Goal: Task Accomplishment & Management: Manage account settings

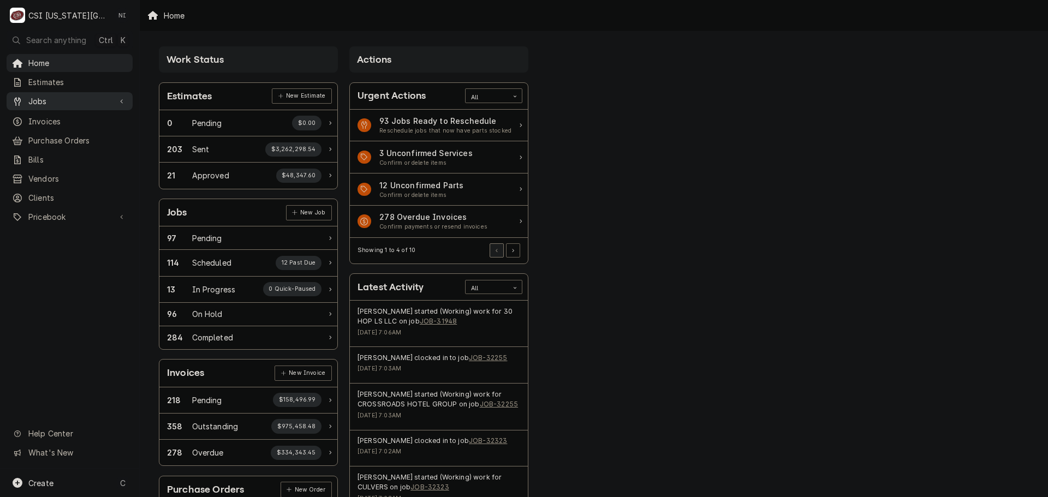
click at [47, 103] on span "Jobs" at bounding box center [69, 101] width 82 height 11
click at [63, 121] on span "Jobs" at bounding box center [77, 120] width 99 height 11
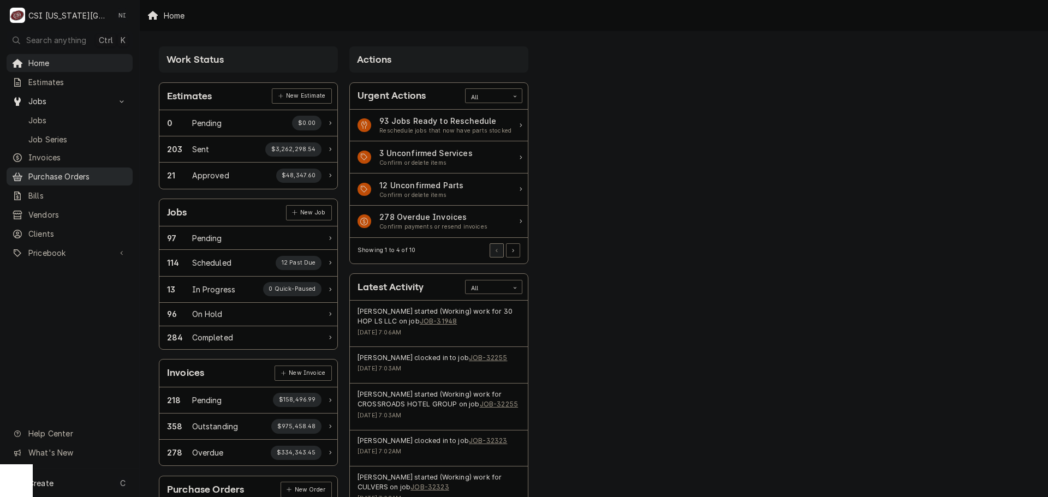
click at [66, 171] on span "Purchase Orders" at bounding box center [77, 176] width 99 height 11
click at [50, 249] on span "Pricebook" at bounding box center [69, 252] width 82 height 11
click at [50, 285] on span "Parts & Materials" at bounding box center [77, 290] width 99 height 11
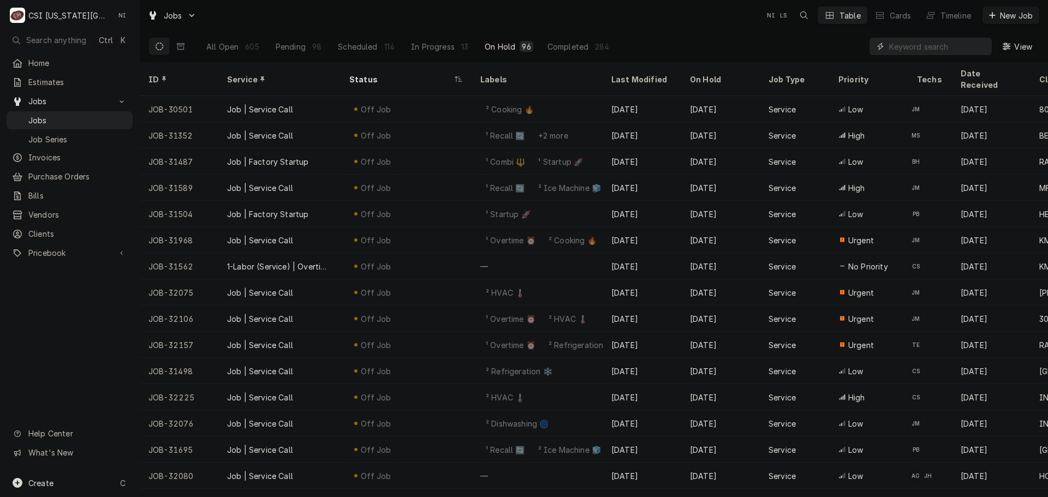
click at [945, 47] on input "Dynamic Content Wrapper" at bounding box center [937, 46] width 97 height 17
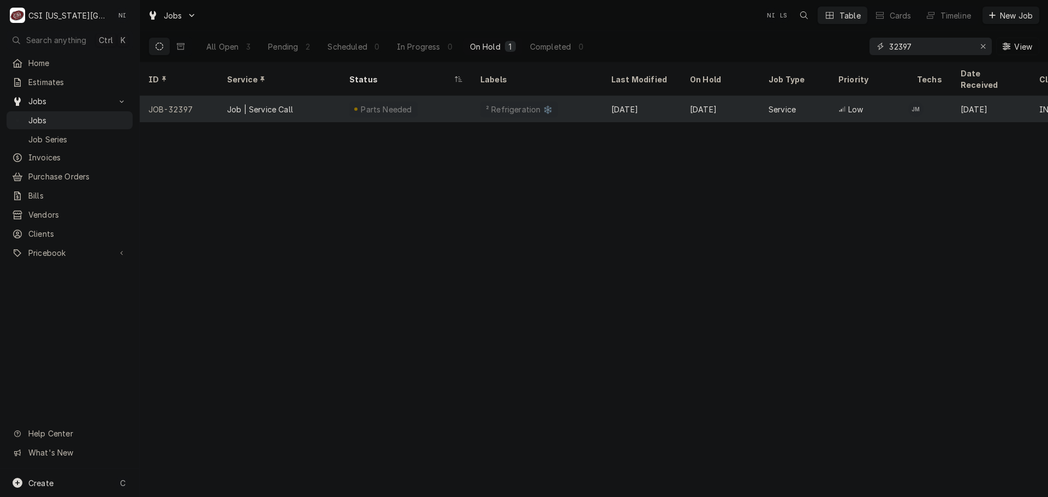
type input "32397"
click at [551, 97] on div "² Refrigeration ❄️" at bounding box center [537, 109] width 131 height 26
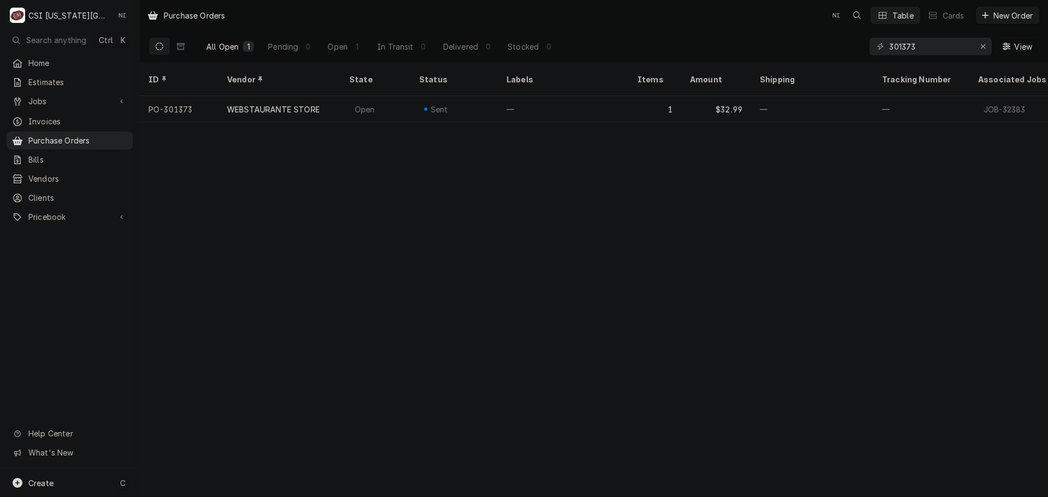
drag, startPoint x: 80, startPoint y: 484, endPoint x: 135, endPoint y: 468, distance: 57.3
click at [80, 484] on div "Create C" at bounding box center [69, 483] width 139 height 28
click at [240, 409] on div "Purchase Order" at bounding box center [196, 408] width 94 height 14
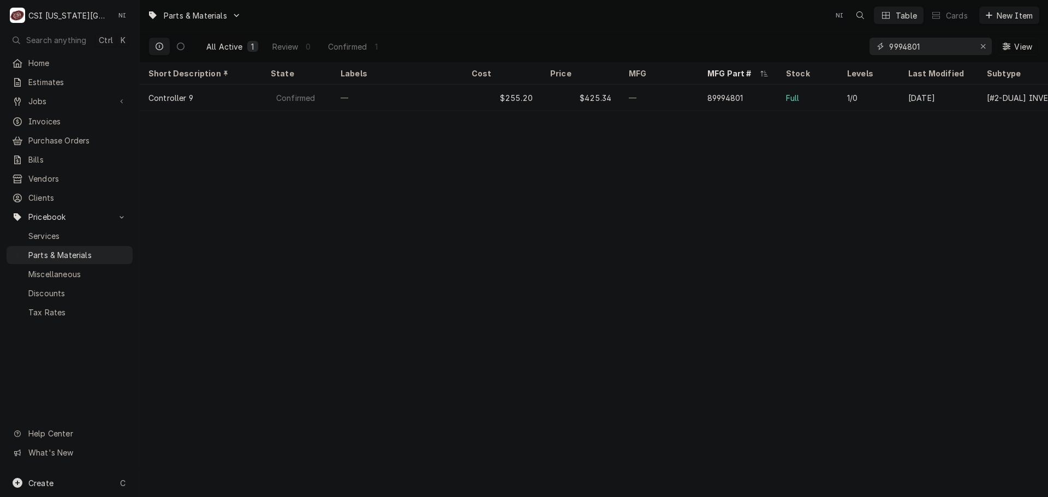
click at [912, 45] on input "9994801" at bounding box center [930, 46] width 82 height 17
click at [980, 45] on icon "Erase input" at bounding box center [983, 47] width 6 height 8
click at [968, 47] on input "Dynamic Content Wrapper" at bounding box center [940, 46] width 103 height 17
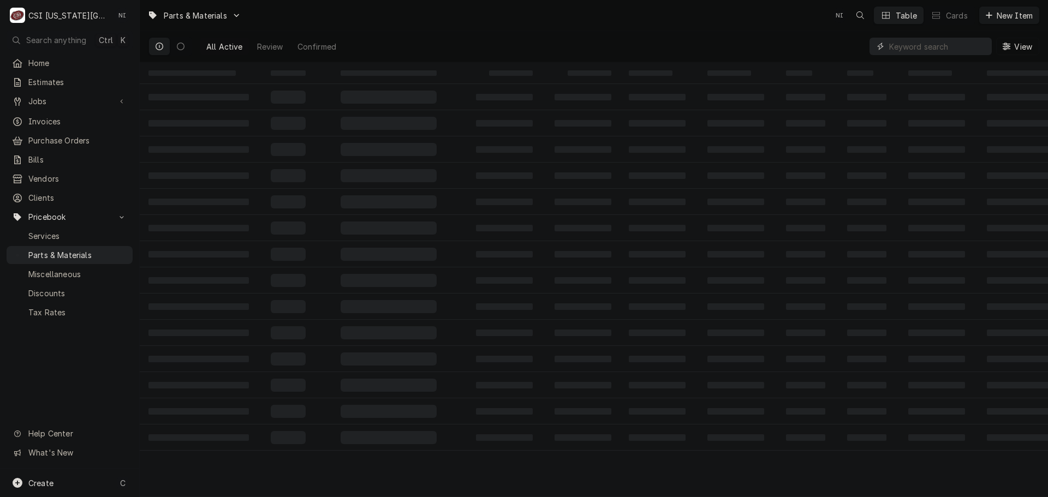
paste input "810719"
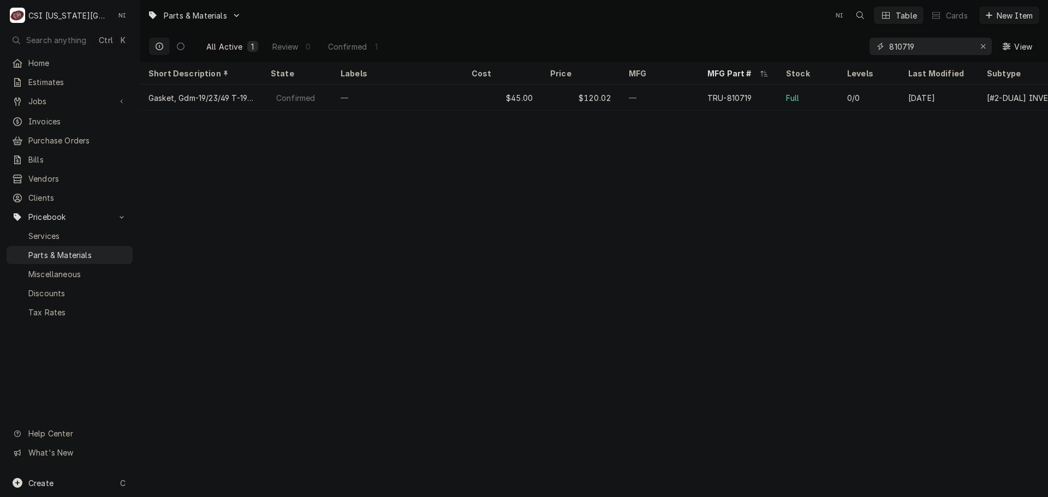
drag, startPoint x: 927, startPoint y: 50, endPoint x: 851, endPoint y: 47, distance: 75.9
click at [852, 48] on div "All Active 1 Review 0 Confirmed 1 810719 View" at bounding box center [593, 46] width 891 height 31
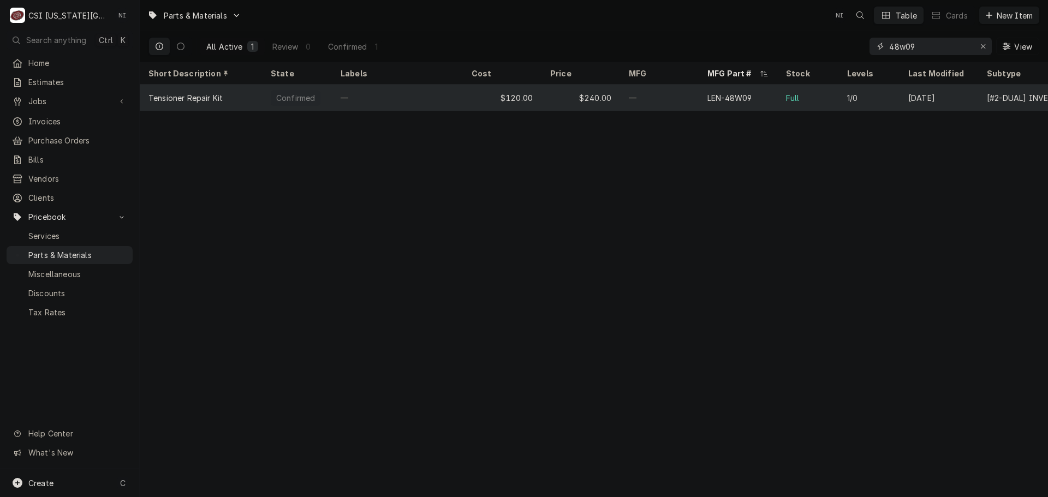
type input "48w09"
click at [647, 98] on div "—" at bounding box center [659, 98] width 79 height 26
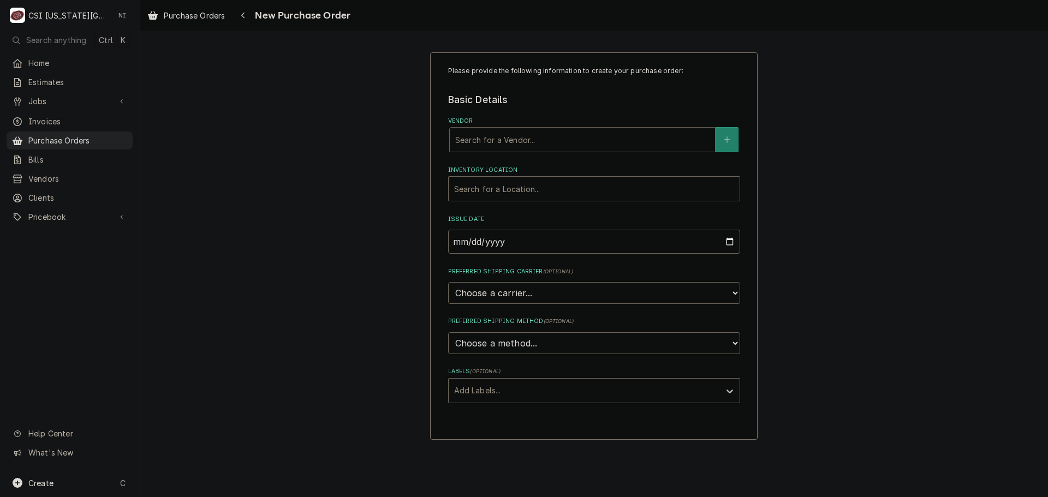
click at [561, 143] on div "Vendor" at bounding box center [582, 140] width 254 height 20
type input "hom"
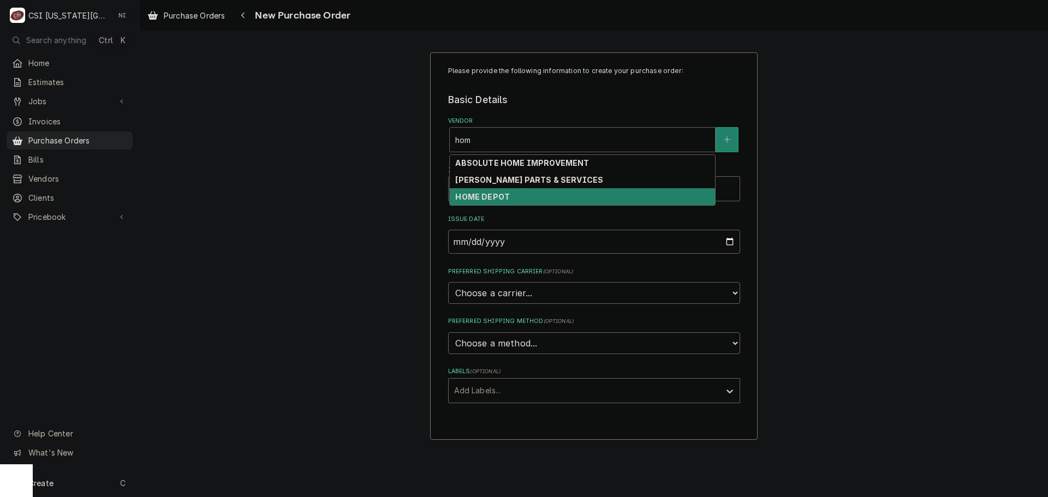
click at [513, 194] on div "HOME DEPOT" at bounding box center [582, 196] width 265 height 17
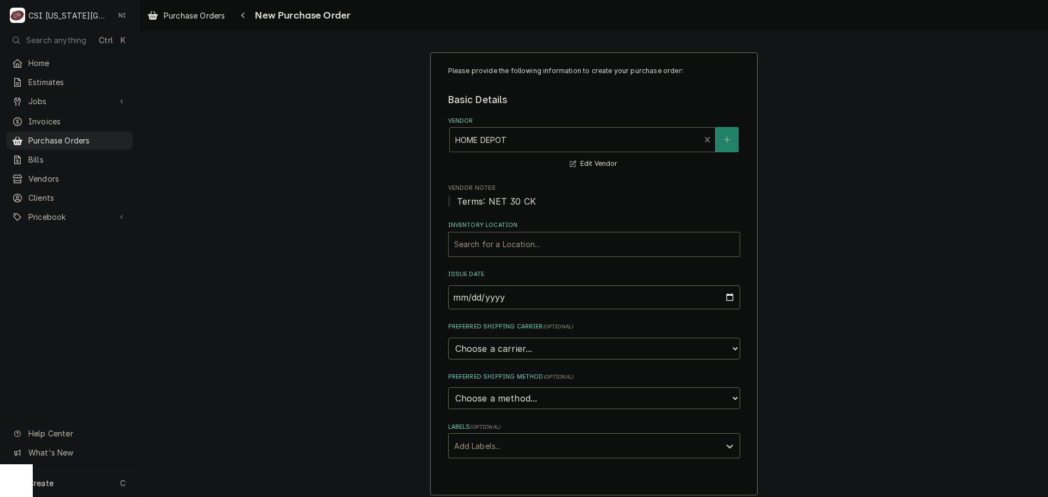
click at [524, 246] on div "Inventory Location" at bounding box center [594, 245] width 280 height 20
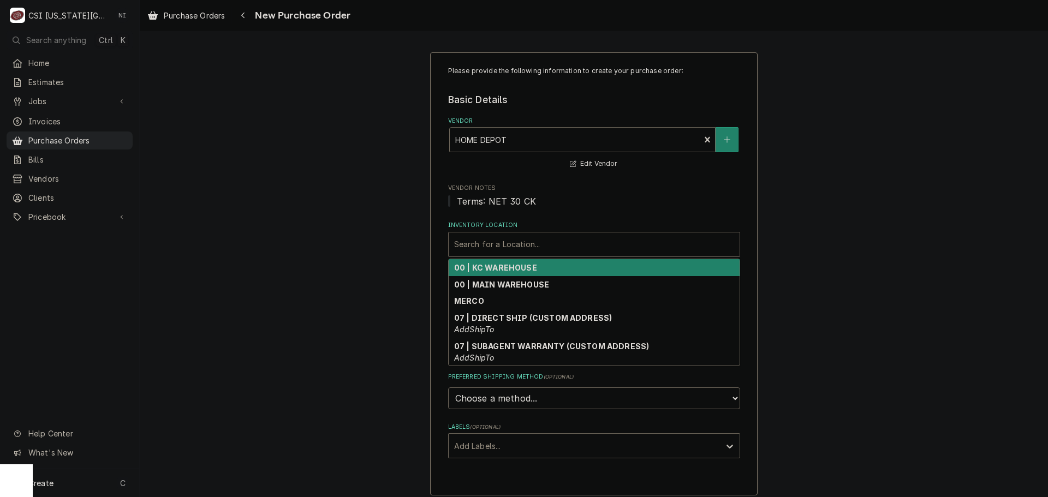
click at [522, 268] on strong "00 | KC WAREHOUSE" at bounding box center [495, 267] width 83 height 9
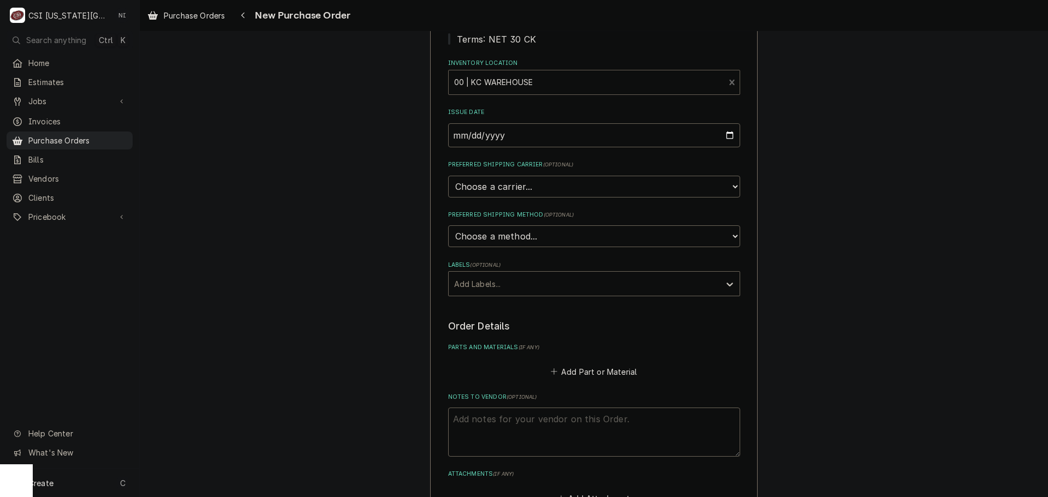
scroll to position [273, 0]
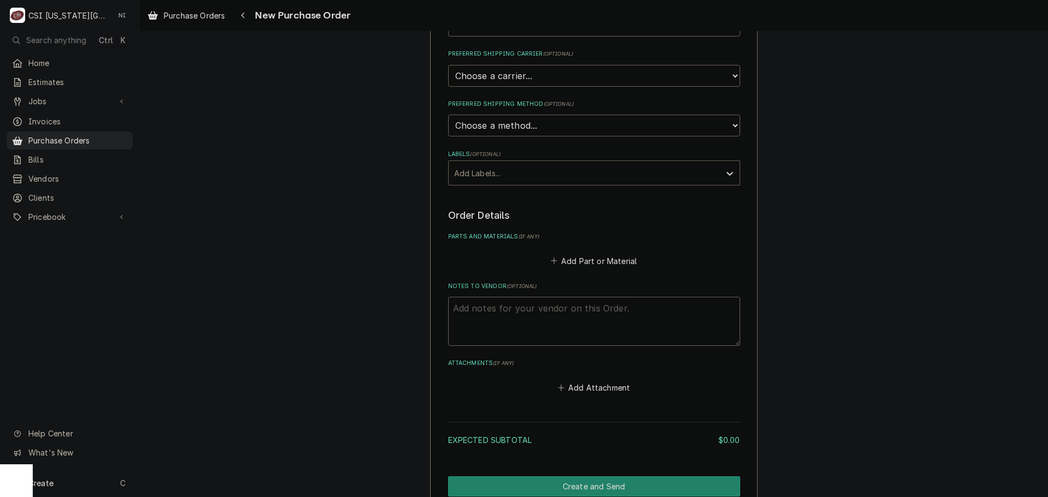
click at [546, 170] on div "Labels" at bounding box center [584, 173] width 260 height 20
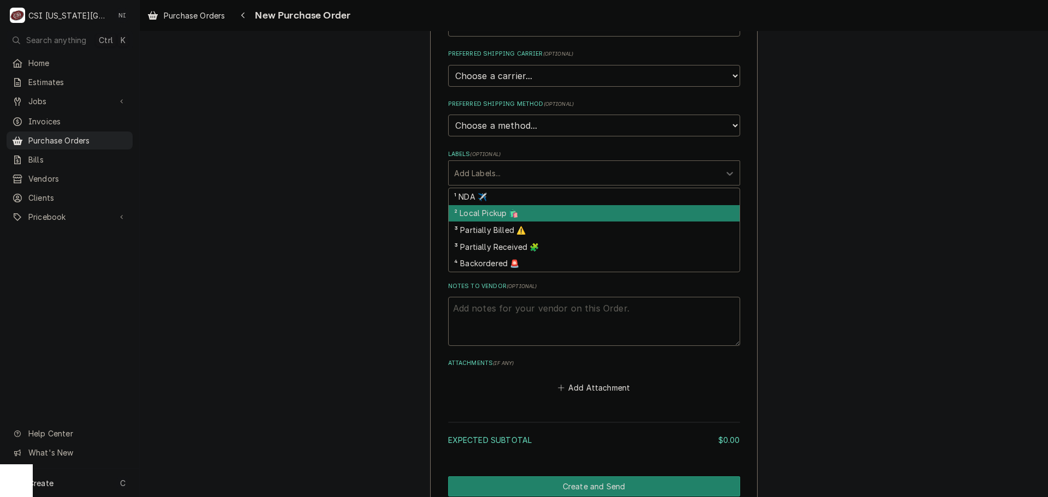
click at [504, 211] on div "² Local Pickup 🛍️" at bounding box center [594, 213] width 291 height 17
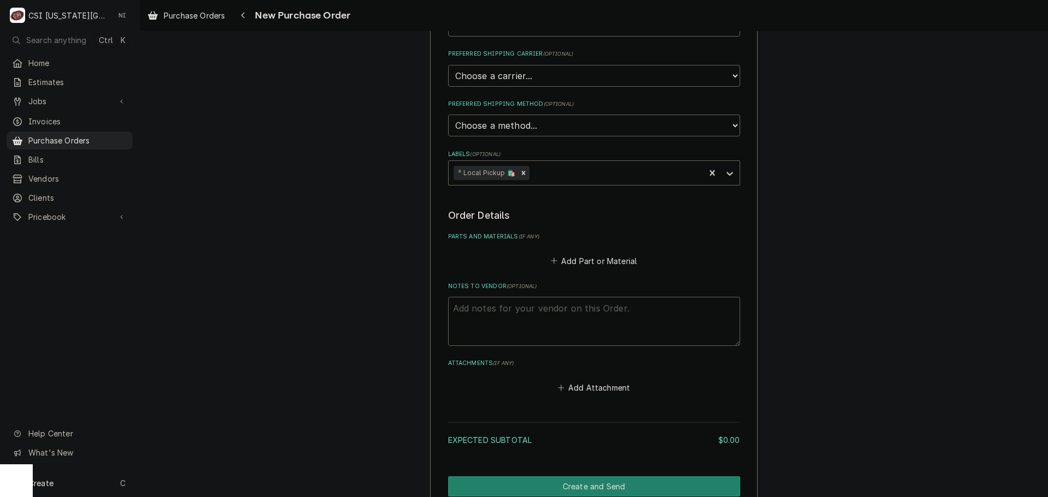
drag, startPoint x: 486, startPoint y: 314, endPoint x: 486, endPoint y: 298, distance: 15.8
click at [486, 312] on textarea "Notes to Vendor ( optional )" at bounding box center [594, 321] width 292 height 49
type textarea "x"
type textarea "j"
type textarea "x"
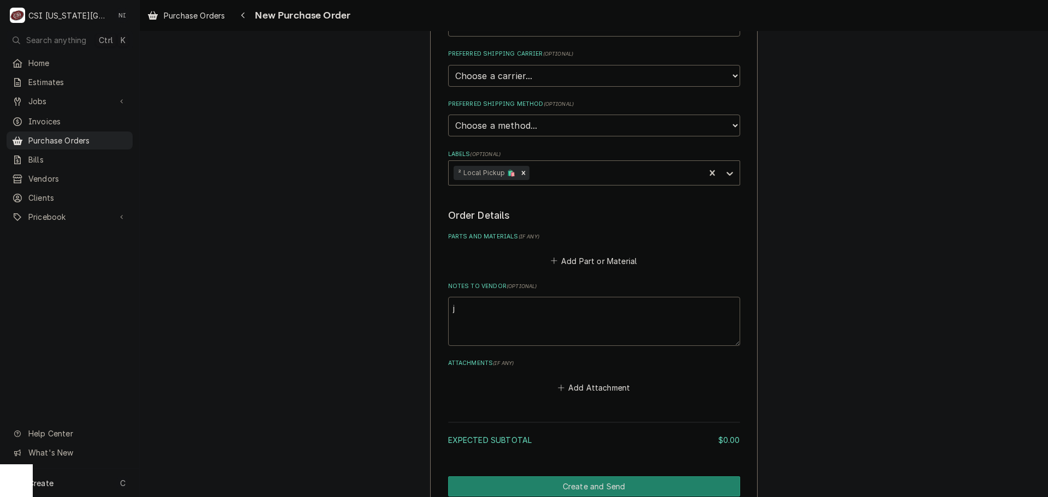
type textarea "ji"
type textarea "x"
type textarea "[PERSON_NAME]"
type textarea "x"
type textarea "jimm"
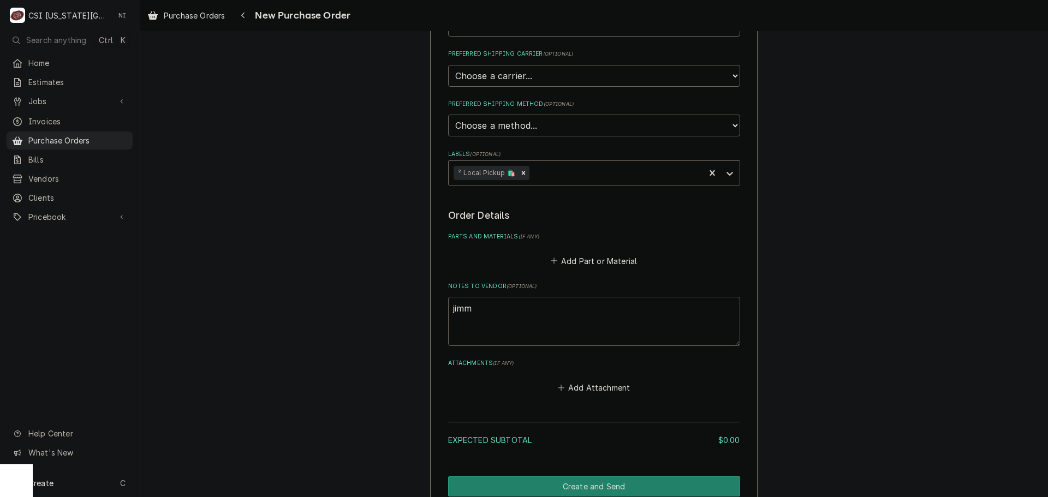
type textarea "x"
type textarea "[PERSON_NAME]"
click at [569, 254] on button "Add Part or Material" at bounding box center [593, 260] width 90 height 15
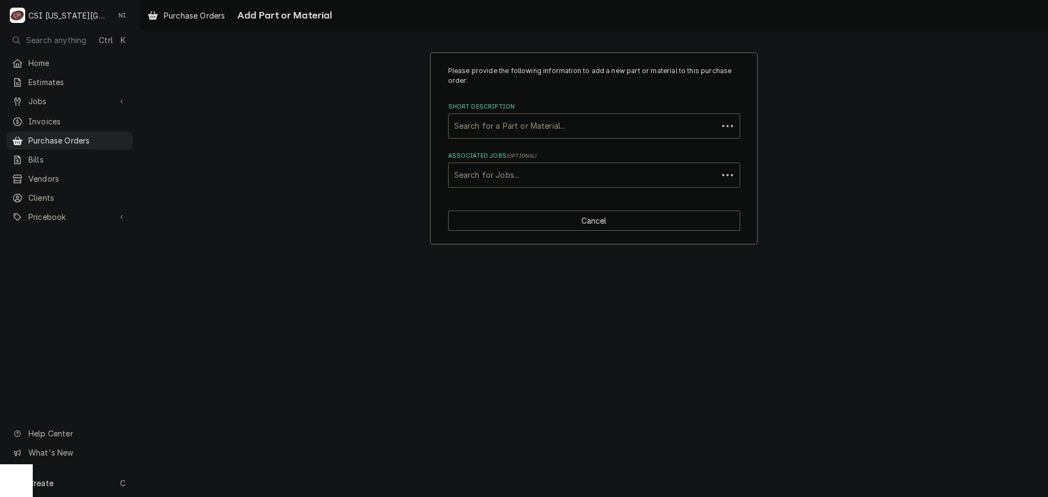
click at [523, 172] on div "Associated Jobs" at bounding box center [583, 175] width 258 height 20
type input "31948"
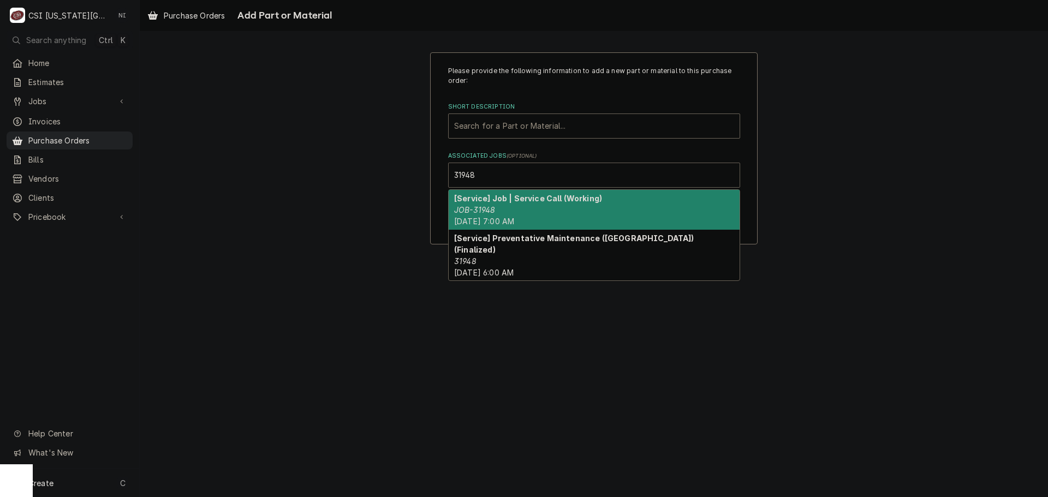
click at [502, 199] on strong "[Service] Job | Service Call (Working)" at bounding box center [528, 198] width 148 height 9
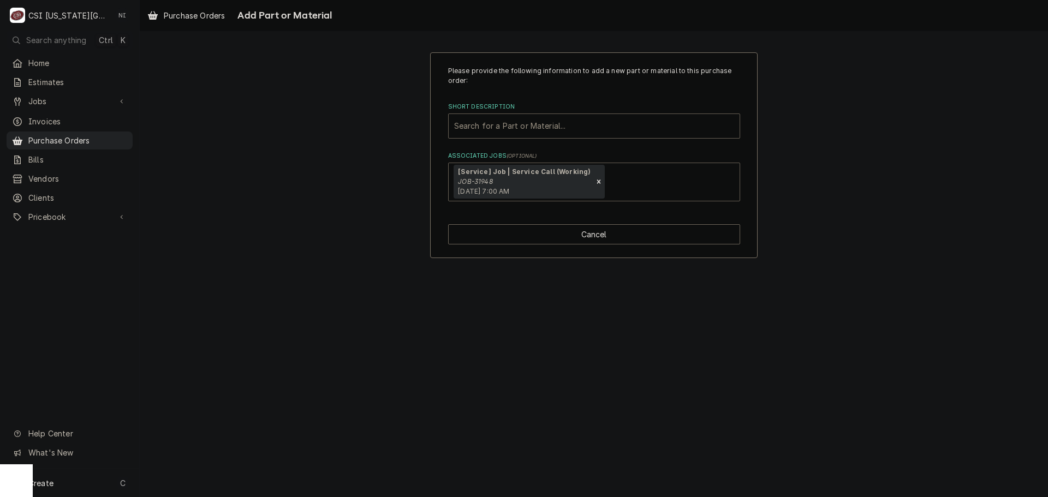
click at [497, 124] on div "Short Description" at bounding box center [594, 126] width 280 height 20
type input "misc serv"
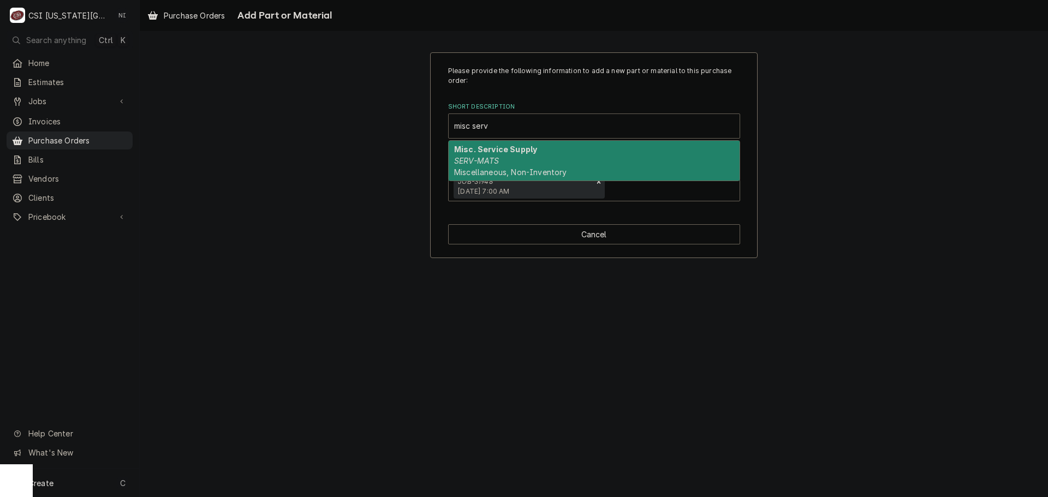
click at [537, 157] on div "Misc. Service Supply SERV-MATS Miscellaneous, Non-Inventory" at bounding box center [594, 161] width 291 height 40
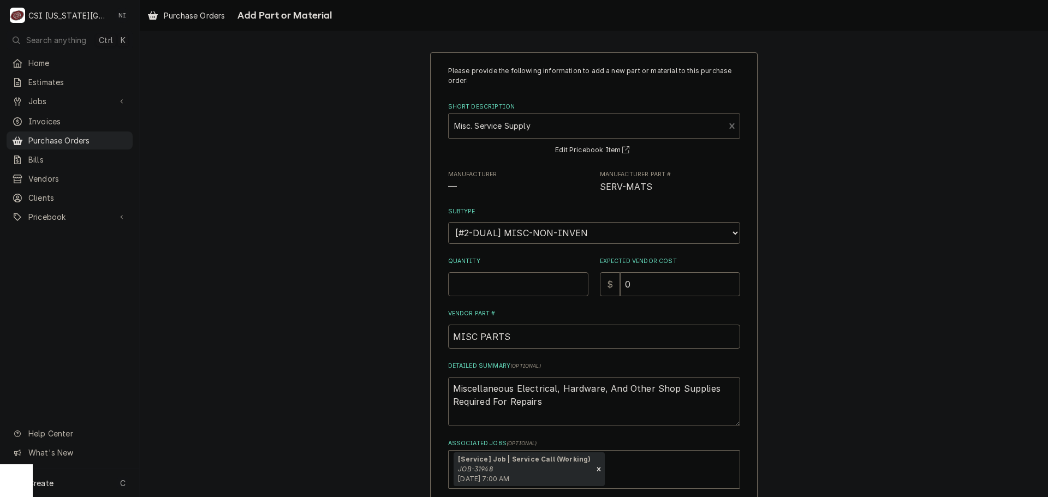
click at [534, 287] on input "Quantity" at bounding box center [518, 284] width 140 height 24
type textarea "x"
type input "1"
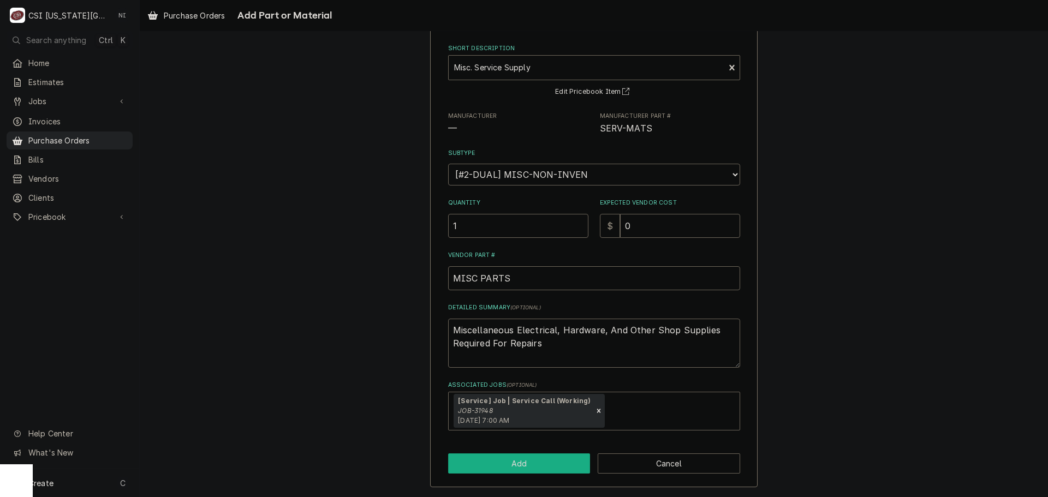
click at [560, 458] on button "Add" at bounding box center [519, 464] width 142 height 20
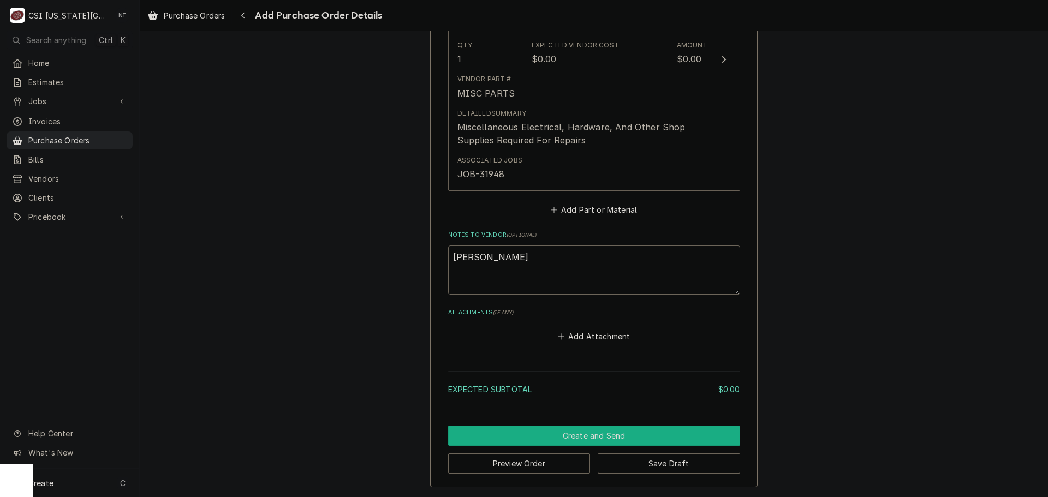
click at [581, 431] on button "Create and Send" at bounding box center [594, 436] width 292 height 20
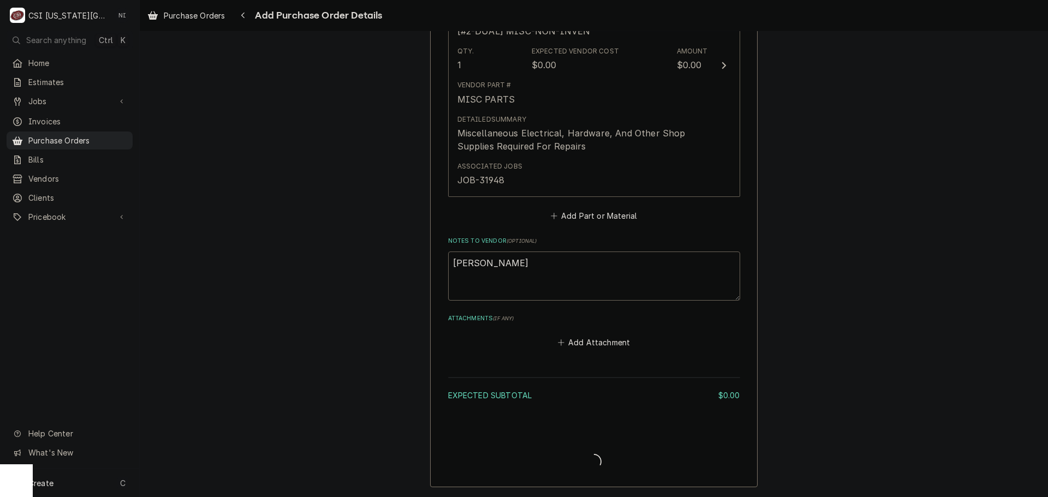
scroll to position [586, 0]
type textarea "x"
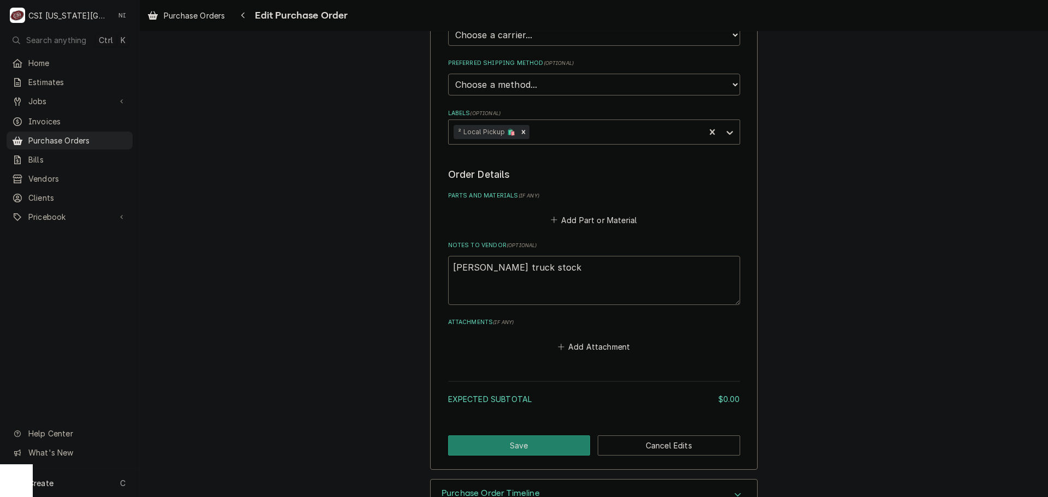
scroll to position [327, 0]
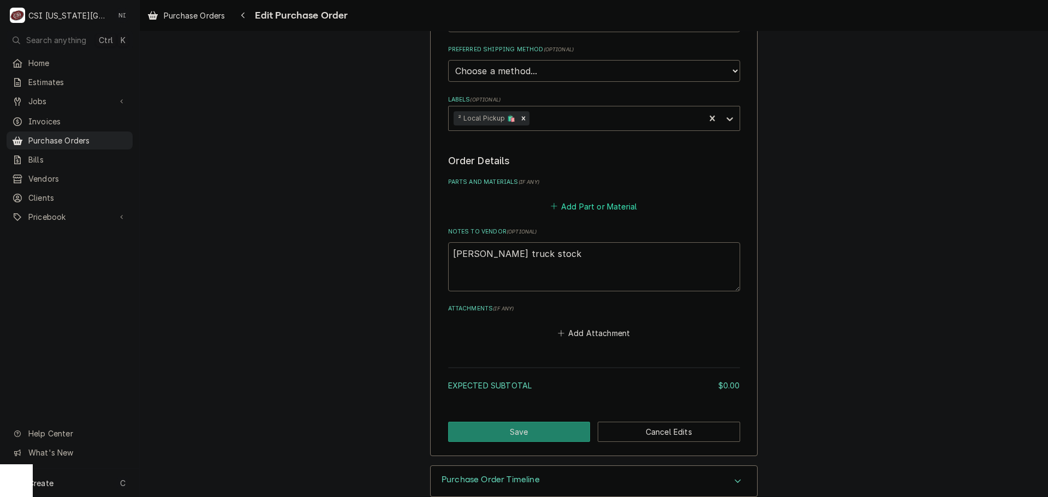
click at [588, 202] on button "Add Part or Material" at bounding box center [593, 206] width 90 height 15
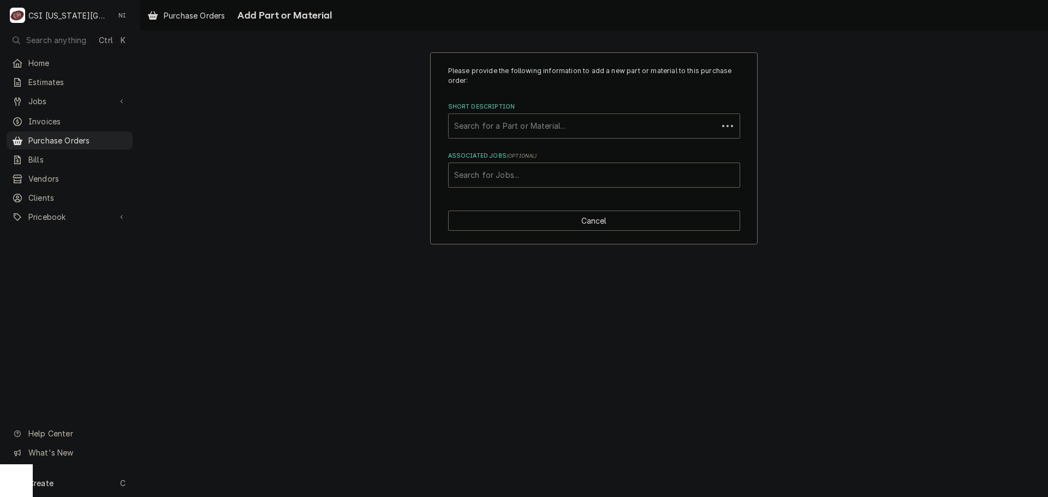
click at [534, 123] on div "Short Description" at bounding box center [583, 126] width 258 height 20
type input "misc pro"
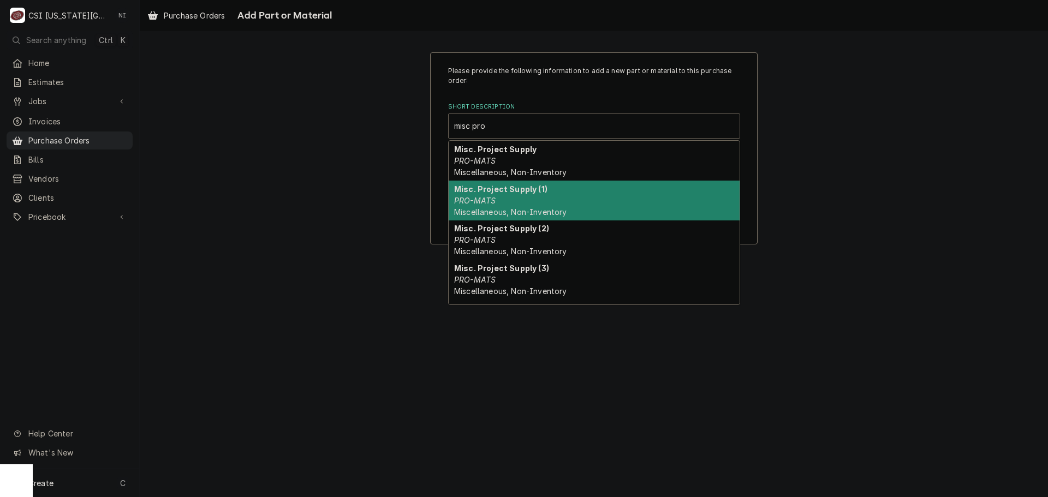
click at [538, 196] on div "Misc. Project Supply (1) PRO-MATS Miscellaneous, Non-Inventory" at bounding box center [594, 201] width 291 height 40
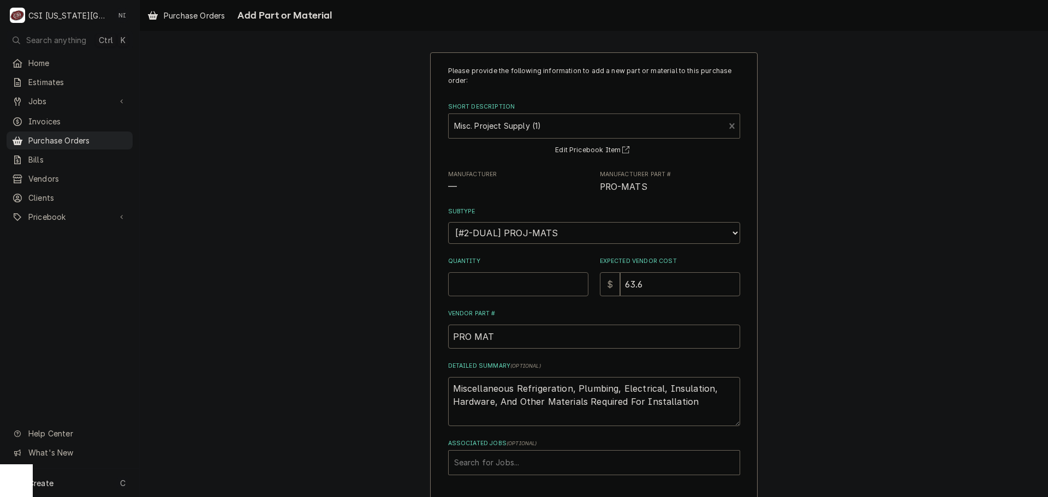
click at [487, 277] on input "Quantity" at bounding box center [518, 284] width 140 height 24
type textarea "x"
type input "1"
type textarea "x"
type input "5"
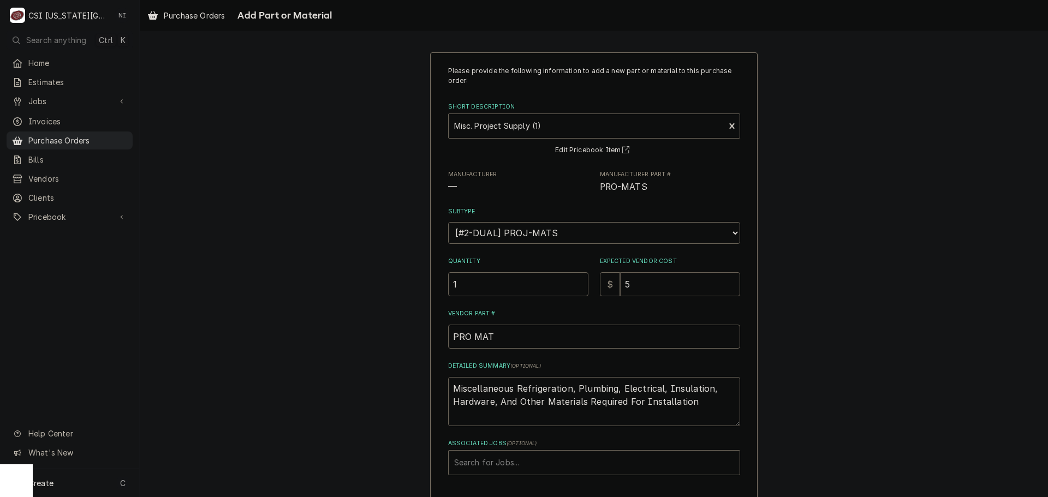
type textarea "x"
type input "5.7"
type textarea "x"
type input "5.76"
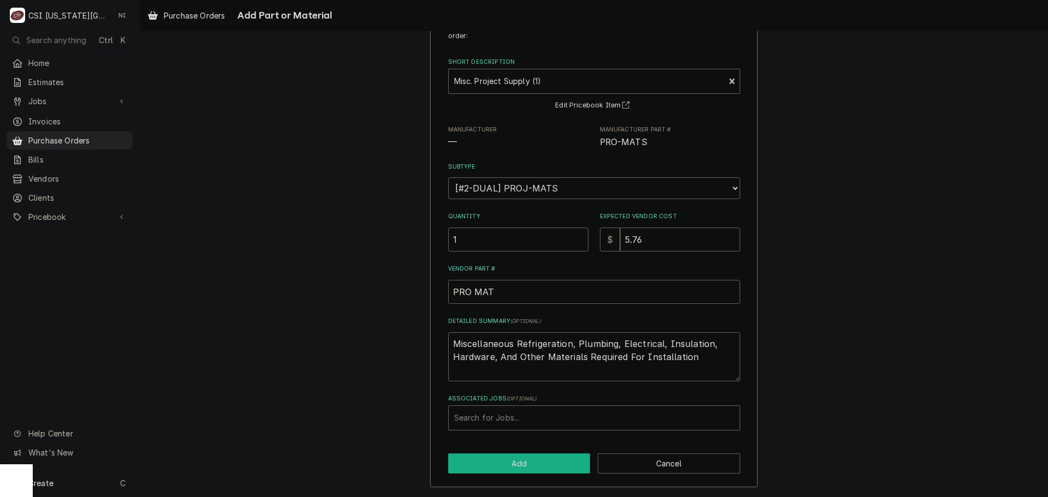
click at [529, 463] on button "Add" at bounding box center [519, 464] width 142 height 20
type textarea "x"
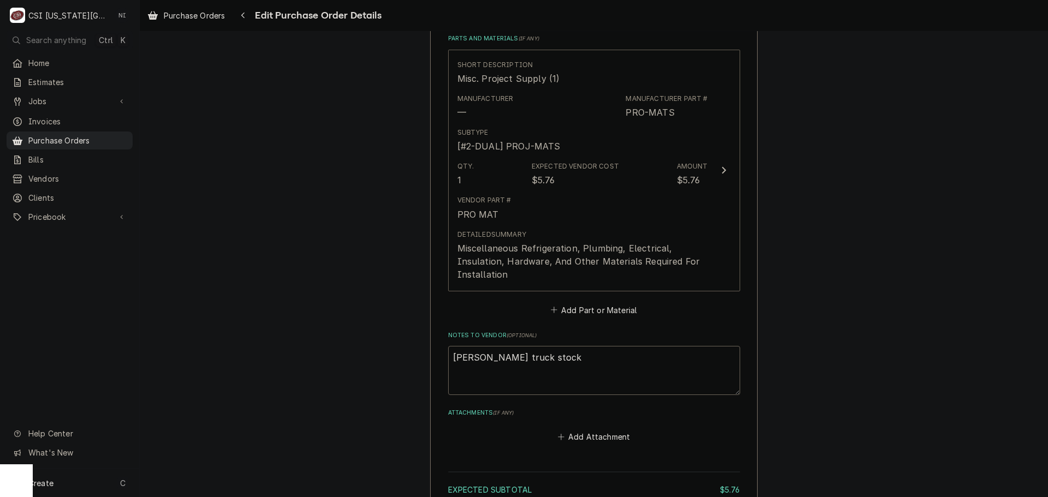
scroll to position [595, 0]
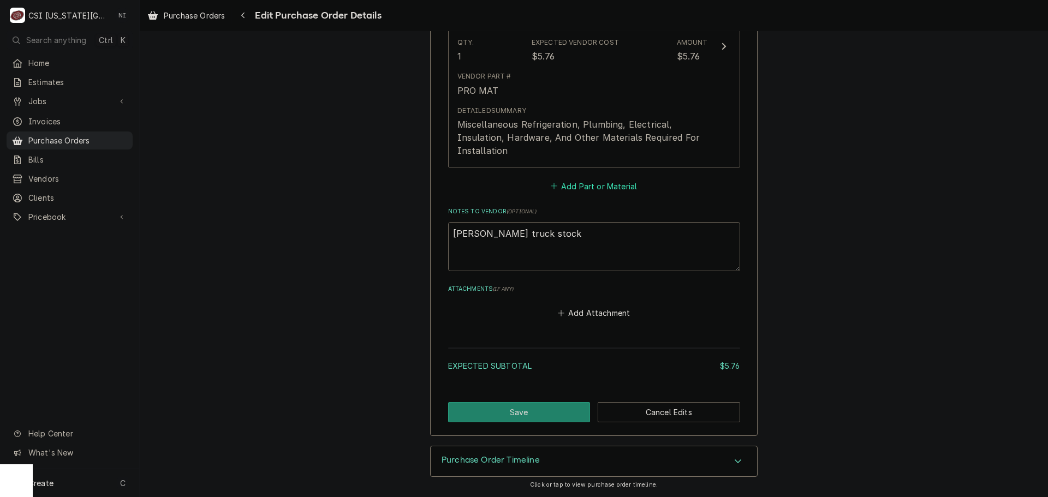
click at [576, 188] on button "Add Part or Material" at bounding box center [593, 185] width 90 height 15
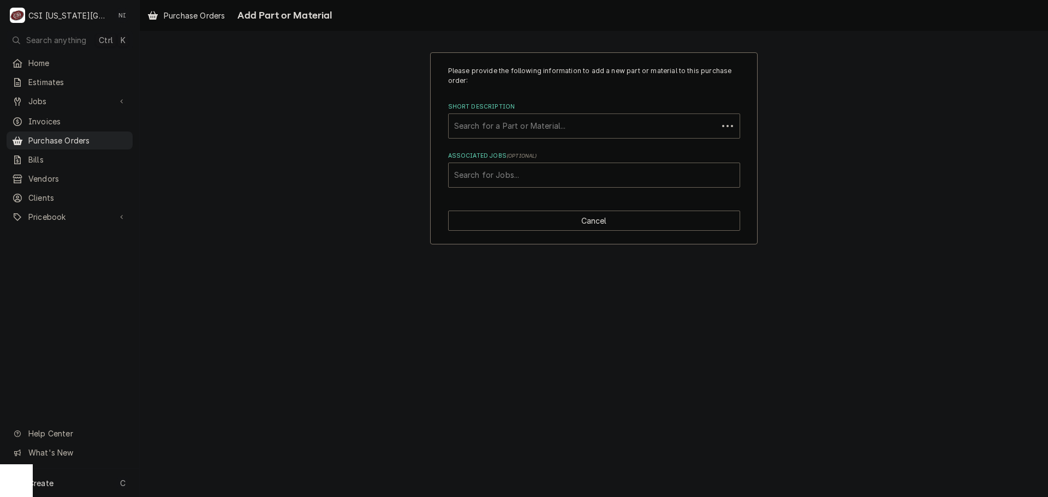
click at [551, 123] on div "Short Description" at bounding box center [583, 126] width 258 height 20
type input "r-448 ref"
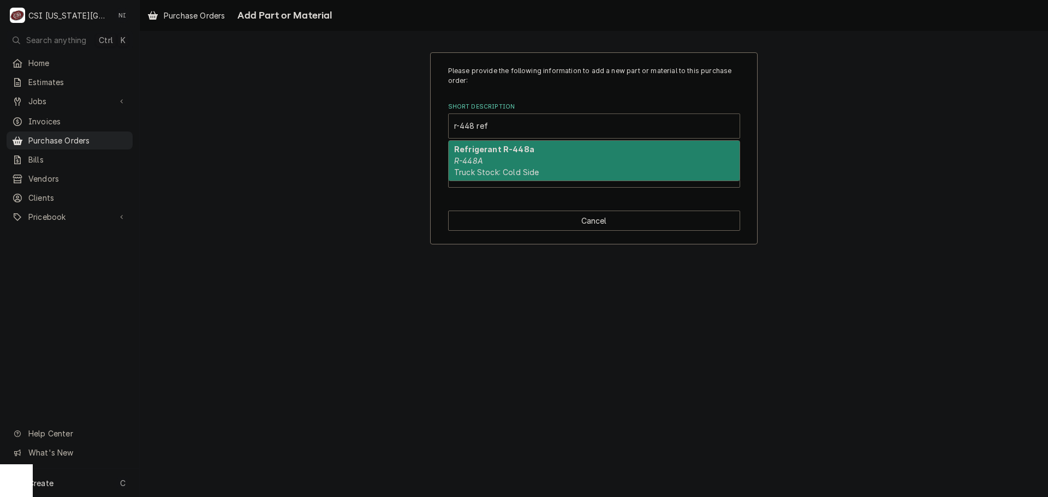
drag, startPoint x: 518, startPoint y: 165, endPoint x: 517, endPoint y: 159, distance: 5.6
click at [519, 164] on div "Refrigerant R-448a R-448A Truck Stock: Cold Side" at bounding box center [594, 161] width 291 height 40
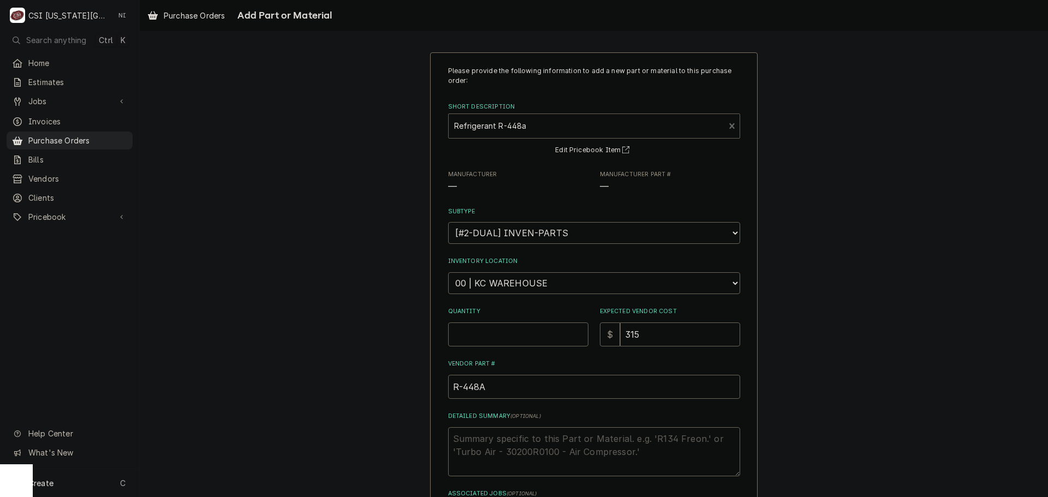
type textarea "x"
drag, startPoint x: 530, startPoint y: 288, endPoint x: 534, endPoint y: 274, distance: 14.3
click at [530, 288] on select "Choose a location... 00 | KC WAREHOUSE 00 | MAIN WAREHOUSE 01 | BRIAN BREAZIER …" at bounding box center [594, 283] width 292 height 22
select select "2783"
click at [448, 272] on select "Choose a location... 00 | KC WAREHOUSE 00 | MAIN WAREHOUSE 01 | BRIAN BREAZIER …" at bounding box center [594, 283] width 292 height 22
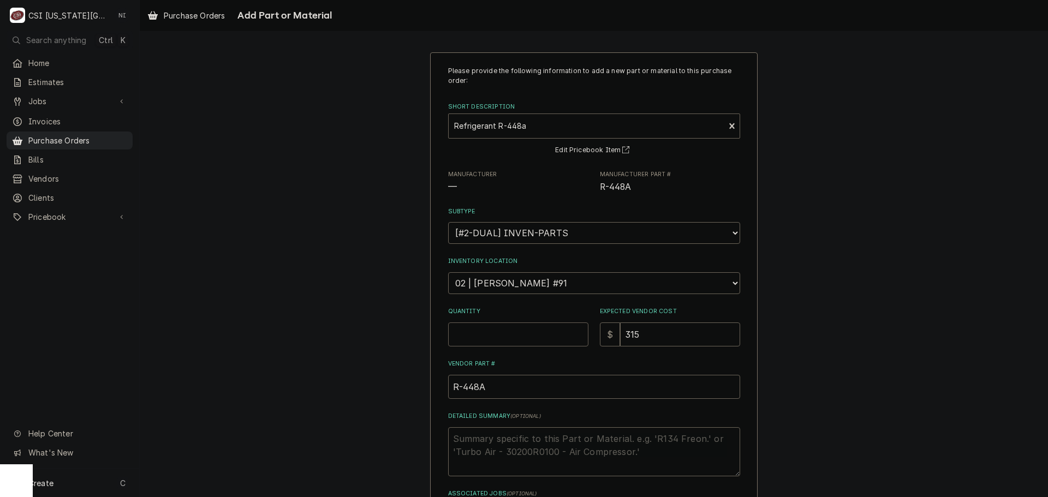
click at [495, 340] on input "Quantity" at bounding box center [518, 335] width 140 height 24
type textarea "x"
type input "1"
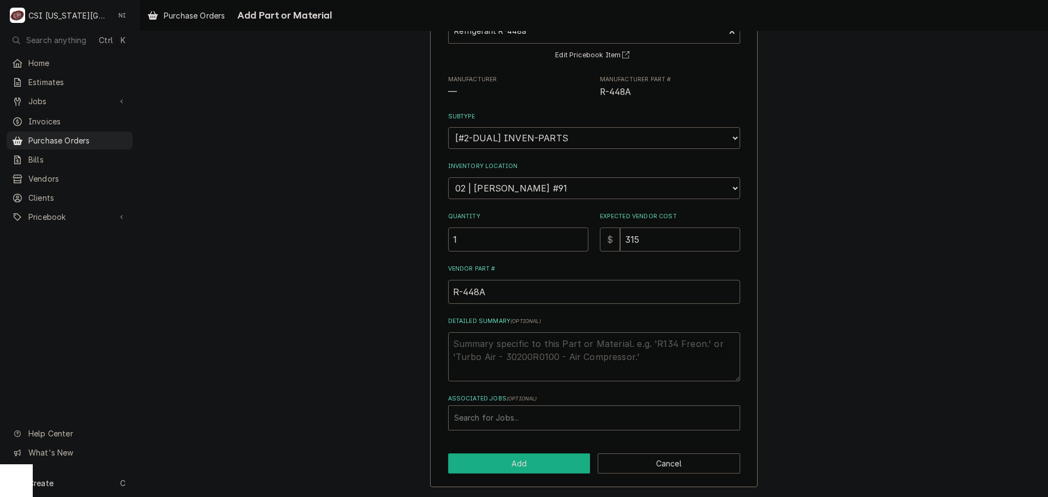
click at [522, 472] on button "Add" at bounding box center [519, 464] width 142 height 20
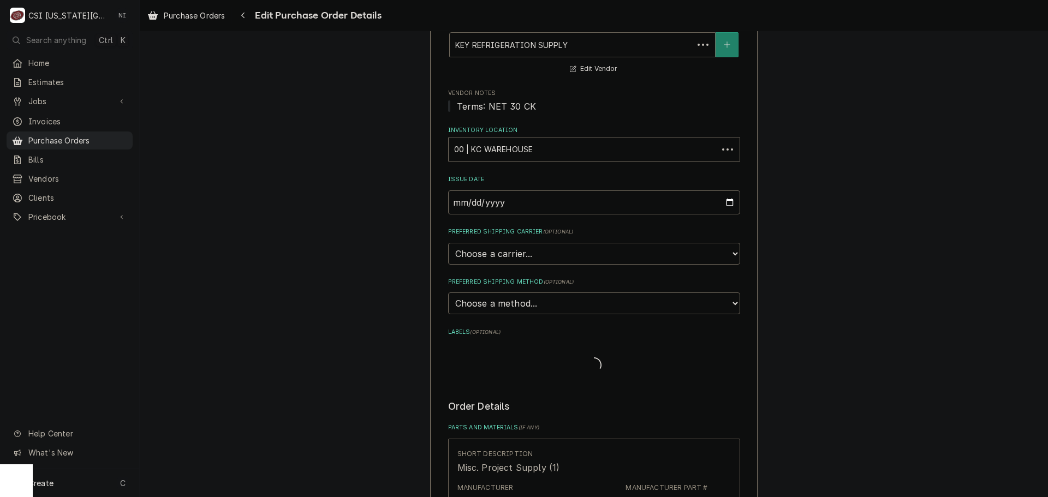
scroll to position [616, 0]
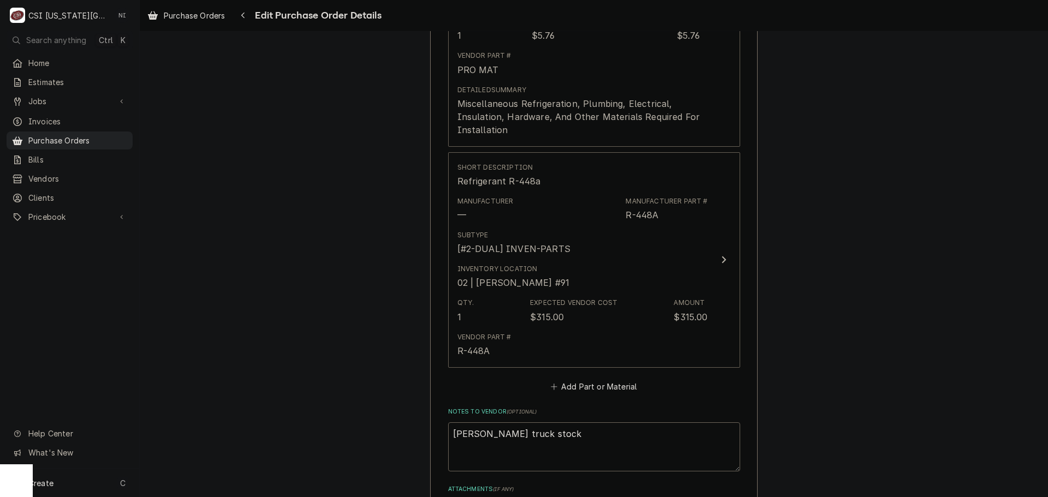
click at [574, 377] on div "Short Description Misc. Project Supply (1) Manufacturer — Manufacturer Part # P…" at bounding box center [594, 150] width 292 height 490
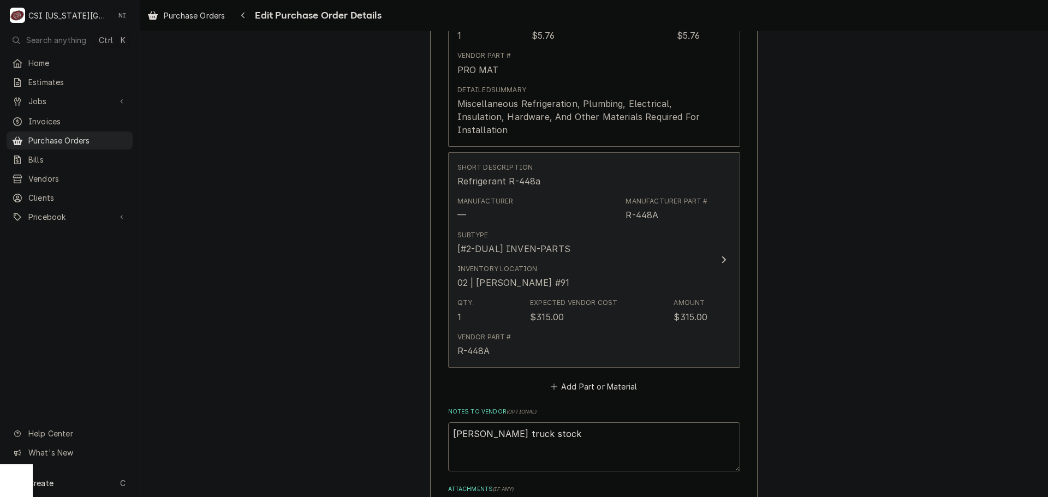
click at [571, 349] on div "Vendor Part # R-448A" at bounding box center [582, 345] width 250 height 34
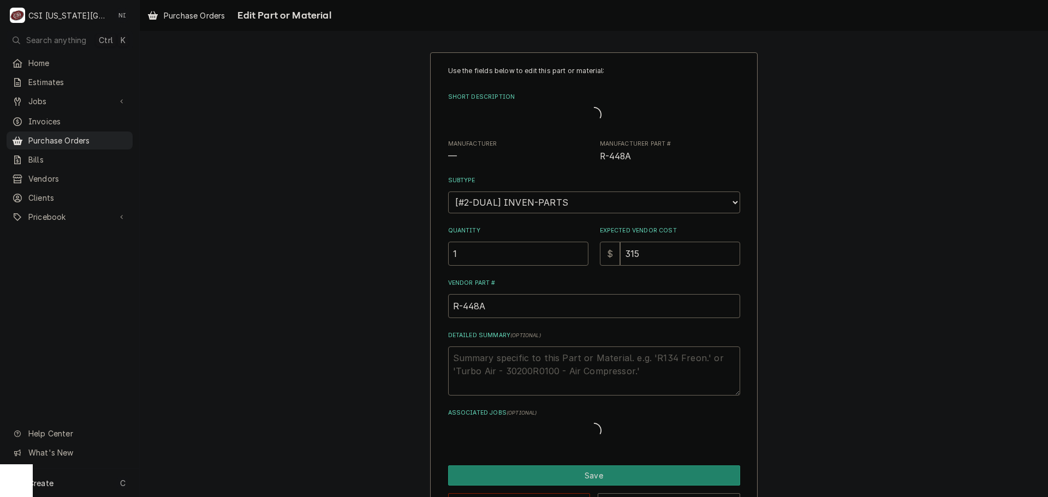
type textarea "x"
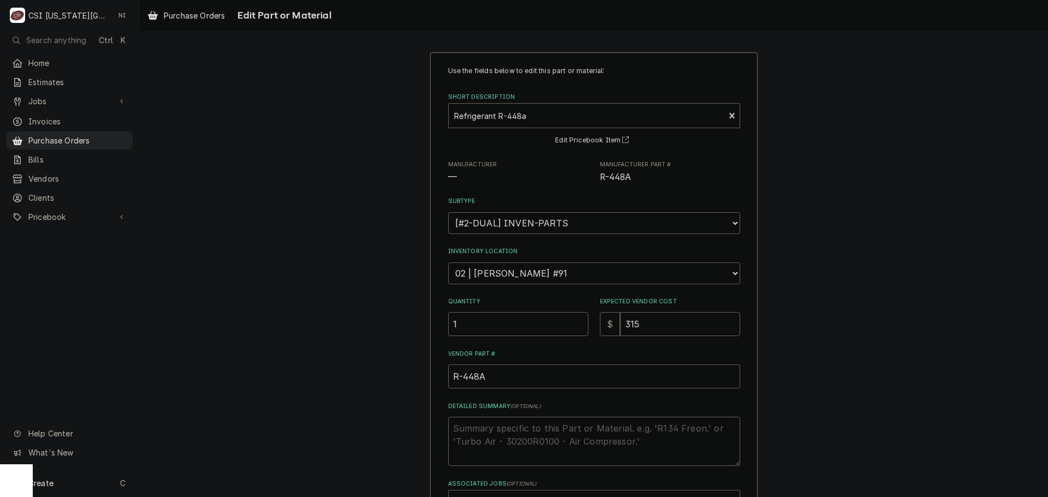
click at [577, 277] on select "Choose a location... 00 | KC WAREHOUSE 00 | MAIN WAREHOUSE 01 | BRIAN BREAZIER …" at bounding box center [594, 273] width 292 height 22
select select "2709"
click at [448, 262] on select "Choose a location... 00 | KC WAREHOUSE 00 | MAIN WAREHOUSE 01 | BRIAN BREAZIER …" at bounding box center [594, 273] width 292 height 22
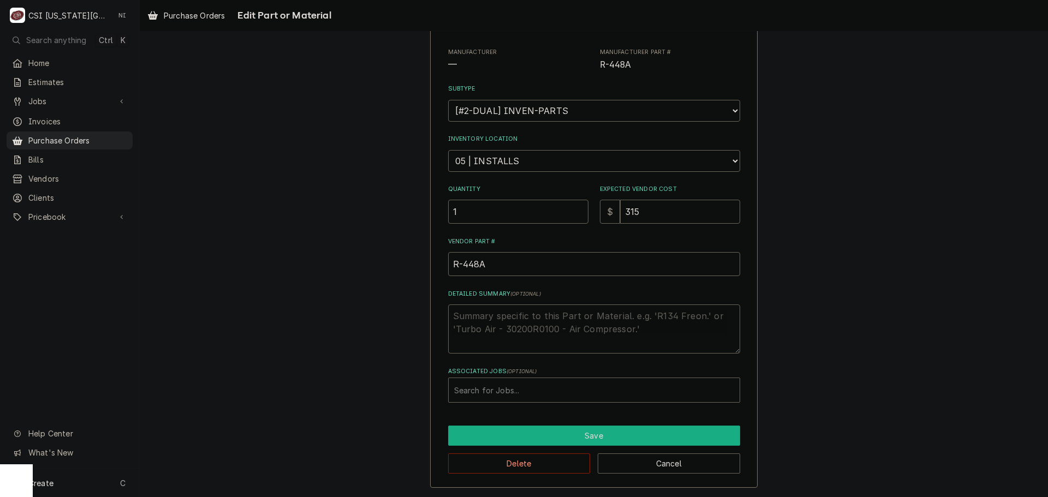
click at [529, 434] on button "Save" at bounding box center [594, 436] width 292 height 20
type textarea "x"
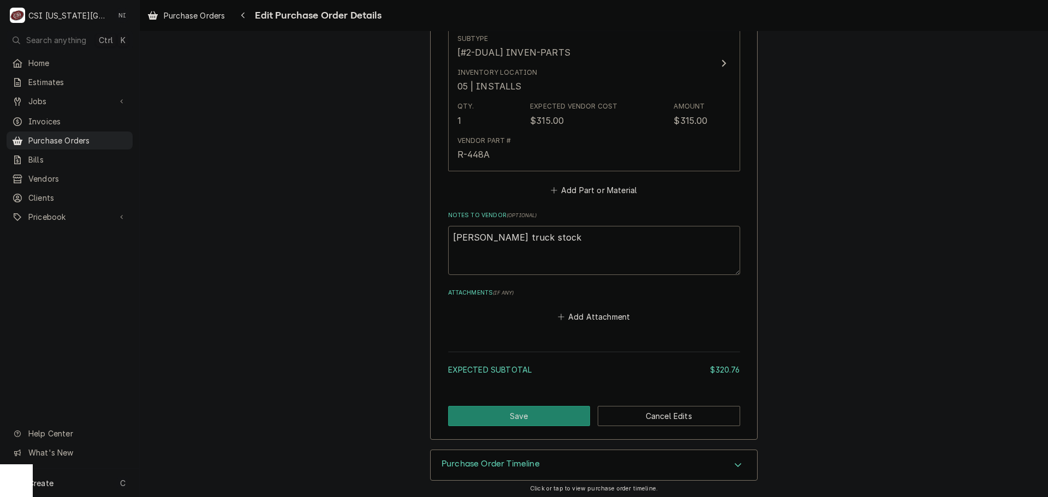
scroll to position [816, 0]
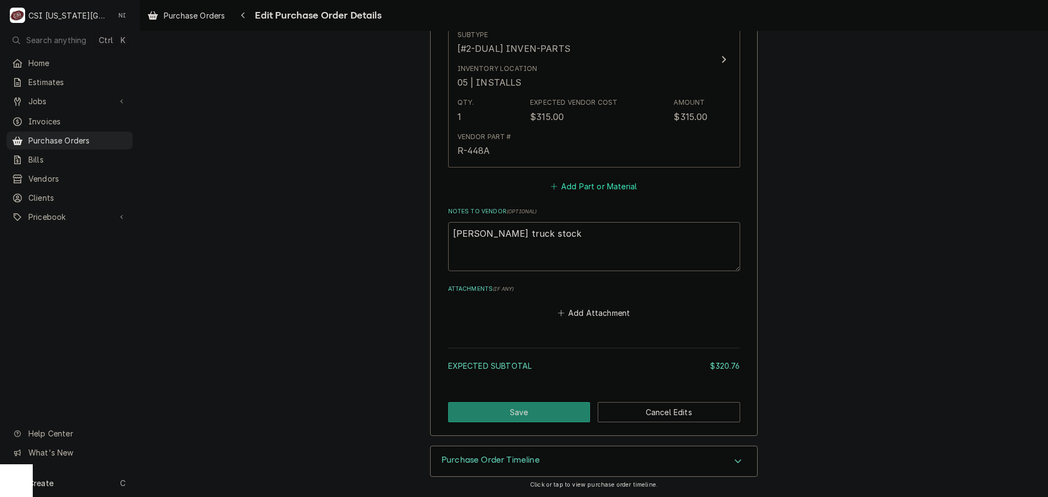
click at [577, 193] on button "Add Part or Material" at bounding box center [593, 185] width 90 height 15
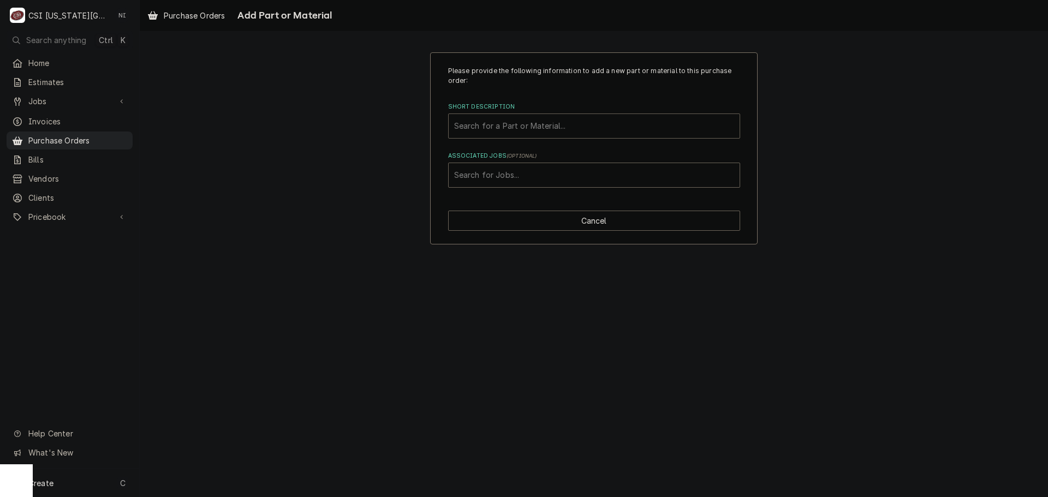
click at [543, 130] on div "Short Description" at bounding box center [594, 126] width 280 height 20
type input "nitrogen"
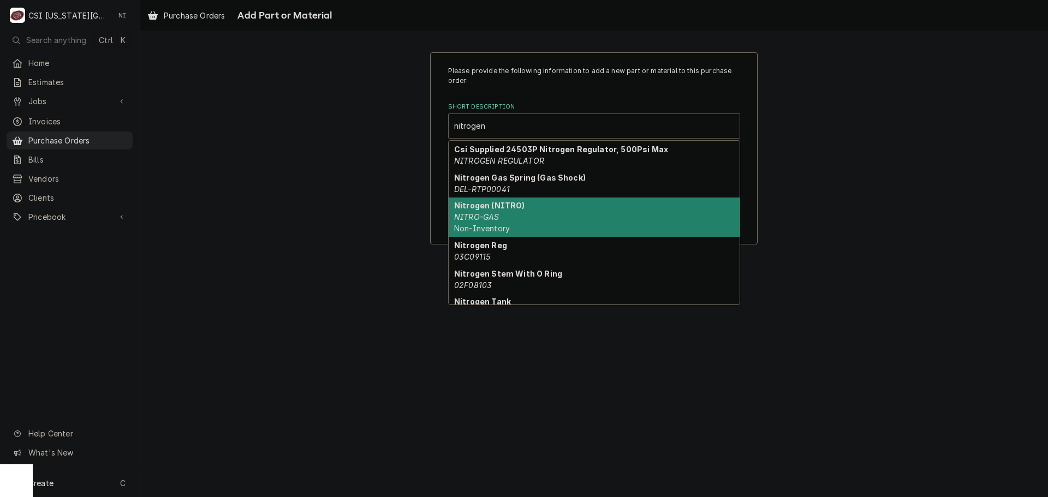
click at [538, 226] on div "Nitrogen (NITRO) NITRO-GAS Non-Inventory" at bounding box center [594, 218] width 291 height 40
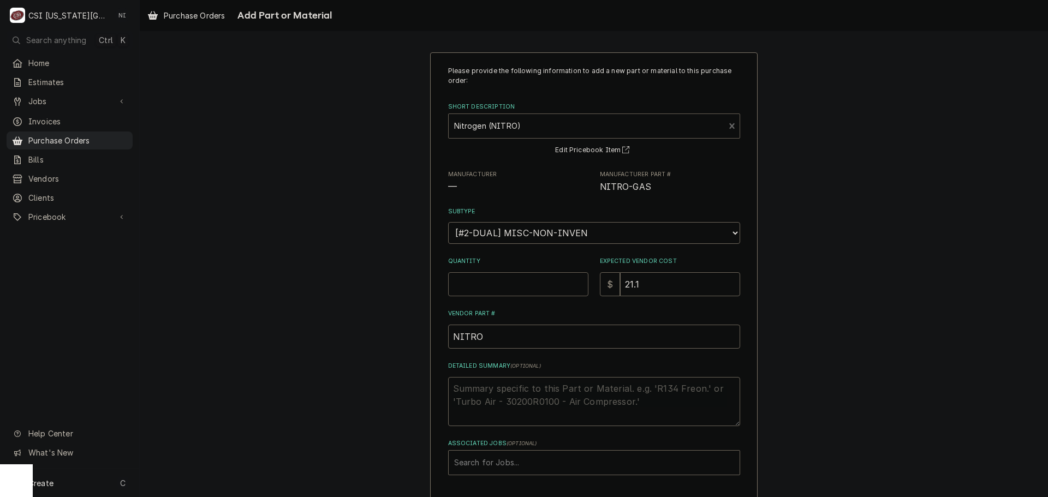
click at [511, 284] on input "Quantity" at bounding box center [518, 284] width 140 height 24
type textarea "x"
type input "2"
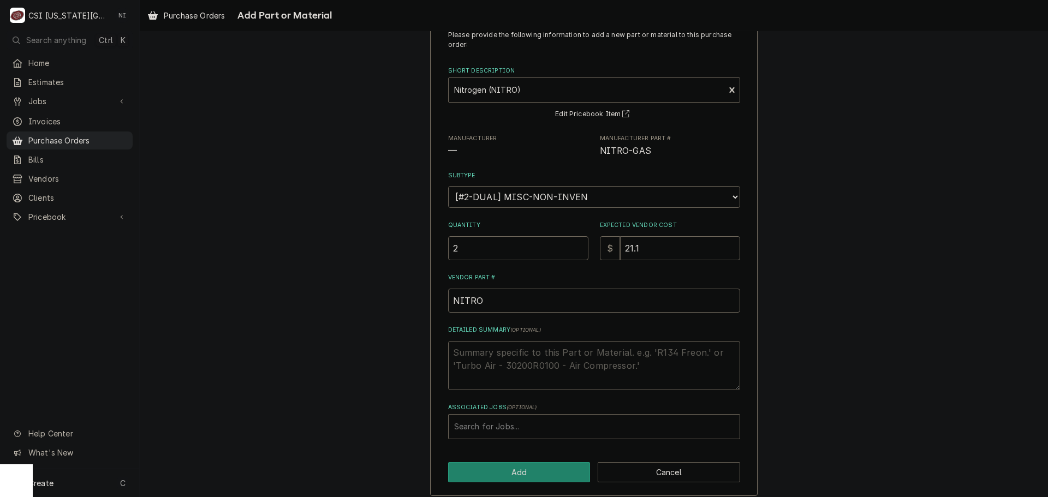
scroll to position [45, 0]
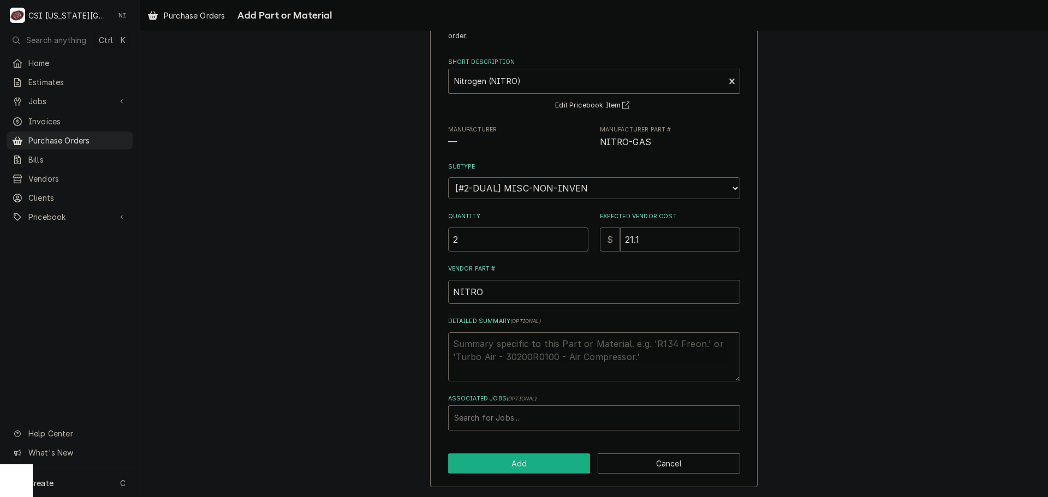
click at [532, 473] on button "Add" at bounding box center [519, 464] width 142 height 20
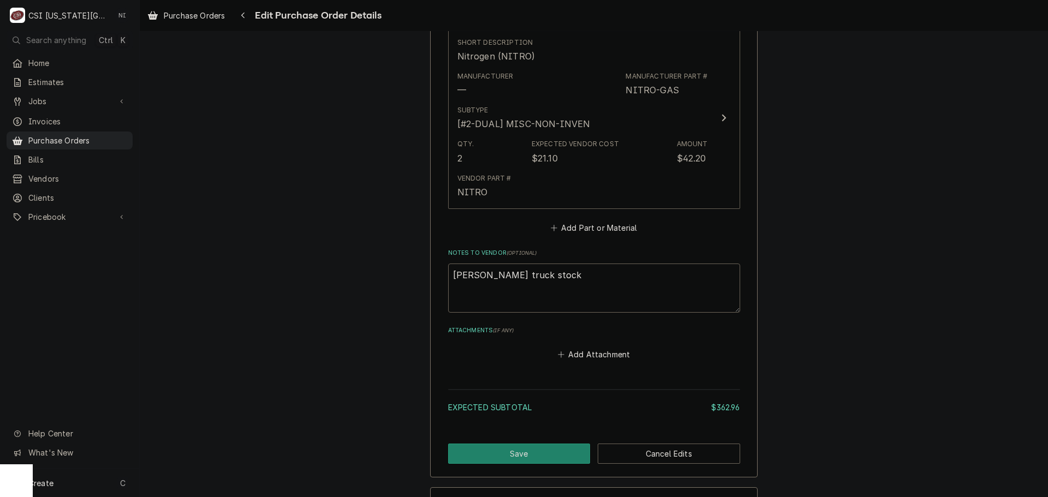
scroll to position [1003, 0]
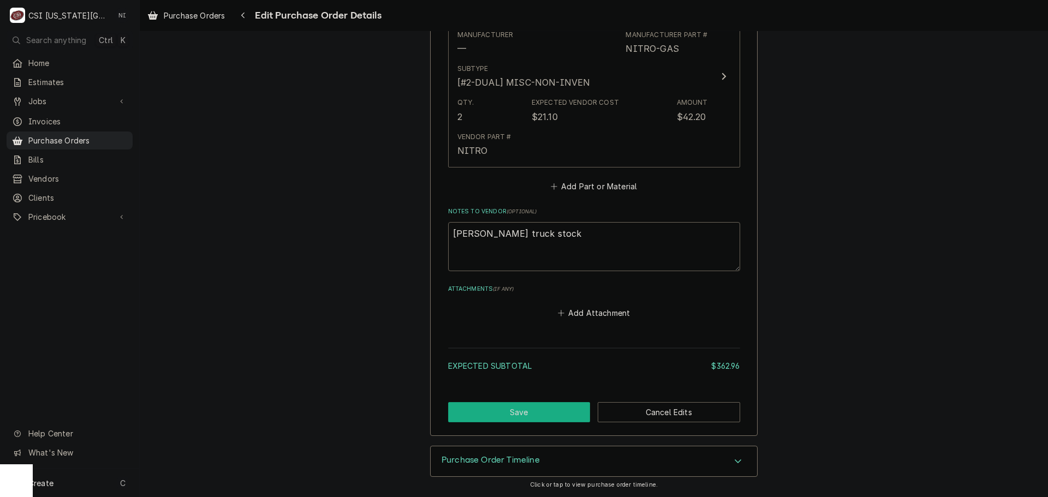
drag, startPoint x: 548, startPoint y: 413, endPoint x: 1017, endPoint y: 240, distance: 500.0
click at [548, 411] on button "Save" at bounding box center [519, 412] width 142 height 20
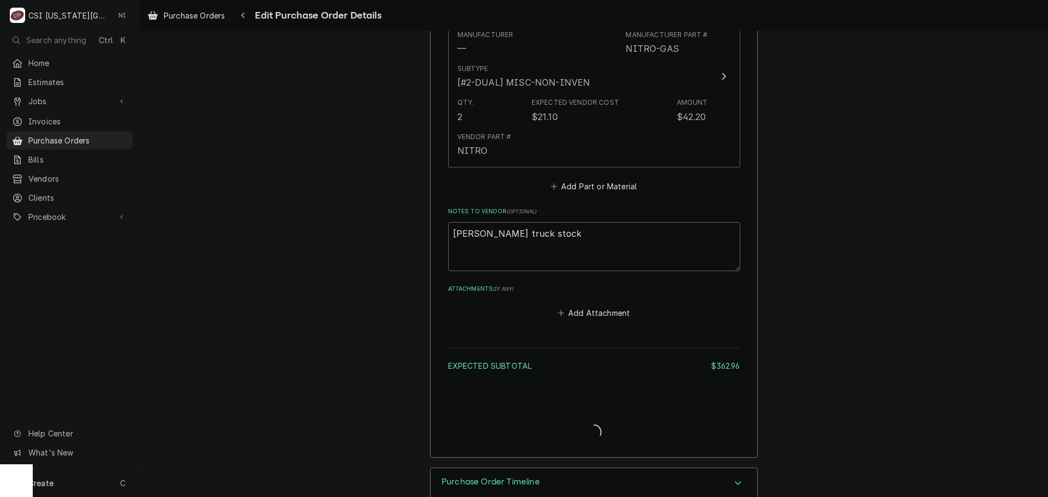
type textarea "x"
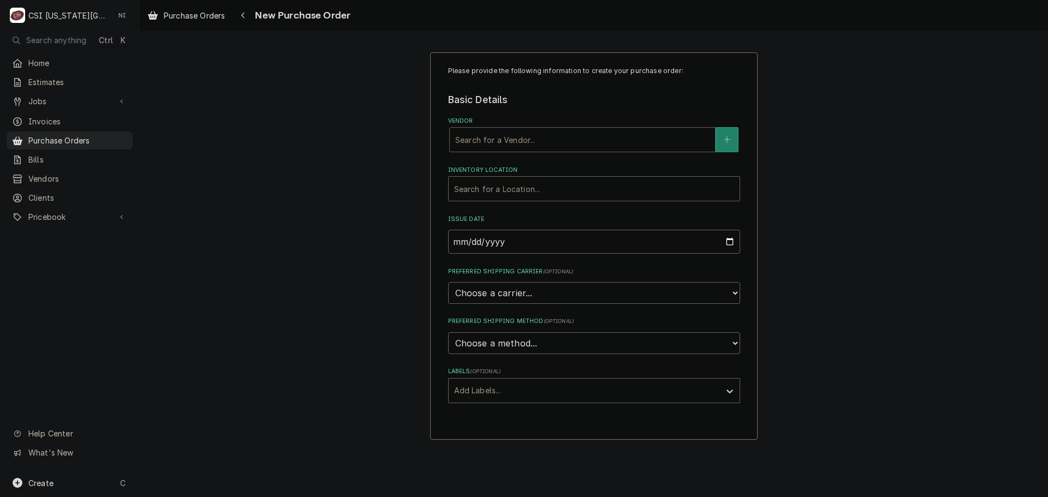
click at [493, 135] on div "Vendor" at bounding box center [582, 140] width 254 height 20
type input "true"
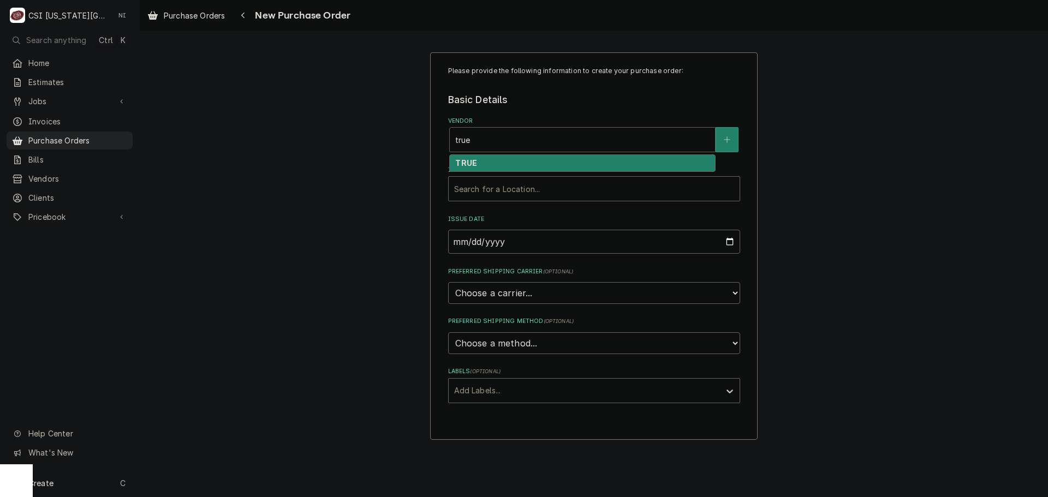
click at [492, 158] on div "TRUE" at bounding box center [582, 163] width 265 height 17
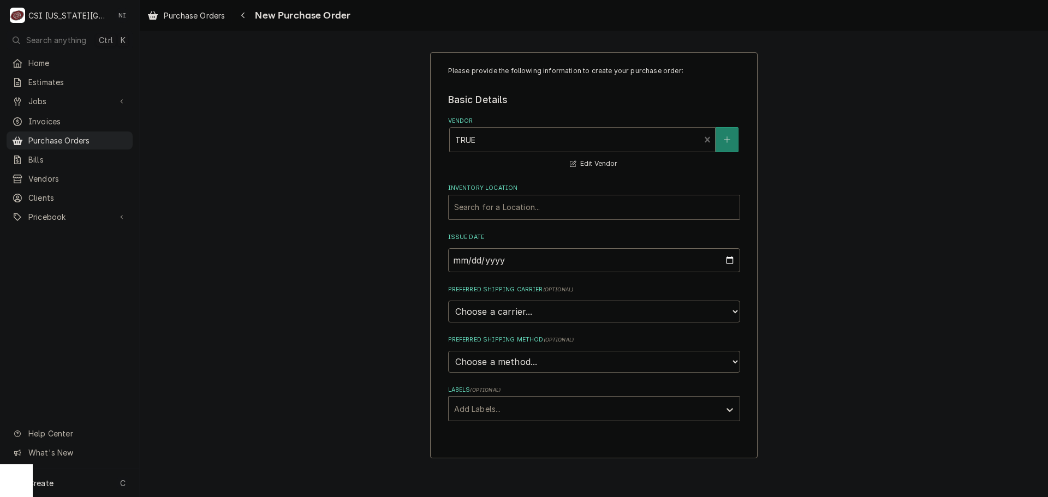
click at [485, 205] on div "Inventory Location" at bounding box center [594, 208] width 280 height 20
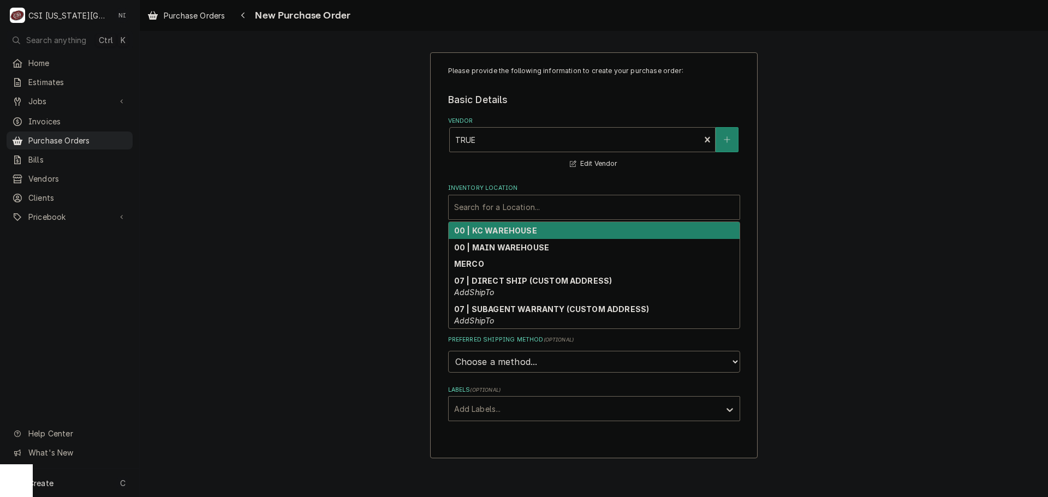
click at [497, 234] on strong "00 | KC WAREHOUSE" at bounding box center [495, 230] width 83 height 9
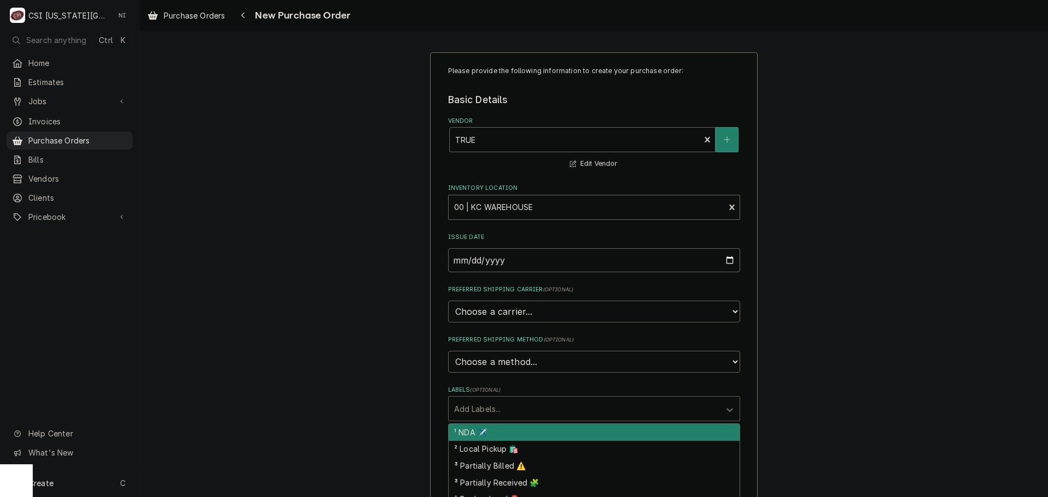
click at [527, 409] on div "Labels" at bounding box center [584, 409] width 260 height 20
click at [950, 327] on div "Please provide the following information to create your purchase order: Basic D…" at bounding box center [594, 413] width 908 height 741
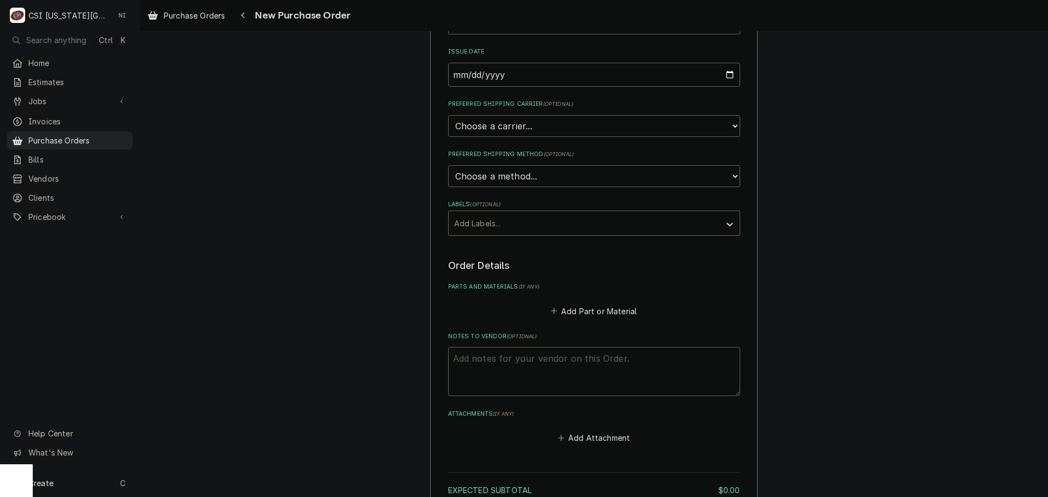
scroll to position [287, 0]
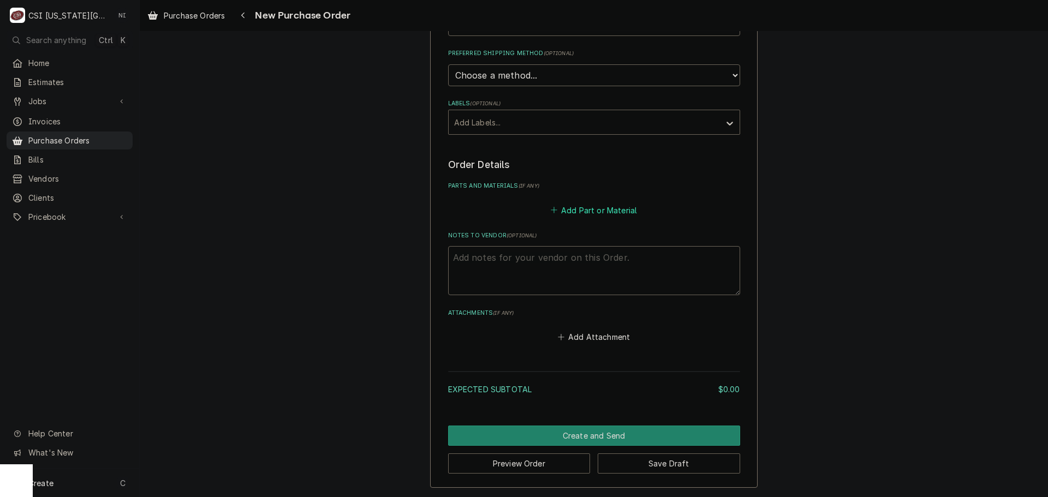
click at [588, 216] on button "Add Part or Material" at bounding box center [593, 209] width 90 height 15
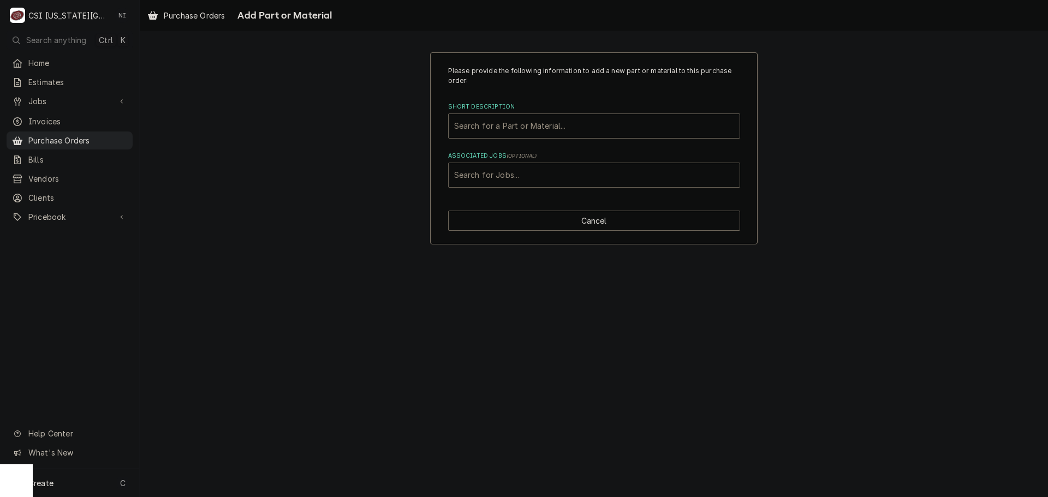
click at [553, 180] on div "Associated Jobs" at bounding box center [594, 175] width 280 height 20
type input "32397"
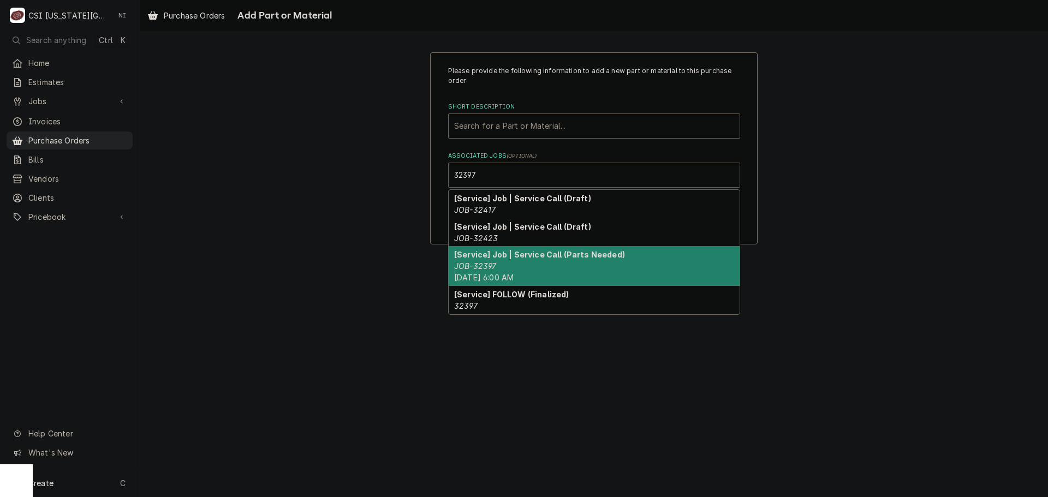
click at [542, 271] on div "[Service] Job | Service Call (Parts Needed) JOB-32397 Thu, Aug 28th, 2025 - 6:0…" at bounding box center [594, 266] width 291 height 40
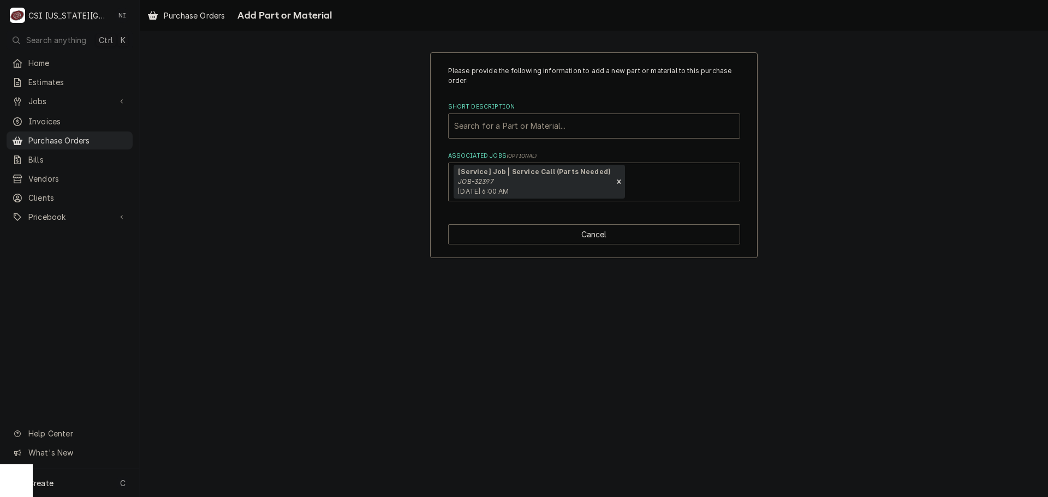
drag, startPoint x: 640, startPoint y: 121, endPoint x: 740, endPoint y: 159, distance: 107.6
click at [640, 121] on div "Short Description" at bounding box center [594, 126] width 280 height 20
click at [475, 125] on div "Short Description" at bounding box center [594, 126] width 280 height 20
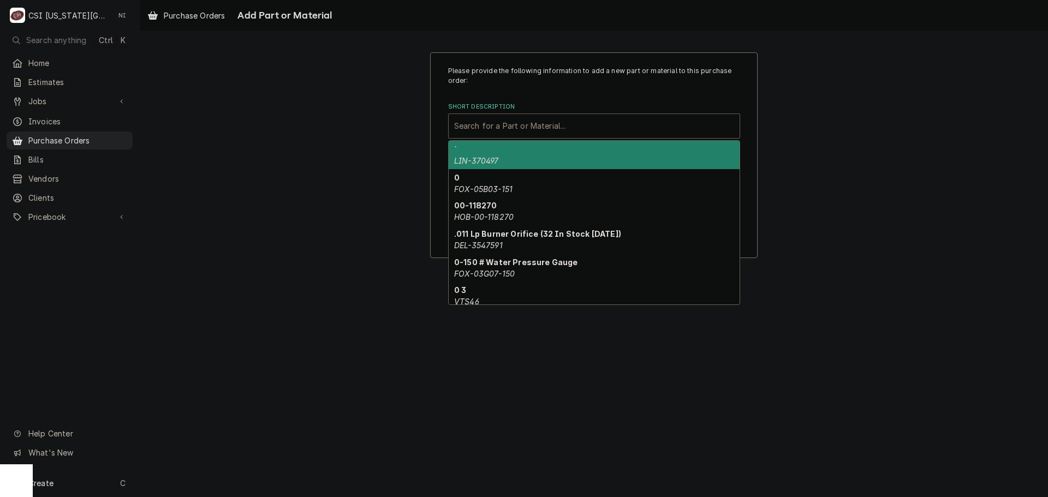
paste input "810719"
type input "810719"
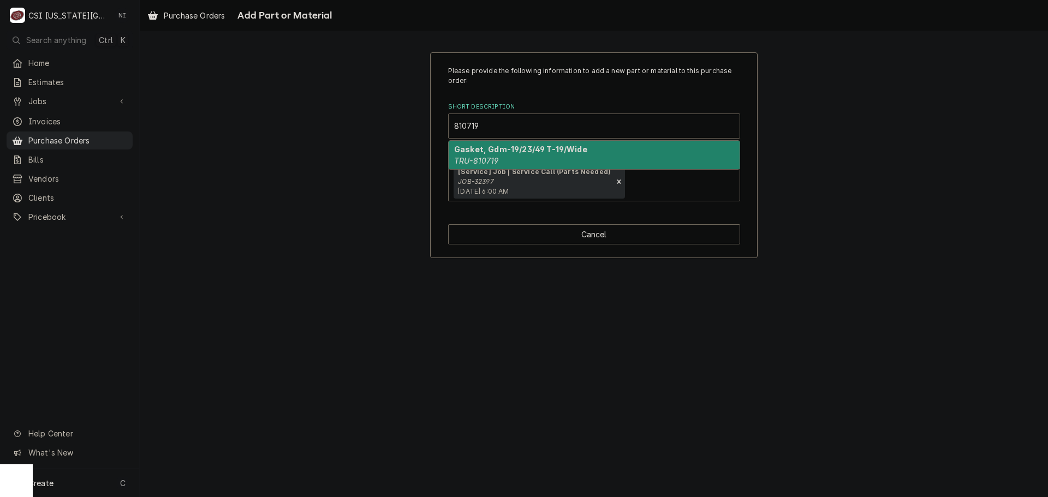
click at [518, 153] on strong "Gasket, Gdm-19/23/49 T-19/Wide" at bounding box center [520, 149] width 133 height 9
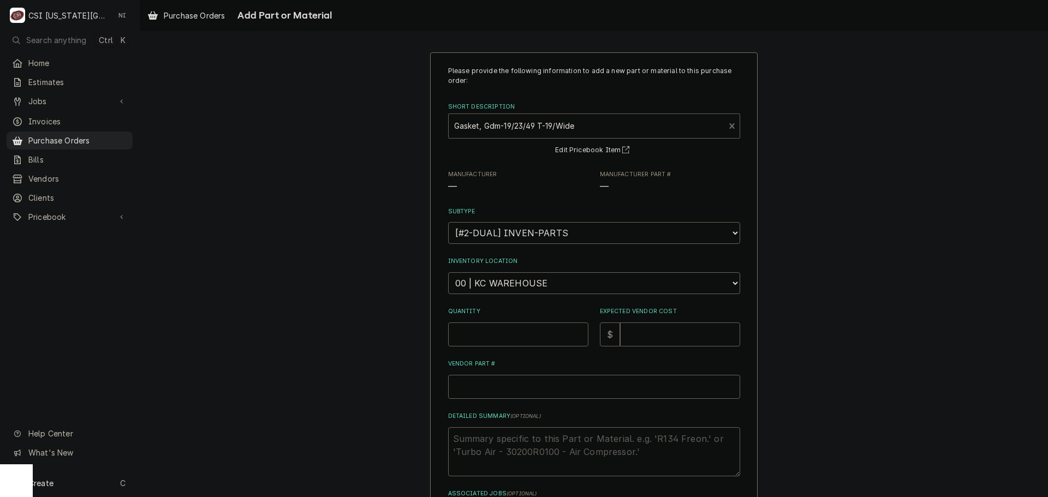
type textarea "x"
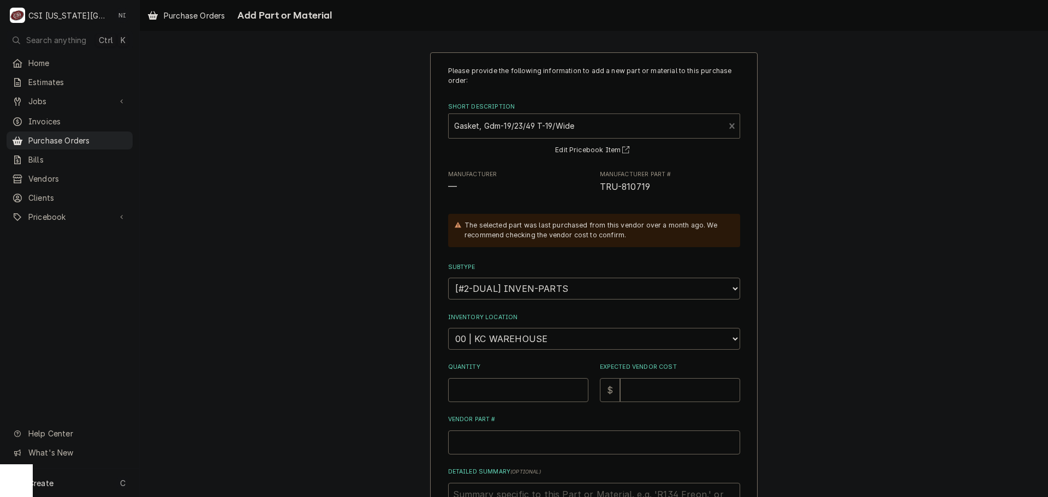
click at [529, 331] on select "Choose a location... 00 | KC WAREHOUSE 00 | MAIN WAREHOUSE 01 | BRIAN BREAZIER …" at bounding box center [594, 339] width 292 height 22
select select "2772"
click at [448, 328] on select "Choose a location... 00 | KC WAREHOUSE 00 | MAIN WAREHOUSE 01 | BRIAN BREAZIER …" at bounding box center [594, 339] width 292 height 22
click at [498, 385] on input "Quantity" at bounding box center [518, 390] width 140 height 24
type textarea "x"
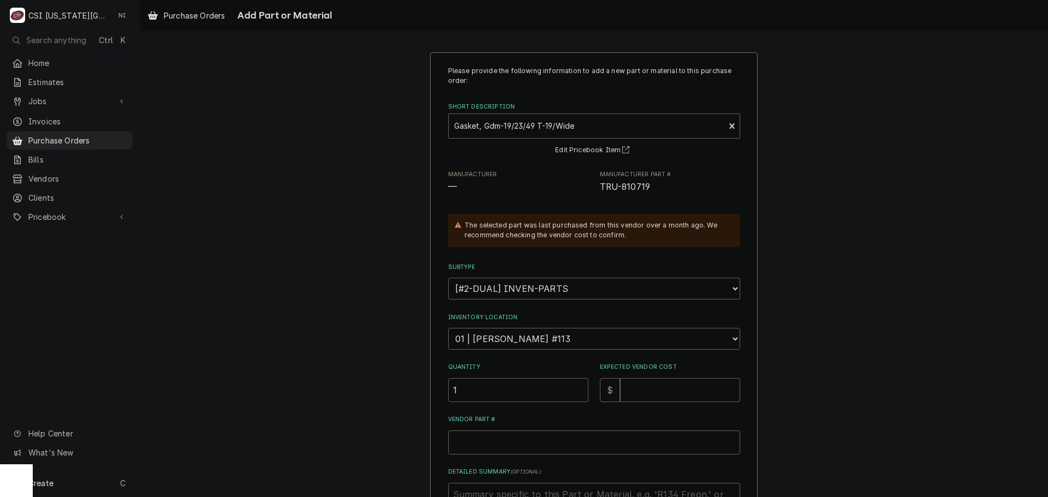
type input "1"
click at [642, 397] on input "Expected Vendor Cost" at bounding box center [680, 390] width 120 height 24
type textarea "x"
type input "4"
type textarea "x"
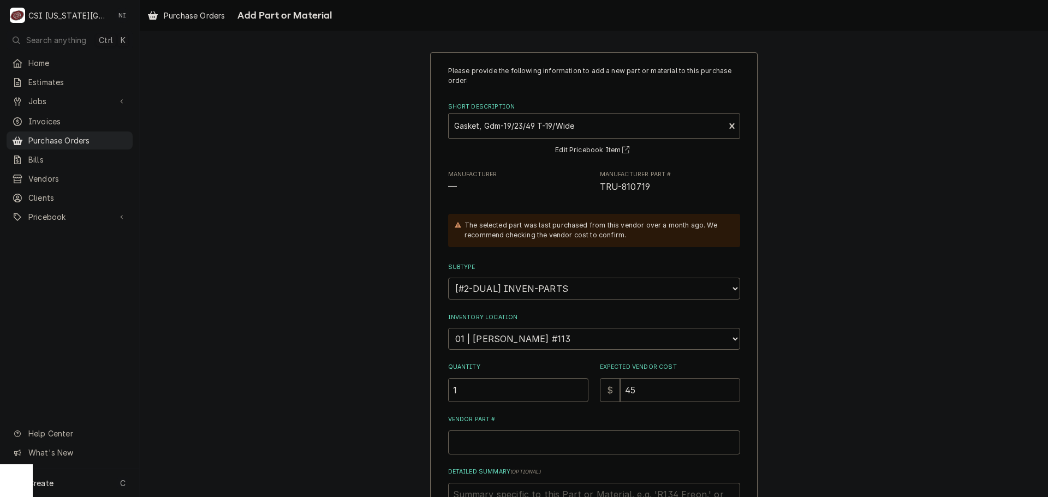
type input "45"
drag, startPoint x: 649, startPoint y: 187, endPoint x: 595, endPoint y: 191, distance: 54.2
click at [600, 191] on span "TRU-810719" at bounding box center [670, 187] width 140 height 13
copy span "TRU-810719"
click at [481, 434] on input "Vendor Part #" at bounding box center [594, 443] width 292 height 24
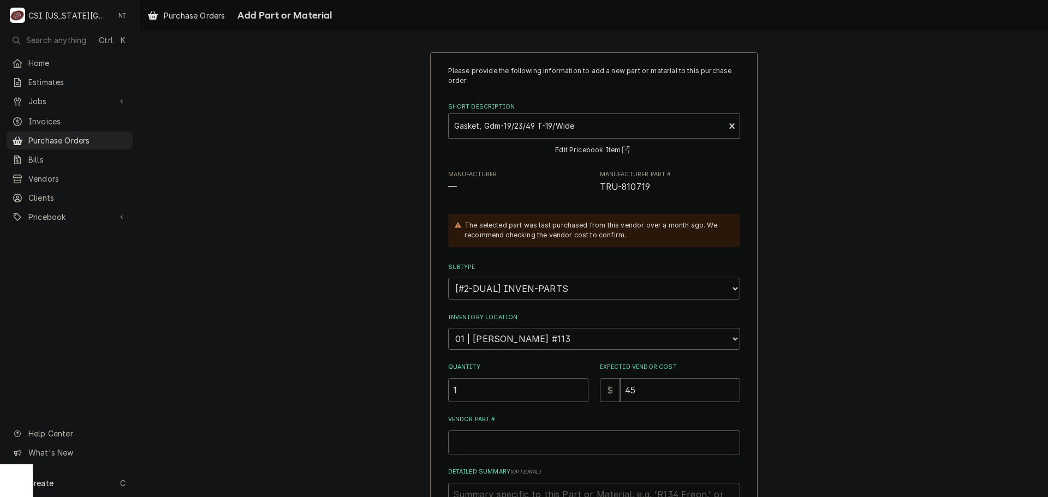
paste input "TRU-810719"
type textarea "x"
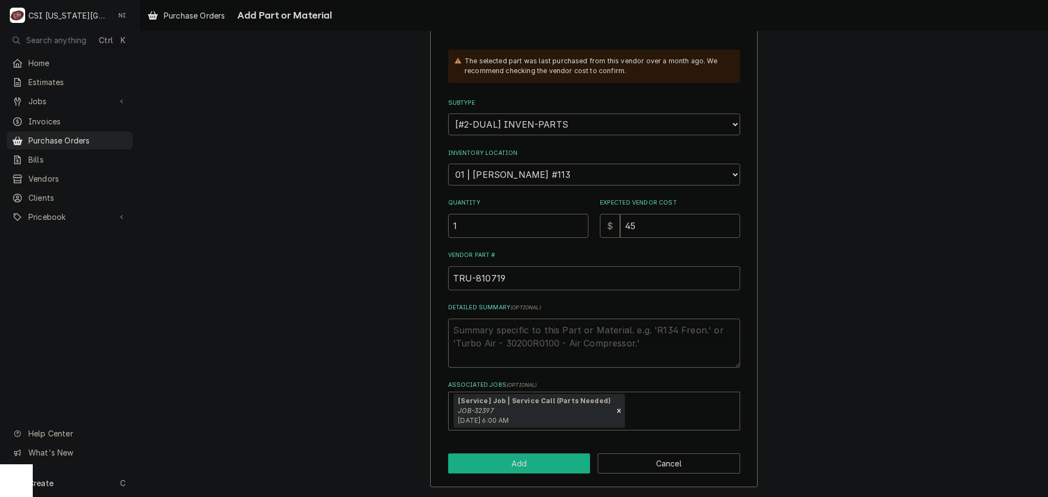
type input "TRU-810719"
click at [571, 460] on button "Add" at bounding box center [519, 464] width 142 height 20
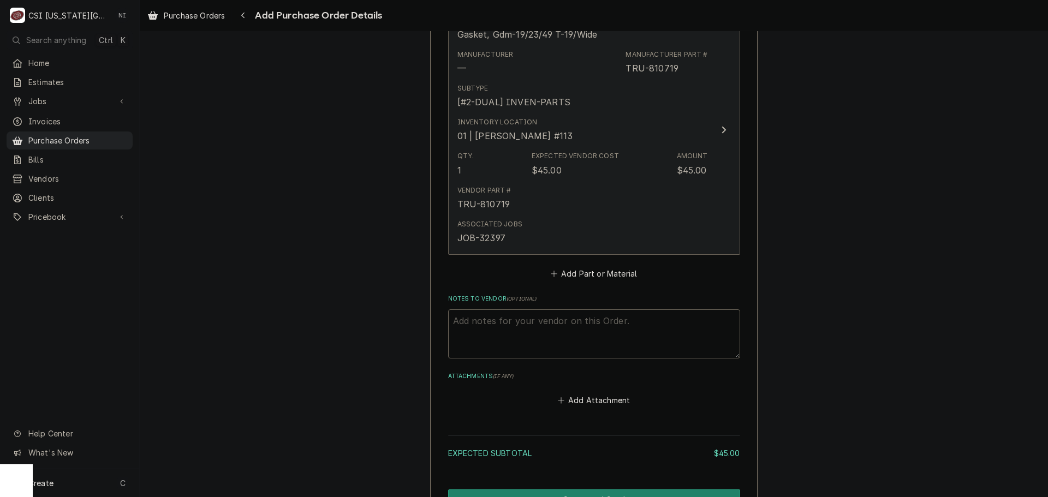
scroll to position [454, 0]
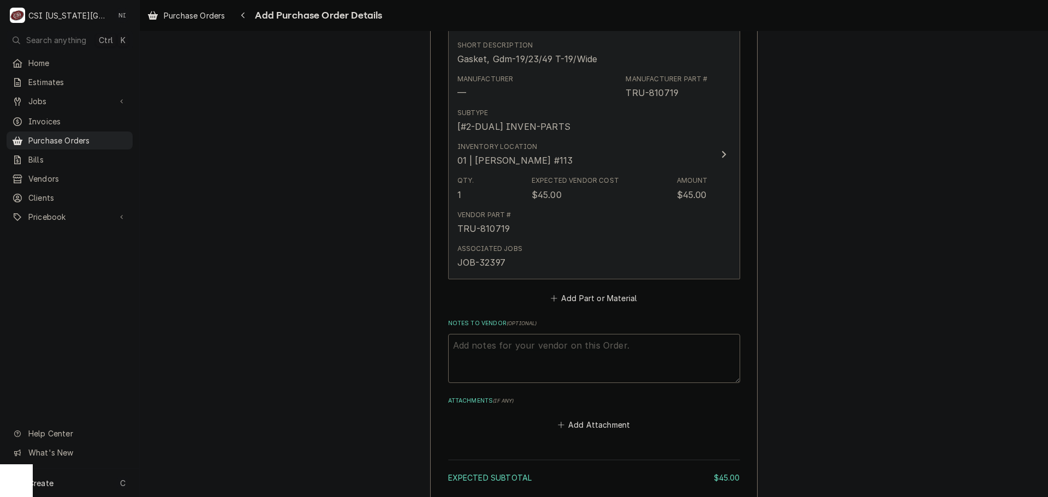
click at [598, 227] on div "Vendor Part # TRU-810719" at bounding box center [582, 223] width 250 height 34
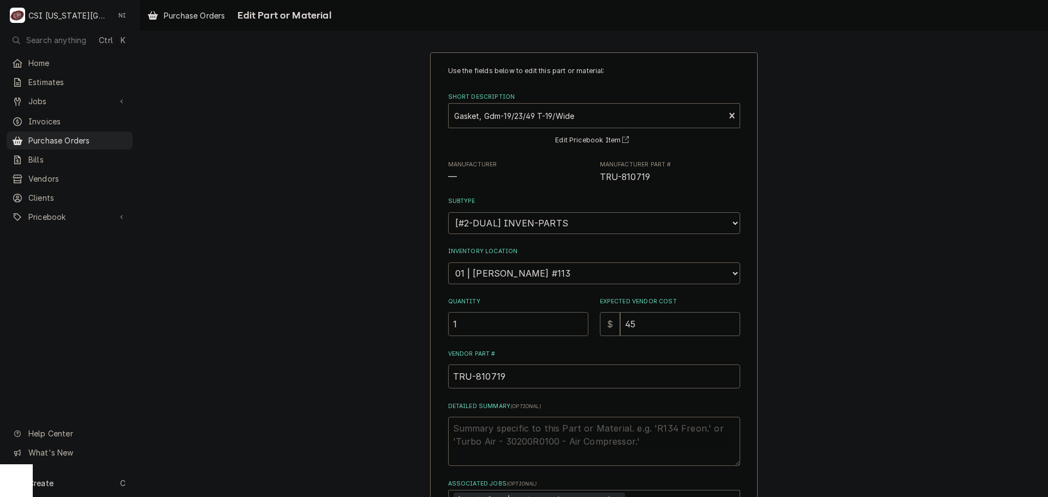
drag, startPoint x: 422, startPoint y: 328, endPoint x: 404, endPoint y: 335, distance: 19.9
click at [407, 328] on div "Use the fields below to edit this part or material: Short Description Gasket, G…" at bounding box center [594, 333] width 908 height 581
type textarea "x"
type input "2"
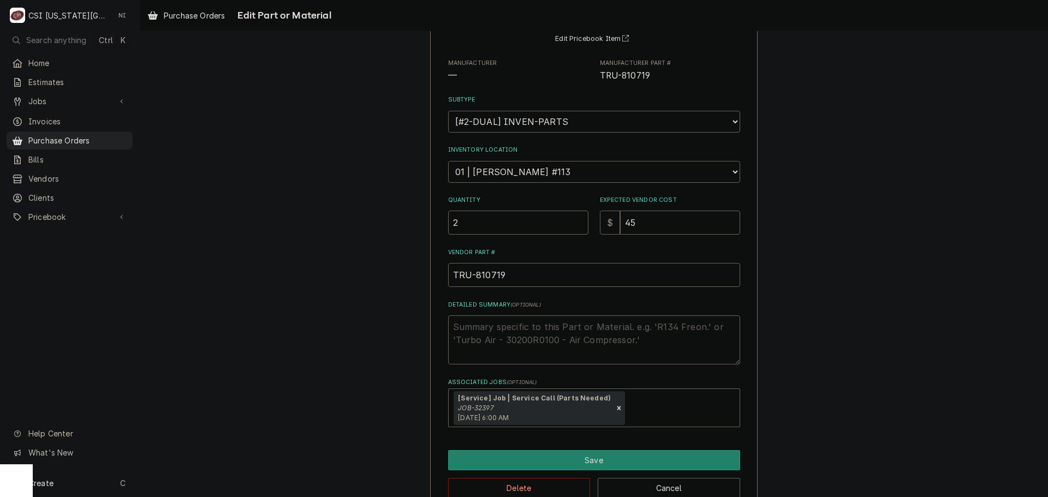
scroll to position [126, 0]
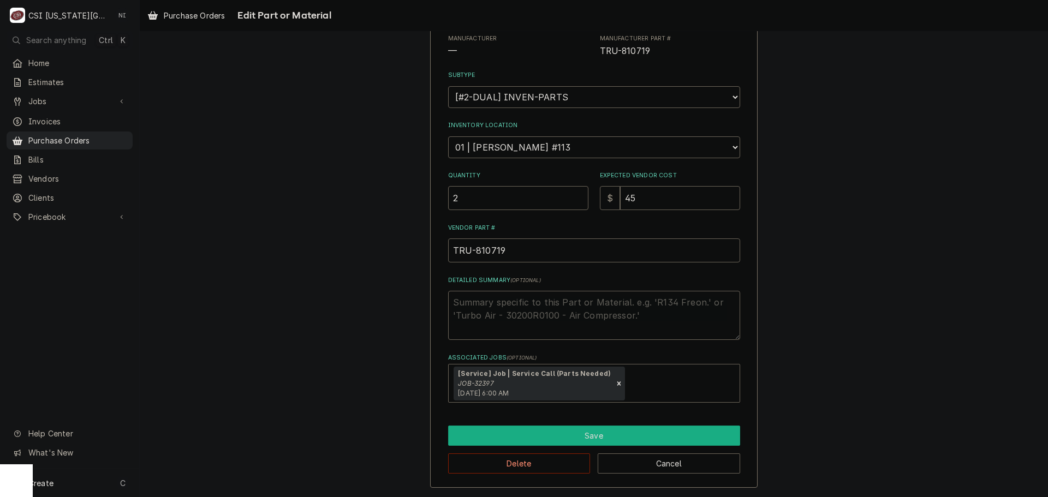
click at [607, 439] on button "Save" at bounding box center [594, 436] width 292 height 20
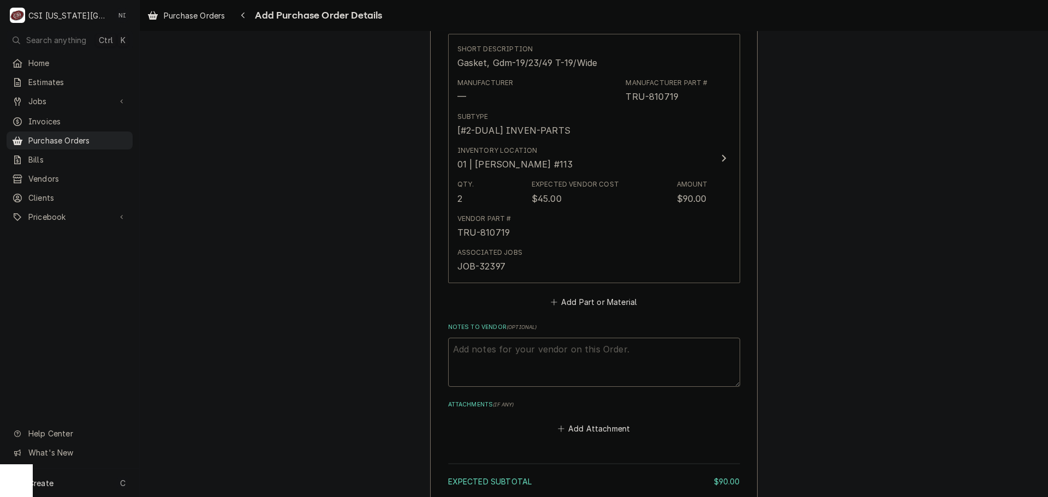
scroll to position [542, 0]
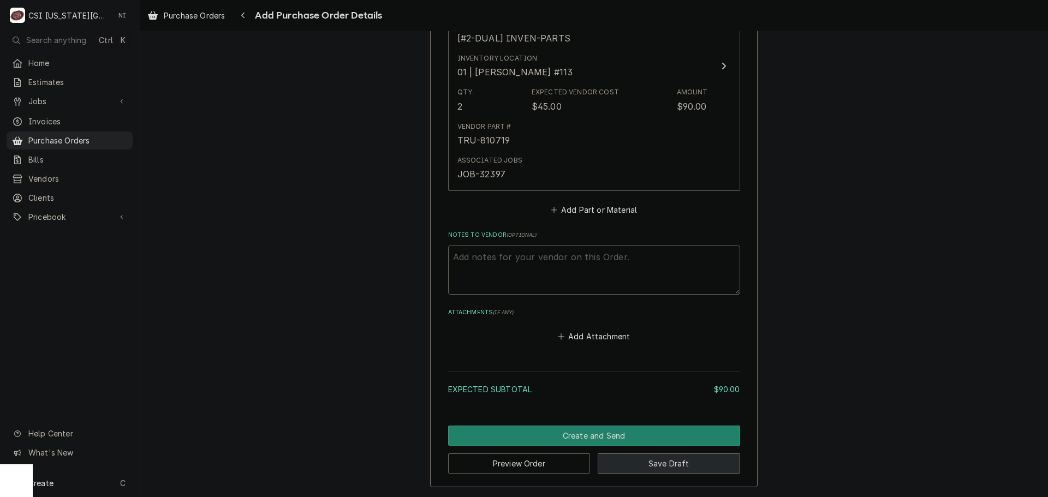
click at [687, 462] on button "Save Draft" at bounding box center [669, 464] width 142 height 20
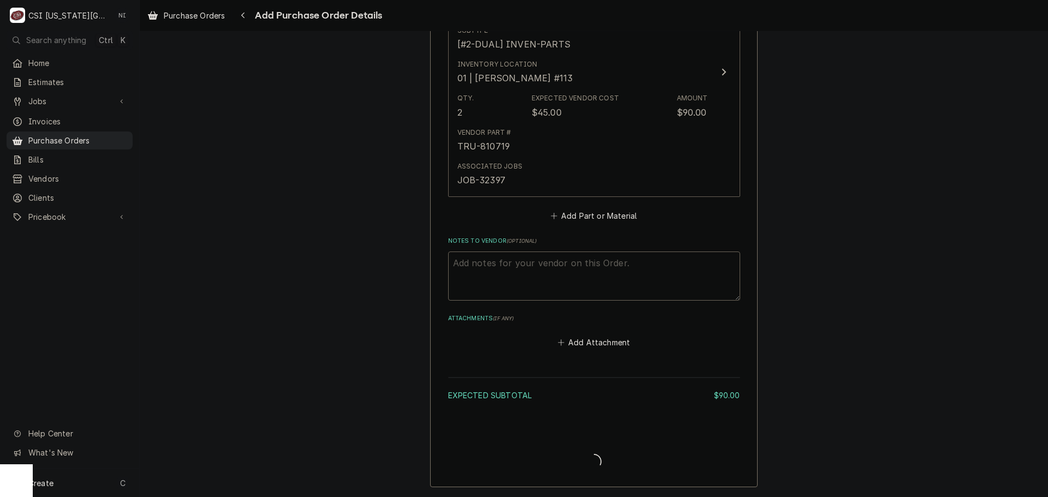
scroll to position [536, 0]
type textarea "x"
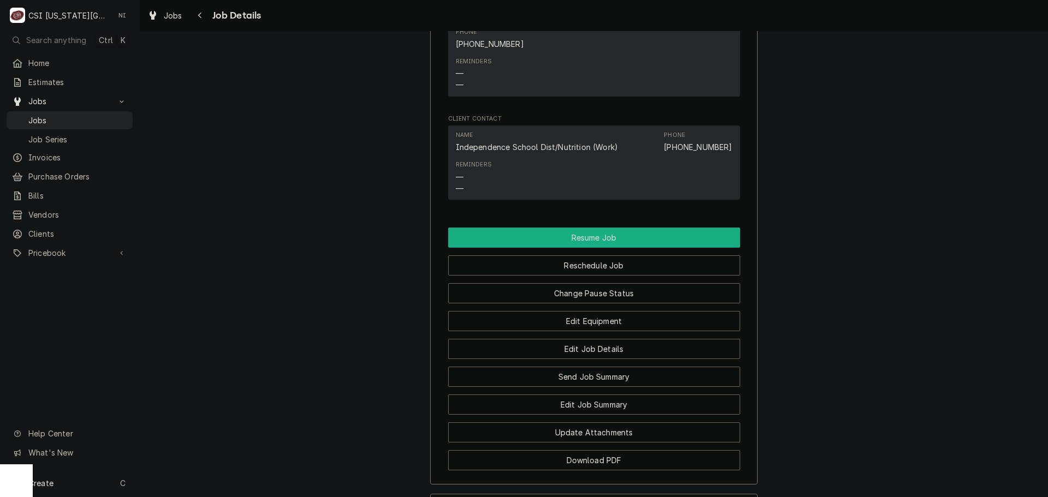
scroll to position [1146, 0]
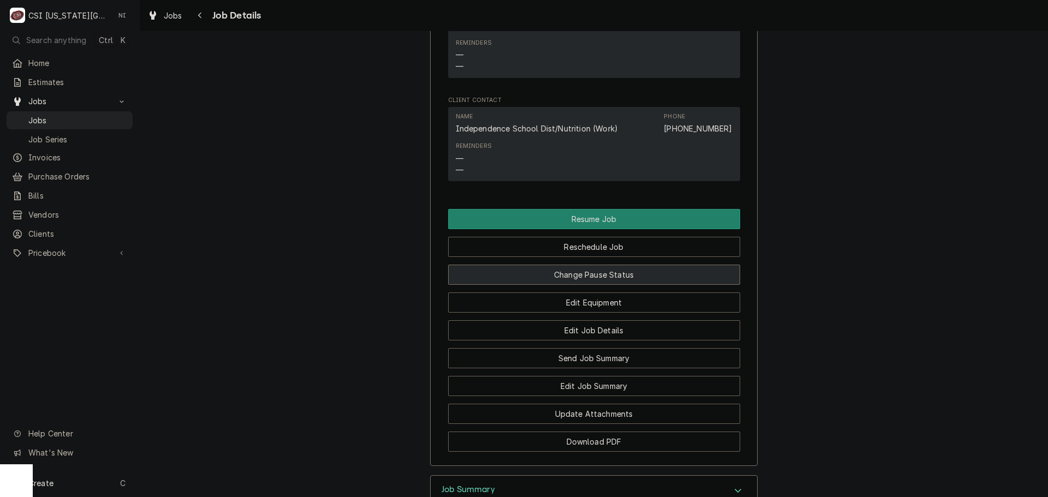
click at [552, 267] on button "Change Pause Status" at bounding box center [594, 275] width 292 height 20
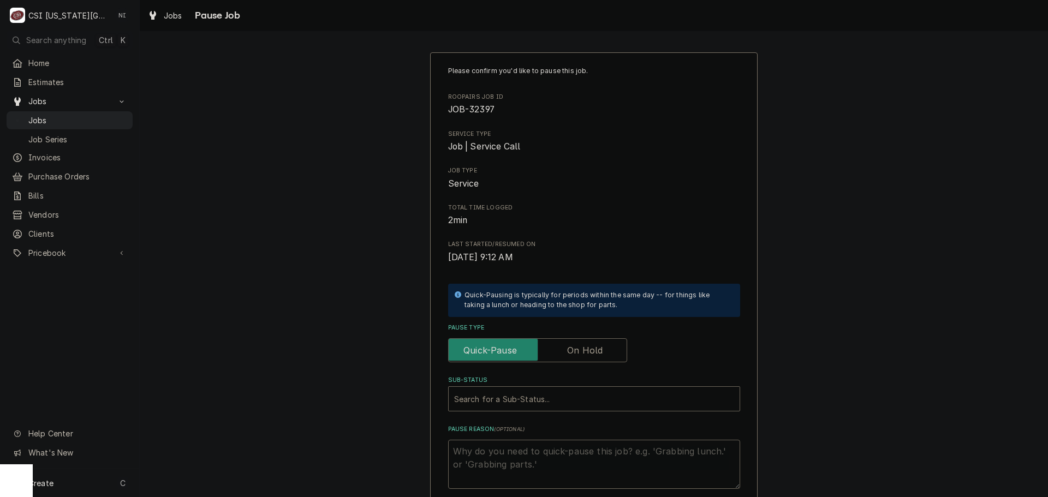
drag, startPoint x: 565, startPoint y: 350, endPoint x: 562, endPoint y: 374, distance: 24.3
click at [565, 351] on label "Pause Type" at bounding box center [537, 350] width 179 height 24
click at [565, 351] on input "Pause Type" at bounding box center [537, 350] width 169 height 24
checkbox input "true"
click at [554, 407] on div "Sub-Status" at bounding box center [583, 399] width 258 height 20
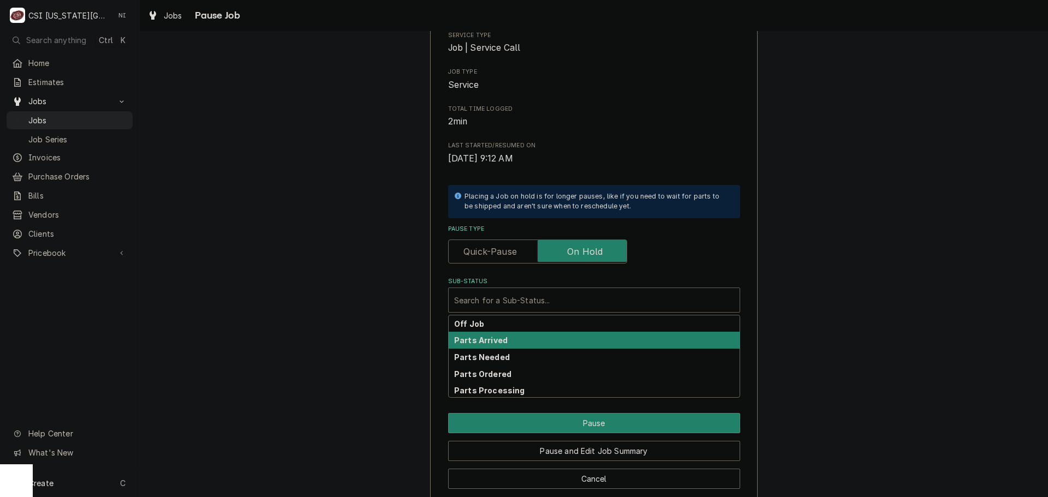
scroll to position [114, 0]
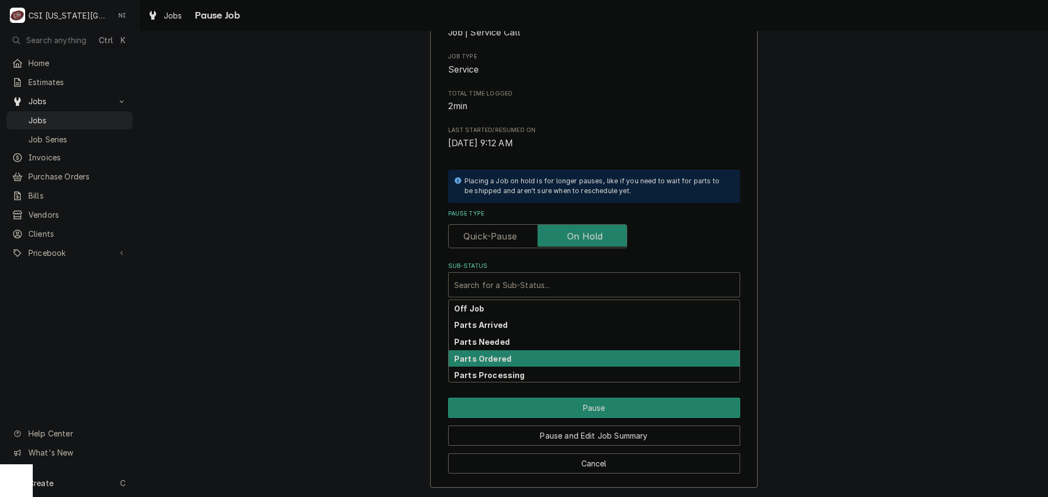
click at [495, 362] on strong "Parts Ordered" at bounding box center [482, 358] width 57 height 9
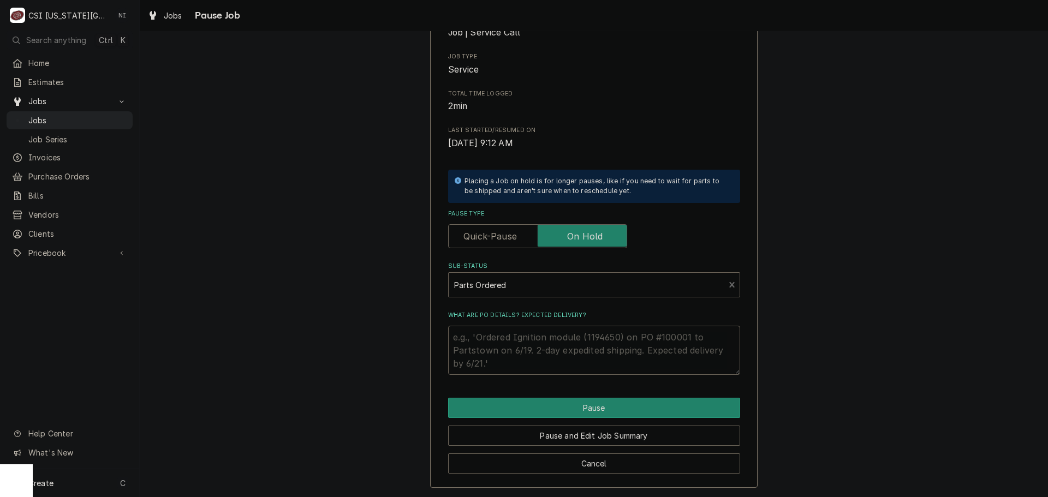
click at [493, 342] on textarea "What are PO details? Expected delivery?" at bounding box center [594, 350] width 292 height 49
type textarea "x"
type textarea "p"
type textarea "x"
type textarea "pa"
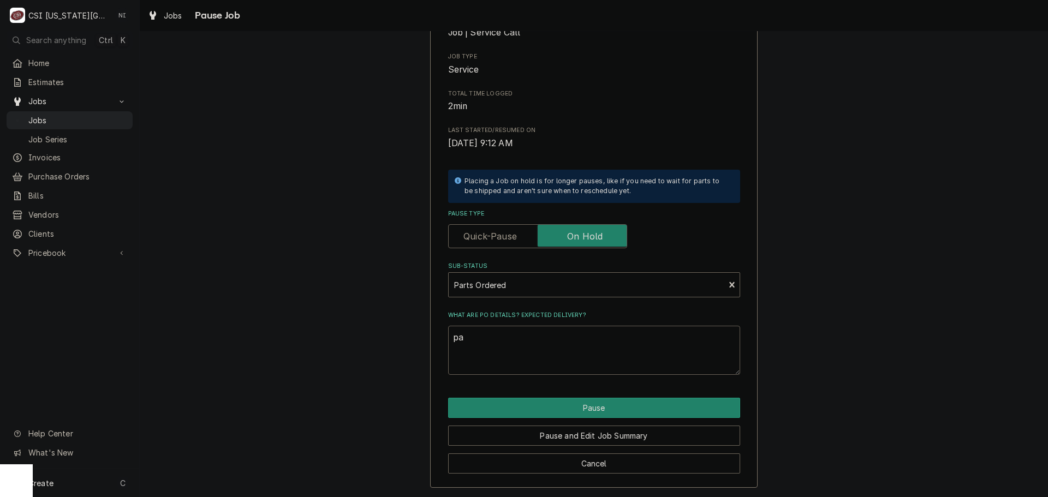
type textarea "x"
type textarea "pas"
type textarea "x"
type textarea "pasr"
type textarea "x"
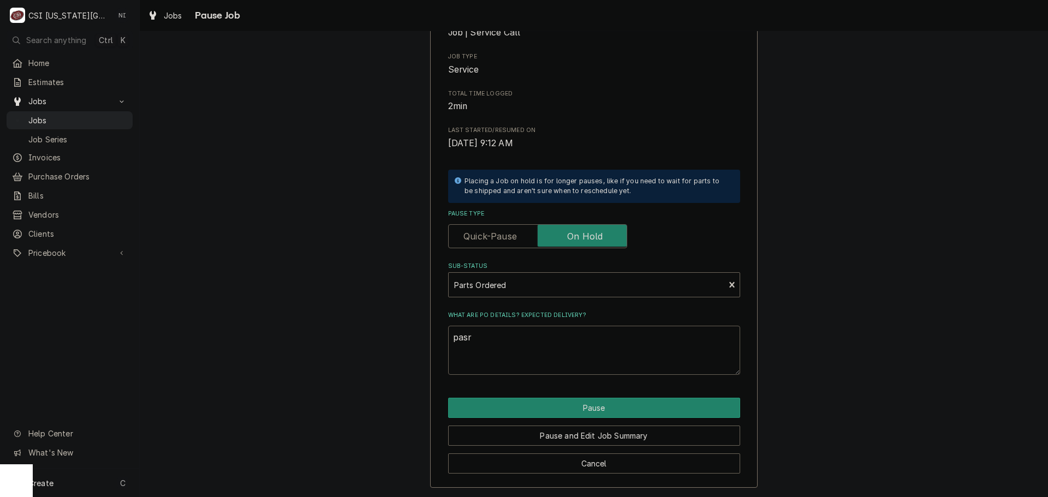
type textarea "pas"
type textarea "x"
type textarea "pa"
type textarea "x"
type textarea "par"
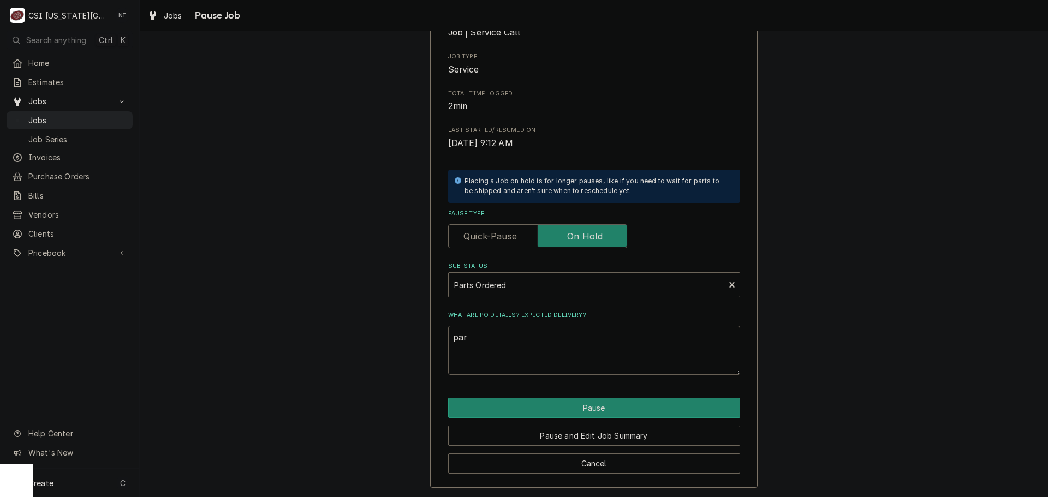
type textarea "x"
type textarea "part"
type textarea "x"
type textarea "parts"
type textarea "x"
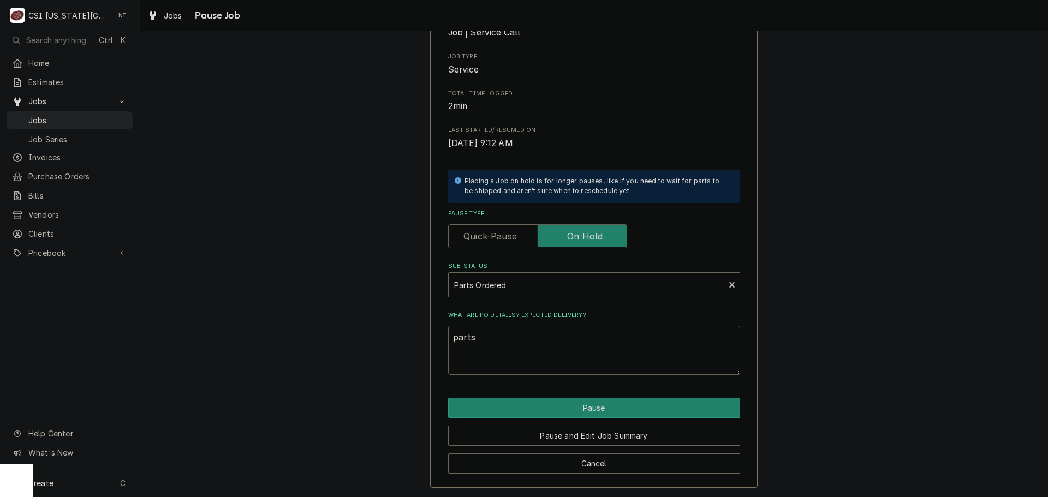
type textarea "parts"
type textarea "x"
type textarea "parts o"
type textarea "x"
type textarea "parts or"
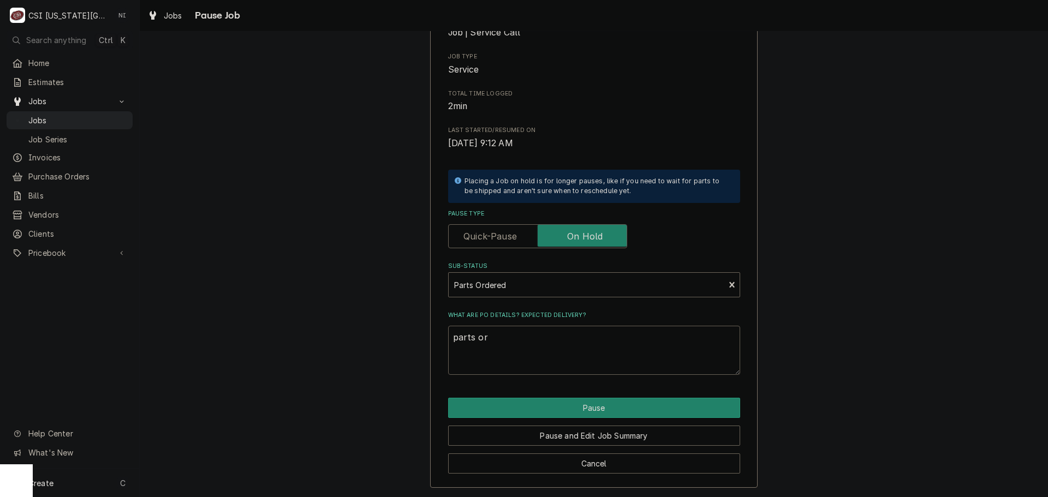
type textarea "x"
type textarea "parts ord"
type textarea "x"
type textarea "parts orde"
type textarea "x"
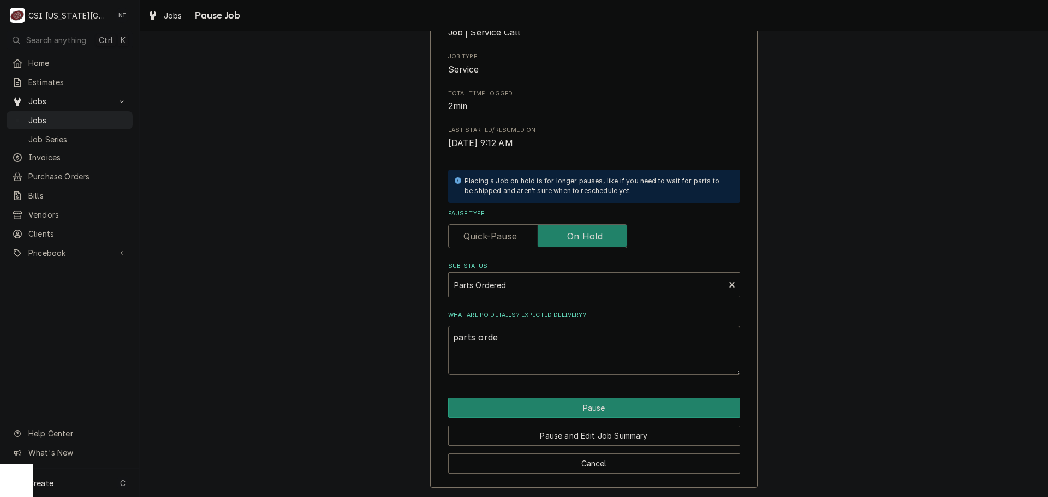
type textarea "parts order"
type textarea "x"
type textarea "parts ordere"
type textarea "x"
type textarea "parts ordered"
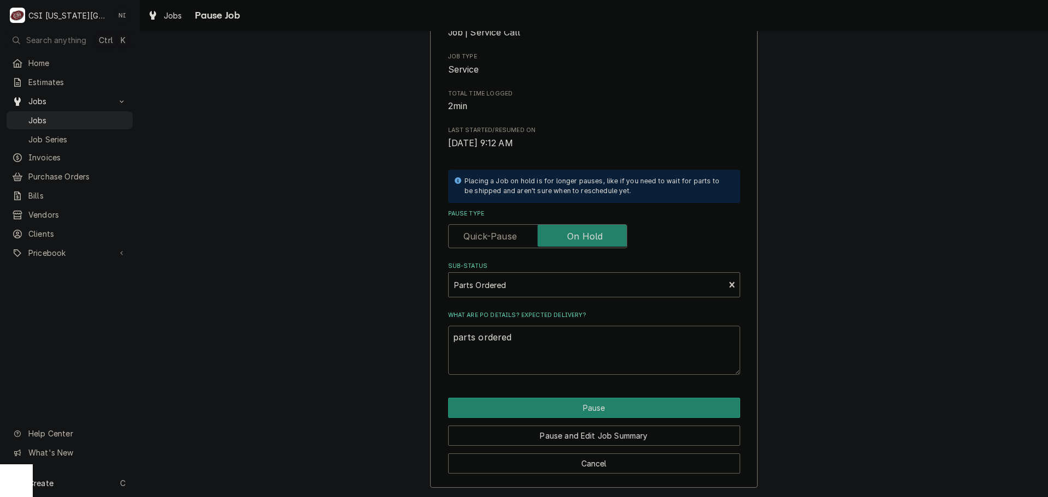
type textarea "x"
type textarea "parts ordered"
type textarea "x"
type textarea "parts ordered o"
type textarea "x"
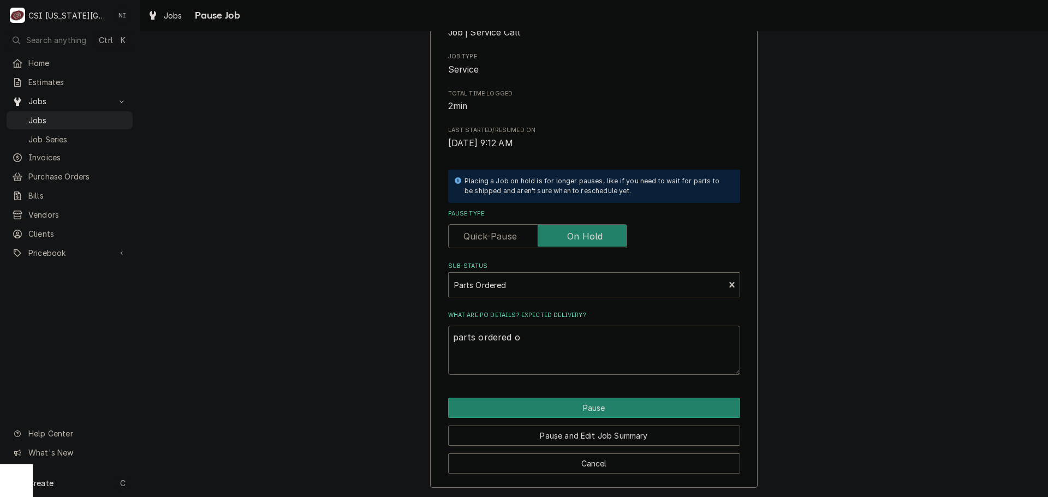
type textarea "parts ordered on"
type textarea "x"
type textarea "parts ordered on"
type textarea "x"
type textarea "parts ordered on P"
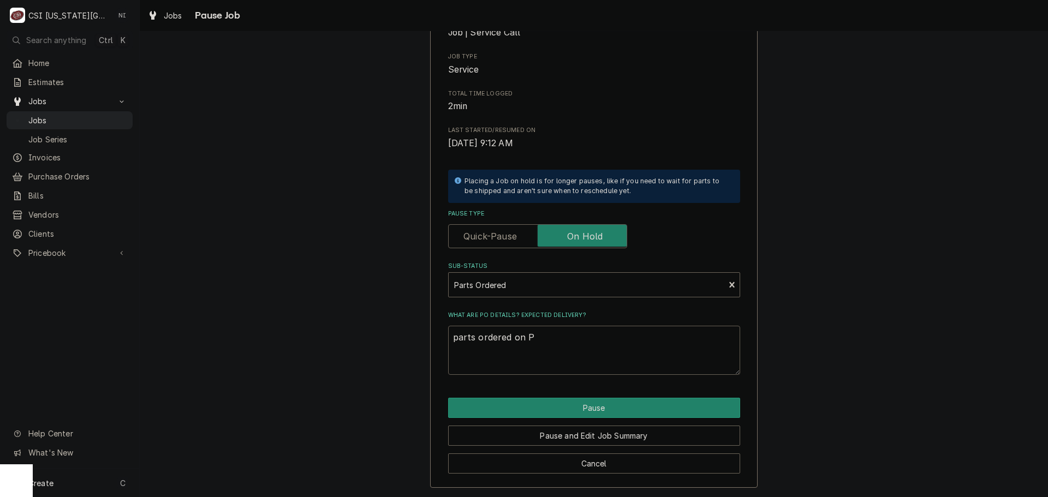
type textarea "x"
type textarea "parts ordered on PO"
type textarea "x"
type textarea "parts ordered on PO"
type textarea "x"
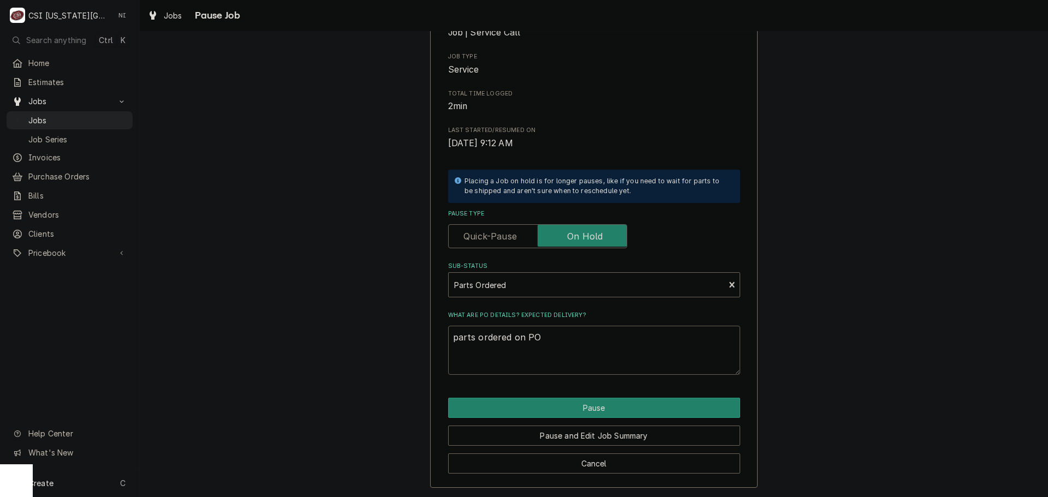
type textarea "parts ordered on PO 3"
type textarea "x"
type textarea "parts ordered on PO 31"
type textarea "x"
type textarea "parts ordered on PO 310"
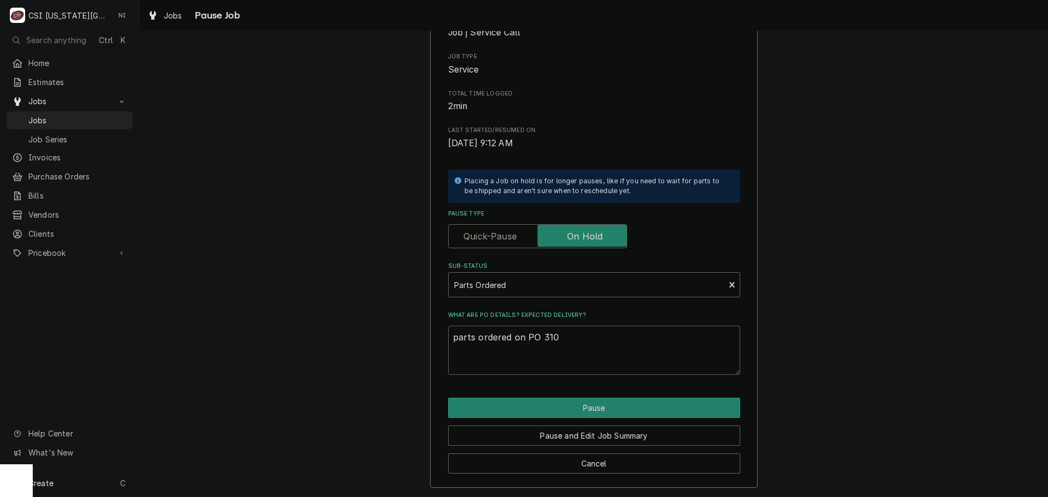
type textarea "x"
type textarea "parts ordered on PO 3103"
type textarea "x"
type textarea "parts ordered on PO 31039"
type textarea "x"
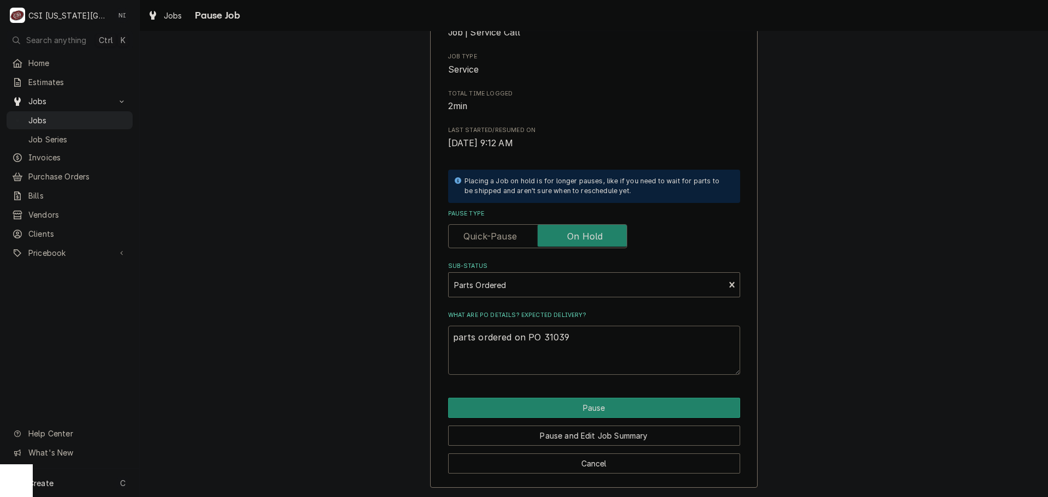
type textarea "parts ordered on PO 3103"
type textarea "x"
type textarea "parts ordered on PO 31038"
type textarea "x"
type textarea "parts ordered on PO 310381"
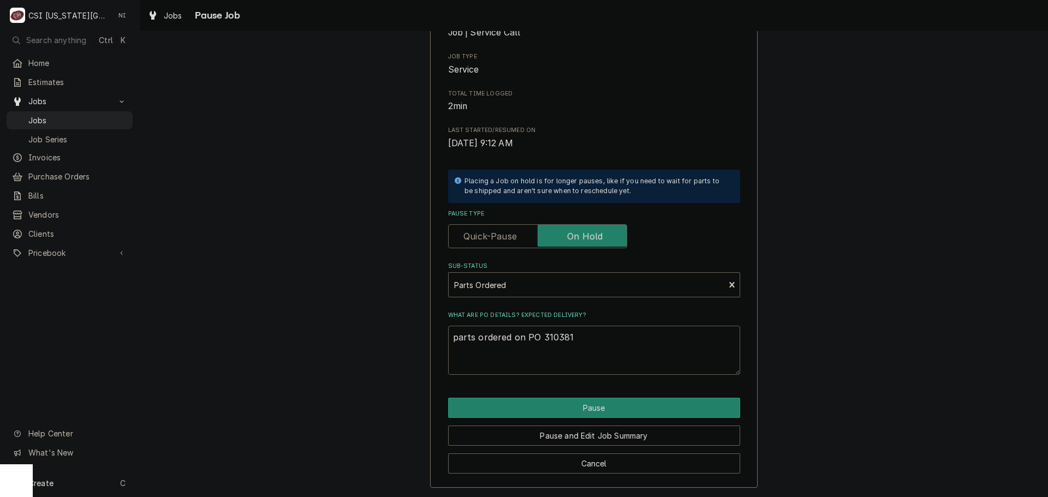
click at [548, 338] on textarea "parts ordered on PO 310381" at bounding box center [594, 350] width 292 height 49
type textarea "x"
type textarea "parts ordered on PO 31381"
type textarea "x"
type textarea "parts ordered on PO 3381"
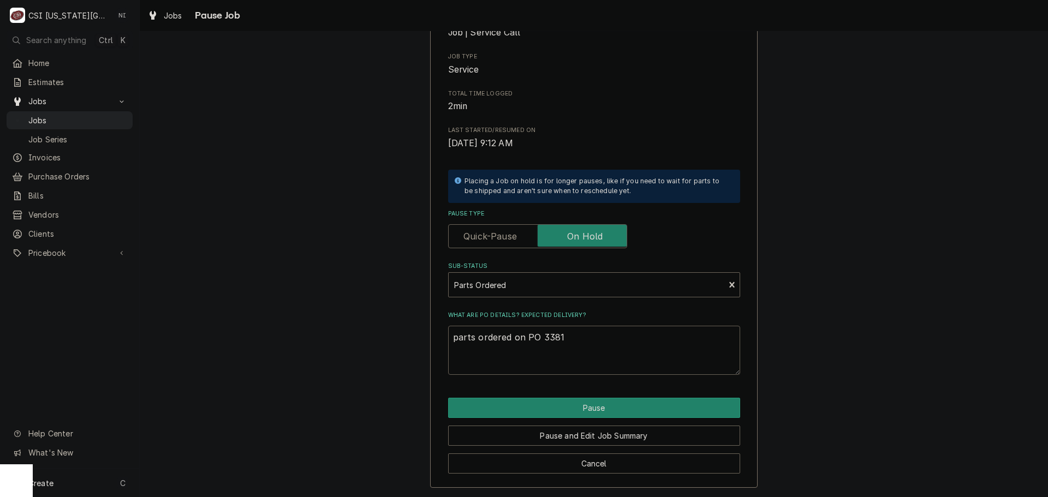
type textarea "x"
type textarea "parts ordered on PO 30381"
type textarea "x"
type textarea "parts ordered on PO 301381"
click at [620, 417] on button "Pause" at bounding box center [594, 408] width 292 height 20
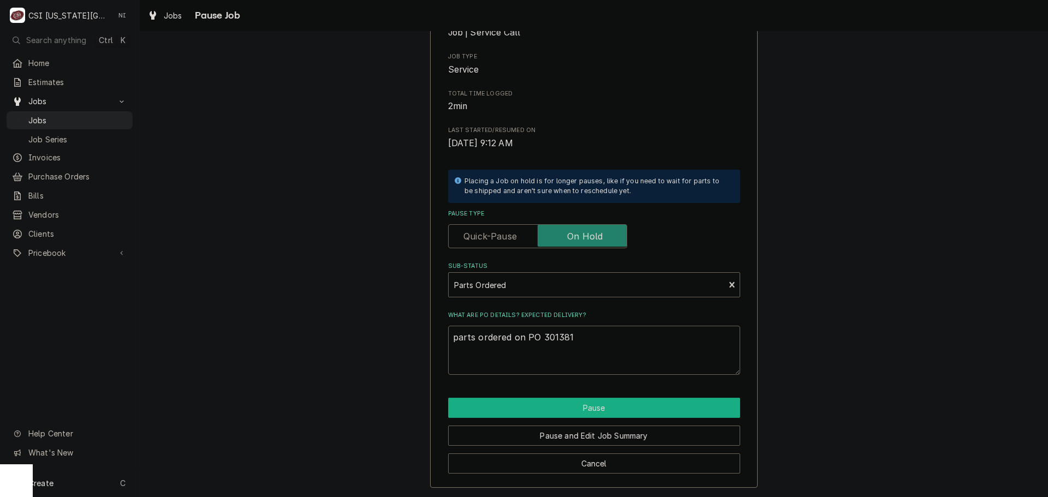
type textarea "x"
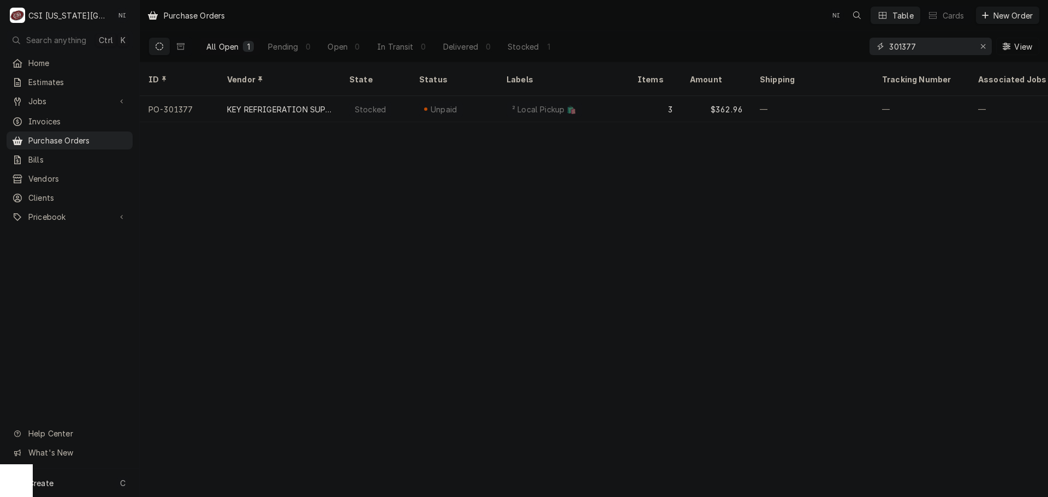
drag, startPoint x: 933, startPoint y: 45, endPoint x: 768, endPoint y: 43, distance: 165.4
click at [774, 43] on div "All Open 1 Pending 0 Open 0 In Transit 0 Delivered 0 Stocked 1 301377 View" at bounding box center [593, 46] width 891 height 31
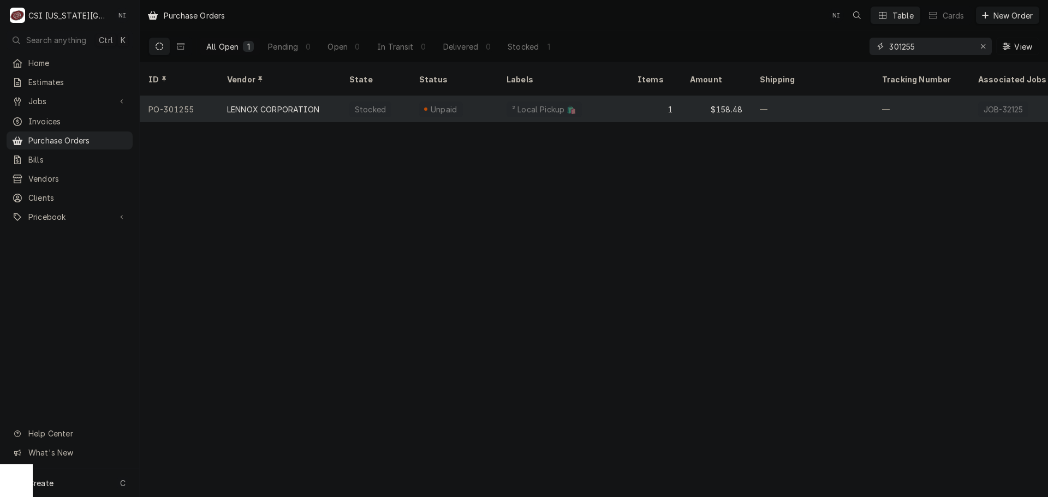
type input "301255"
click at [614, 96] on div "² Local Pickup 🛍️" at bounding box center [563, 109] width 131 height 26
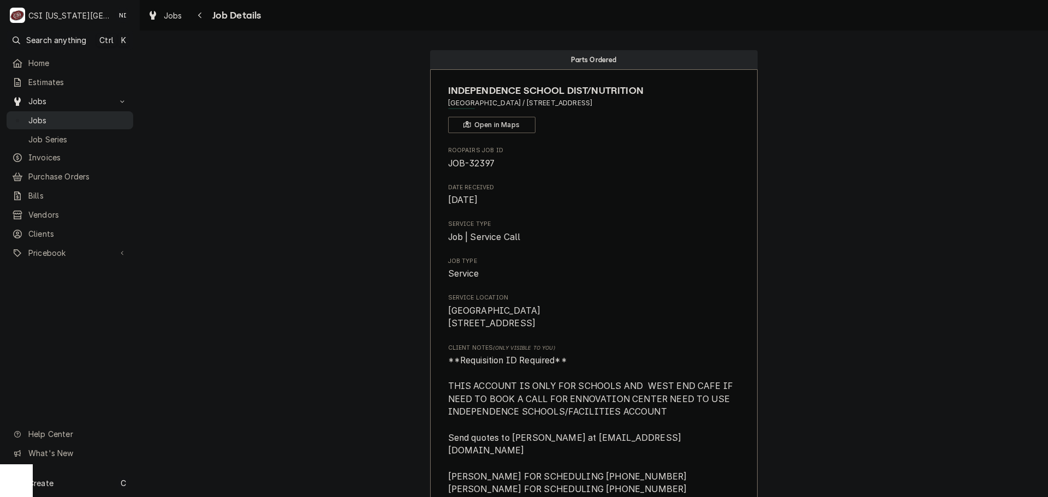
drag, startPoint x: 96, startPoint y: 113, endPoint x: 108, endPoint y: 113, distance: 11.5
click at [96, 115] on span "Jobs" at bounding box center [77, 120] width 99 height 11
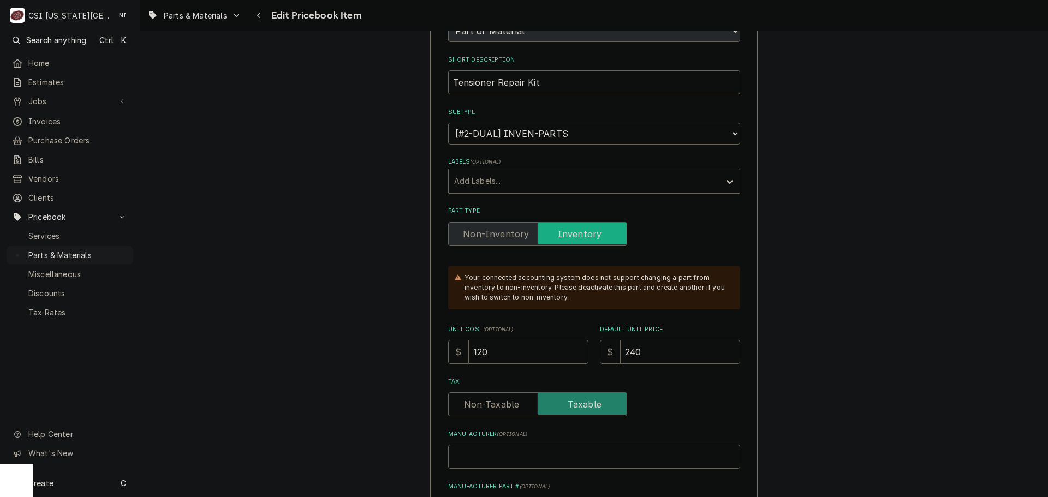
scroll to position [164, 0]
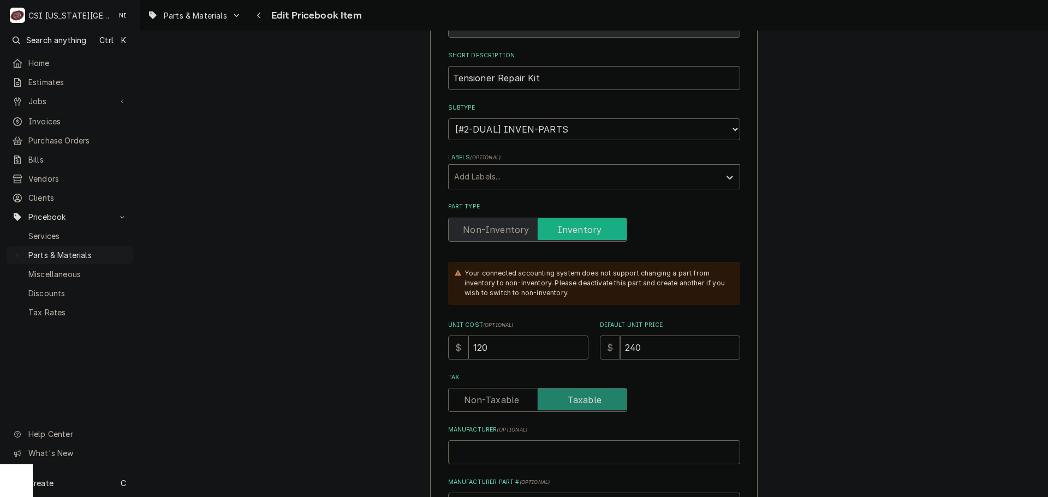
drag, startPoint x: 505, startPoint y: 348, endPoint x: 448, endPoint y: 343, distance: 57.5
click at [448, 343] on div "$ 120" at bounding box center [518, 348] width 140 height 24
type textarea "x"
type input "1"
type textarea "x"
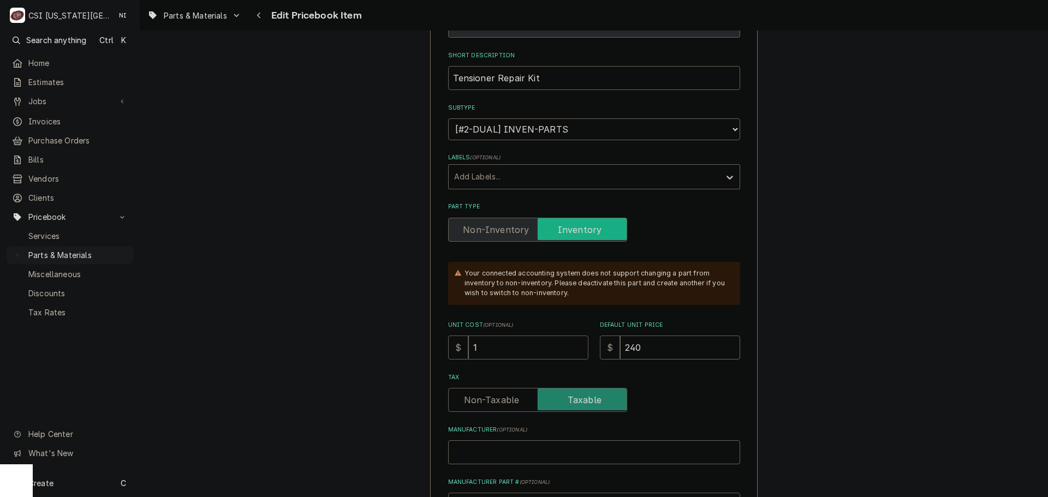
type input "18"
type textarea "x"
type input "186"
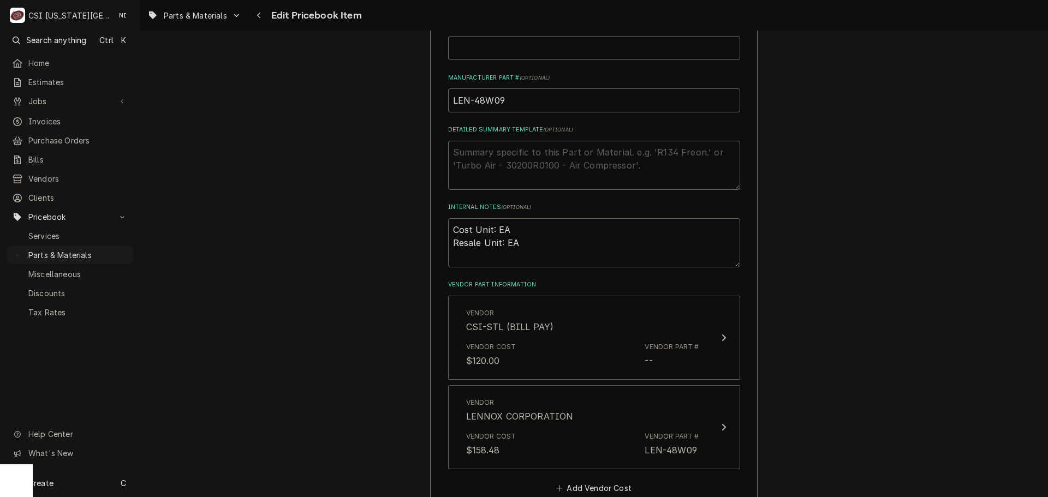
scroll to position [600, 0]
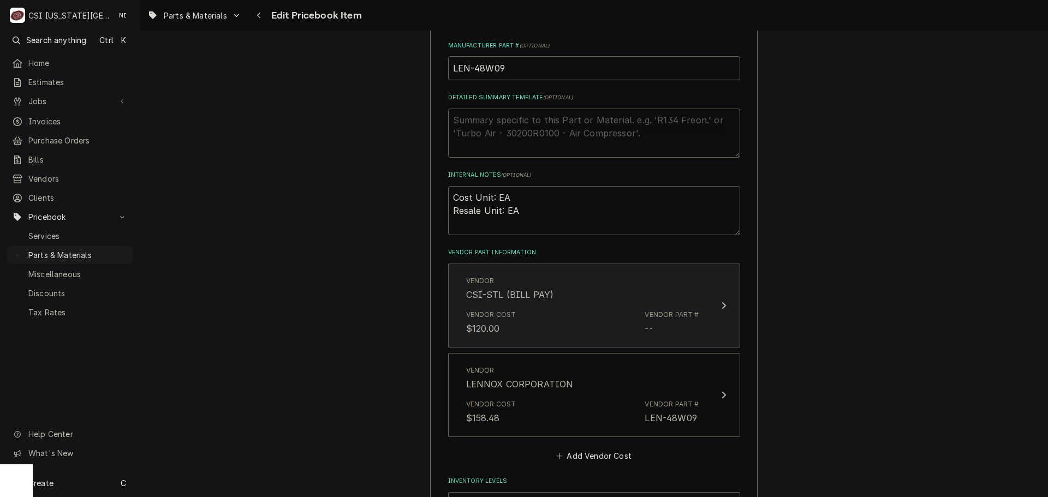
click at [619, 319] on div "Vendor Cost $120.00 Vendor Part # --" at bounding box center [582, 323] width 233 height 34
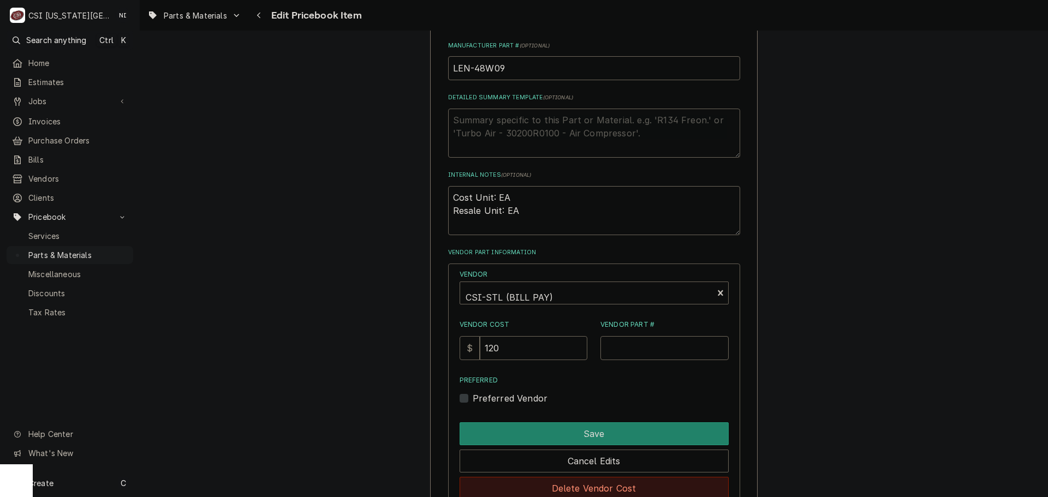
click at [618, 481] on button "Delete Vendor Cost" at bounding box center [594, 488] width 269 height 23
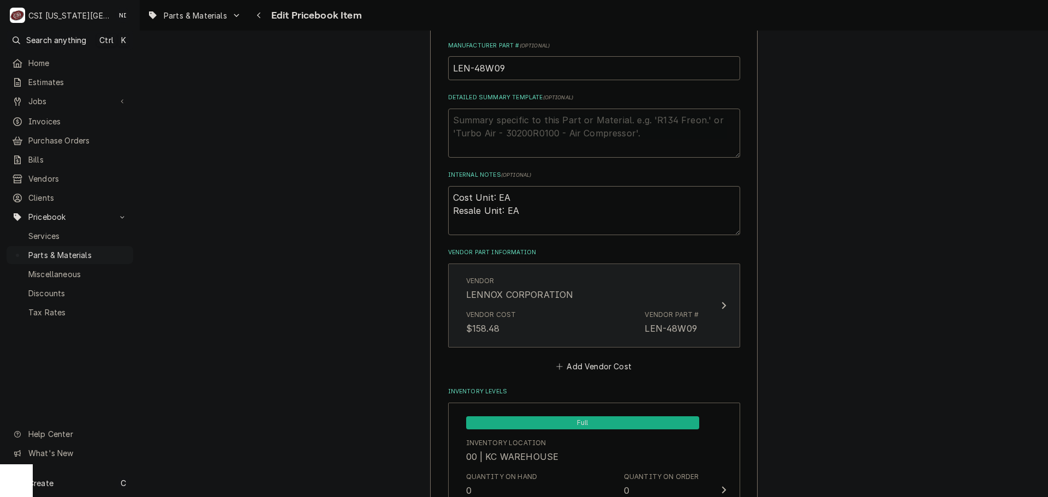
click at [616, 328] on div "Vendor Cost $158.48 Vendor Part # LEN-48W09" at bounding box center [582, 323] width 233 height 34
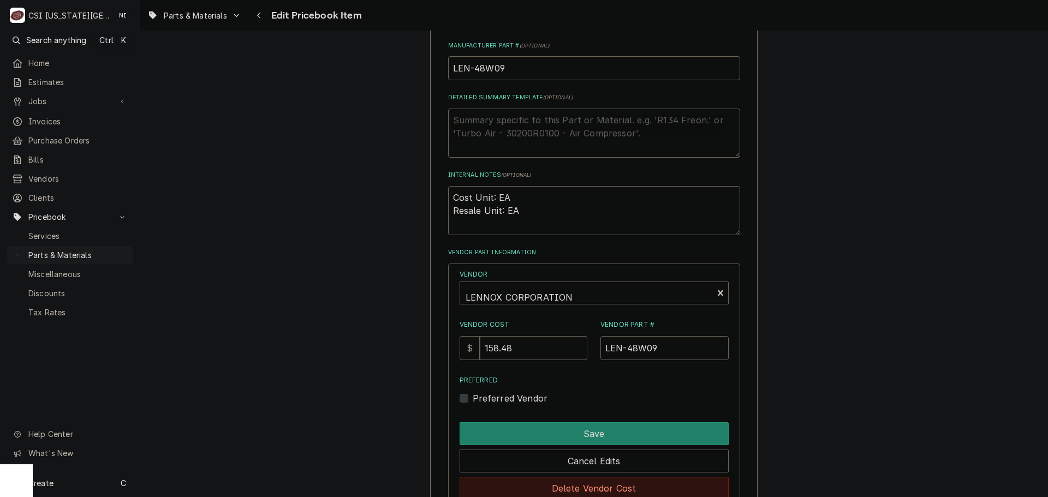
drag, startPoint x: 615, startPoint y: 484, endPoint x: 680, endPoint y: 426, distance: 87.0
click at [615, 484] on button "Delete Vendor Cost" at bounding box center [594, 488] width 269 height 23
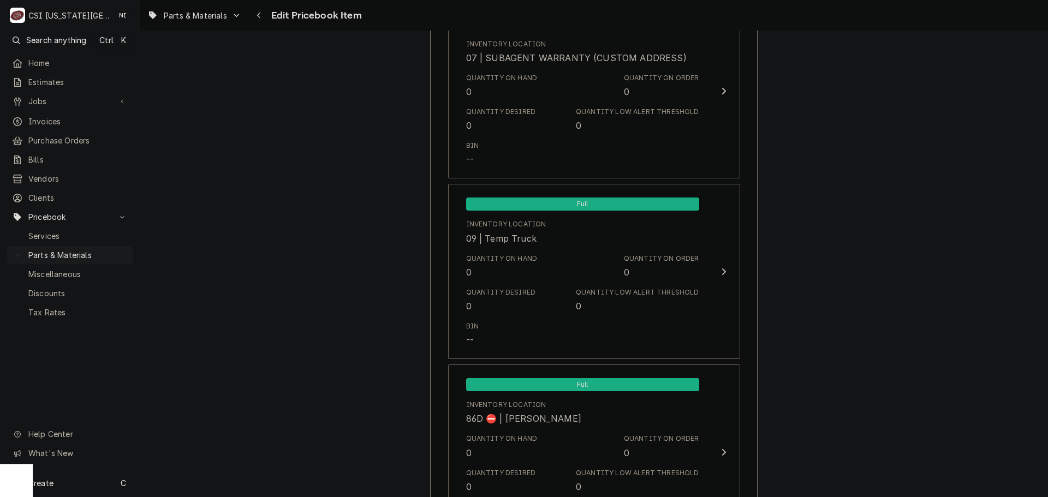
scroll to position [10579, 0]
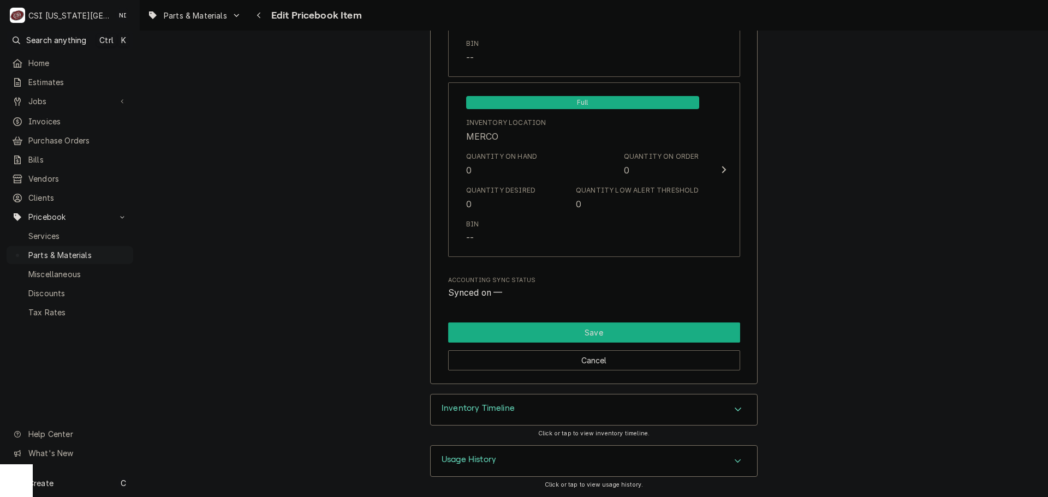
click at [662, 329] on button "Save" at bounding box center [594, 333] width 292 height 20
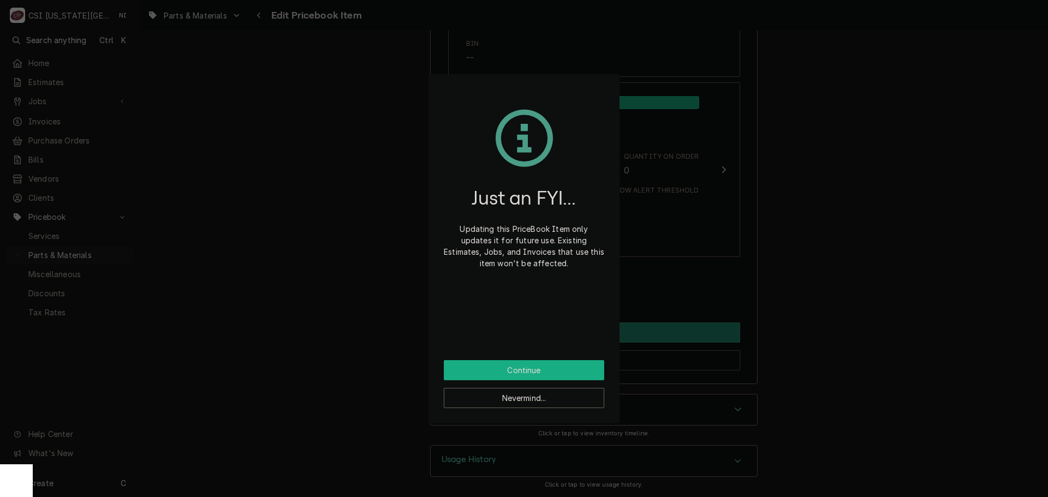
drag, startPoint x: 533, startPoint y: 368, endPoint x: 489, endPoint y: 240, distance: 136.0
click at [533, 367] on button "Continue" at bounding box center [524, 370] width 160 height 20
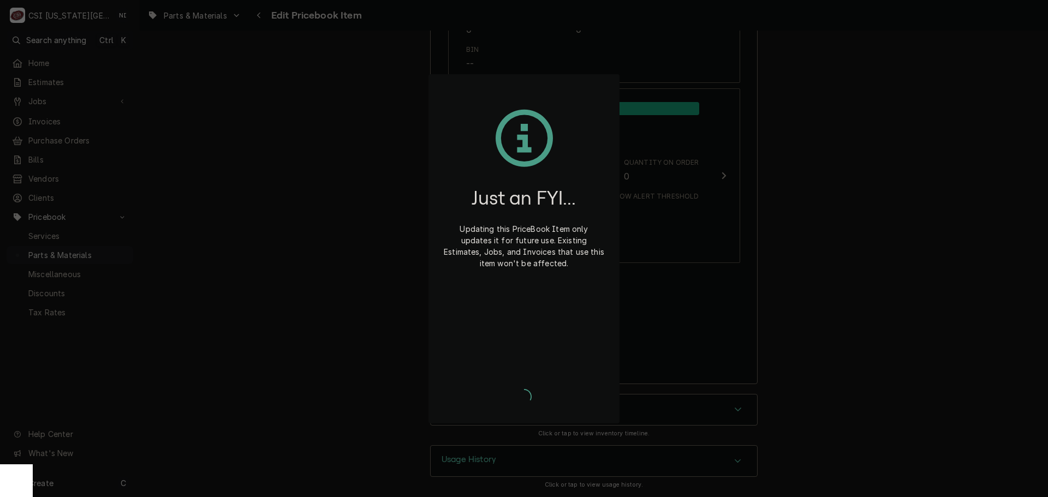
type textarea "x"
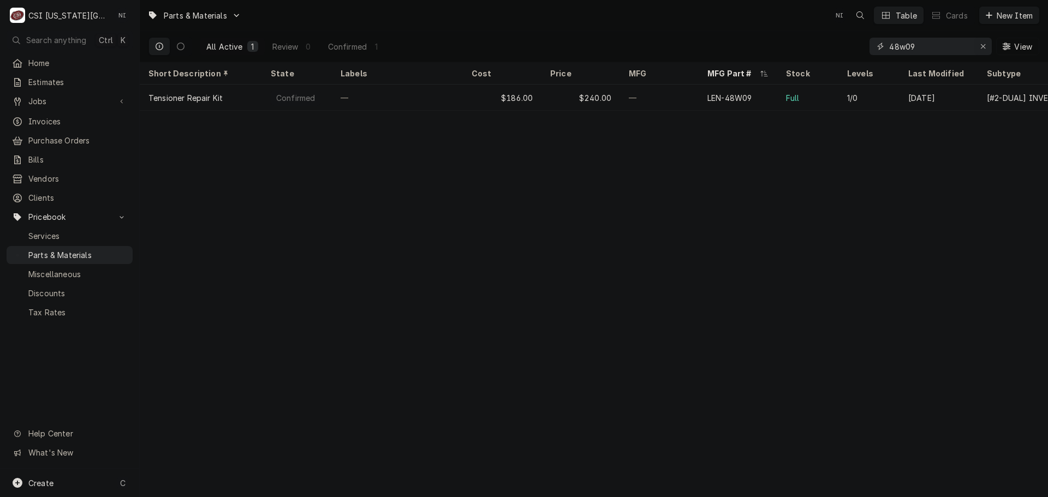
click at [983, 46] on icon "Erase input" at bounding box center [983, 47] width 6 height 8
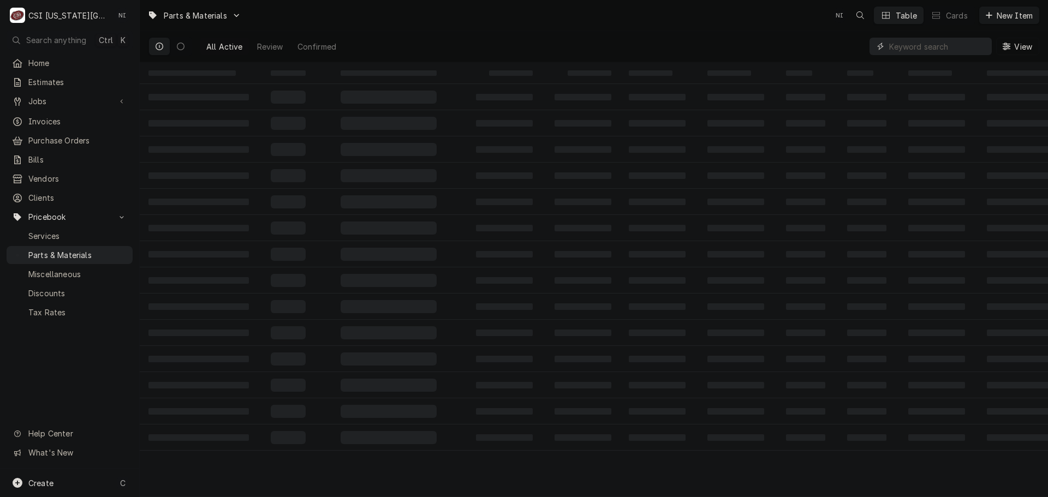
paste input "BZ-39711"
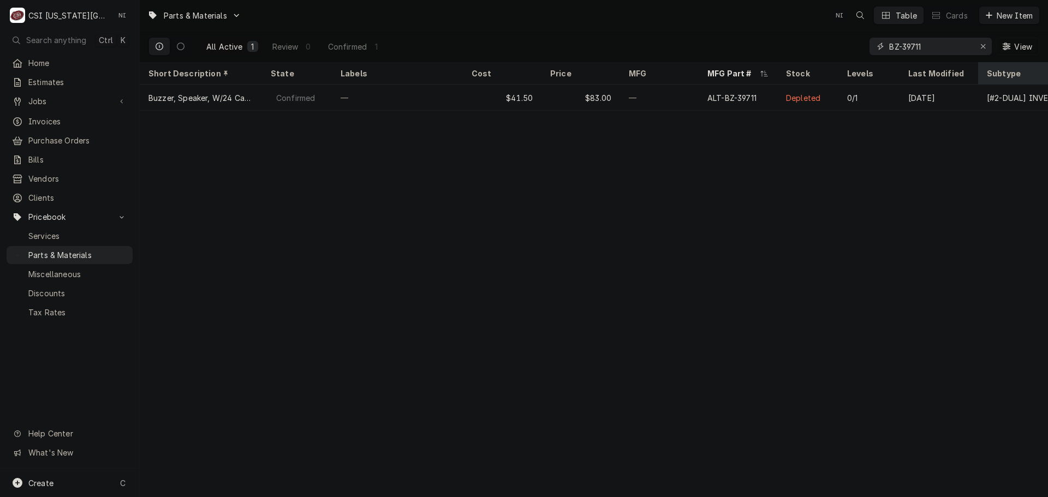
type input "BZ-39711"
click at [983, 46] on icon "Erase input" at bounding box center [983, 46] width 4 height 4
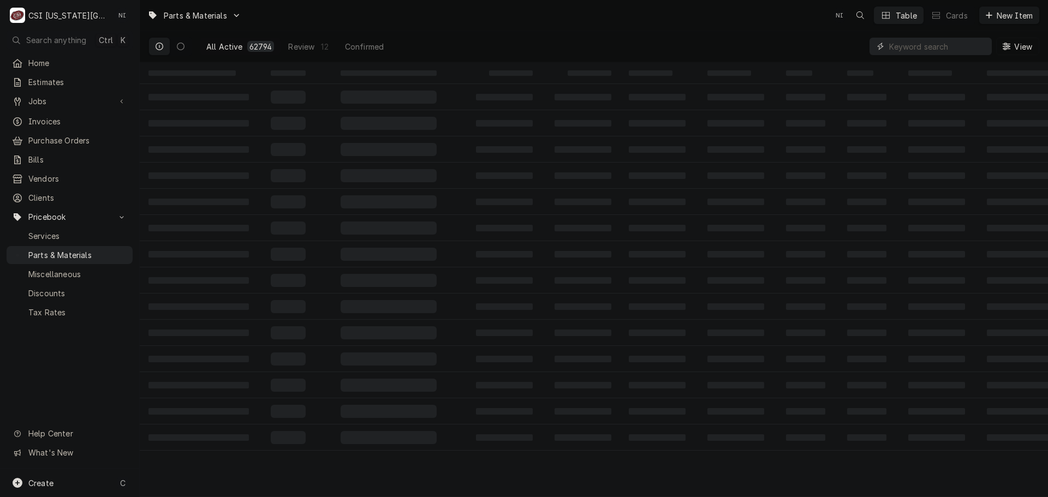
paste input "3434865"
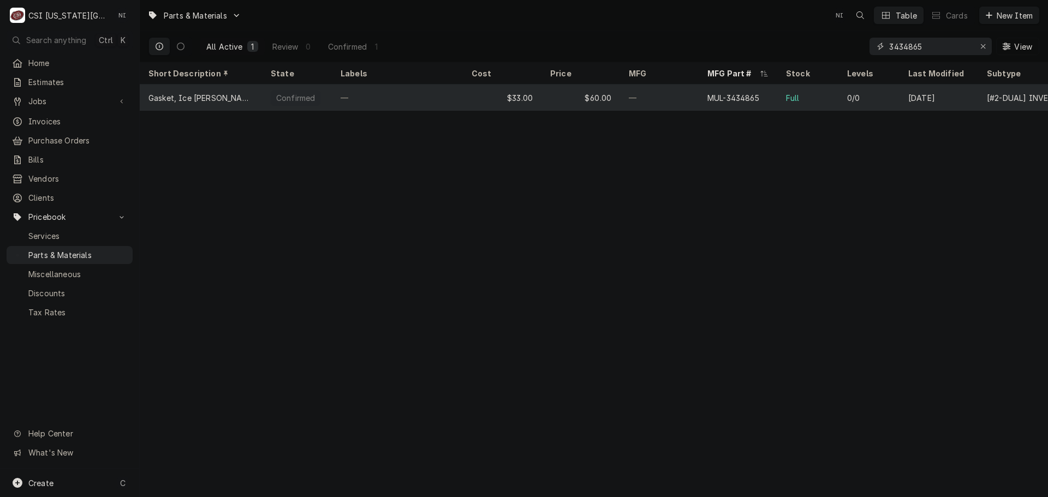
type input "3434865"
click at [666, 92] on div "—" at bounding box center [659, 98] width 79 height 26
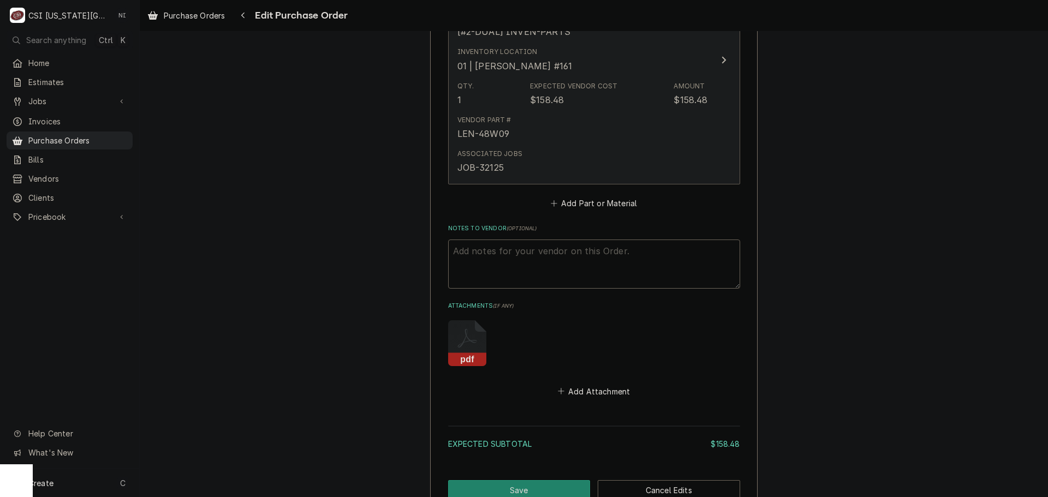
scroll to position [542, 0]
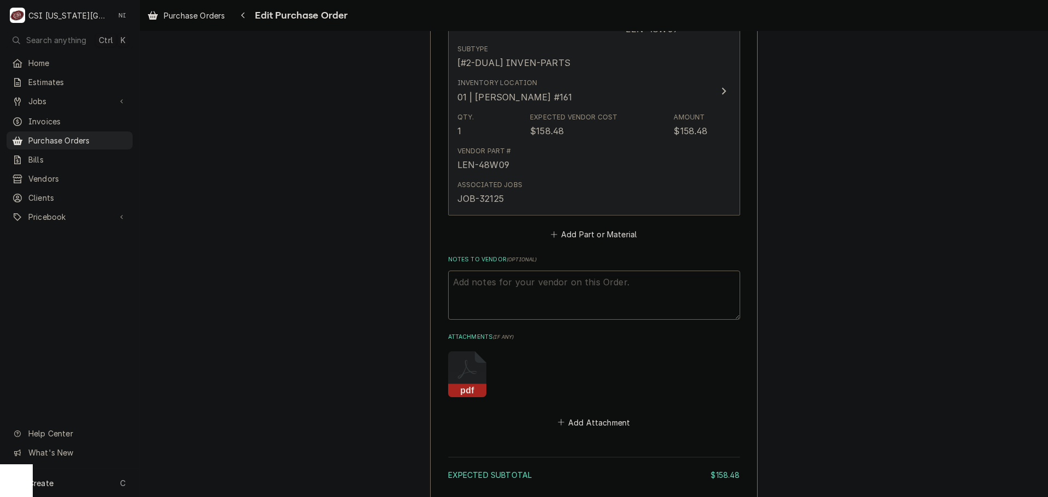
click at [594, 167] on div "Vendor Part # LEN-48W09" at bounding box center [582, 159] width 250 height 34
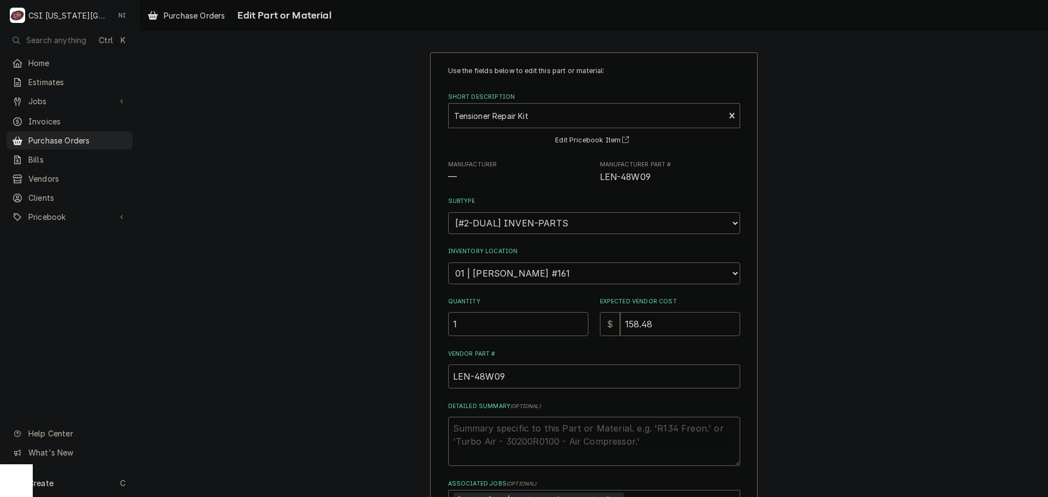
drag, startPoint x: 660, startPoint y: 330, endPoint x: 539, endPoint y: 329, distance: 121.2
click at [542, 331] on div "Quantity 1 Expected Vendor Cost $ 158.48" at bounding box center [594, 316] width 292 height 39
type textarea "x"
type input "1"
type textarea "x"
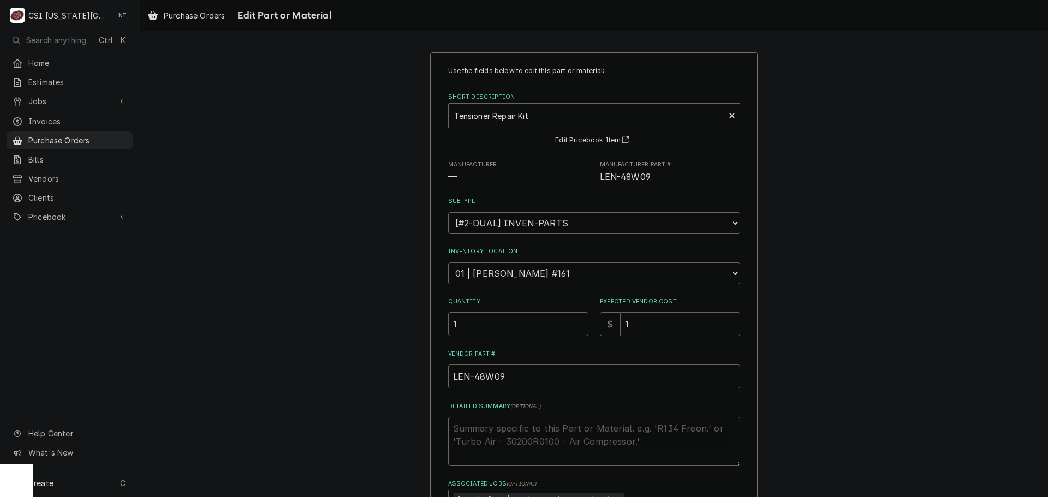
type input "18"
type textarea "x"
type input "186"
type textarea "x"
type input "1863"
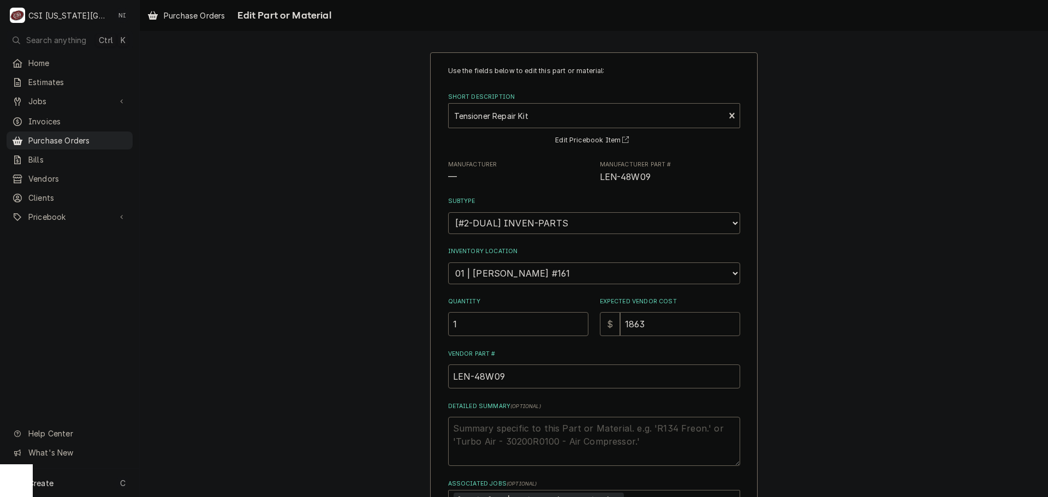
type textarea "x"
type input "186"
type textarea "x"
type input "186.0"
type textarea "x"
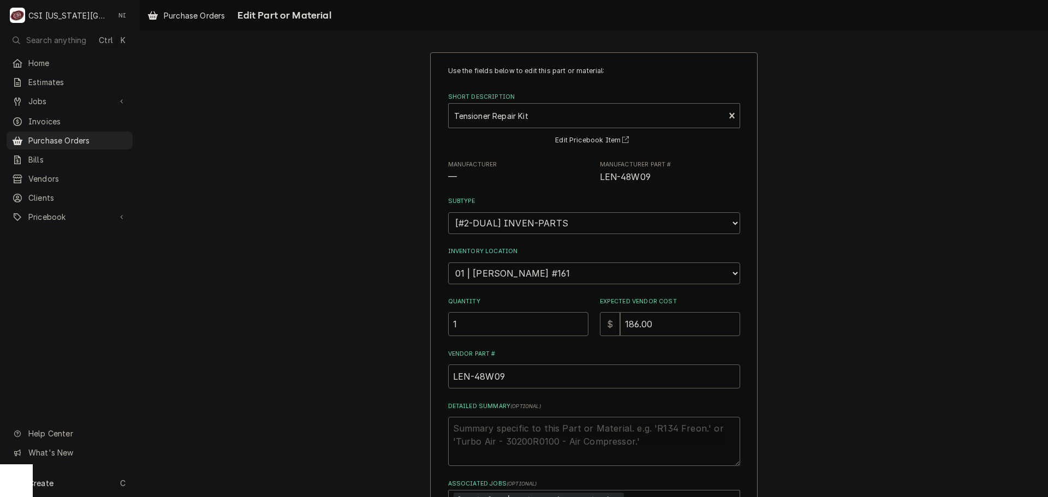
type input "186.00"
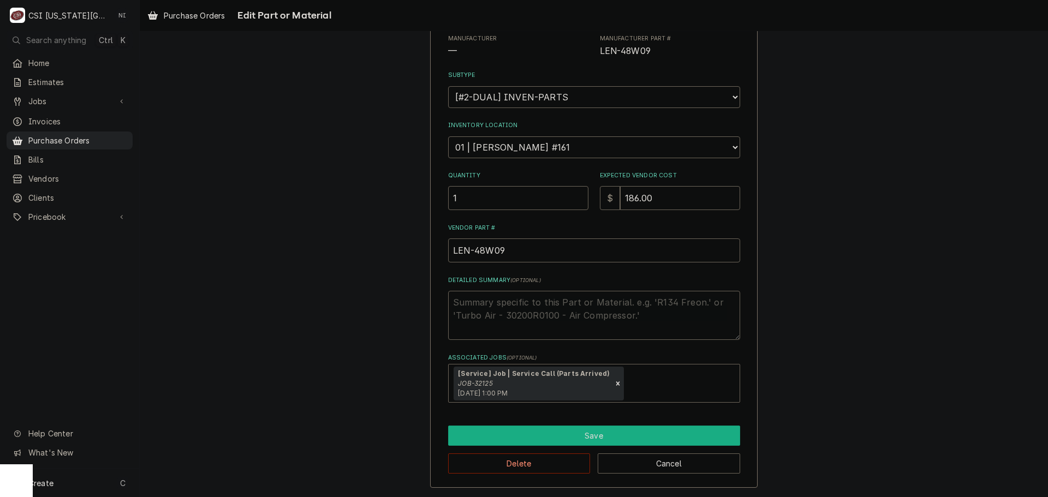
click at [581, 438] on button "Save" at bounding box center [594, 436] width 292 height 20
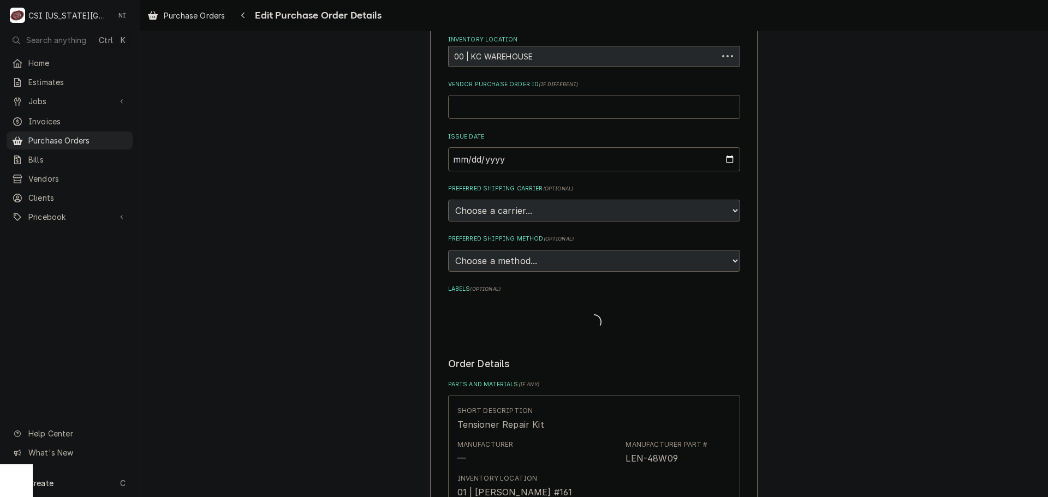
scroll to position [529, 0]
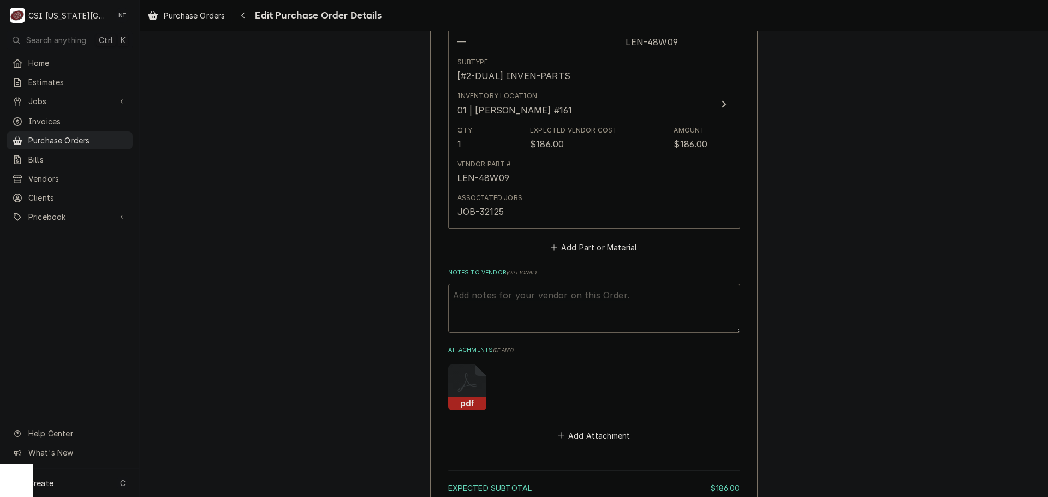
click at [505, 295] on textarea "Notes to Vendor ( optional )" at bounding box center [594, 308] width 292 height 49
type textarea "x"
type textarea "A"
type textarea "x"
type textarea "AC"
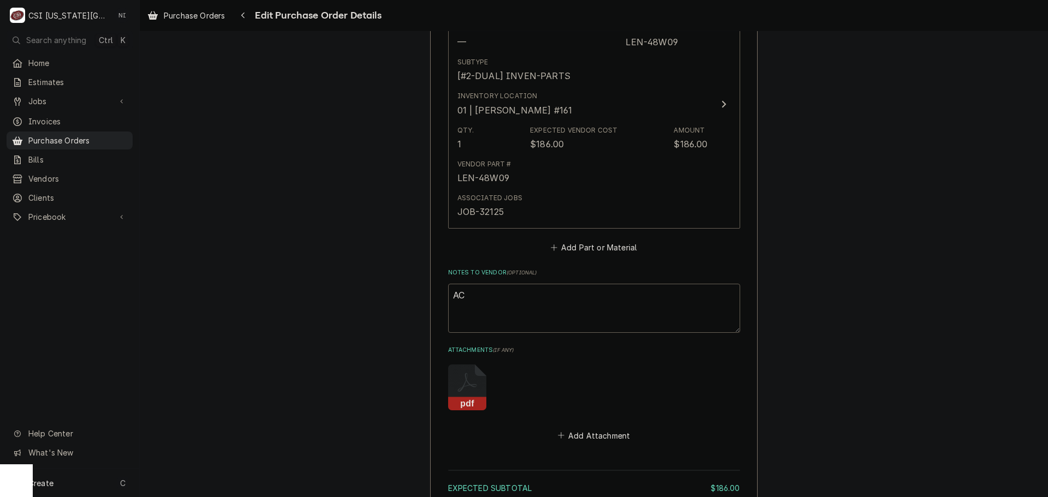
type textarea "x"
type textarea "ACO"
type textarea "x"
type textarea "ACOF"
type textarea "x"
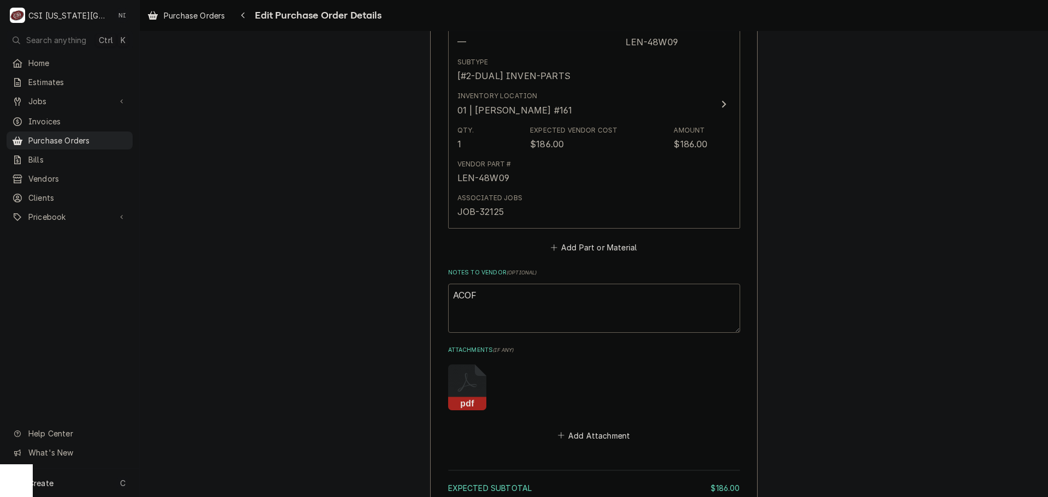
type textarea "ACOF"
type textarea "x"
type textarea "ACOF $"
type textarea "x"
type textarea "ACOF $9"
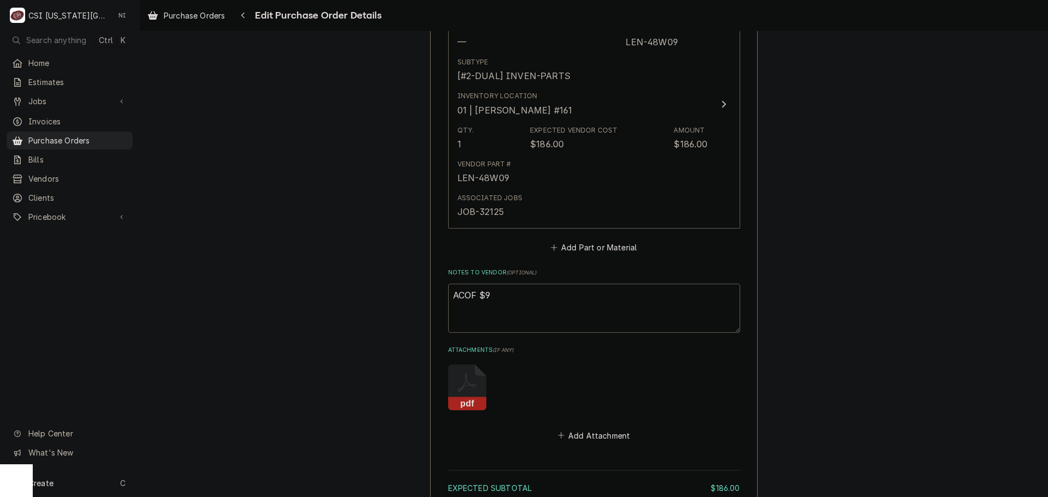
type textarea "x"
type textarea "ACOF $9."
type textarea "x"
type textarea "ACOF $9.6"
type textarea "x"
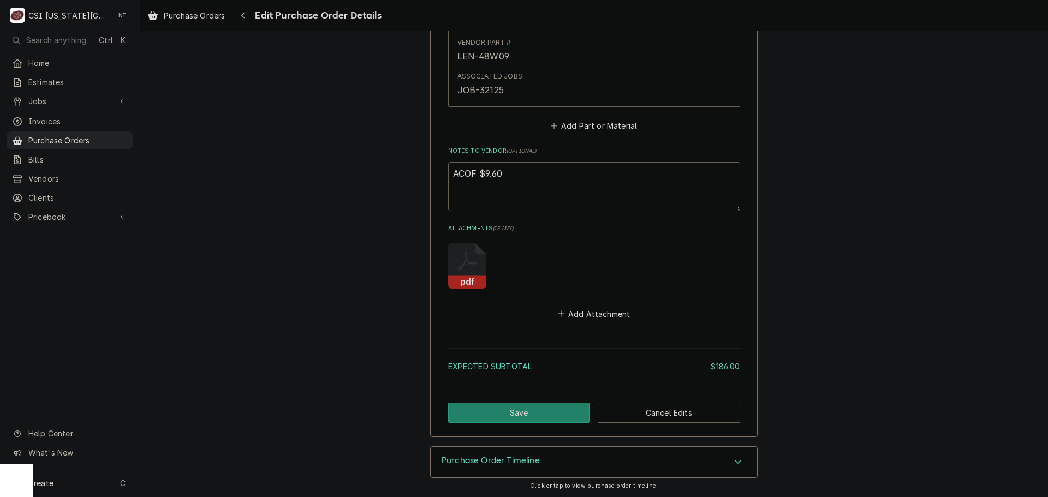
scroll to position [652, 0]
type textarea "ACOF $9.60"
click at [527, 414] on button "Save" at bounding box center [519, 412] width 142 height 20
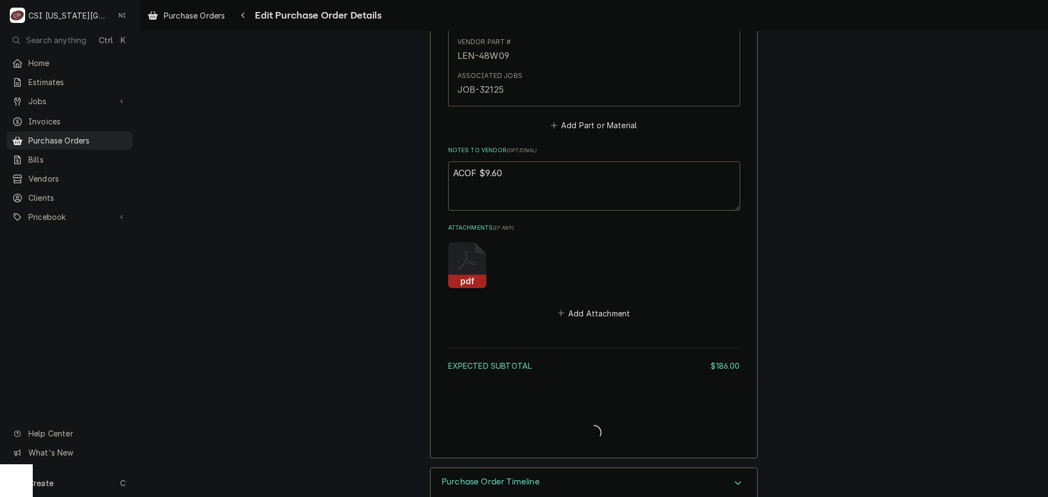
type textarea "x"
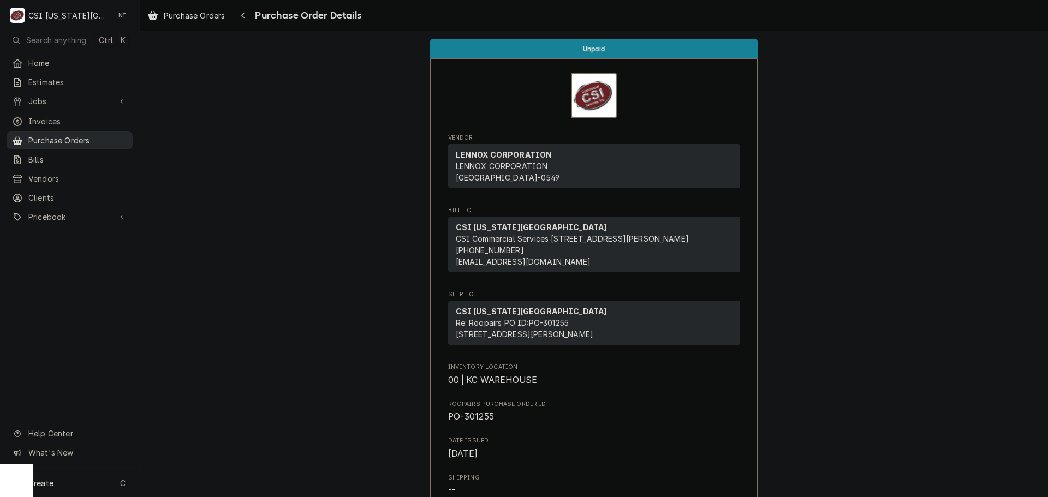
click at [105, 134] on div "Purchase Orders" at bounding box center [70, 141] width 122 height 14
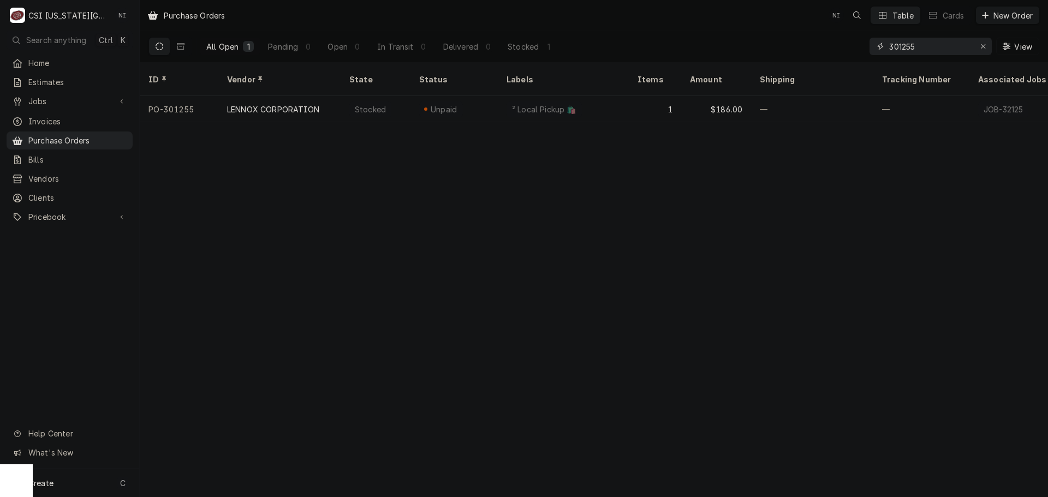
drag, startPoint x: 826, startPoint y: 42, endPoint x: 787, endPoint y: 37, distance: 38.6
click at [806, 39] on div "All Open 1 Pending 0 Open 0 In Transit 0 Delivered 0 Stocked 1 301255 View" at bounding box center [593, 46] width 891 height 31
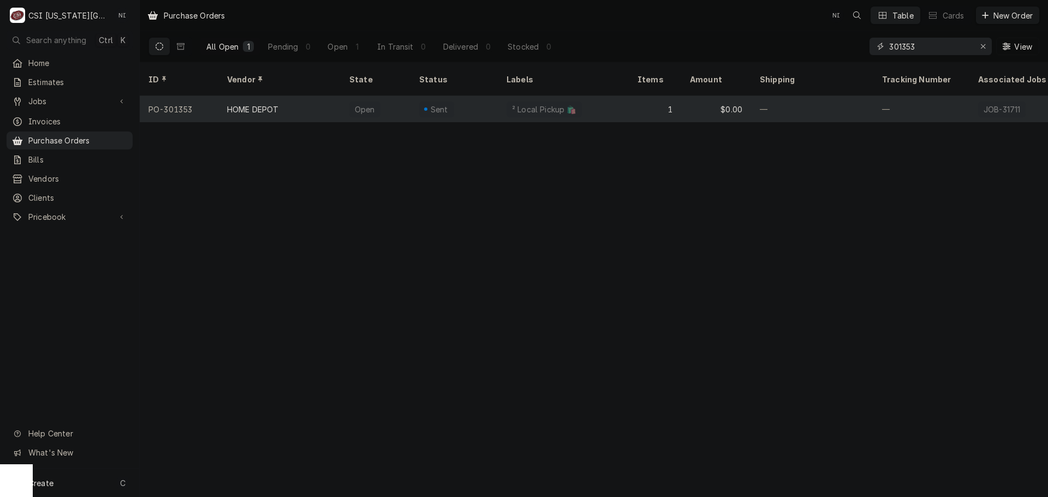
type input "301353"
click at [420, 102] on div "Sent" at bounding box center [436, 110] width 35 height 16
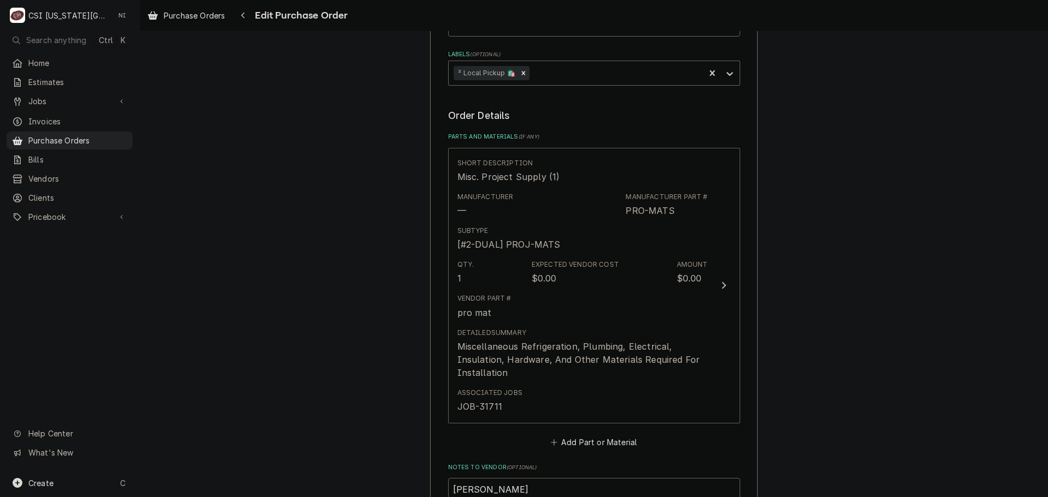
scroll to position [382, 0]
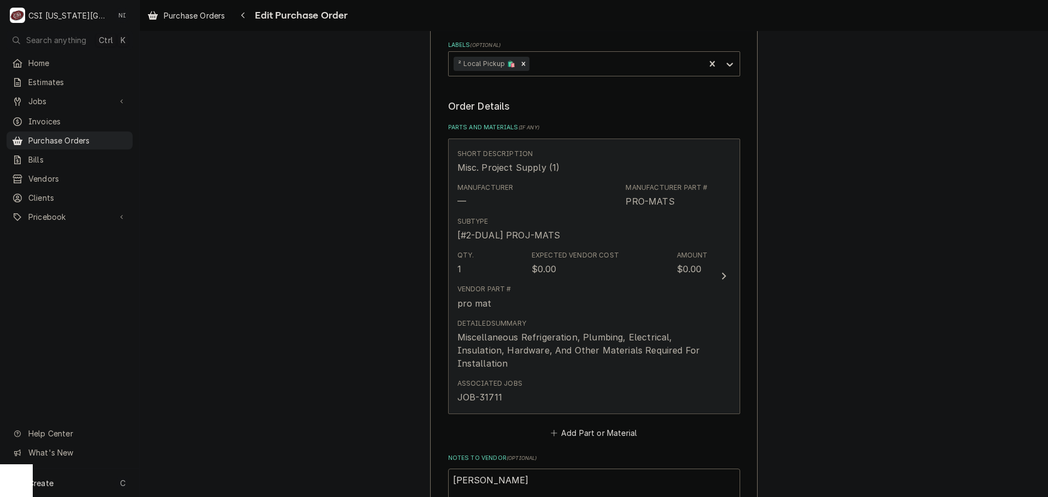
click at [664, 285] on div "Vendor Part # pro mat" at bounding box center [582, 297] width 250 height 34
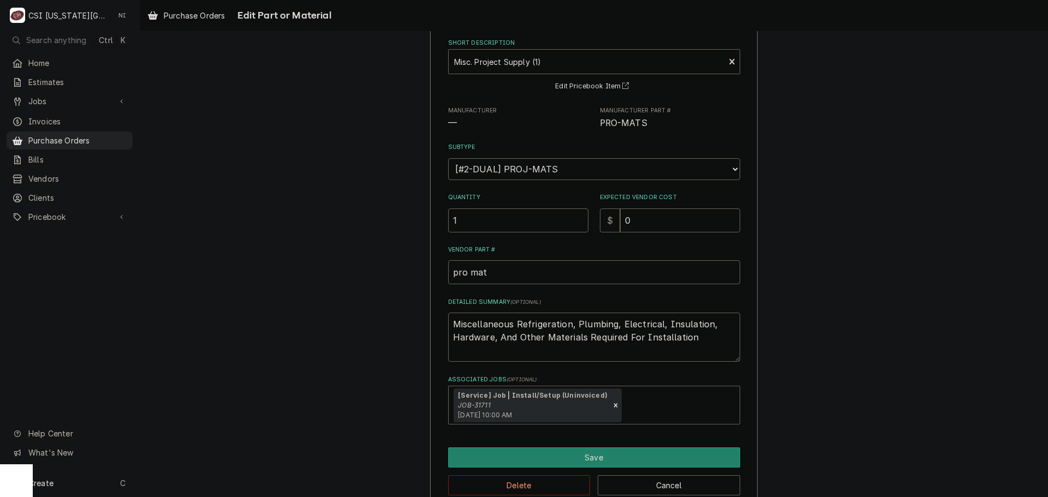
scroll to position [76, 0]
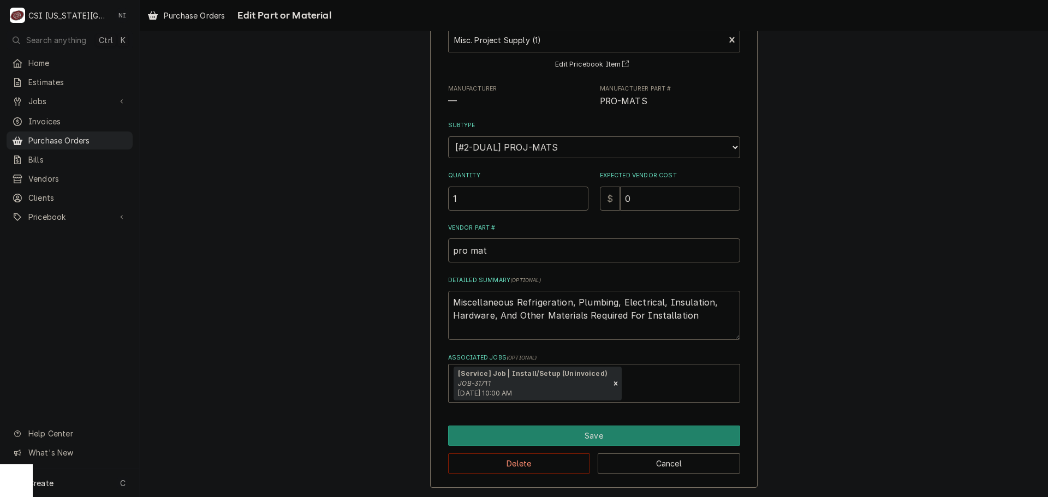
drag, startPoint x: 697, startPoint y: 317, endPoint x: 282, endPoint y: 262, distance: 419.4
click at [285, 270] on div "Use the fields below to edit this part or material: Short Description Misc. Pro…" at bounding box center [594, 232] width 908 height 530
type textarea "x"
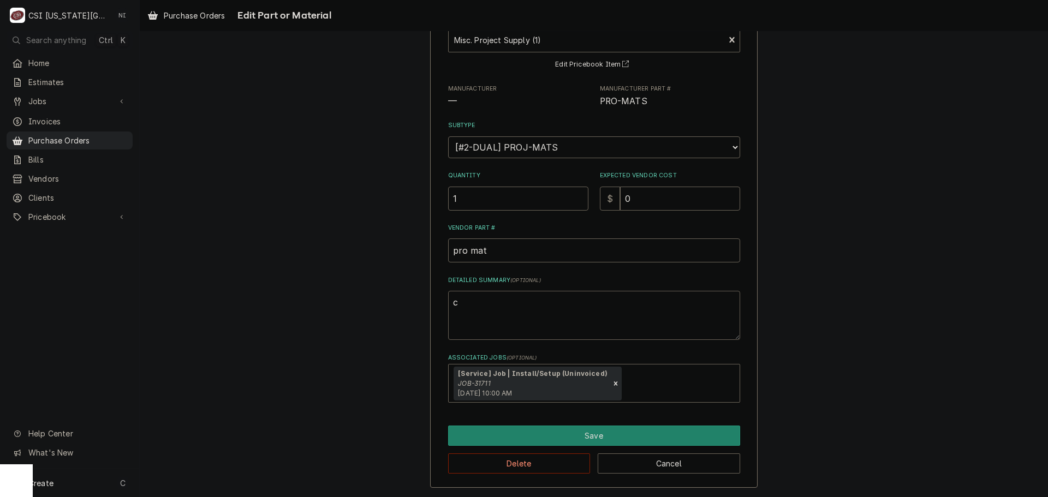
type textarea "cu"
type textarea "x"
type textarea "cut"
type textarea "x"
type textarea "cutt"
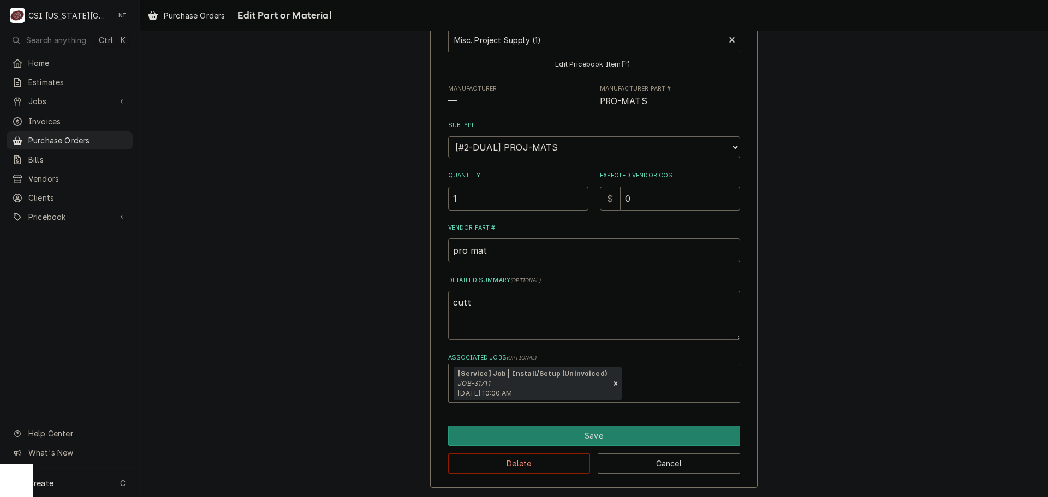
type textarea "x"
type textarea "cutti"
type textarea "x"
type textarea "cuttin"
type textarea "x"
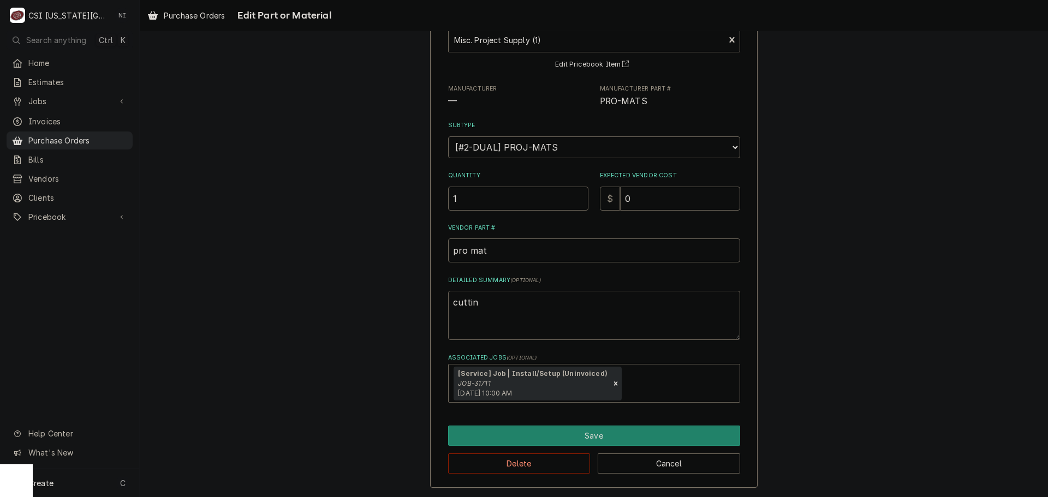
type textarea "cutting"
type textarea "x"
type textarea "cutting d"
type textarea "x"
type textarea "cutting di"
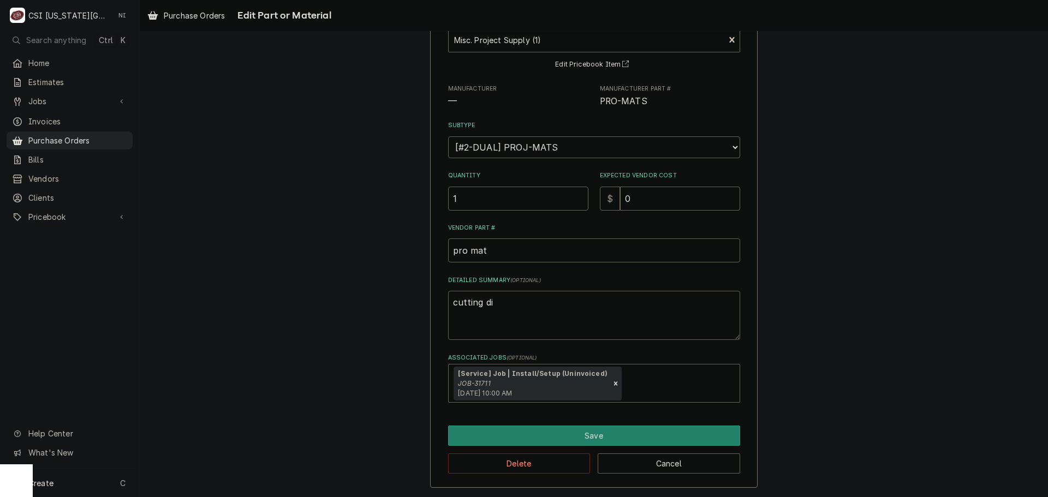
type textarea "x"
type textarea "cutting dis"
type textarea "x"
type textarea "cutting disc"
drag, startPoint x: 616, startPoint y: 201, endPoint x: 578, endPoint y: 201, distance: 37.1
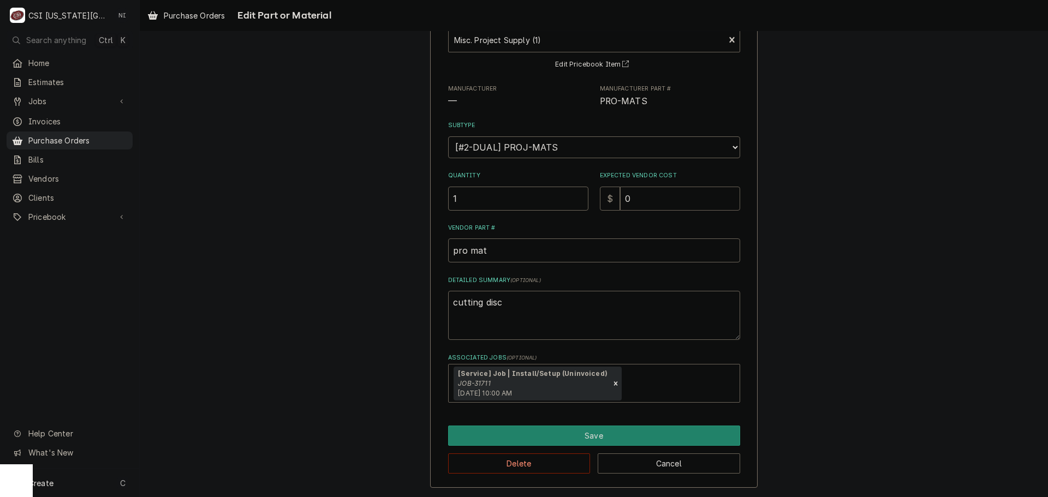
click at [577, 201] on div "Quantity 1 Expected Vendor Cost $ 0" at bounding box center [594, 190] width 292 height 39
type textarea "x"
type input "2"
type textarea "x"
type input "22"
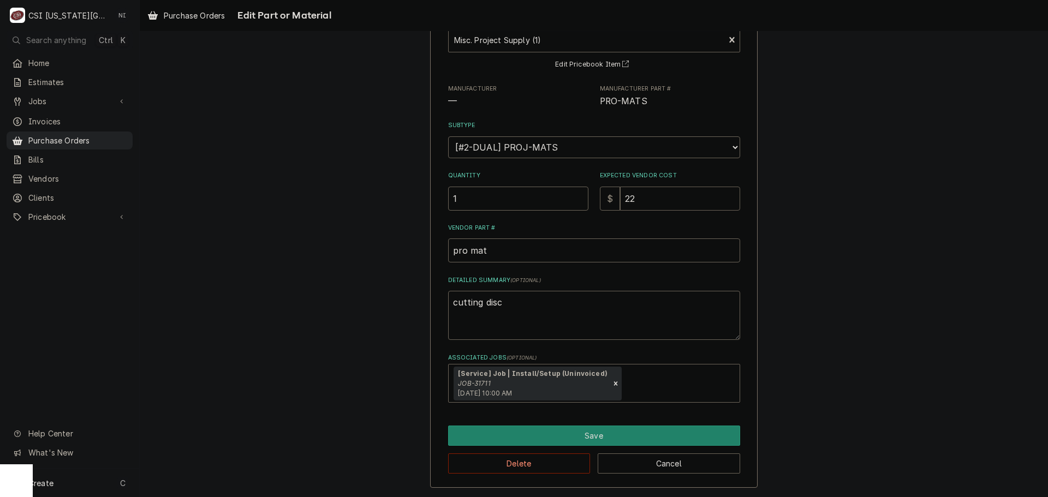
type textarea "x"
type input "22.9"
type textarea "x"
type input "22.94"
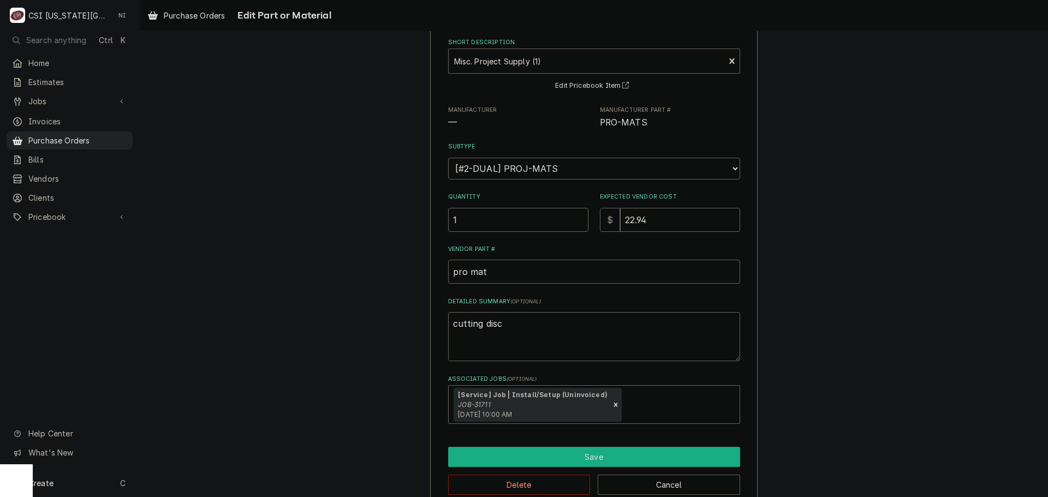
click at [552, 465] on button "Save" at bounding box center [594, 457] width 292 height 20
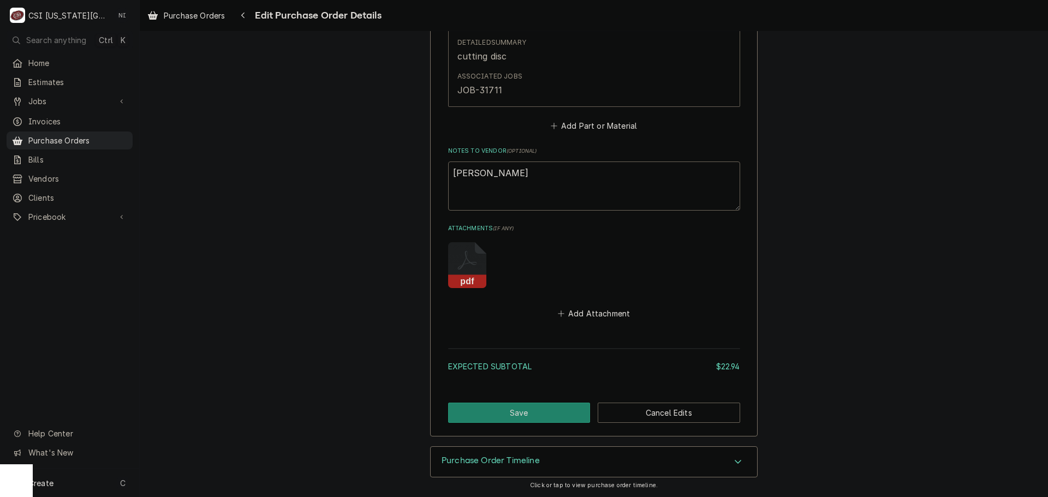
scroll to position [664, 0]
click at [528, 420] on button "Save" at bounding box center [519, 412] width 142 height 20
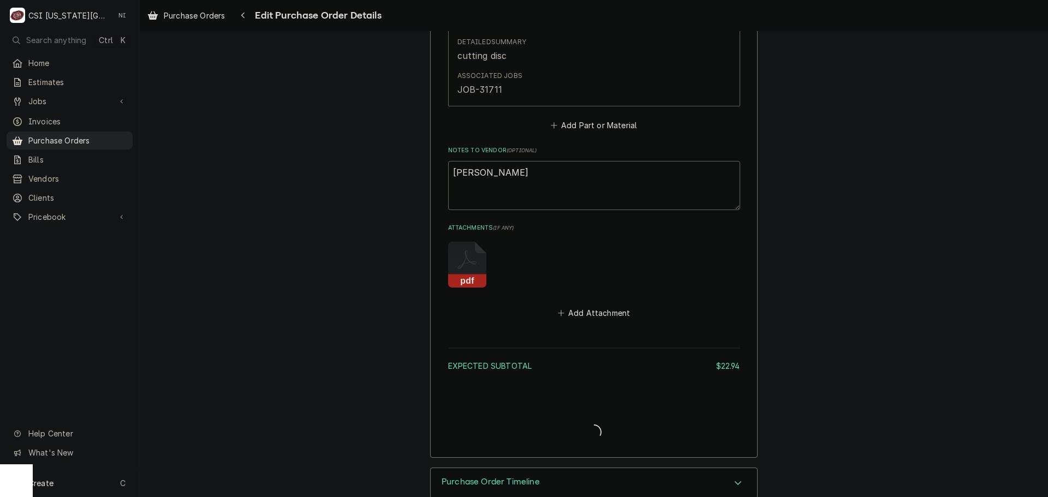
type textarea "x"
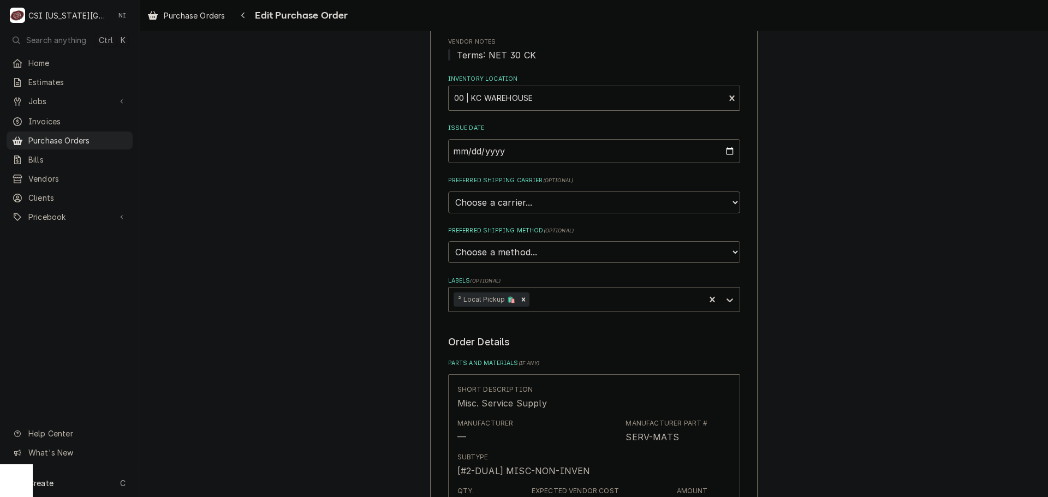
scroll to position [164, 0]
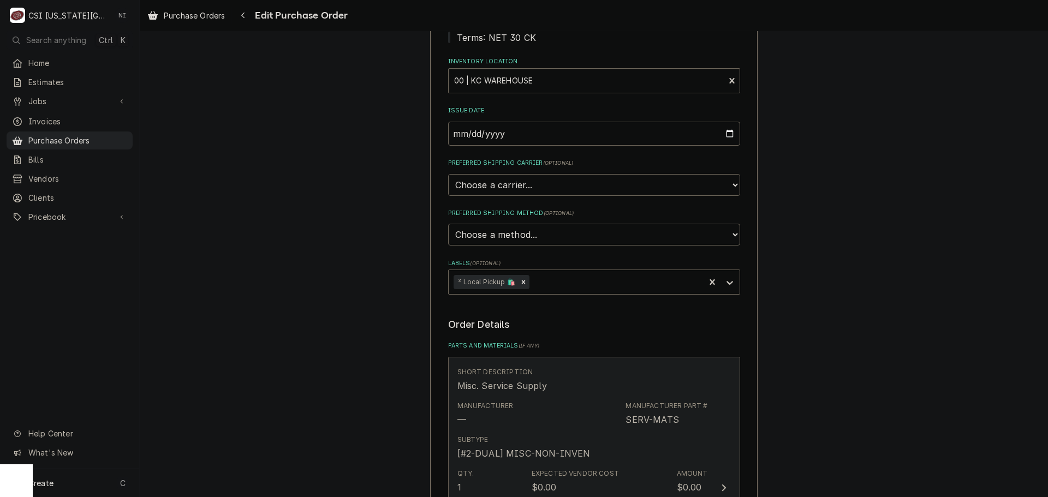
click at [615, 395] on div "Short Description Misc. Service Supply" at bounding box center [582, 380] width 250 height 34
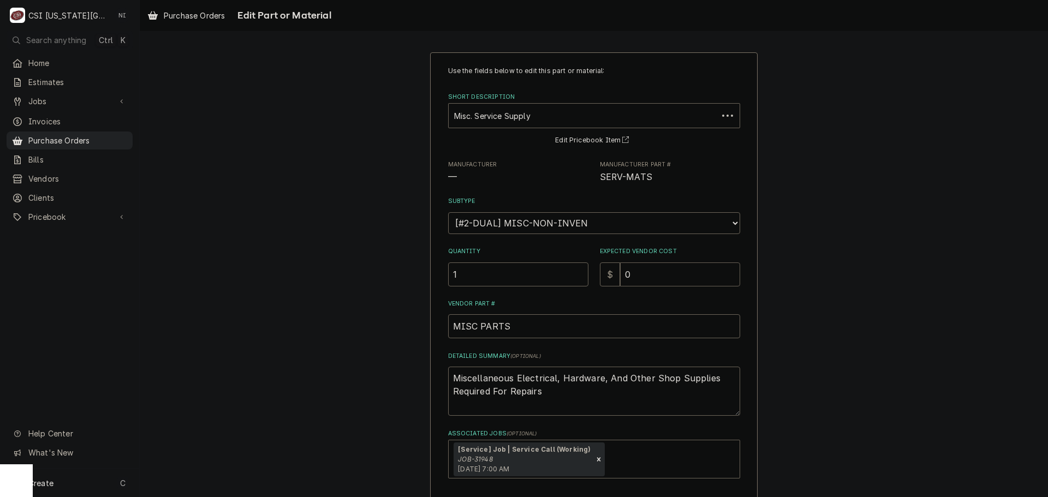
drag, startPoint x: 642, startPoint y: 277, endPoint x: 561, endPoint y: 268, distance: 81.2
click at [562, 268] on div "Quantity 1 Expected Vendor Cost $ 0" at bounding box center [594, 266] width 292 height 39
type textarea "x"
type input "2"
type textarea "x"
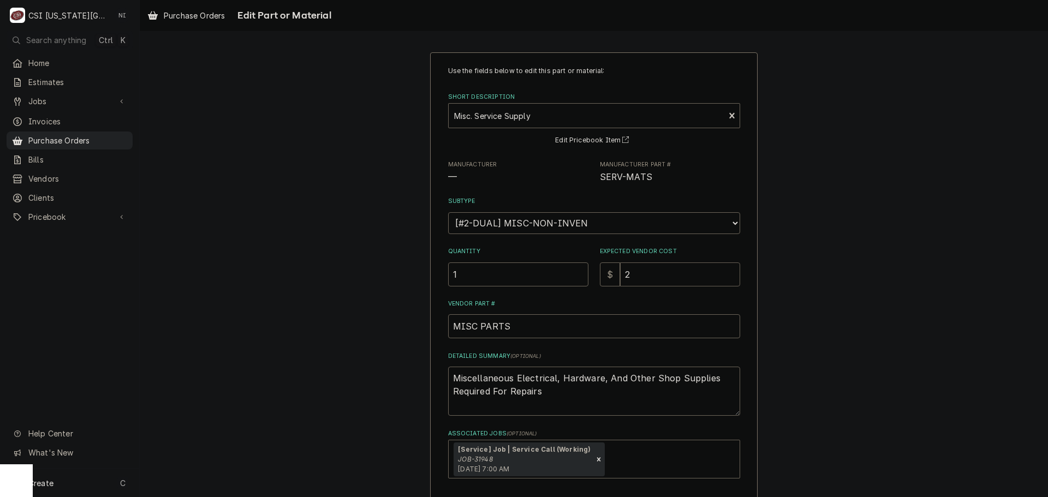
type input "26"
type textarea "x"
type input "26.6"
type textarea "x"
type input "26"
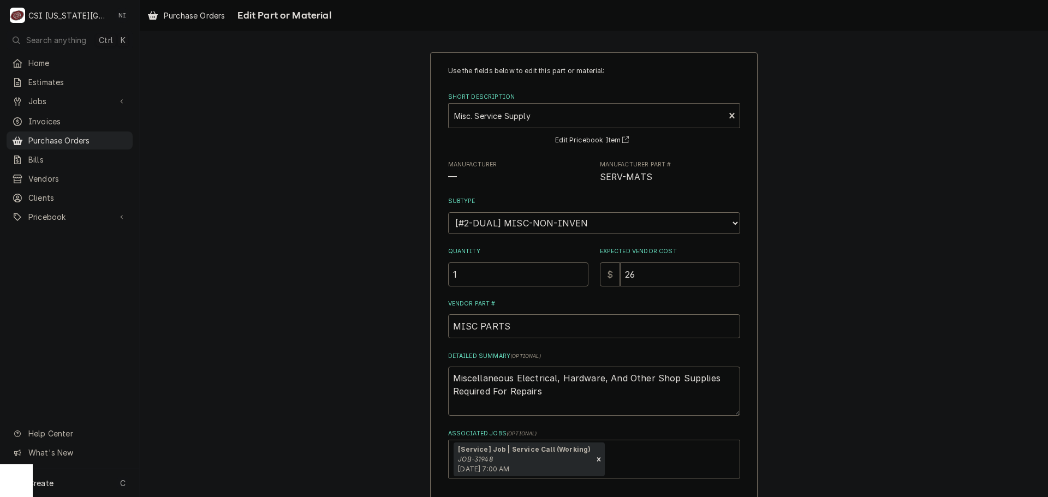
type textarea "x"
type input "26.3"
type textarea "x"
type input "26.34"
drag, startPoint x: 555, startPoint y: 395, endPoint x: 398, endPoint y: 375, distance: 158.4
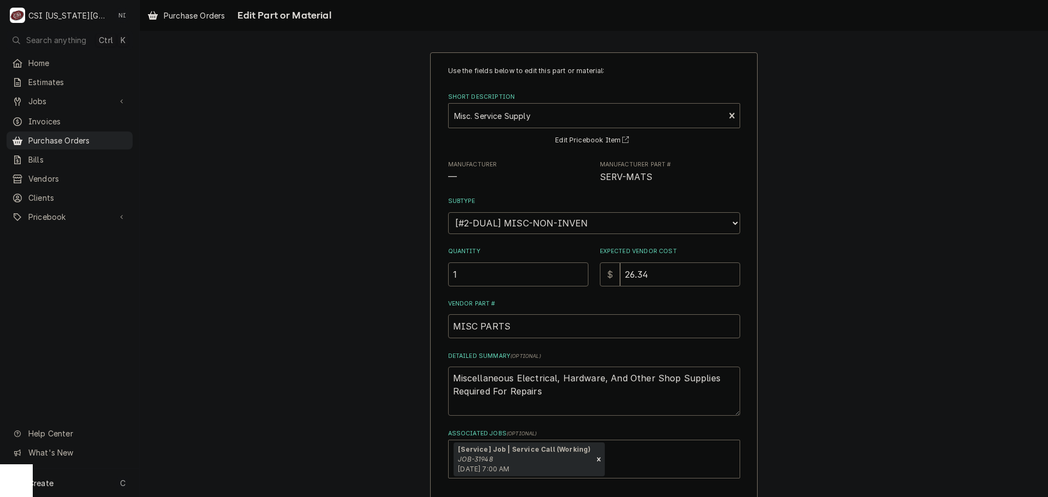
click at [398, 376] on div "Use the fields below to edit this part or material: Short Description Misc. Ser…" at bounding box center [594, 308] width 908 height 530
type textarea "x"
type textarea "b"
type textarea "x"
type textarea "br"
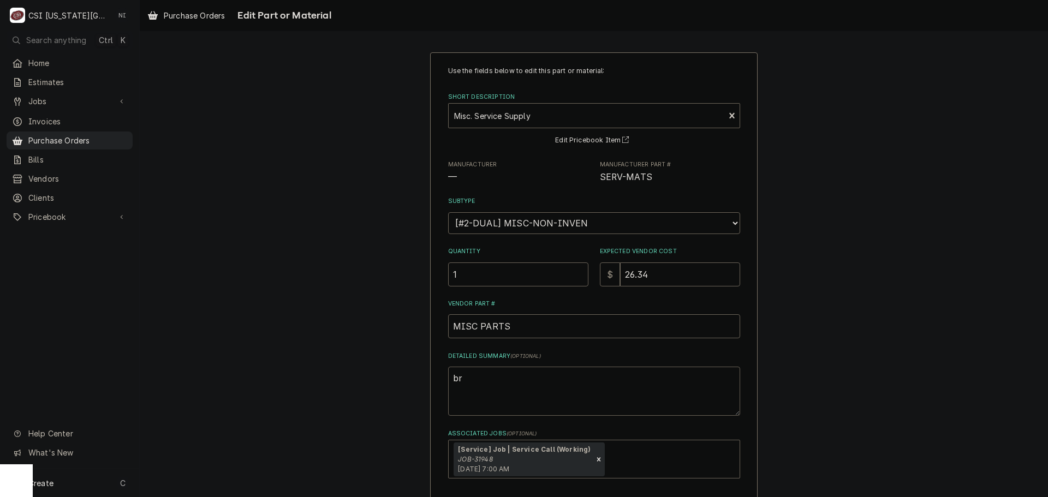
type textarea "x"
type textarea "bra"
type textarea "x"
type textarea "bras"
type textarea "x"
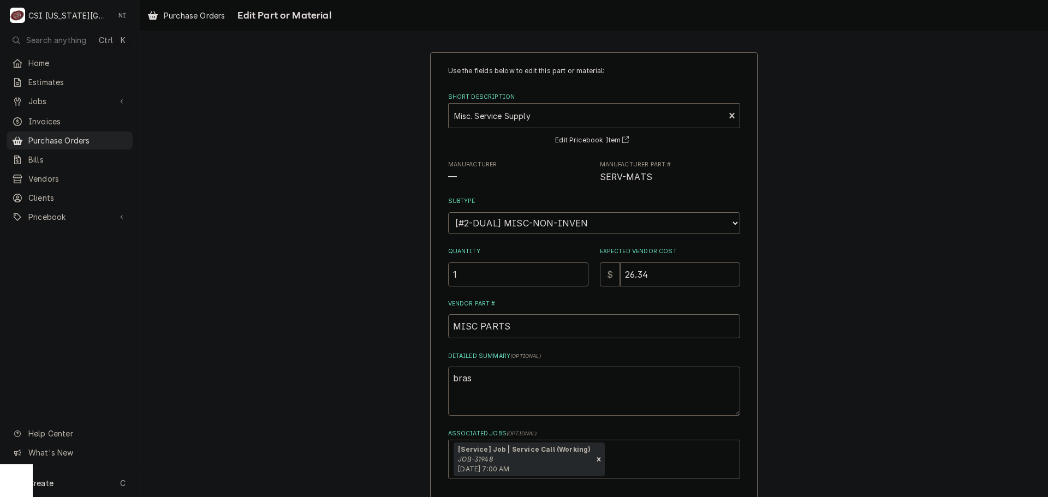
type textarea "brass"
type textarea "x"
type textarea "brass"
type textarea "x"
type textarea "brass f"
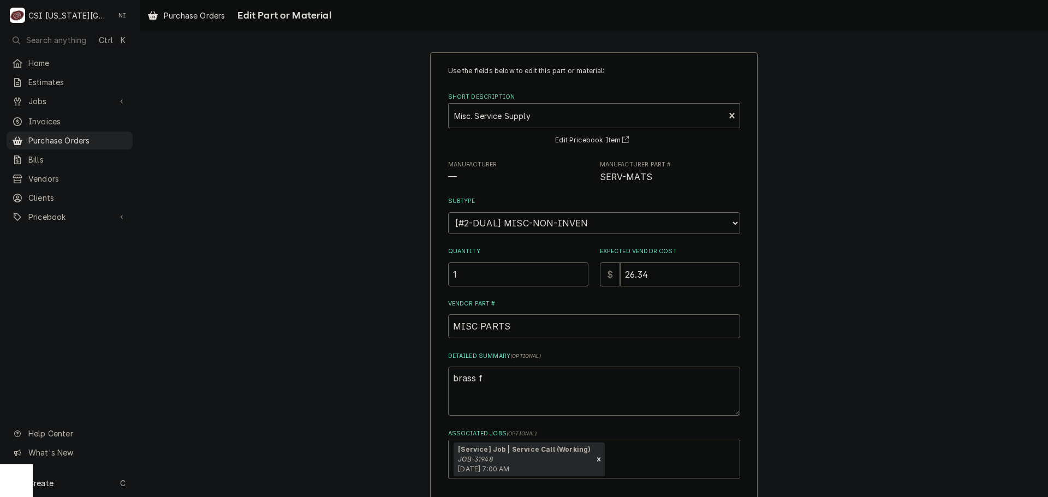
type textarea "x"
type textarea "brass fi"
type textarea "x"
type textarea "brass fit"
type textarea "x"
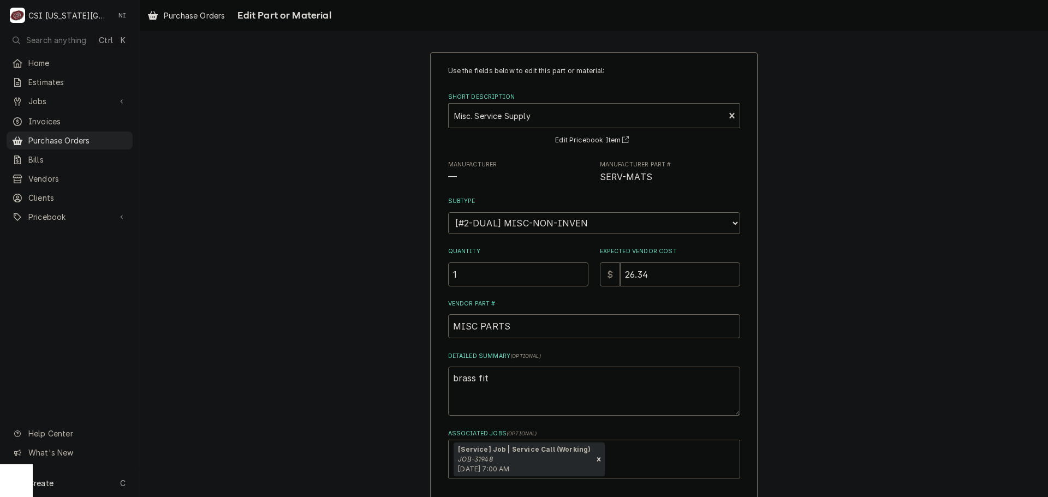
type textarea "brass fitt"
type textarea "x"
type textarea "brass fitti"
type textarea "x"
type textarea "brass fittin"
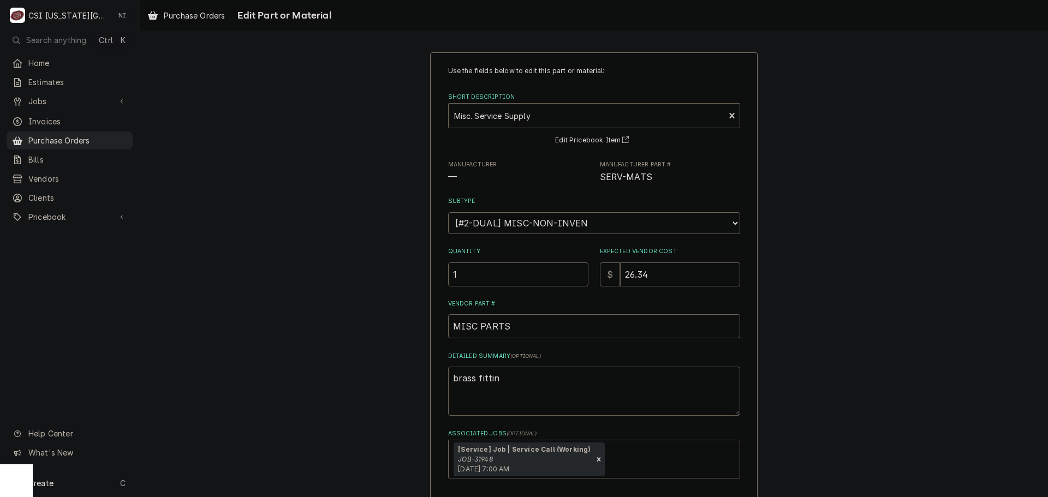
type textarea "x"
type textarea "brass fitting"
type textarea "x"
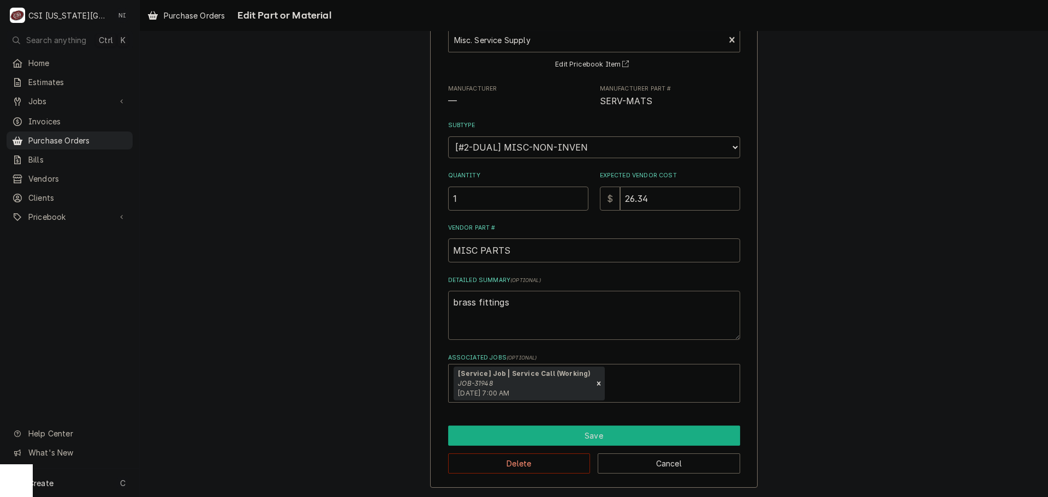
type textarea "brass fittings"
click at [560, 433] on button "Save" at bounding box center [594, 436] width 292 height 20
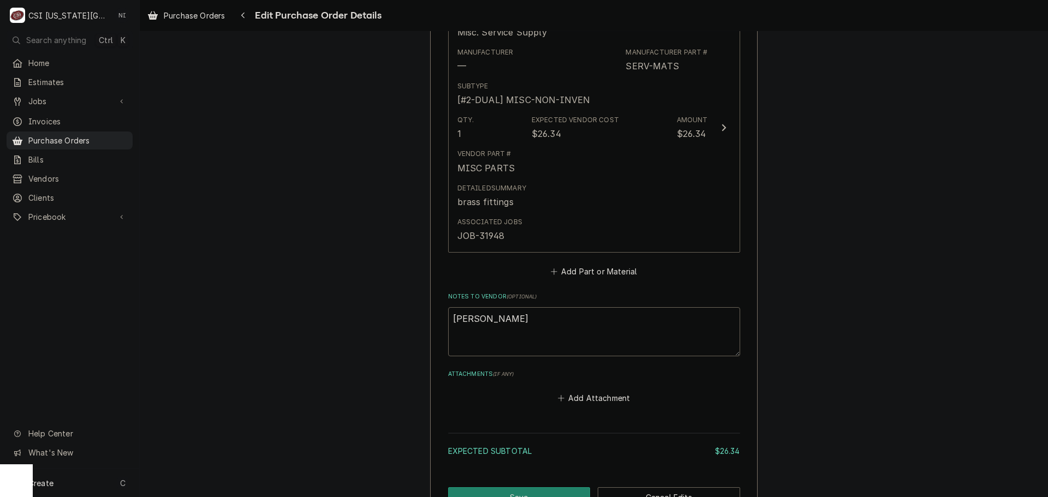
scroll to position [602, 0]
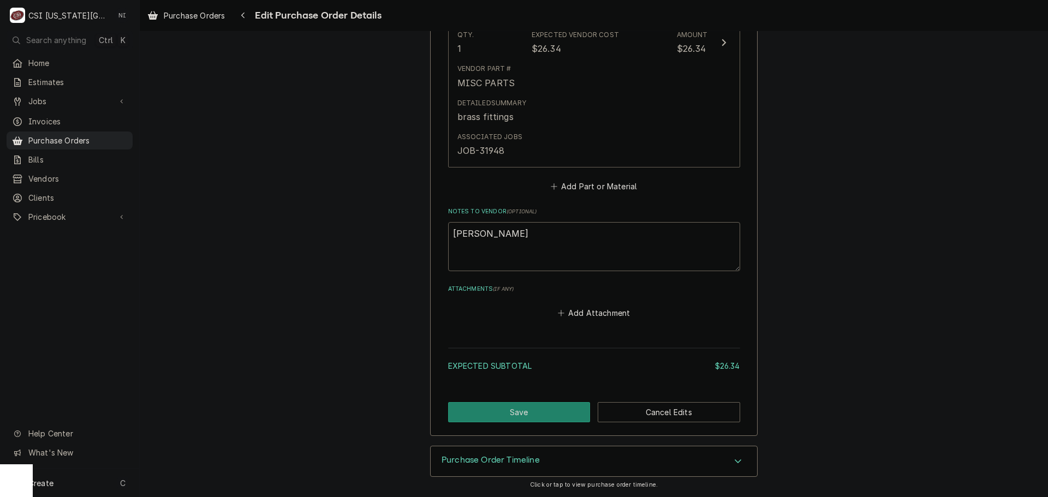
click at [527, 408] on button "Save" at bounding box center [519, 412] width 142 height 20
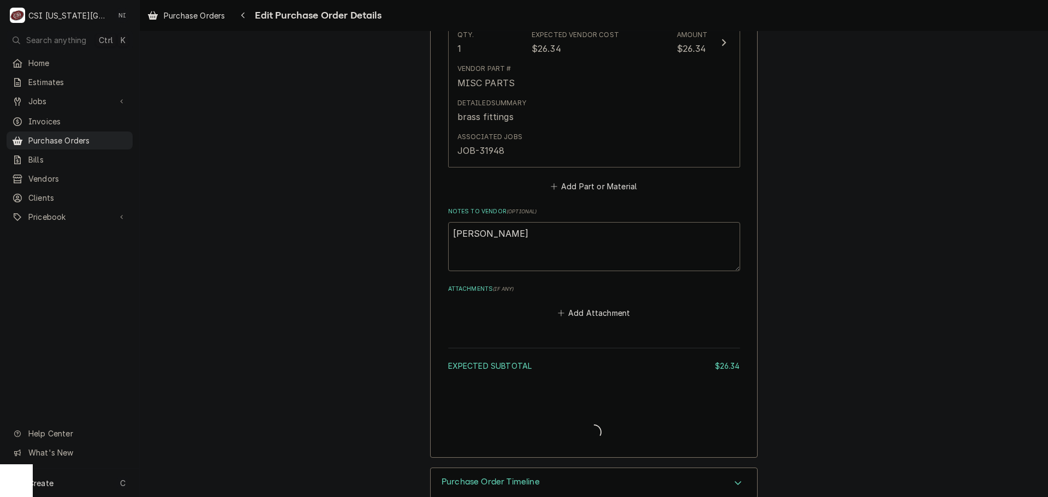
type textarea "x"
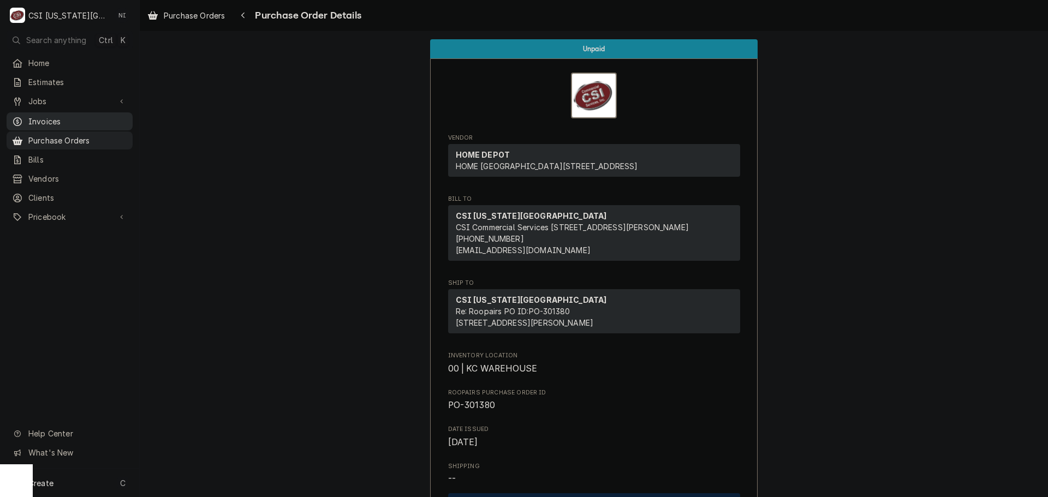
drag, startPoint x: 67, startPoint y: 137, endPoint x: 129, endPoint y: 111, distance: 66.8
click at [67, 137] on span "Purchase Orders" at bounding box center [77, 140] width 99 height 11
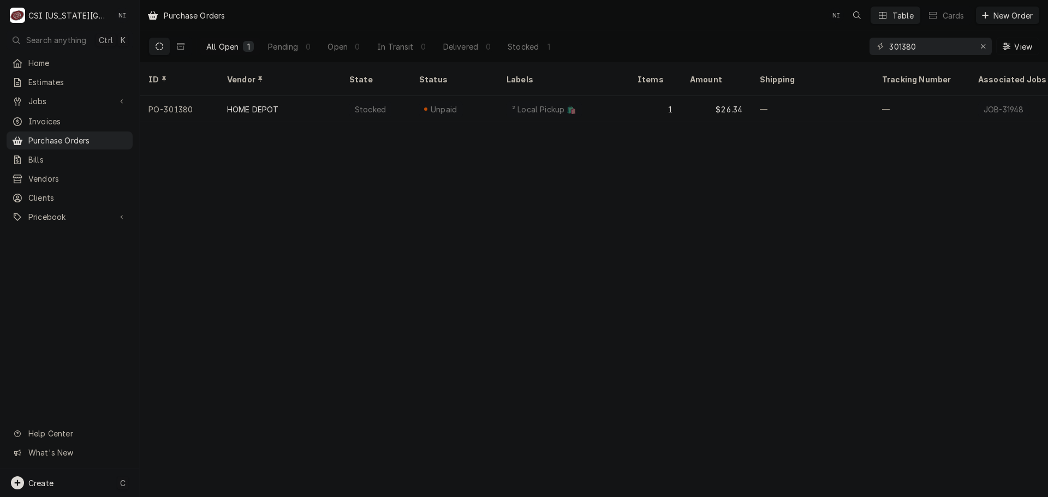
click at [110, 483] on div "Create C" at bounding box center [69, 483] width 139 height 28
click at [203, 409] on div "Purchase Order" at bounding box center [204, 407] width 73 height 11
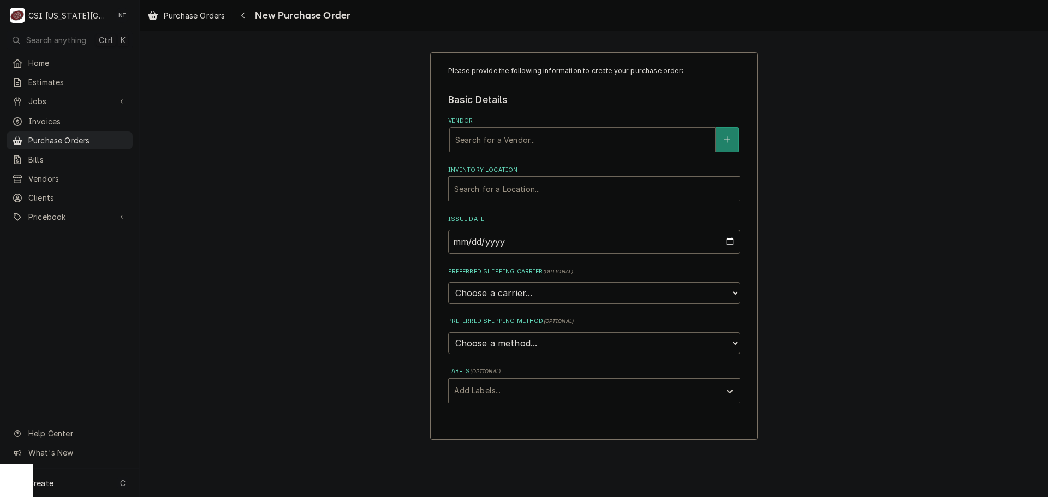
click at [553, 150] on div "Vendor" at bounding box center [582, 140] width 254 height 20
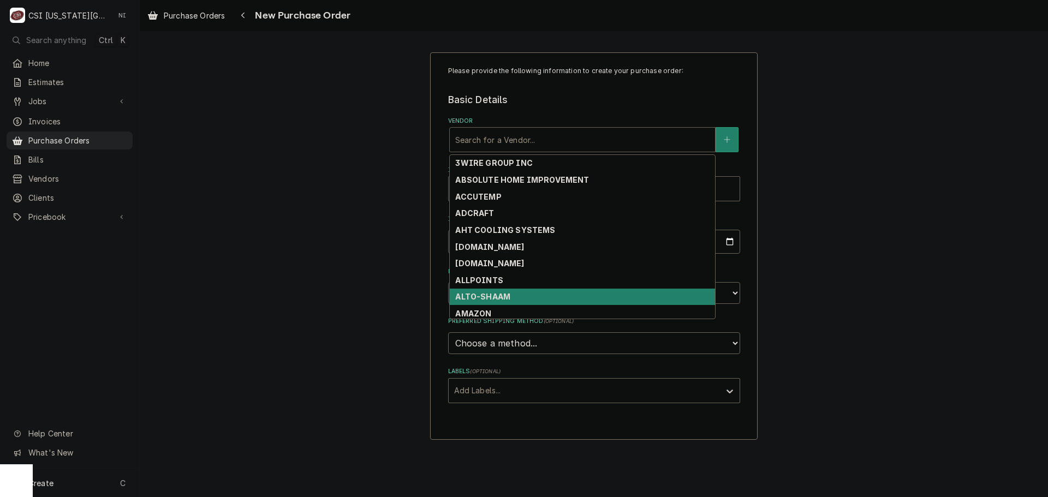
click at [485, 296] on strong "ALTO-SHAAM" at bounding box center [482, 296] width 55 height 9
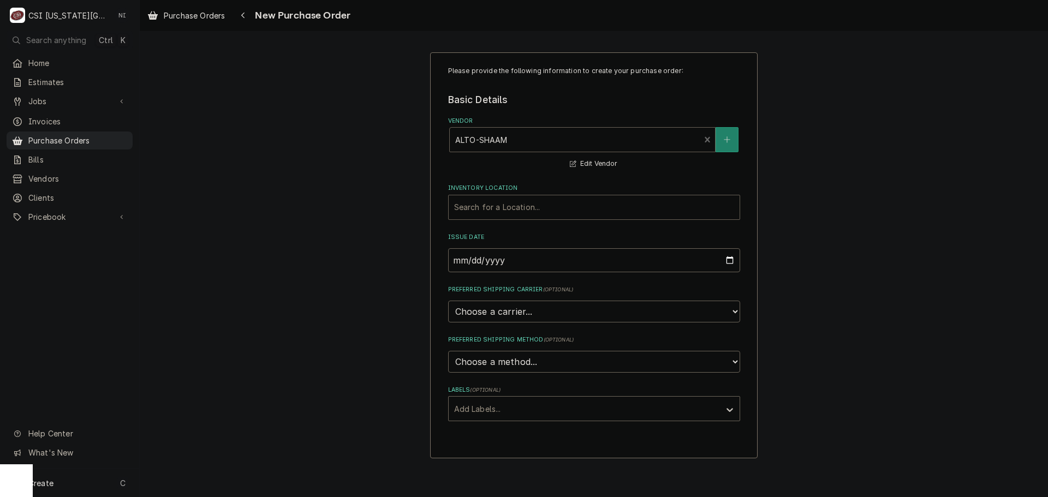
click at [506, 204] on div "Inventory Location" at bounding box center [594, 208] width 280 height 20
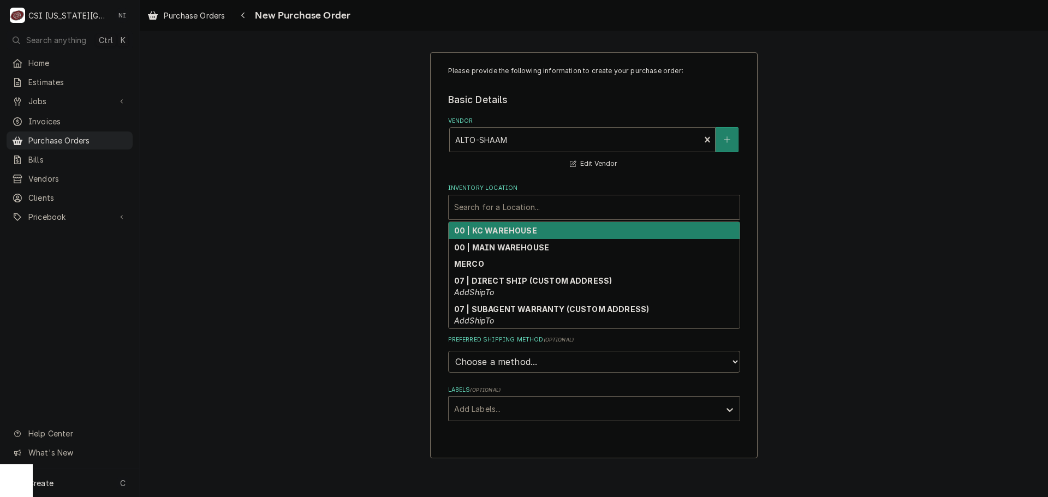
click at [508, 230] on strong "00 | KC WAREHOUSE" at bounding box center [495, 230] width 83 height 9
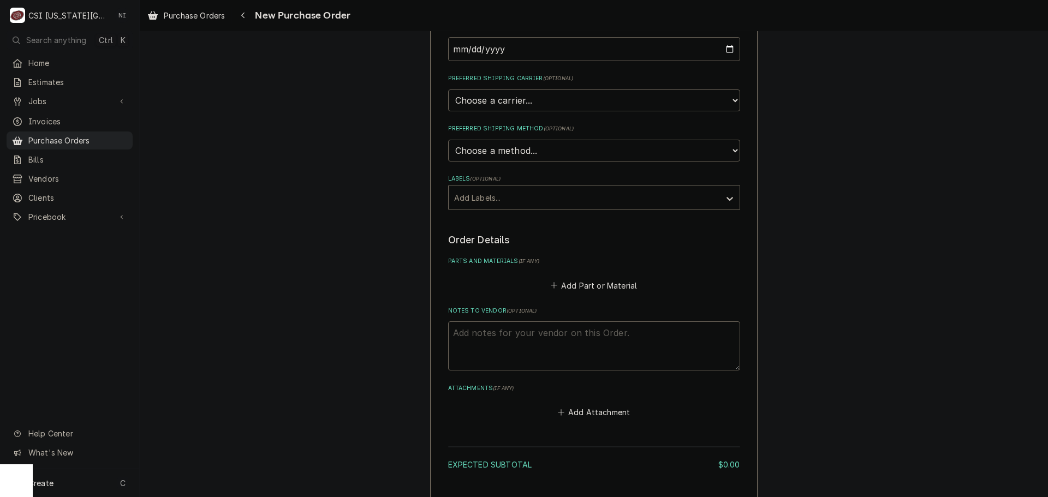
scroll to position [218, 0]
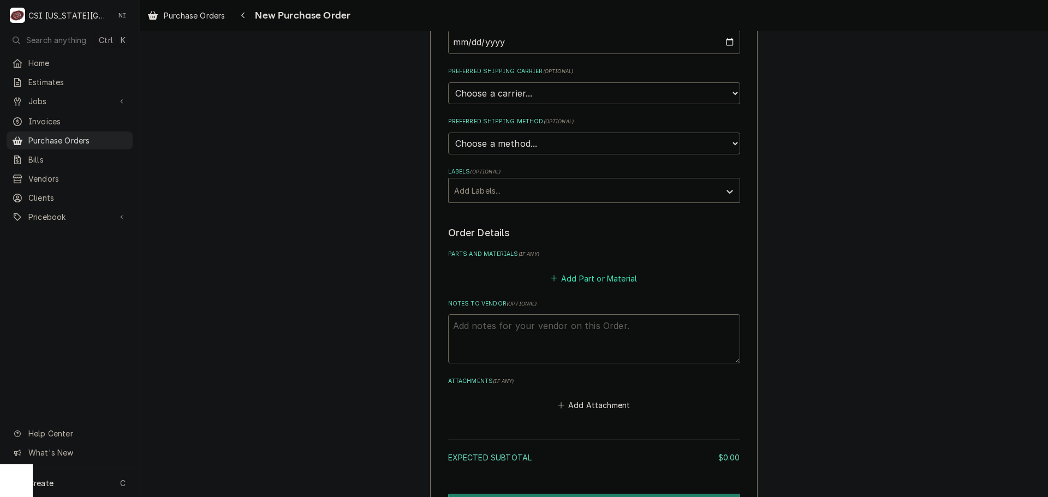
click at [602, 285] on button "Add Part or Material" at bounding box center [593, 278] width 90 height 15
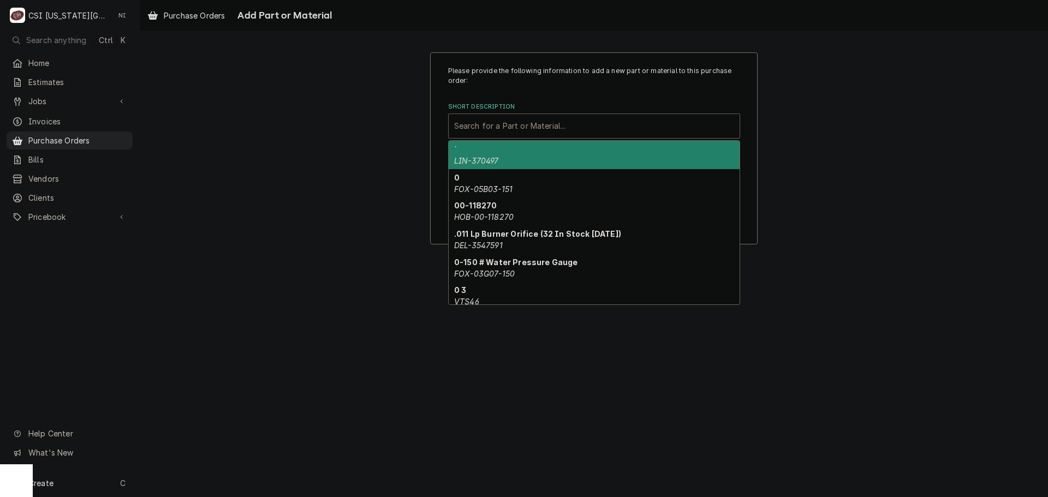
click at [546, 133] on div "Short Description" at bounding box center [594, 126] width 280 height 20
paste input "BZ-39711"
type input "BZ-39711"
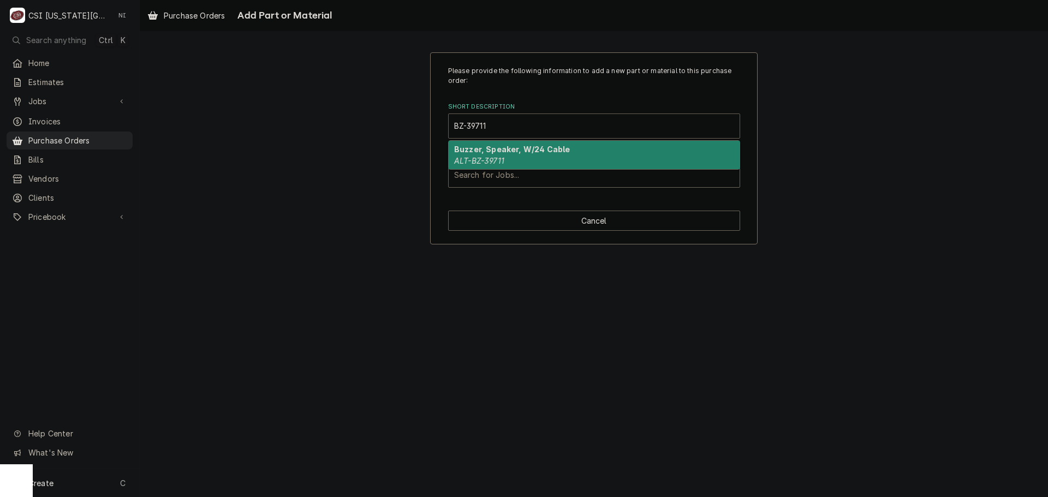
click at [527, 149] on strong "Buzzer, Speaker, W/24 Cable" at bounding box center [512, 149] width 116 height 9
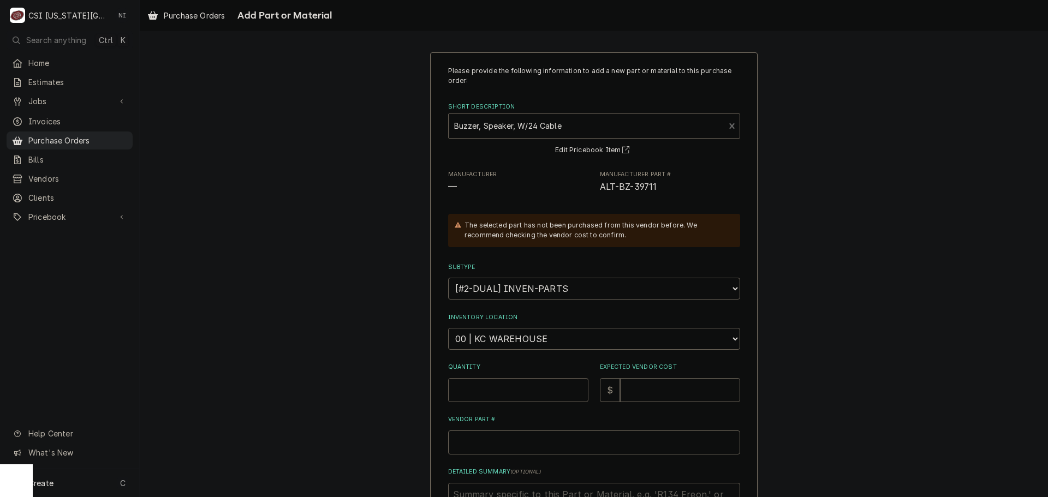
click at [530, 393] on input "Quantity" at bounding box center [518, 390] width 140 height 24
type textarea "x"
type input "1"
type textarea "x"
type input "4"
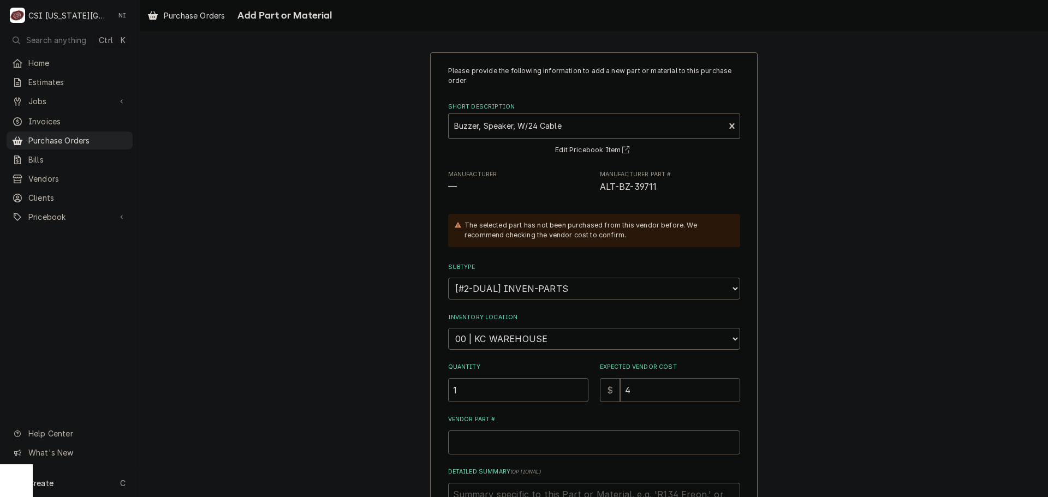
type textarea "x"
type input "41"
type textarea "x"
type input "41.5"
type textarea "x"
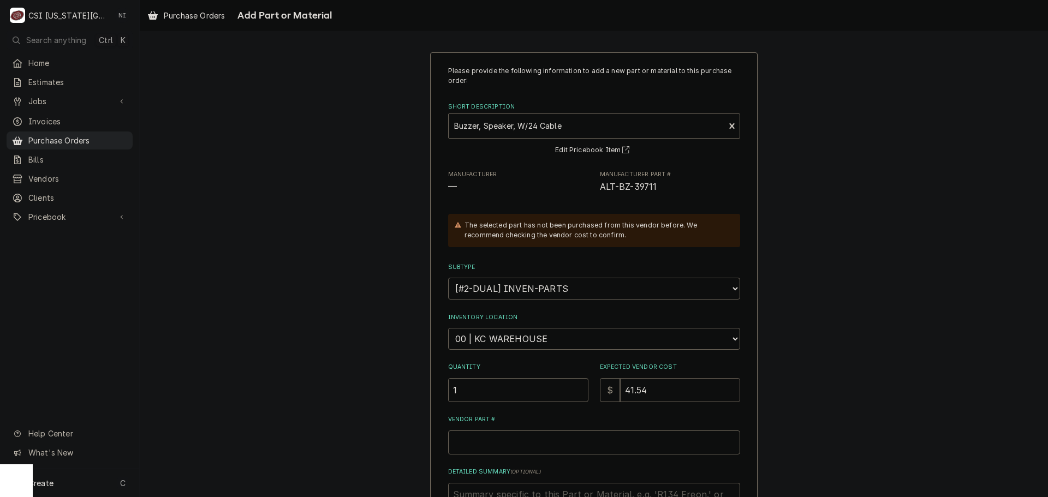
type input "41.540"
type textarea "x"
type input "41.54"
type textarea "x"
type input "41.5"
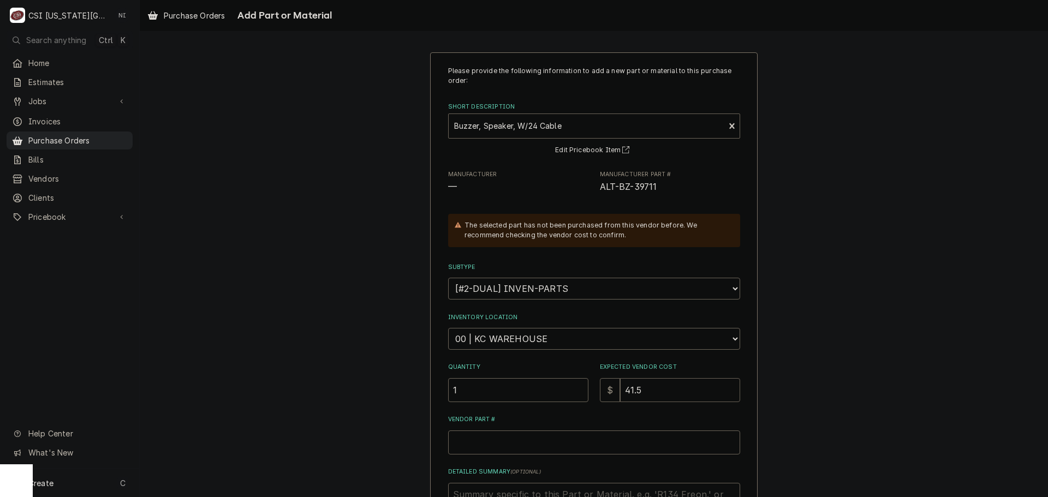
type textarea "x"
type input "41.50"
drag, startPoint x: 649, startPoint y: 188, endPoint x: 613, endPoint y: 187, distance: 36.6
click at [613, 187] on span "ALT-BZ-39711" at bounding box center [628, 187] width 57 height 10
click at [659, 187] on span "ALT-BZ-39711" at bounding box center [670, 187] width 140 height 13
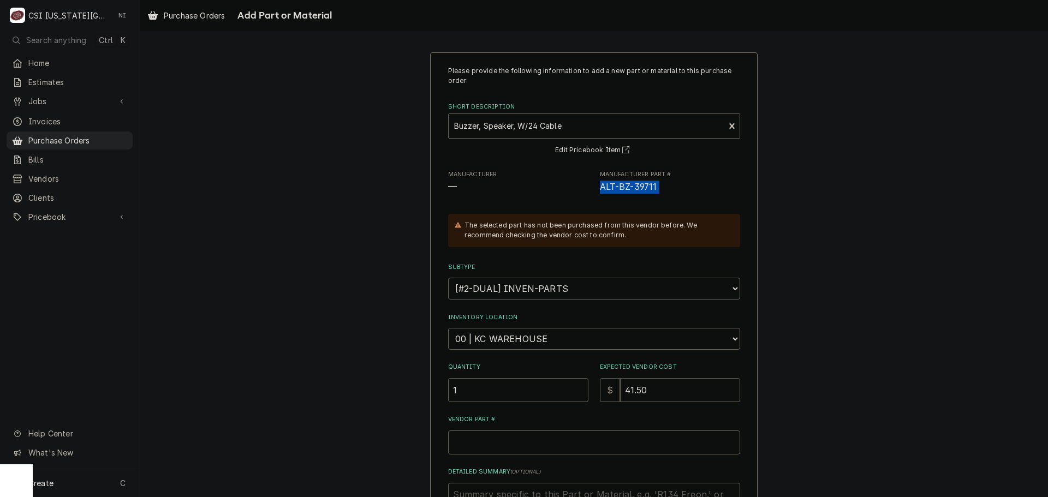
drag, startPoint x: 656, startPoint y: 187, endPoint x: 604, endPoint y: 189, distance: 52.4
click at [604, 189] on span "ALT-BZ-39711" at bounding box center [670, 187] width 140 height 13
copy div "ALT-BZ-39711"
click at [479, 438] on input "Vendor Part #" at bounding box center [594, 443] width 292 height 24
paste input "ALT-BZ-39711"
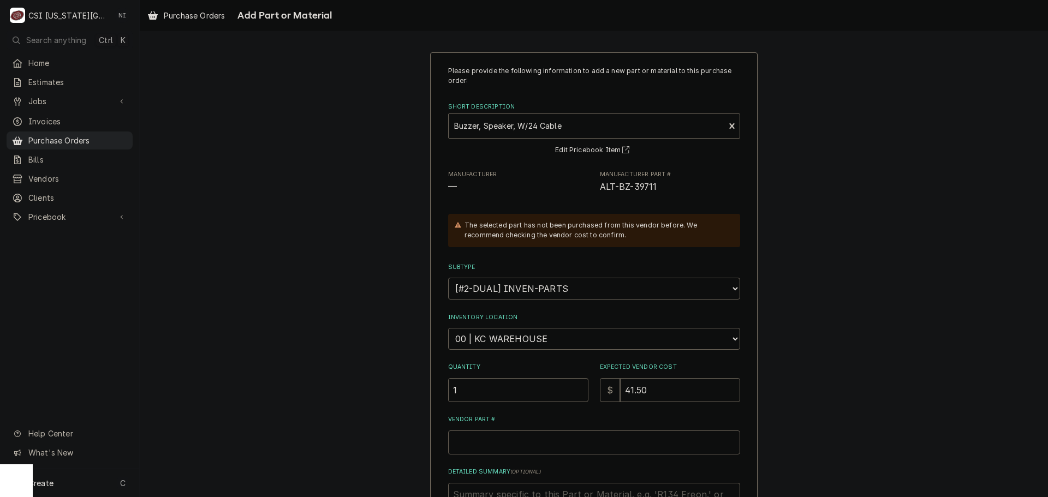
type textarea "x"
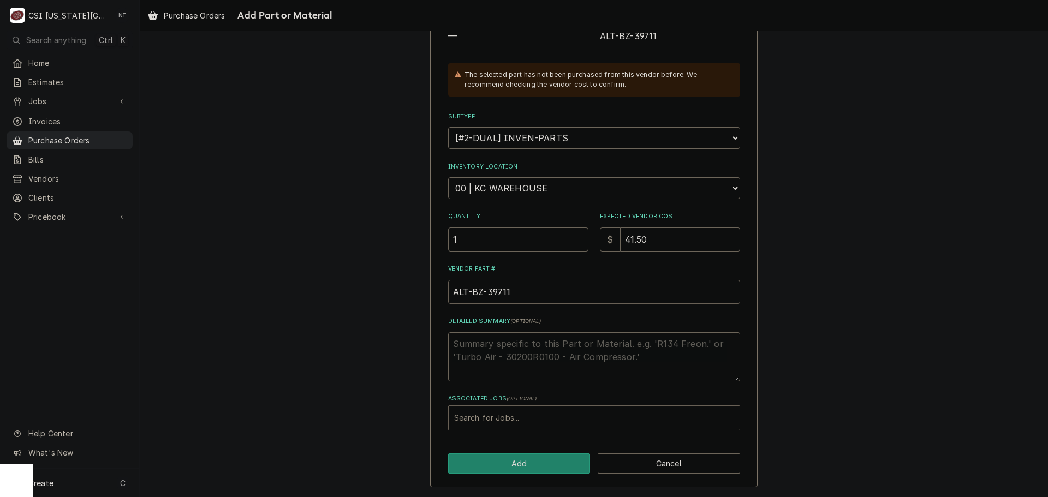
type input "ALT-BZ-39711"
click at [548, 422] on div "Associated Jobs" at bounding box center [594, 418] width 280 height 20
type input "32425"
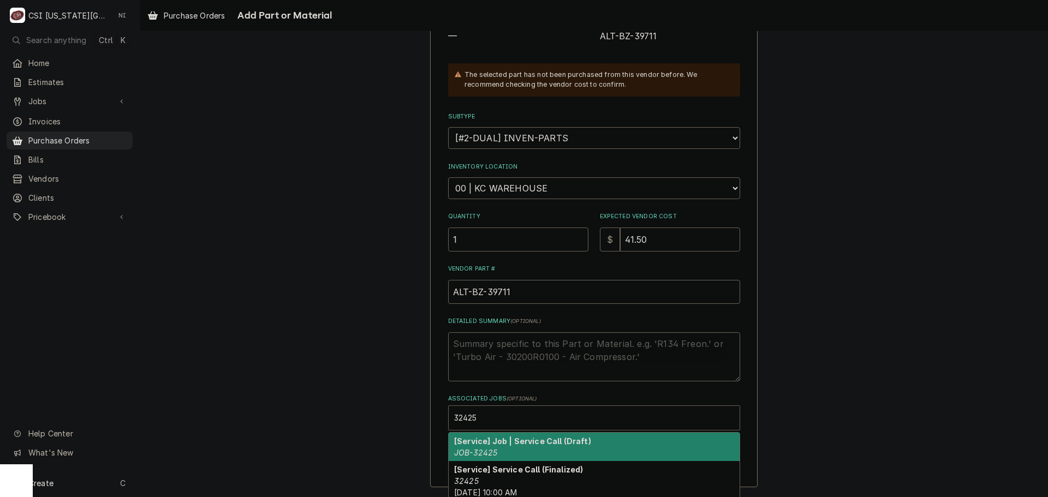
click at [520, 449] on div "[Service] Job | Service Call (Draft) JOB-32425" at bounding box center [594, 447] width 291 height 28
type textarea "x"
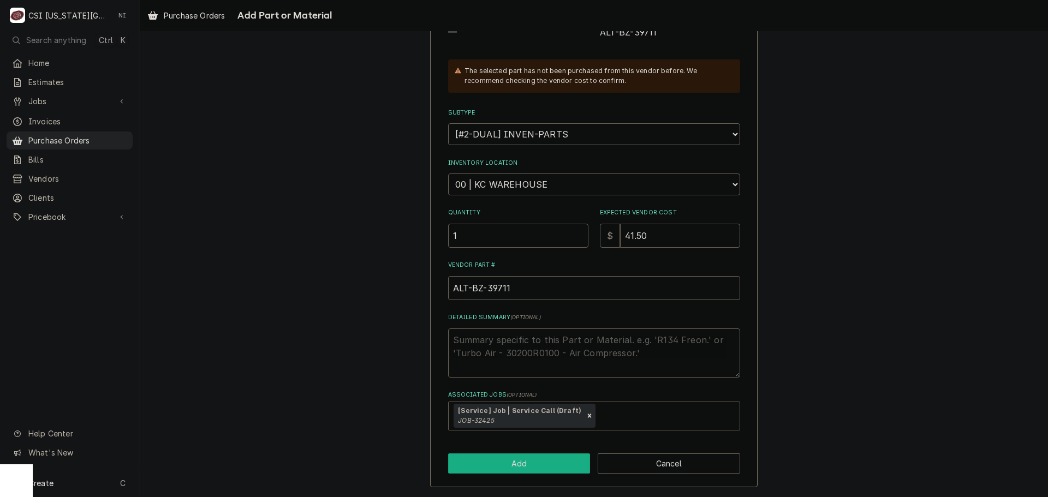
click at [573, 460] on button "Add" at bounding box center [519, 464] width 142 height 20
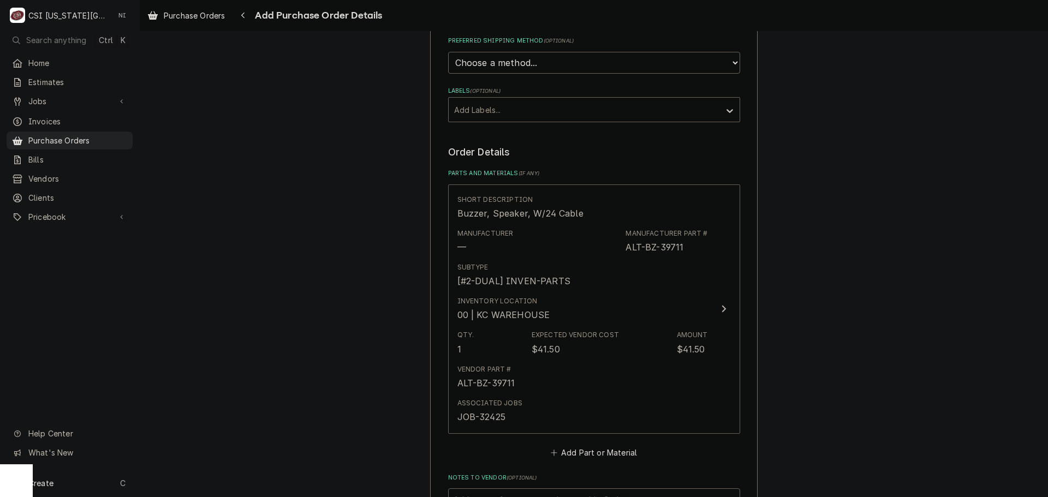
scroll to position [542, 0]
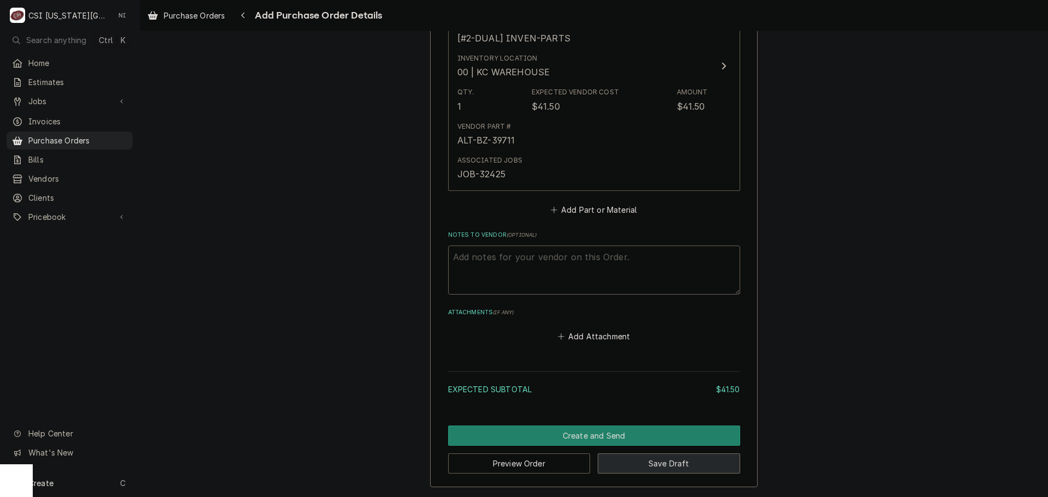
click at [653, 462] on button "Save Draft" at bounding box center [669, 464] width 142 height 20
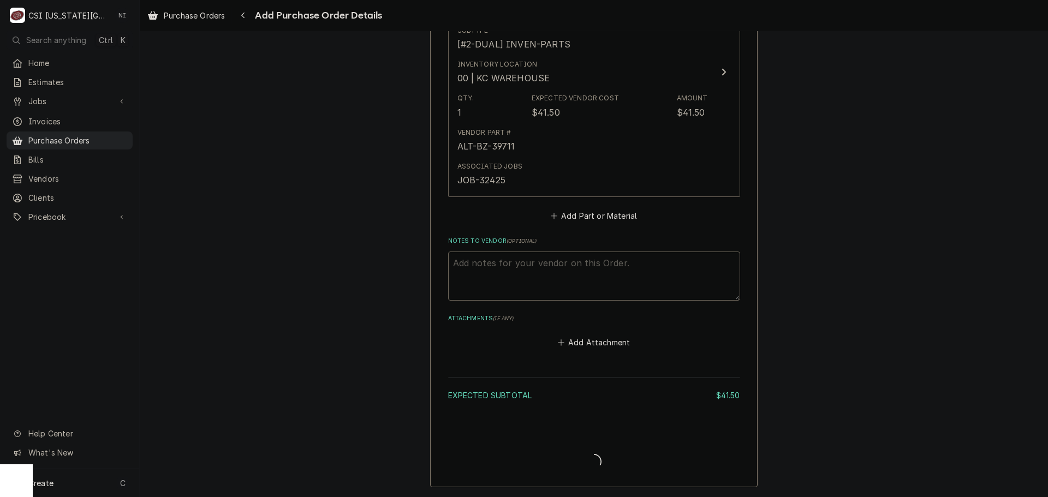
scroll to position [536, 0]
type textarea "x"
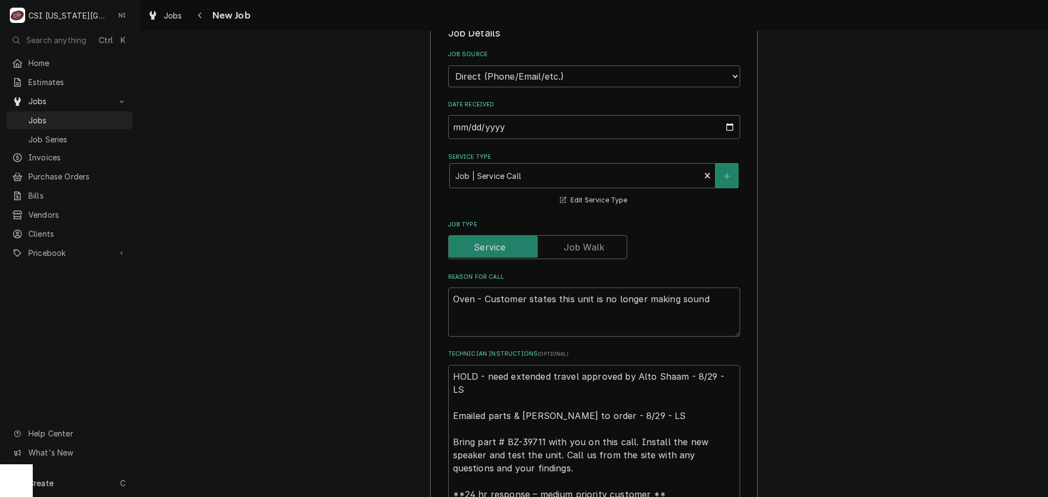
scroll to position [819, 0]
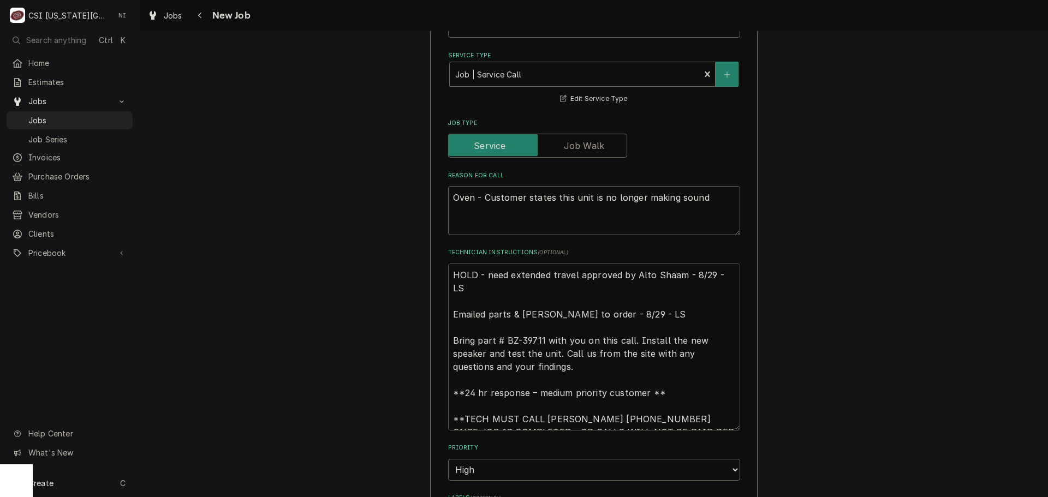
click at [448, 273] on textarea "HOLD - need extended travel approved by Alto Shaam - 8/29 - LS Emailed parts & …" at bounding box center [594, 347] width 292 height 167
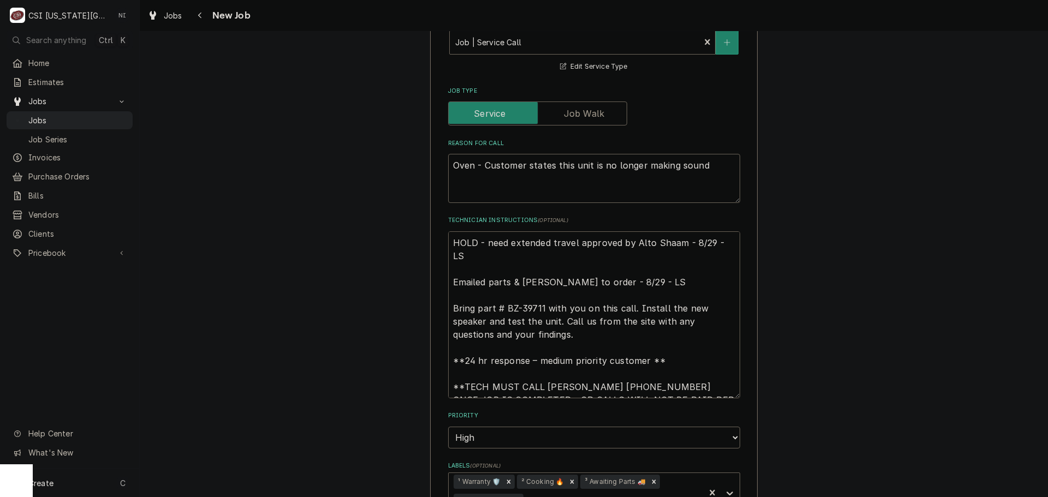
scroll to position [858, 0]
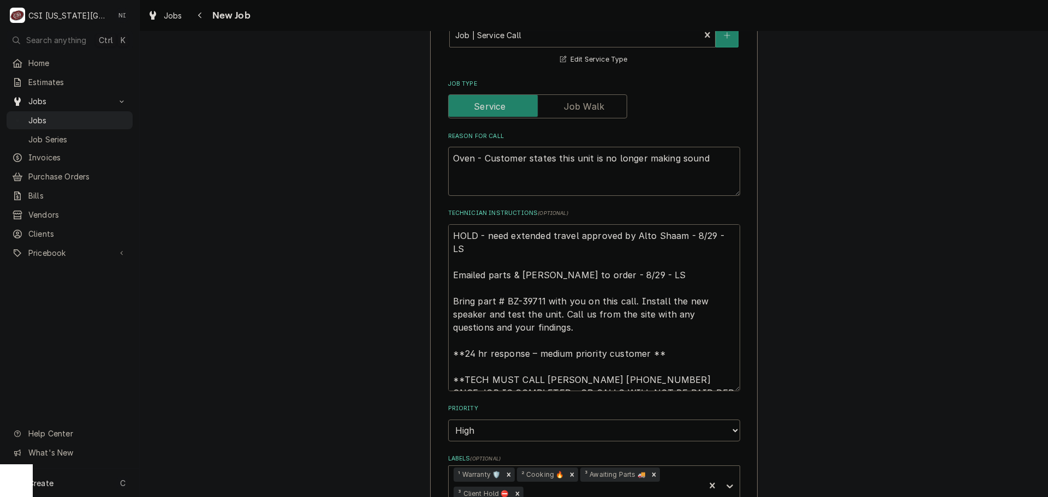
drag, startPoint x: 466, startPoint y: 249, endPoint x: 427, endPoint y: 225, distance: 45.9
click at [430, 225] on div "Use the fields below to edit this job: Client Details Client ALTO-SHAAM WARRANT…" at bounding box center [593, 118] width 327 height 1849
type textarea "x"
type textarea "p Emailed parts & lindy to order - 8/29 - LS Bring part # BZ-39711 with you on …"
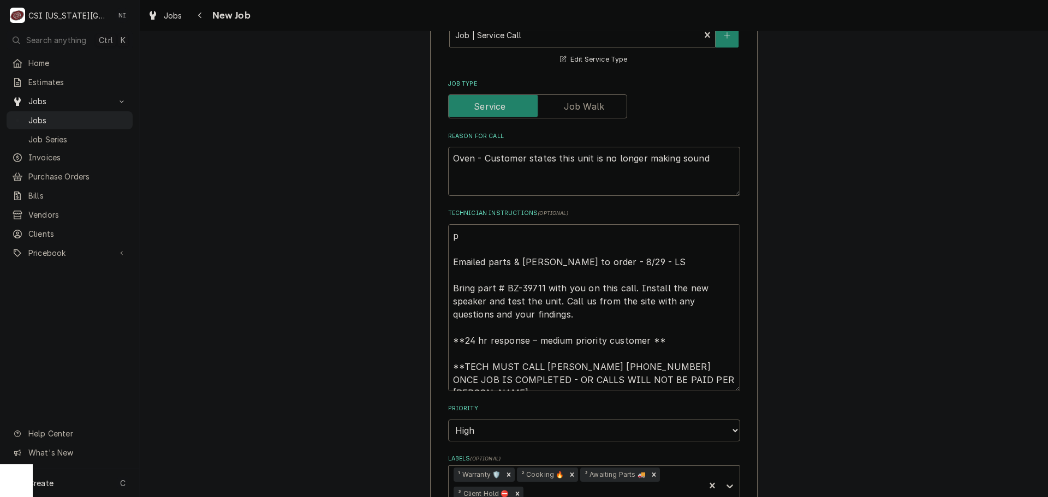
type textarea "x"
type textarea "pa Emailed parts & lindy to order - 8/29 - LS Bring part # BZ-39711 with you on…"
type textarea "x"
type textarea "par Emailed parts & lindy to order - 8/29 - LS Bring part # BZ-39711 with you o…"
type textarea "x"
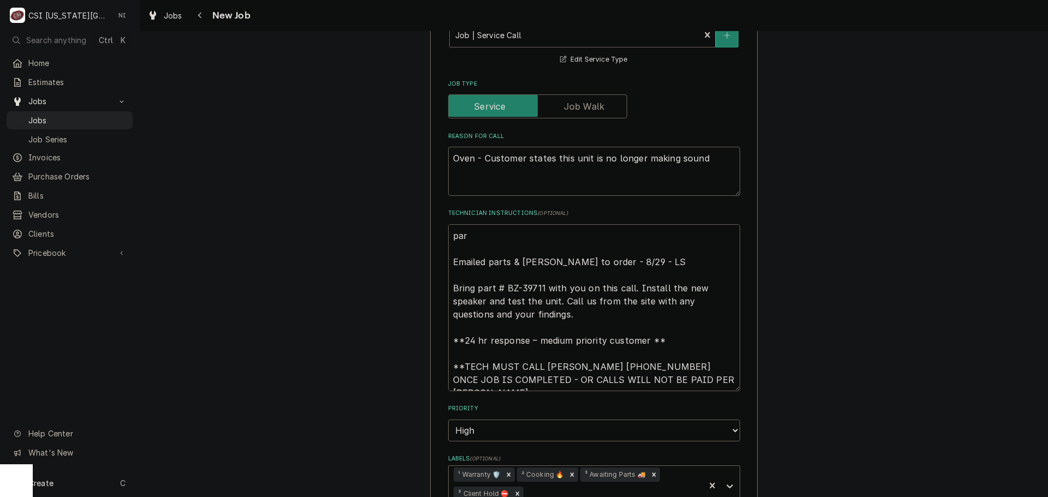
type textarea "part Emailed parts & lindy to order - 8/29 - LS Bring part # BZ-39711 with you …"
type textarea "x"
type textarea "parts Emailed parts & lindy to order - 8/29 - LS Bring part # BZ-39711 with you…"
type textarea "x"
type textarea "parts Emailed parts & lindy to order - 8/29 - LS Bring part # BZ-39711 with you…"
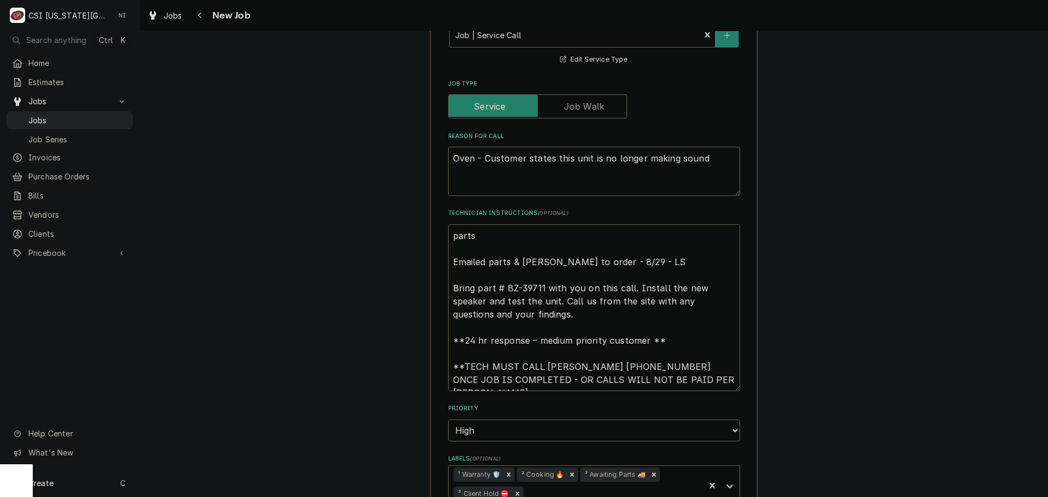
type textarea "x"
type textarea "parts Emailed parts & lindy to order - 8/29 - LS Bring part # BZ-39711 with you…"
type textarea "x"
type textarea "part Emailed parts & lindy to order - 8/29 - LS Bring part # BZ-39711 with you …"
type textarea "x"
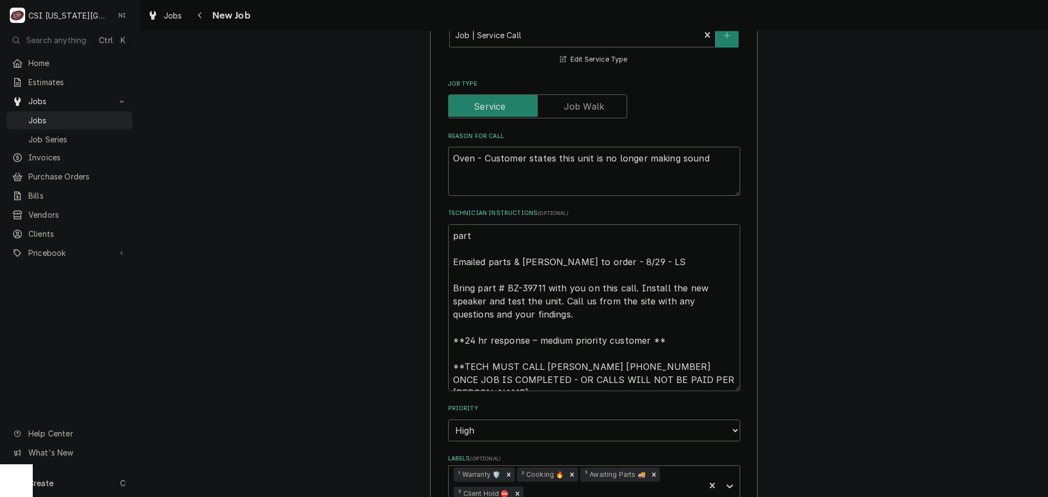
type textarea "par Emailed parts & lindy to order - 8/29 - LS Bring part # BZ-39711 with you o…"
type textarea "x"
type textarea "pa Emailed parts & lindy to order - 8/29 - LS Bring part # BZ-39711 with you on…"
type textarea "x"
type textarea "p Emailed parts & lindy to order - 8/29 - LS Bring part # BZ-39711 with you on …"
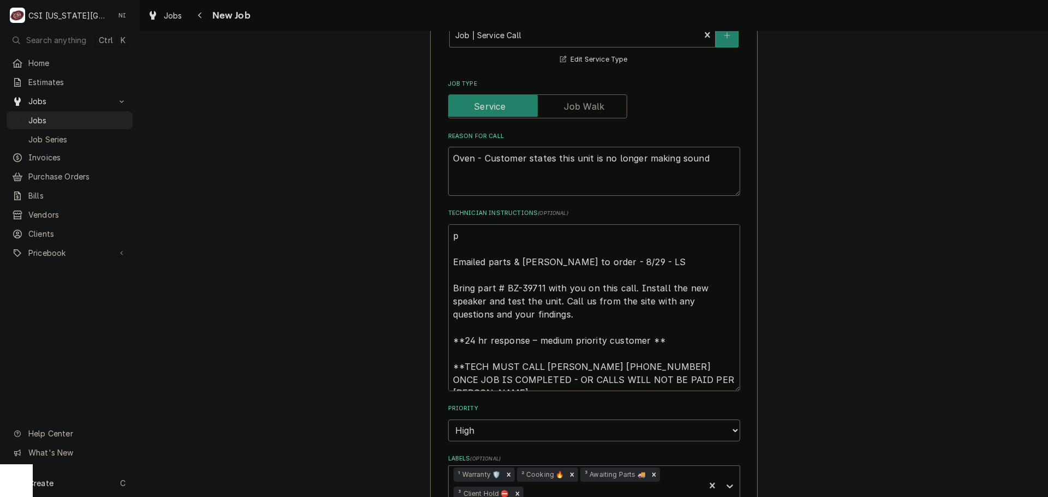
type textarea "x"
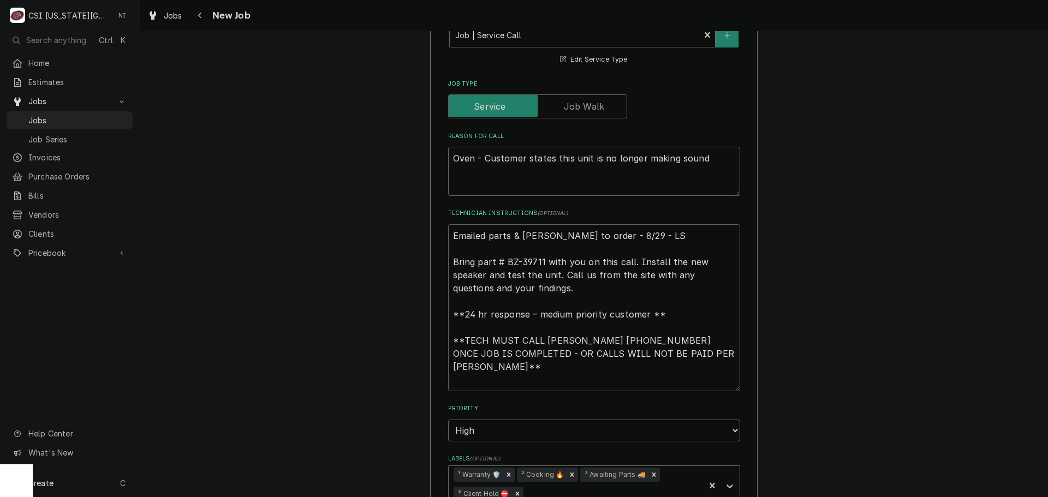
type textarea "P Emailed parts & lindy to order - 8/29 - LS Bring part # BZ-39711 with you on …"
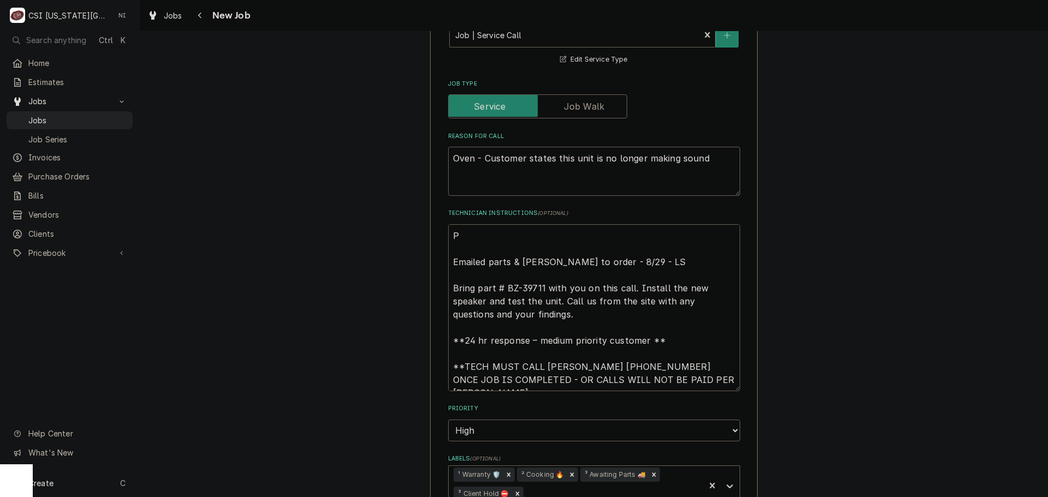
type textarea "x"
type textarea "Pa Emailed parts & lindy to order - 8/29 - LS Bring part # BZ-39711 with you on…"
type textarea "x"
type textarea "Par Emailed parts & lindy to order - 8/29 - LS Bring part # BZ-39711 with you o…"
type textarea "x"
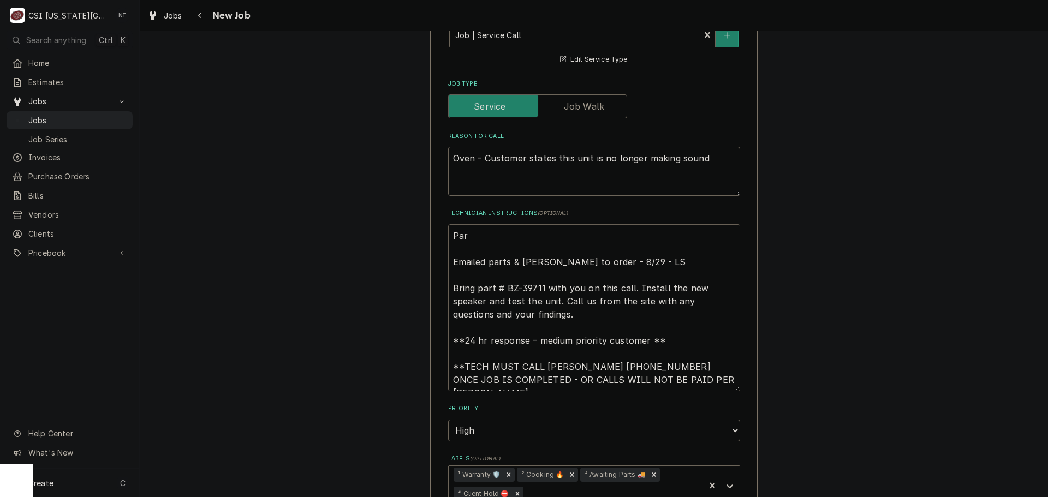
type textarea "Part Emailed parts & lindy to order - 8/29 - LS Bring part # BZ-39711 with you …"
type textarea "x"
type textarea "Parts Emailed parts & lindy to order - 8/29 - LS Bring part # BZ-39711 with you…"
type textarea "x"
type textarea "Parts Emailed parts & lindy to order - 8/29 - LS Bring part # BZ-39711 with you…"
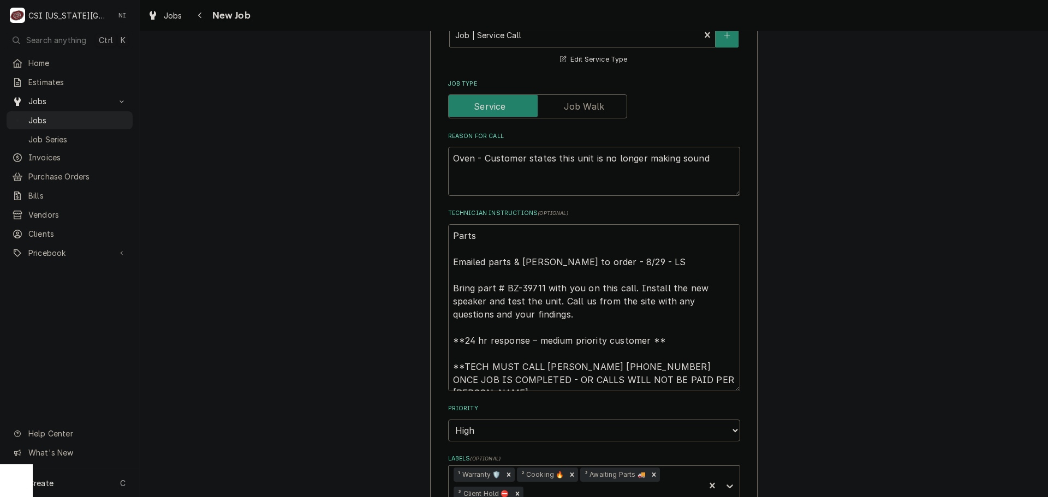
type textarea "x"
type textarea "Parts o Emailed parts & lindy to order - 8/29 - LS Bring part # BZ-39711 with y…"
type textarea "x"
type textarea "Parts or Emailed parts & lindy to order - 8/29 - LS Bring part # BZ-39711 with …"
type textarea "x"
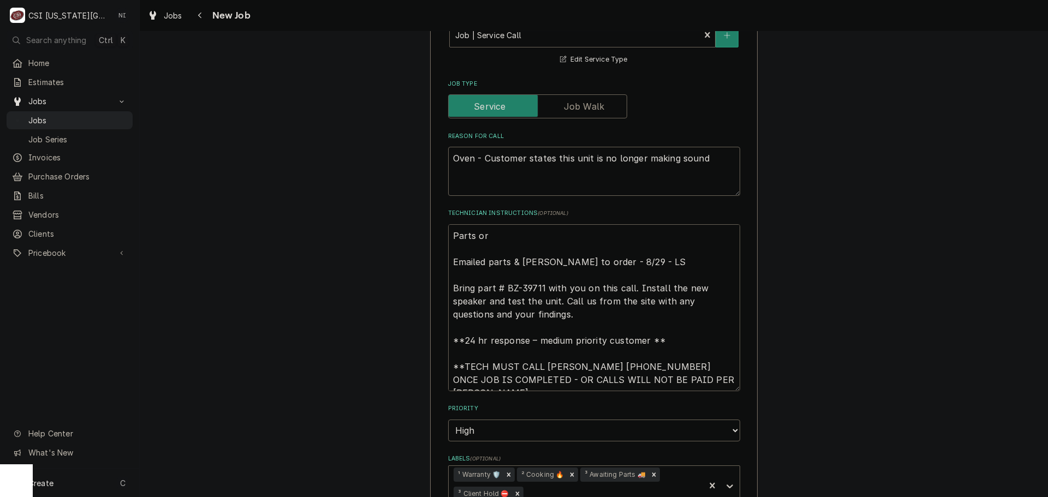
type textarea "Parts ord Emailed parts & lindy to order - 8/29 - LS Bring part # BZ-39711 with…"
type textarea "x"
type textarea "Parts orde Emailed parts & lindy to order - 8/29 - LS Bring part # BZ-39711 wit…"
type textarea "x"
type textarea "Parts order Emailed parts & lindy to order - 8/29 - LS Bring part # BZ-39711 wi…"
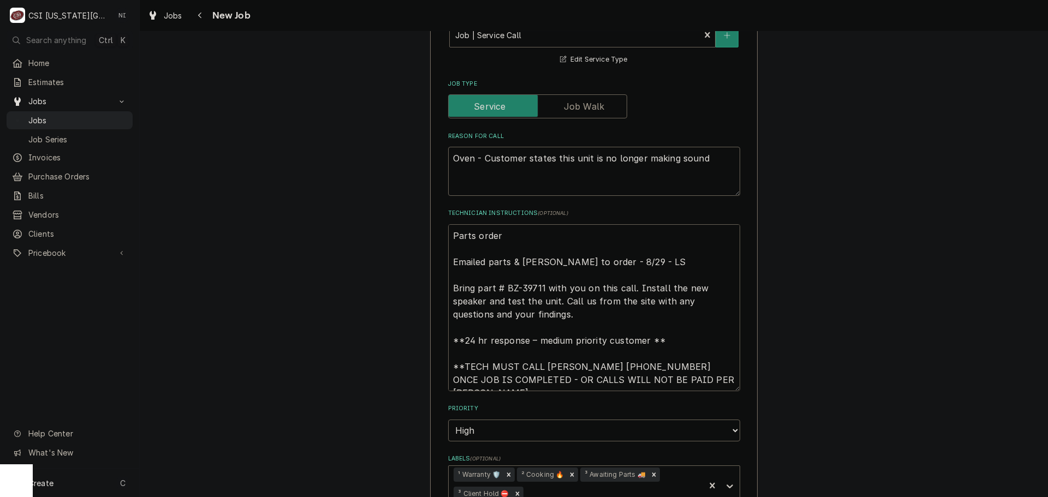
type textarea "x"
type textarea "Parts ordere Emailed parts & lindy to order - 8/29 - LS Bring part # BZ-39711 w…"
type textarea "x"
type textarea "Parts ordered Emailed parts & lindy to order - 8/29 - LS Bring part # BZ-39711 …"
type textarea "x"
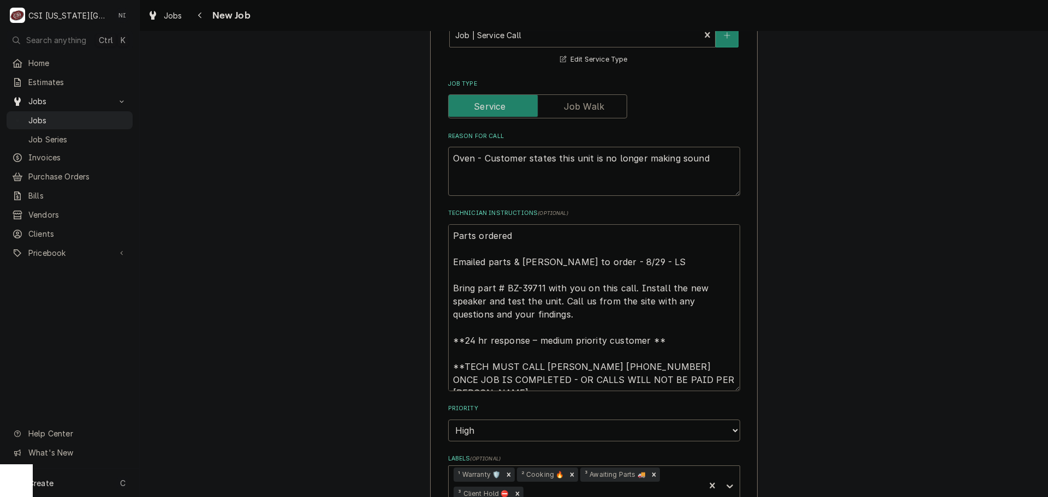
type textarea "Parts ordered o Emailed parts & lindy to order - 8/29 - LS Bring part # BZ-3971…"
type textarea "x"
type textarea "Parts ordered on Emailed parts & lindy to order - 8/29 - LS Bring part # BZ-397…"
type textarea "x"
type textarea "Parts ordered on P Emailed parts & lindy to order - 8/29 - LS Bring part # BZ-3…"
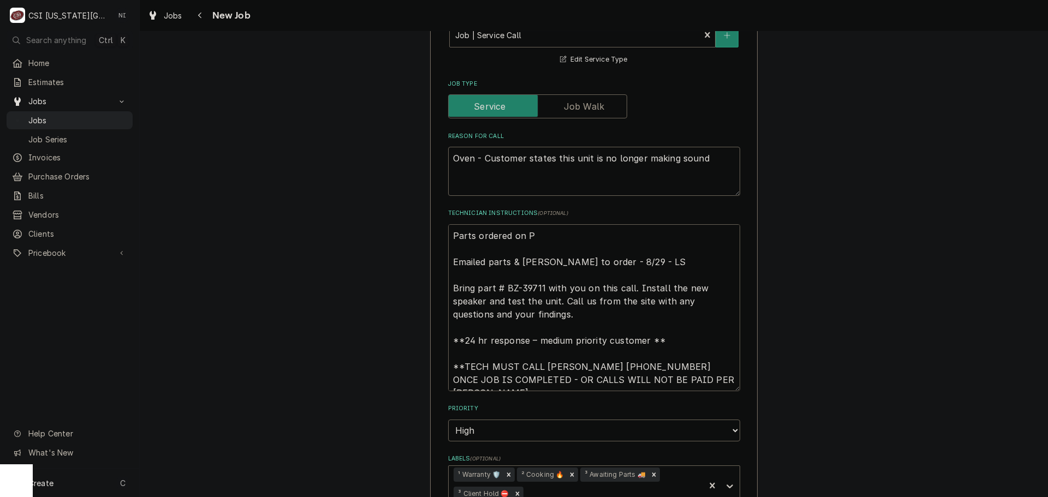
type textarea "x"
type textarea "Parts ordered on Po Emailed parts & lindy to order - 8/29 - LS Bring part # BZ-…"
type textarea "x"
type textarea "Parts ordered on Po Emailed parts & lindy to order - 8/29 - LS Bring part # BZ-…"
type textarea "x"
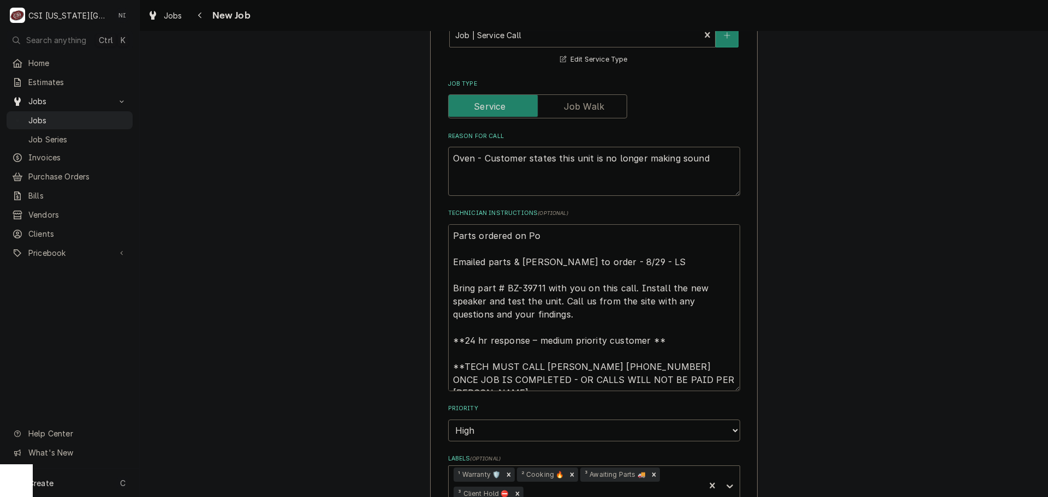
type textarea "Parts ordered on Po 3 Emailed parts & lindy to order - 8/29 - LS Bring part # B…"
type textarea "x"
type textarea "Parts ordered on Po 30 Emailed parts & lindy to order - 8/29 - LS Bring part # …"
type textarea "x"
type textarea "Parts ordered on Po 301 Emailed parts & lindy to order - 8/29 - LS Bring part #…"
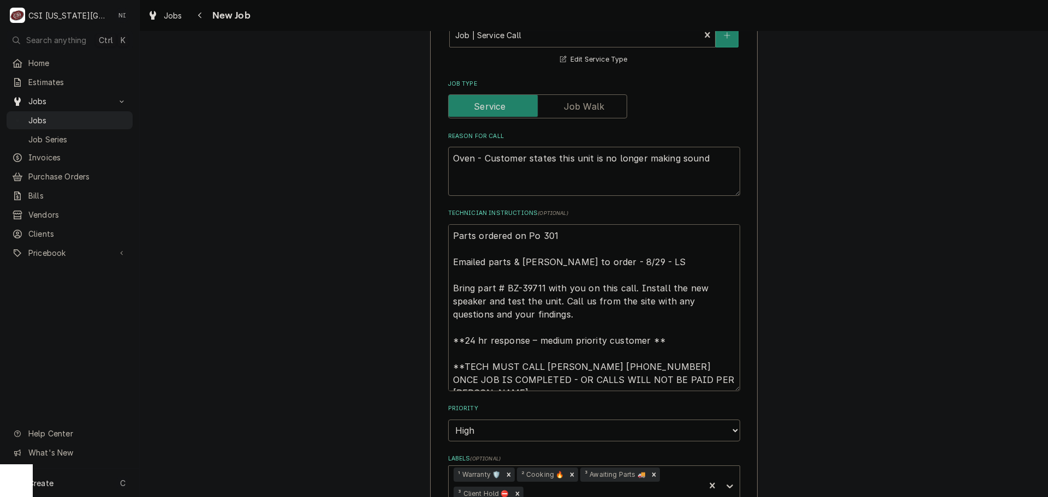
type textarea "x"
type textarea "Parts ordered on Po 301 Emailed parts & lindy to order - 8/29 - LS Bring part #…"
type textarea "x"
type textarea "Parts ordered on Po 3013 Emailed parts & lindy to order - 8/29 - LS Bring part …"
type textarea "x"
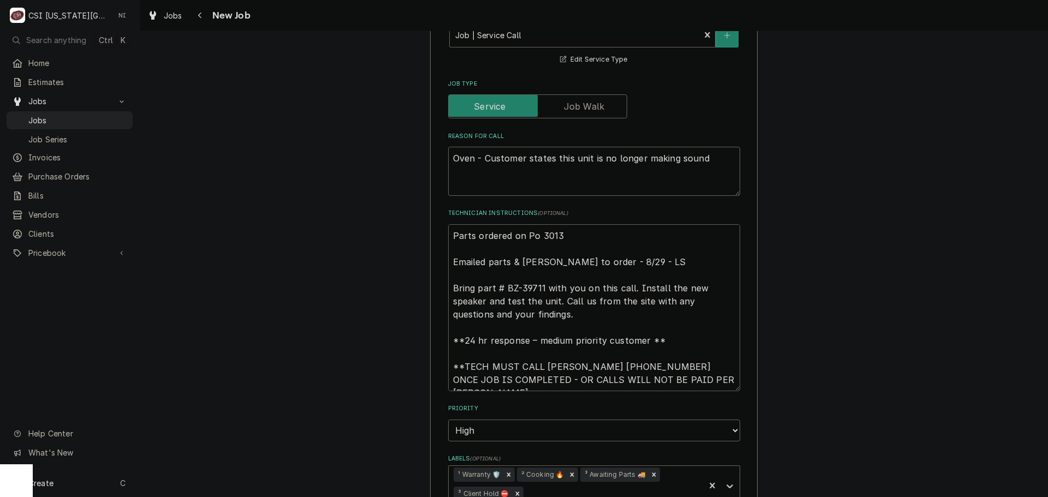
type textarea "Parts ordered on Po 30138 Emailed parts & lindy to order - 8/29 - LS Bring part…"
type textarea "x"
type textarea "Parts ordered on Po 301382 Emailed parts & lindy to order - 8/29 - LS Bring par…"
type textarea "x"
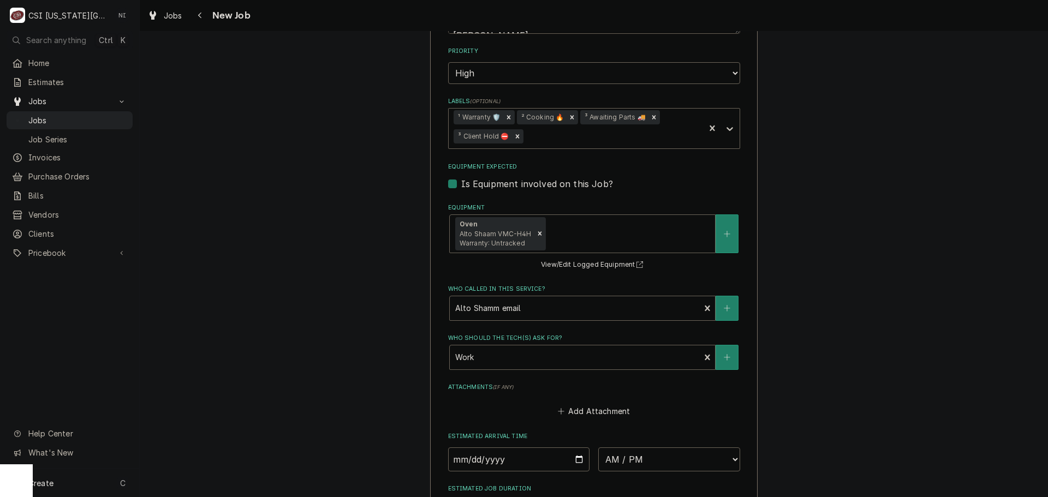
scroll to position [1240, 0]
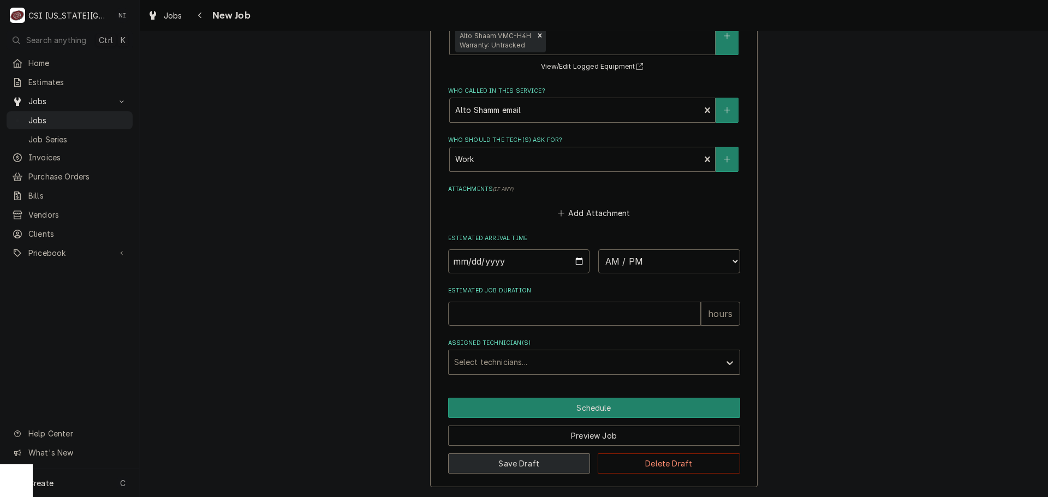
type textarea "Parts ordered on Po 301382 Emailed parts & lindy to order - 8/29 - LS Bring par…"
click at [550, 461] on button "Save Draft" at bounding box center [519, 464] width 142 height 20
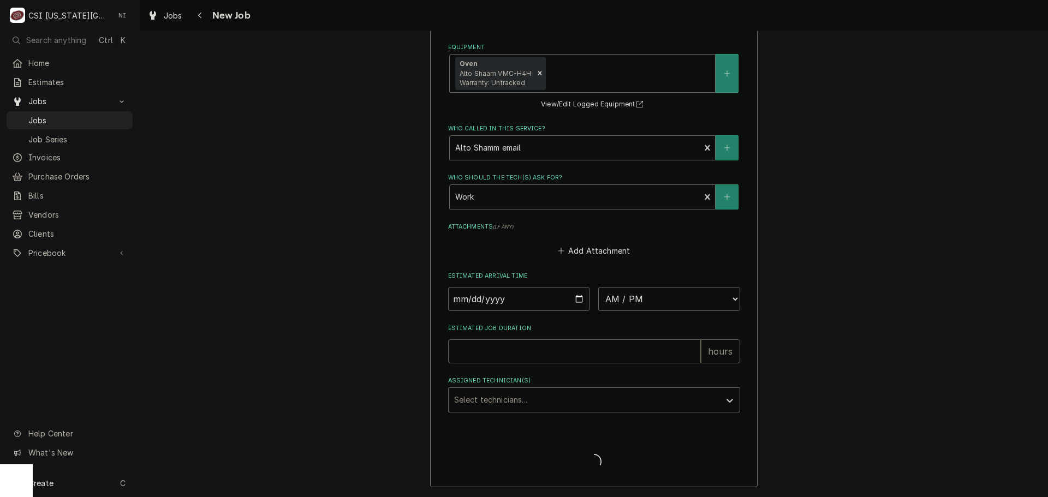
scroll to position [1376, 0]
type textarea "x"
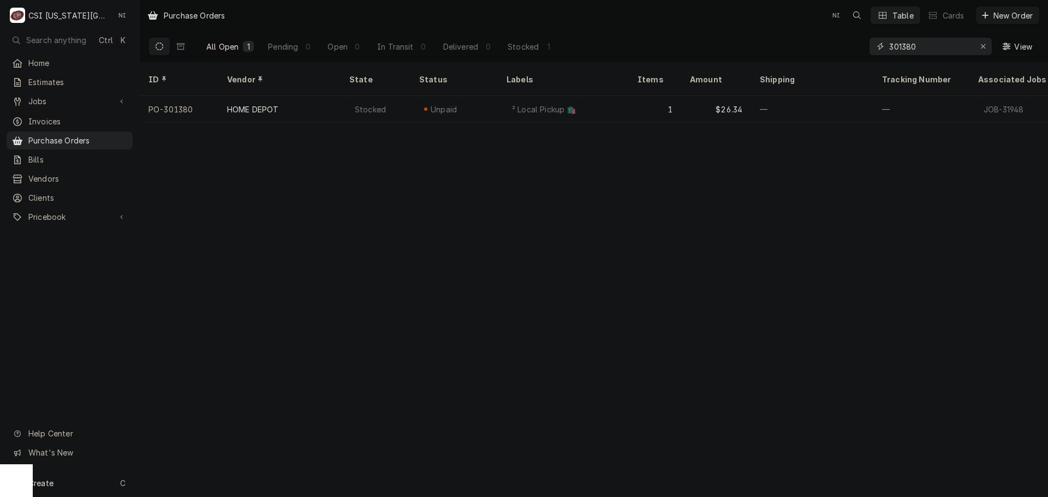
click at [919, 48] on input "301380" at bounding box center [930, 46] width 82 height 17
type input "301382"
click at [983, 43] on icon "Erase input" at bounding box center [983, 47] width 6 height 8
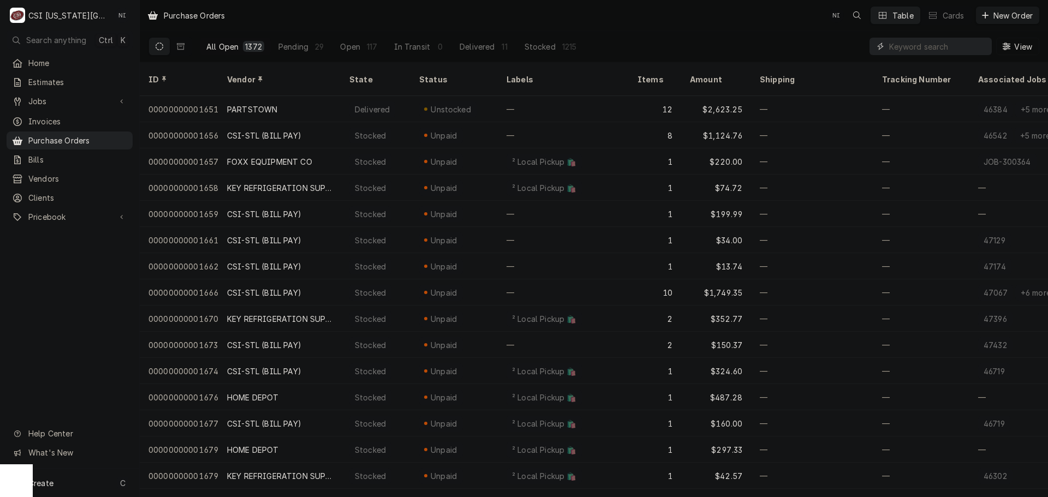
click at [947, 43] on input "Dynamic Content Wrapper" at bounding box center [937, 46] width 97 height 17
click at [934, 49] on input "Dynamic Content Wrapper" at bounding box center [937, 46] width 97 height 17
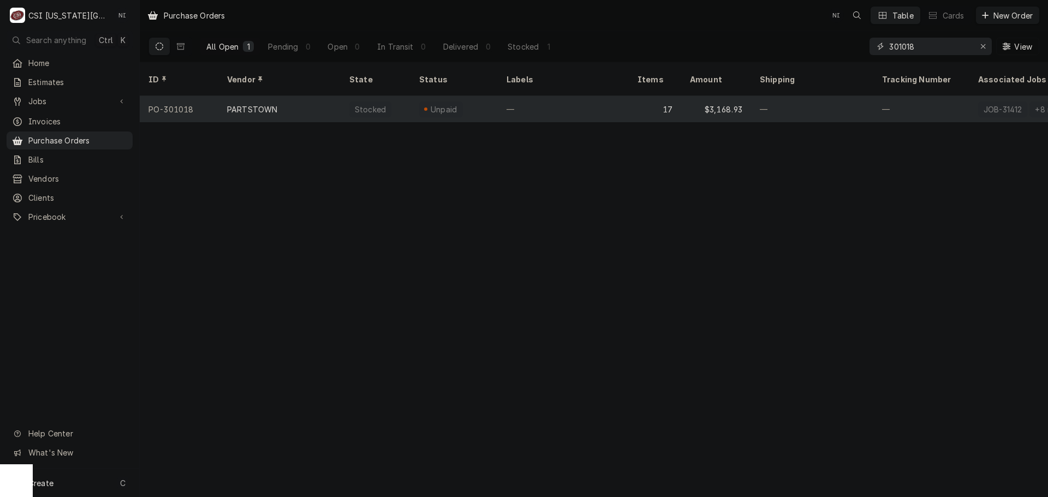
type input "301018"
click at [575, 96] on div "—" at bounding box center [563, 109] width 131 height 26
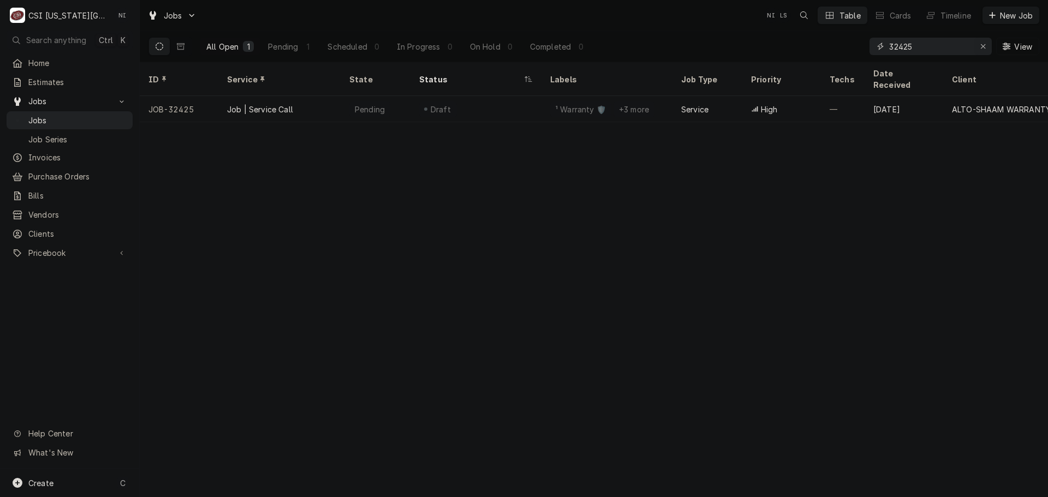
click at [981, 44] on icon "Erase input" at bounding box center [983, 47] width 6 height 8
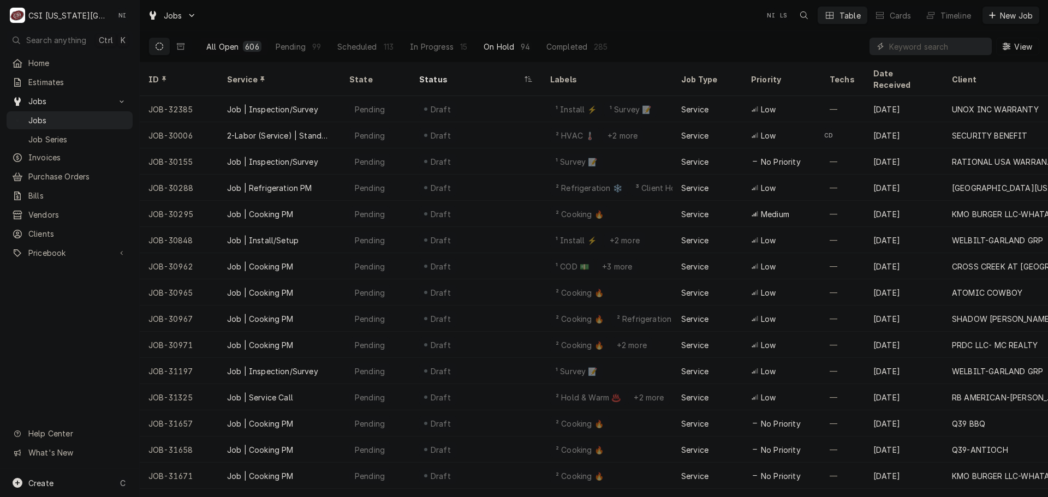
click at [486, 50] on div "On Hold" at bounding box center [499, 46] width 31 height 11
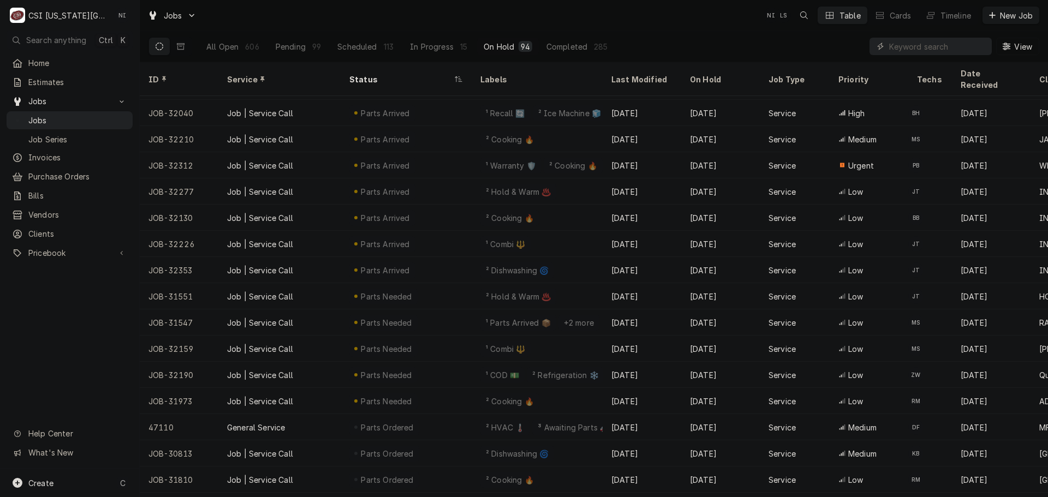
scroll to position [1395, 0]
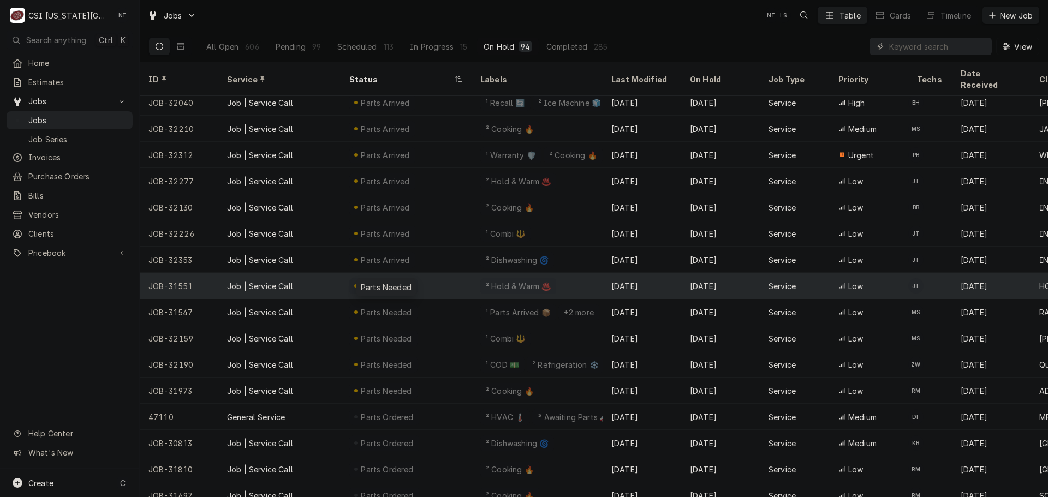
click at [399, 281] on div "Parts Needed" at bounding box center [386, 286] width 53 height 11
click at [311, 277] on div "Job | Service Call" at bounding box center [279, 286] width 122 height 26
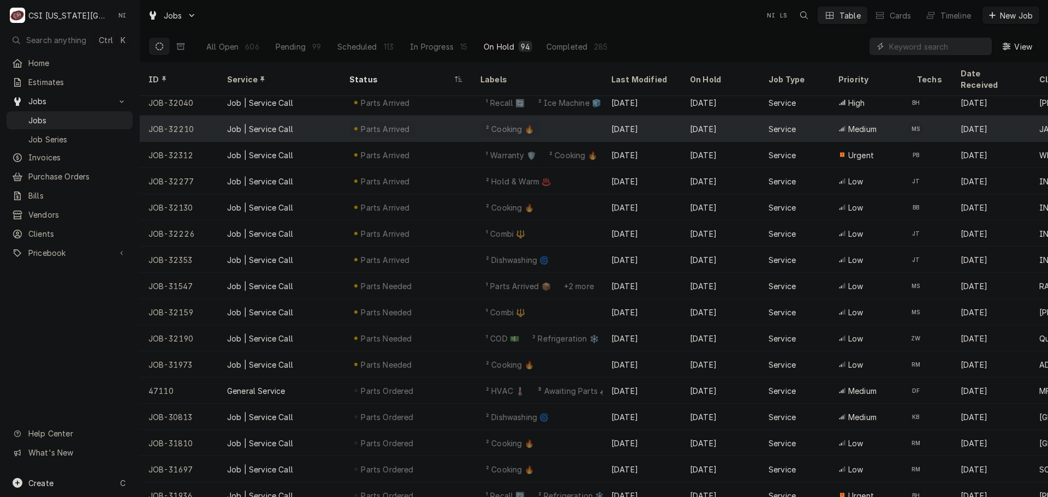
click at [410, 116] on div "Parts Arrived" at bounding box center [406, 129] width 131 height 26
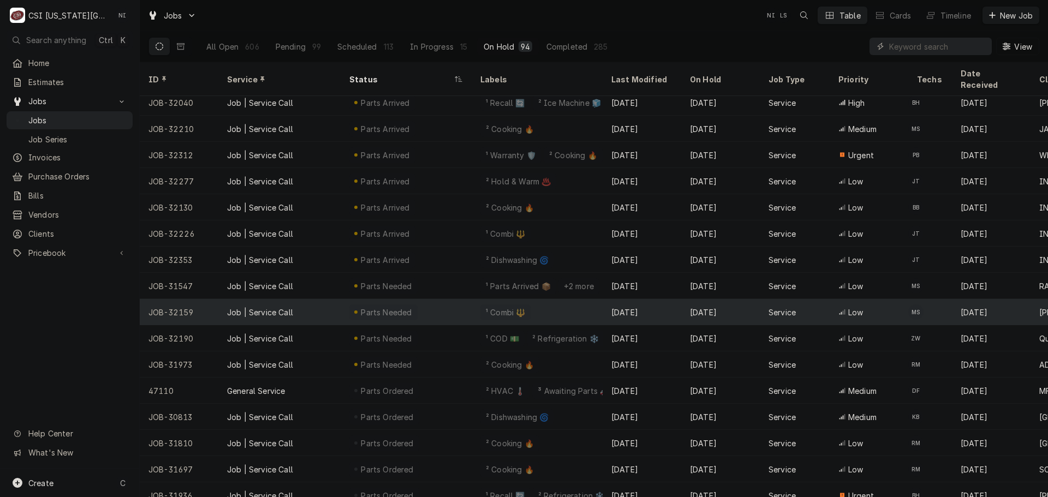
click at [372, 307] on div "Parts Needed" at bounding box center [386, 312] width 53 height 11
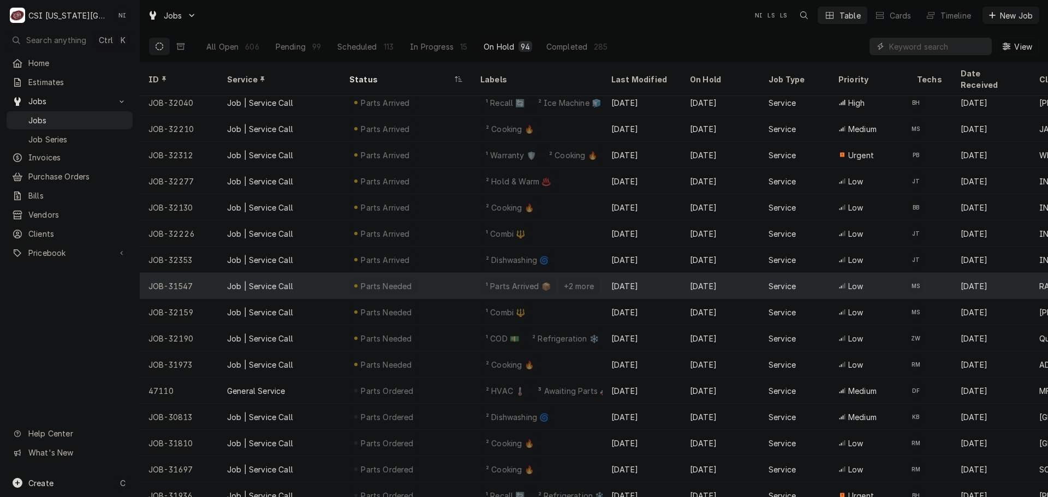
click at [302, 273] on div "Job | Service Call" at bounding box center [279, 286] width 122 height 26
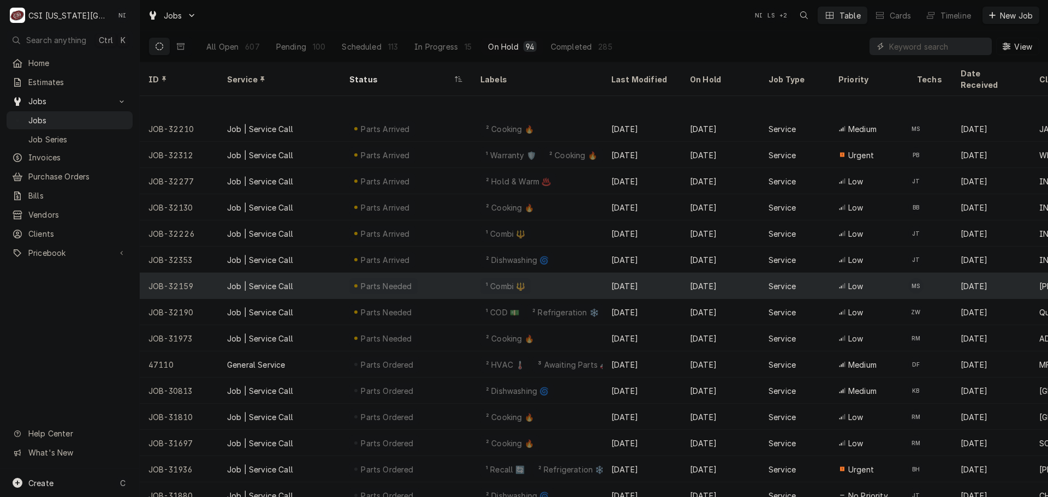
scroll to position [1449, 0]
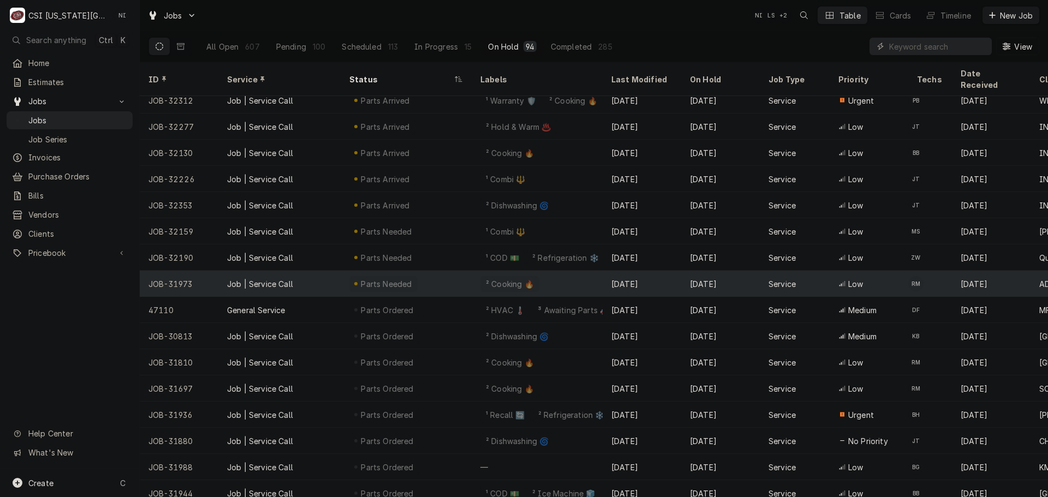
click at [336, 271] on div "Job | Service Call" at bounding box center [279, 284] width 122 height 26
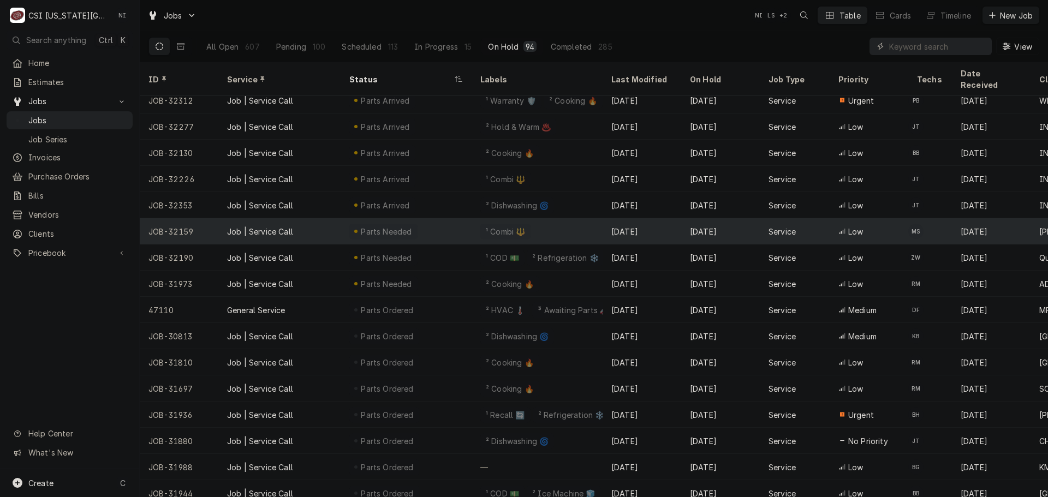
click at [320, 218] on div "Job | Service Call" at bounding box center [279, 231] width 122 height 26
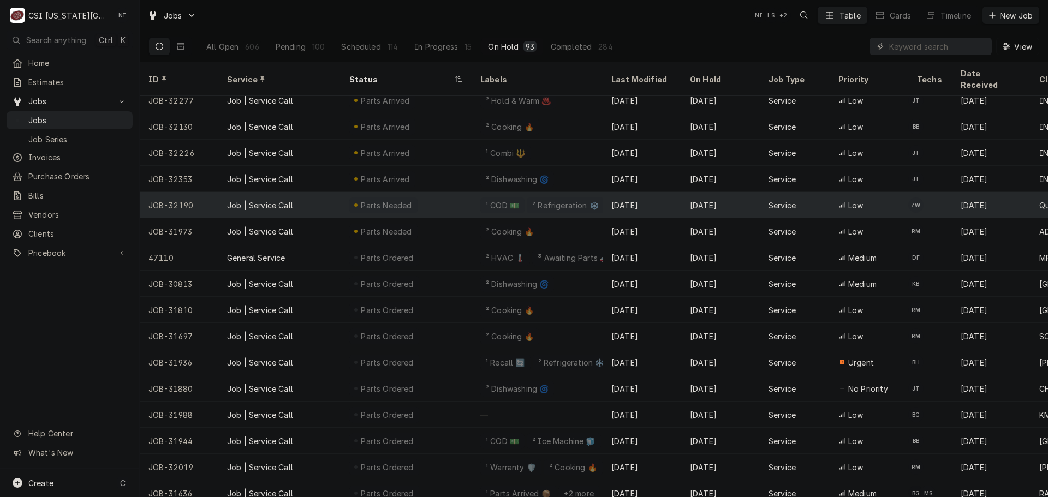
click at [409, 198] on div "Parts Needed" at bounding box center [383, 206] width 68 height 16
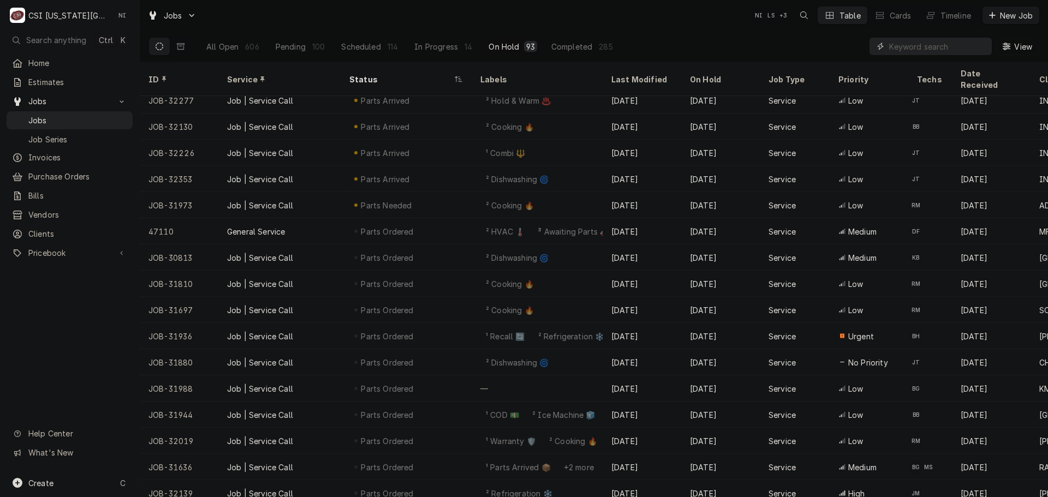
click at [903, 46] on input "Dynamic Content Wrapper" at bounding box center [937, 46] width 97 height 17
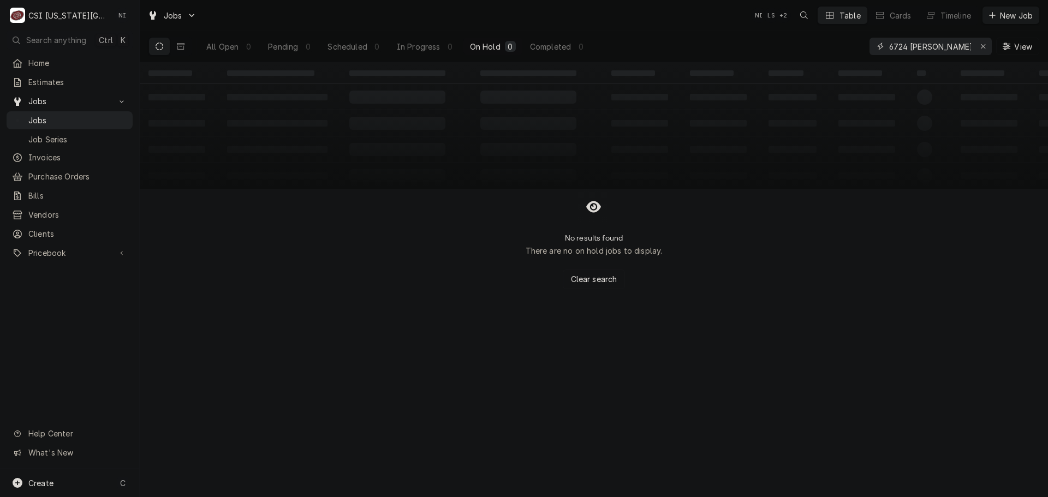
drag, startPoint x: 832, startPoint y: 48, endPoint x: 735, endPoint y: 48, distance: 96.6
click at [740, 48] on div "All Open 0 Pending 0 Scheduled 0 In Progress 0 On Hold 0 Completed 0 6724 holme…" at bounding box center [593, 46] width 891 height 31
type input "31874"
click at [235, 49] on div "All Open" at bounding box center [222, 46] width 32 height 11
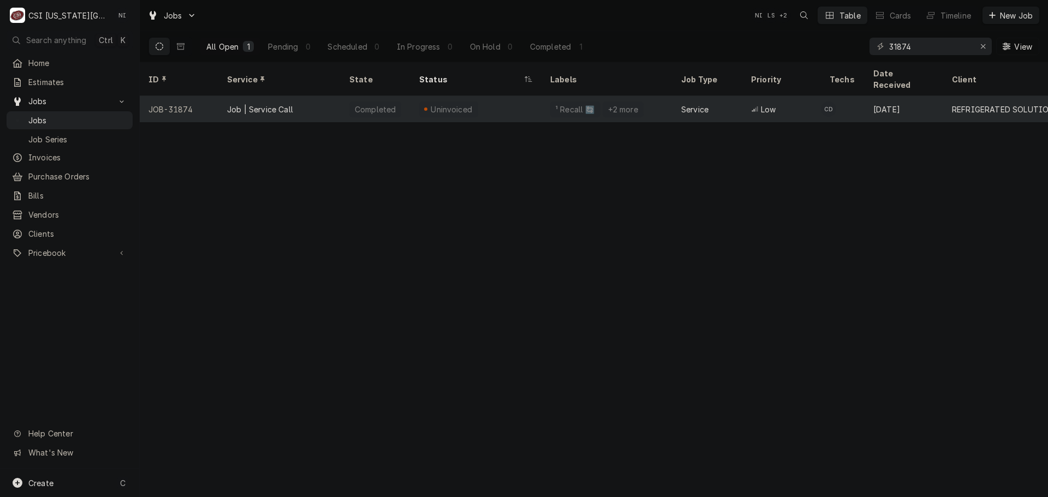
click at [315, 97] on div "Job | Service Call" at bounding box center [279, 109] width 122 height 26
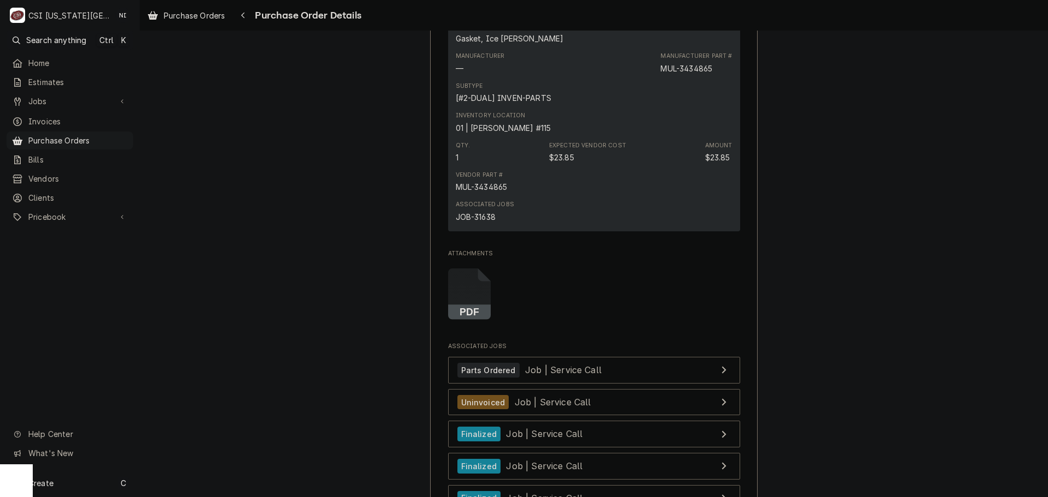
scroll to position [4257, 0]
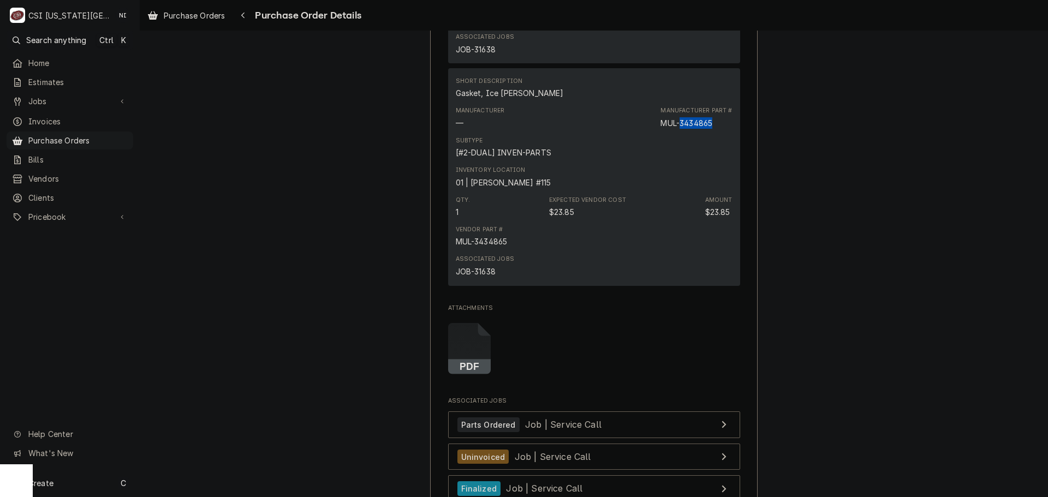
drag, startPoint x: 711, startPoint y: 158, endPoint x: 679, endPoint y: 160, distance: 31.7
click at [679, 129] on div "MUL-3434865" at bounding box center [686, 122] width 52 height 11
copy div "3434865"
click at [109, 135] on span "Purchase Orders" at bounding box center [77, 140] width 99 height 11
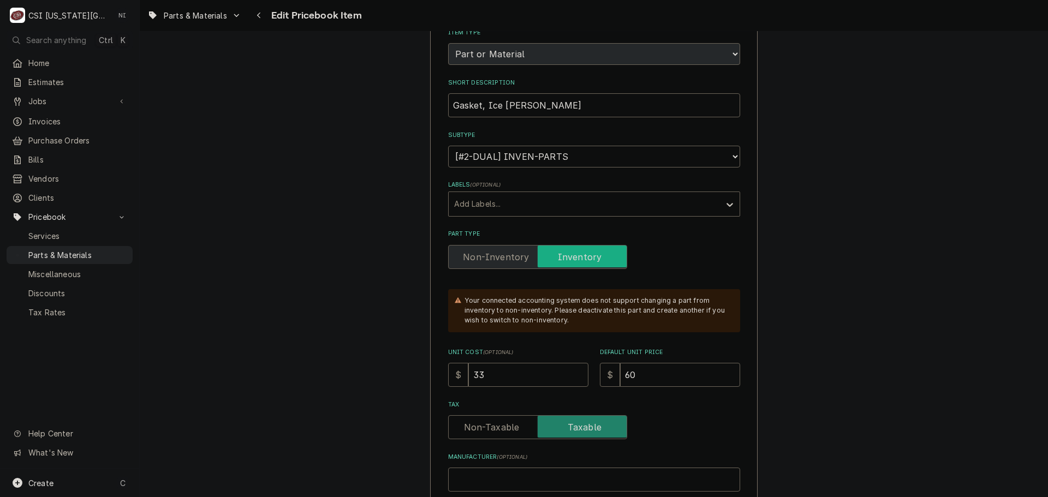
scroll to position [164, 0]
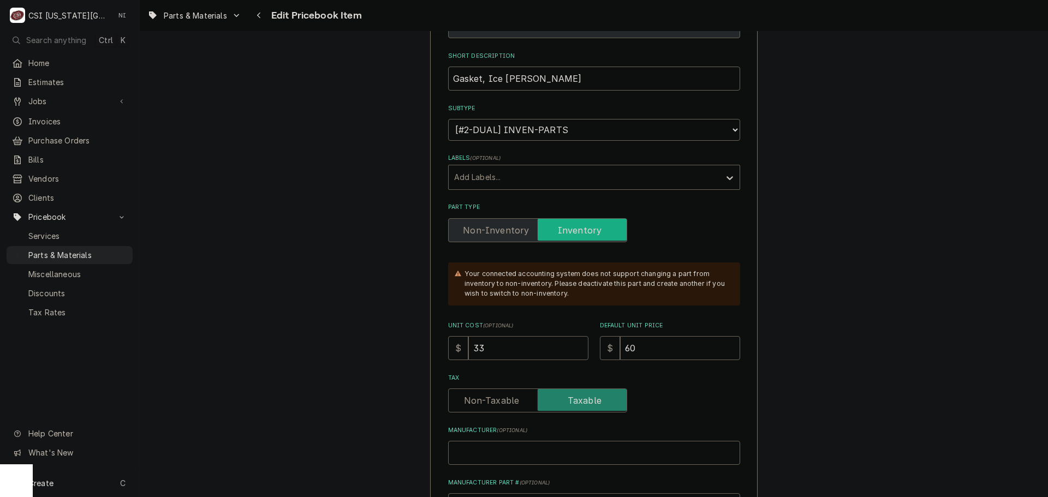
drag, startPoint x: 431, startPoint y: 340, endPoint x: 407, endPoint y: 336, distance: 24.4
type textarea "x"
type input "2"
type textarea "x"
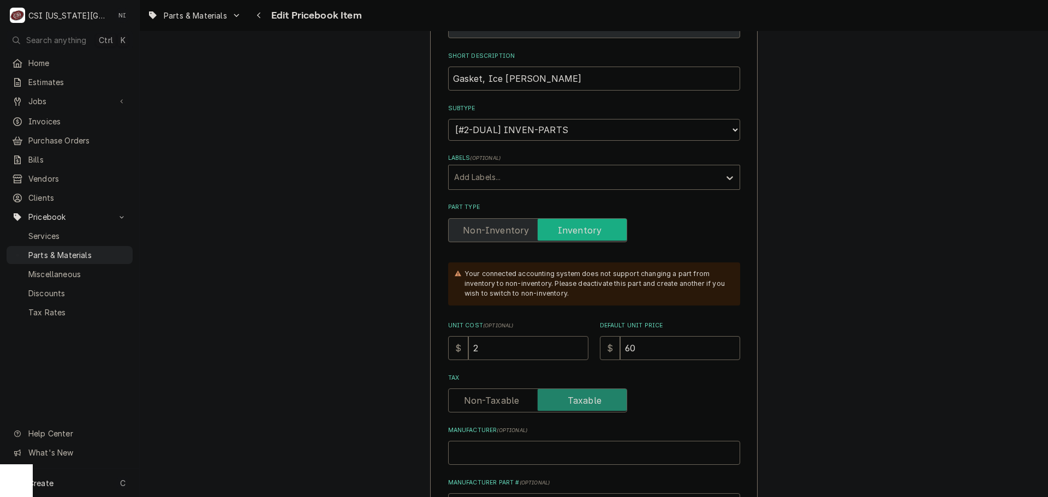
type input "2.8"
type textarea "x"
type input "2.85"
type textarea "x"
type input "2.8"
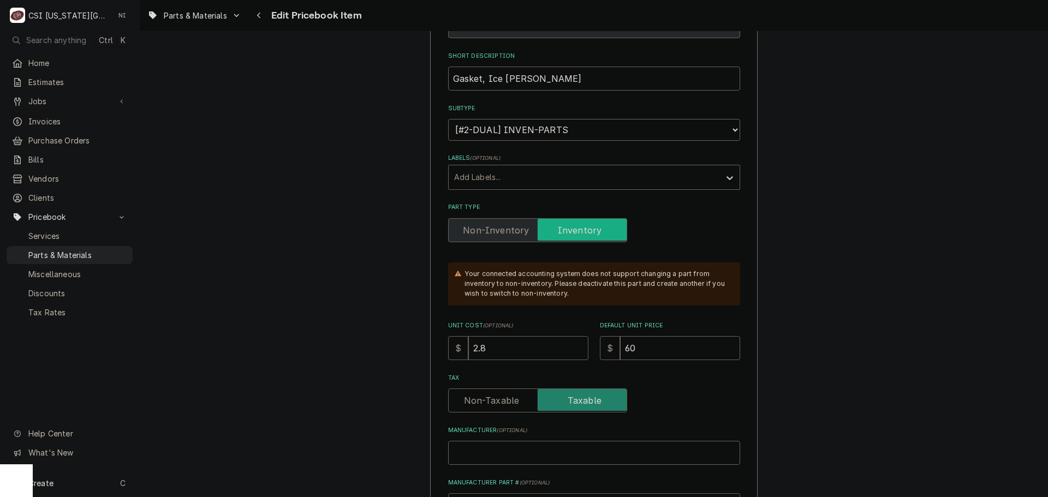
type textarea "x"
type input "2"
type textarea "x"
type input "2"
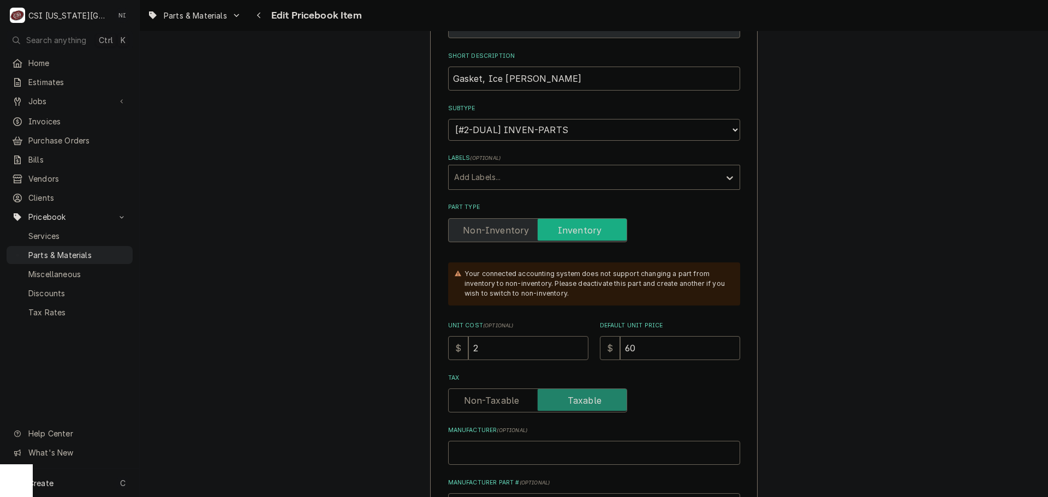
type textarea "x"
type input "23"
type textarea "x"
type input "23.8"
type textarea "x"
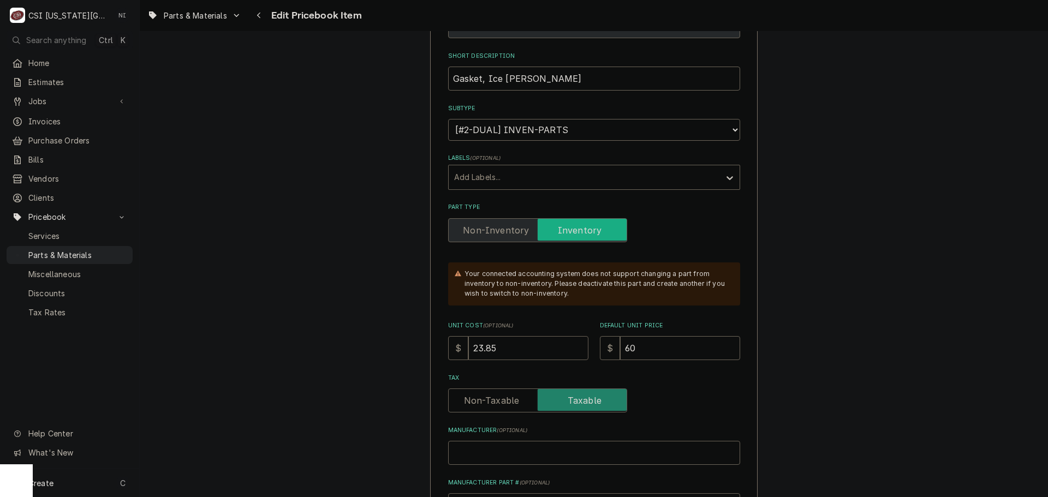
type input "23.85"
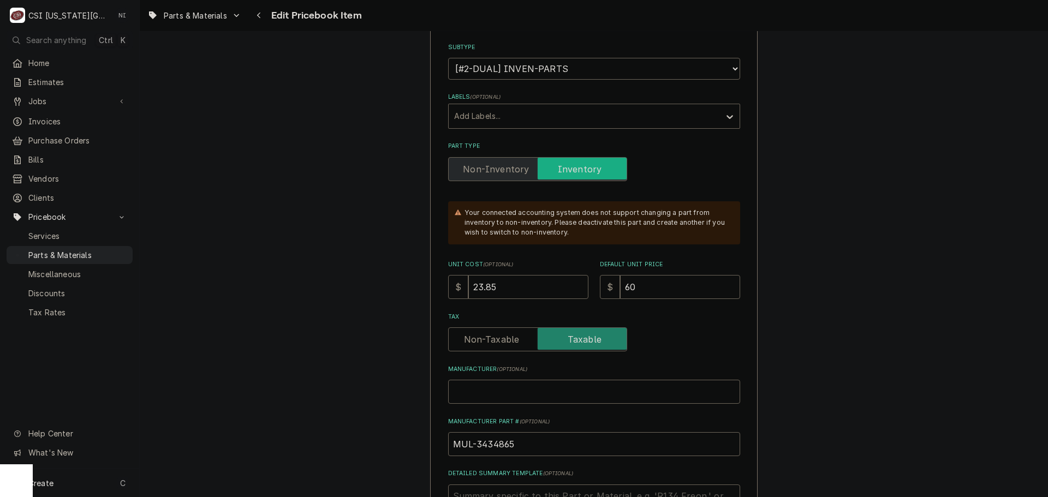
scroll to position [218, 0]
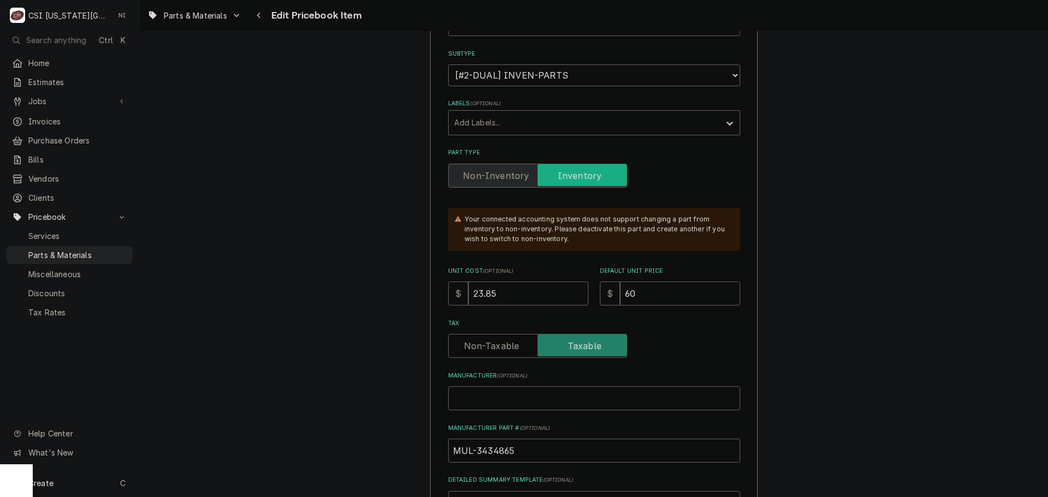
drag, startPoint x: 613, startPoint y: 299, endPoint x: 594, endPoint y: 297, distance: 19.7
click at [592, 299] on div "Unit Cost ( optional ) $ 23.85 Default Unit Price $ 60" at bounding box center [594, 286] width 292 height 39
type textarea "x"
type input "4"
type textarea "x"
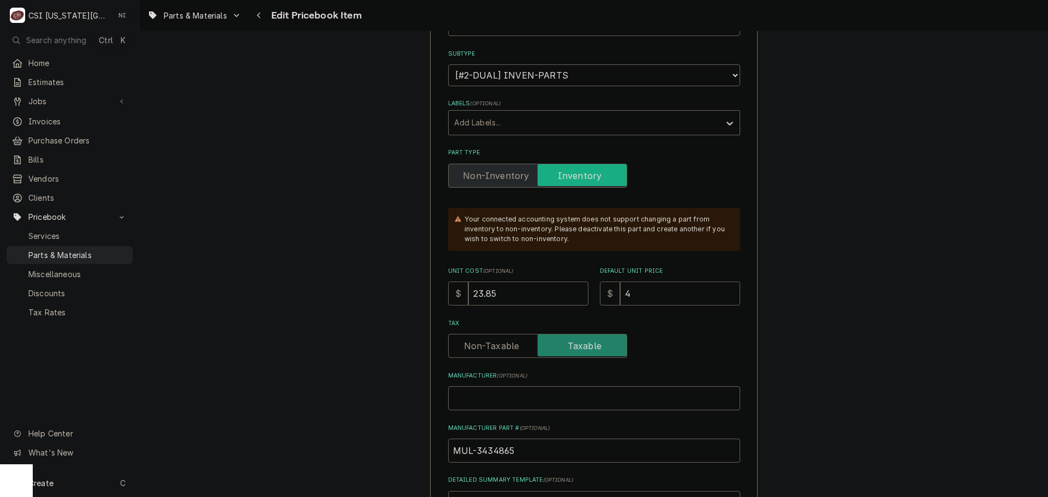
type input "47"
type textarea "x"
type input "470"
type textarea "x"
type input "47"
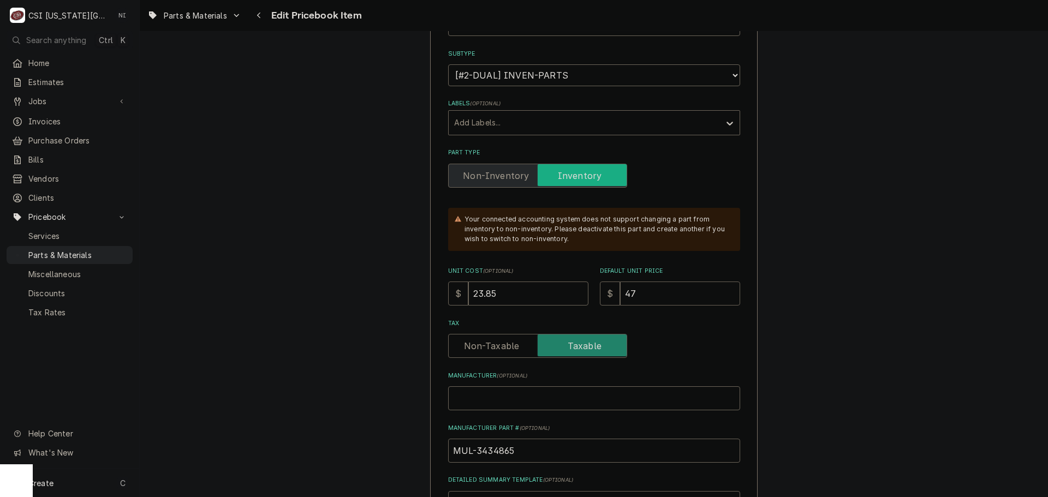
type textarea "x"
type input "47.7"
type textarea "x"
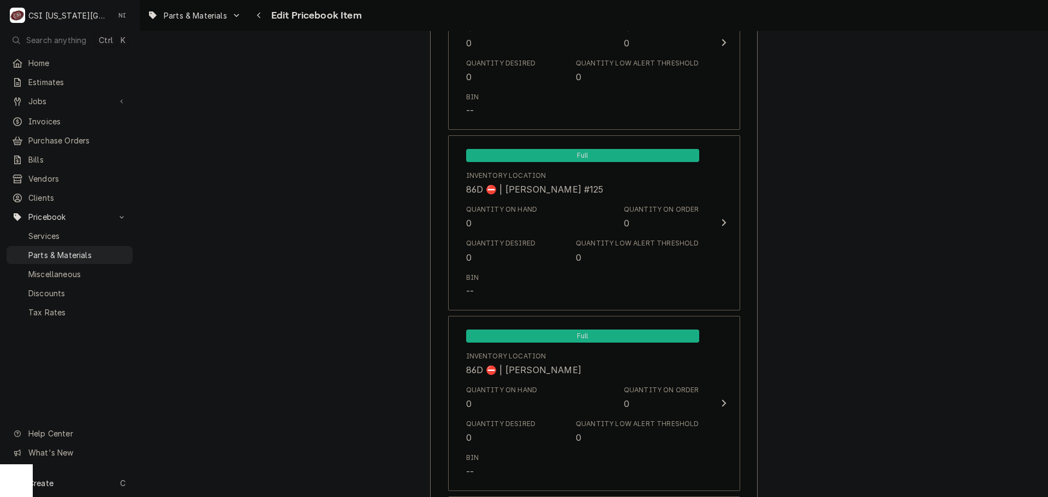
scroll to position [10668, 0]
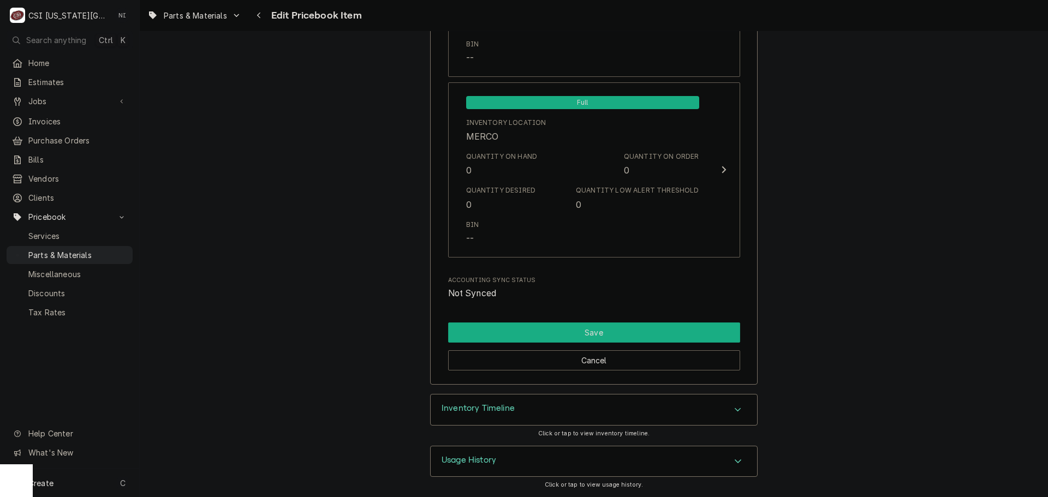
type input "47.70"
click at [657, 333] on button "Save" at bounding box center [594, 333] width 292 height 20
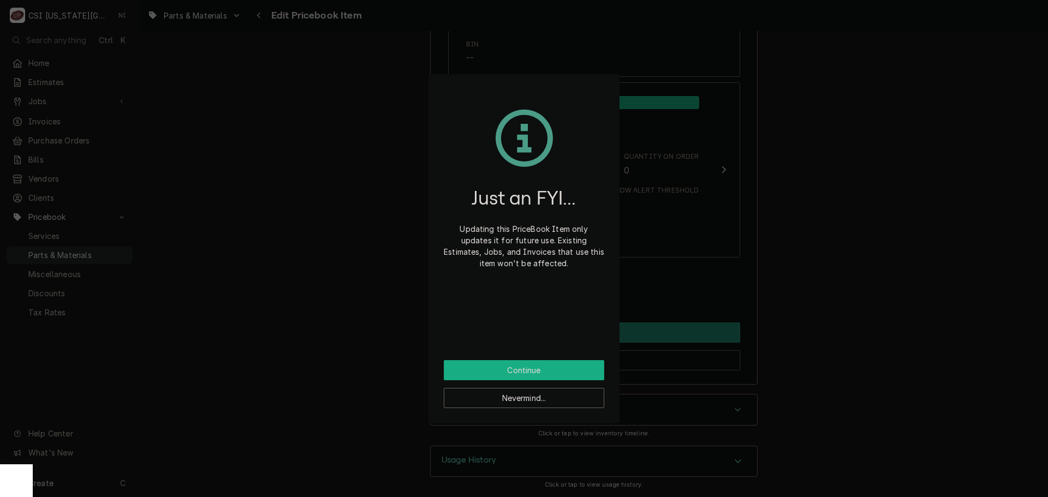
click at [578, 369] on button "Continue" at bounding box center [524, 370] width 160 height 20
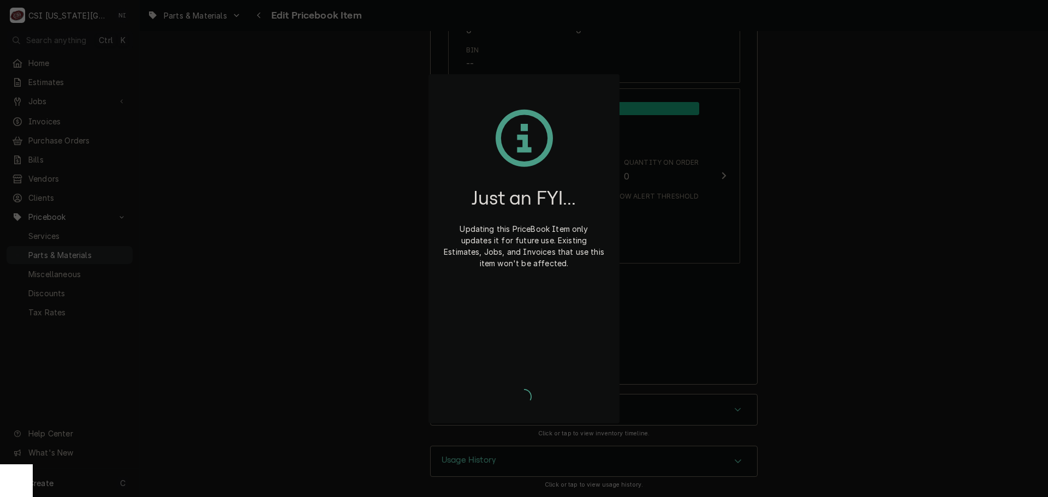
type textarea "x"
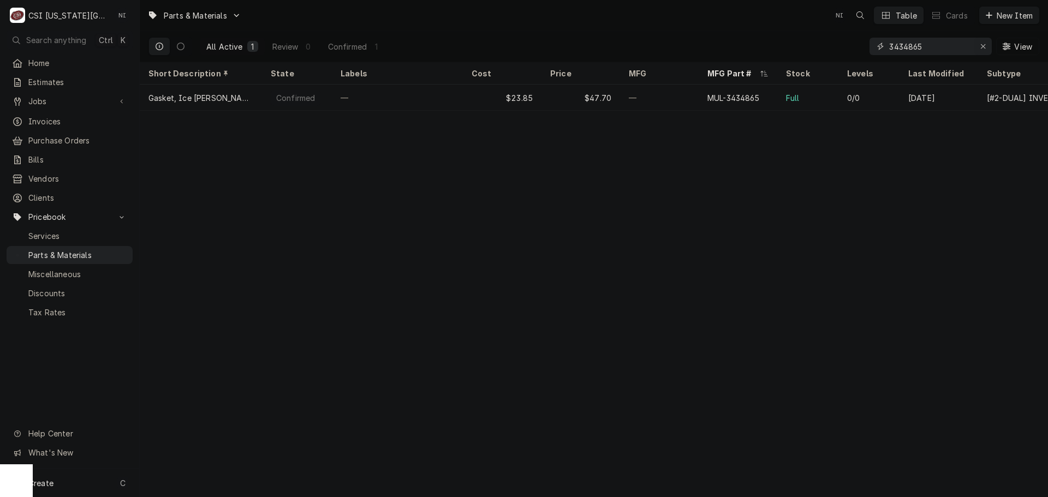
click at [982, 47] on icon "Erase input" at bounding box center [983, 47] width 6 height 8
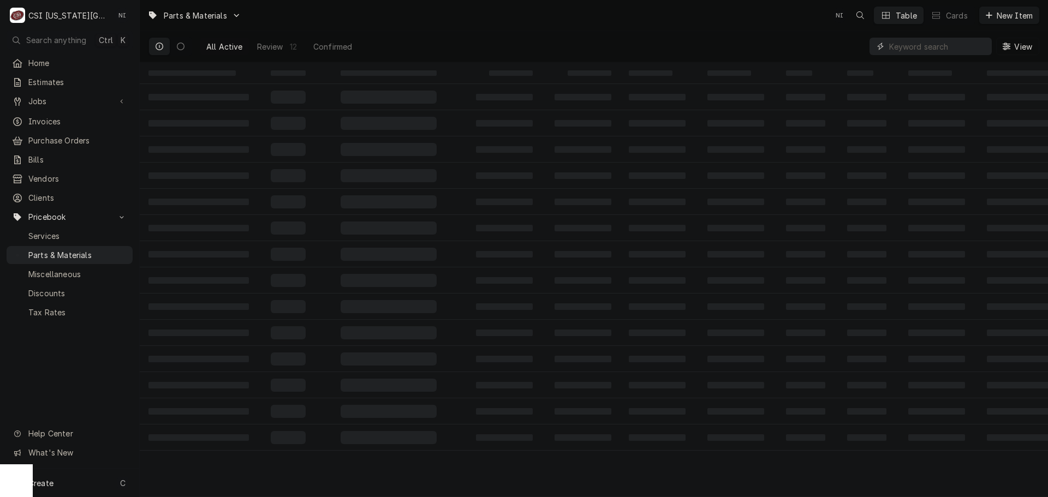
paste input "fk300279"
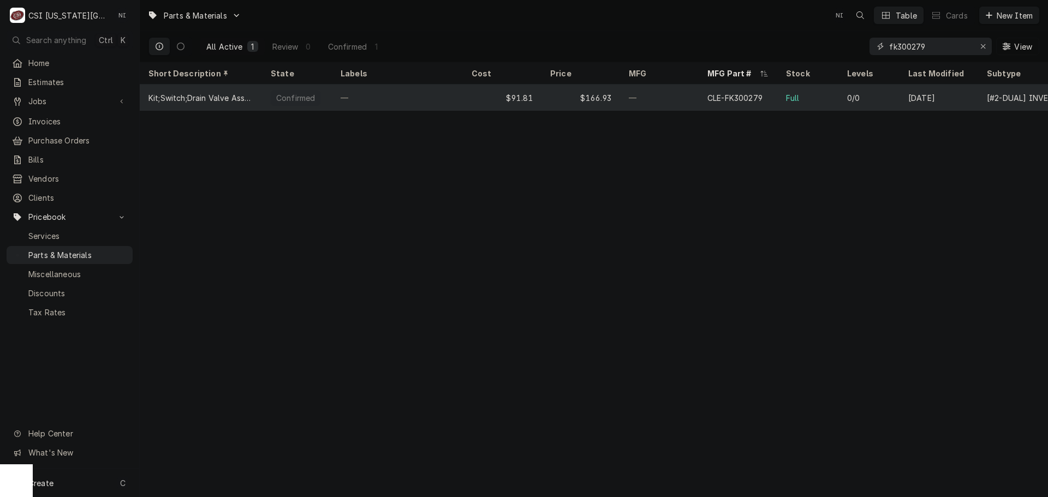
type input "fk300279"
click at [523, 97] on div "$91.81" at bounding box center [502, 98] width 79 height 26
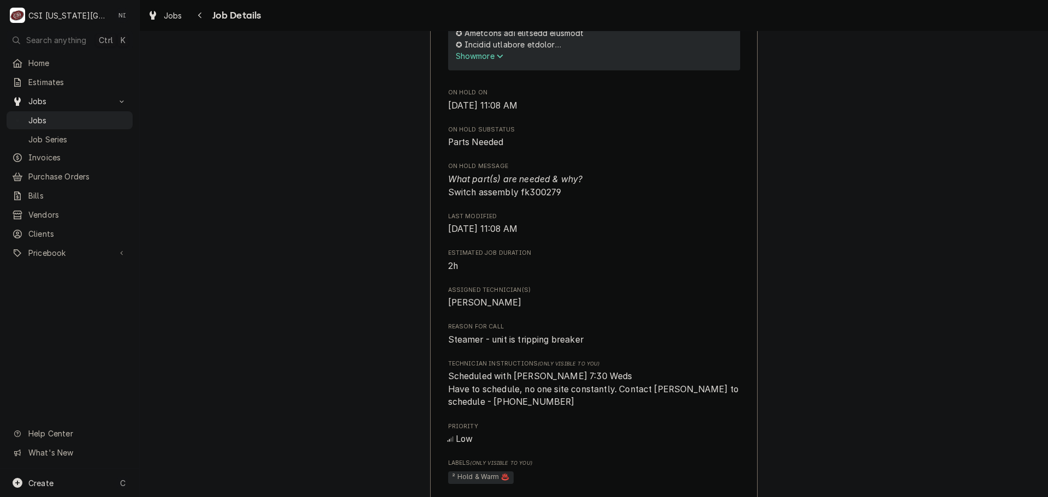
scroll to position [726, 0]
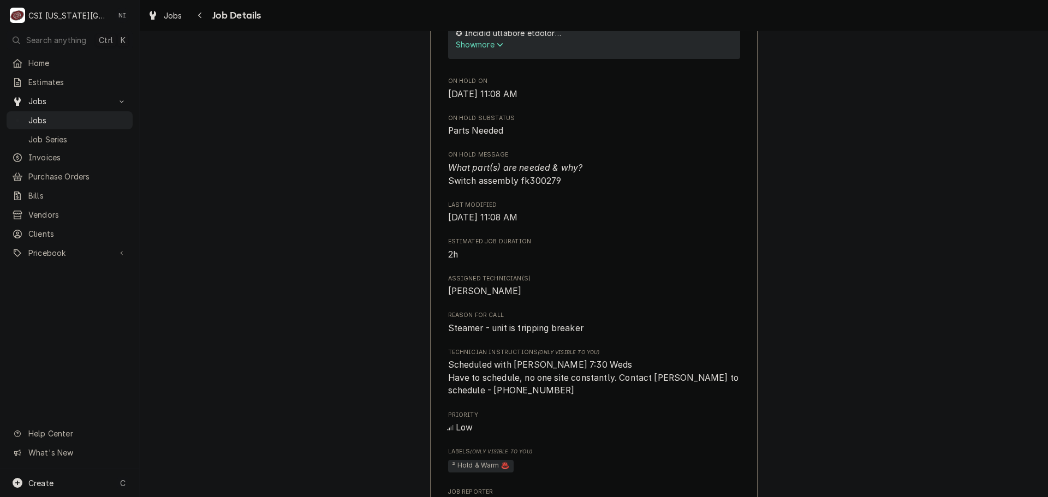
click at [546, 186] on span "What part(s) are needed & why? Switch assembly fk300279" at bounding box center [515, 174] width 135 height 23
copy span "fk300279"
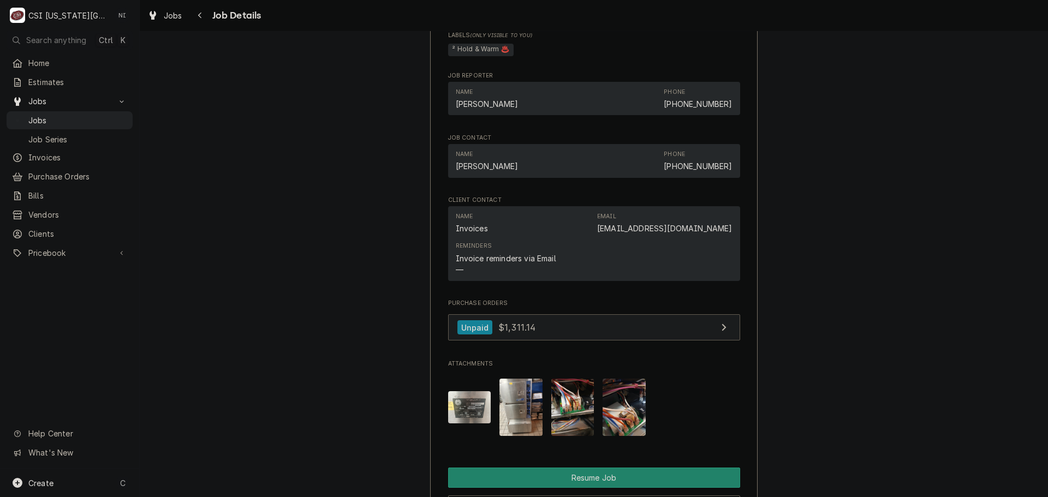
scroll to position [1490, 0]
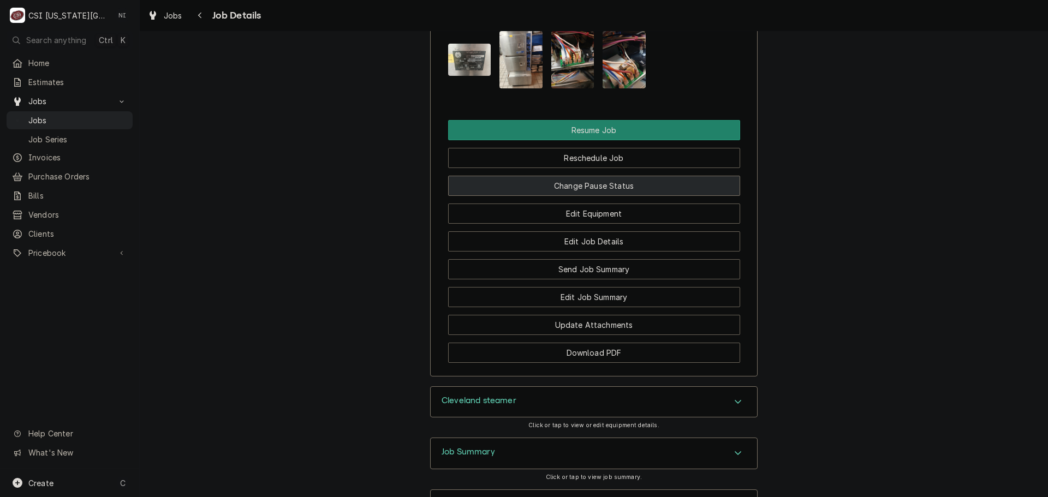
click at [619, 193] on button "Change Pause Status" at bounding box center [594, 186] width 292 height 20
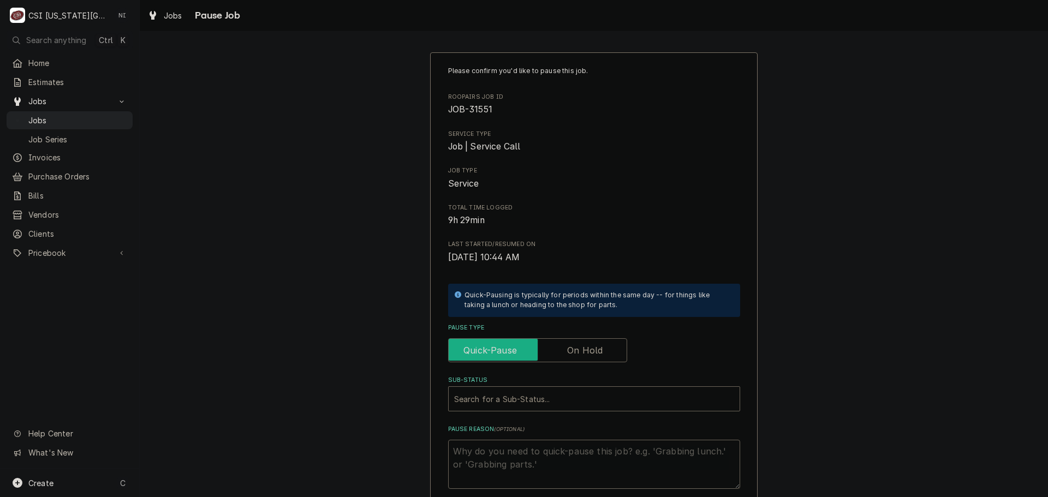
click at [600, 351] on input "Pause Type" at bounding box center [537, 350] width 169 height 24
checkbox input "true"
click at [570, 397] on div "Sub-Status" at bounding box center [583, 399] width 258 height 20
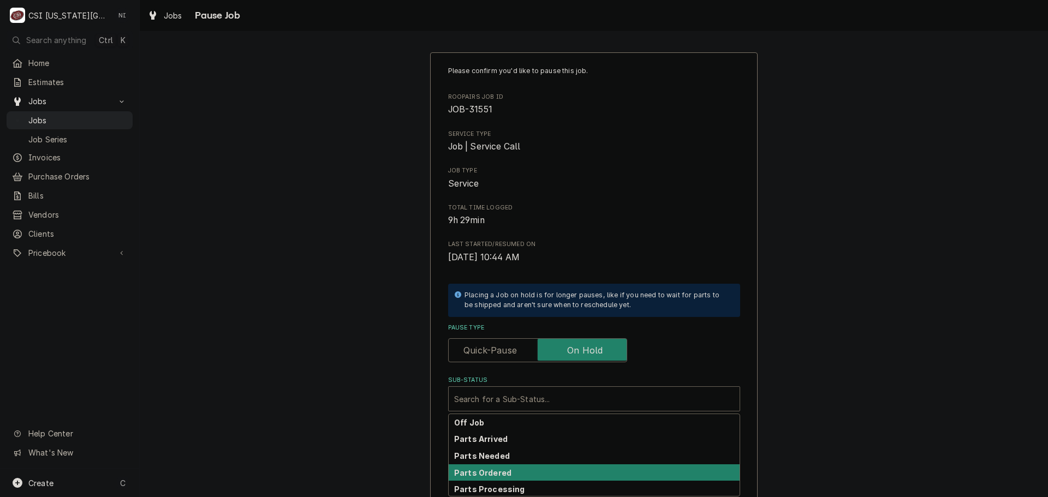
click at [498, 472] on strong "Parts Ordered" at bounding box center [482, 472] width 57 height 9
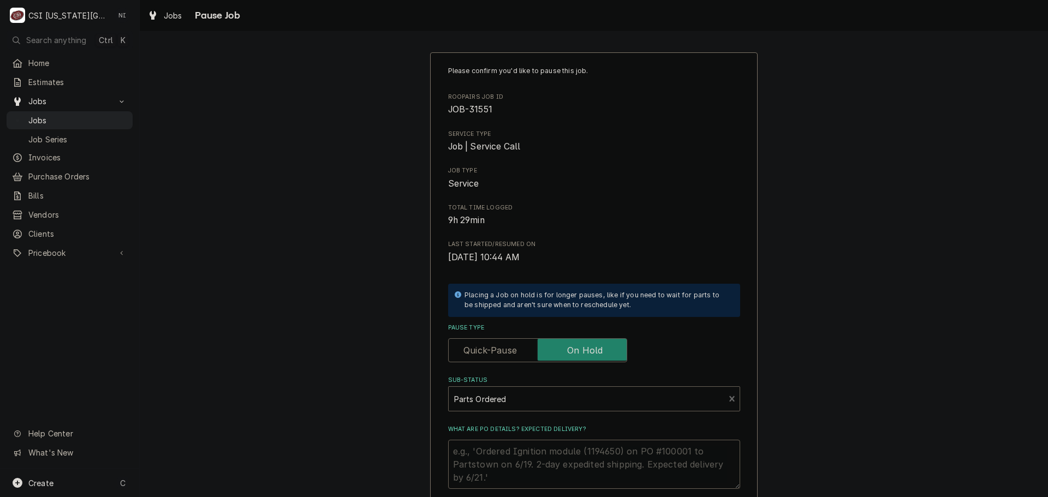
click at [516, 455] on textarea "What are PO details? Expected delivery?" at bounding box center [594, 464] width 292 height 49
type textarea "x"
type textarea "P"
type textarea "x"
type textarea "Pa"
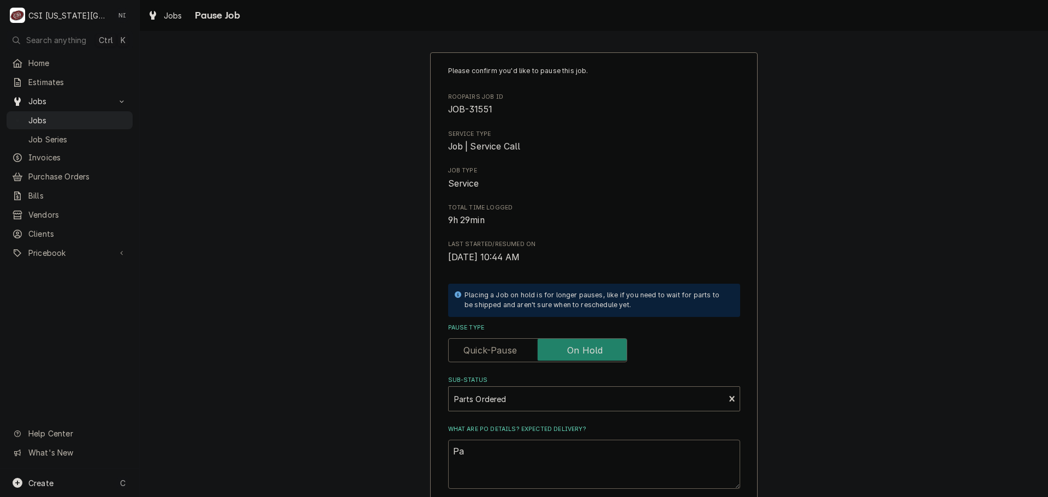
type textarea "x"
type textarea "Par"
type textarea "x"
type textarea "Part"
type textarea "x"
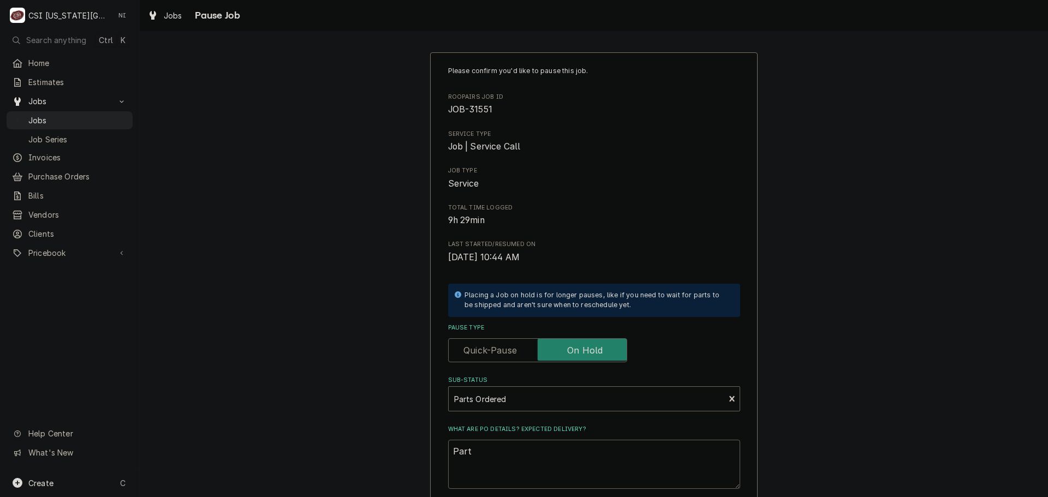
type textarea "Parts"
type textarea "x"
type textarea "Parts"
type textarea "x"
type textarea "Parts o"
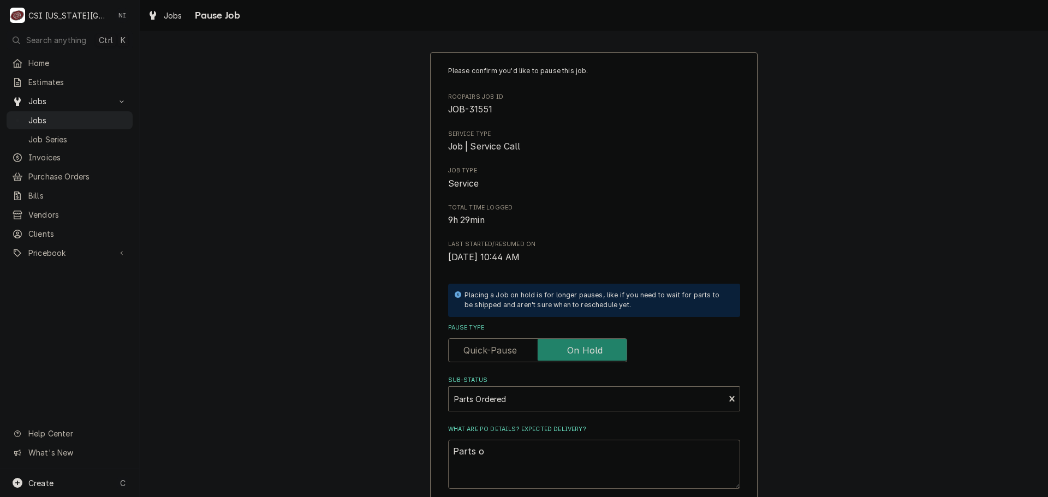
type textarea "x"
type textarea "Parts or"
type textarea "x"
type textarea "Parts ord"
type textarea "x"
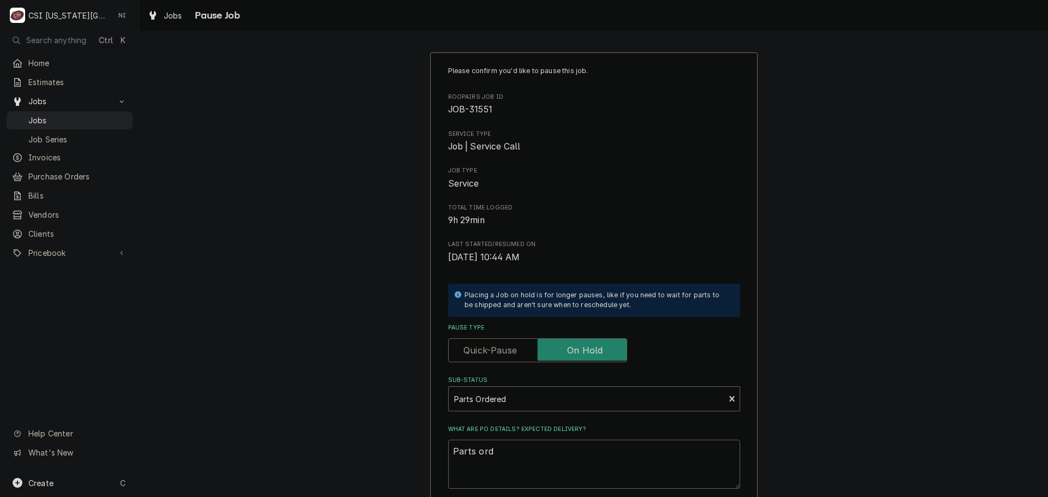
type textarea "Parts orde"
type textarea "x"
type textarea "Parts order"
type textarea "x"
type textarea "Parts ordere"
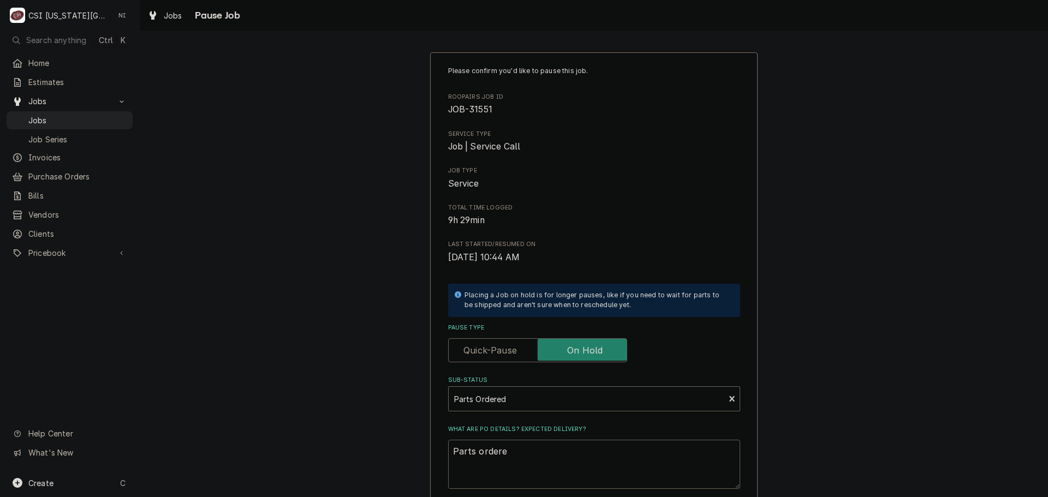
type textarea "x"
type textarea "Parts ordered"
type textarea "x"
type textarea "Parts ordered"
type textarea "x"
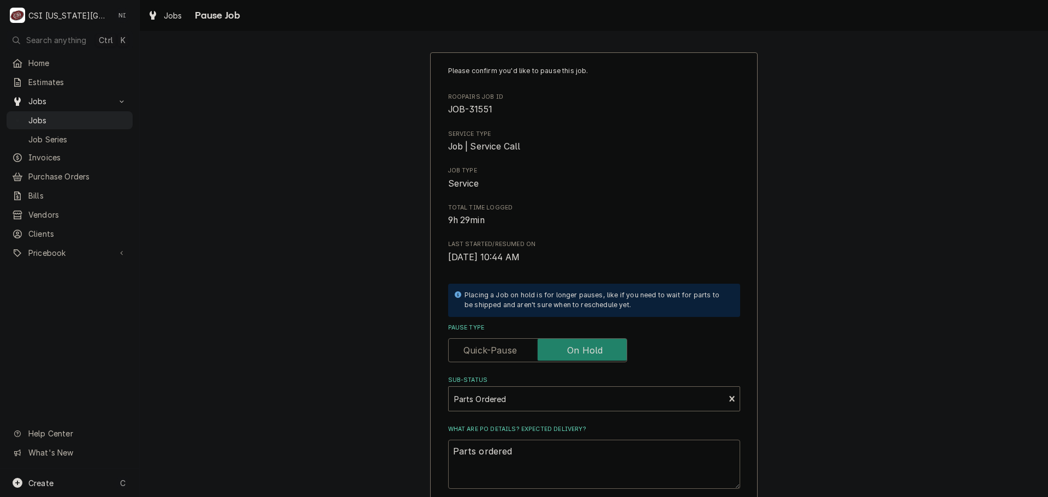
type textarea "Parts ordered o"
type textarea "x"
type textarea "Parts ordered on"
type textarea "x"
type textarea "Parts ordered on"
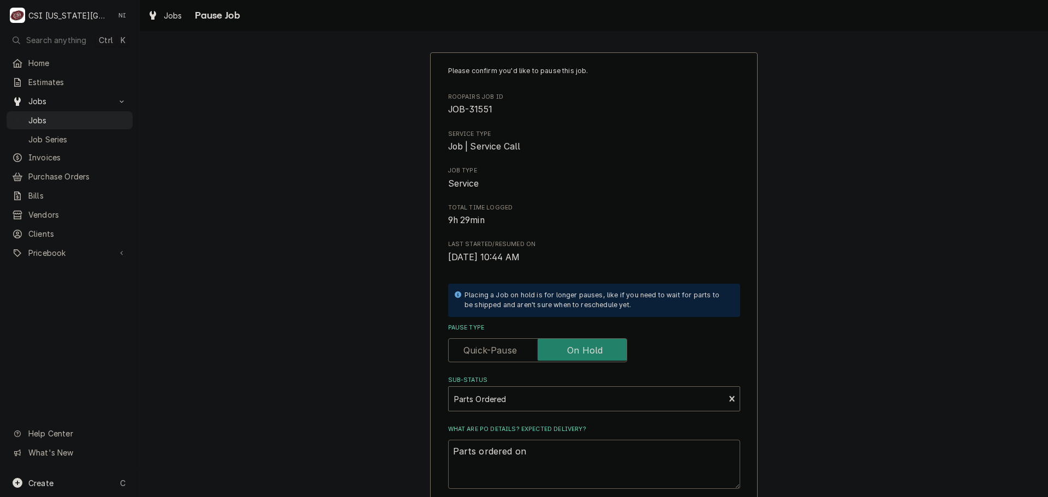
type textarea "x"
type textarea "Parts ordered on P"
type textarea "x"
type textarea "Parts ordered on PO"
type textarea "x"
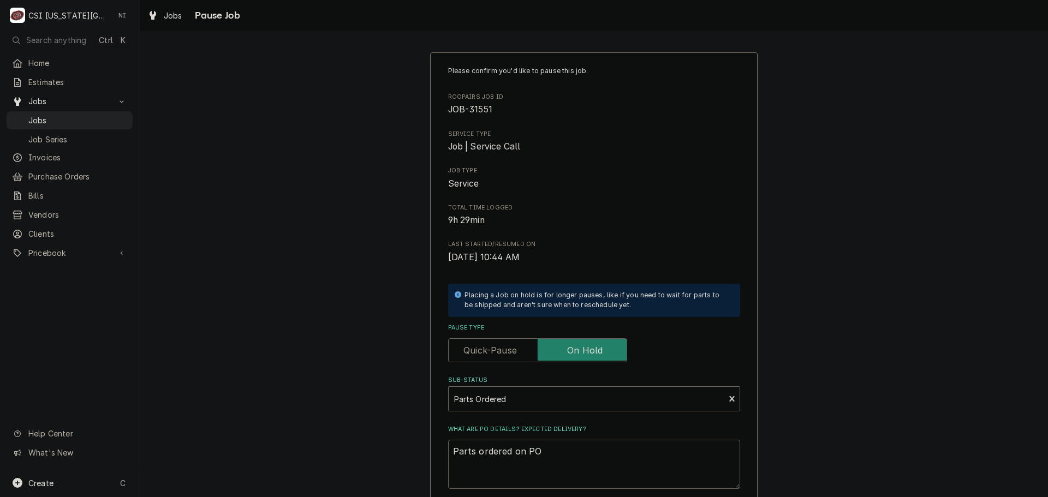
type textarea "Parts ordered on PO"
type textarea "x"
type textarea "Parts ordered on PO 3"
type textarea "x"
type textarea "Parts ordered on PO 30"
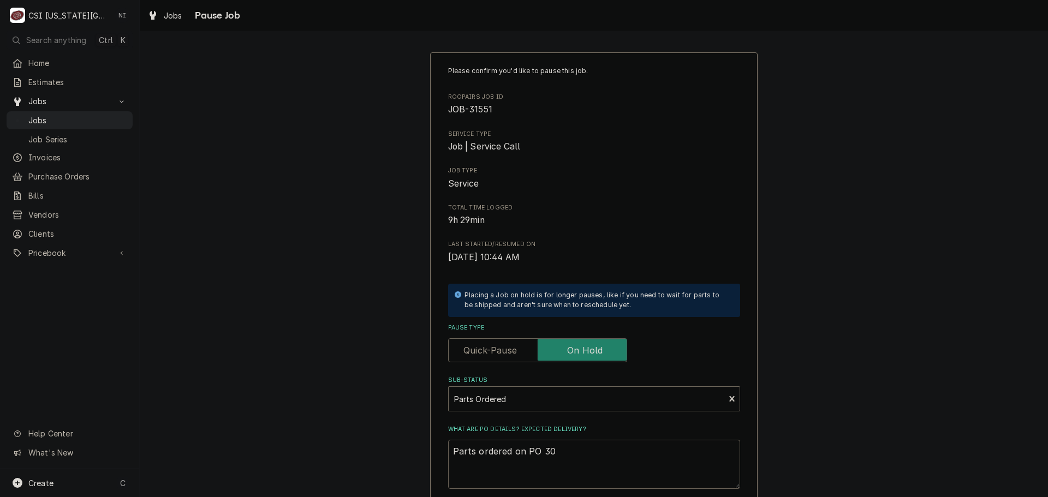
type textarea "x"
type textarea "Parts ordered on PO 301"
type textarea "x"
type textarea "Parts ordered on PO 3013"
type textarea "x"
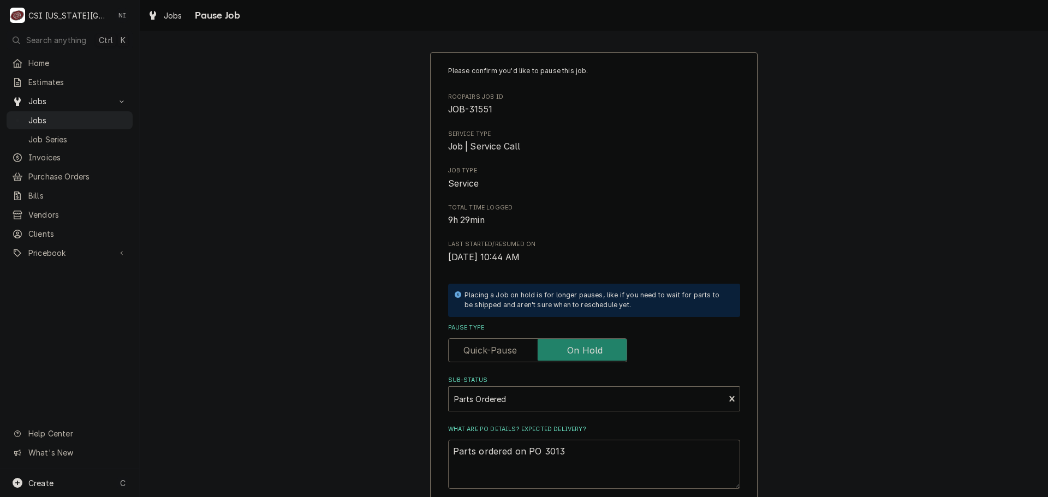
type textarea "Parts ordered on PO 30138"
type textarea "x"
type textarea "Parts ordered on PO 301383"
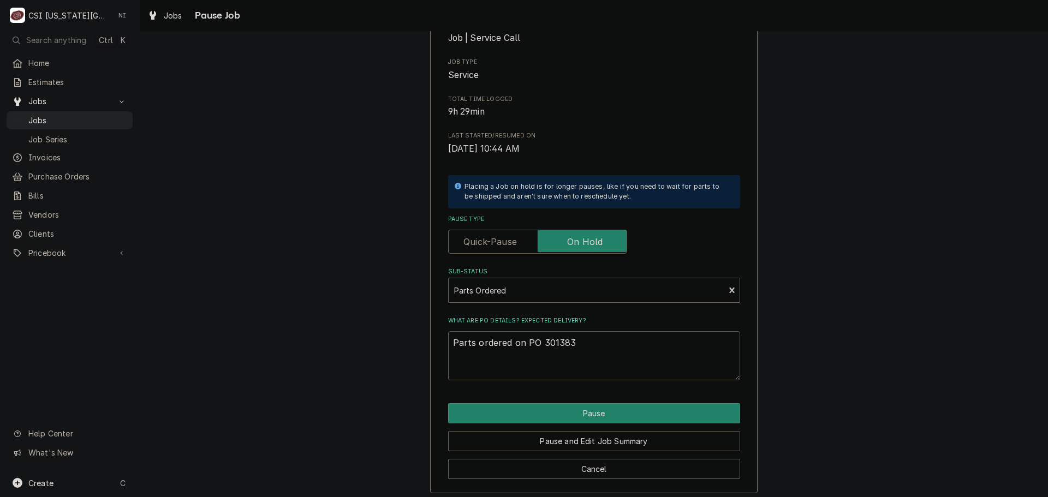
scroll to position [114, 0]
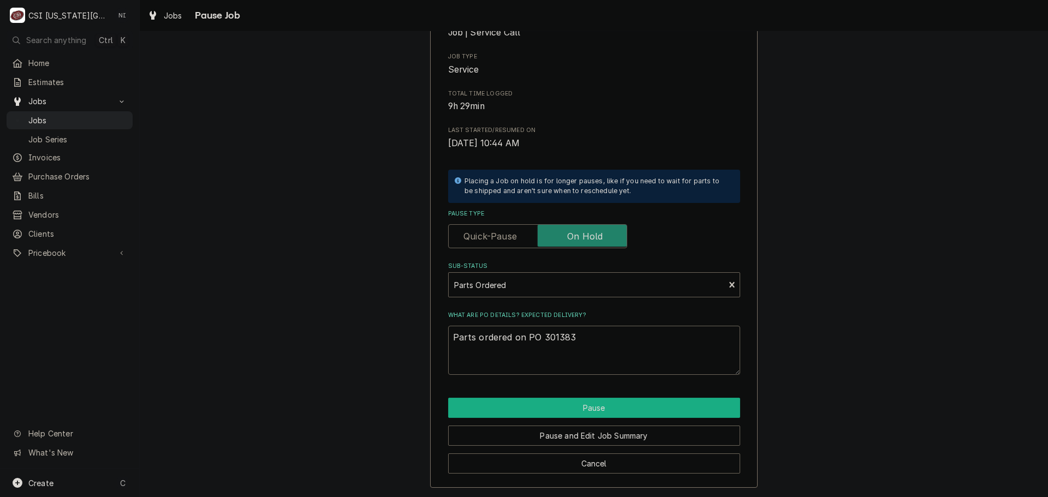
click at [564, 410] on button "Pause" at bounding box center [594, 408] width 292 height 20
type textarea "x"
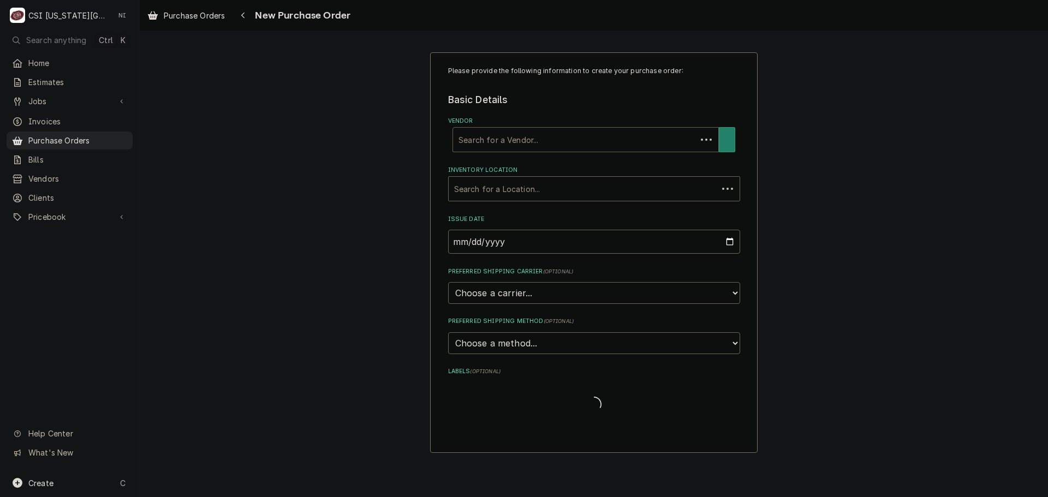
click at [561, 146] on div "Vendor" at bounding box center [574, 140] width 232 height 20
type input "[GEOGRAPHIC_DATA]"
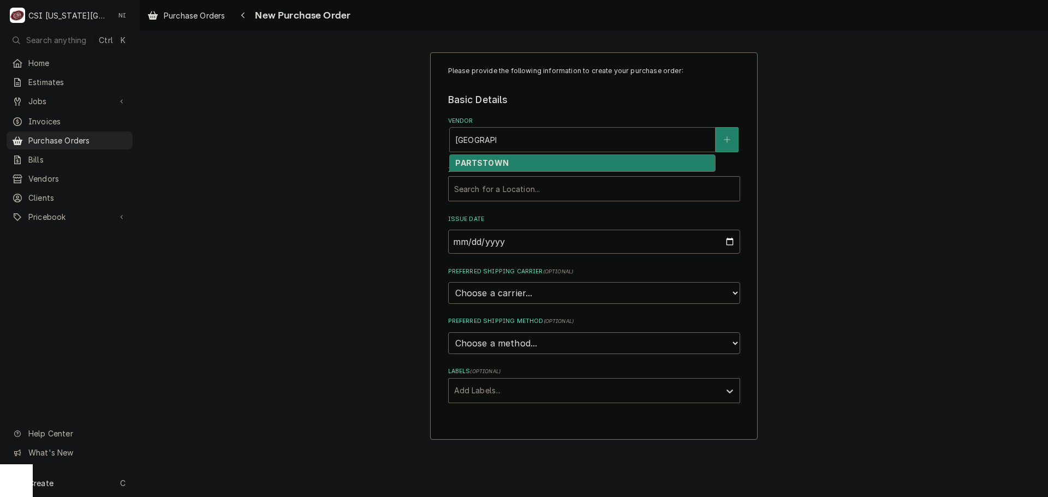
click at [538, 160] on div "PARTSTOWN" at bounding box center [582, 163] width 265 height 17
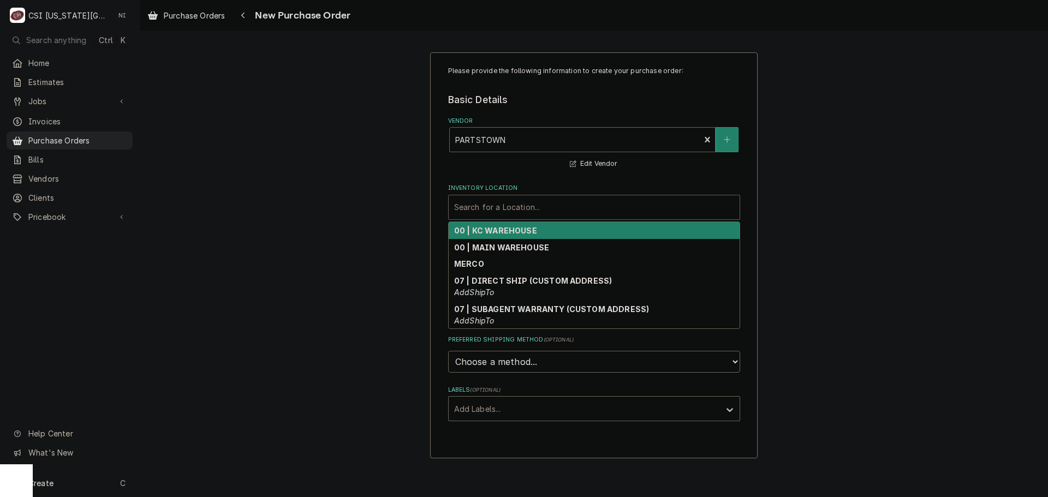
click at [512, 210] on div "Inventory Location" at bounding box center [594, 208] width 280 height 20
click at [510, 232] on strong "00 | KC WAREHOUSE" at bounding box center [495, 230] width 83 height 9
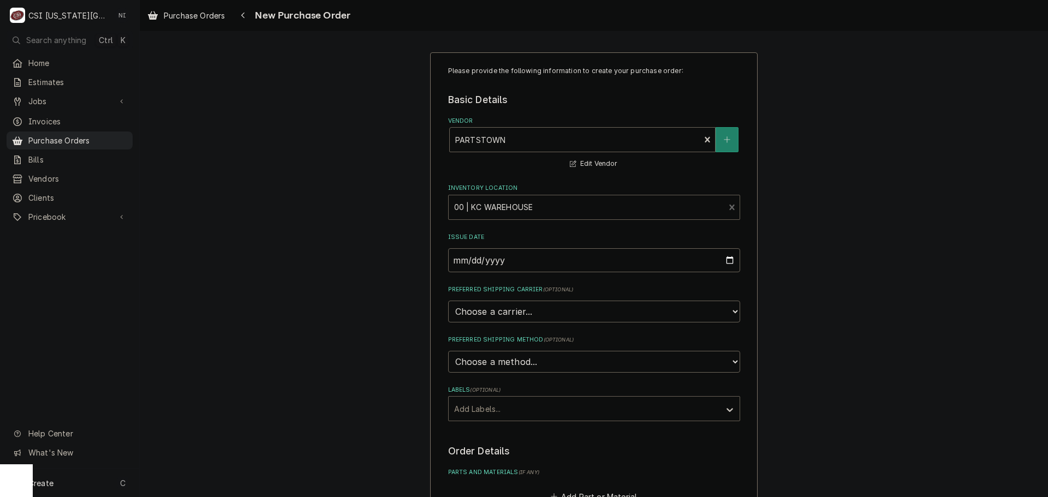
click at [504, 406] on div "Labels" at bounding box center [584, 409] width 260 height 20
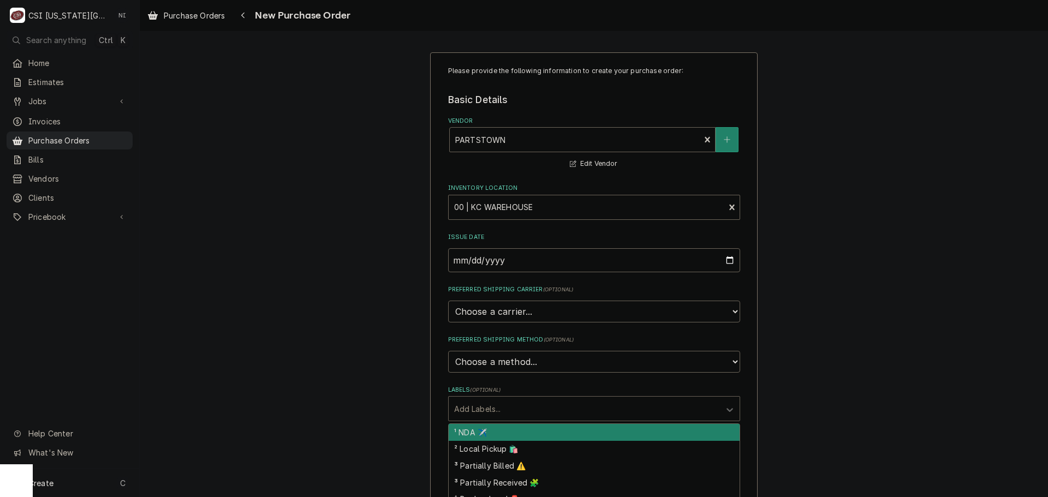
click at [794, 327] on div "Please provide the following information to create your purchase order: Basic D…" at bounding box center [594, 413] width 908 height 741
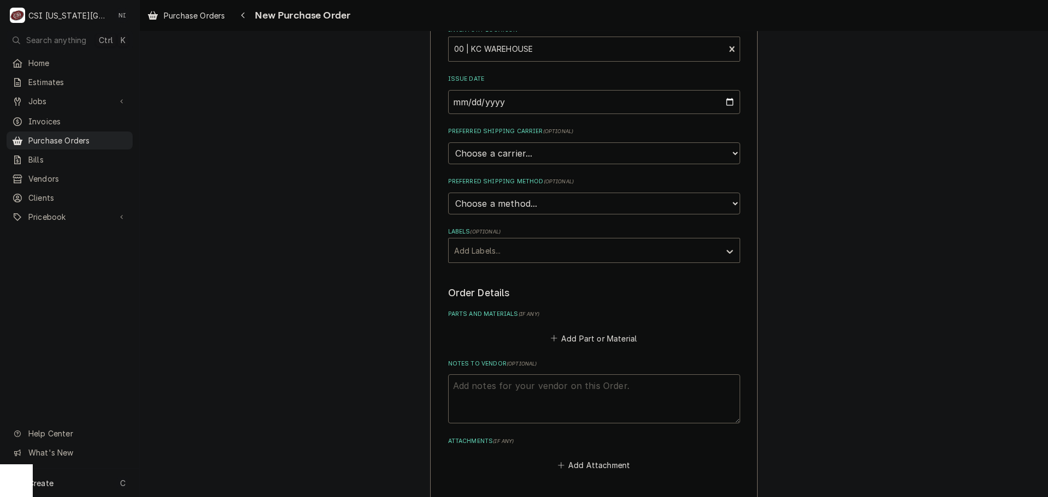
scroll to position [287, 0]
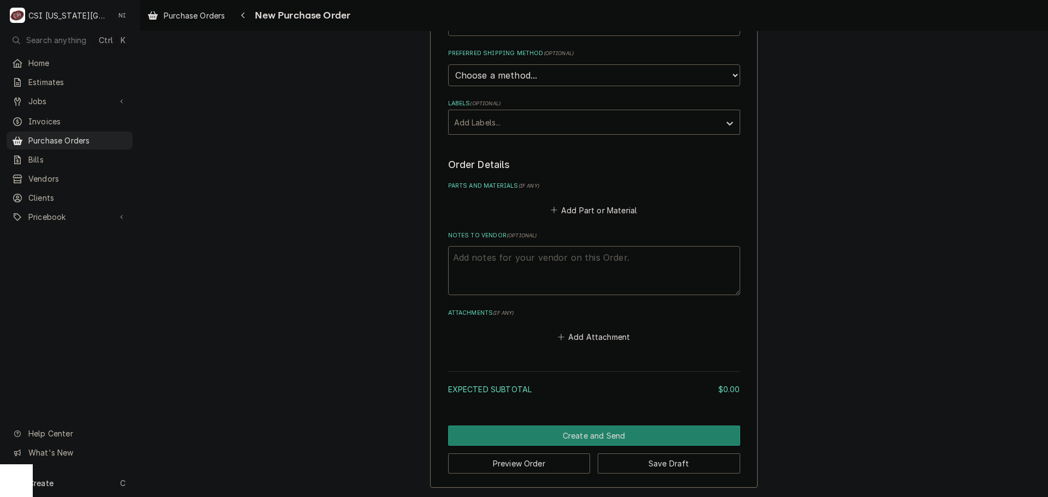
click at [600, 218] on fieldset "Order Details Parts and Materials ( if any ) Add Part or Material Notes to Vend…" at bounding box center [594, 251] width 292 height 187
click at [600, 217] on button "Add Part or Material" at bounding box center [593, 209] width 90 height 15
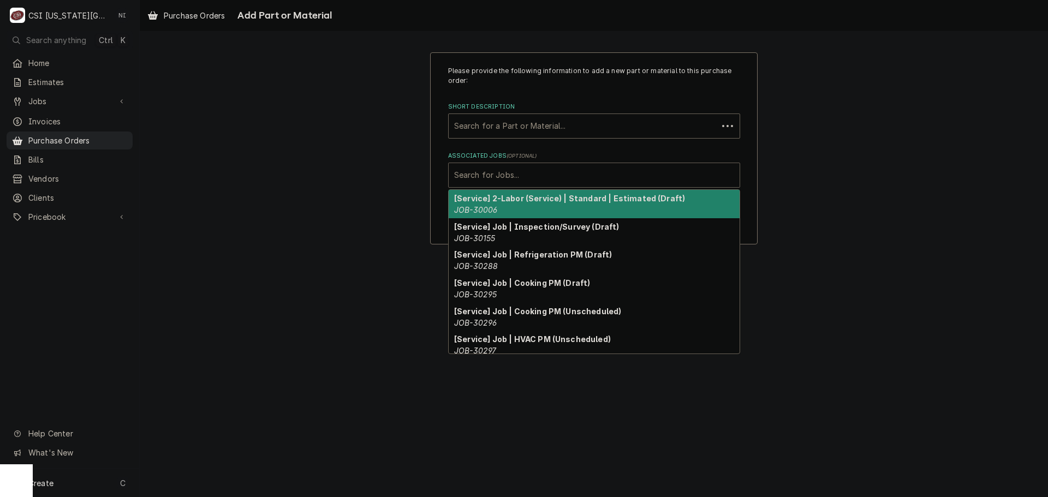
click at [554, 180] on div "Associated Jobs" at bounding box center [594, 175] width 280 height 20
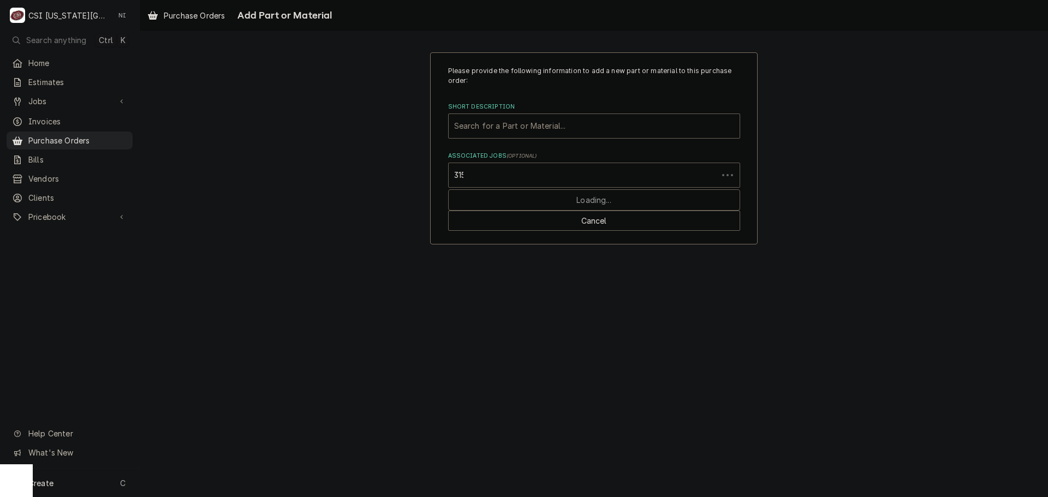
type input "31551"
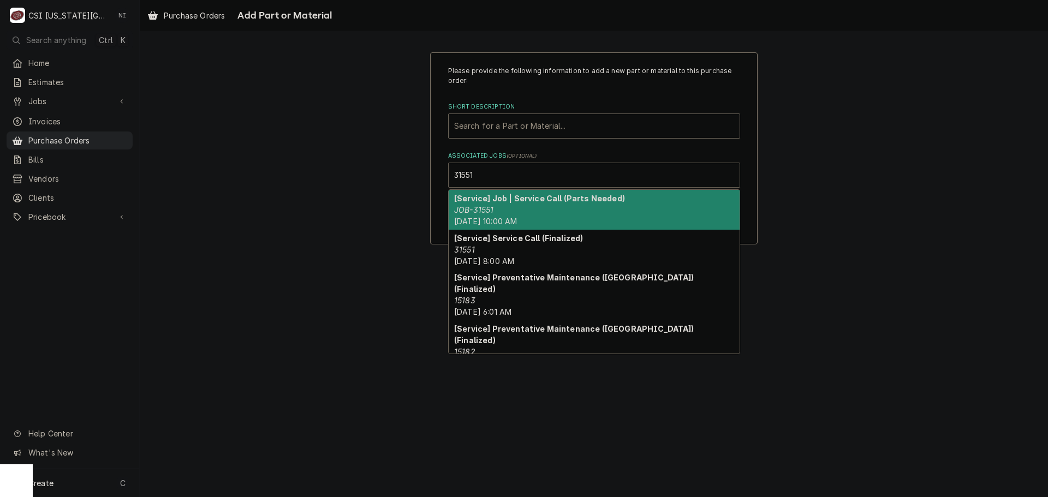
drag, startPoint x: 525, startPoint y: 217, endPoint x: 529, endPoint y: 204, distance: 13.3
click at [525, 216] on div "[Service] Job | Service Call (Parts Needed) JOB-31551 Mon, Aug 25th, 2025 - 10:…" at bounding box center [594, 210] width 291 height 40
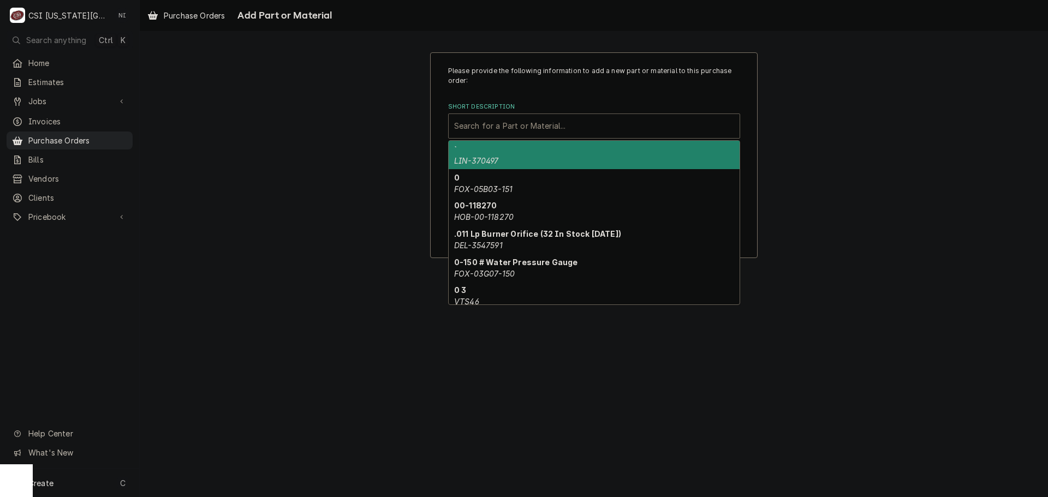
click at [502, 120] on div "Short Description" at bounding box center [594, 126] width 280 height 20
paste input "fk300279"
type input "fk300279"
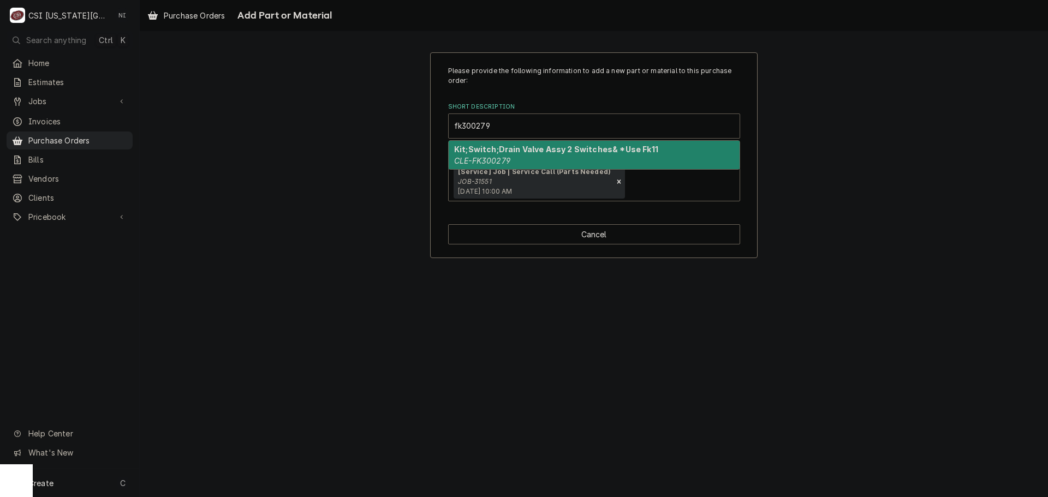
click at [504, 144] on div "Kit;Switch;Drain Valve Assy 2 Switches& *Use Fk11 CLE-FK300279" at bounding box center [594, 155] width 291 height 28
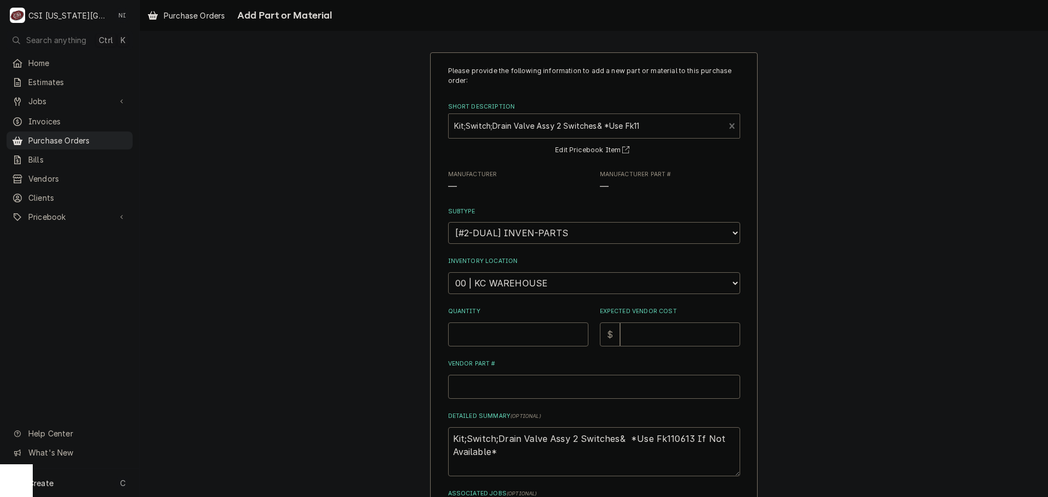
type textarea "x"
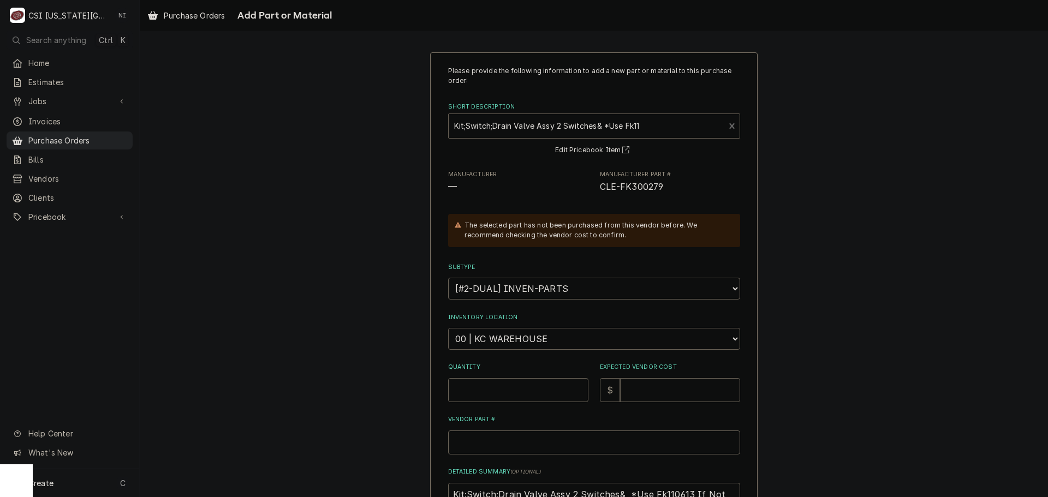
click at [510, 340] on select "Choose a location... 00 | KC WAREHOUSE 00 | MAIN WAREHOUSE 01 | BRIAN BREAZIER …" at bounding box center [594, 339] width 292 height 22
select select "2781"
click at [448, 328] on select "Choose a location... 00 | KC WAREHOUSE 00 | MAIN WAREHOUSE 01 | BRIAN BREAZIER …" at bounding box center [594, 339] width 292 height 22
click at [526, 381] on input "Quantity" at bounding box center [518, 390] width 140 height 24
type textarea "x"
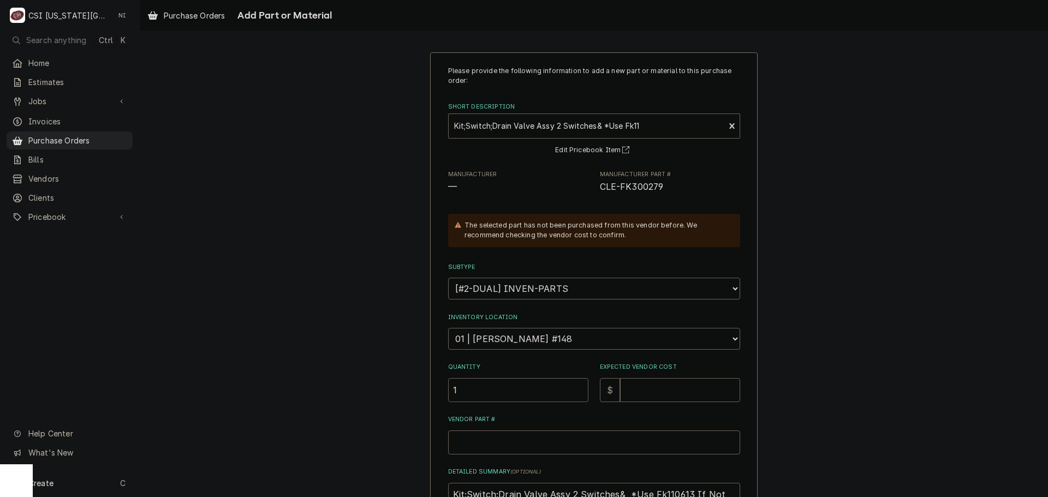
type input "1"
type textarea "x"
type input "2"
type textarea "x"
type input "21"
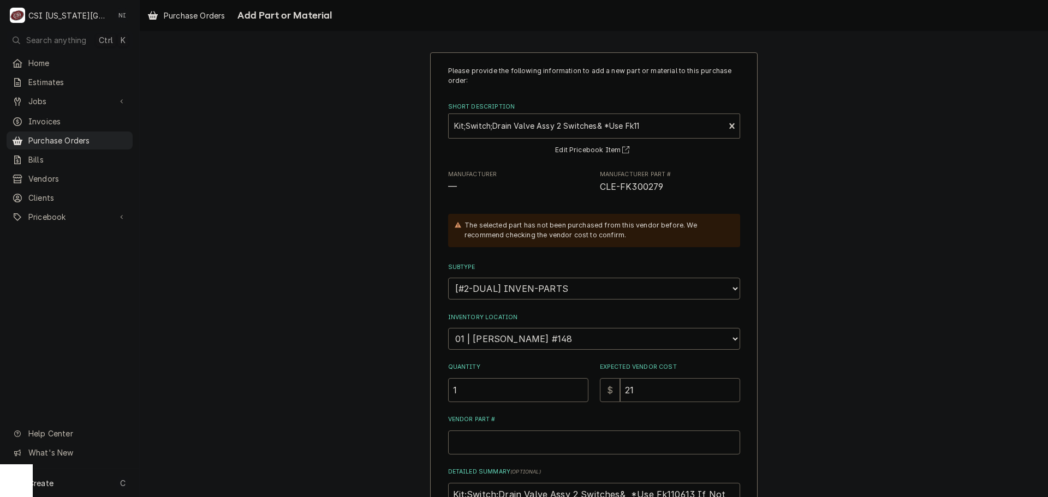
type textarea "x"
type input "210"
type textarea "x"
type input "21"
type textarea "x"
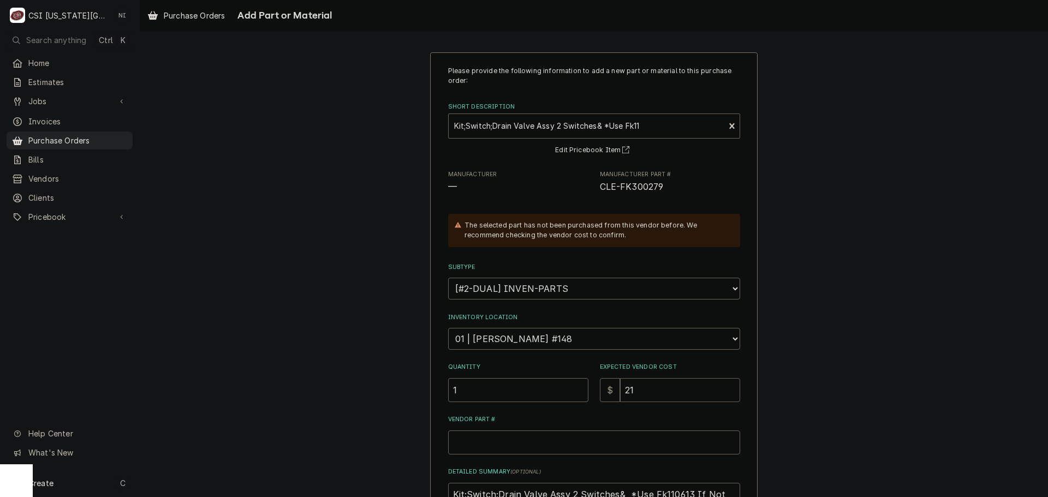
type input "2"
type textarea "x"
type input "20"
type textarea "x"
type input "201"
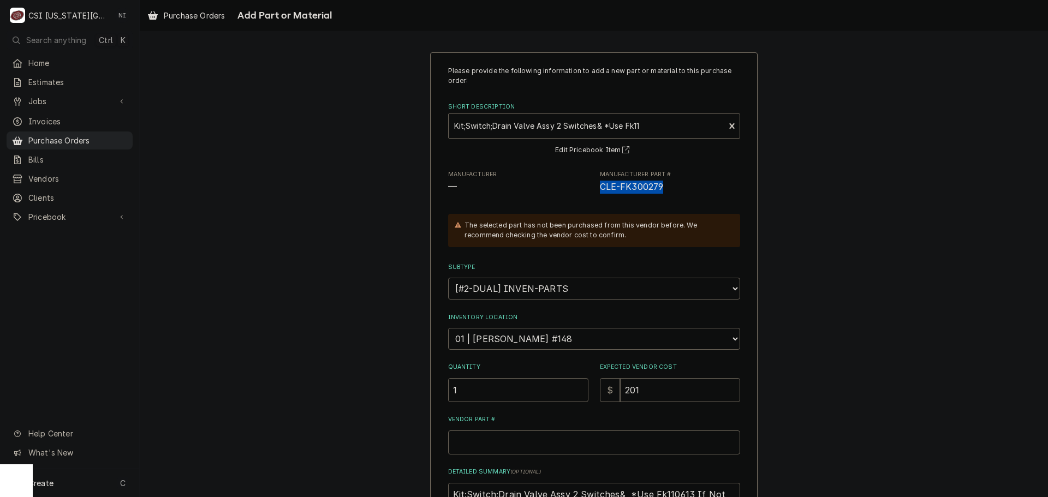
drag, startPoint x: 658, startPoint y: 189, endPoint x: 596, endPoint y: 190, distance: 61.7
click at [600, 190] on span "CLE-FK300279" at bounding box center [632, 187] width 64 height 10
copy span "CLE-FK300279"
click at [507, 435] on input "Vendor Part #" at bounding box center [594, 443] width 292 height 24
paste input "CLE-FK300279"
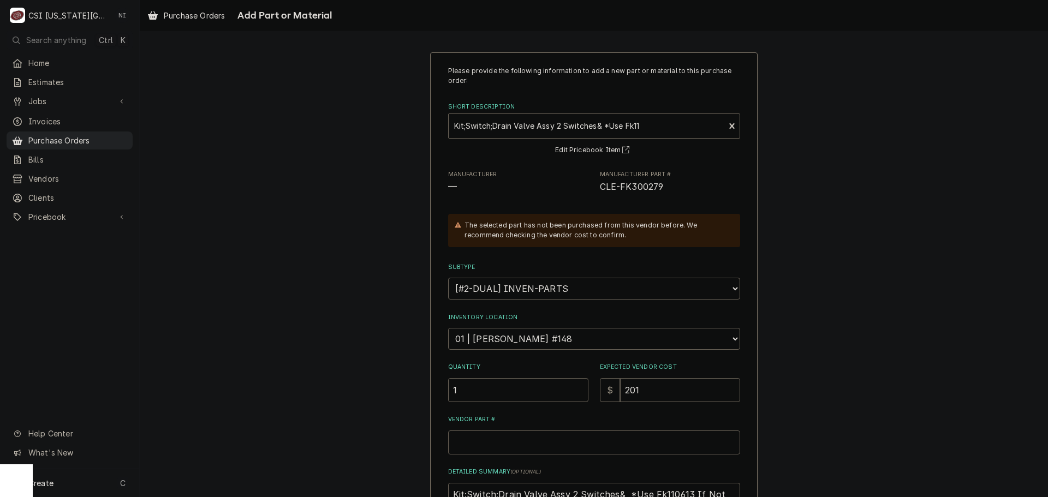
type textarea "x"
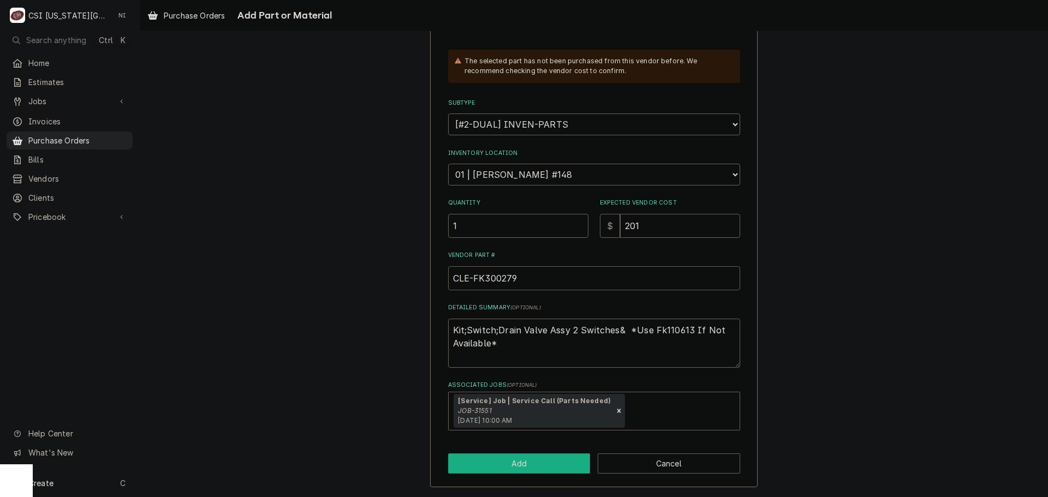
type input "CLE-FK300279"
click at [533, 467] on button "Add" at bounding box center [519, 464] width 142 height 20
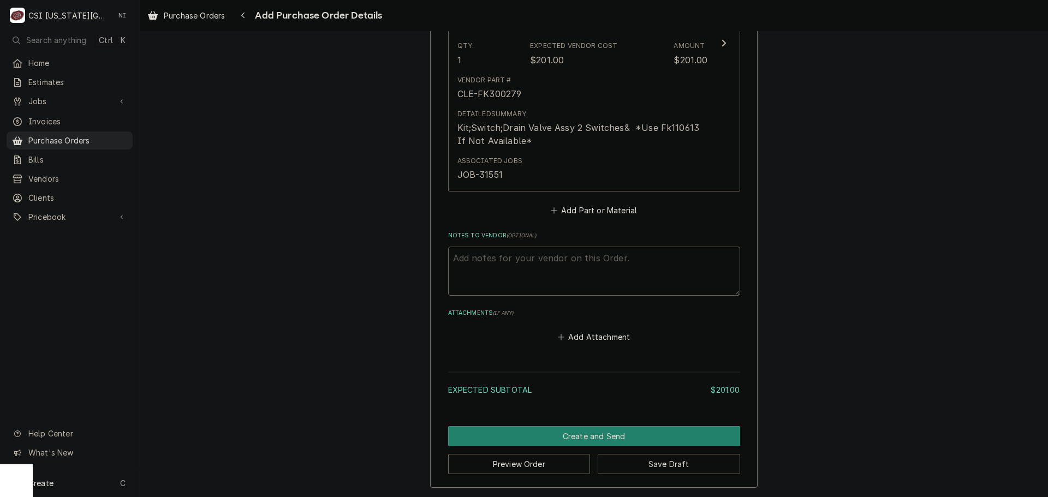
scroll to position [589, 0]
click at [687, 464] on button "Save Draft" at bounding box center [669, 464] width 142 height 20
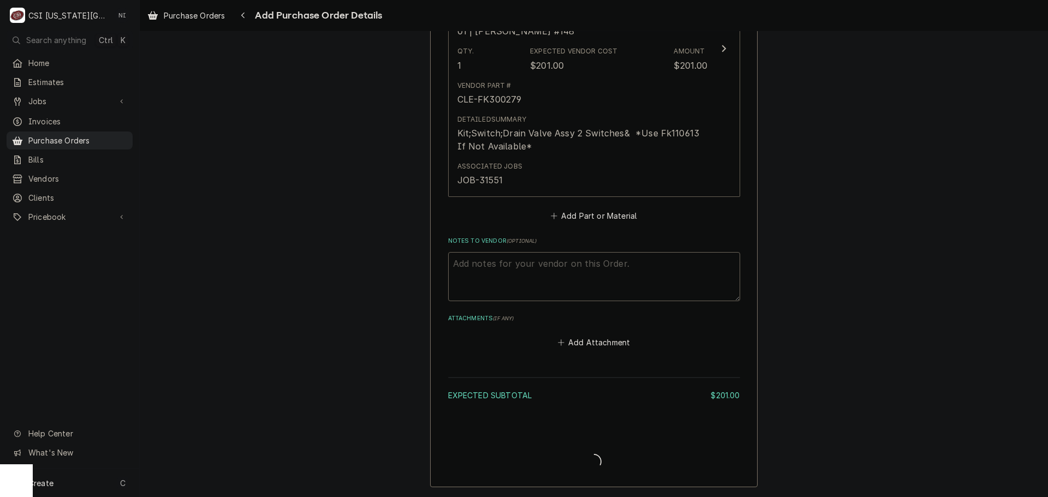
type textarea "x"
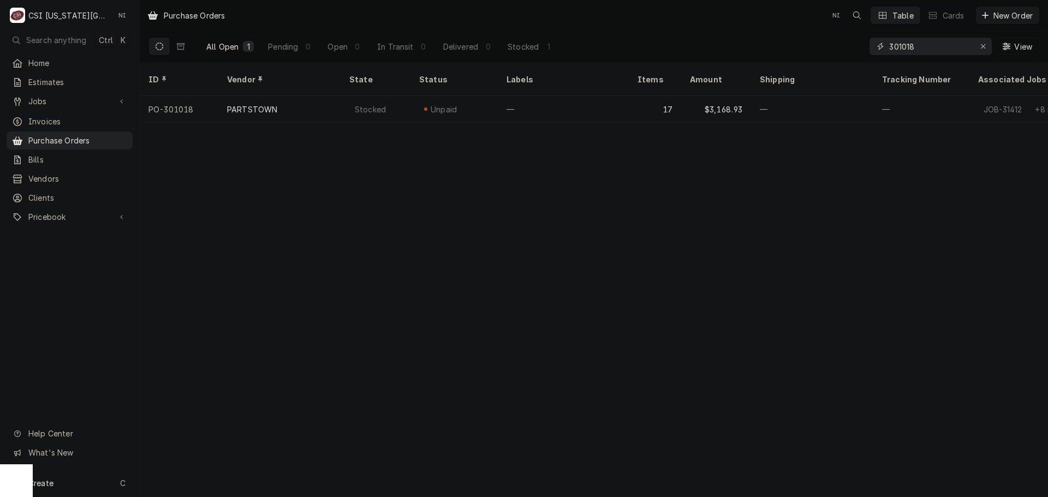
drag, startPoint x: 933, startPoint y: 49, endPoint x: 824, endPoint y: 50, distance: 109.7
click at [824, 50] on div "All Open 1 Pending 0 Open 0 In Transit 0 Delivered 0 Stocked 1 301018 View" at bounding box center [593, 46] width 891 height 31
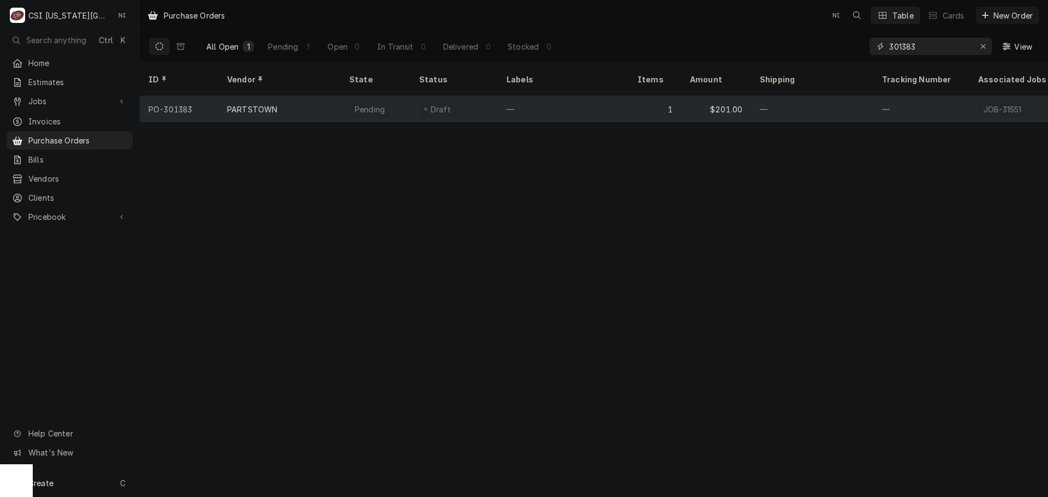
type input "301383"
click at [615, 99] on div "—" at bounding box center [563, 109] width 131 height 26
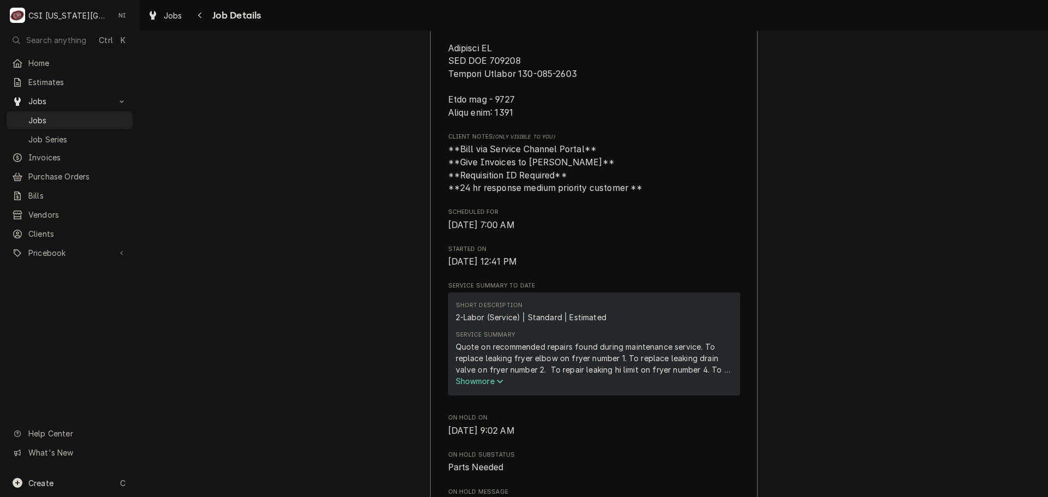
scroll to position [853, 0]
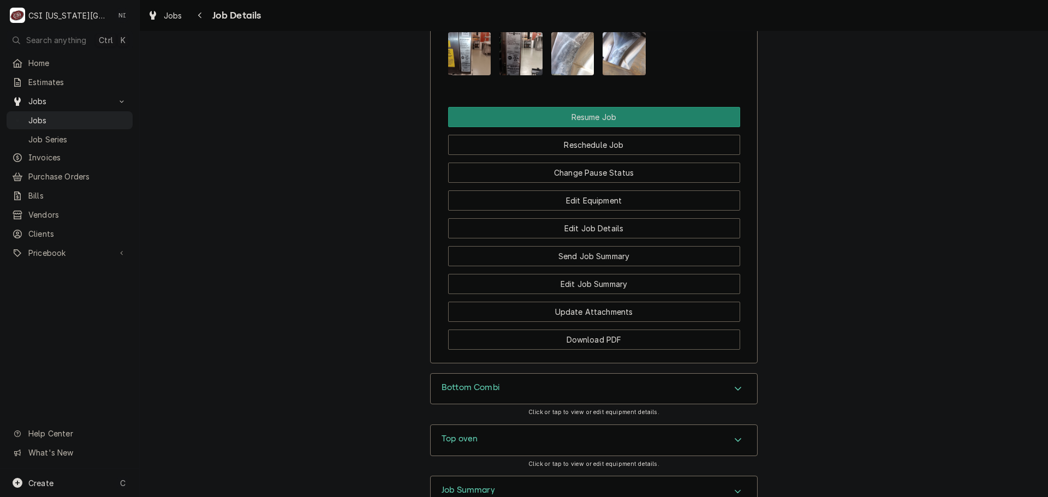
scroll to position [1537, 0]
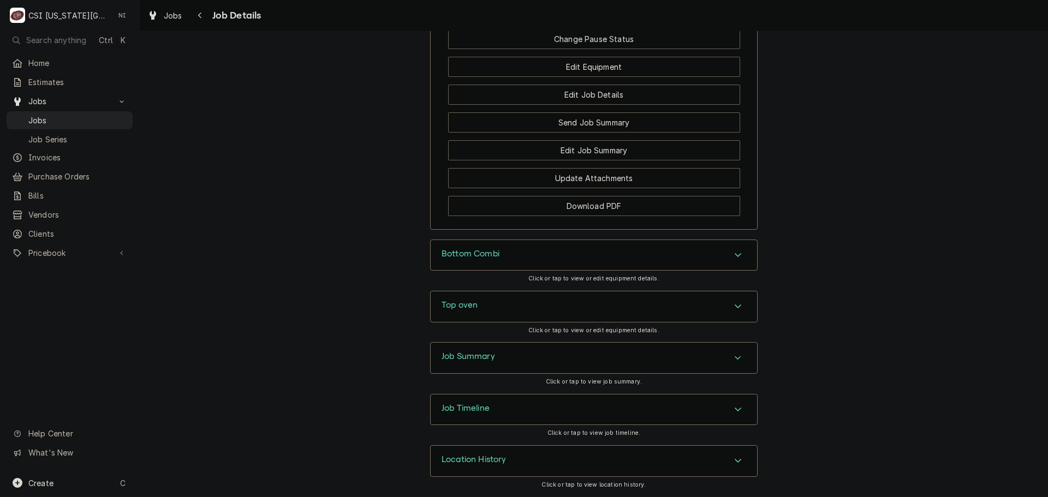
click at [730, 361] on div "Accordion Header" at bounding box center [738, 357] width 16 height 13
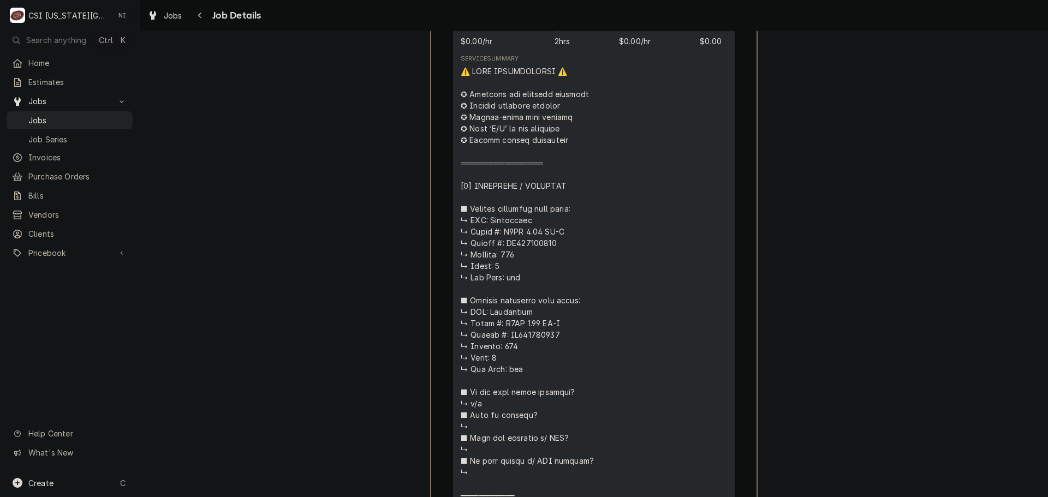
scroll to position [2138, 0]
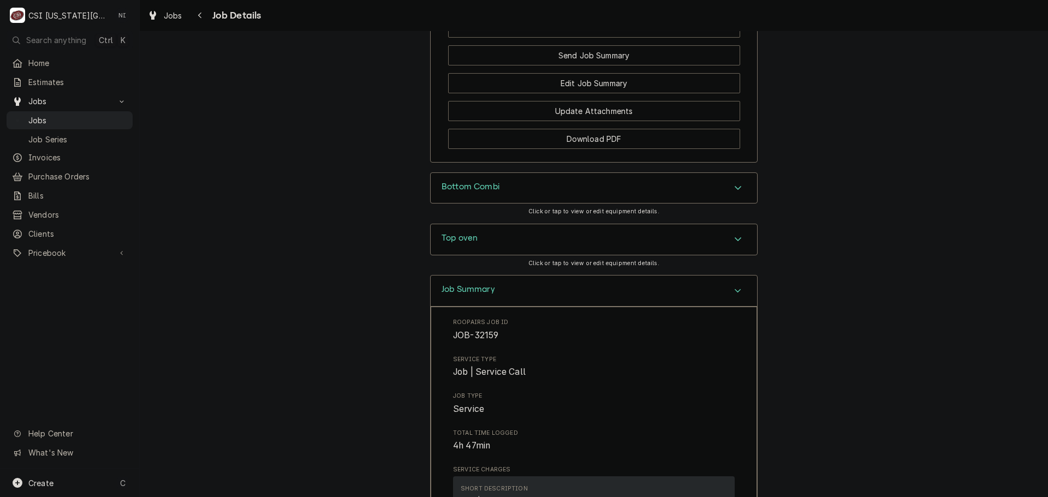
click at [746, 305] on div "Job Summary" at bounding box center [594, 291] width 326 height 31
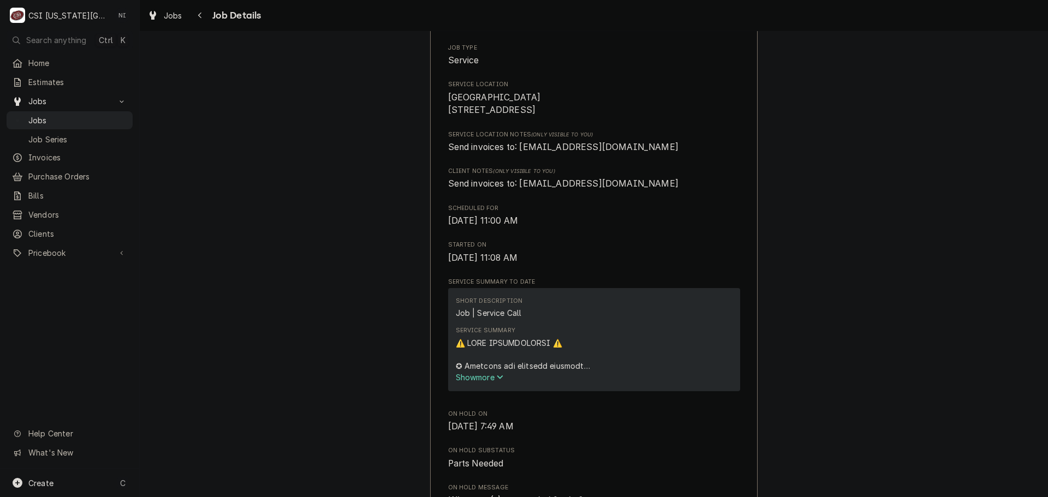
scroll to position [0, 0]
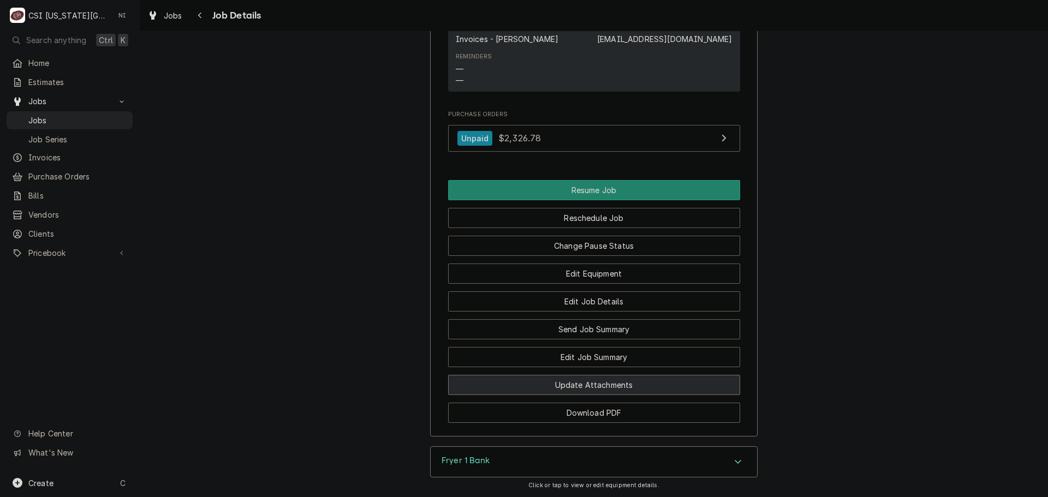
scroll to position [2183, 0]
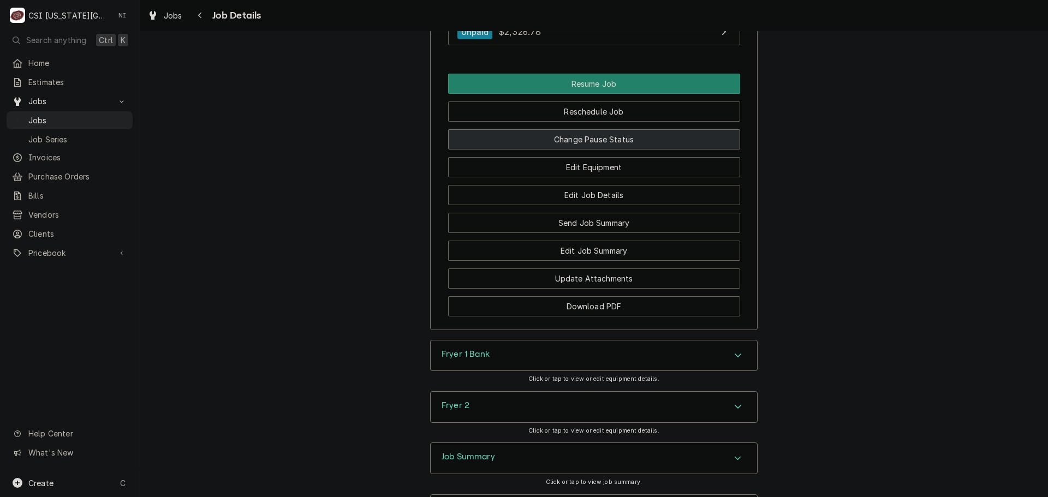
click at [617, 140] on button "Change Pause Status" at bounding box center [594, 139] width 292 height 20
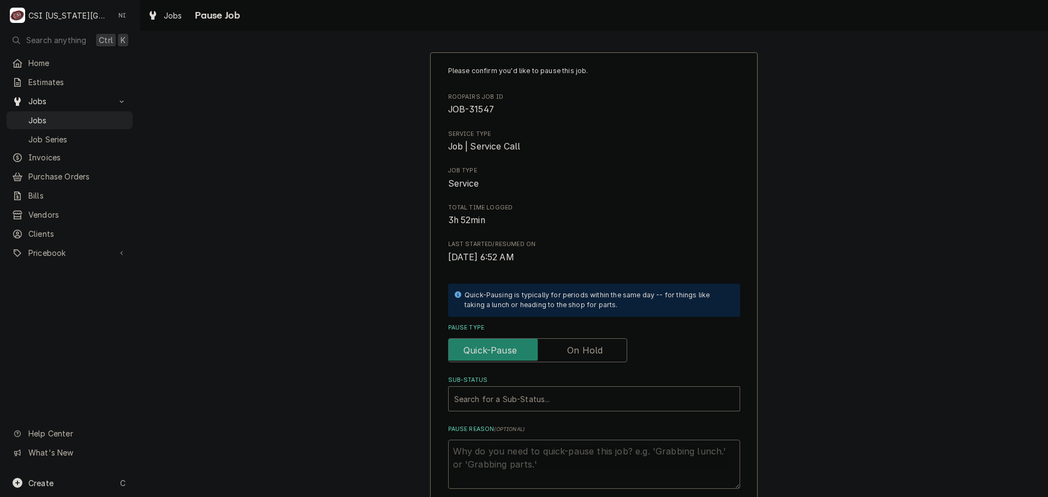
click at [578, 351] on label "Pause Type" at bounding box center [537, 350] width 179 height 24
click at [578, 351] on input "Pause Type" at bounding box center [537, 350] width 169 height 24
checkbox input "true"
click at [573, 394] on div "Sub-Status" at bounding box center [594, 399] width 280 height 20
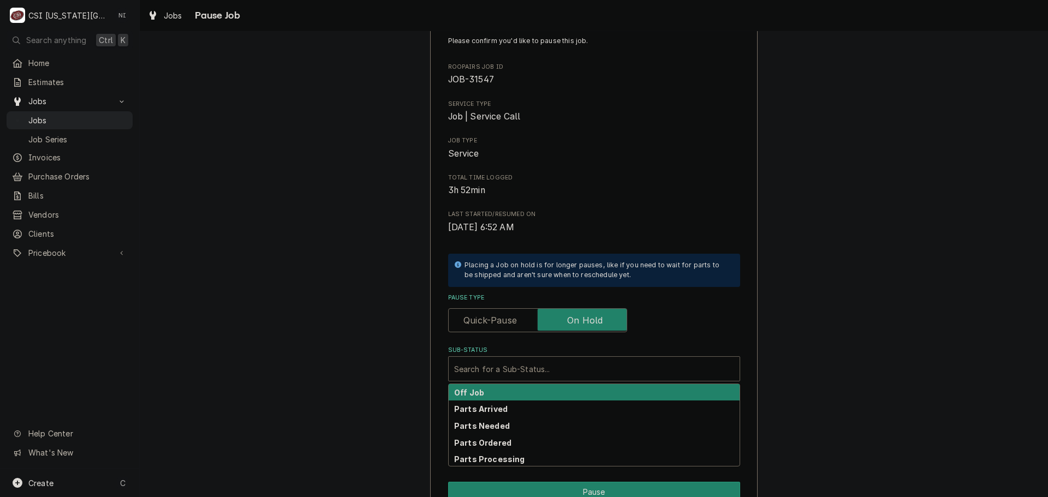
scroll to position [55, 0]
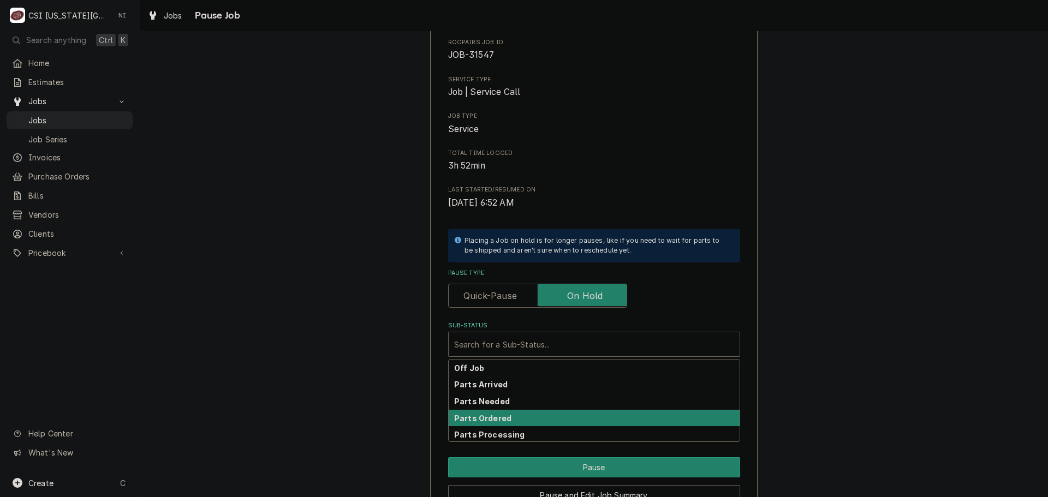
click at [497, 415] on strong "Parts Ordered" at bounding box center [482, 418] width 57 height 9
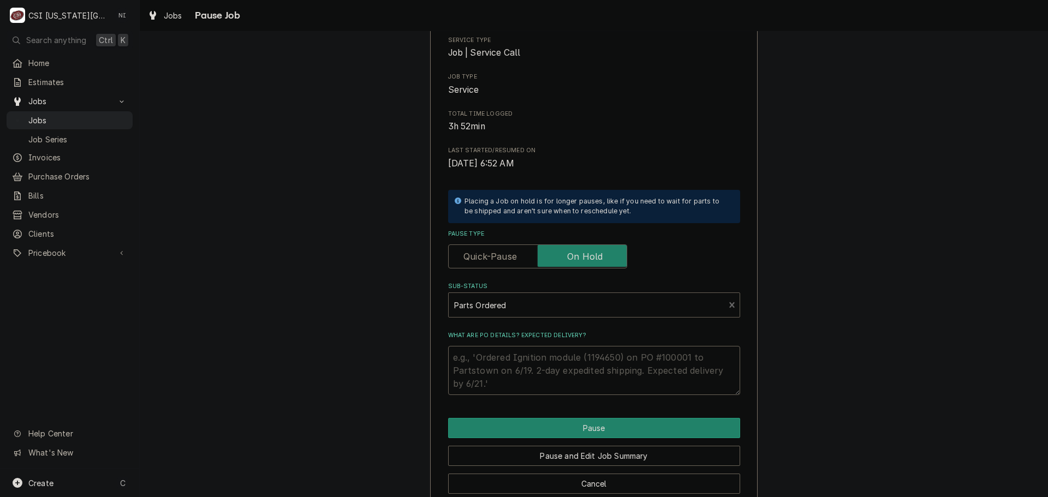
scroll to position [114, 0]
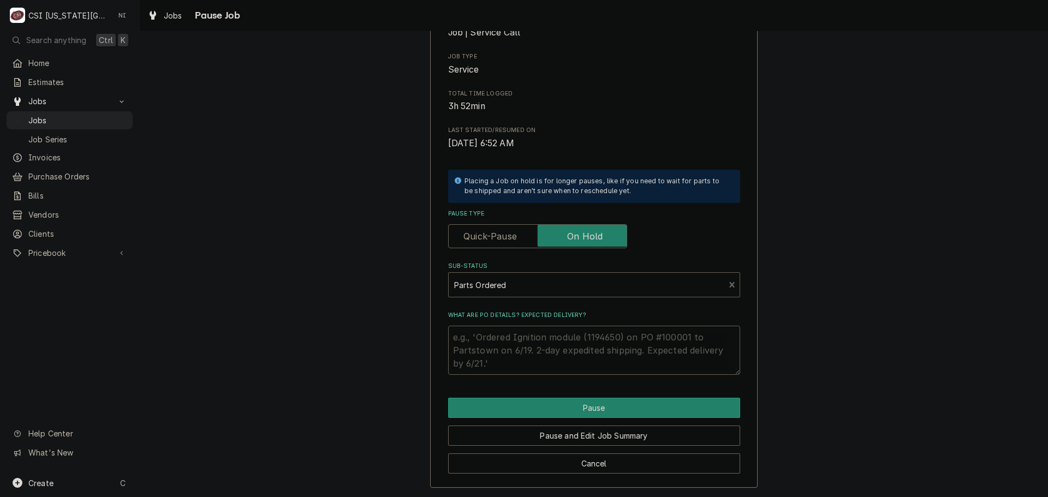
click at [534, 335] on textarea "What are PO details? Expected delivery?" at bounding box center [594, 350] width 292 height 49
type textarea "x"
type textarea "P"
type textarea "x"
type textarea "Pa"
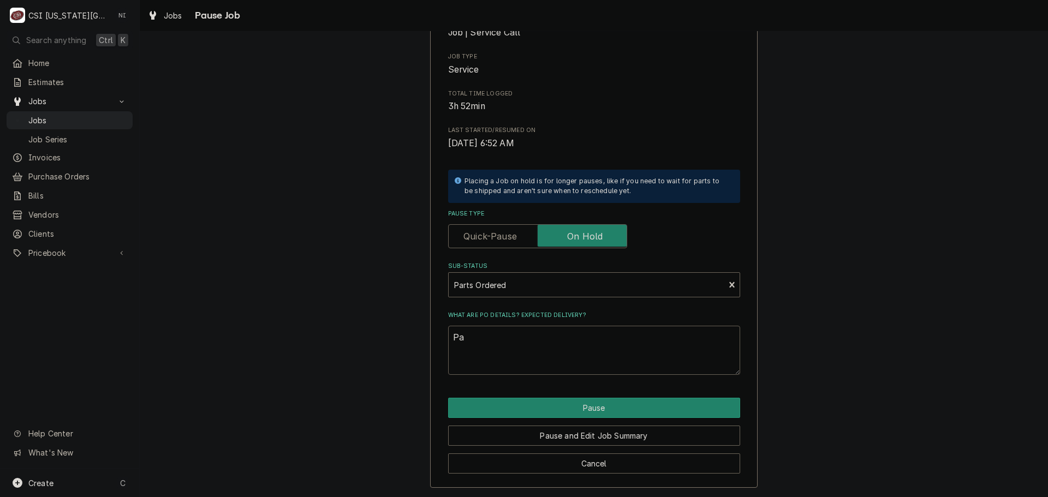
type textarea "x"
type textarea "Par"
type textarea "x"
type textarea "Part"
type textarea "x"
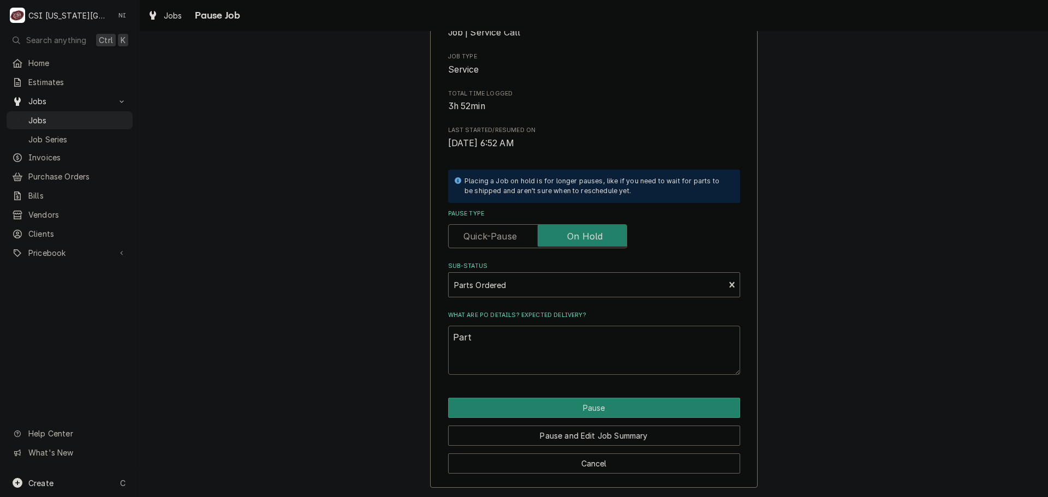
type textarea "Parts"
type textarea "x"
type textarea "Parts"
type textarea "x"
type textarea "Parts o"
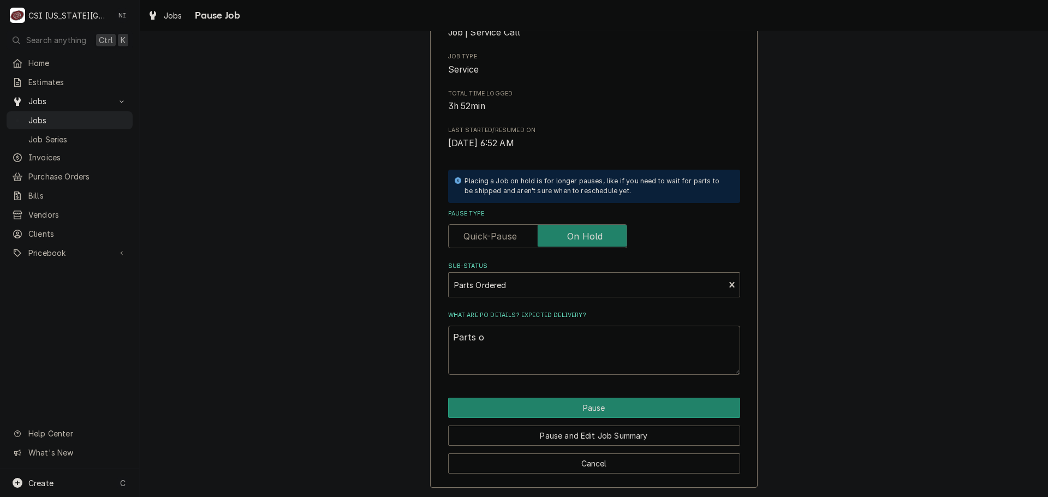
type textarea "x"
type textarea "Parts or"
type textarea "x"
type textarea "Parts ord"
type textarea "x"
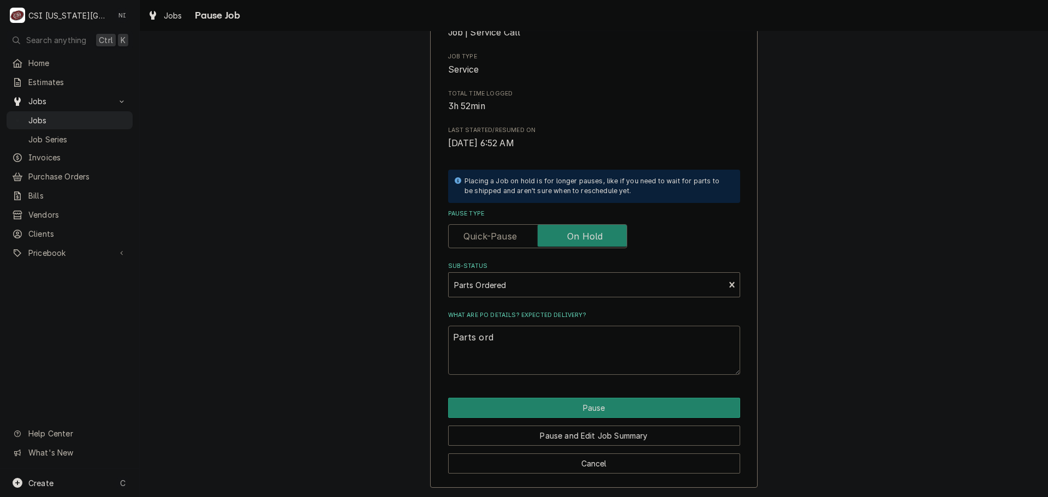
type textarea "Parts orde"
type textarea "x"
type textarea "Parts order"
type textarea "x"
type textarea "Parts ordere"
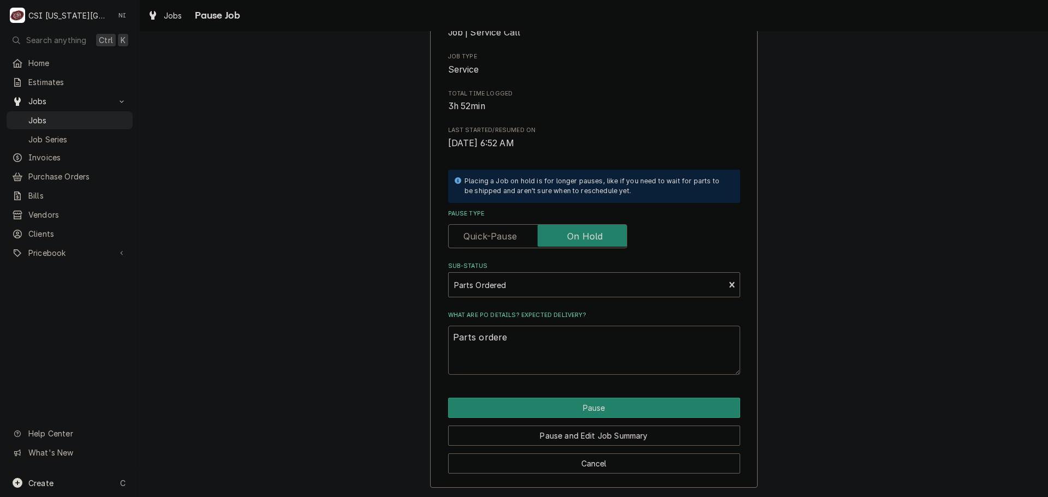
type textarea "x"
type textarea "Parts ordered"
type textarea "x"
type textarea "Parts ordered"
type textarea "x"
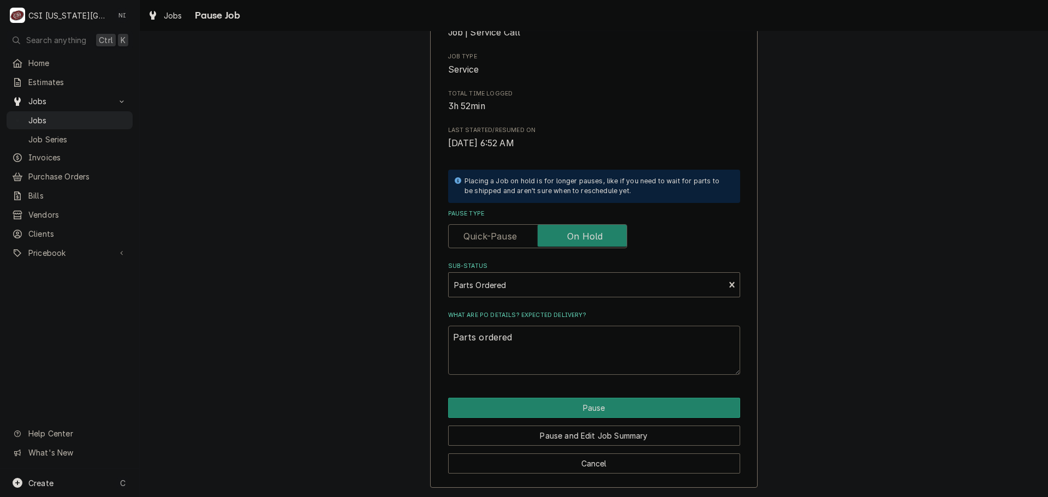
type textarea "Parts ordered o"
type textarea "x"
type textarea "Parts ordered on"
type textarea "x"
type textarea "Parts ordered on"
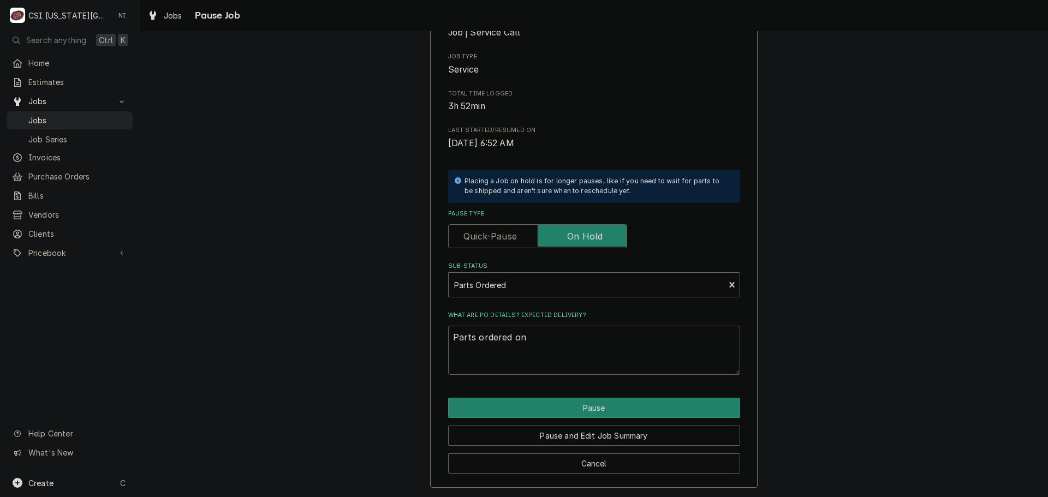
type textarea "x"
type textarea "Parts ordered on P"
type textarea "x"
type textarea "Parts ordered on PO"
type textarea "x"
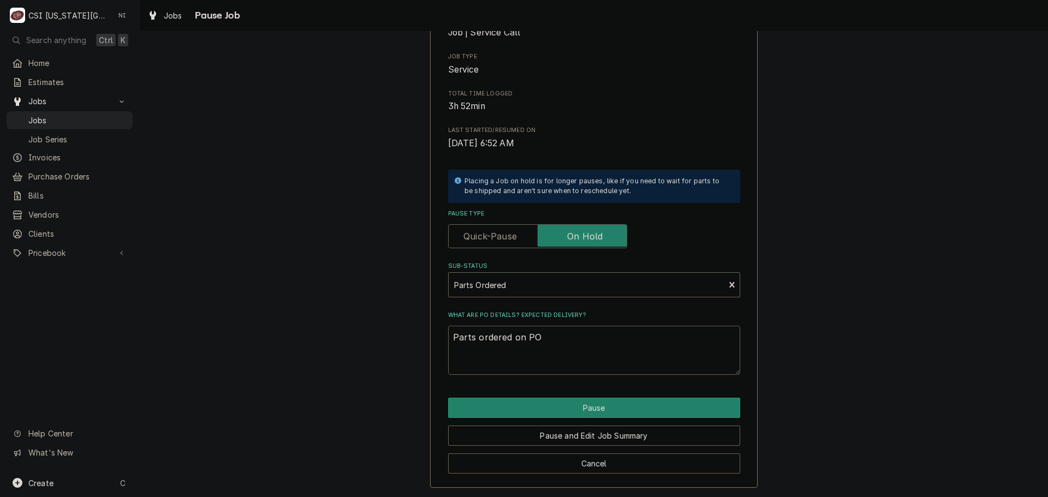
type textarea "Parts ordered on PO"
type textarea "x"
type textarea "Parts ordered on PO 3"
type textarea "x"
type textarea "Parts ordered on PO 30"
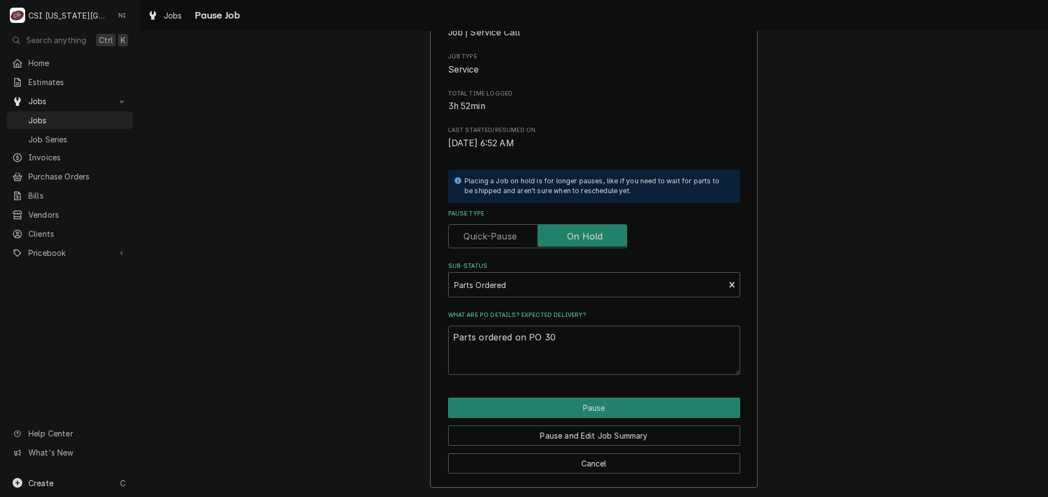
type textarea "x"
type textarea "Parts ordered on PO 301"
type textarea "x"
type textarea "Parts ordered on PO 3013"
type textarea "x"
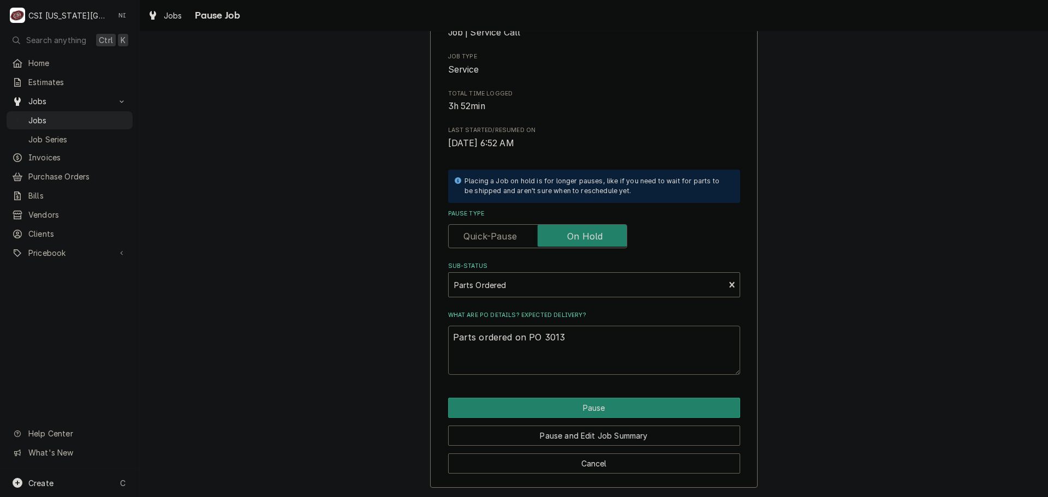
type textarea "Parts ordered on PO 30138"
type textarea "x"
type textarea "Parts ordered on PO 301382"
type textarea "x"
type textarea "Parts ordered on PO 30138"
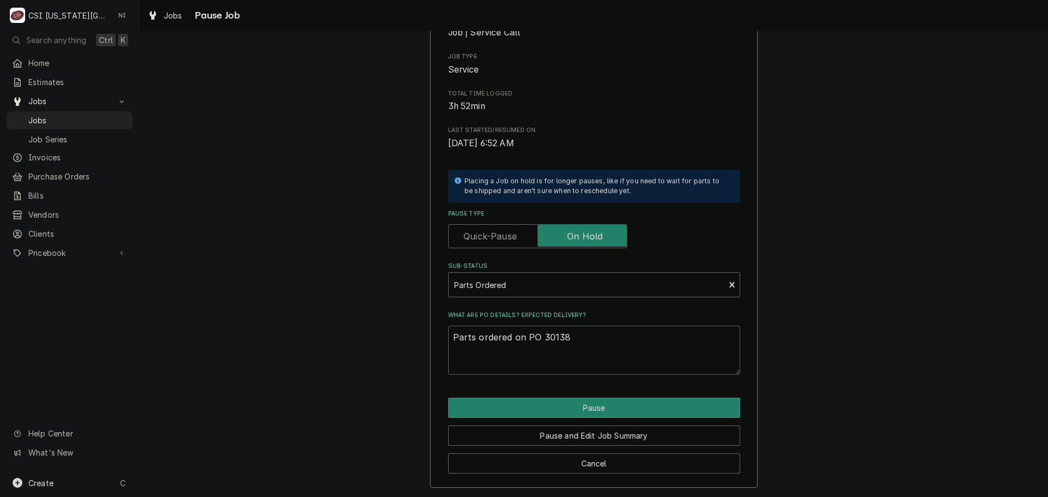
type textarea "x"
type textarea "Parts ordered on PO 301383"
click at [598, 405] on button "Pause" at bounding box center [594, 408] width 292 height 20
type textarea "x"
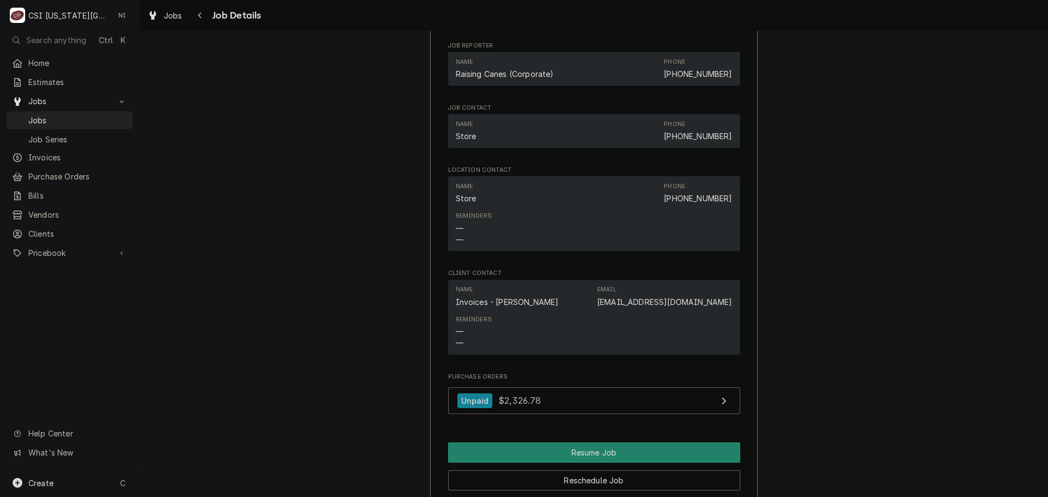
scroll to position [1965, 0]
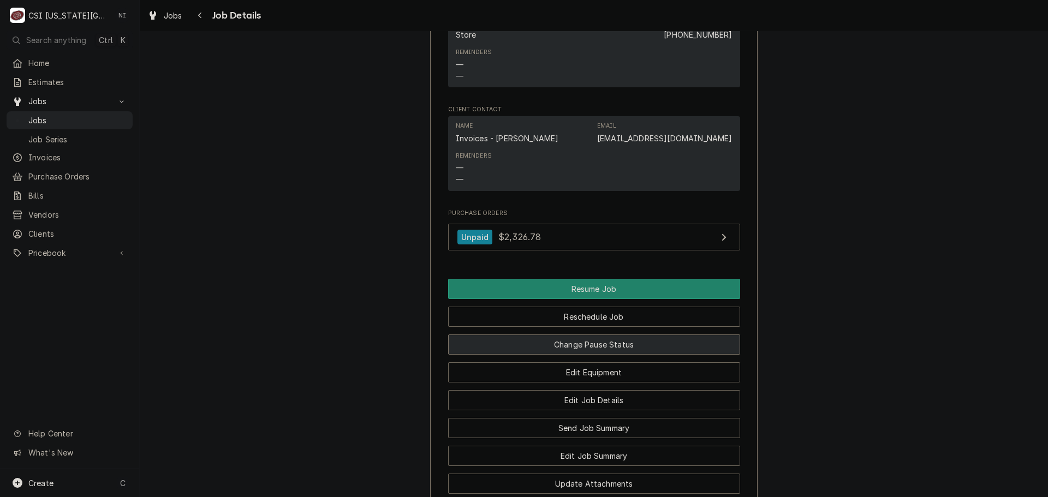
click at [628, 341] on button "Change Pause Status" at bounding box center [594, 345] width 292 height 20
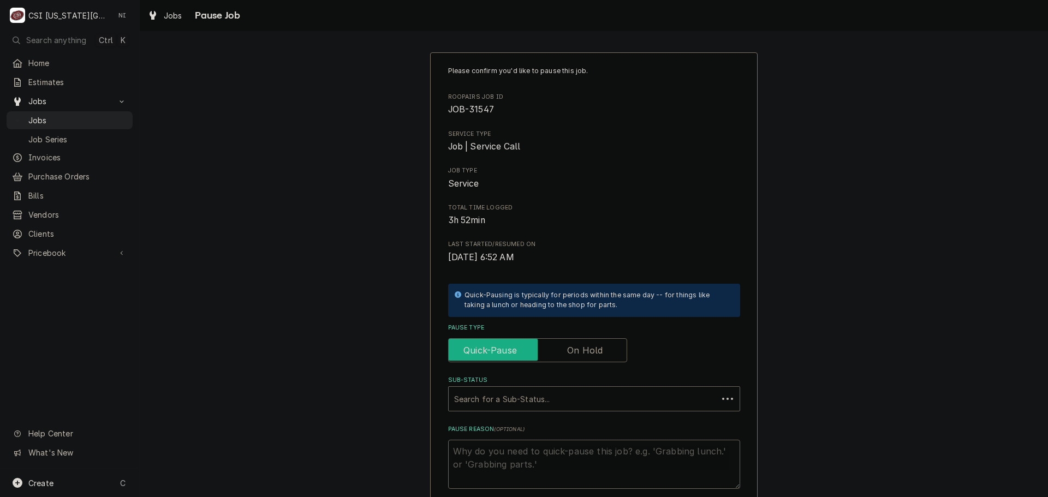
click at [576, 343] on input "Pause Type" at bounding box center [537, 350] width 169 height 24
checkbox input "true"
click at [546, 398] on div "Sub-Status" at bounding box center [594, 399] width 280 height 20
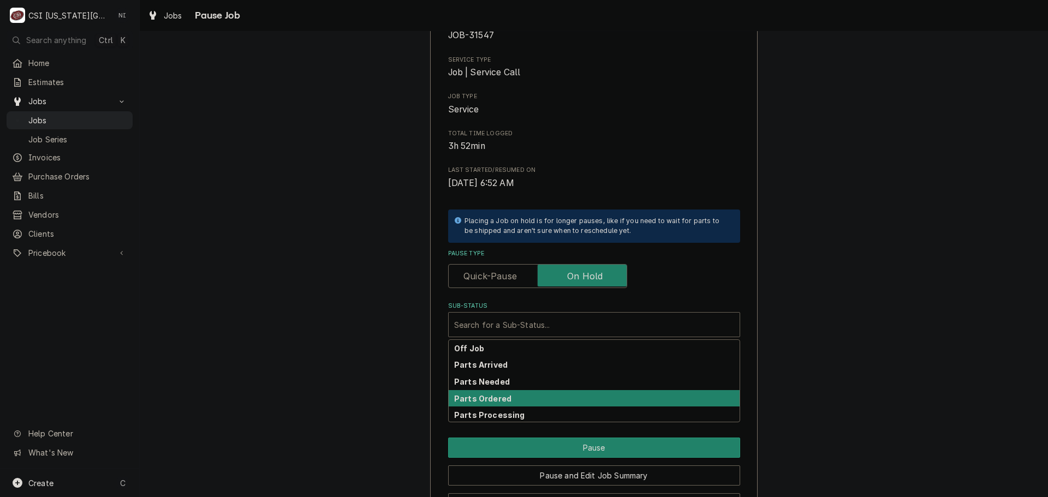
scroll to position [114, 0]
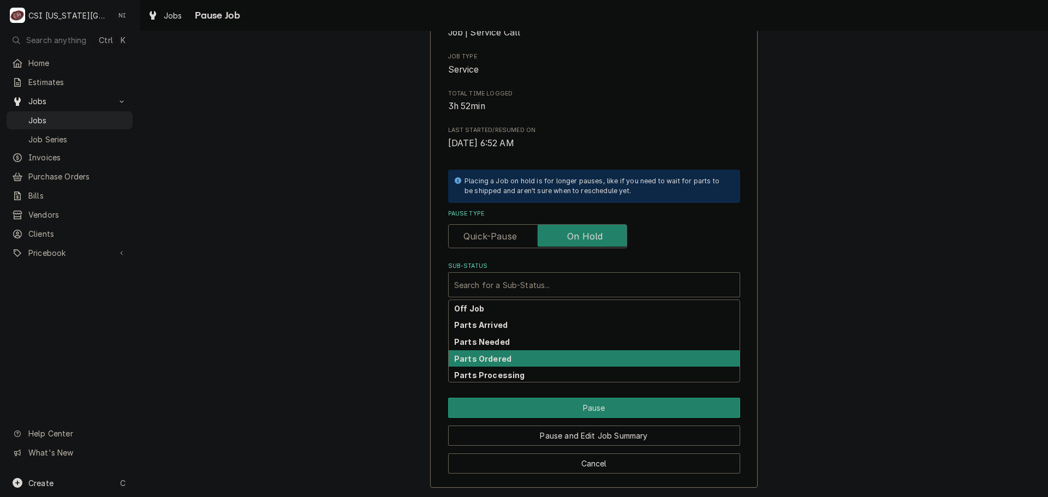
click at [515, 360] on div "Parts Ordered" at bounding box center [594, 358] width 291 height 17
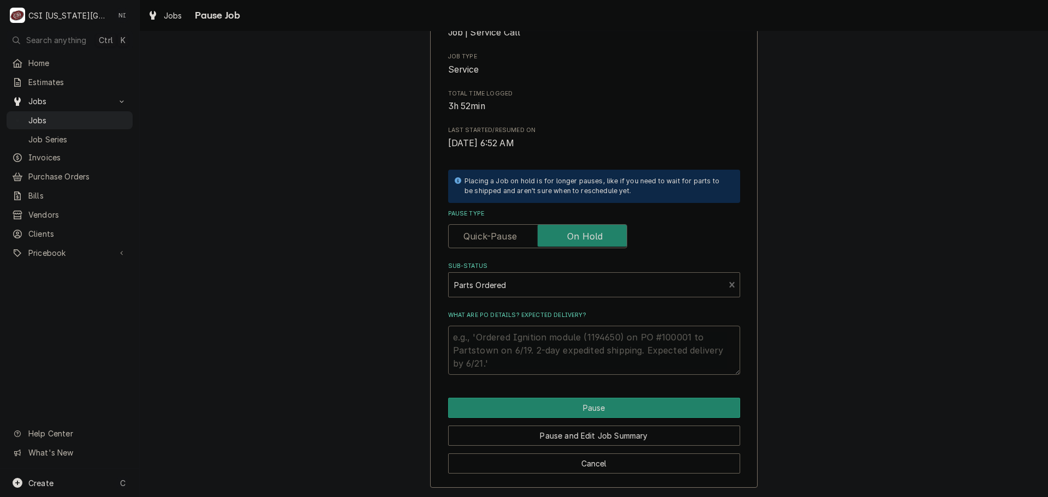
click at [480, 335] on textarea "What are PO details? Expected delivery?" at bounding box center [594, 350] width 292 height 49
type textarea "x"
type textarea "P"
type textarea "x"
type textarea "Pa"
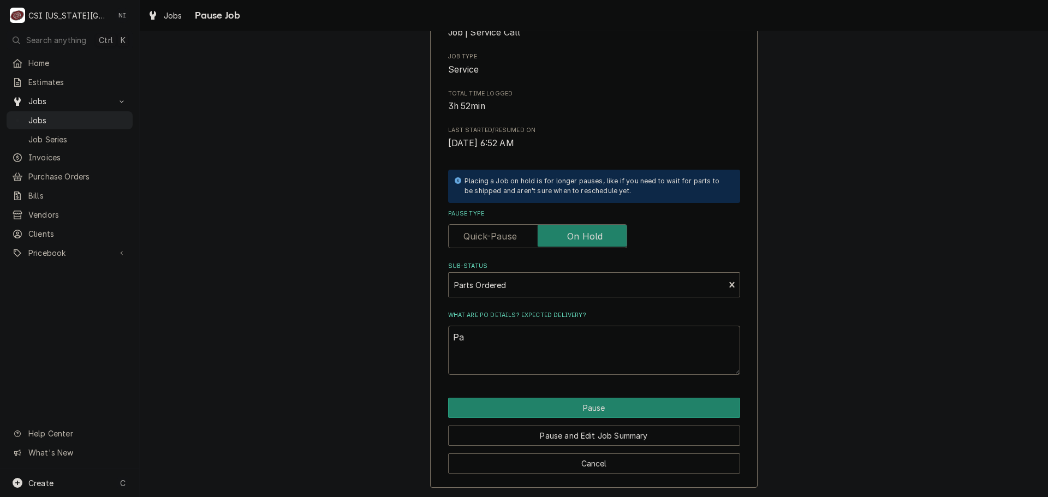
type textarea "x"
type textarea "Par"
type textarea "x"
type textarea "Part"
type textarea "x"
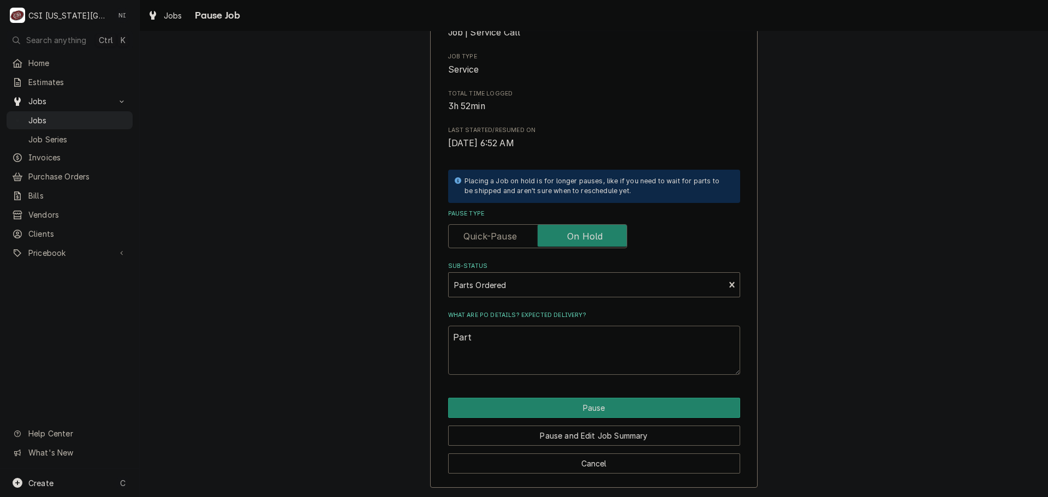
type textarea "Parts"
type textarea "x"
type textarea "Part"
type textarea "x"
type textarea "Par"
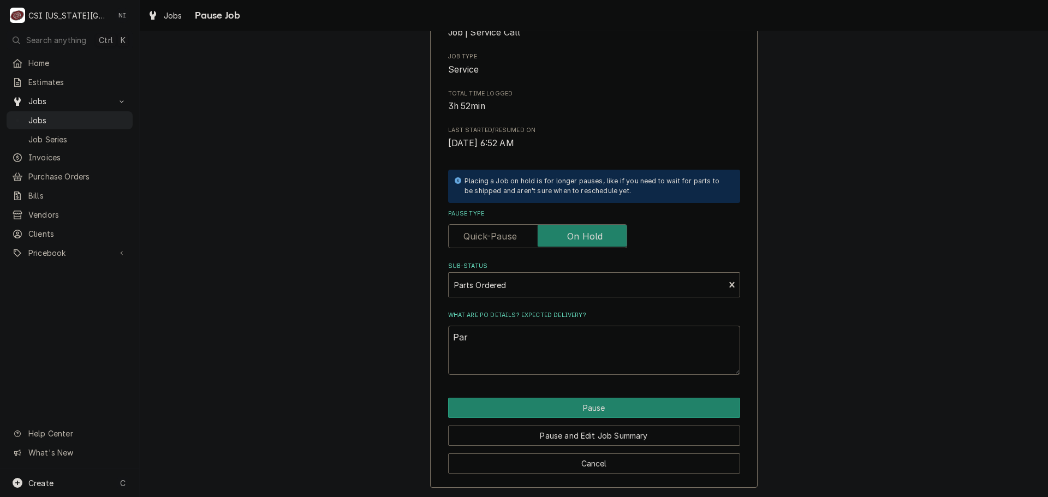
type textarea "x"
type textarea "Pa"
type textarea "x"
type textarea "P"
type textarea "x"
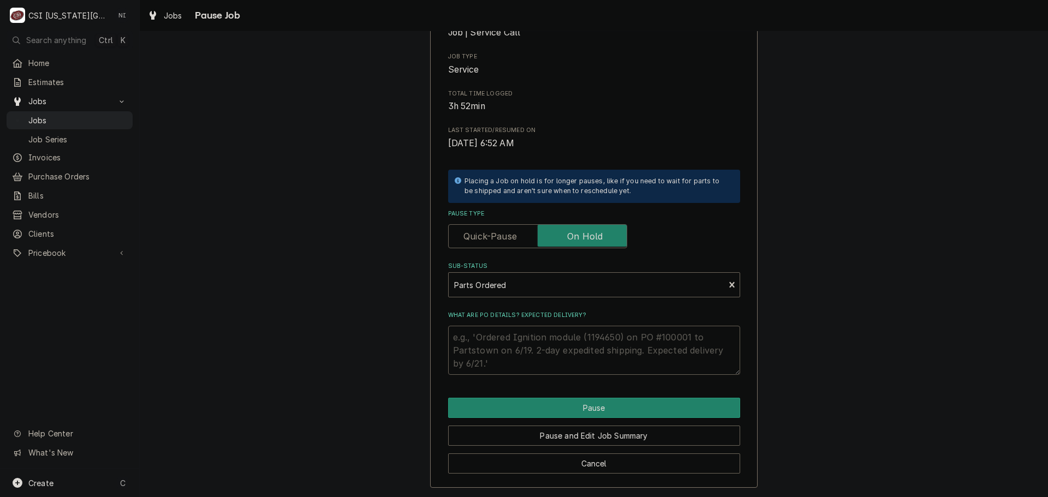
type textarea "x"
type textarea "v"
type textarea "x"
type textarea "vb"
type textarea "x"
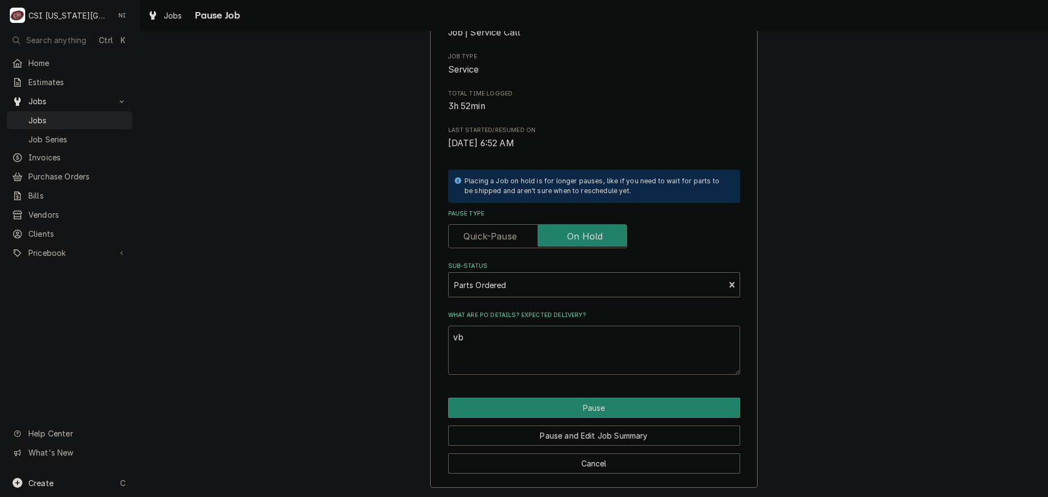
type textarea "vba"
type textarea "x"
type textarea "vbal"
type textarea "x"
type textarea "vba"
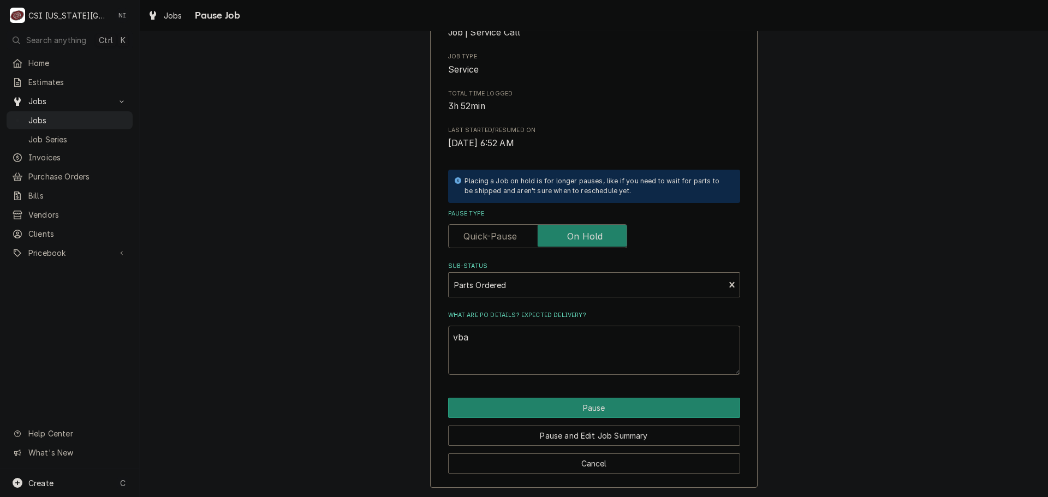
type textarea "x"
type textarea "vb"
type textarea "x"
type textarea "v"
type textarea "x"
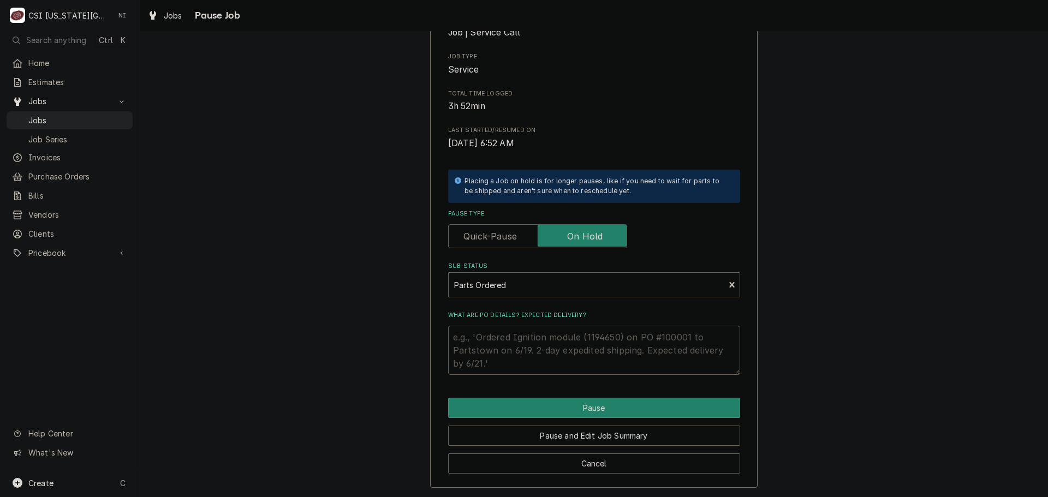
type textarea "x"
type textarea "v"
type textarea "x"
type textarea "vl"
type textarea "x"
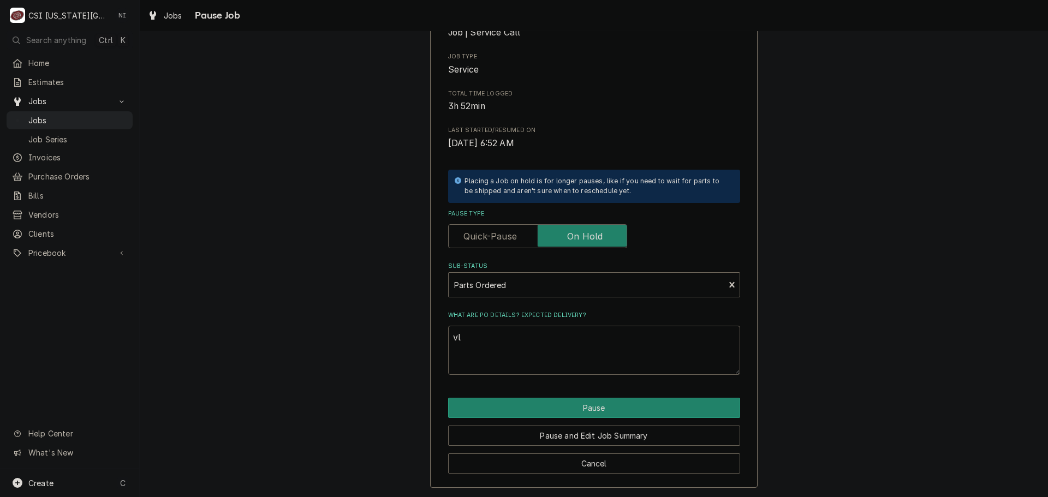
type textarea "v"
type textarea "x"
type textarea "va"
type textarea "x"
type textarea "val"
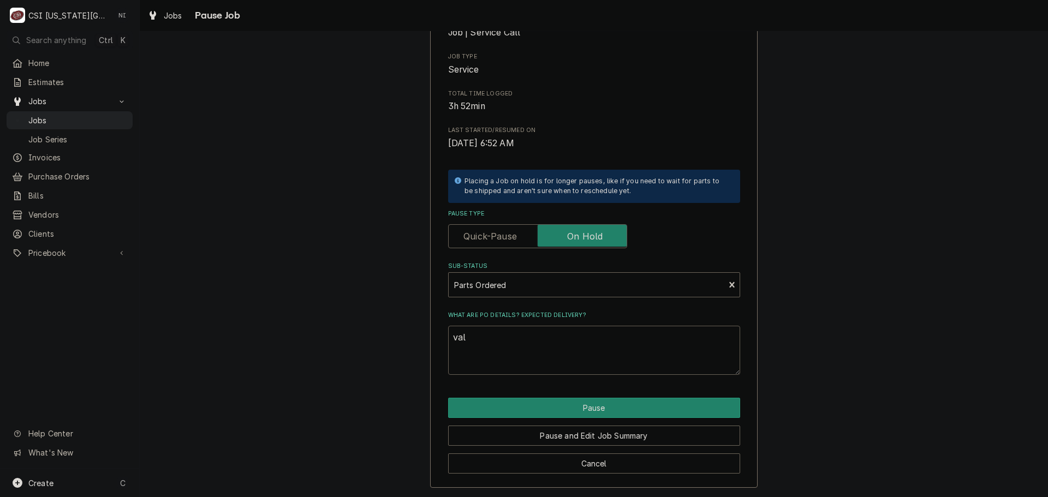
type textarea "x"
type textarea "valv"
type textarea "x"
type textarea "valve"
type textarea "x"
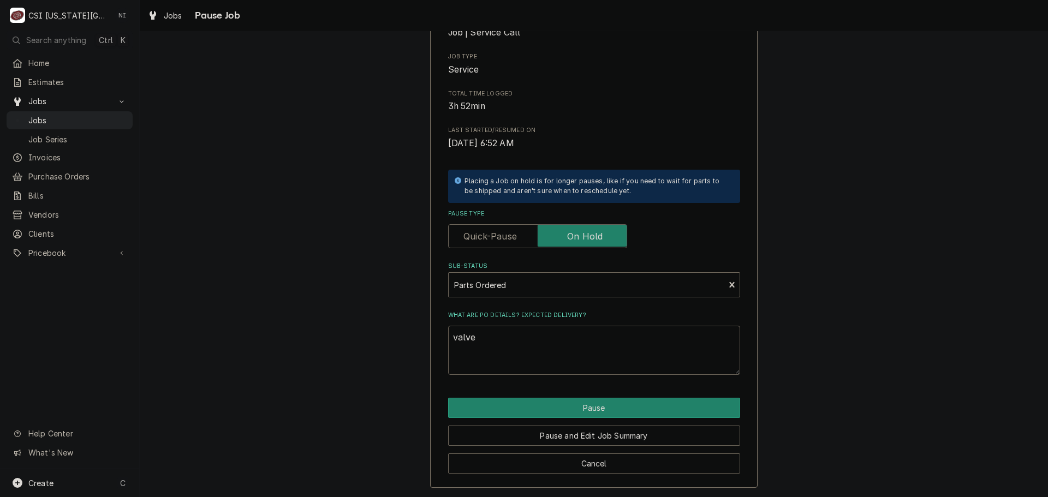
type textarea "valve"
type textarea "x"
type textarea "valve p"
type textarea "x"
type textarea "valve pu"
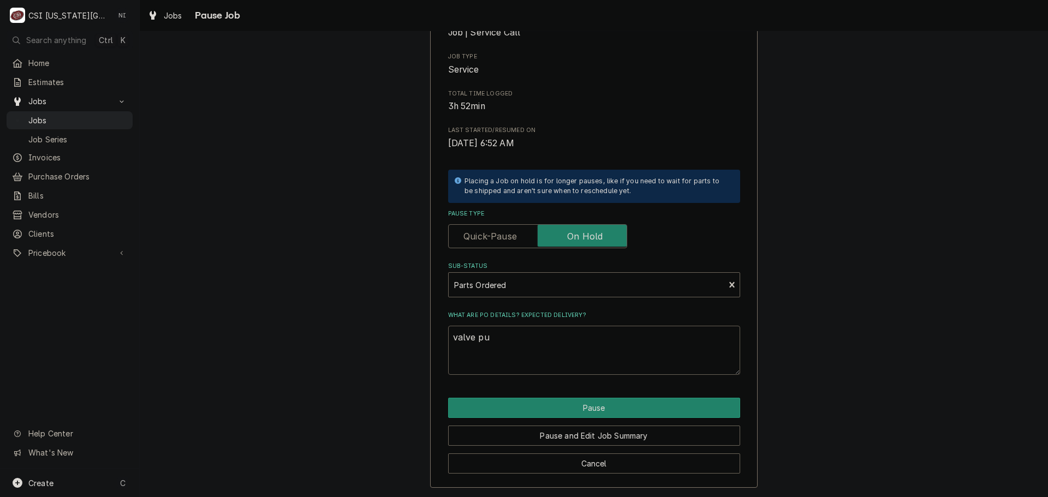
type textarea "x"
type textarea "valve pul"
type textarea "x"
type textarea "valve pull"
type textarea "x"
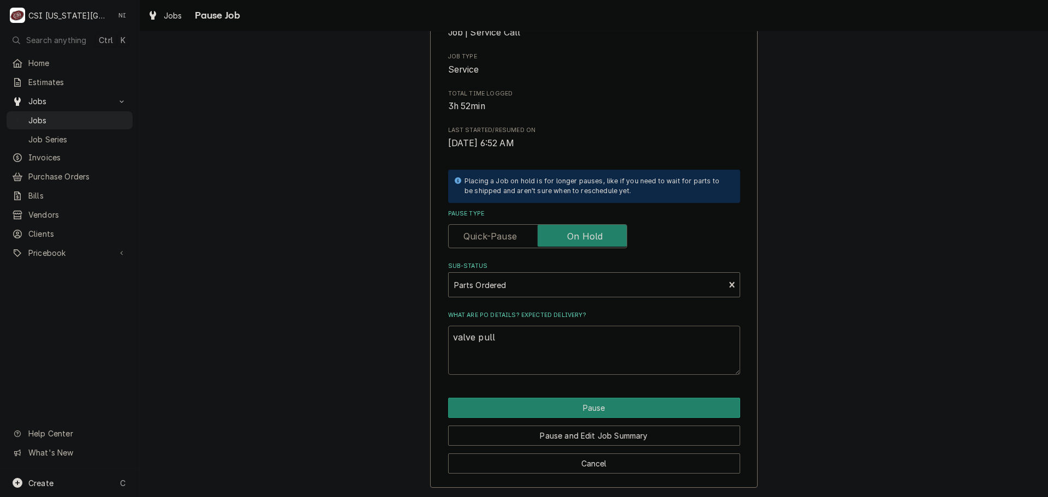
type textarea "valve pulle"
type textarea "x"
type textarea "valve pulled"
type textarea "x"
type textarea "valve pulled"
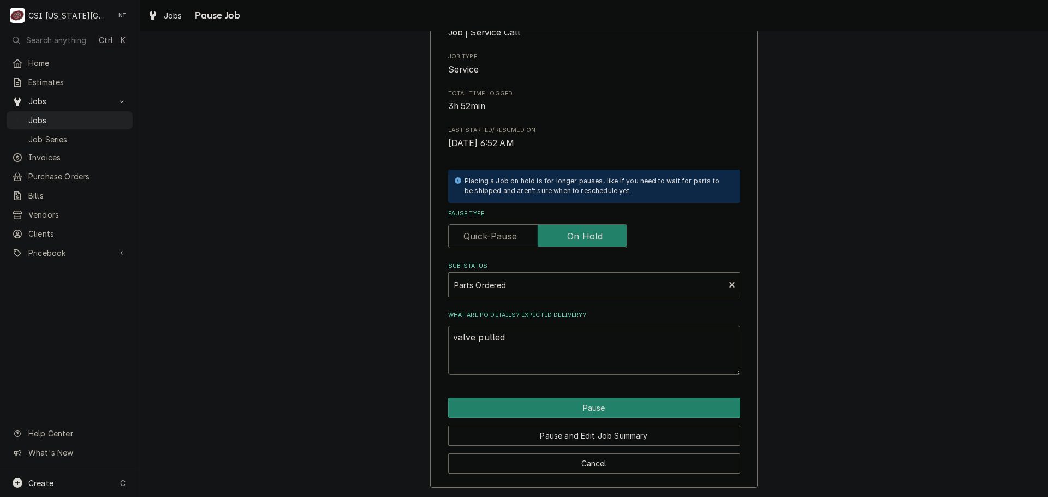
type textarea "x"
type textarea "valve pulled d"
type textarea "x"
type textarea "valve pulled df"
type textarea "x"
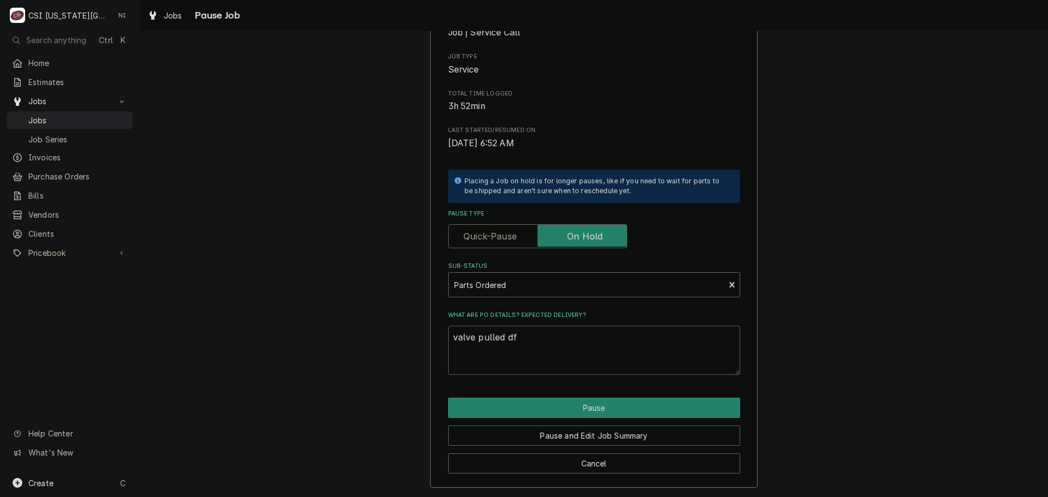
type textarea "valve pulled dfo"
type textarea "x"
type textarea "valve pulled dfor"
type textarea "x"
type textarea "valve pulled dform"
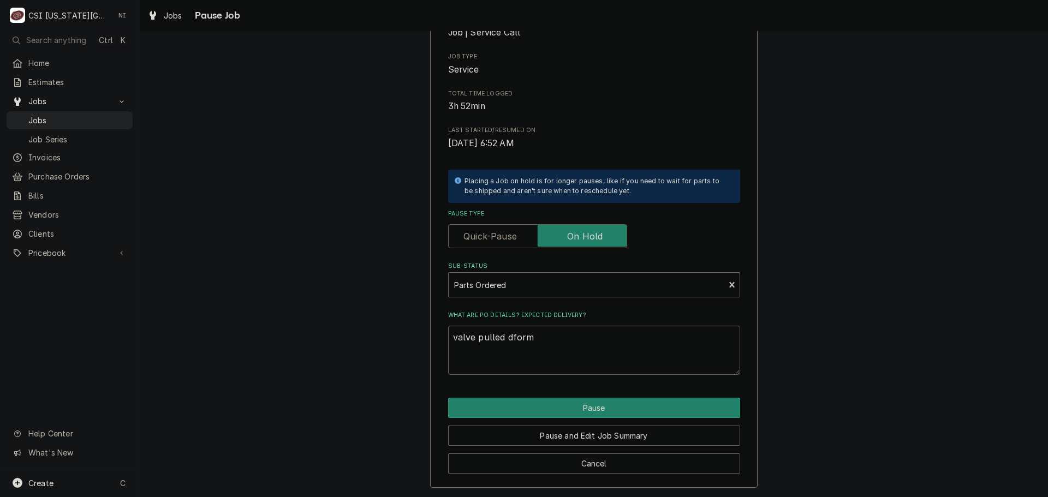
type textarea "x"
type textarea "valve pulled dfor"
type textarea "x"
type textarea "valve pulled dfo"
type textarea "x"
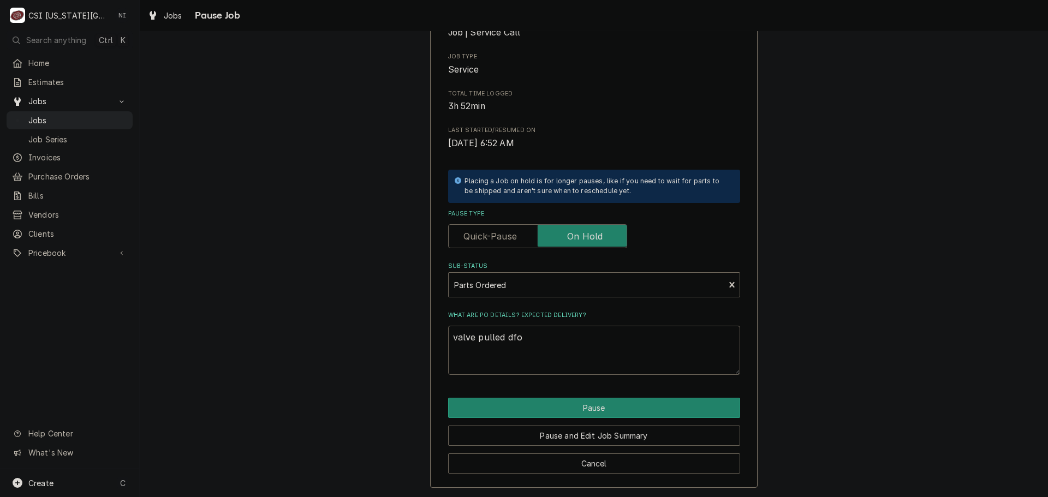
type textarea "valve pulled df"
type textarea "x"
type textarea "valve pulled d"
type textarea "x"
type textarea "valve pulled"
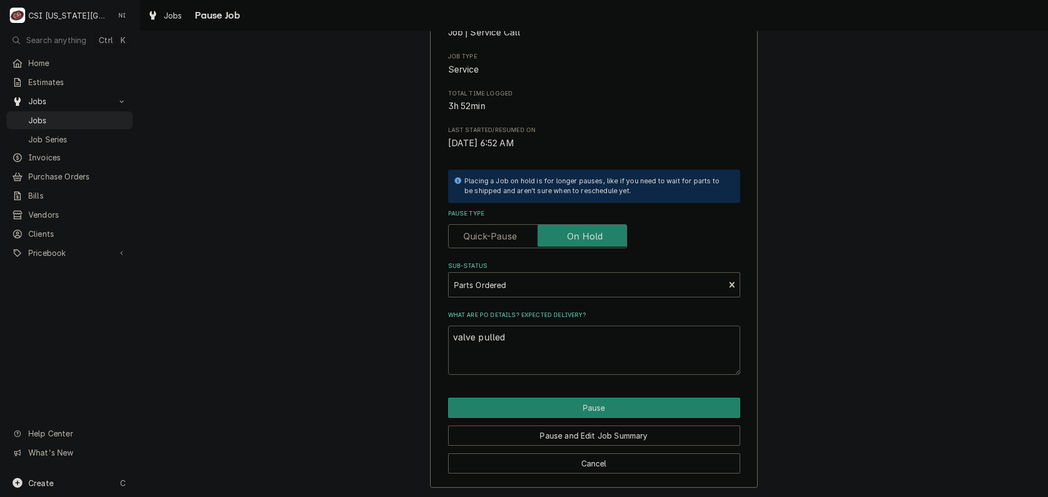
type textarea "x"
type textarea "valve pulled f"
type textarea "x"
type textarea "valve pulled fo"
type textarea "x"
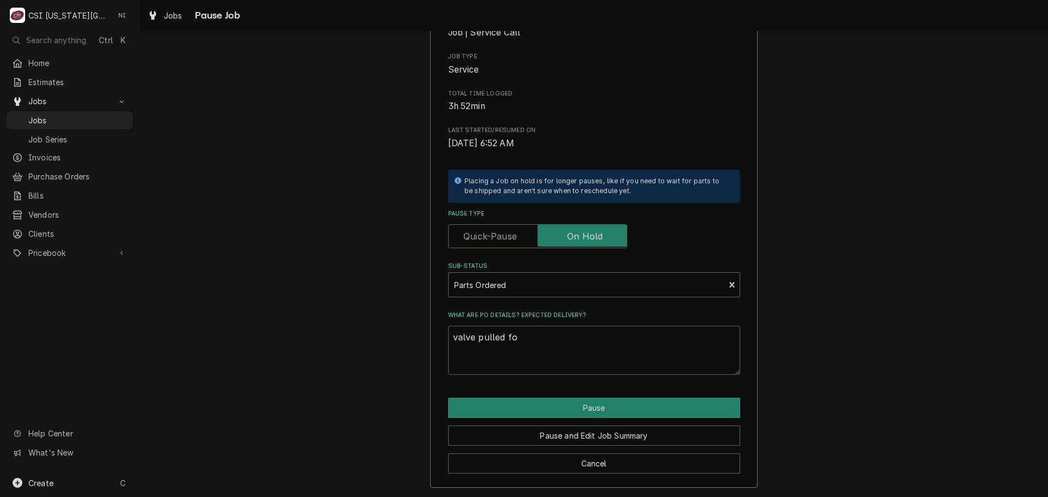
type textarea "valve pulled for"
type textarea "x"
type textarea "valve pulled form"
type textarea "x"
type textarea "valve pulled form"
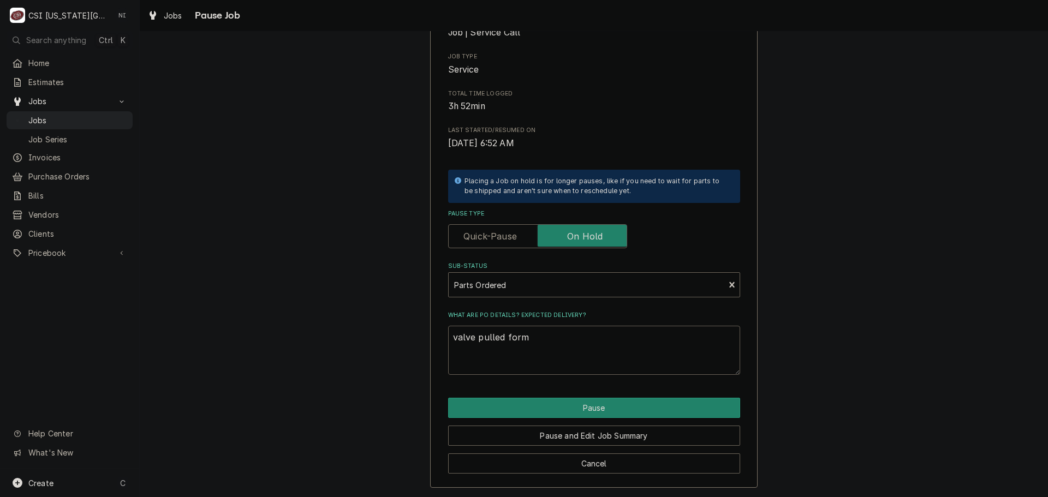
type textarea "x"
type textarea "valve pulled form s"
type textarea "x"
type textarea "valve pulled form st"
type textarea "x"
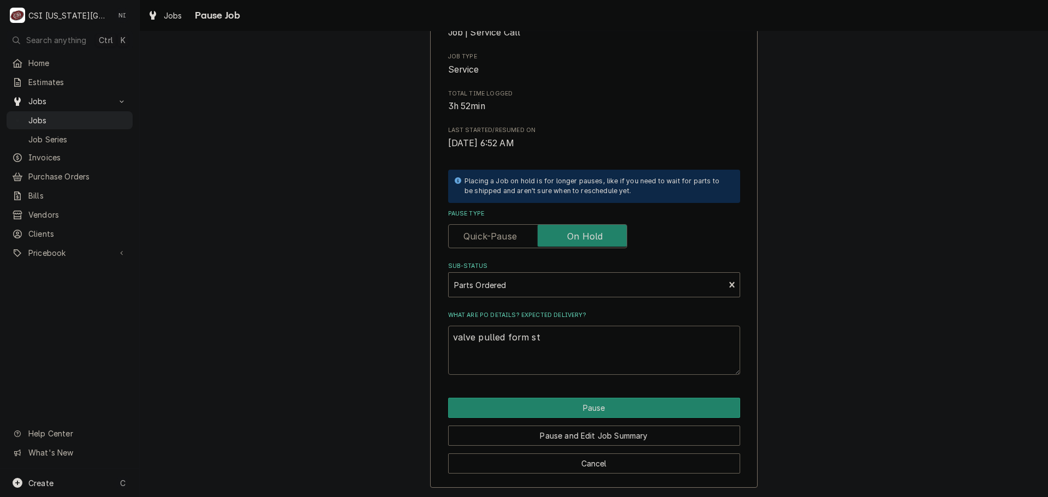
type textarea "valve pulled form sto"
type textarea "x"
type textarea "valve pulled form stoc"
type textarea "x"
type textarea "valve pulled form sto"
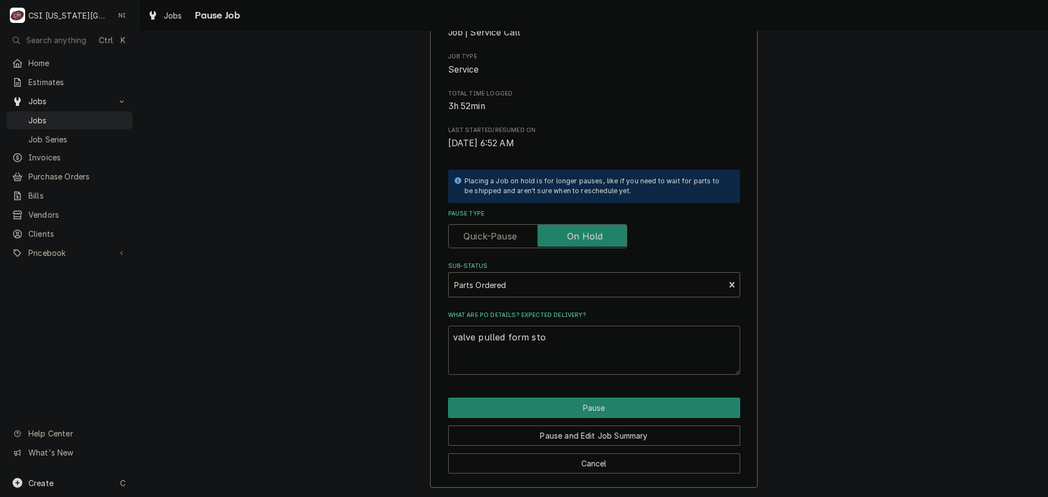
type textarea "x"
type textarea "valve pulled form st"
type textarea "x"
type textarea "valve pulled form s"
type textarea "x"
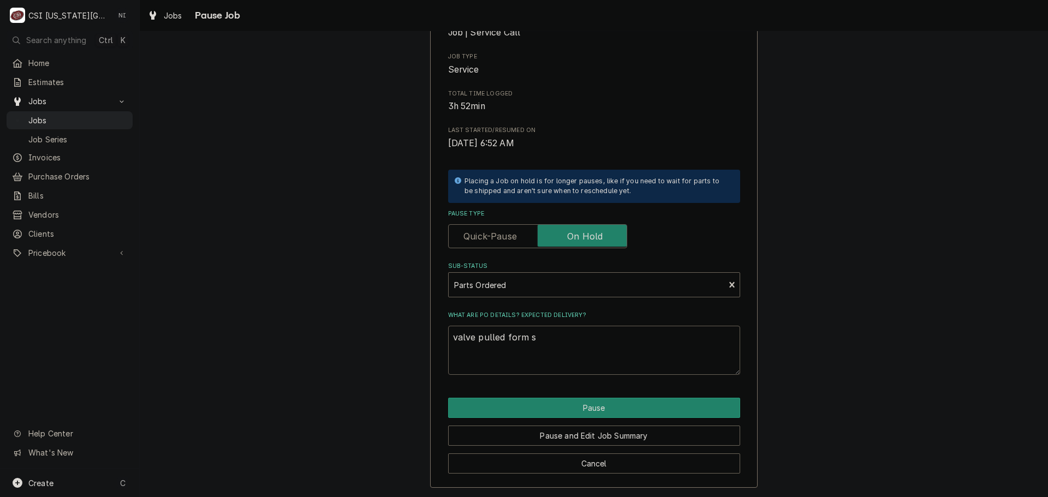
type textarea "valve pulled form"
type textarea "x"
type textarea "valve pulled form"
type textarea "x"
type textarea "valve pulled for"
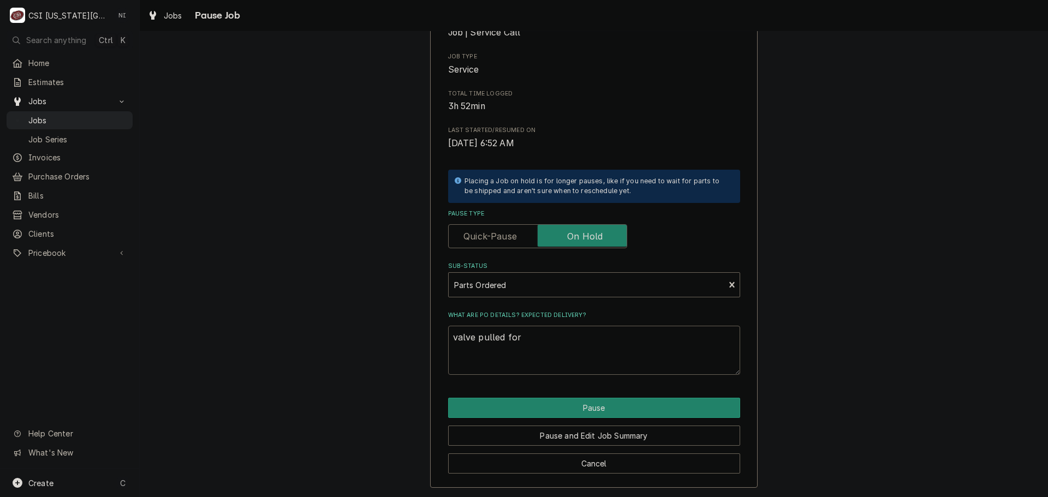
type textarea "x"
type textarea "valve pulled f"
type textarea "x"
type textarea "valve pulled fr"
type textarea "x"
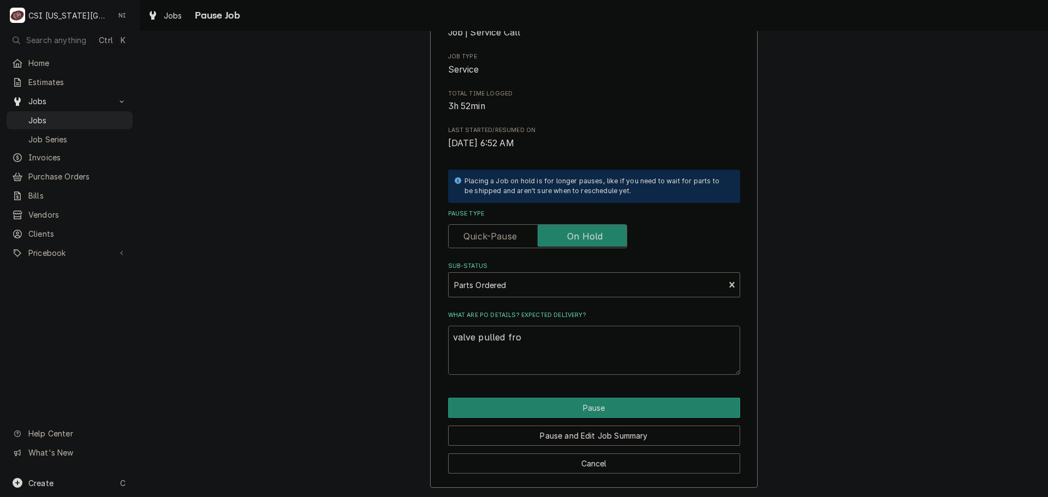
type textarea "valve pulled from"
type textarea "x"
type textarea "valve pulled from"
type textarea "x"
type textarea "valve pulled from s"
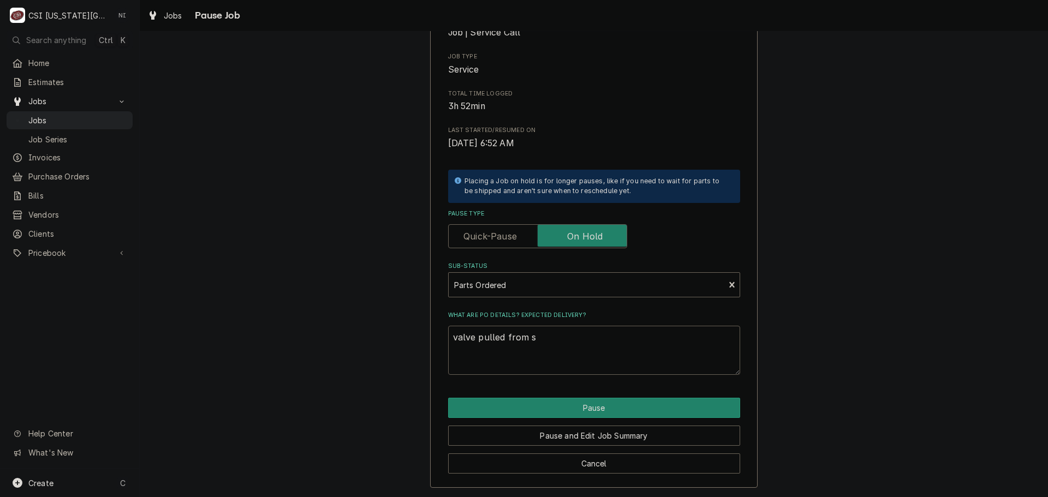
type textarea "x"
type textarea "valve pulled from st"
type textarea "x"
type textarea "valve pulled from sto"
type textarea "x"
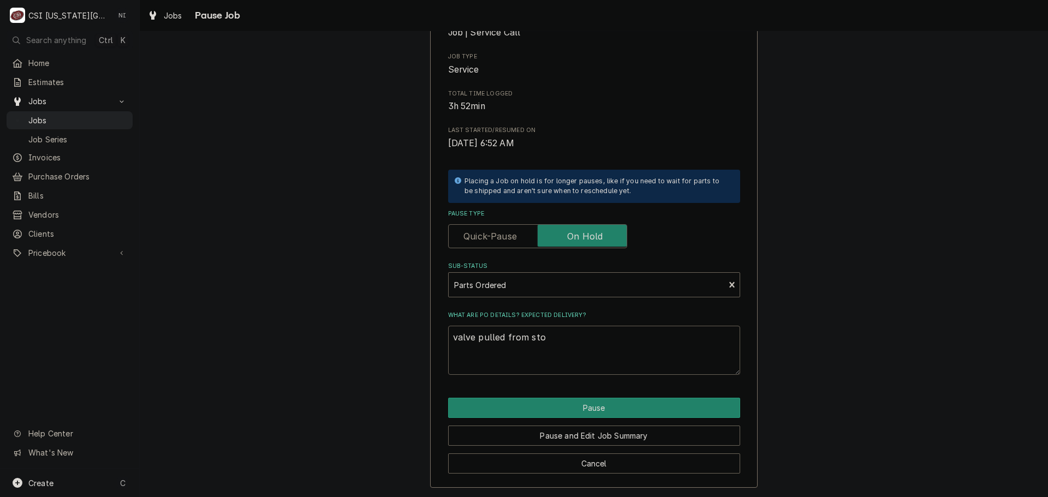
type textarea "valve pulled from stoc"
type textarea "x"
type textarea "valve pulled from stock"
type textarea "x"
type textarea "valve pulled from stock,"
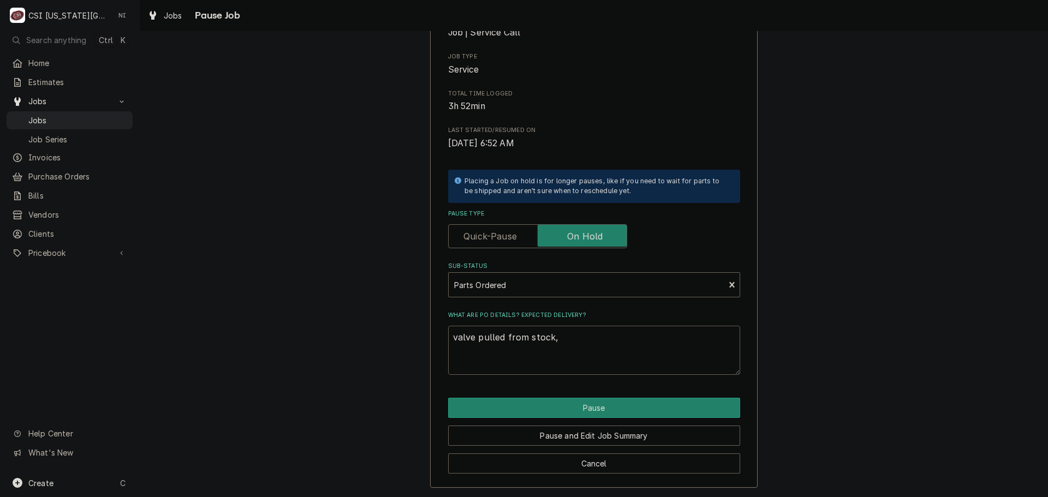
type textarea "x"
type textarea "valve pulled from stock,"
type textarea "x"
type textarea "valve pulled from stock, a"
type textarea "x"
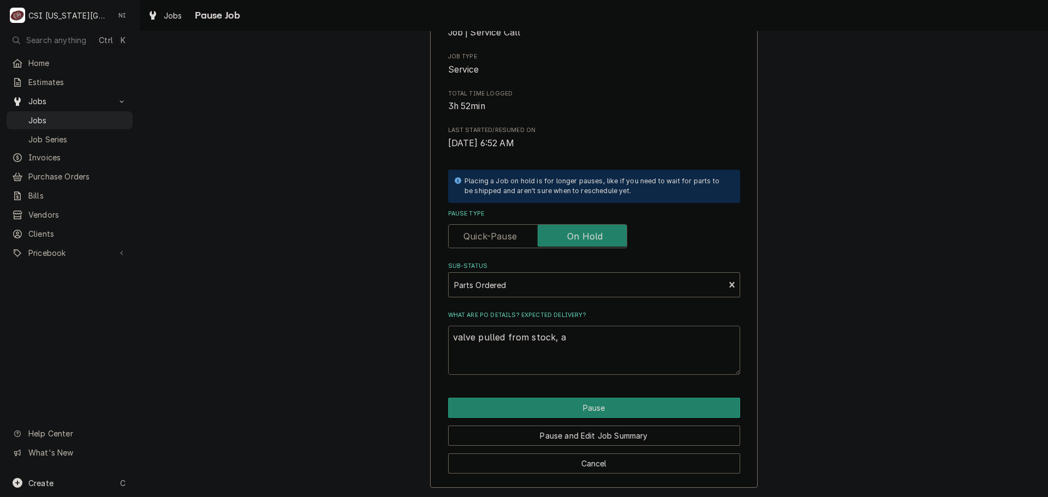
type textarea "valve pulled from stock, ad"
type textarea "x"
type textarea "valve pulled from stock, ada"
type textarea "x"
type textarea "valve pulled from stock, adap"
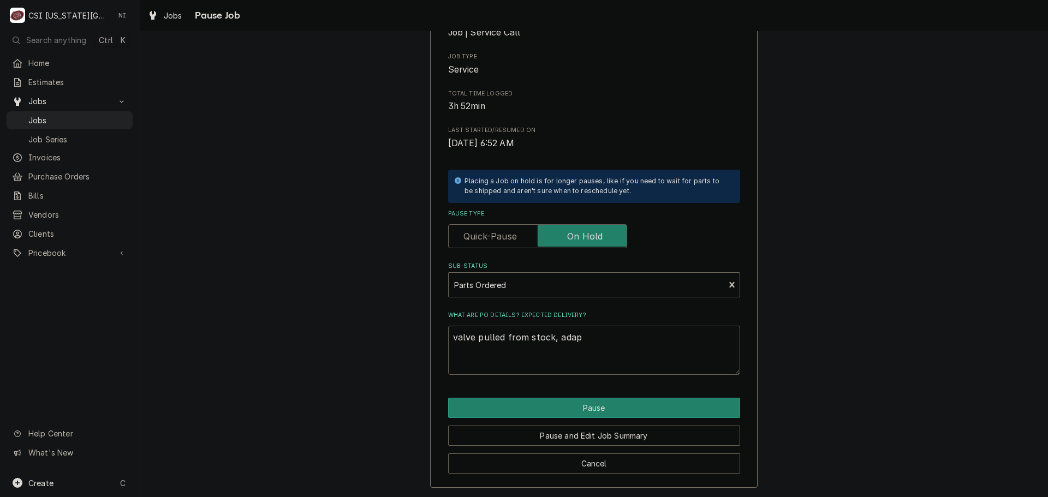
type textarea "x"
type textarea "valve pulled from stock, adapt"
type textarea "x"
type textarea "valve pulled from stock, adapte"
type textarea "x"
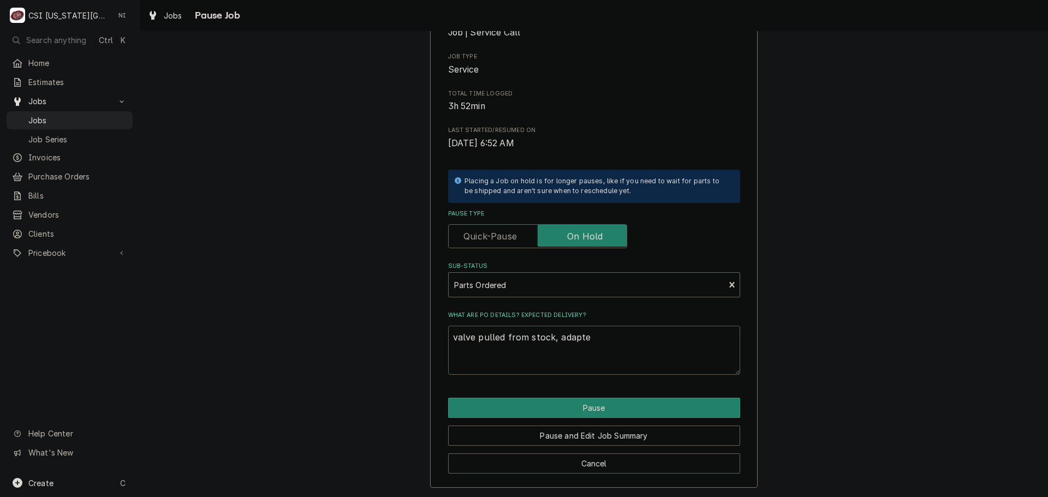
type textarea "valve pulled from stock, adapter"
type textarea "x"
type textarea "valve pulled from stock, adapter"
type textarea "x"
type textarea "valve pulled from stock, adapter o"
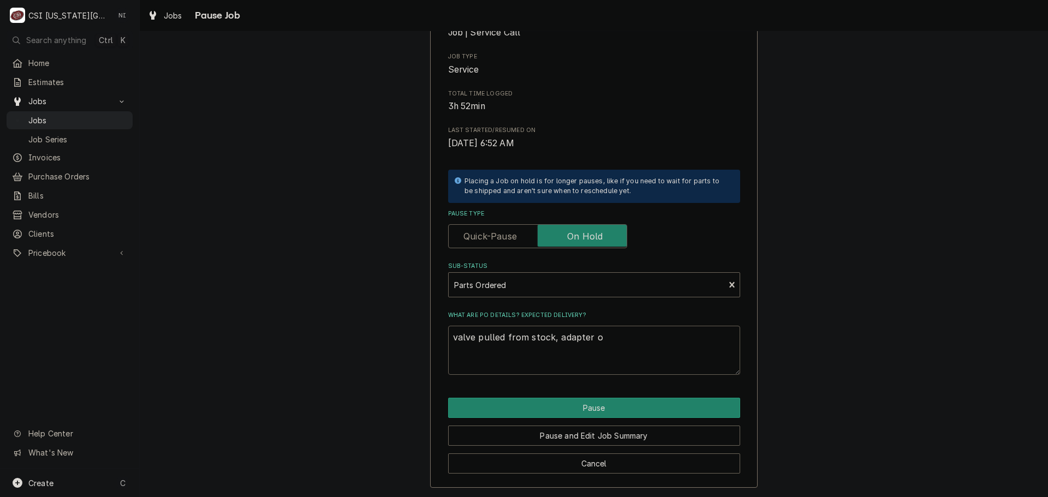
type textarea "x"
type textarea "valve pulled from stock, adapter or"
type textarea "x"
type textarea "valve pulled from stock, adapter ord"
type textarea "x"
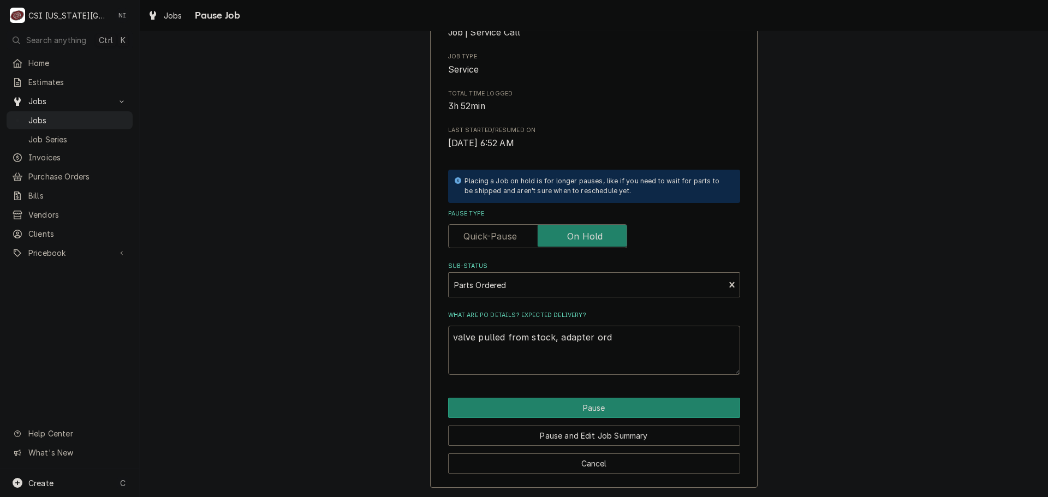
type textarea "valve pulled from stock, adapter orde"
type textarea "x"
type textarea "valve pulled from stock, adapter order"
type textarea "x"
type textarea "valve pulled from stock, adapter ordere"
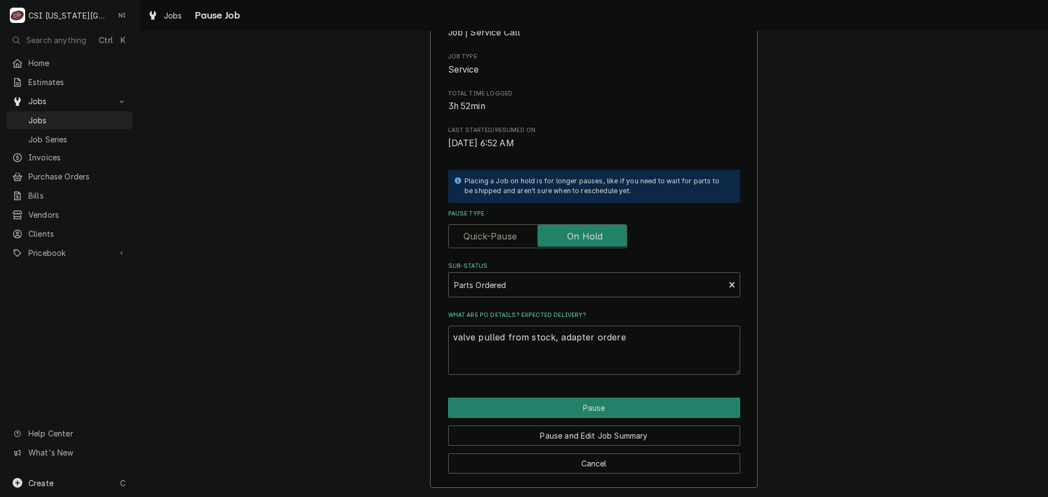
type textarea "x"
type textarea "valve pulled from stock, adapter ordered"
type textarea "x"
type textarea "valve pulled from stock, adapter ordered"
type textarea "x"
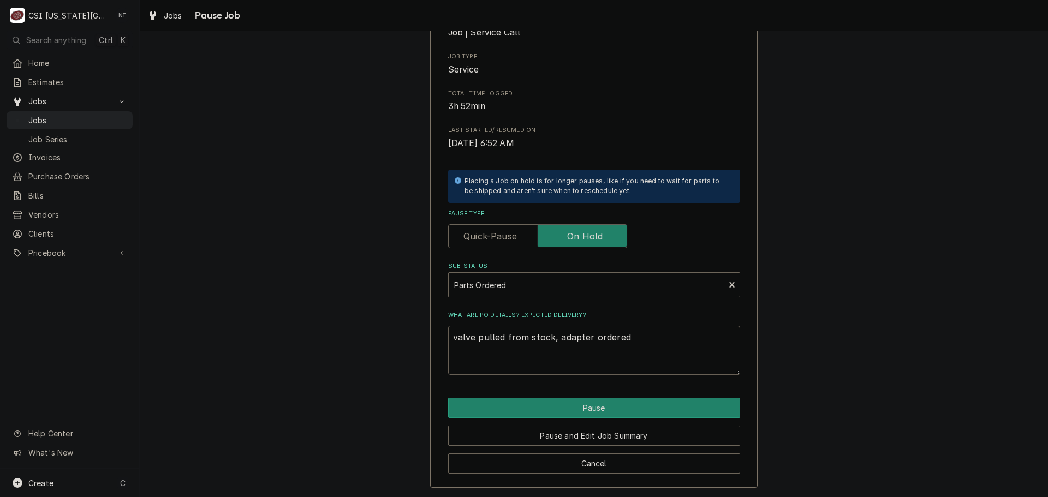
type textarea "valve pulled from stock, adapter ordered o"
type textarea "x"
type textarea "valve pulled from stock, adapter ordered on"
type textarea "x"
type textarea "valve pulled from stock, adapter ordered on"
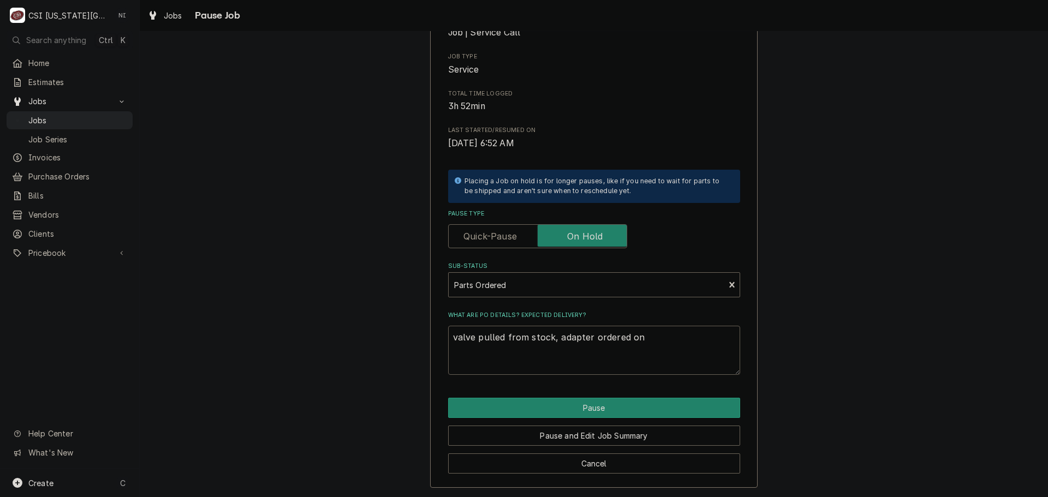
type textarea "x"
type textarea "valve pulled from stock, adapter ordered on P"
type textarea "x"
type textarea "valve pulled from stock, adapter ordered on PO"
type textarea "x"
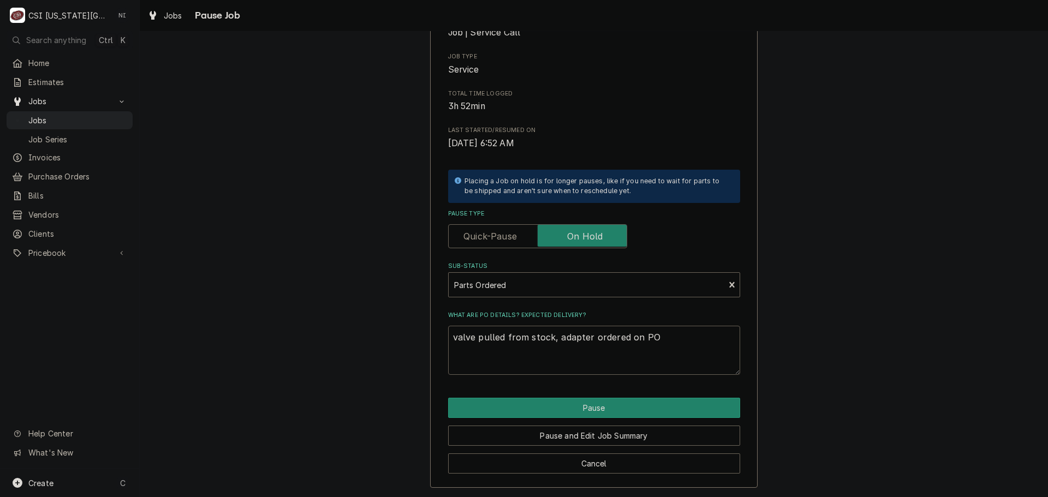
type textarea "valve pulled from stock, adapter ordered on PO"
type textarea "x"
type textarea "valve pulled from stock, adapter ordered on PO 3"
type textarea "x"
type textarea "valve pulled from stock, adapter ordered on PO 30"
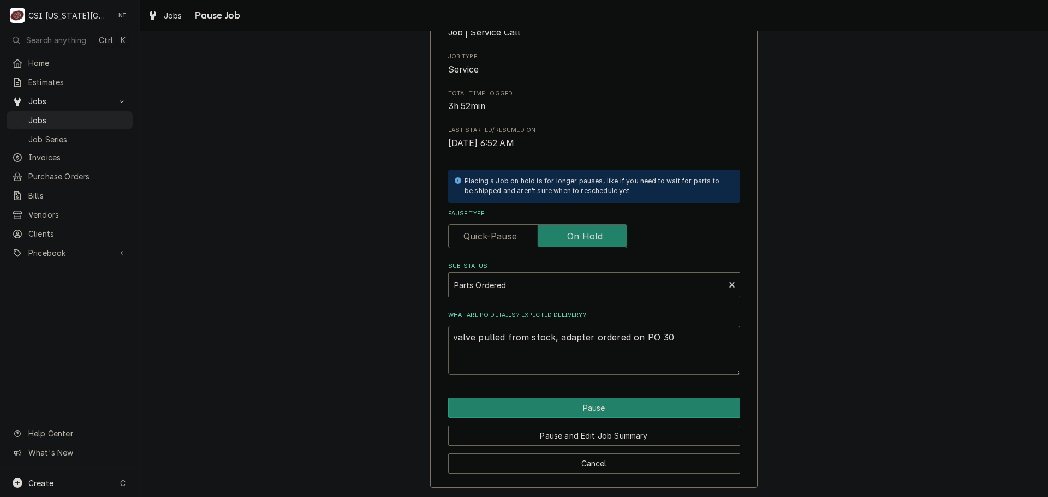
type textarea "x"
type textarea "valve pulled from stock, adapter ordered on PO 301"
type textarea "x"
type textarea "valve pulled from stock, adapter ordered on PO 3013"
type textarea "x"
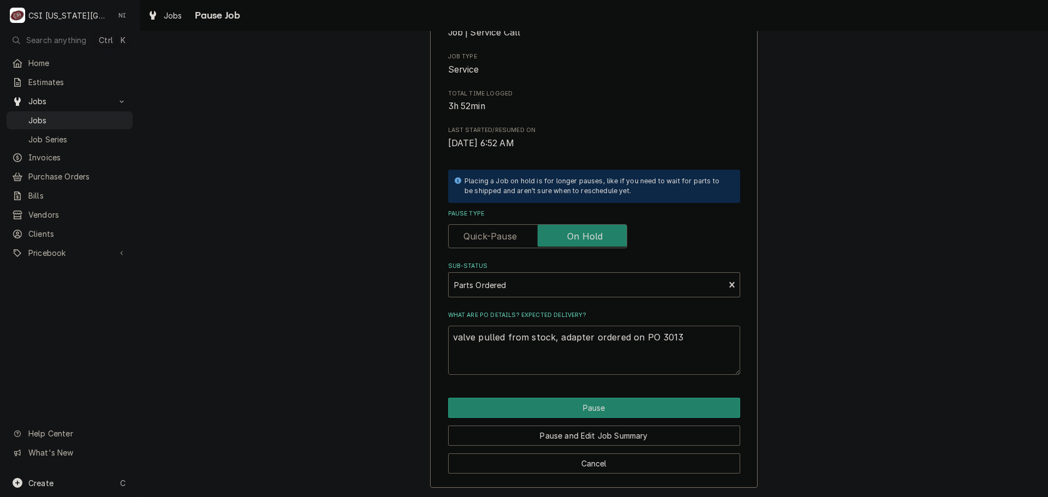
type textarea "valve pulled from stock, adapter ordered on PO 30138"
type textarea "x"
type textarea "valve pulled from stock, adapter ordered on PO 301383"
click at [514, 406] on button "Pause" at bounding box center [594, 408] width 292 height 20
type textarea "x"
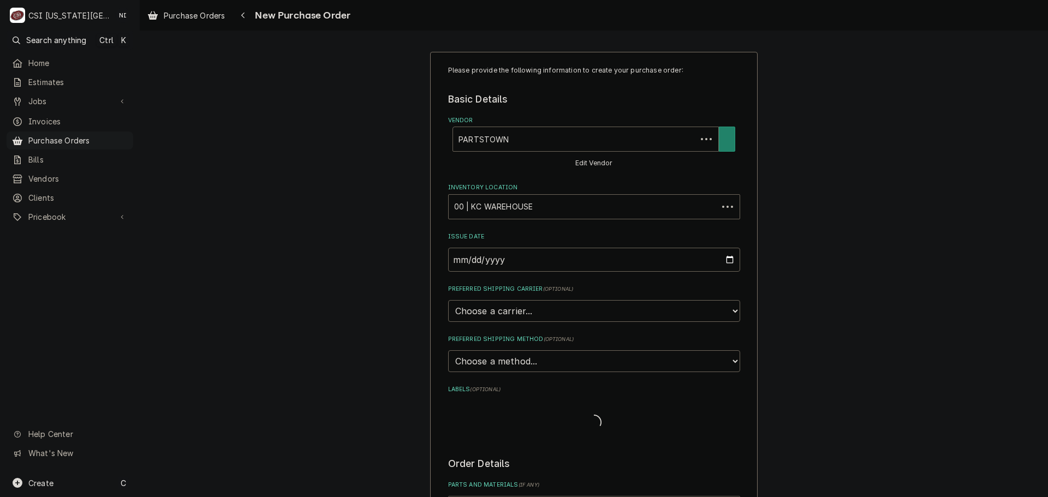
type textarea "x"
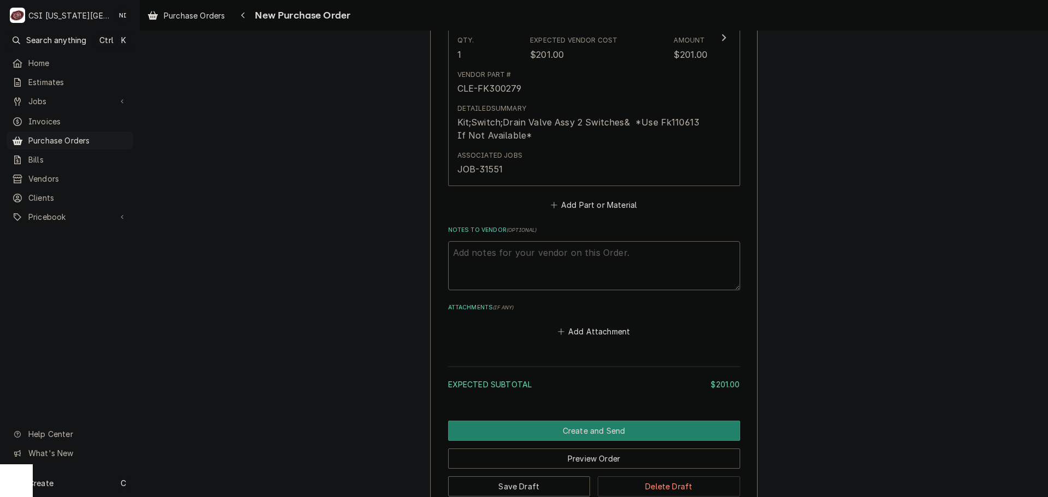
scroll to position [600, 0]
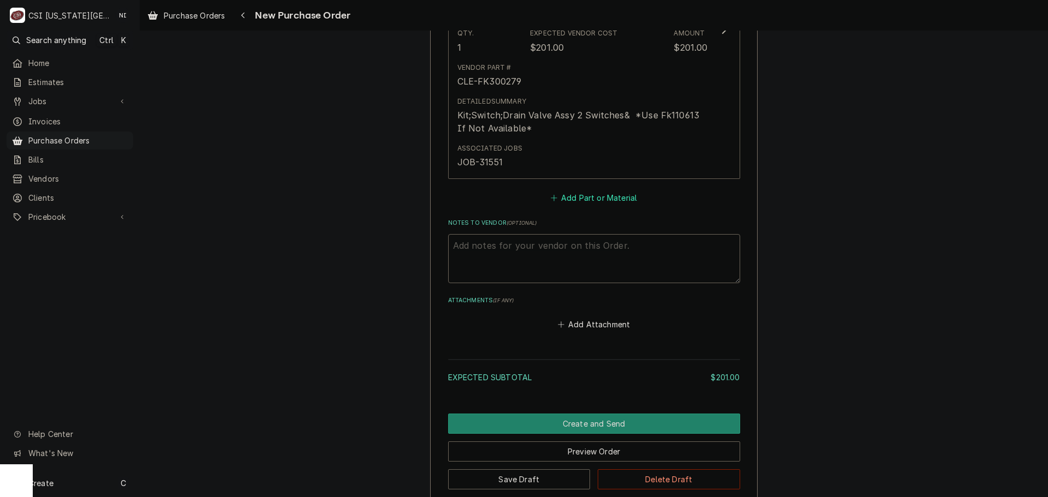
click at [598, 199] on button "Add Part or Material" at bounding box center [593, 197] width 90 height 15
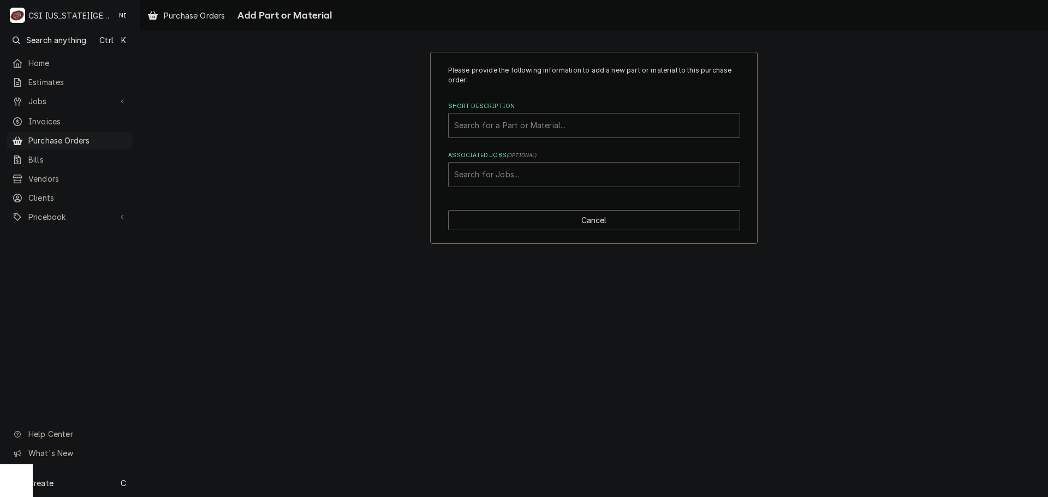
click at [569, 169] on div "Associated Jobs" at bounding box center [594, 175] width 280 height 20
type input "3"
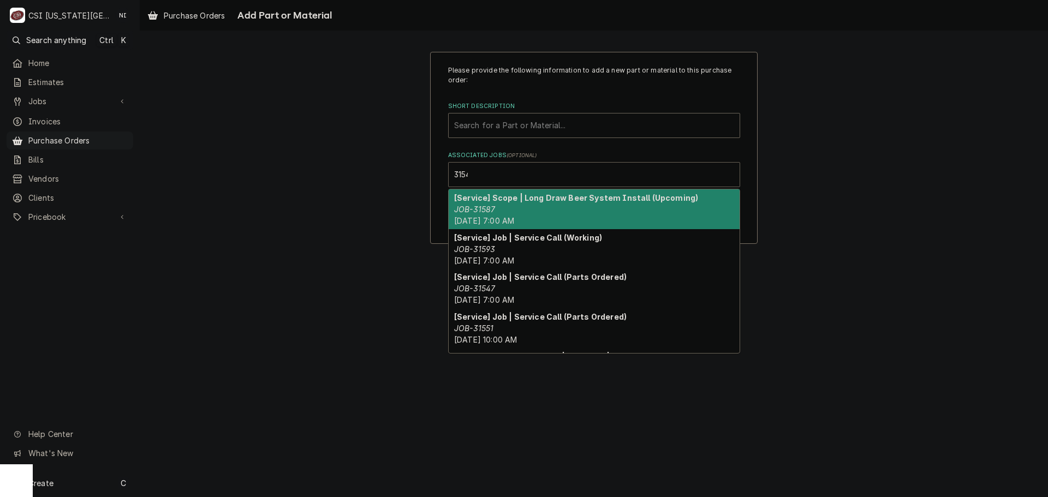
type input "31547"
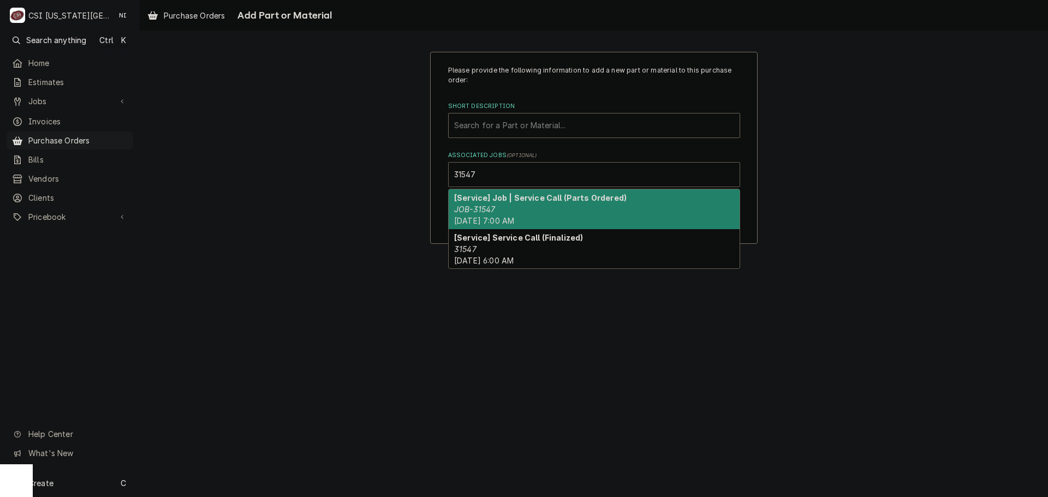
click at [588, 198] on strong "[Service] Job | Service Call (Parts Ordered)" at bounding box center [540, 197] width 172 height 9
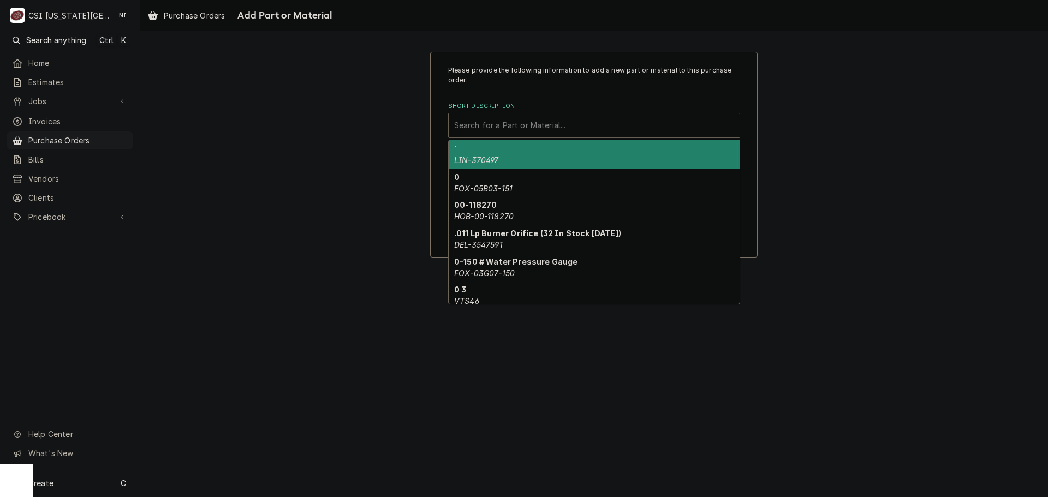
click at [563, 134] on div "Short Description" at bounding box center [594, 126] width 280 height 20
paste input "60130101"
type input "60130101"
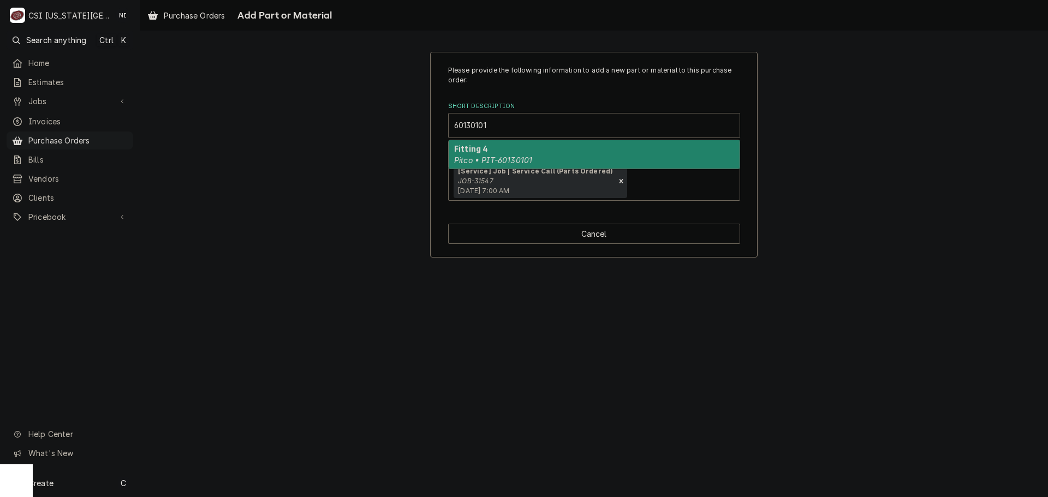
click at [542, 146] on div "Fitting 4 Pitco • PIT-60130101" at bounding box center [594, 154] width 291 height 28
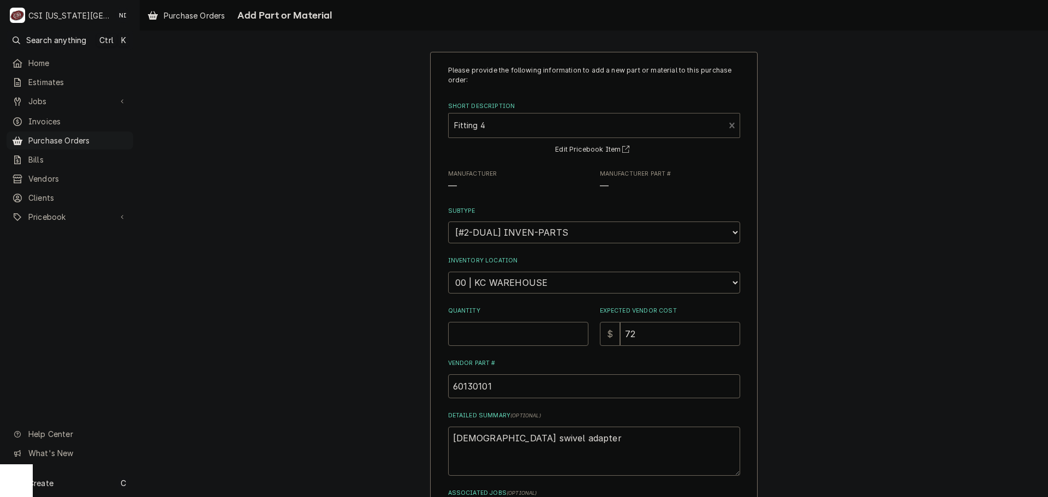
type textarea "x"
click at [588, 281] on select "Choose a location... 00 | KC WAREHOUSE 00 | MAIN WAREHOUSE 01 | [PERSON_NAME] #…" at bounding box center [594, 283] width 292 height 22
select select "2705"
click at [448, 272] on select "Choose a location... 00 | KC WAREHOUSE 00 | MAIN WAREHOUSE 01 | [PERSON_NAME] #…" at bounding box center [594, 283] width 292 height 22
click at [504, 326] on input "Quantity" at bounding box center [518, 334] width 140 height 24
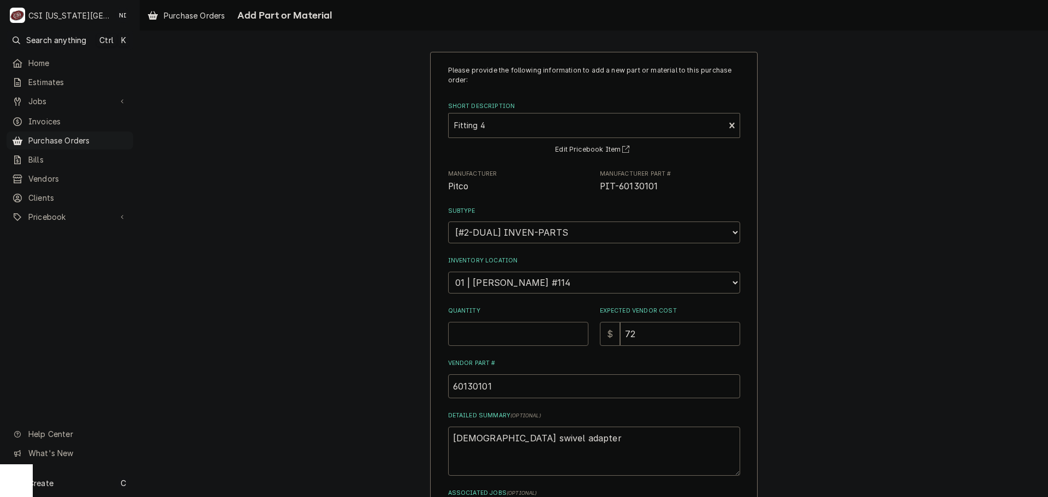
type textarea "x"
type input "1"
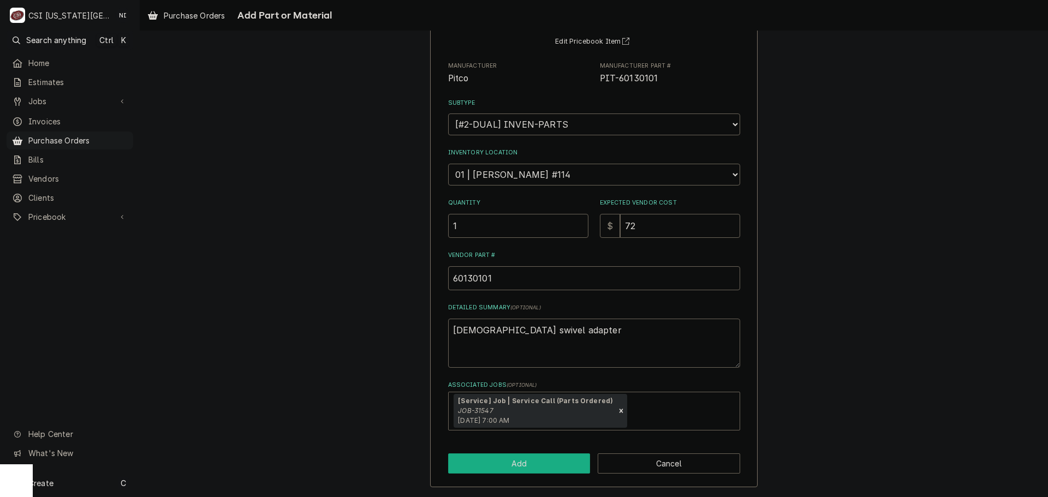
click at [564, 458] on button "Add" at bounding box center [519, 464] width 142 height 20
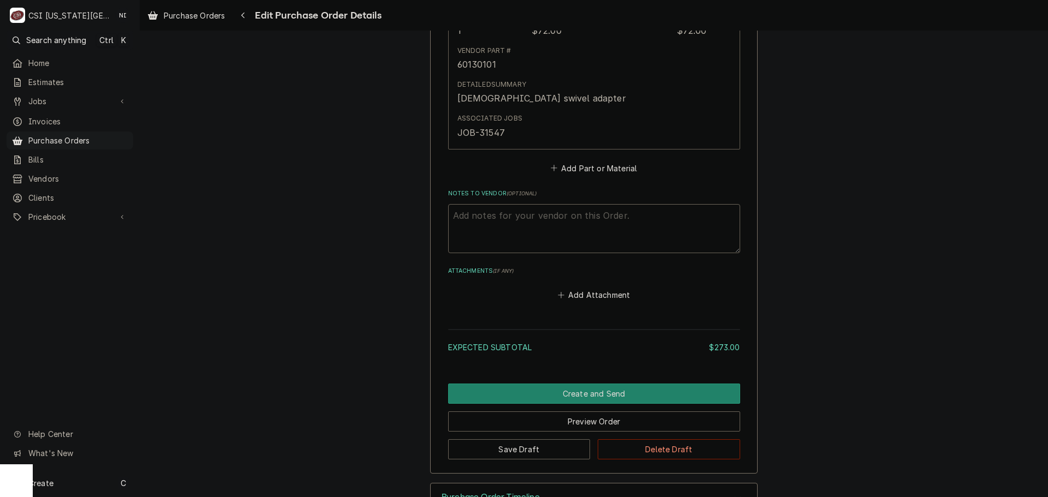
scroll to position [957, 0]
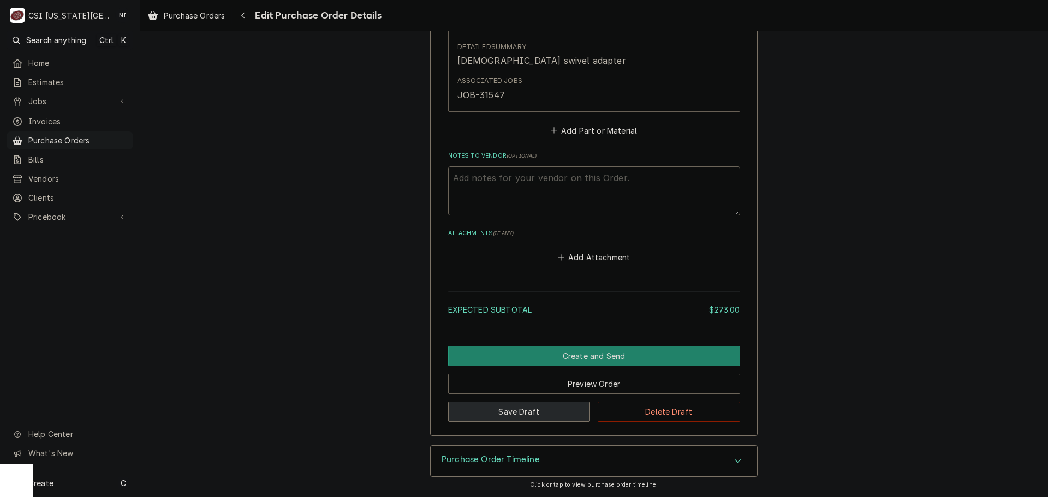
click at [526, 410] on button "Save Draft" at bounding box center [519, 412] width 142 height 20
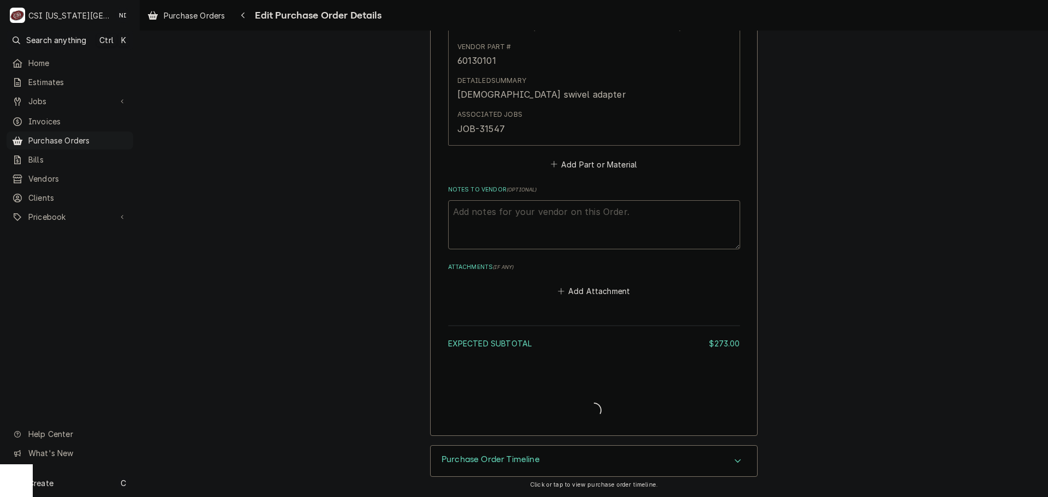
type textarea "x"
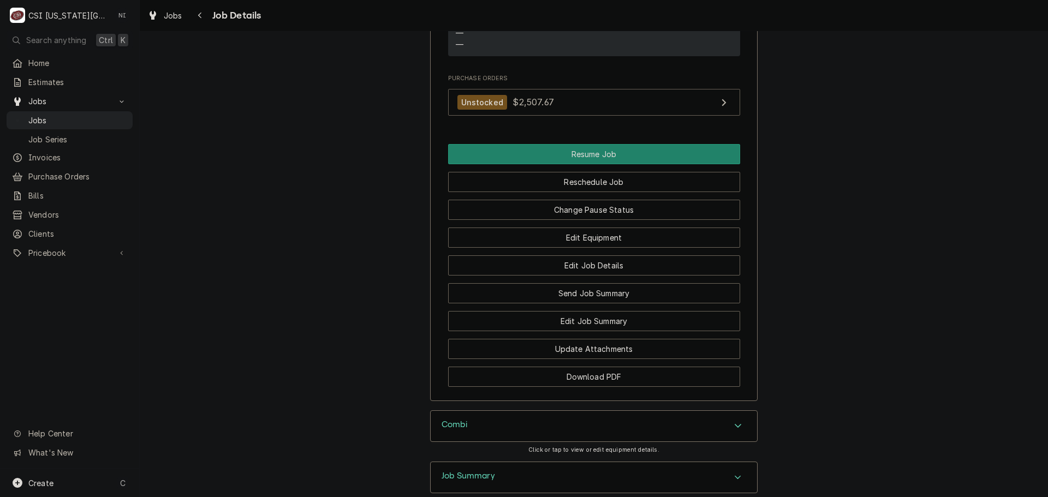
scroll to position [1528, 0]
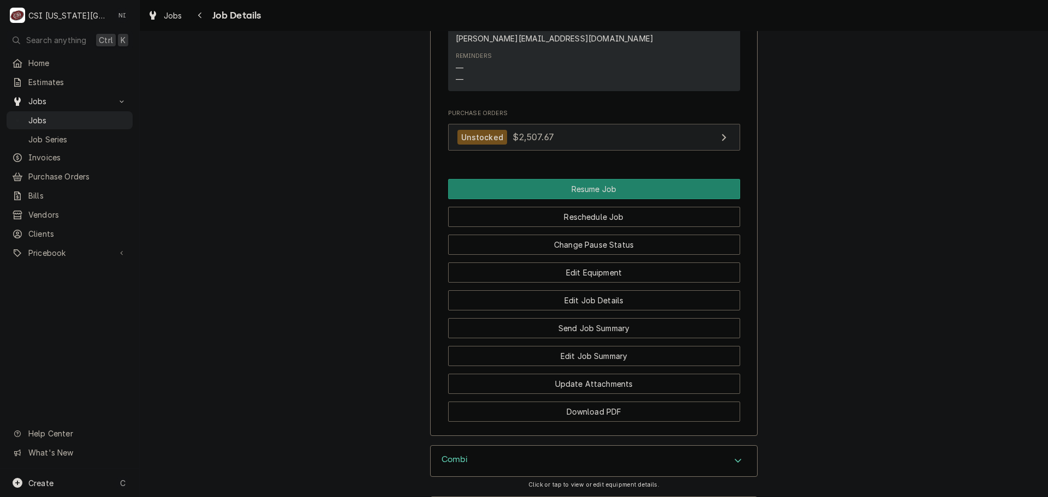
click at [613, 124] on link "Unstocked $2,507.67" at bounding box center [594, 137] width 292 height 27
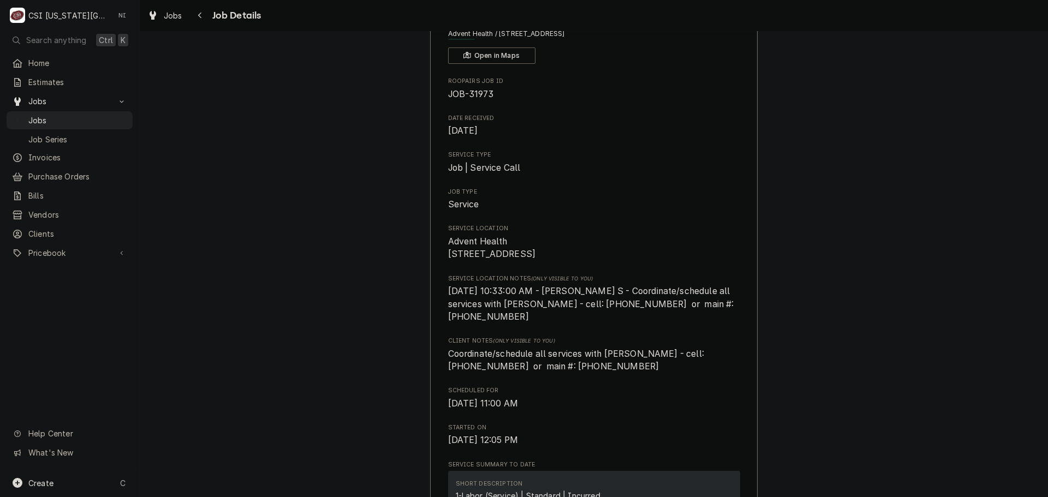
scroll to position [0, 0]
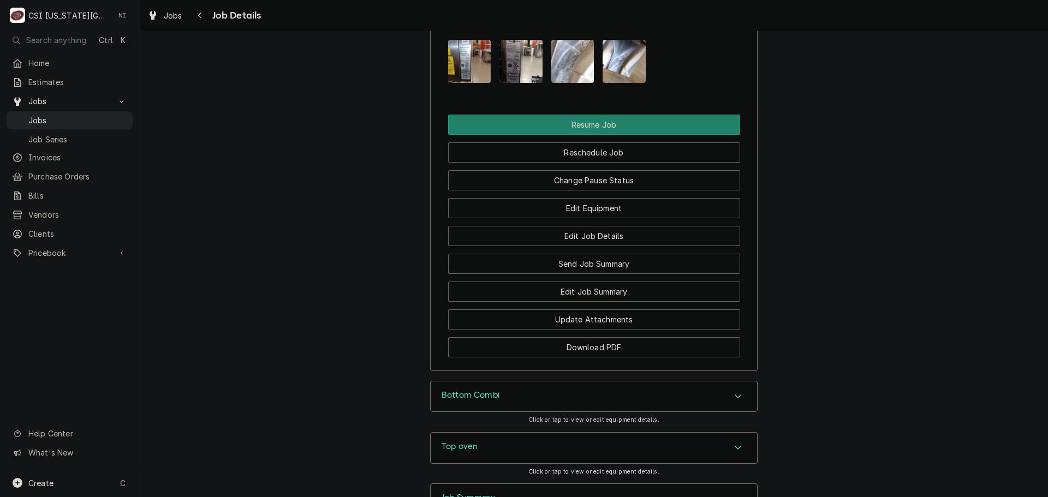
scroll to position [1401, 0]
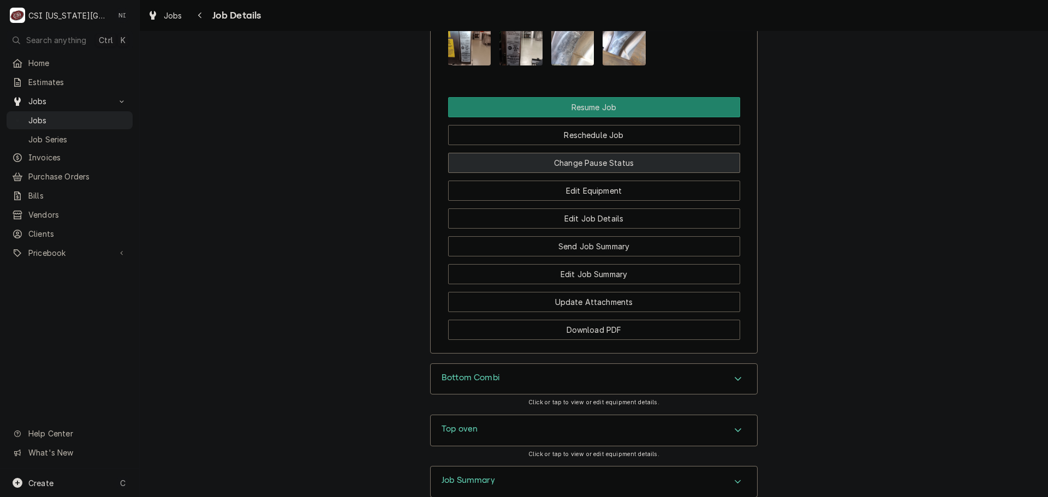
click at [593, 172] on button "Change Pause Status" at bounding box center [594, 163] width 292 height 20
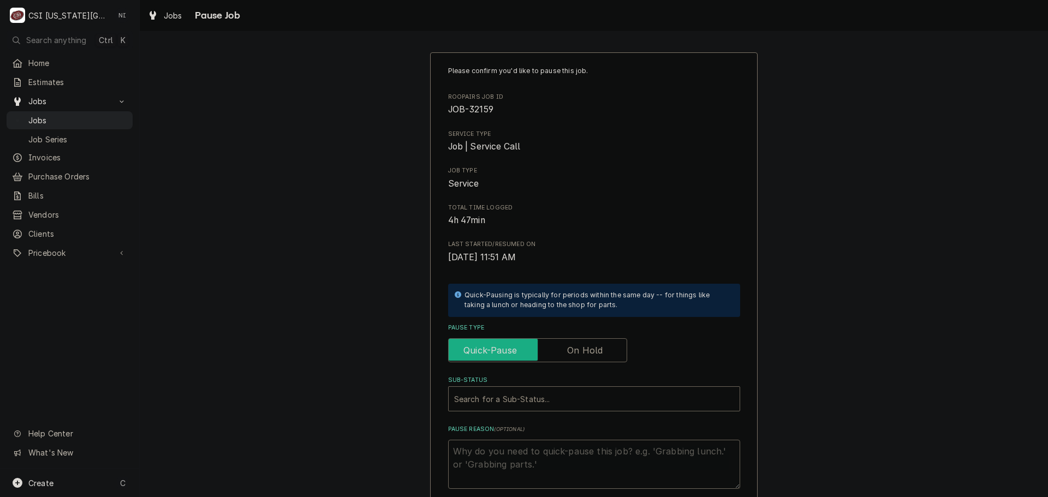
click at [575, 342] on input "Pause Type" at bounding box center [537, 350] width 169 height 24
checkbox input "true"
click at [565, 397] on div "Sub-Status" at bounding box center [594, 399] width 280 height 20
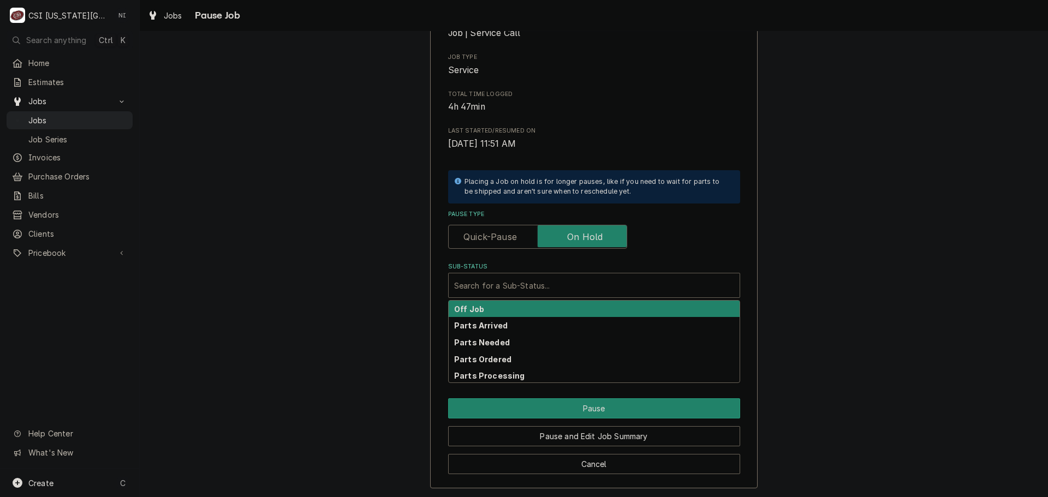
scroll to position [114, 0]
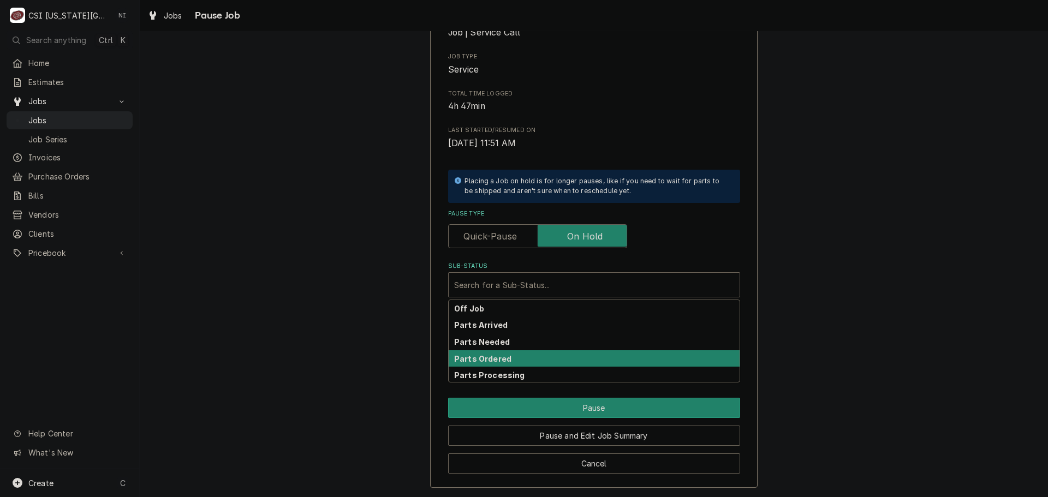
click at [514, 364] on div "Parts Ordered" at bounding box center [594, 358] width 291 height 17
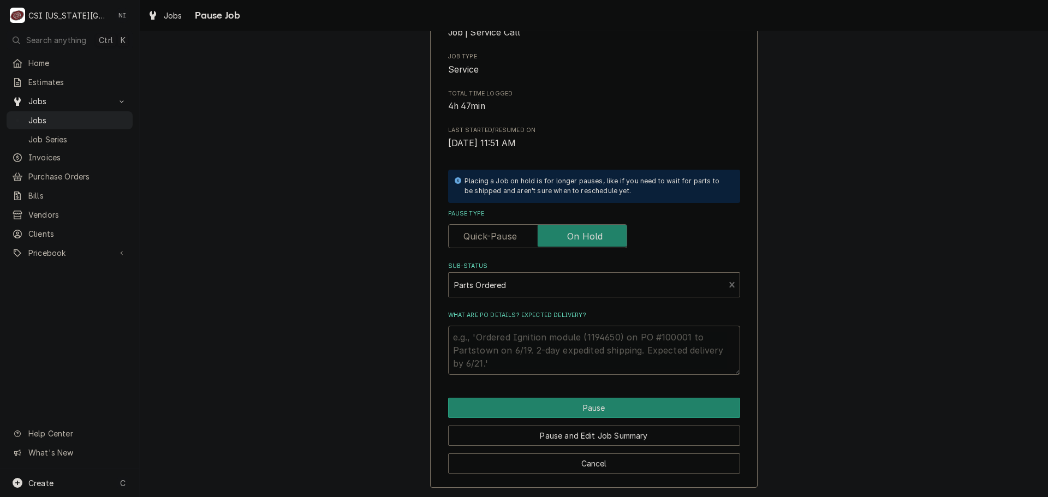
click at [511, 336] on textarea "What are PO details? Expected delivery?" at bounding box center [594, 350] width 292 height 49
type textarea "x"
type textarea "M"
type textarea "x"
type textarea "MF"
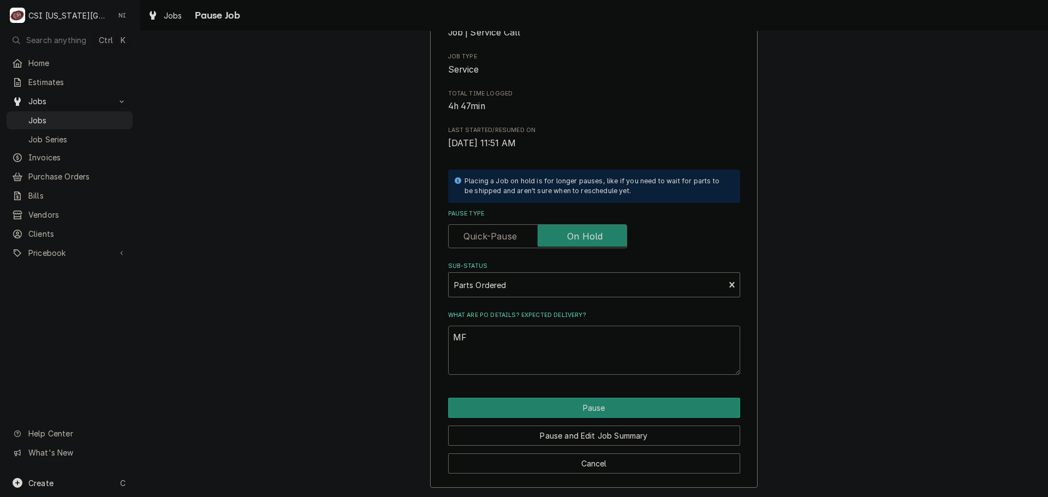
type textarea "x"
type textarea "MFG"
type textarea "x"
type textarea "MFG"
type textarea "x"
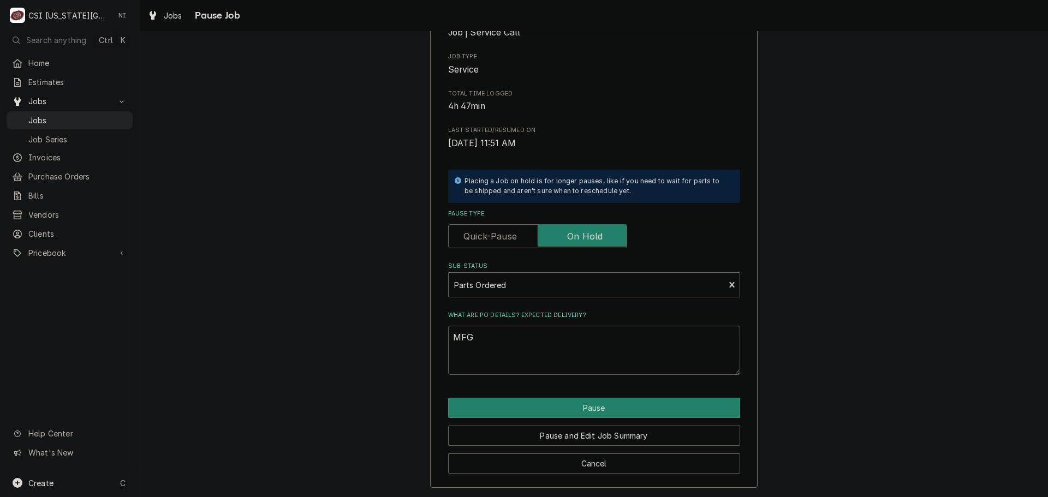
type textarea "MFG s"
type textarea "x"
type textarea "MFG se"
type textarea "x"
type textarea "MFG sen"
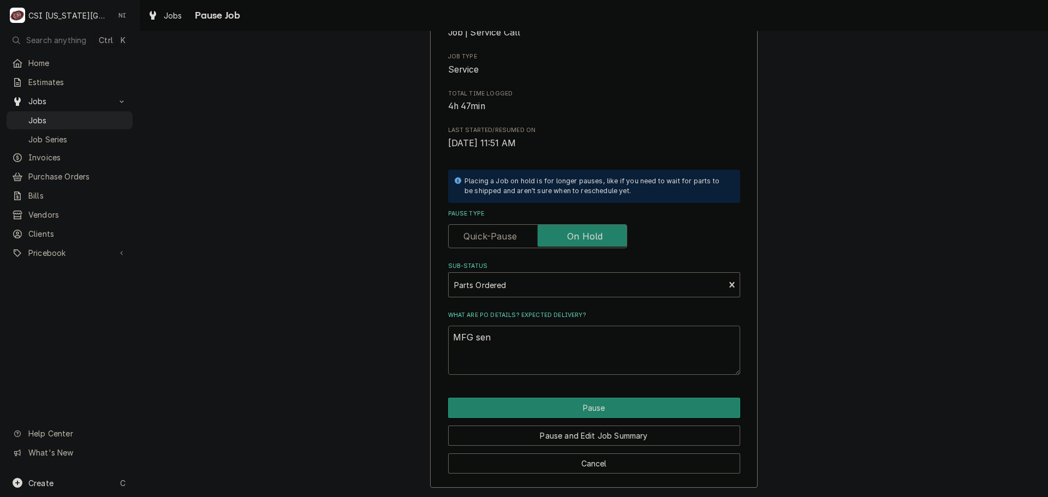
type textarea "x"
type textarea "MFG send"
type textarea "x"
type textarea "MFG sendi"
type textarea "x"
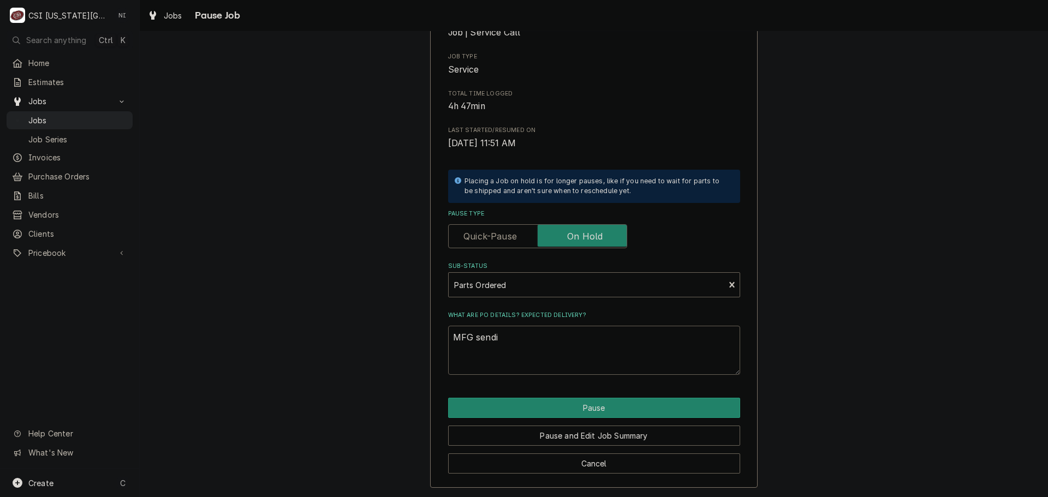
type textarea "MFG sendin"
type textarea "x"
type textarea "MFG sending"
type textarea "x"
type textarea "MFG sending"
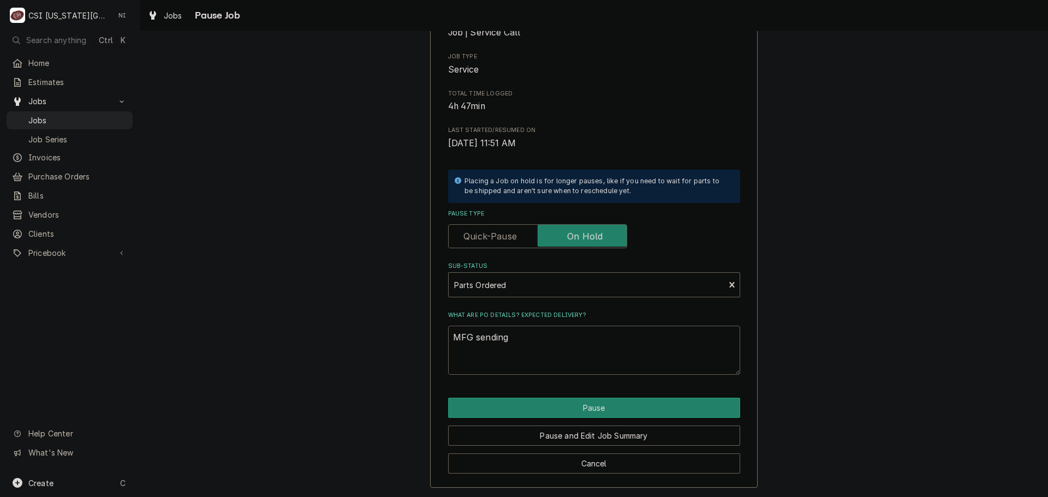
type textarea "x"
type textarea "MFG sending p"
type textarea "x"
type textarea "MFG sending pa"
type textarea "x"
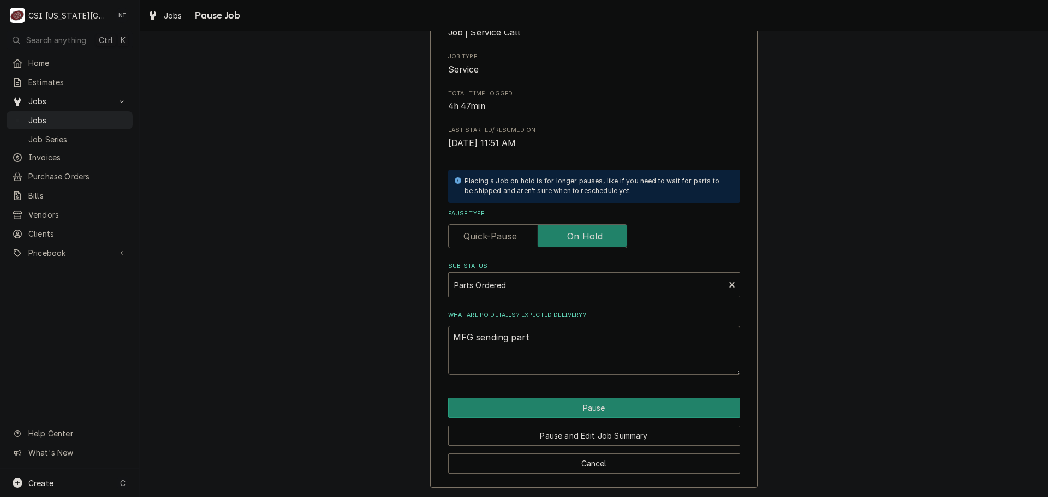
type textarea "MFG sending parts"
type textarea "x"
type textarea "MFG sending parts"
drag, startPoint x: 544, startPoint y: 337, endPoint x: 506, endPoint y: 341, distance: 37.4
click at [506, 341] on textarea "MFG sending parts" at bounding box center [594, 350] width 292 height 49
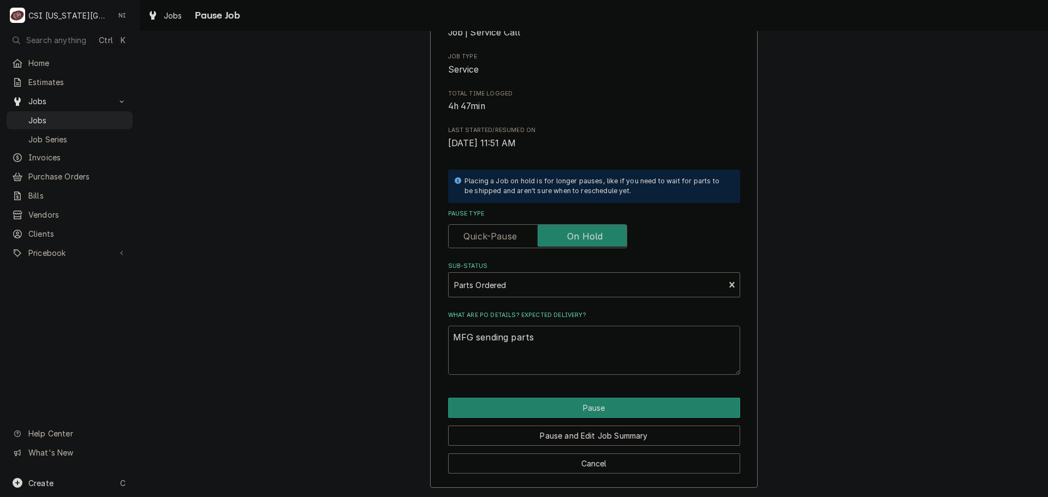
type textarea "x"
type textarea "MFG sending h"
type textarea "x"
type textarea "MFG sending he"
type textarea "x"
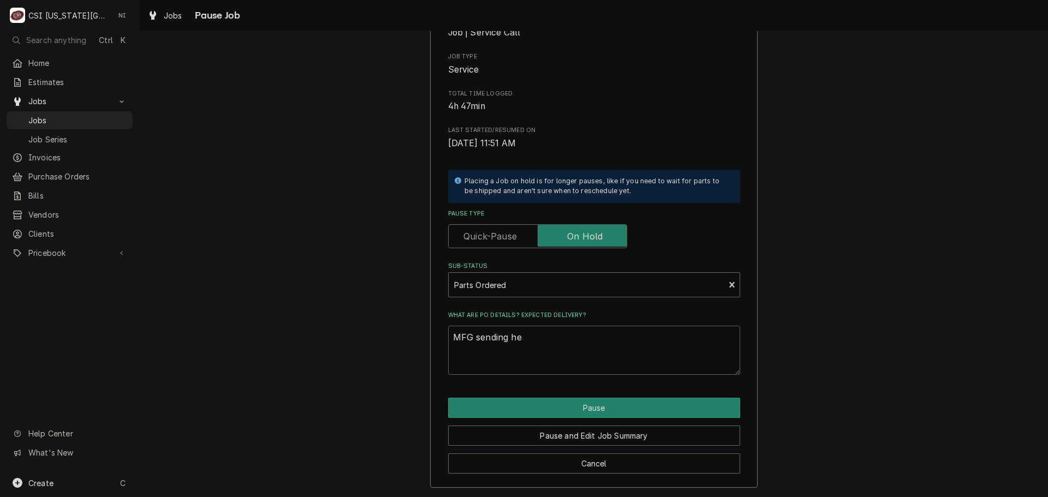
type textarea "MFG sending hea"
type textarea "x"
type textarea "MFG sending heat"
type textarea "x"
type textarea "MFG sending heat"
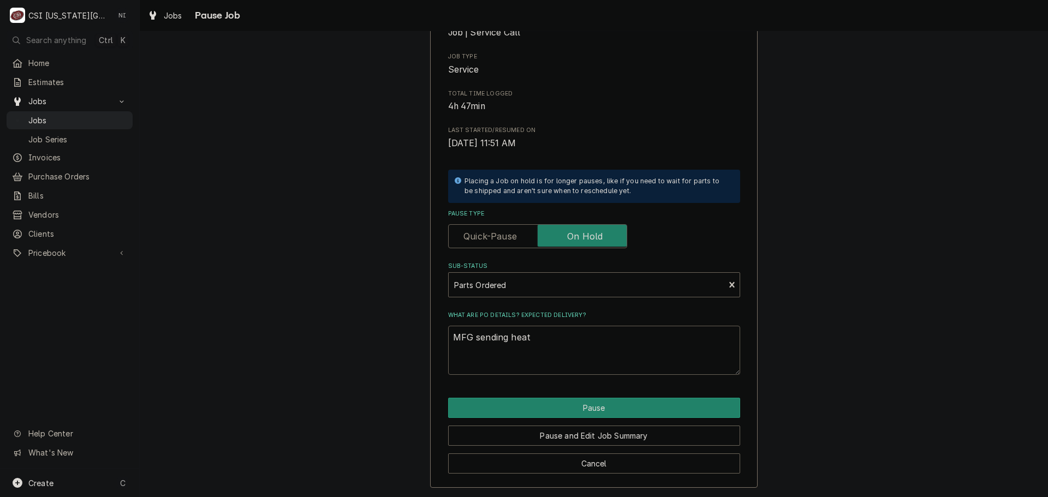
type textarea "x"
type textarea "MFG sending heat e"
type textarea "x"
type textarea "MFG sending heat ex"
type textarea "x"
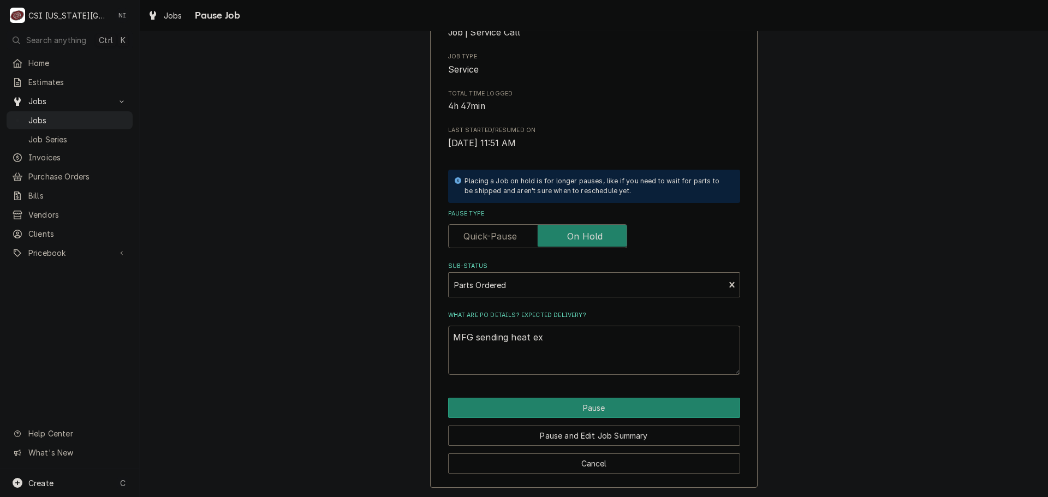
type textarea "MFG sending heat exc"
type textarea "x"
type textarea "MFG sending heat exch"
type textarea "x"
type textarea "MFG sending heat exchn"
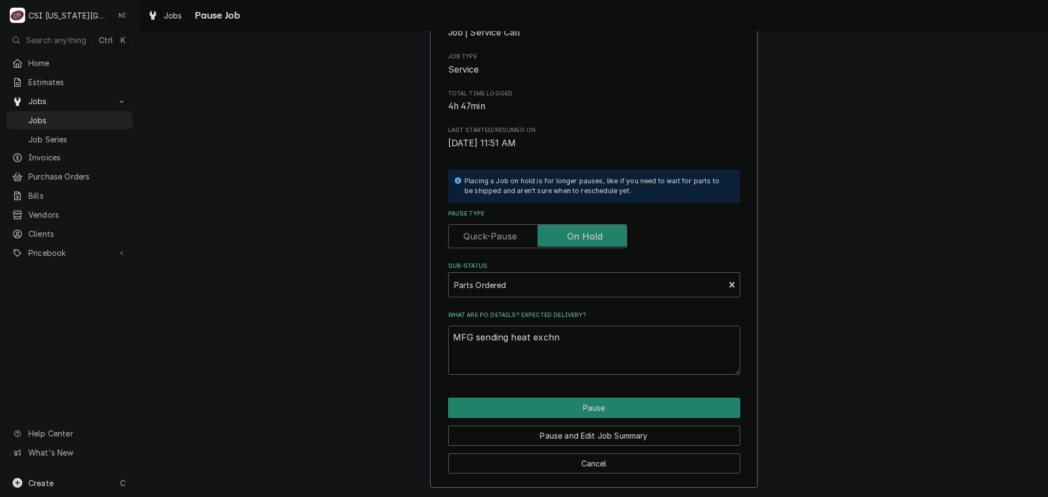
type textarea "x"
type textarea "MFG sending heat exchng"
type textarea "x"
type textarea "MFG sending heat exchn"
type textarea "x"
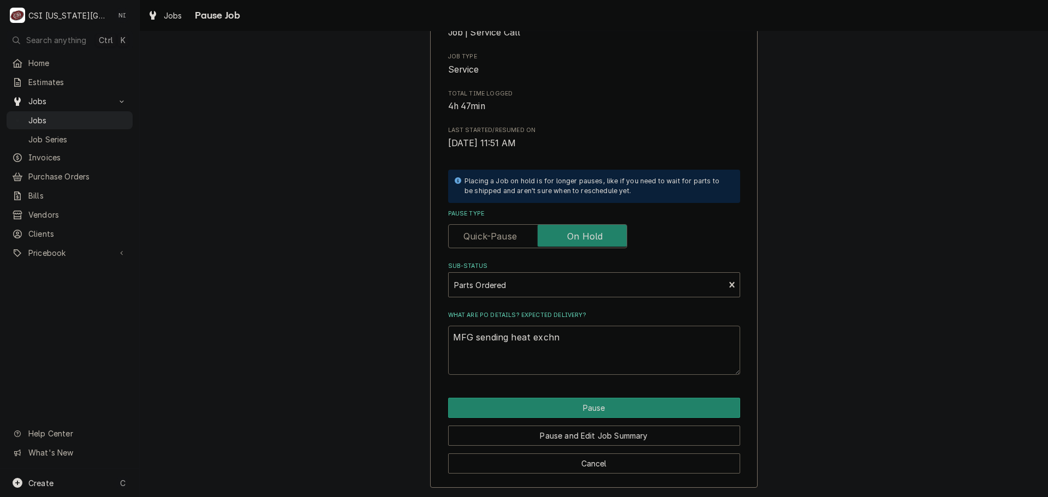
type textarea "MFG sending heat exch"
type textarea "x"
type textarea "MFG sending heat excha"
type textarea "x"
type textarea "MFG sending heat exchan"
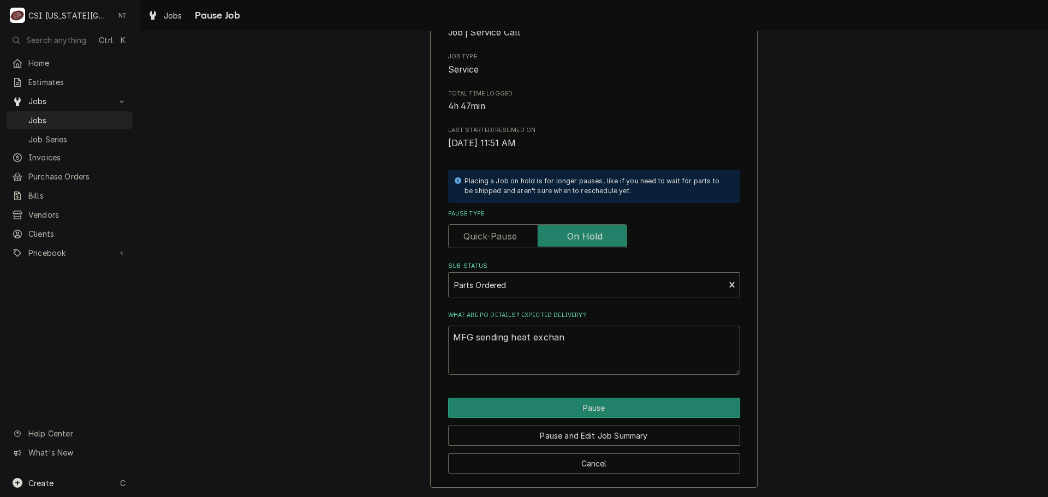
type textarea "x"
type textarea "MFG sending heat exchang"
type textarea "x"
type textarea "MFG sending heat exchange"
type textarea "x"
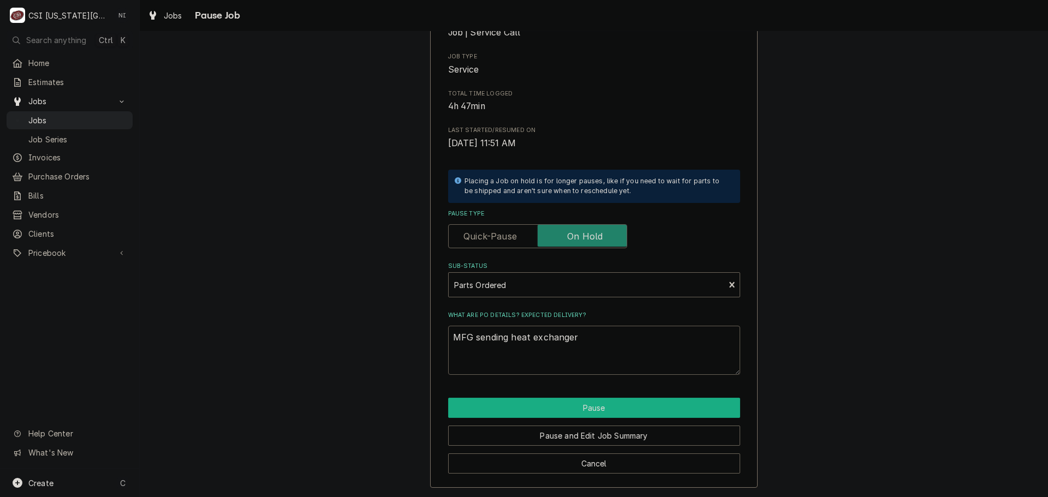
type textarea "MFG sending heat exchanger"
click at [568, 415] on button "Pause" at bounding box center [594, 408] width 292 height 20
type textarea "x"
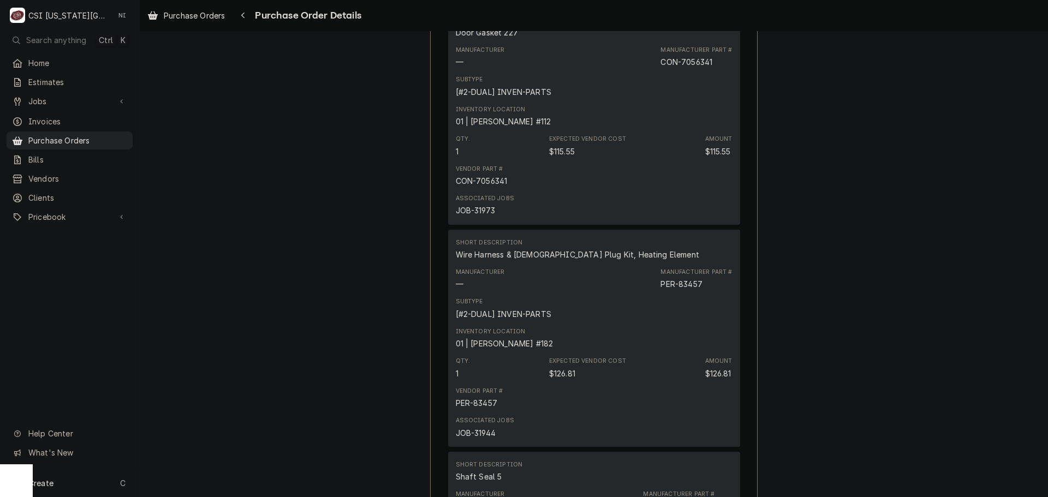
scroll to position [3143, 0]
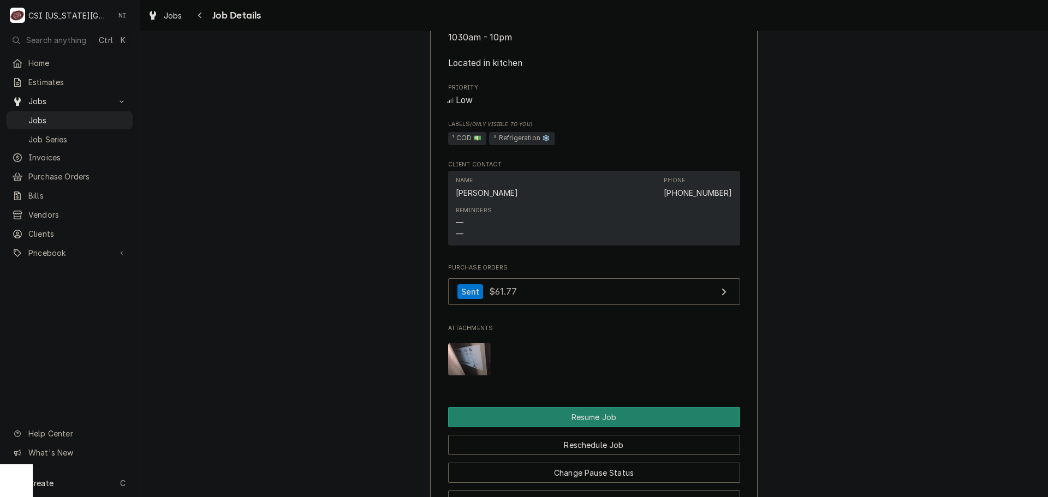
scroll to position [1091, 0]
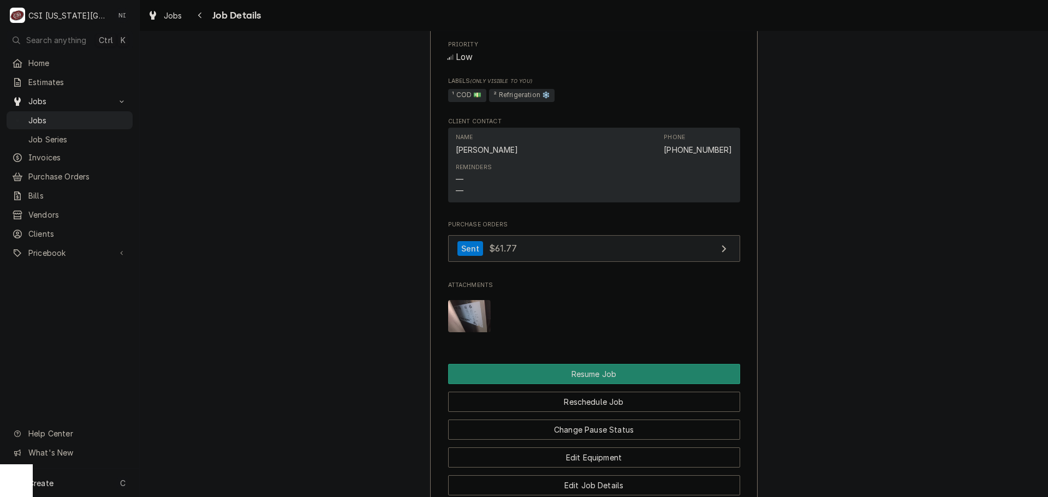
click at [611, 262] on link "Sent $61.77" at bounding box center [594, 248] width 292 height 27
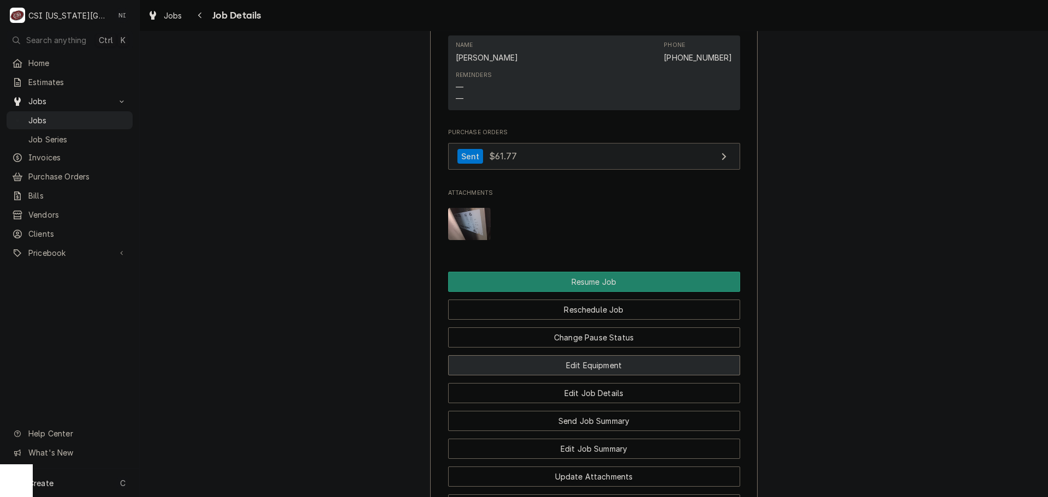
scroll to position [1201, 0]
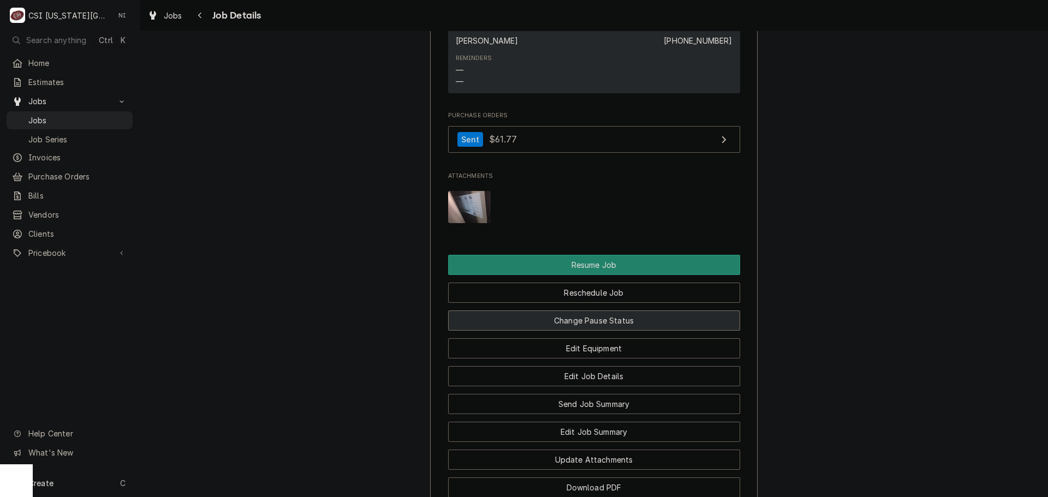
click at [622, 331] on button "Change Pause Status" at bounding box center [594, 321] width 292 height 20
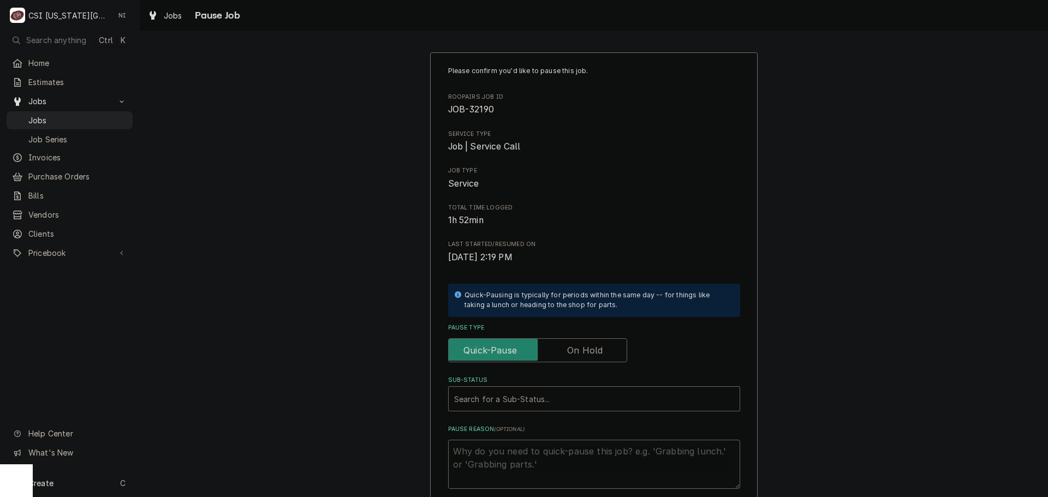
drag, startPoint x: 577, startPoint y: 347, endPoint x: 577, endPoint y: 378, distance: 31.7
click at [577, 348] on label "Pause Type" at bounding box center [537, 350] width 179 height 24
click at [577, 348] on input "Pause Type" at bounding box center [537, 350] width 169 height 24
checkbox input "true"
click at [570, 397] on div "Sub-Status" at bounding box center [594, 399] width 280 height 20
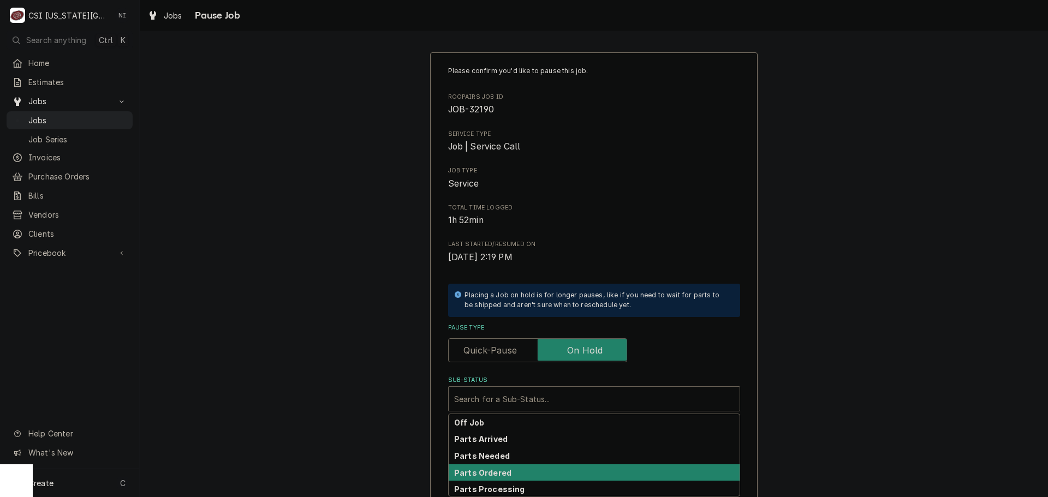
click at [508, 474] on div "Parts Ordered" at bounding box center [594, 472] width 291 height 17
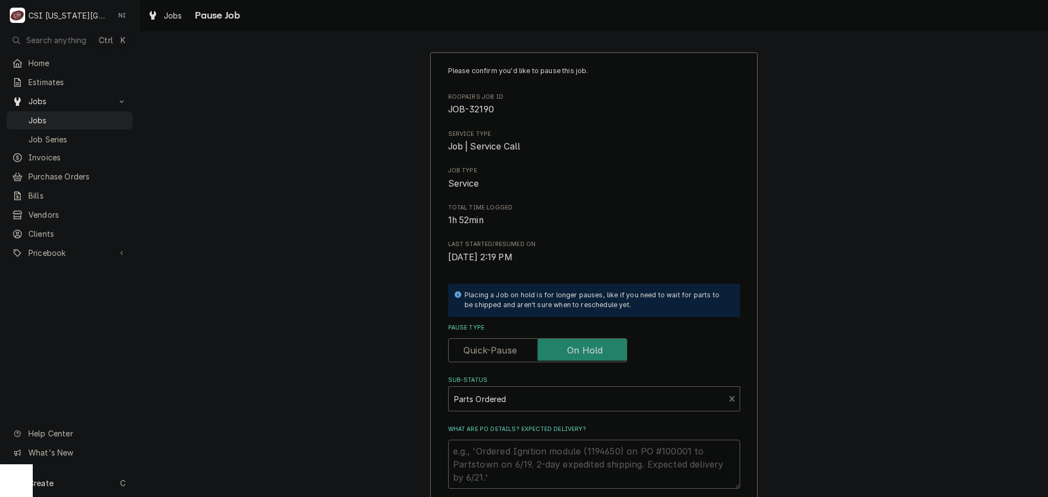
click at [504, 455] on textarea "What are PO details? Expected delivery?" at bounding box center [594, 464] width 292 height 49
type textarea "x"
type textarea "3"
type textarea "x"
type textarea "30"
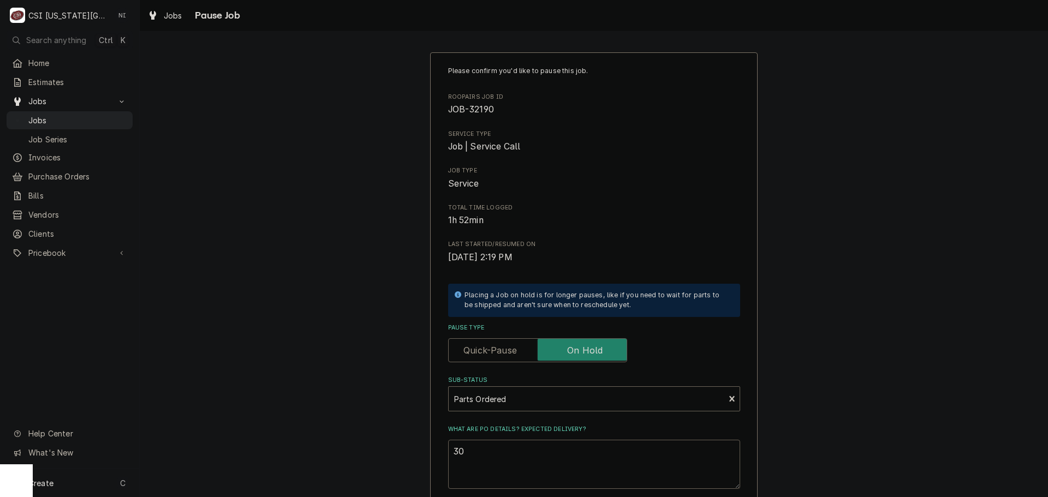
type textarea "x"
type textarea "301"
type textarea "x"
type textarea "3013"
type textarea "x"
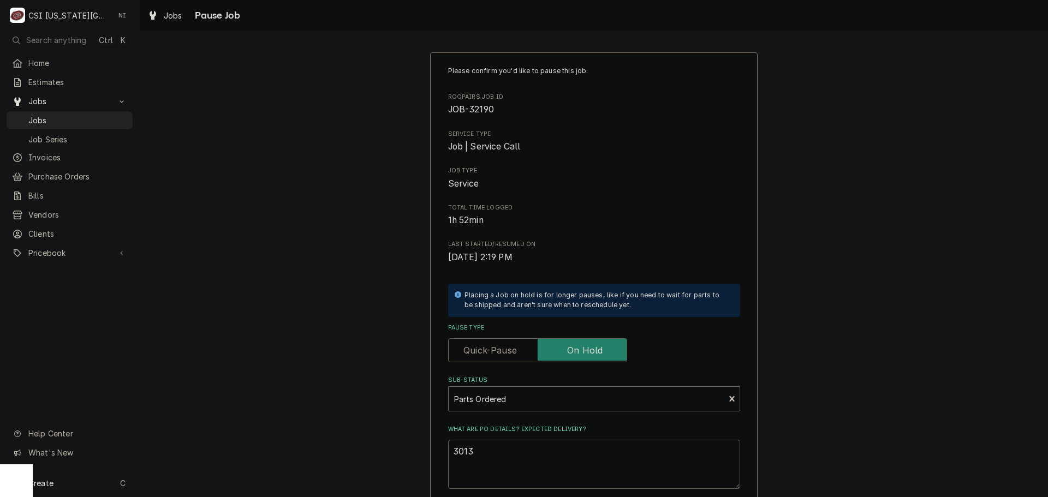
type textarea "30135"
type textarea "x"
type textarea "301357"
type textarea "x"
type textarea "P301357"
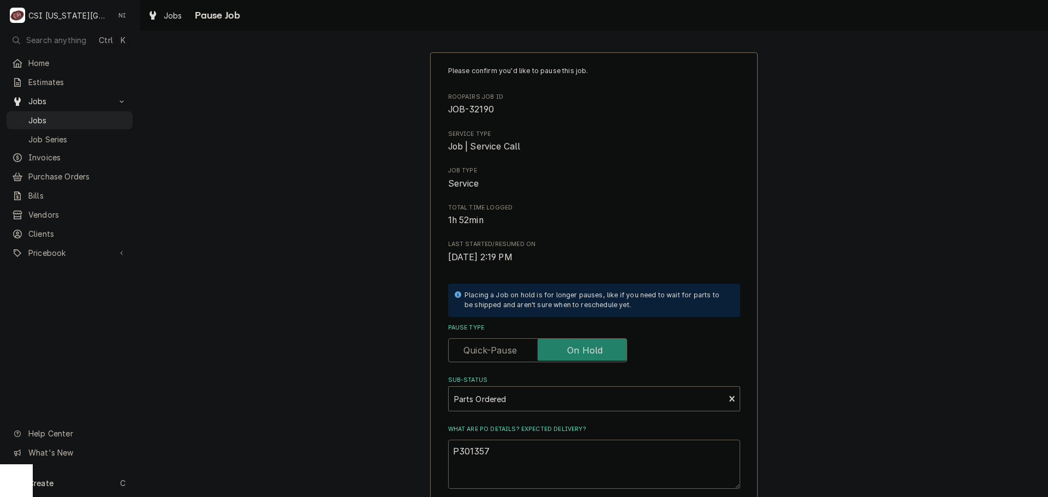
type textarea "x"
type textarea "Pa301357"
type textarea "x"
type textarea "Par301357"
type textarea "x"
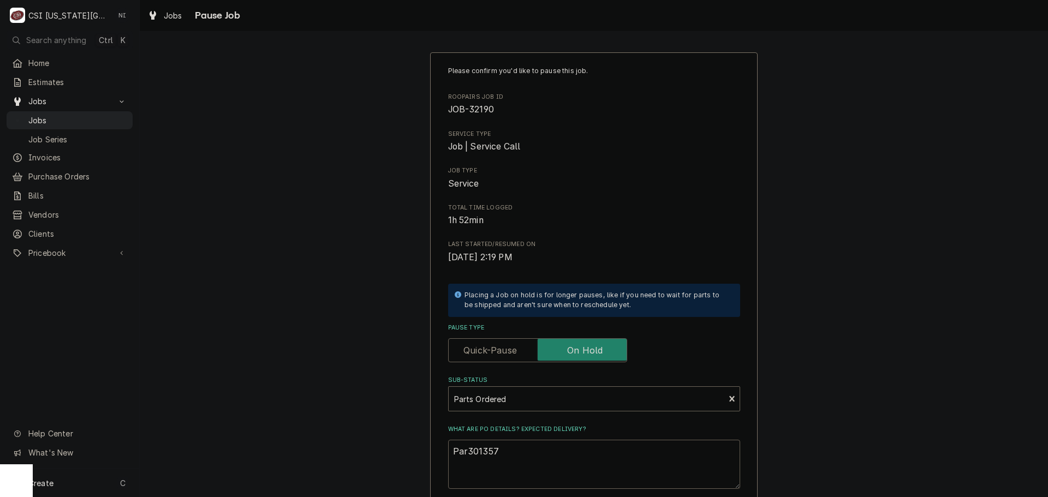
type textarea "Part301357"
type textarea "x"
type textarea "Parts301357"
type textarea "x"
type textarea "Parts 301357"
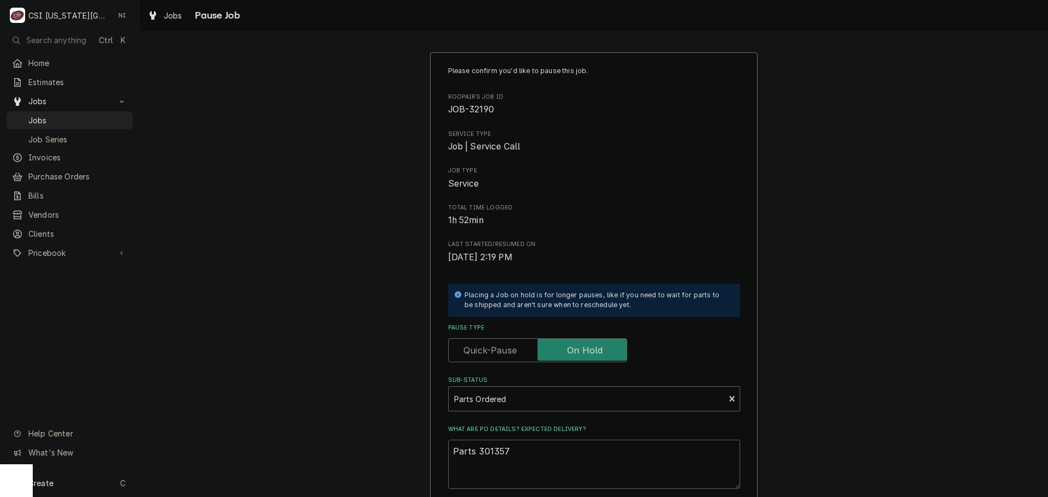
type textarea "x"
type textarea "Parts o301357"
type textarea "x"
type textarea "Parts or301357"
type textarea "x"
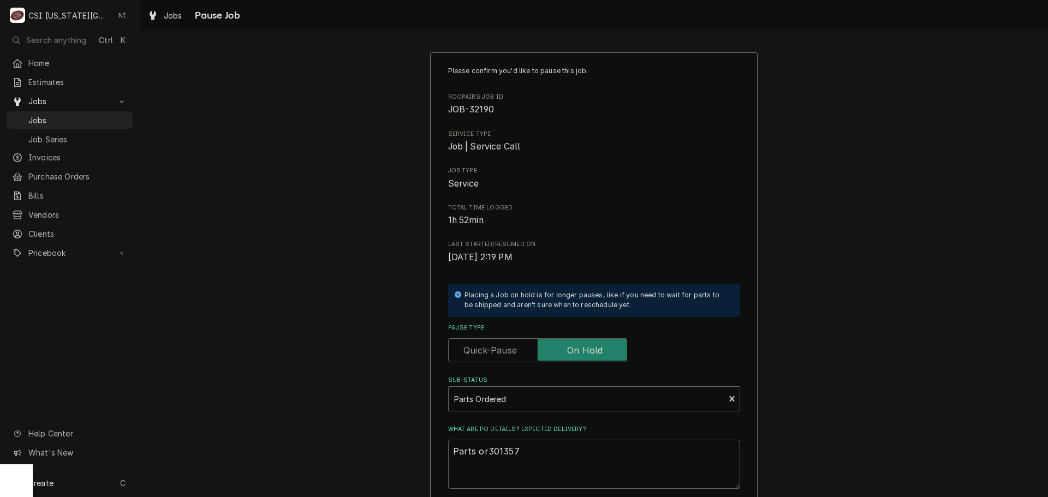
type textarea "Parts ord301357"
type textarea "x"
type textarea "Parts orde301357"
type textarea "x"
type textarea "Parts order301357"
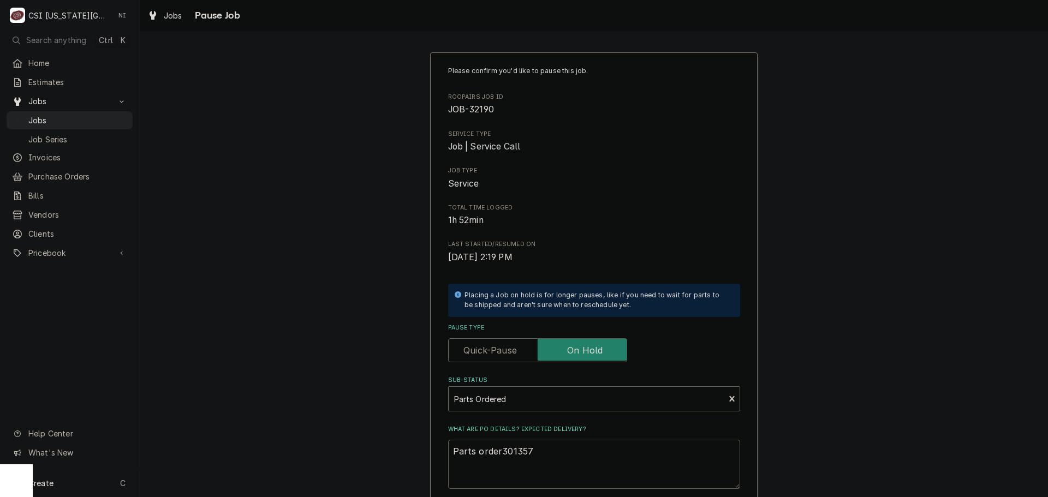
type textarea "x"
type textarea "Parts ordere301357"
type textarea "x"
type textarea "Parts ordered301357"
type textarea "x"
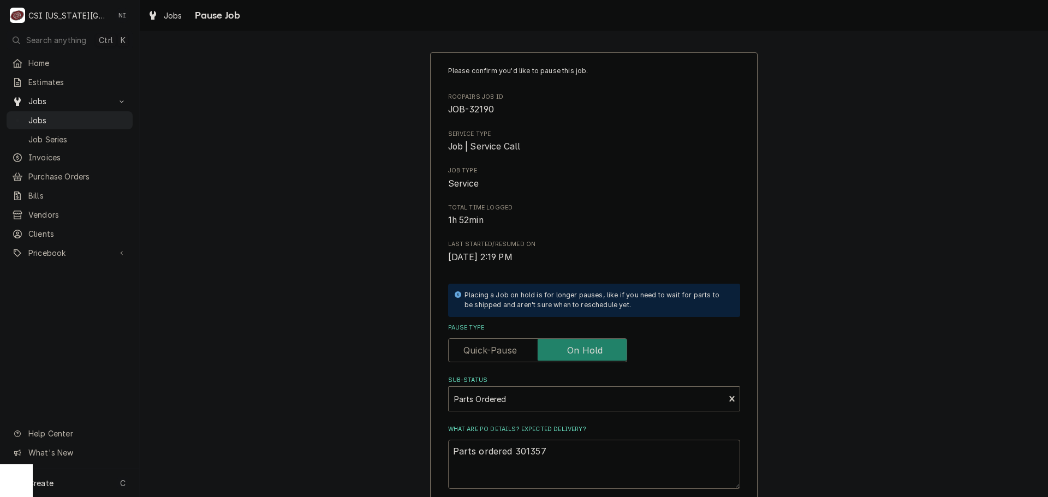
type textarea "Parts ordered o301357"
type textarea "x"
type textarea "Parts ordered on301357"
type textarea "x"
type textarea "Parts ordered on 301357"
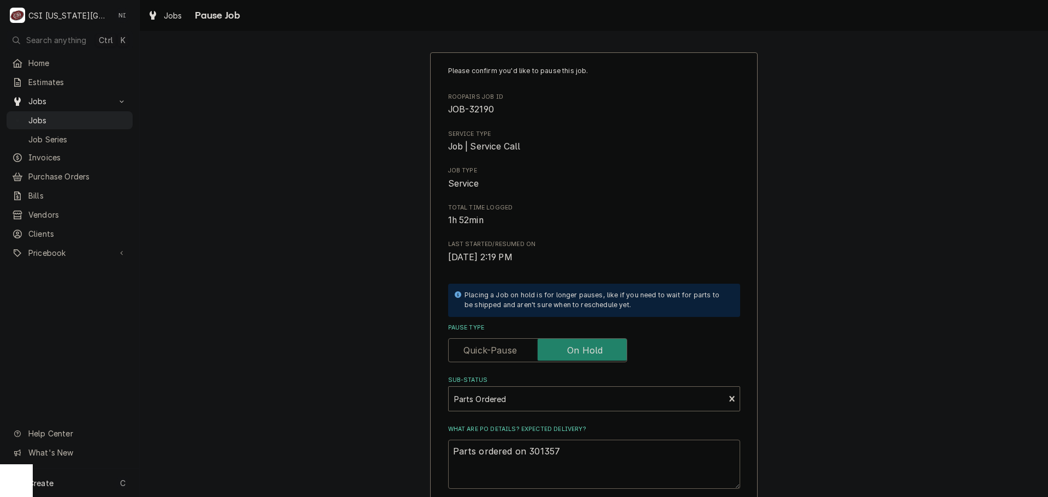
type textarea "x"
type textarea "Parts ordered on P301357"
type textarea "x"
type textarea "Parts ordered on PO301357"
type textarea "x"
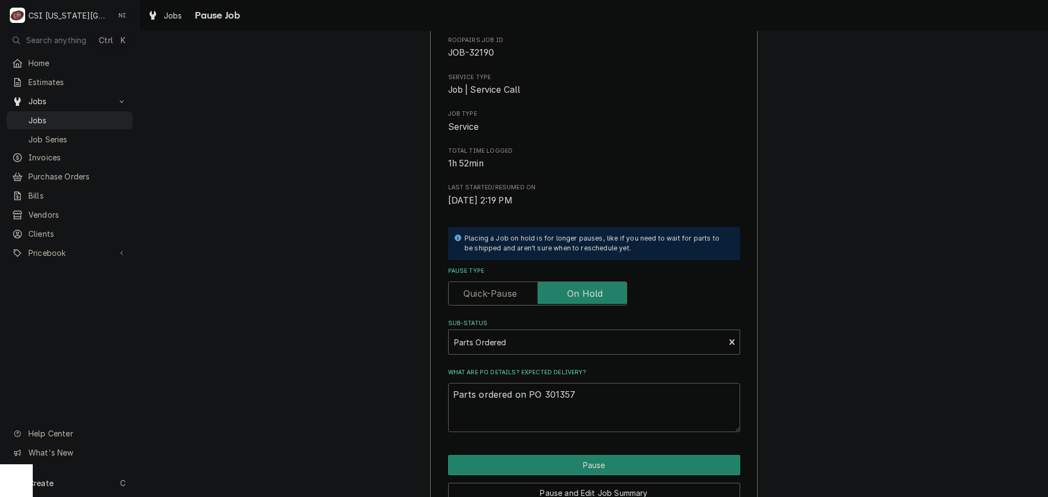
scroll to position [114, 0]
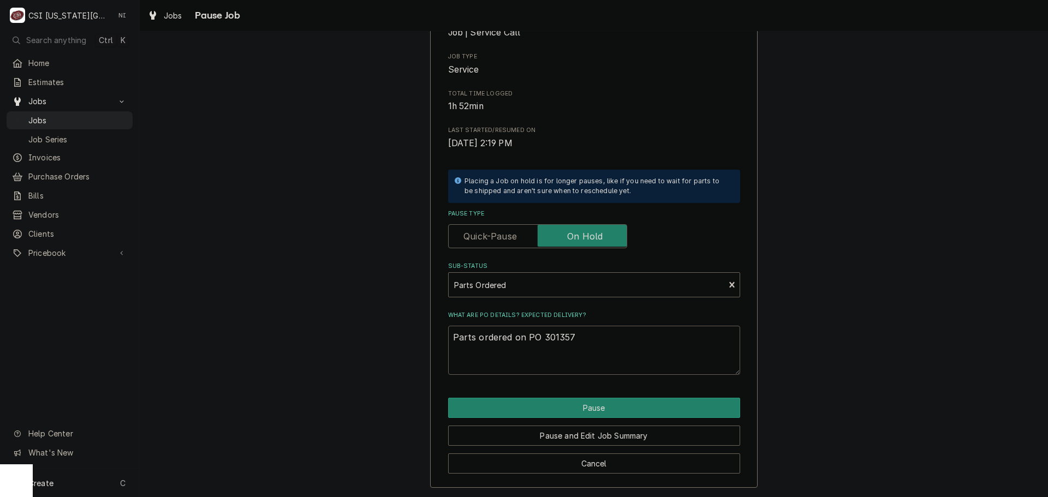
type textarea "Parts ordered on PO 301357"
click at [605, 395] on div "Please confirm you'd like to pause this job. Roopairs Job ID JOB-32190 Service …" at bounding box center [593, 213] width 327 height 550
click at [607, 400] on button "Pause" at bounding box center [594, 408] width 292 height 20
type textarea "x"
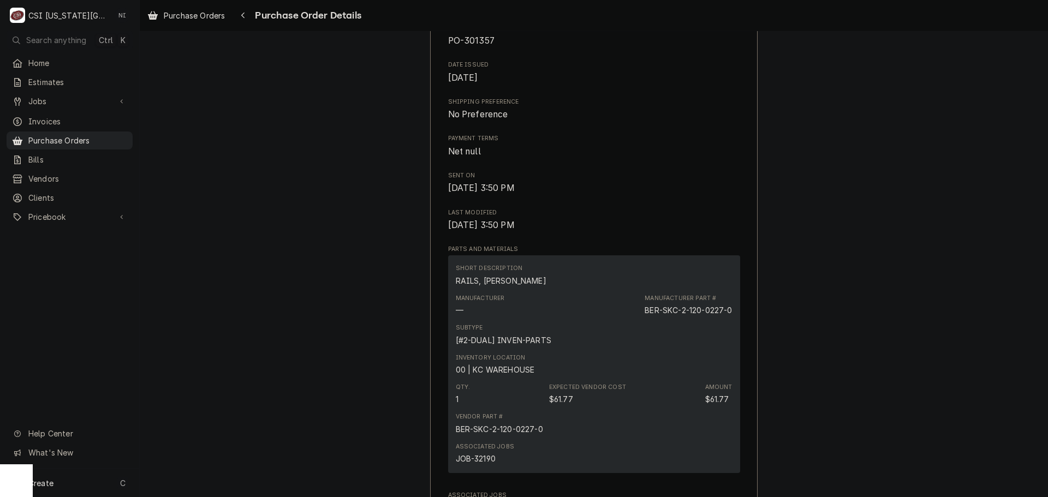
scroll to position [382, 0]
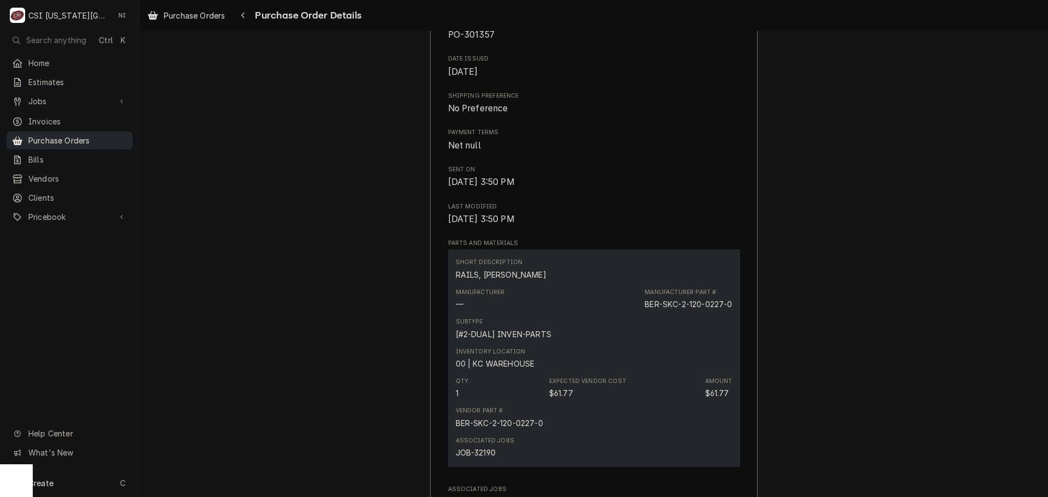
click at [99, 137] on span "Purchase Orders" at bounding box center [77, 140] width 99 height 11
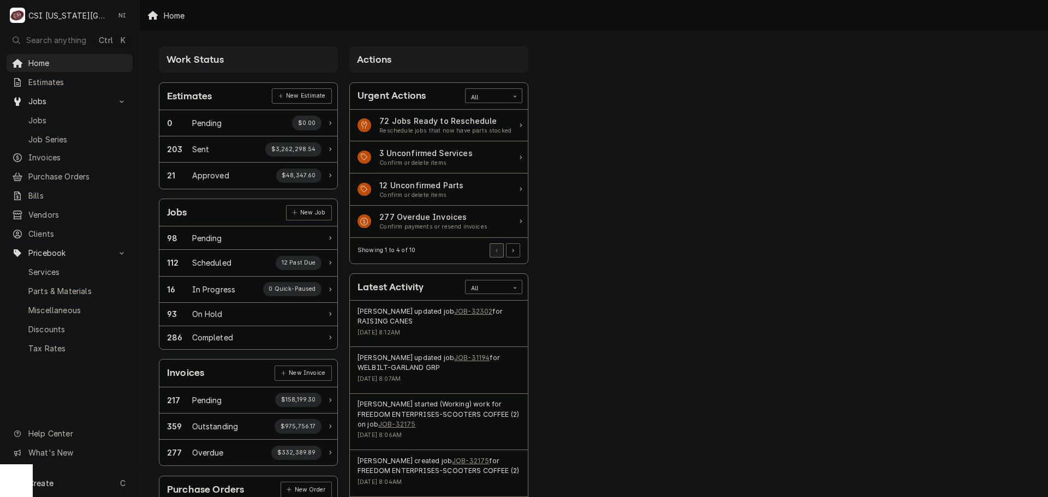
scroll to position [109, 0]
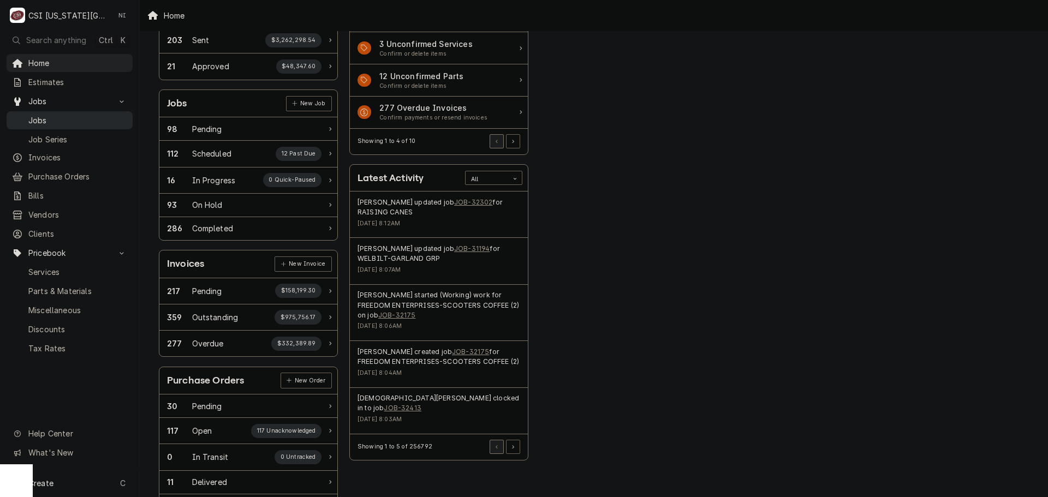
click at [86, 117] on span "Jobs" at bounding box center [77, 120] width 99 height 11
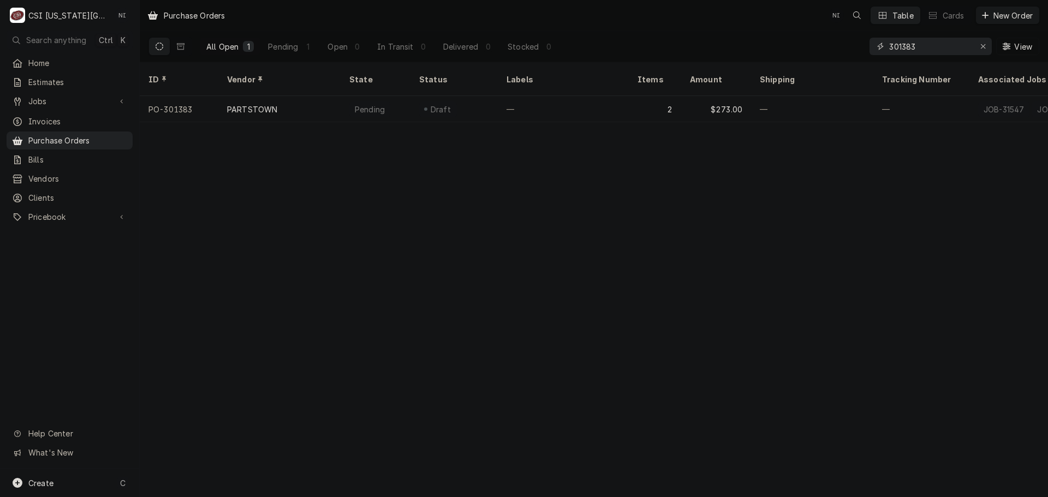
click at [847, 43] on div "All Open 1 Pending 1 Open 0 In Transit 0 Delivered 0 Stocked 0 301383 View" at bounding box center [593, 46] width 891 height 31
drag, startPoint x: 921, startPoint y: 46, endPoint x: 909, endPoint y: 45, distance: 12.1
click at [909, 45] on input "301298" at bounding box center [930, 46] width 82 height 17
click at [915, 46] on input "301236" at bounding box center [930, 46] width 82 height 17
drag, startPoint x: 923, startPoint y: 45, endPoint x: 919, endPoint y: 51, distance: 7.9
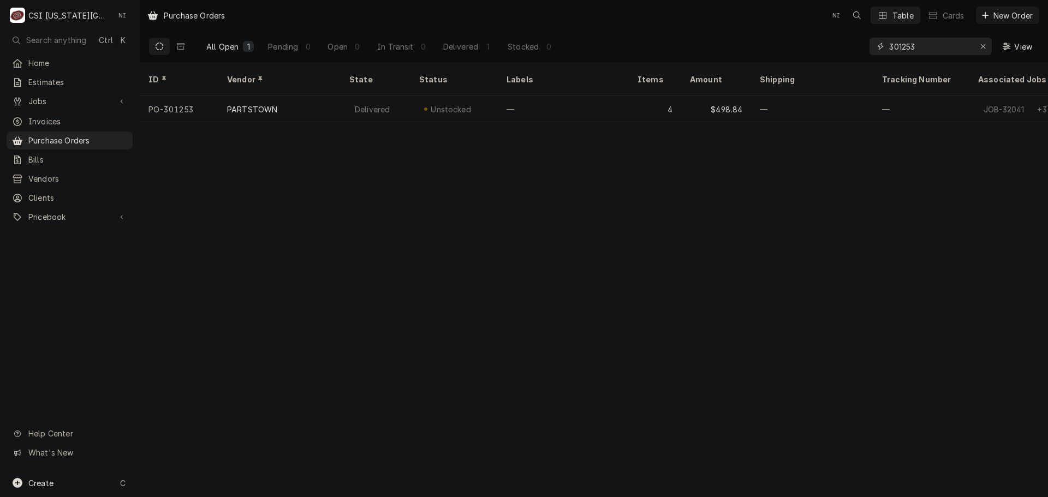
click at [923, 45] on input "301253" at bounding box center [930, 46] width 82 height 17
drag, startPoint x: 915, startPoint y: 49, endPoint x: 854, endPoint y: 49, distance: 61.1
click at [854, 49] on div "All Open 1 Pending 0 Open 0 In Transit 0 Delivered 0 Stocked 1 301257 View" at bounding box center [593, 46] width 891 height 31
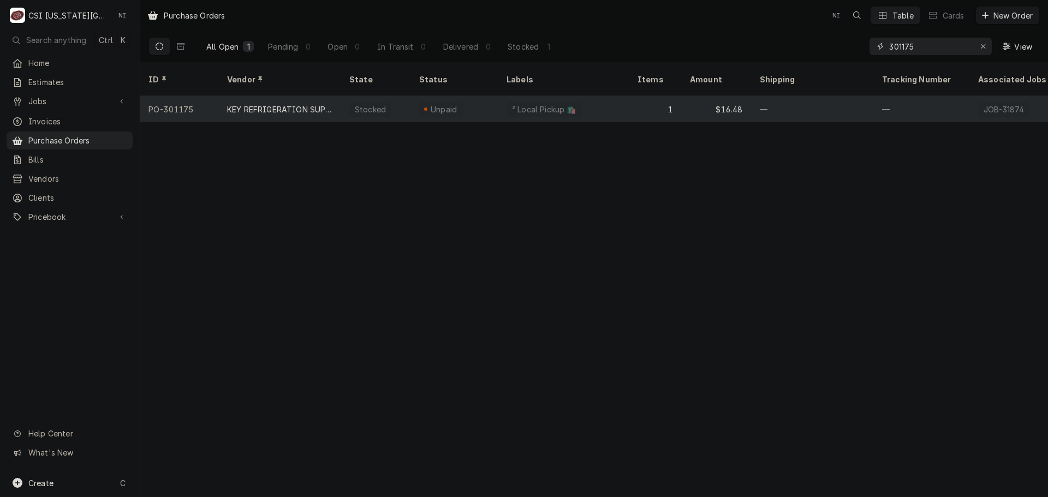
type input "301175"
click at [604, 96] on div "² Local Pickup 🛍️" at bounding box center [563, 109] width 131 height 26
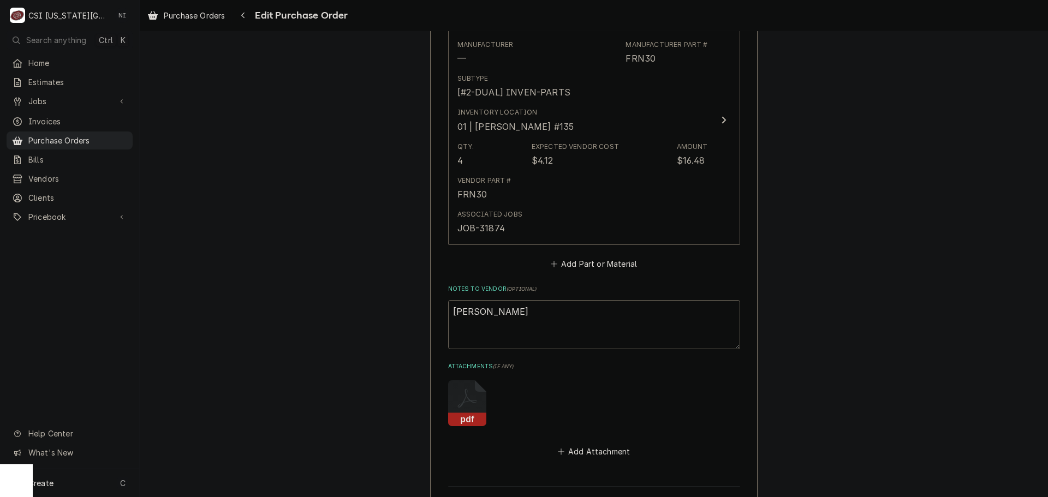
scroll to position [689, 0]
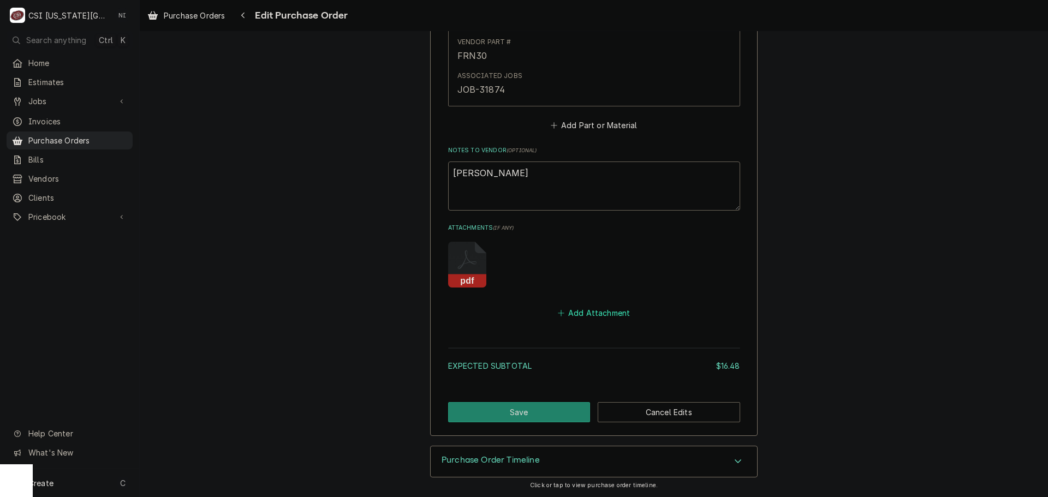
drag, startPoint x: 601, startPoint y: 315, endPoint x: 785, endPoint y: 351, distance: 186.9
click at [602, 315] on button "Add Attachment" at bounding box center [594, 313] width 76 height 15
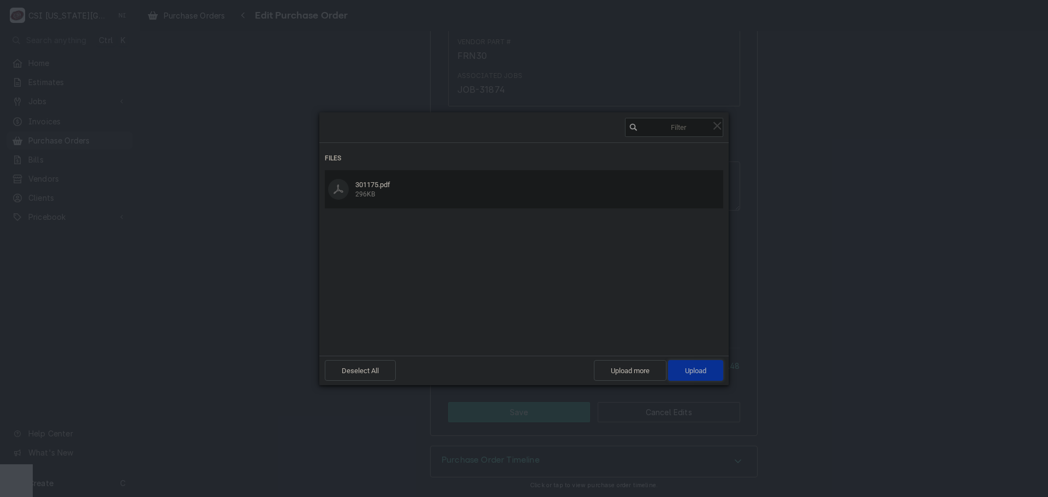
click at [699, 372] on span "Upload 1" at bounding box center [695, 371] width 21 height 8
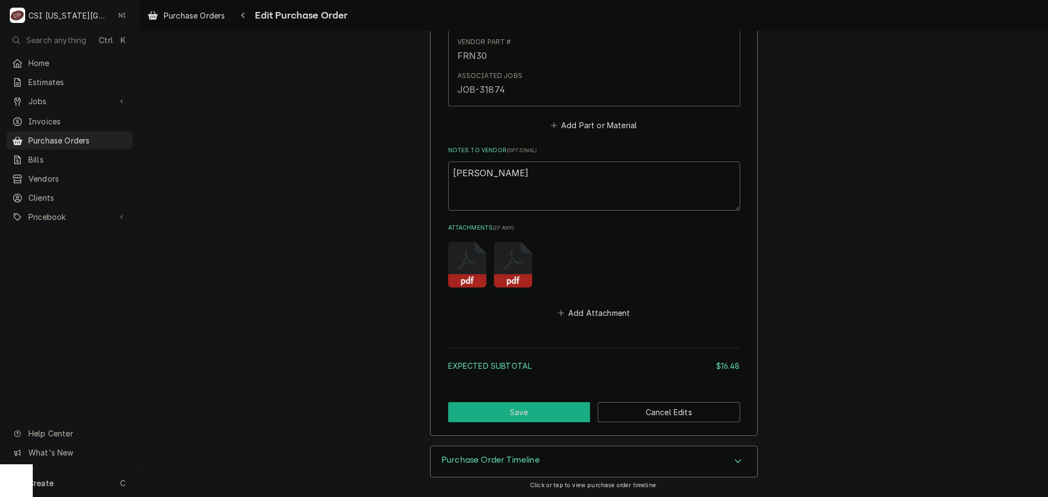
click at [520, 411] on button "Save" at bounding box center [519, 412] width 142 height 20
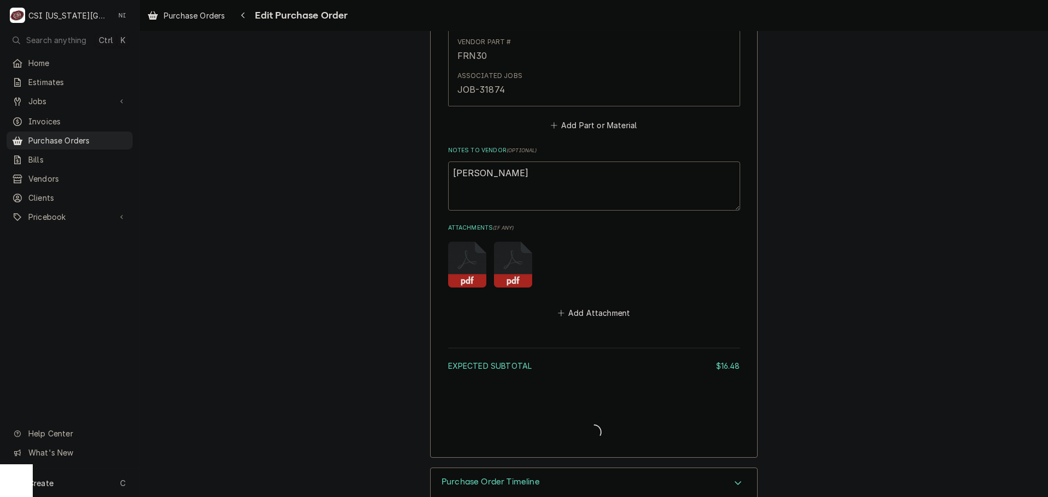
type textarea "x"
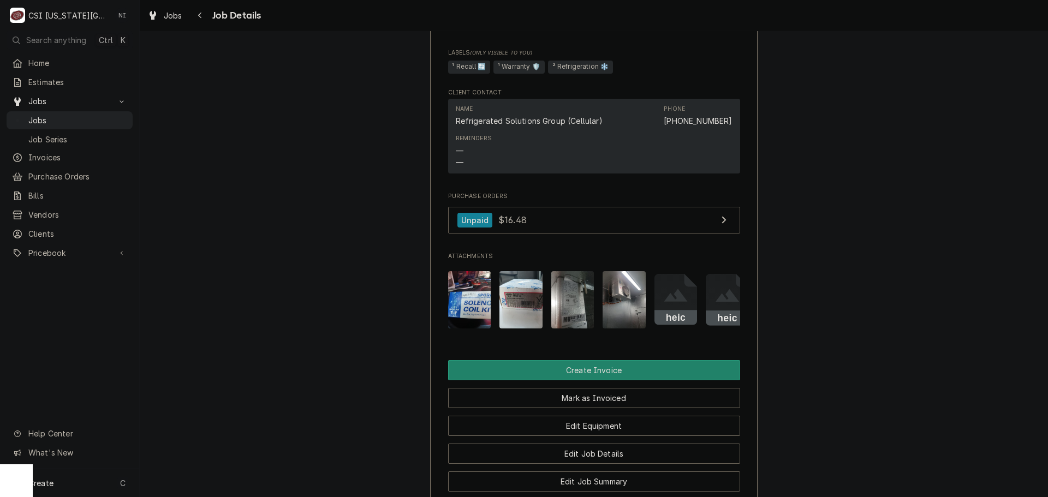
scroll to position [764, 0]
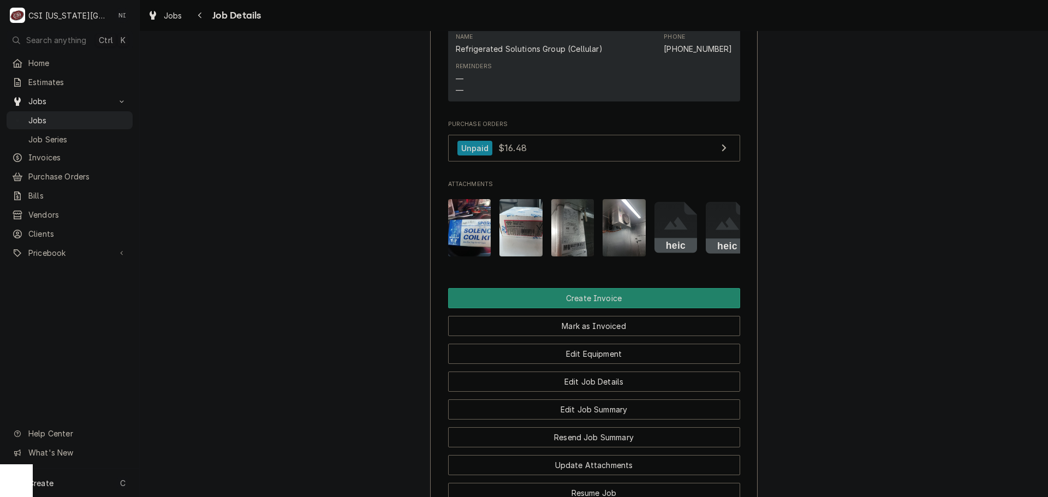
drag, startPoint x: 85, startPoint y: 111, endPoint x: 89, endPoint y: 108, distance: 5.8
click at [85, 115] on span "Jobs" at bounding box center [77, 120] width 99 height 11
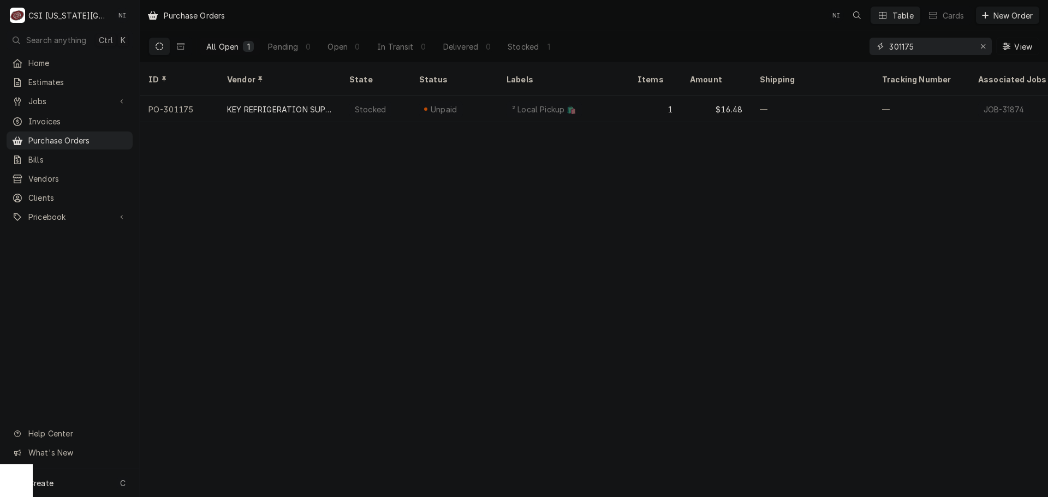
click at [926, 50] on input "301175" at bounding box center [930, 46] width 82 height 17
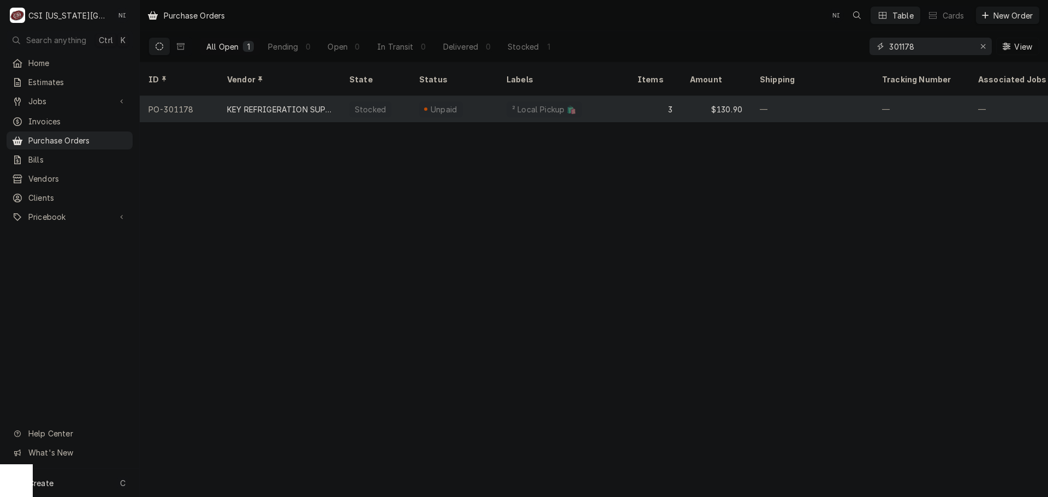
type input "301178"
click at [586, 96] on div "² Local Pickup 🛍️" at bounding box center [563, 109] width 131 height 26
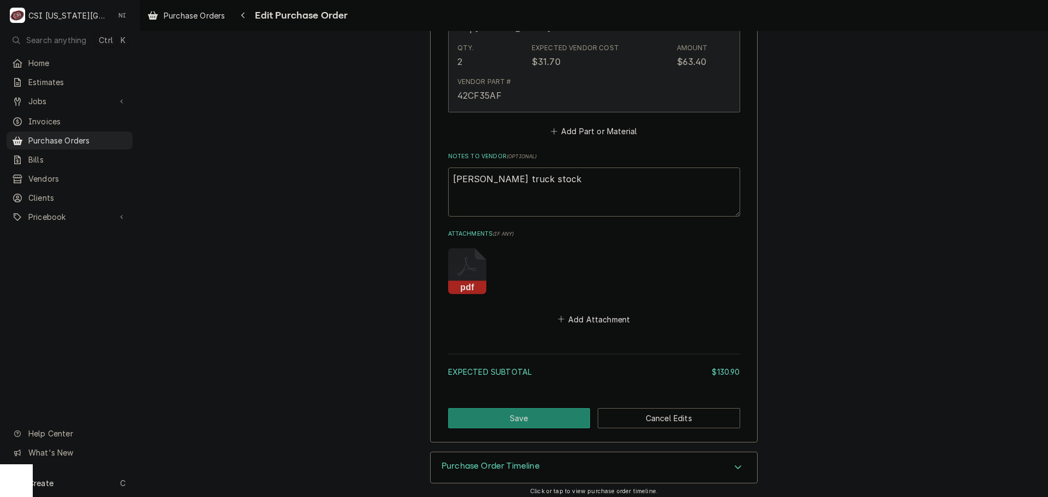
scroll to position [1091, 0]
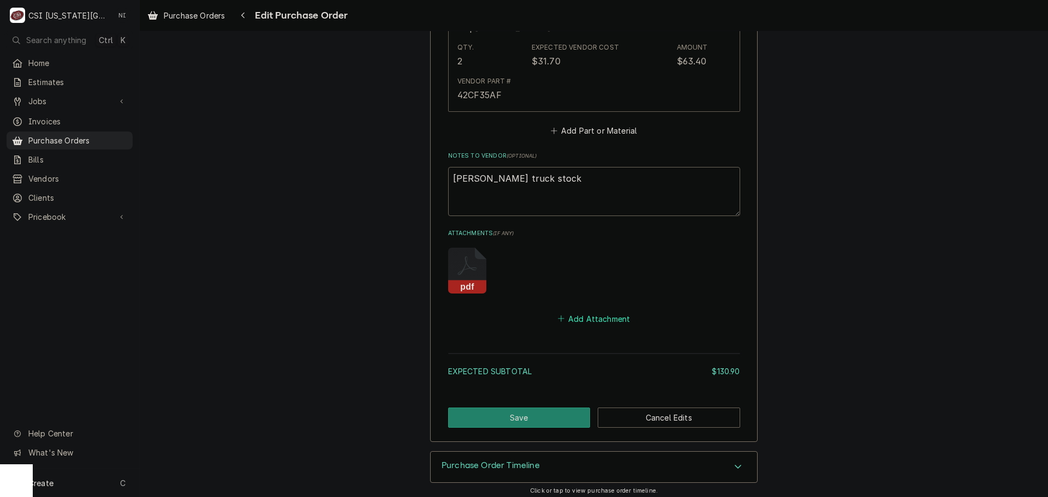
click at [605, 313] on button "Add Attachment" at bounding box center [594, 318] width 76 height 15
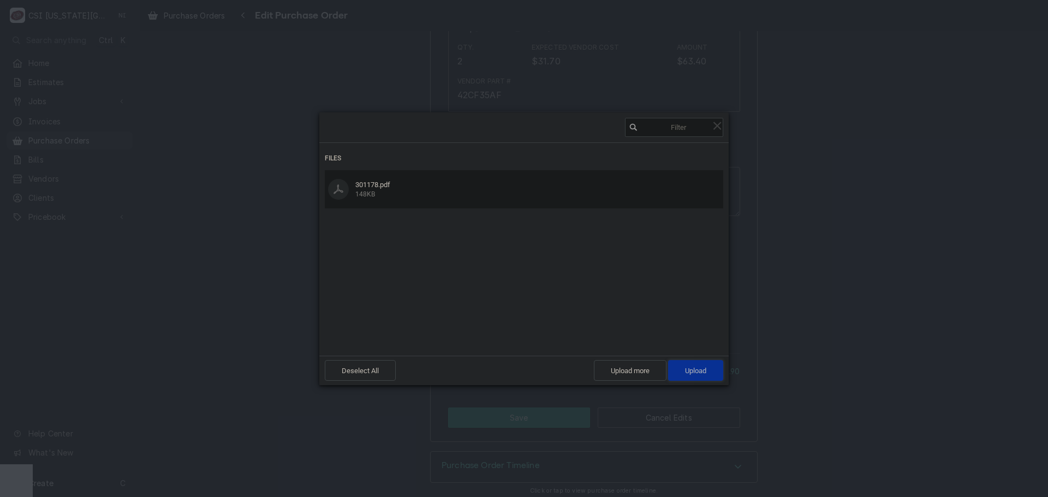
drag, startPoint x: 680, startPoint y: 366, endPoint x: 746, endPoint y: 355, distance: 67.0
click at [681, 366] on span "Upload 1" at bounding box center [695, 370] width 55 height 21
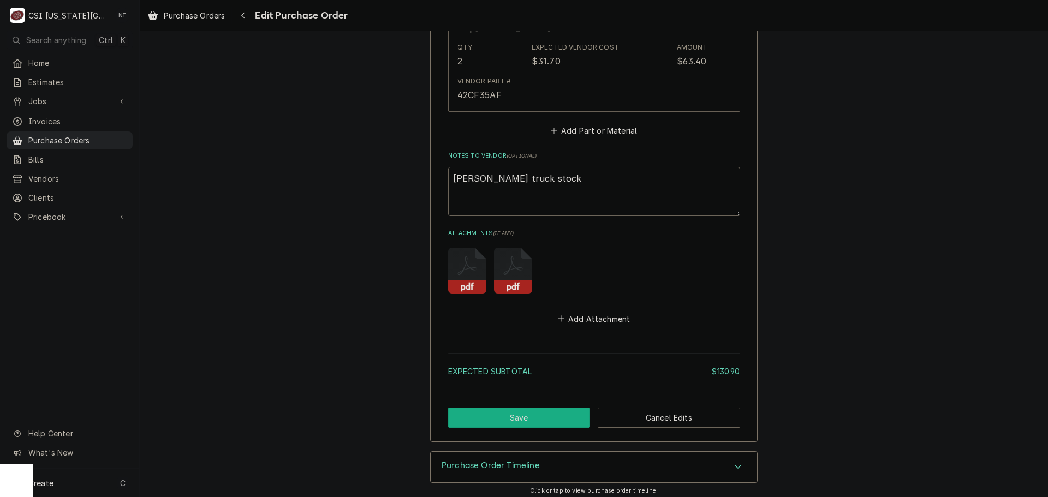
click at [544, 413] on button "Save" at bounding box center [519, 418] width 142 height 20
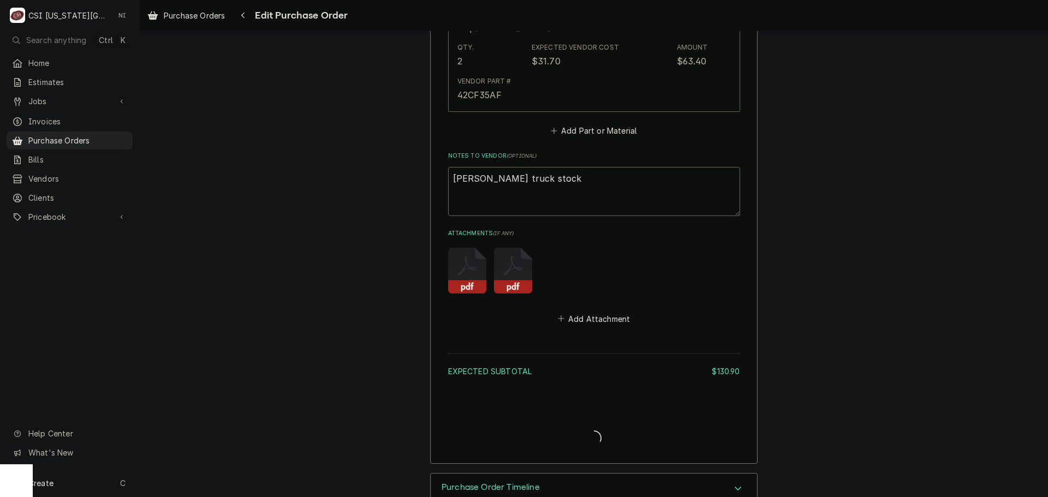
type textarea "x"
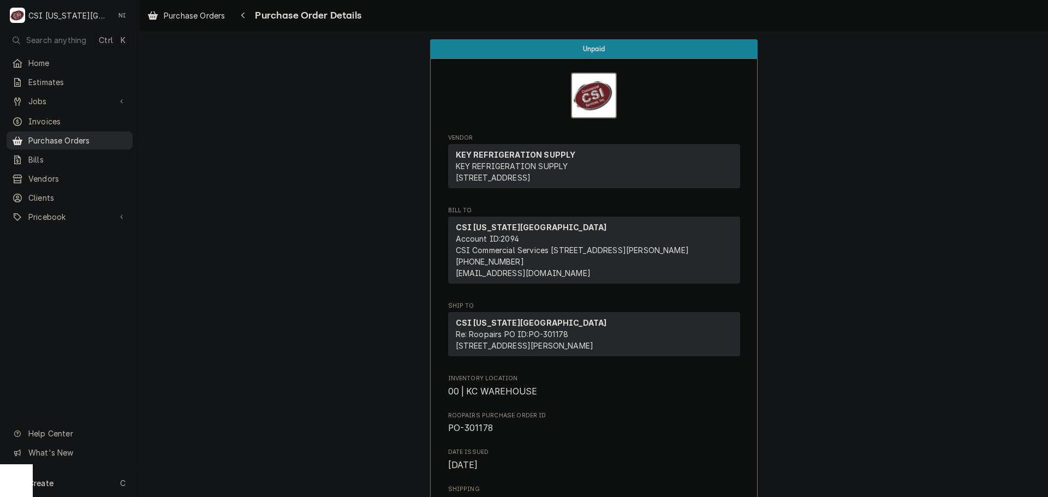
click at [109, 135] on span "Purchase Orders" at bounding box center [77, 140] width 99 height 11
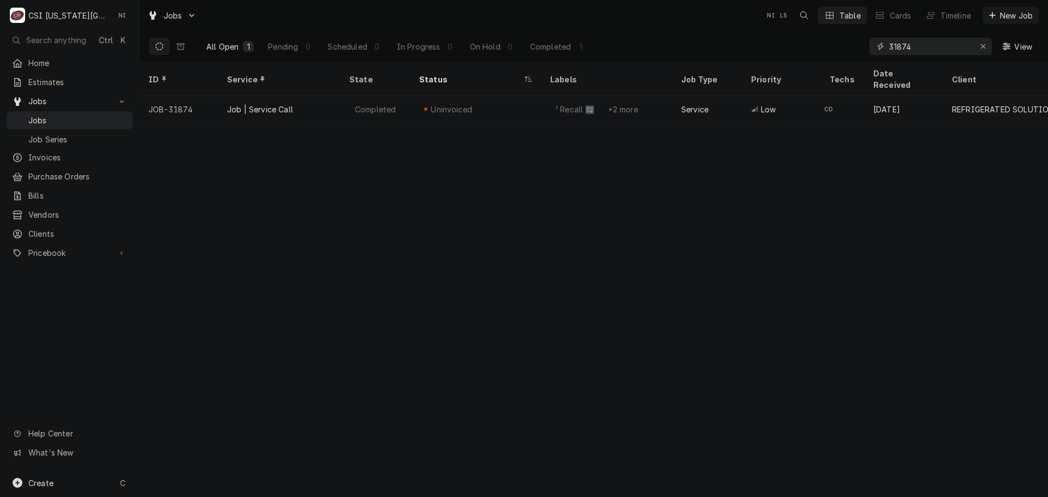
drag, startPoint x: 918, startPoint y: 48, endPoint x: 796, endPoint y: 39, distance: 122.6
click at [803, 39] on div "All Open 1 Pending 0 Scheduled 0 In Progress 0 On Hold 0 Completed 1 31874 View" at bounding box center [593, 46] width 891 height 31
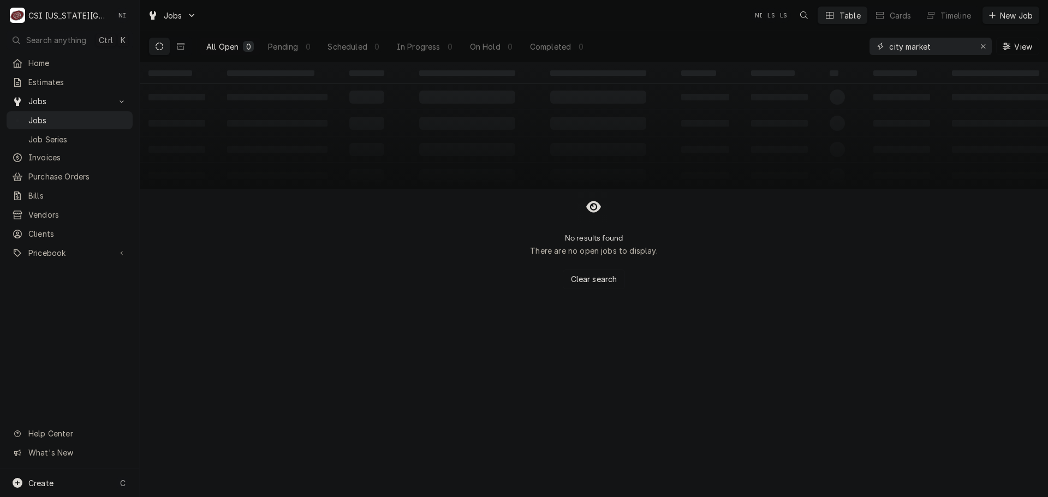
drag, startPoint x: 941, startPoint y: 46, endPoint x: 728, endPoint y: 46, distance: 212.8
click at [728, 46] on div "All Open 0 Pending 0 Scheduled 0 In Progress 0 On Hold 0 Completed 0 city marke…" at bounding box center [593, 46] width 891 height 31
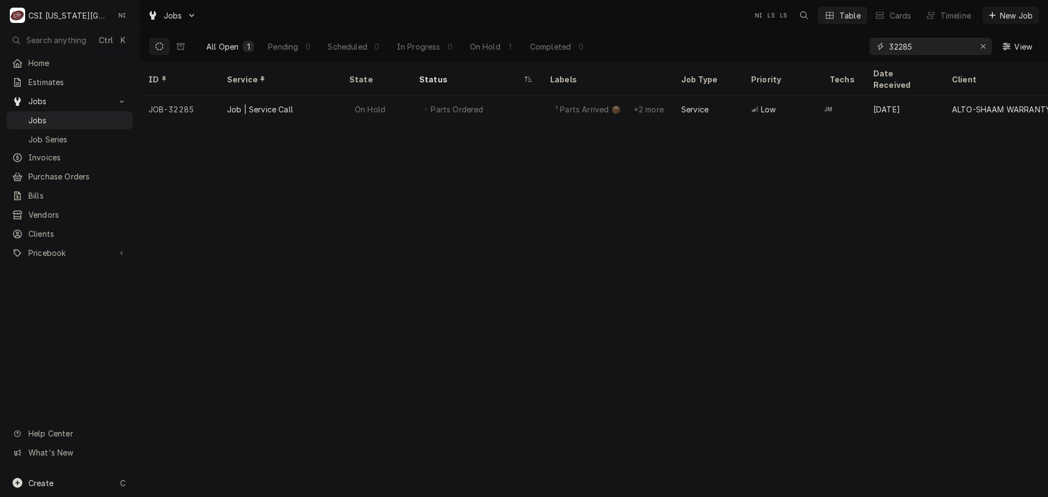
type input "32285"
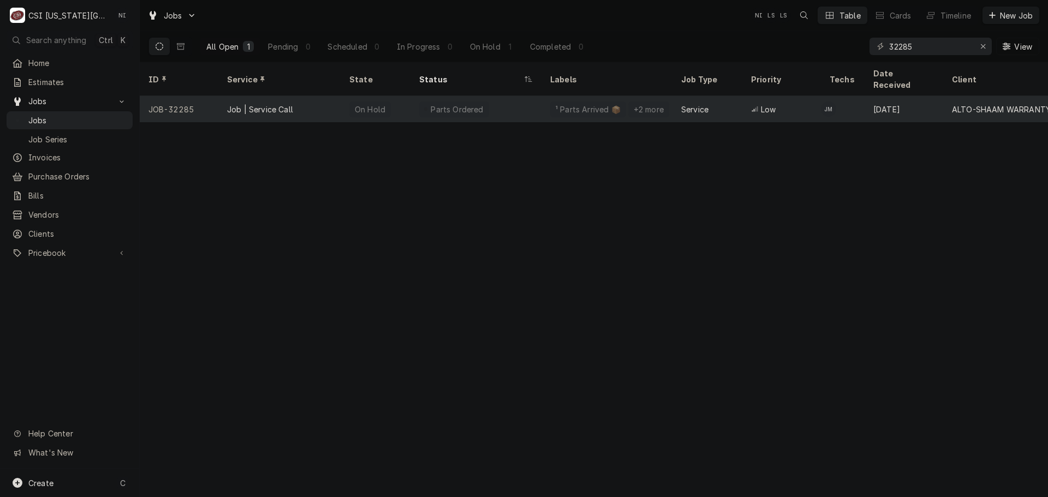
click at [511, 96] on div "Parts Ordered" at bounding box center [475, 109] width 131 height 26
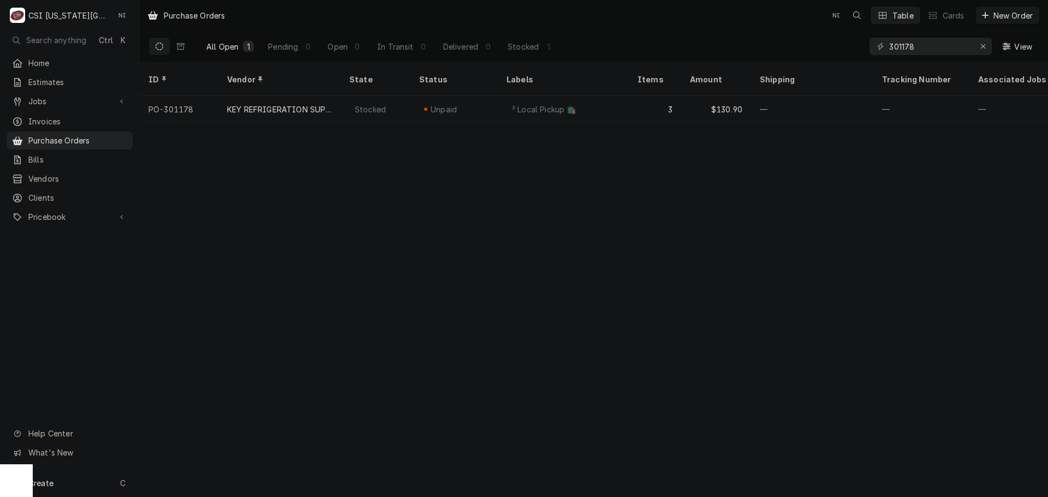
click at [79, 483] on div "Create C" at bounding box center [69, 483] width 139 height 28
click at [224, 408] on div "Purchase Order" at bounding box center [204, 407] width 73 height 11
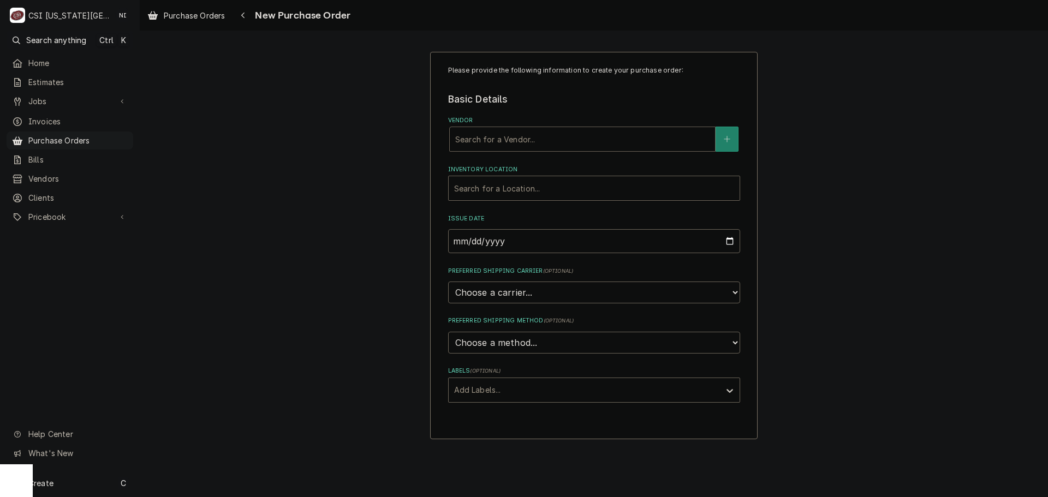
click at [504, 136] on div "Vendor" at bounding box center [582, 139] width 254 height 20
type input "foxx"
click at [527, 157] on div "FOXX EQUIPMENT CO" at bounding box center [582, 162] width 265 height 17
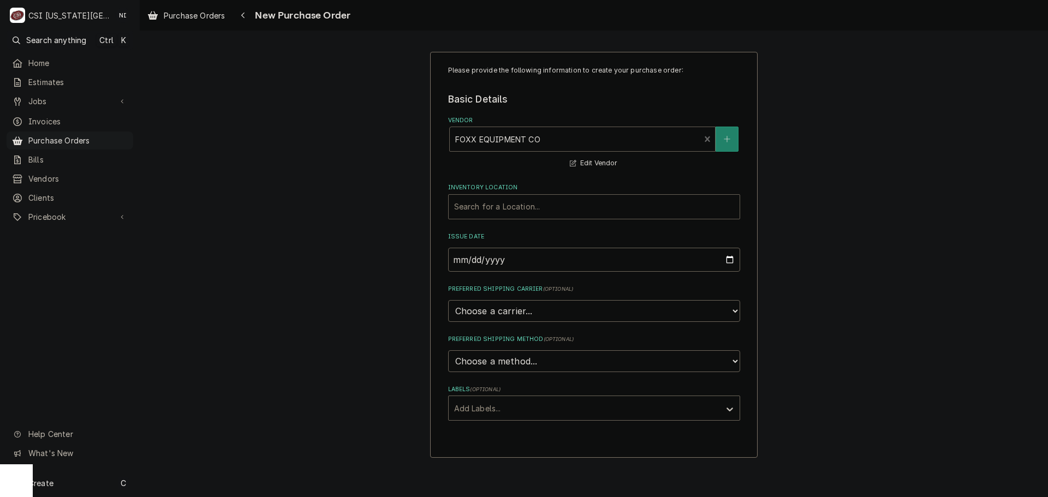
click at [544, 214] on div "Inventory Location" at bounding box center [594, 207] width 280 height 20
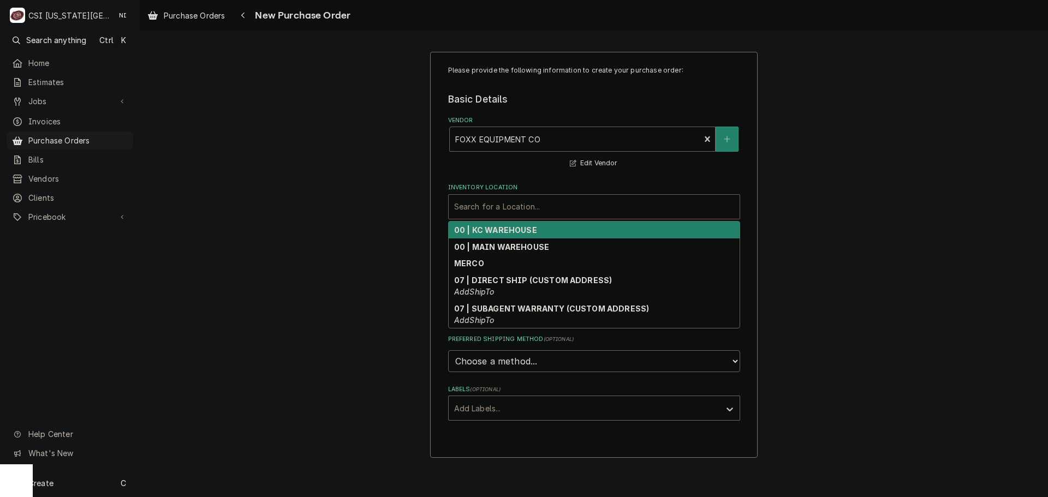
click at [501, 231] on strong "00 | KC WAREHOUSE" at bounding box center [495, 229] width 83 height 9
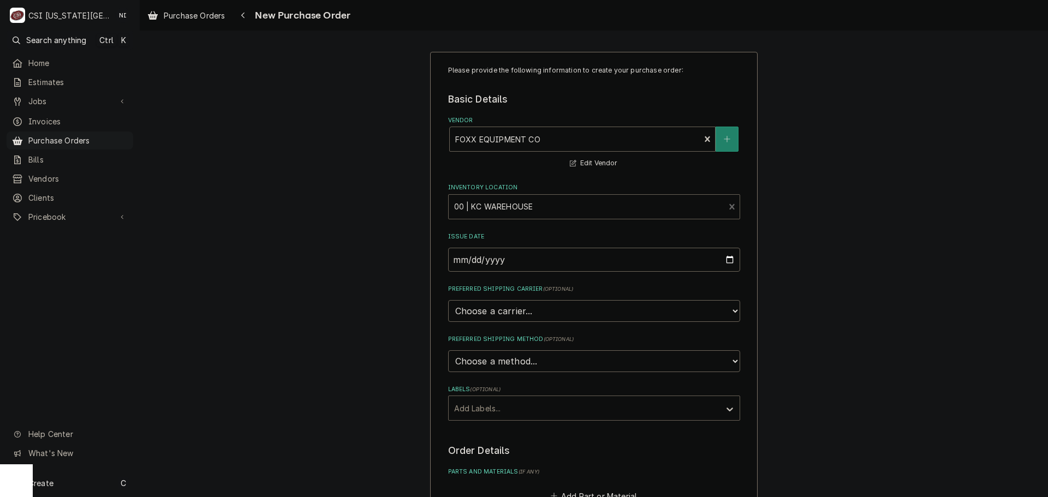
click at [535, 402] on div "Labels" at bounding box center [584, 408] width 260 height 20
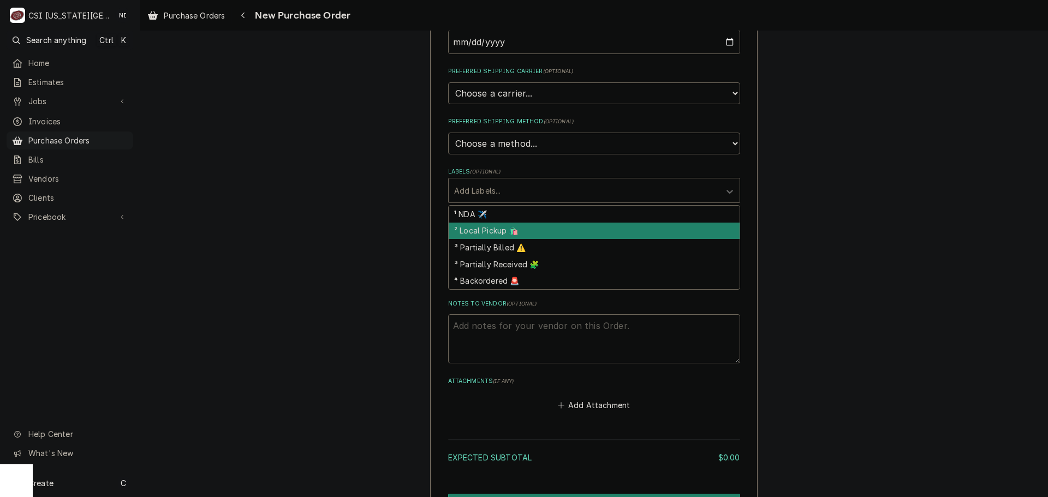
scroll to position [218, 0]
click at [510, 231] on div "² Local Pickup 🛍️" at bounding box center [594, 230] width 291 height 17
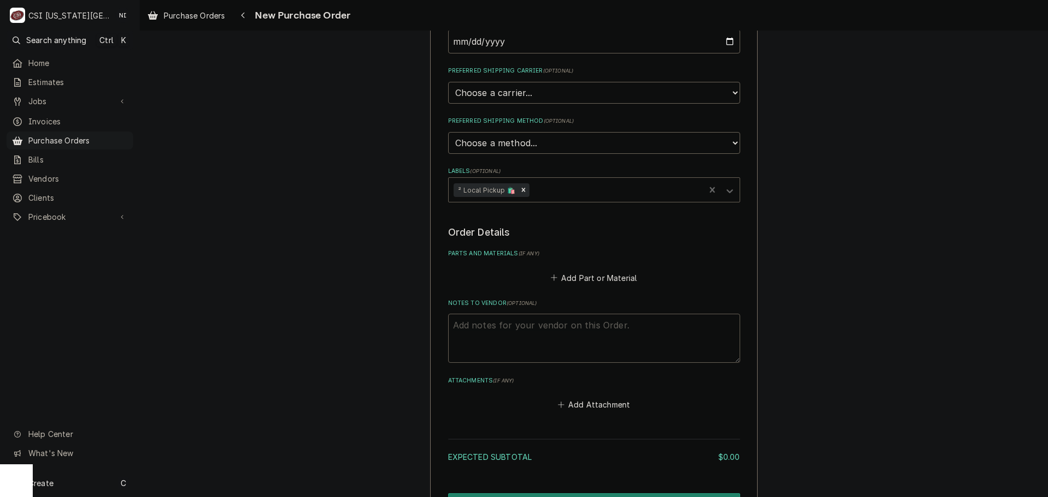
click at [502, 324] on textarea "Notes to Vendor ( optional )" at bounding box center [594, 338] width 292 height 49
type textarea "x"
type textarea "s"
type textarea "x"
type textarea "st"
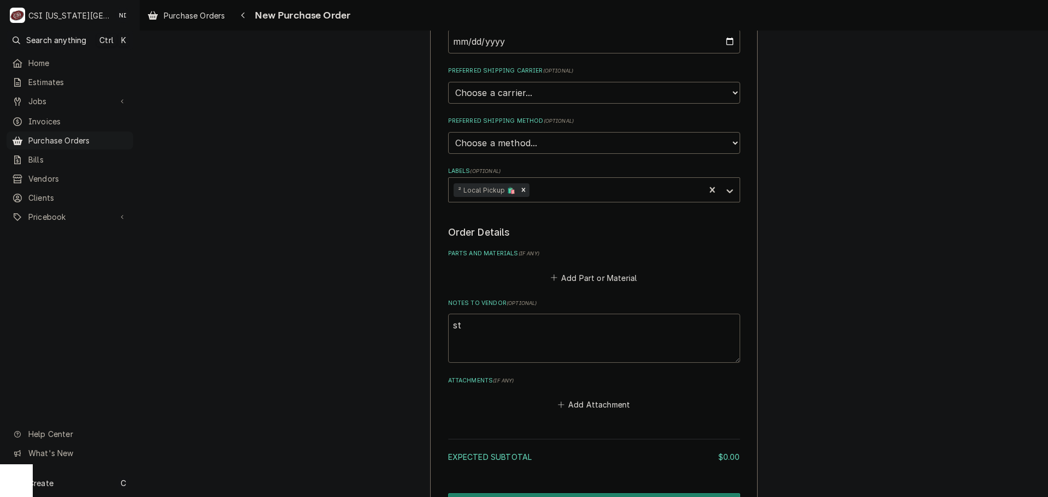
type textarea "x"
type textarea "ste"
type textarea "x"
type textarea "stev"
type textarea "x"
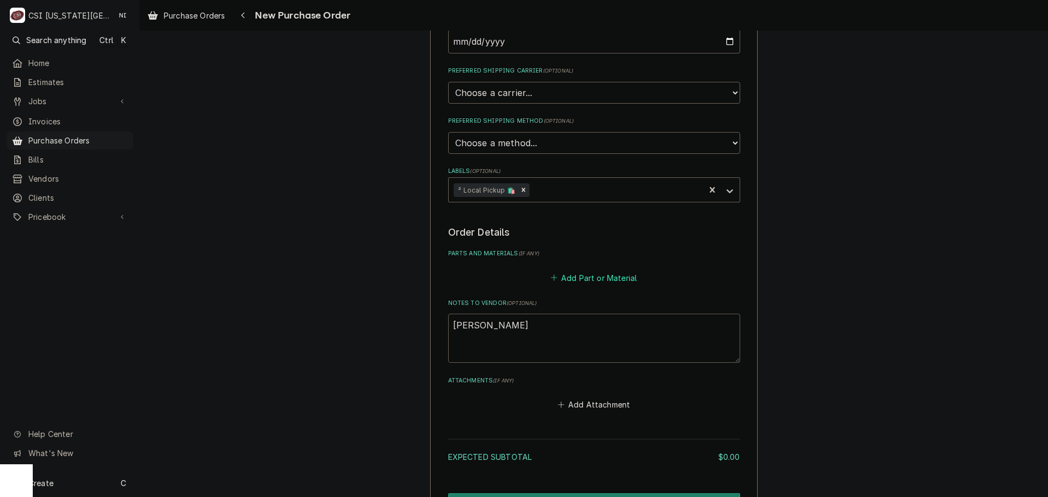
type textarea "[PERSON_NAME]"
click at [592, 278] on button "Add Part or Material" at bounding box center [593, 277] width 90 height 15
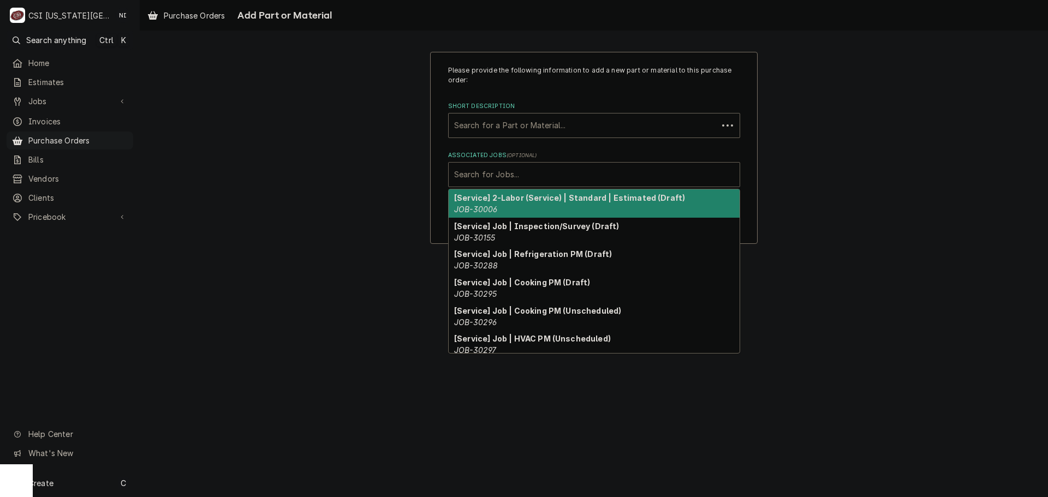
click at [559, 171] on div "Associated Jobs" at bounding box center [594, 175] width 280 height 20
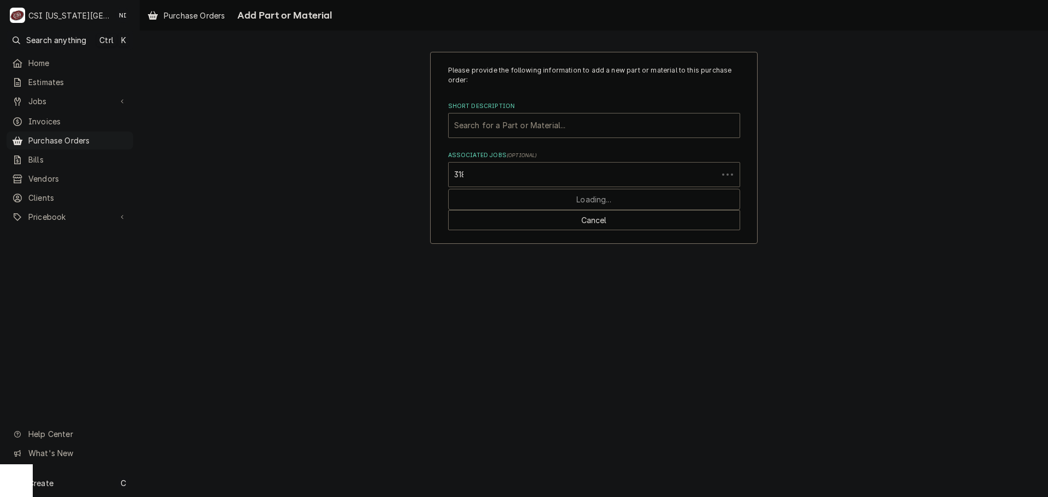
type input "31809"
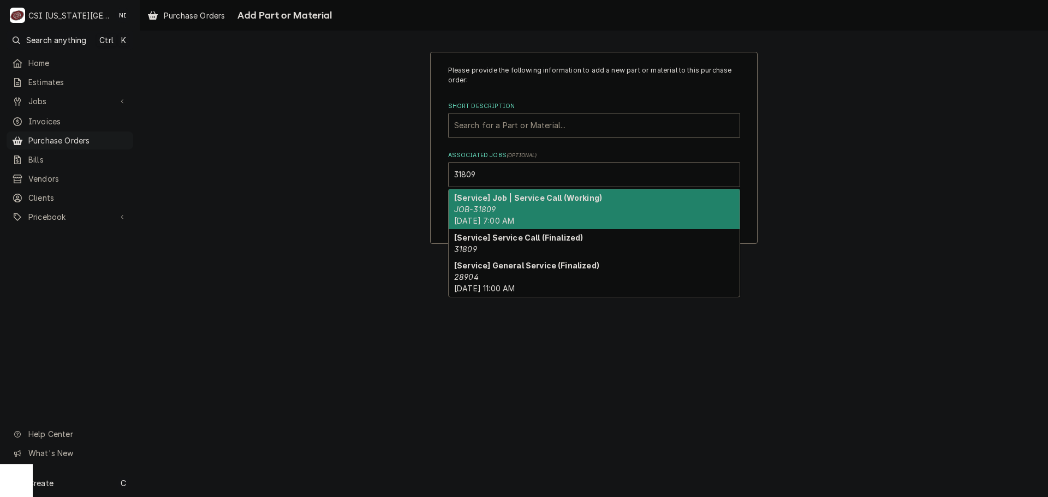
drag, startPoint x: 515, startPoint y: 214, endPoint x: 535, endPoint y: 162, distance: 56.0
click at [515, 215] on div "[Service] Job | Service Call (Working) JOB-31809 Fri, Aug 29th, 2025 - 7:00 AM" at bounding box center [594, 209] width 291 height 40
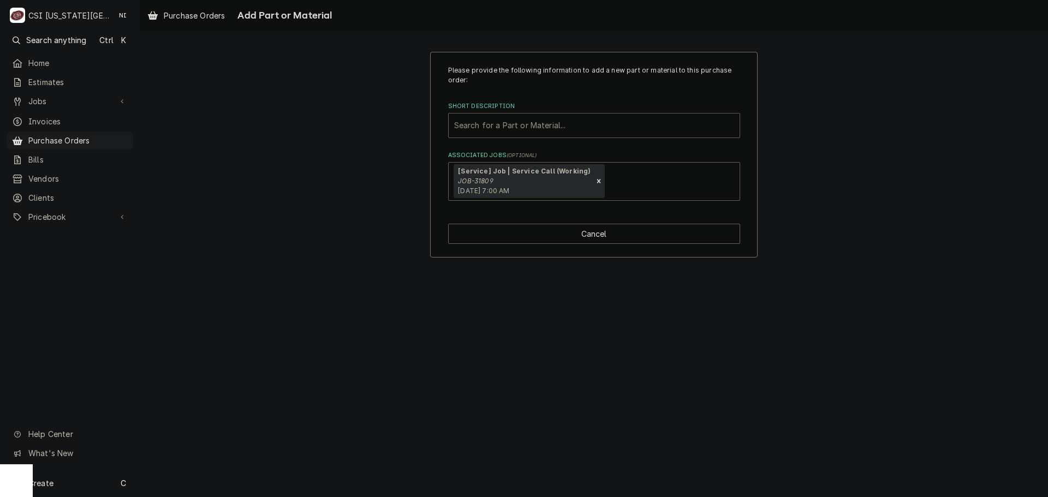
click at [533, 127] on div "Short Description" at bounding box center [594, 126] width 280 height 20
type input "misc serv"
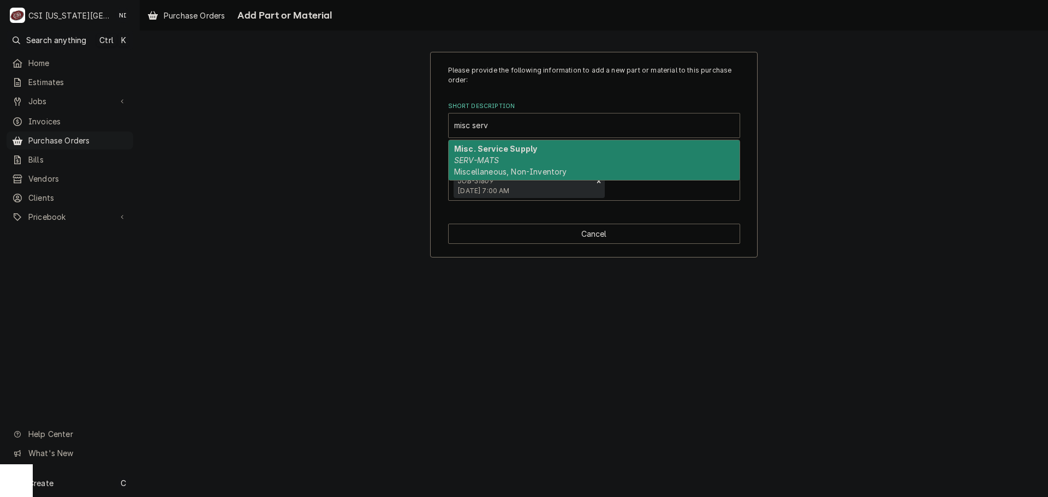
click at [533, 155] on div "Misc. Service Supply SERV-MATS Miscellaneous, Non-Inventory" at bounding box center [594, 160] width 291 height 40
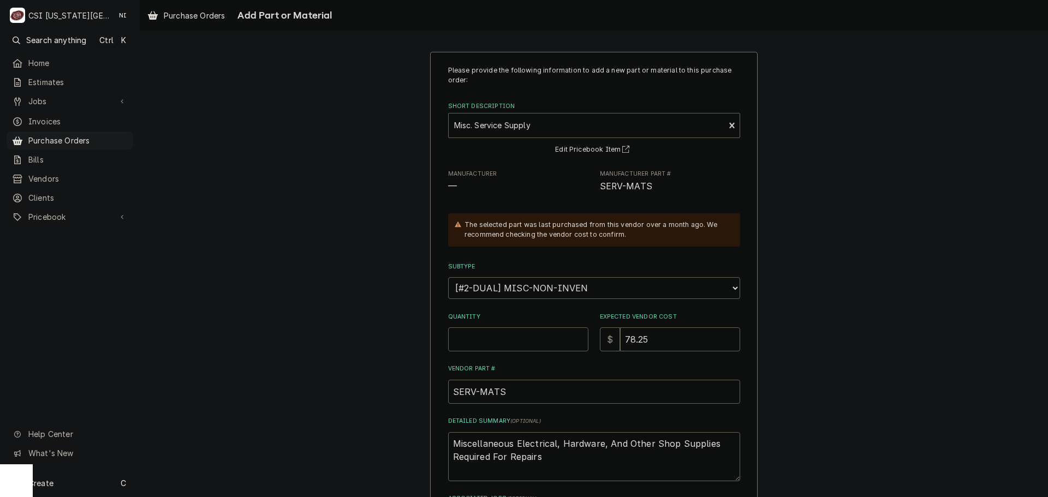
click at [520, 343] on input "Quantity" at bounding box center [518, 339] width 140 height 24
type textarea "x"
type input "1"
type textarea "x"
type input "0"
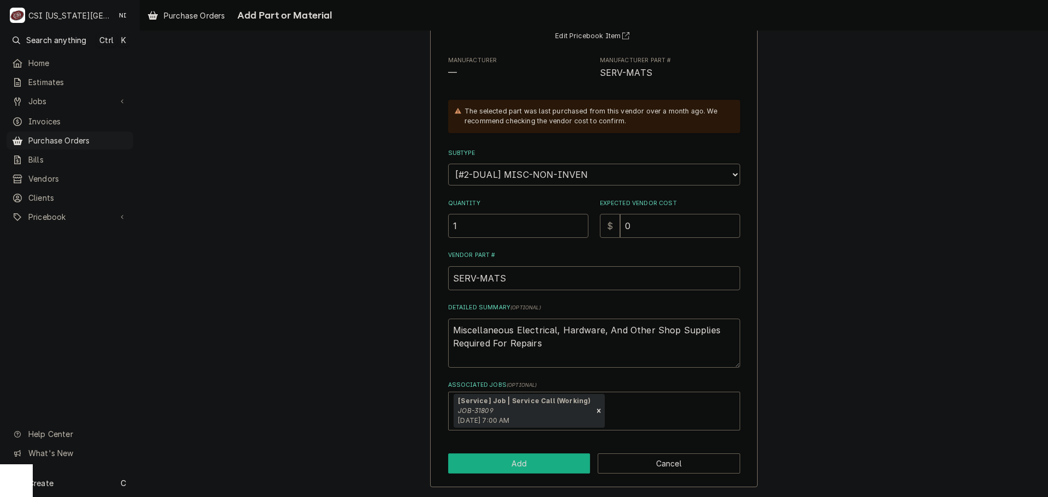
click at [550, 470] on button "Add" at bounding box center [519, 464] width 142 height 20
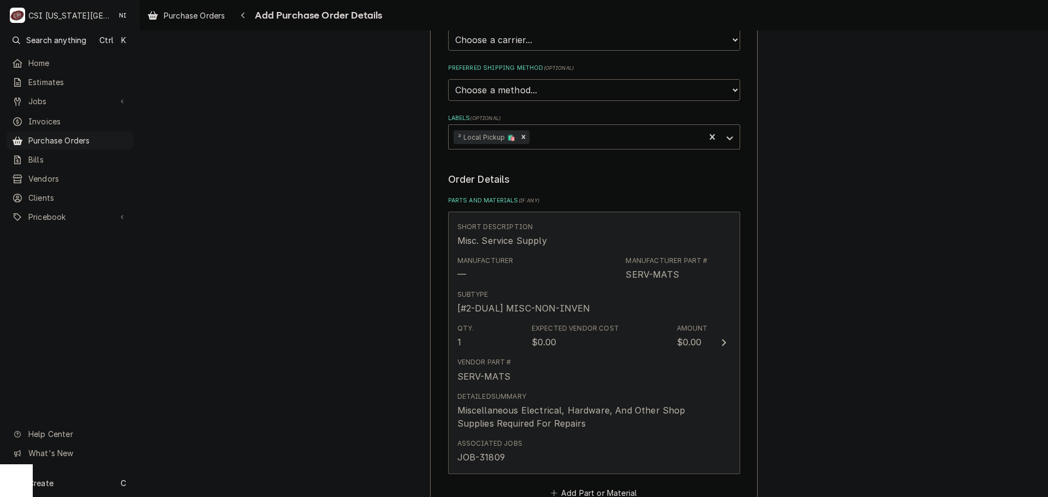
scroll to position [546, 0]
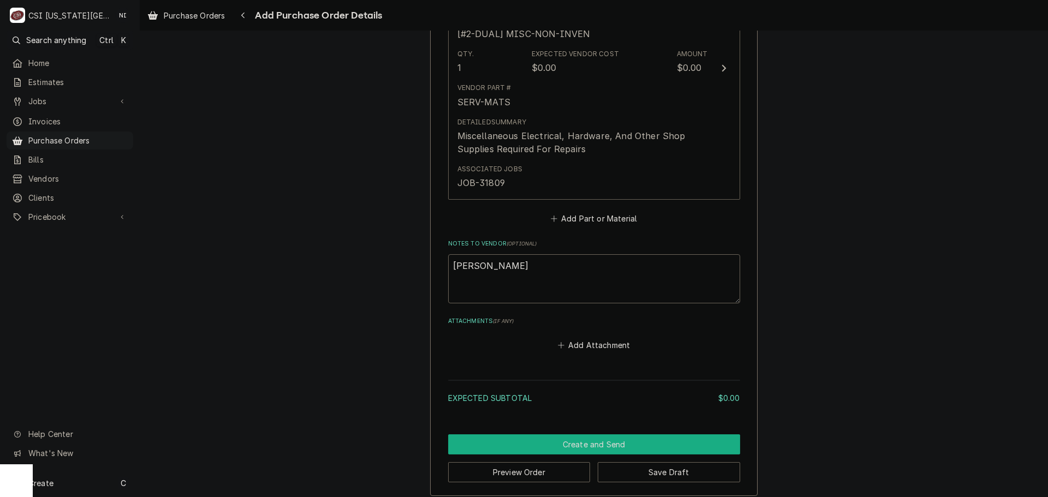
click at [593, 446] on button "Create and Send" at bounding box center [594, 444] width 292 height 20
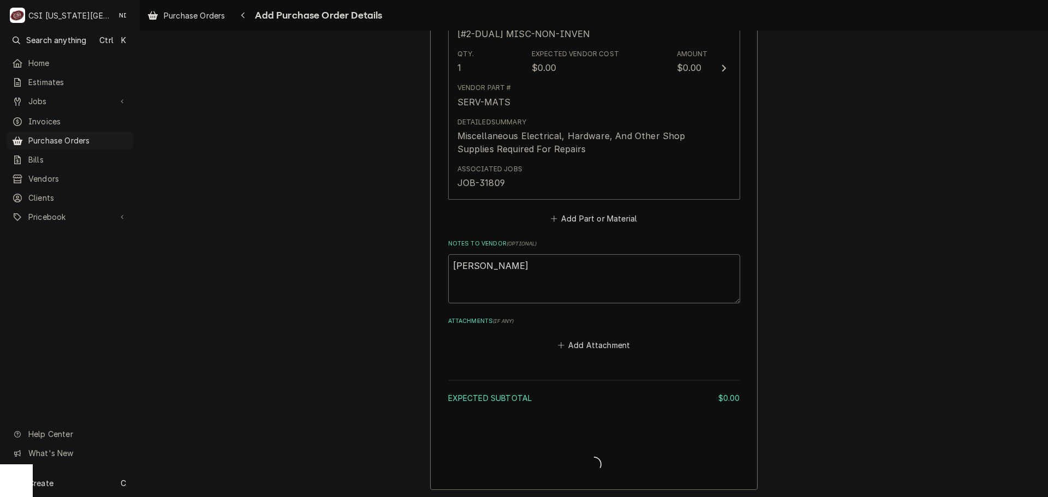
type textarea "x"
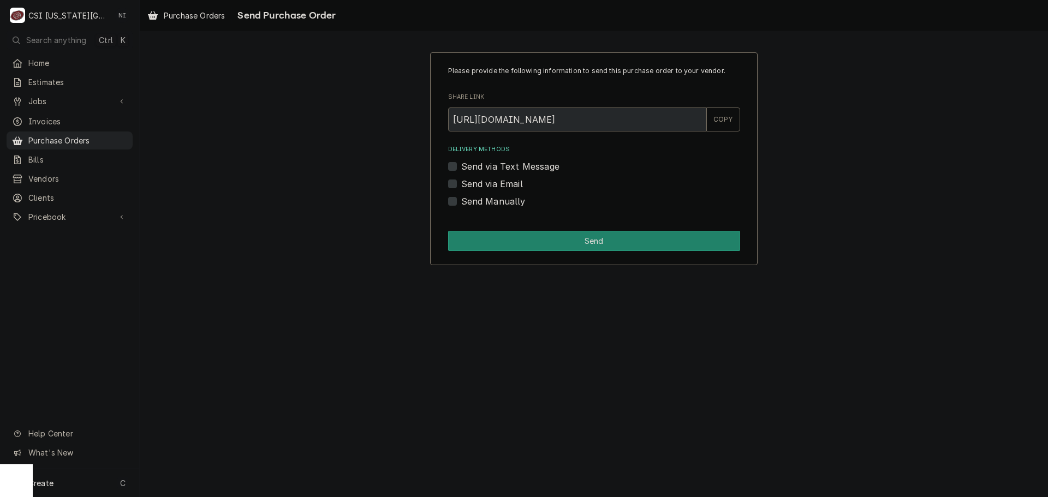
click at [461, 202] on label "Send Manually" at bounding box center [493, 201] width 64 height 13
click at [461, 202] on input "Send Manually" at bounding box center [607, 207] width 292 height 24
checkbox input "true"
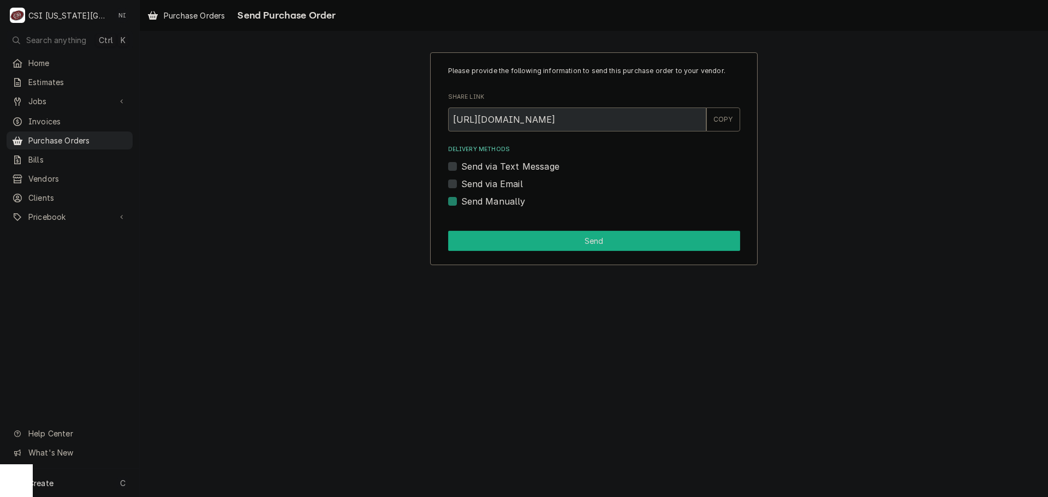
drag, startPoint x: 477, startPoint y: 231, endPoint x: 496, endPoint y: 261, distance: 35.6
click at [477, 232] on button "Send" at bounding box center [594, 241] width 292 height 20
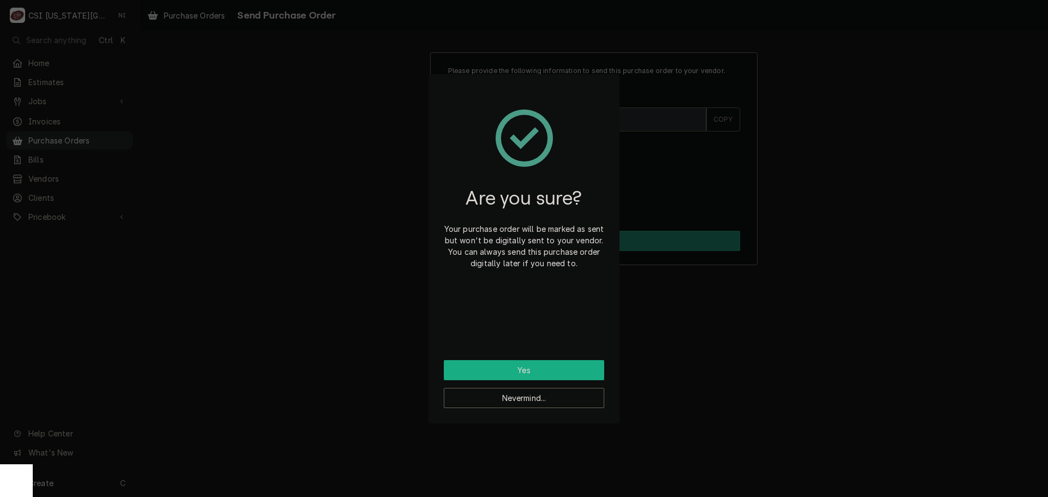
click at [514, 366] on button "Yes" at bounding box center [524, 370] width 160 height 20
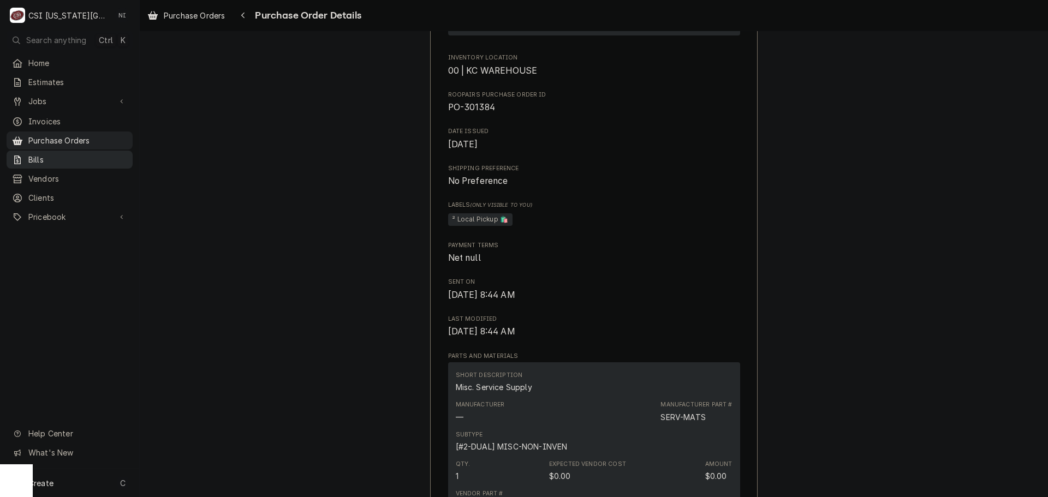
scroll to position [382, 0]
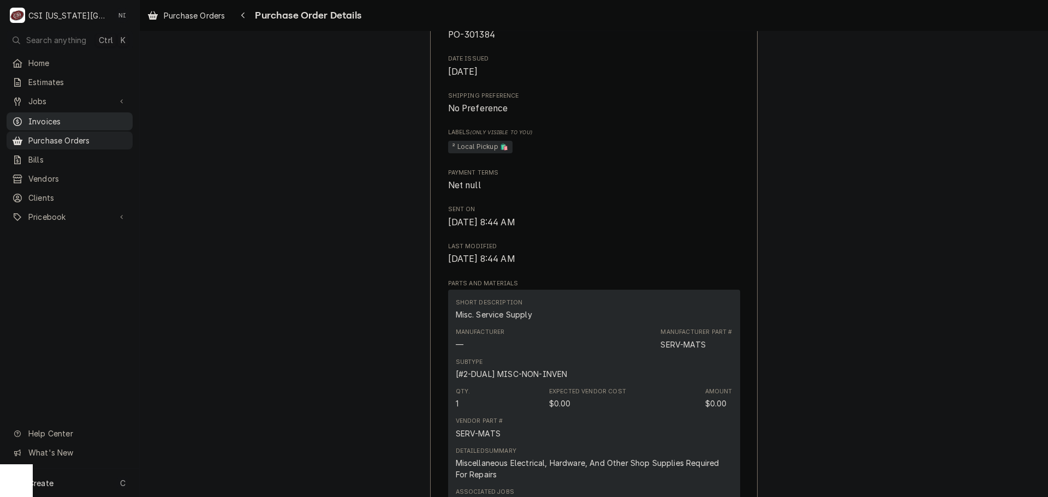
drag, startPoint x: 65, startPoint y: 133, endPoint x: 86, endPoint y: 110, distance: 30.9
click at [65, 135] on span "Purchase Orders" at bounding box center [77, 140] width 99 height 11
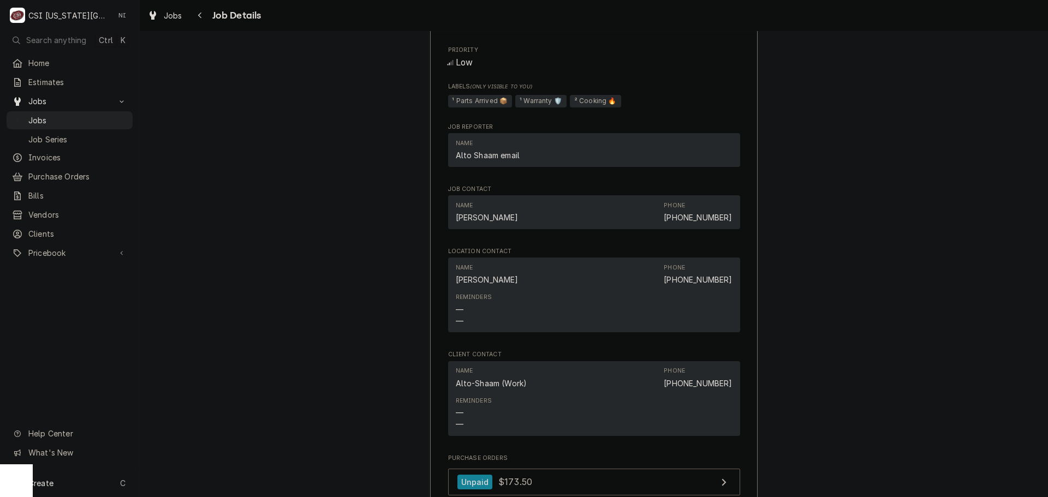
scroll to position [1992, 0]
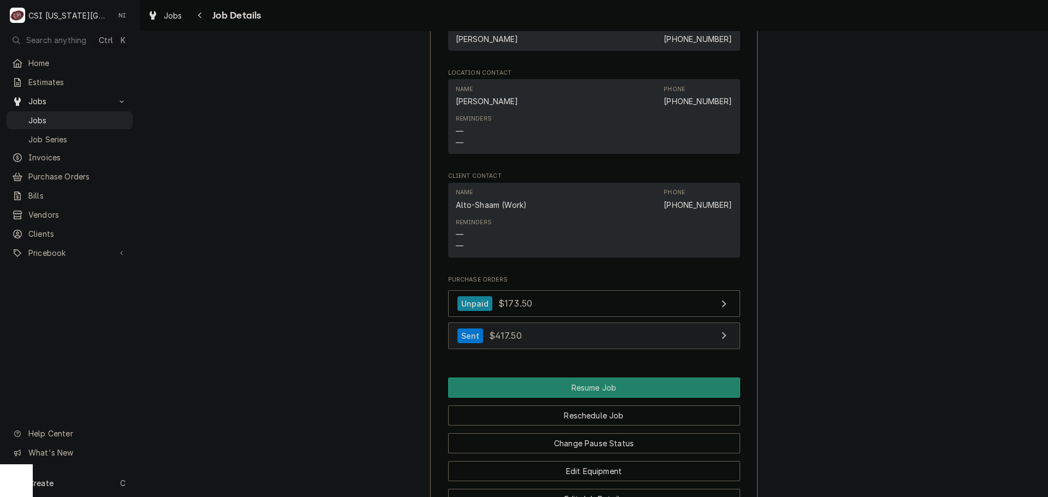
click at [581, 349] on link "Sent $417.50" at bounding box center [594, 336] width 292 height 27
drag, startPoint x: 99, startPoint y: 116, endPoint x: 104, endPoint y: 117, distance: 5.5
click at [100, 117] on span "Jobs" at bounding box center [77, 120] width 99 height 11
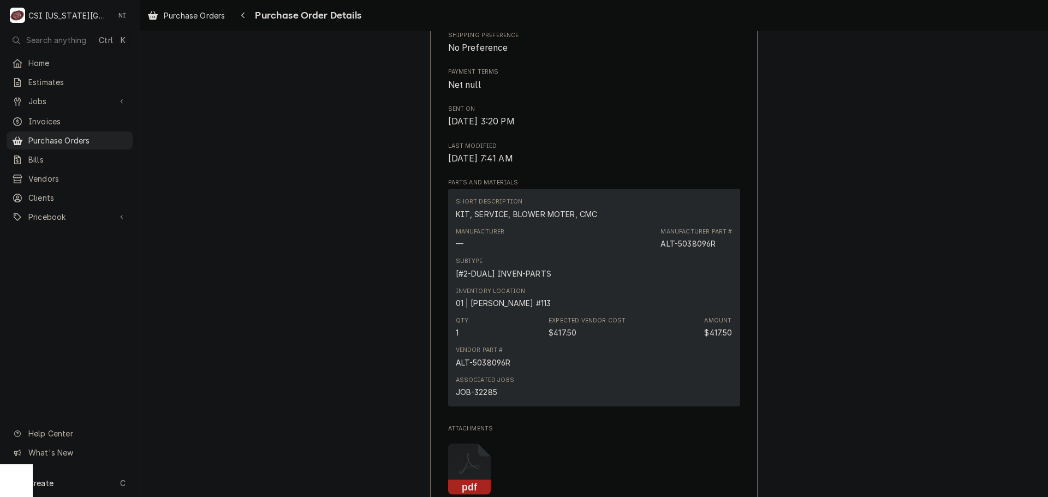
scroll to position [397, 0]
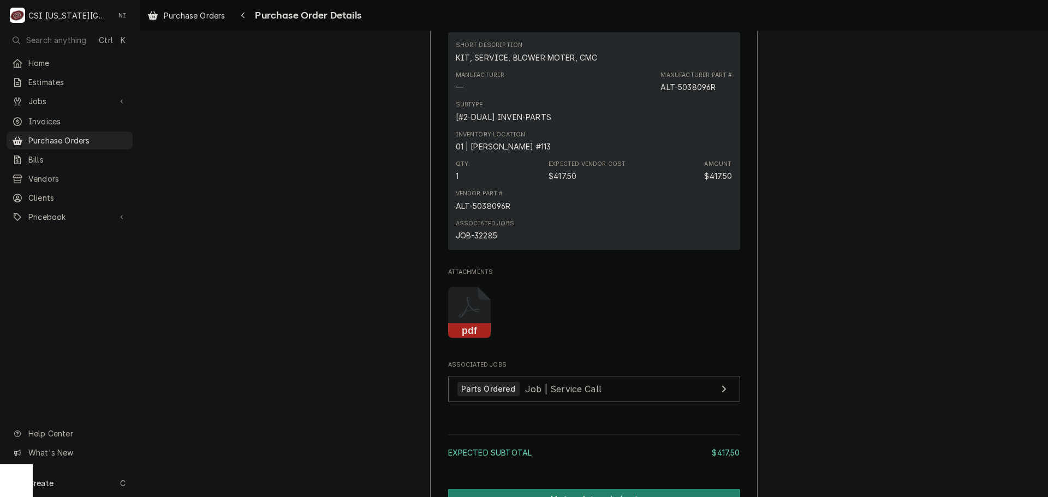
scroll to position [600, 0]
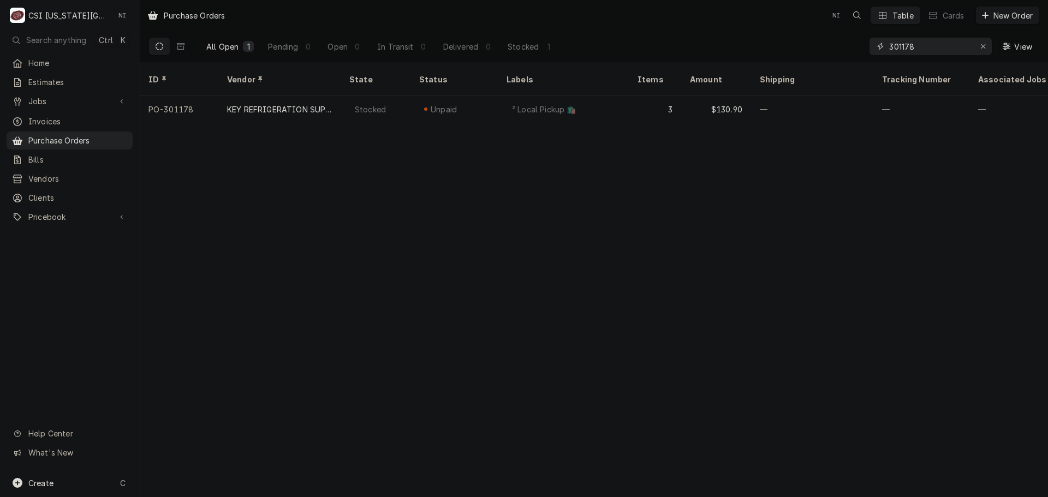
drag, startPoint x: 918, startPoint y: 42, endPoint x: 771, endPoint y: 49, distance: 147.0
click at [778, 49] on div "All Open 1 Pending 0 Open 0 In Transit 0 Delivered 0 Stocked 1 301178 View" at bounding box center [593, 46] width 891 height 31
type input "0"
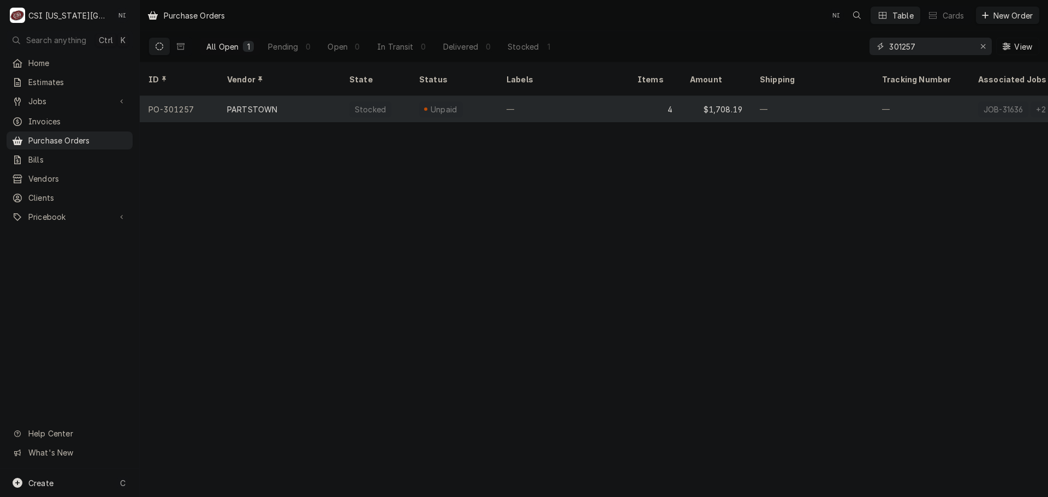
type input "301257"
click at [546, 99] on div "—" at bounding box center [563, 109] width 131 height 26
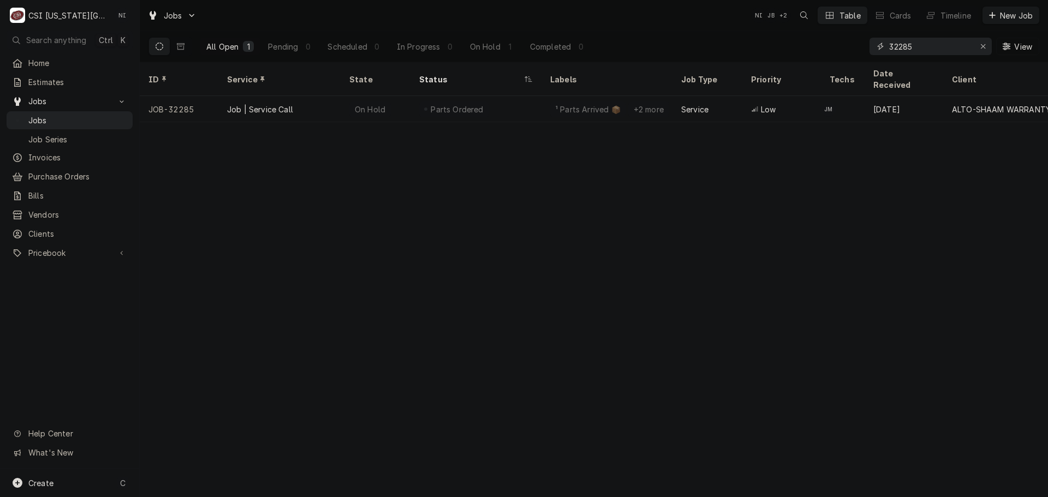
drag, startPoint x: 915, startPoint y: 45, endPoint x: 802, endPoint y: 45, distance: 112.4
click at [812, 46] on div "All Open 1 Pending 0 Scheduled 0 In Progress 0 On Hold 1 Completed 0 32285 View" at bounding box center [593, 46] width 891 height 31
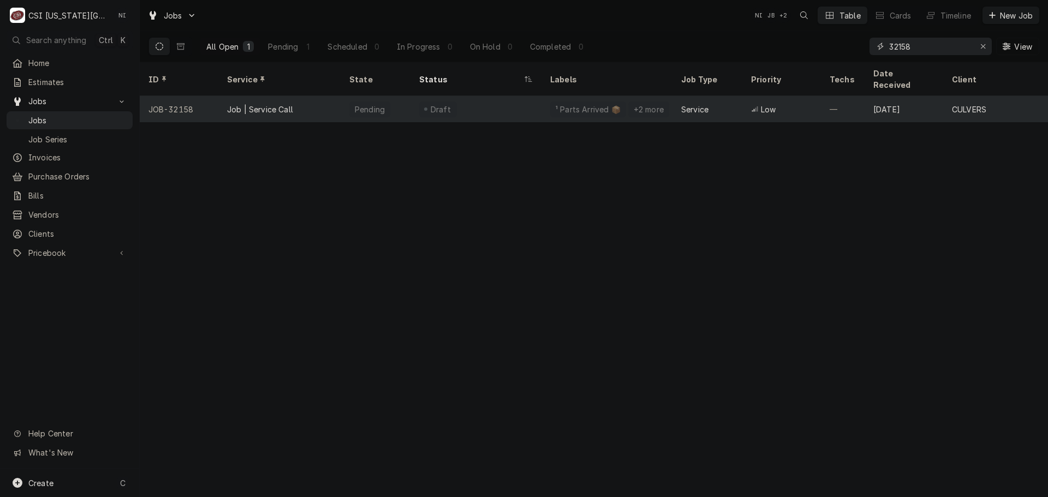
type input "32158"
click at [497, 97] on div "Draft" at bounding box center [475, 109] width 131 height 26
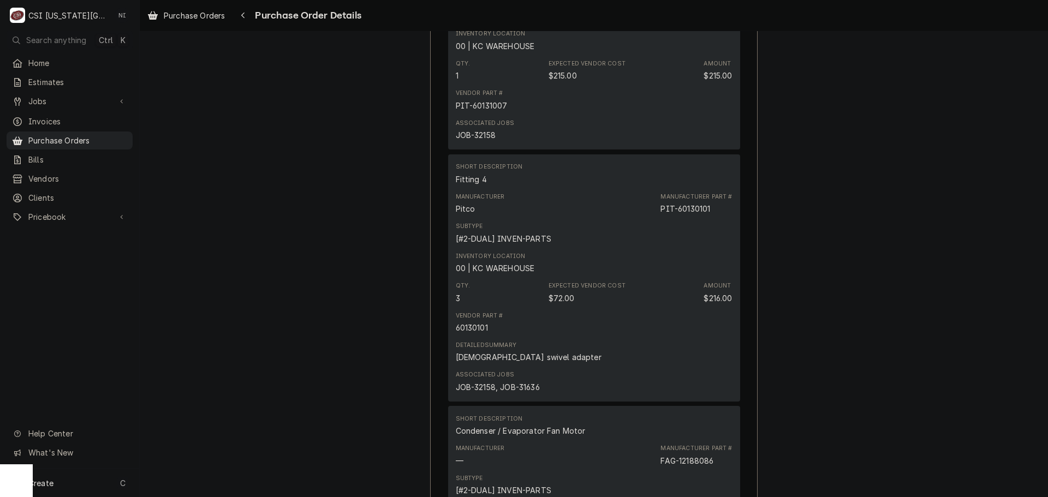
scroll to position [1091, 0]
click at [478, 391] on div "JOB-32158, JOB-31636" at bounding box center [498, 385] width 84 height 11
copy div "32158"
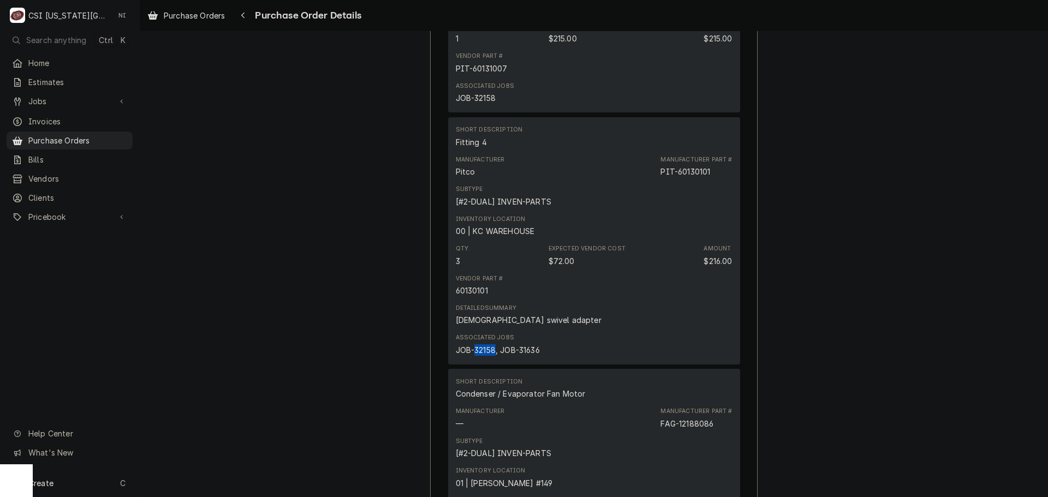
scroll to position [1146, 0]
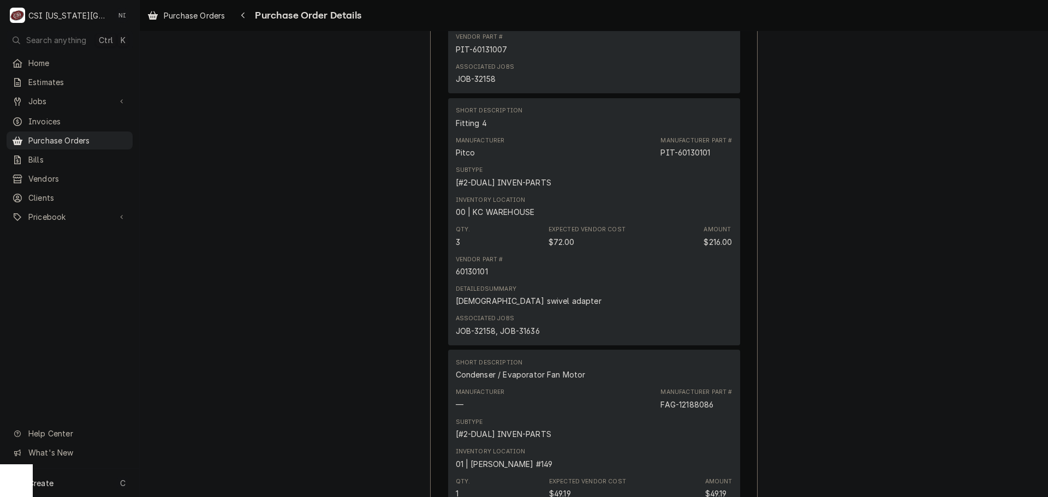
click at [528, 337] on div "JOB-32158, JOB-31636" at bounding box center [498, 330] width 84 height 11
copy div "31636"
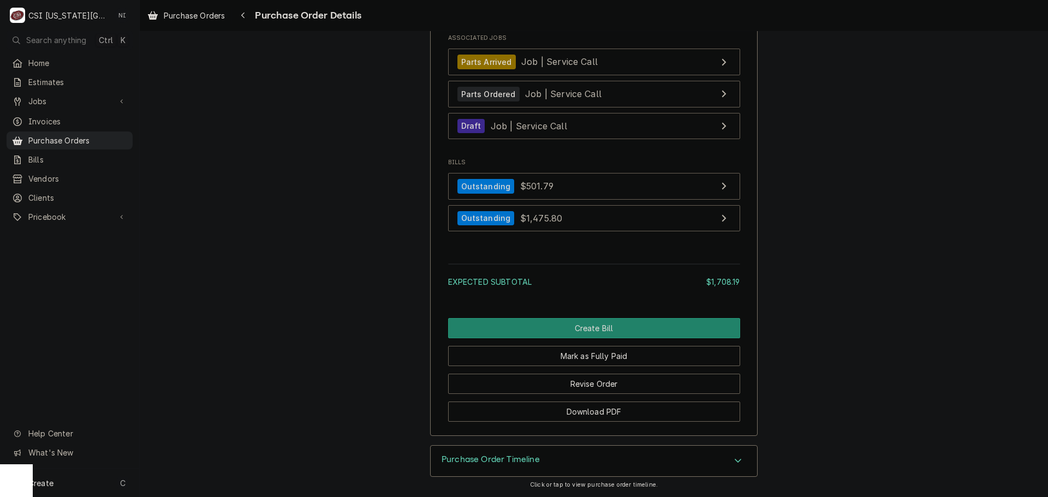
click at [572, 458] on div "Purchase Order Timeline" at bounding box center [594, 461] width 326 height 31
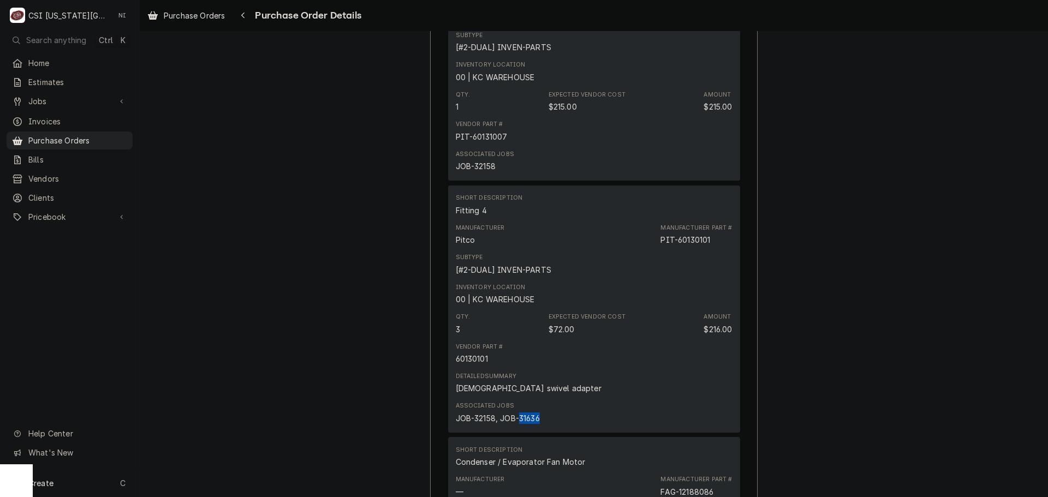
scroll to position [1149, 0]
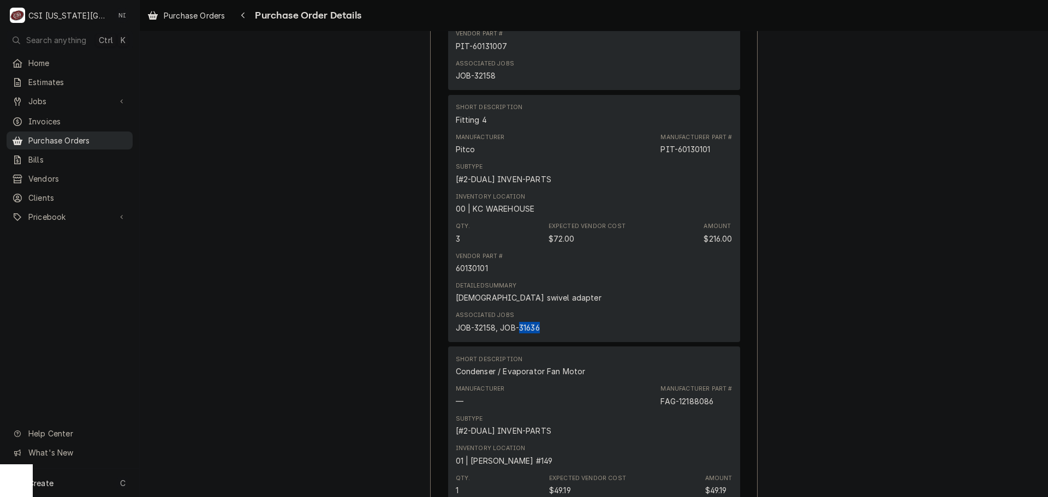
click at [80, 137] on span "Purchase Orders" at bounding box center [77, 140] width 99 height 11
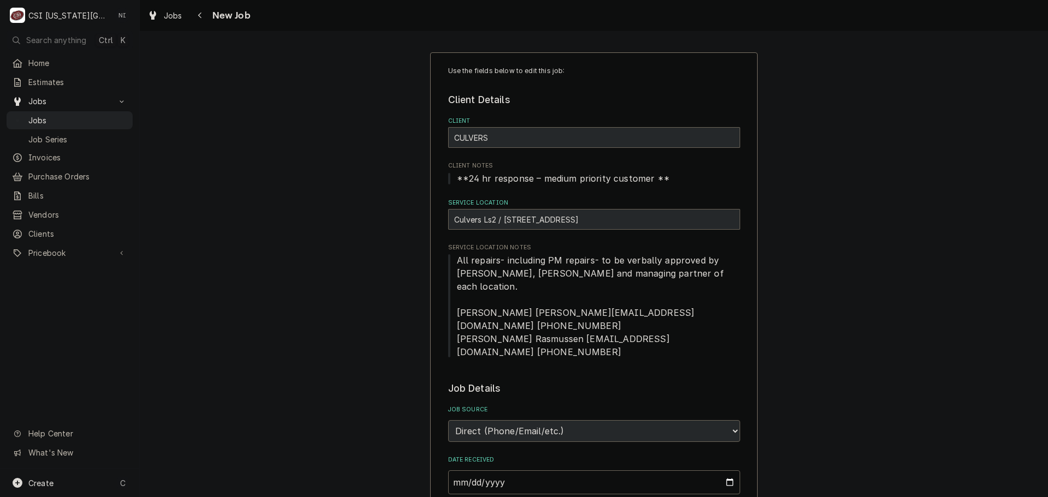
type textarea "x"
drag, startPoint x: 83, startPoint y: 117, endPoint x: 91, endPoint y: 118, distance: 8.2
click at [83, 117] on span "Jobs" at bounding box center [77, 120] width 99 height 11
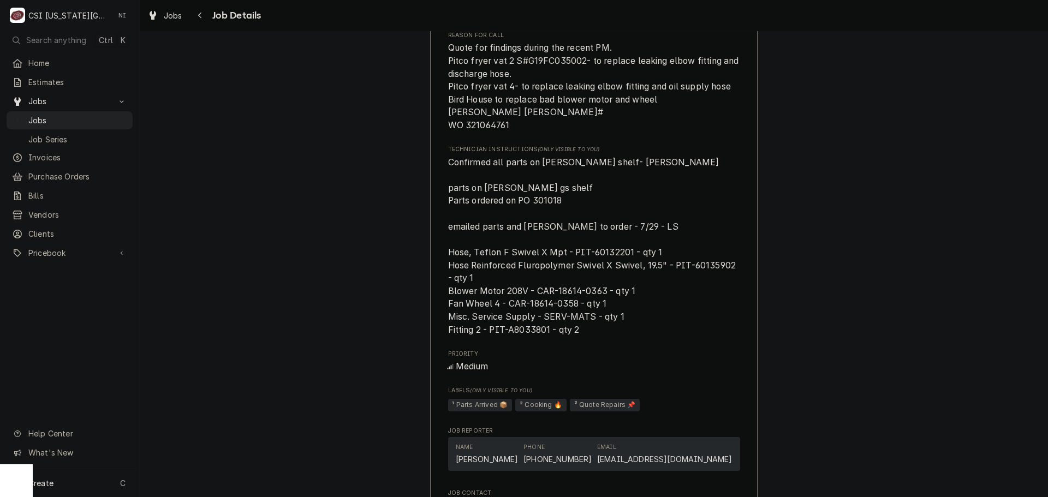
scroll to position [1528, 0]
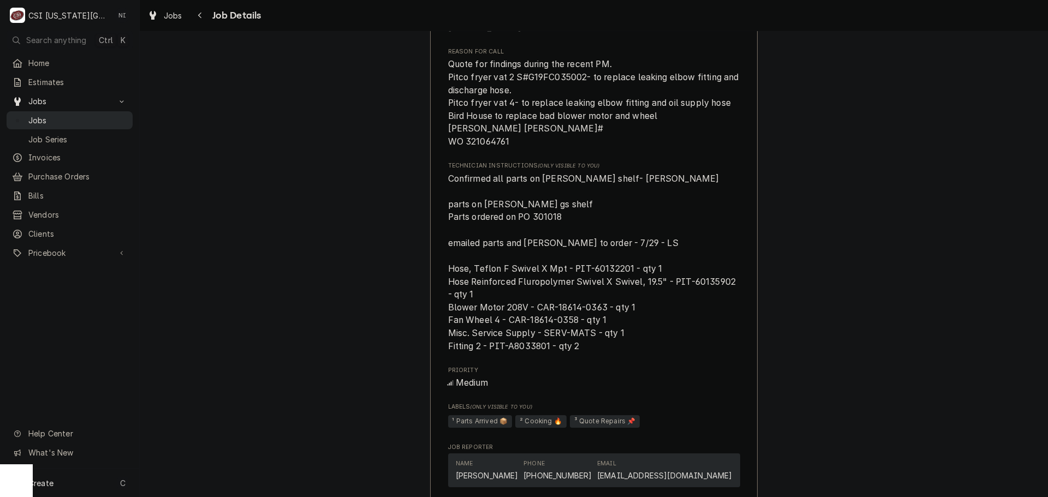
click at [97, 114] on div "Jobs" at bounding box center [70, 121] width 122 height 14
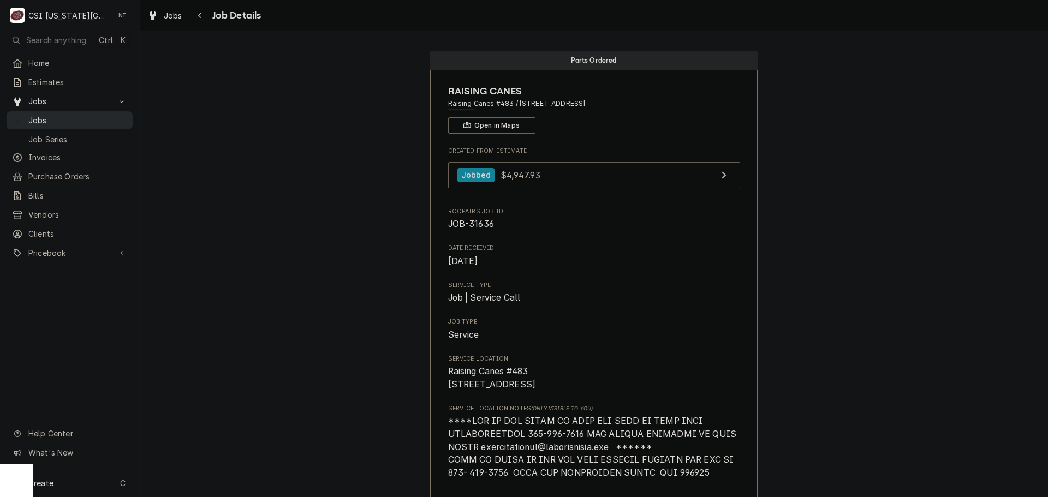
click at [71, 120] on span "Jobs" at bounding box center [77, 120] width 99 height 11
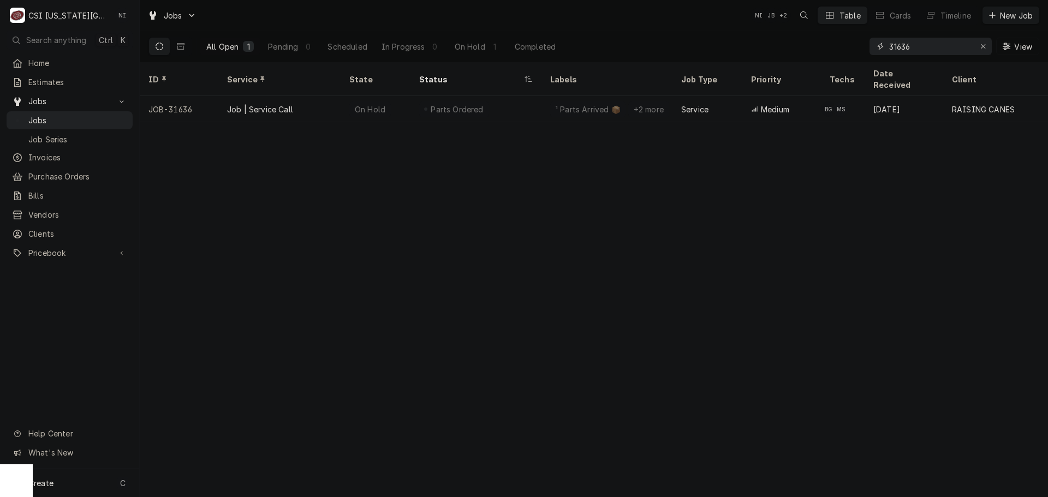
drag, startPoint x: 940, startPoint y: 48, endPoint x: 838, endPoint y: 48, distance: 102.1
click at [838, 48] on div "All Open 1 Pending 0 Scheduled In Progress 0 On Hold 1 Completed 31636 View" at bounding box center [593, 46] width 891 height 31
type input "v"
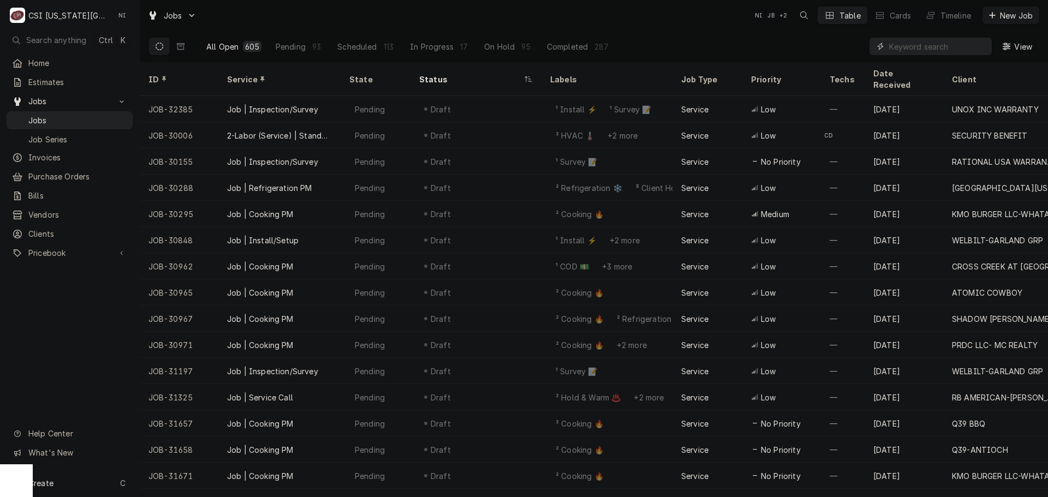
click at [917, 44] on input "Dynamic Content Wrapper" at bounding box center [937, 46] width 97 height 17
paste input "32158"
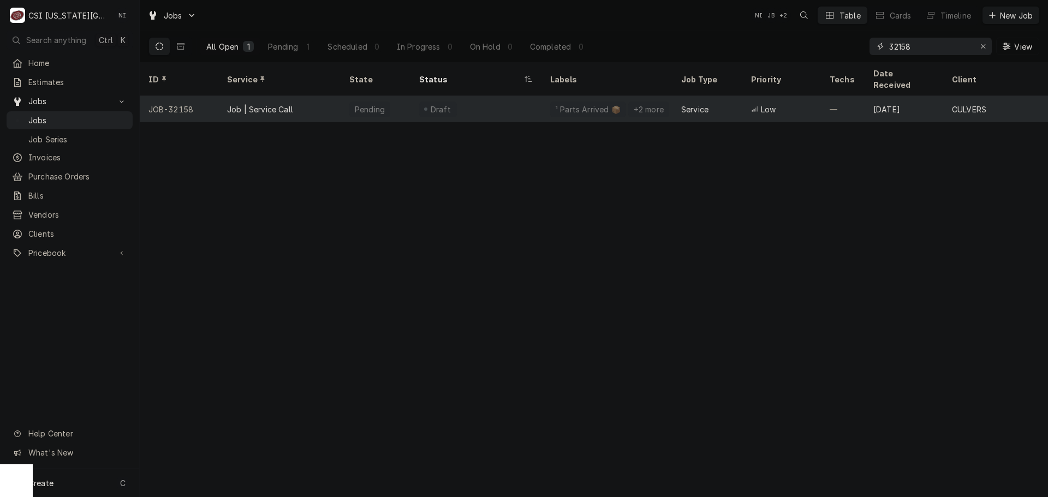
type input "32158"
click at [510, 96] on div "Draft" at bounding box center [475, 109] width 131 height 26
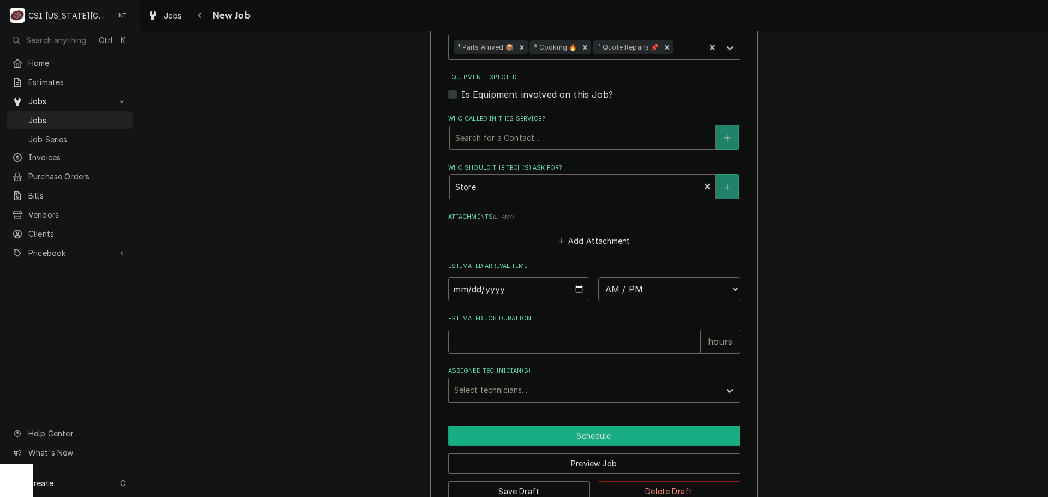
scroll to position [1338, 0]
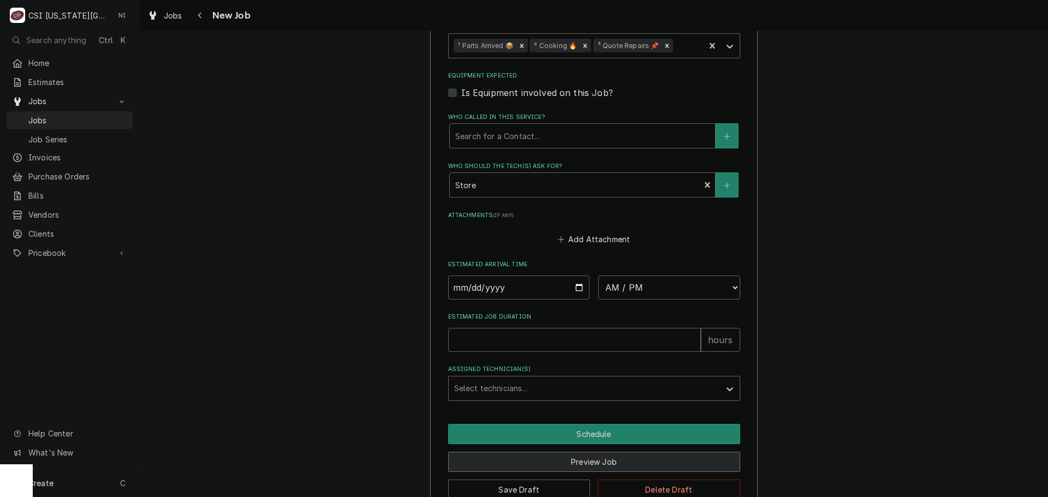
click at [593, 452] on button "Preview Job" at bounding box center [594, 462] width 292 height 20
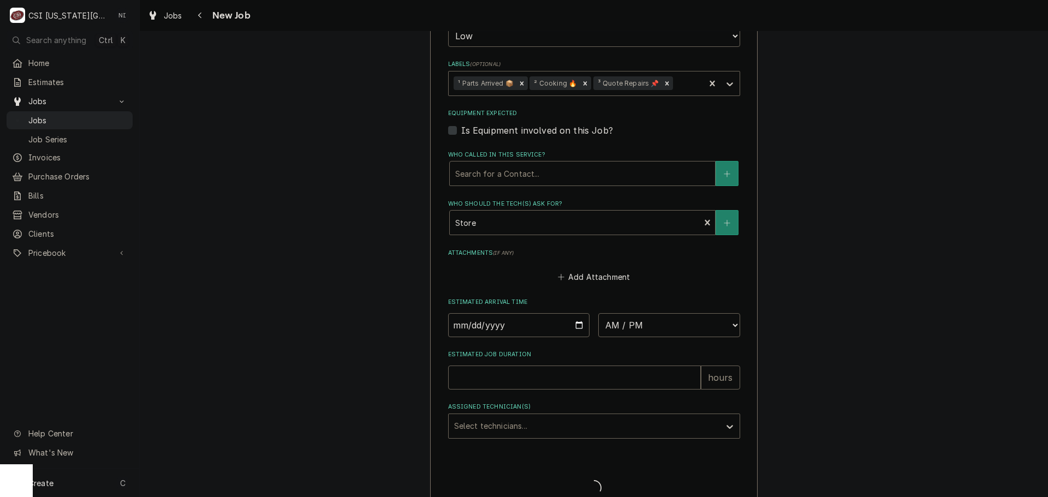
type textarea "x"
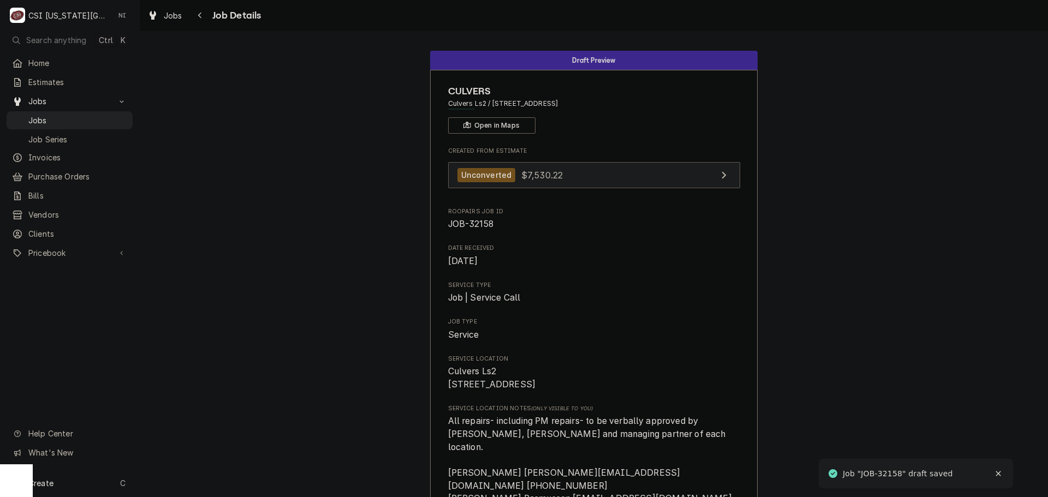
click at [571, 183] on link "Unconverted $7,530.22" at bounding box center [594, 175] width 292 height 27
drag, startPoint x: 77, startPoint y: 120, endPoint x: 92, endPoint y: 111, distance: 16.4
click at [79, 119] on span "Jobs" at bounding box center [77, 120] width 99 height 11
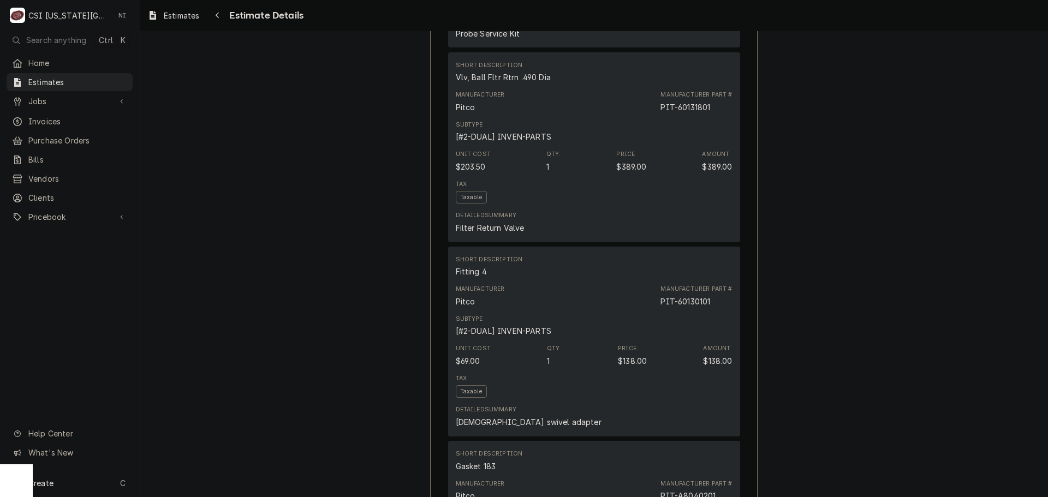
scroll to position [1801, 0]
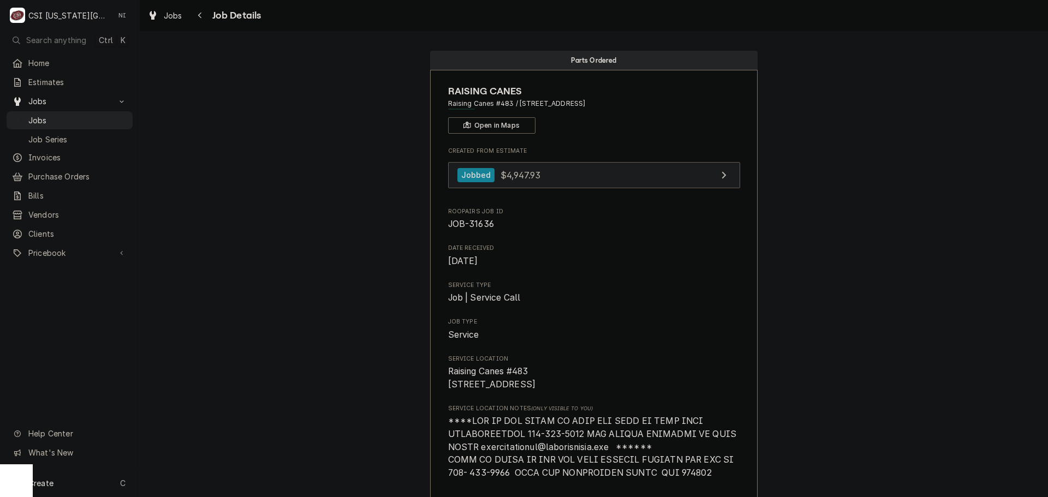
click at [621, 176] on link "Jobbed $4,947.93" at bounding box center [594, 175] width 292 height 27
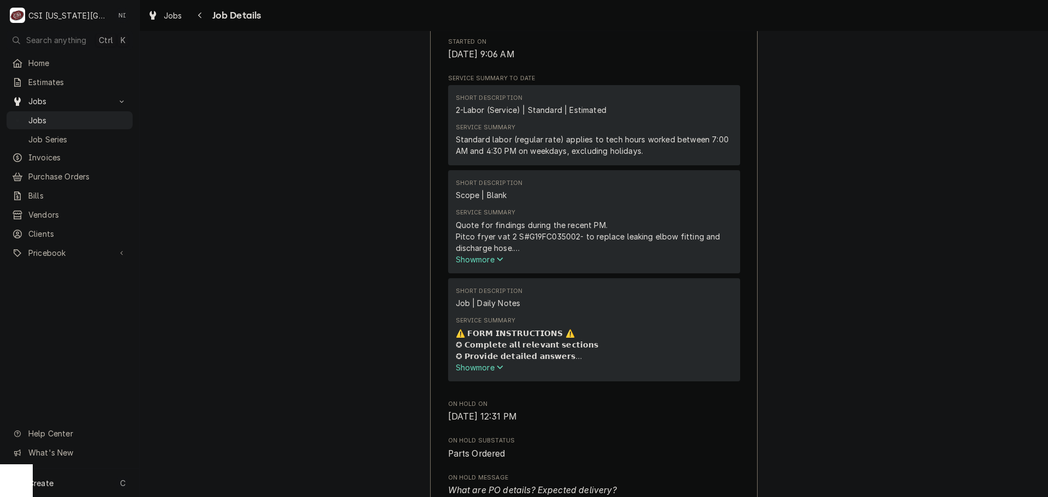
scroll to position [982, 0]
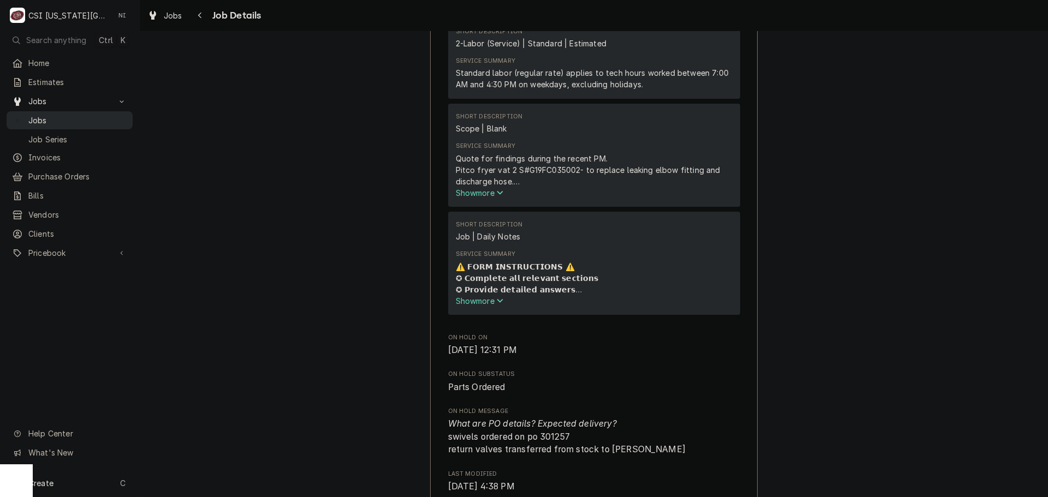
click at [81, 121] on span "Jobs" at bounding box center [77, 120] width 99 height 11
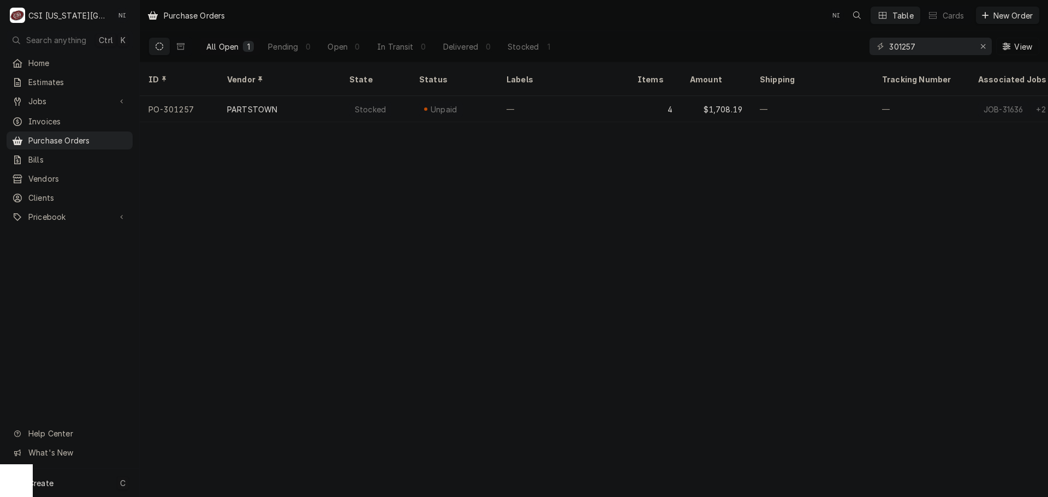
click at [93, 490] on div "Create C" at bounding box center [69, 483] width 139 height 28
click at [713, 303] on html "C CSI Kansas City NI Search anything Ctrl K Home Estimates Jobs Jobs Job Series…" at bounding box center [524, 248] width 1048 height 497
drag, startPoint x: 929, startPoint y: 46, endPoint x: 900, endPoint y: 52, distance: 29.0
click at [900, 52] on input "301257" at bounding box center [930, 46] width 82 height 17
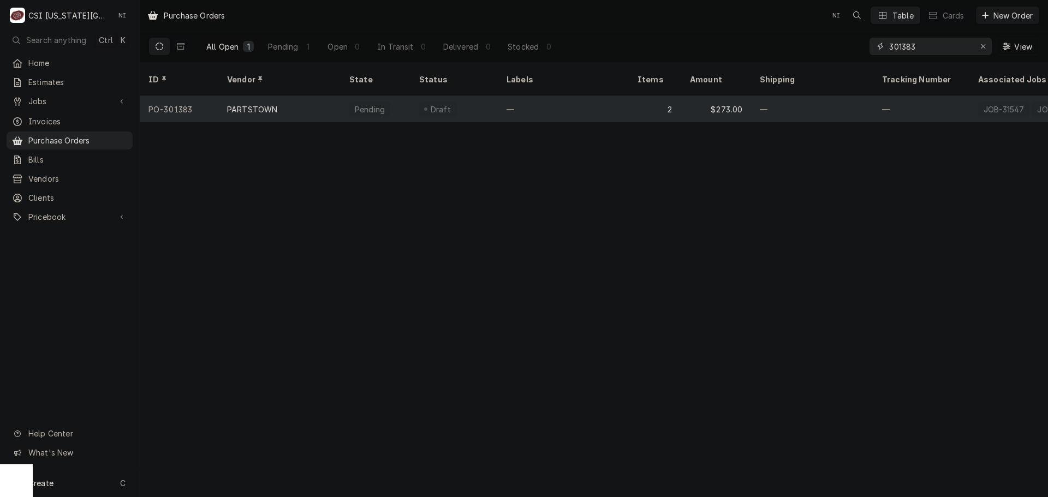
type input "301383"
click at [527, 104] on div "—" at bounding box center [563, 109] width 131 height 26
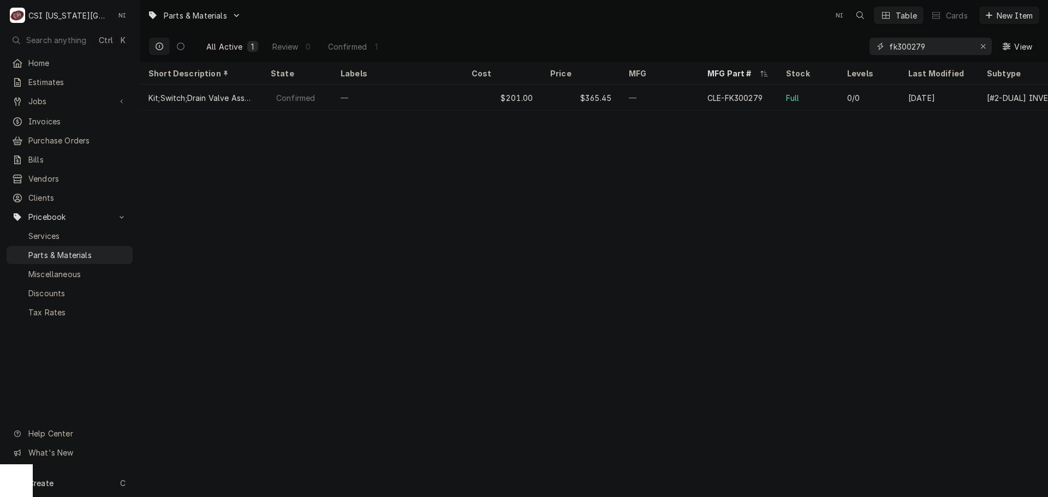
click at [743, 51] on div "All Active 1 Review 0 Confirmed 1 fk300279 View" at bounding box center [593, 46] width 891 height 31
paste input "02.01.015.00"
drag, startPoint x: 951, startPoint y: 49, endPoint x: 856, endPoint y: 48, distance: 94.4
click at [856, 48] on div "All Active 1 Review 0 Confirmed 1 02.01.015.00 View" at bounding box center [593, 46] width 891 height 31
paste input "7056342"
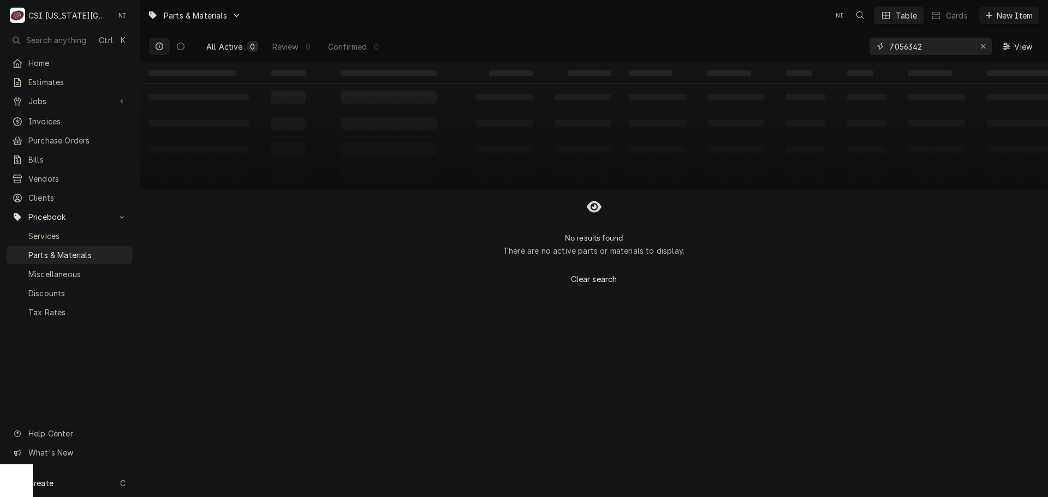
type input "7056342"
click at [99, 487] on div "Create C" at bounding box center [69, 483] width 139 height 28
click at [216, 405] on div "Purchase Order" at bounding box center [204, 407] width 73 height 11
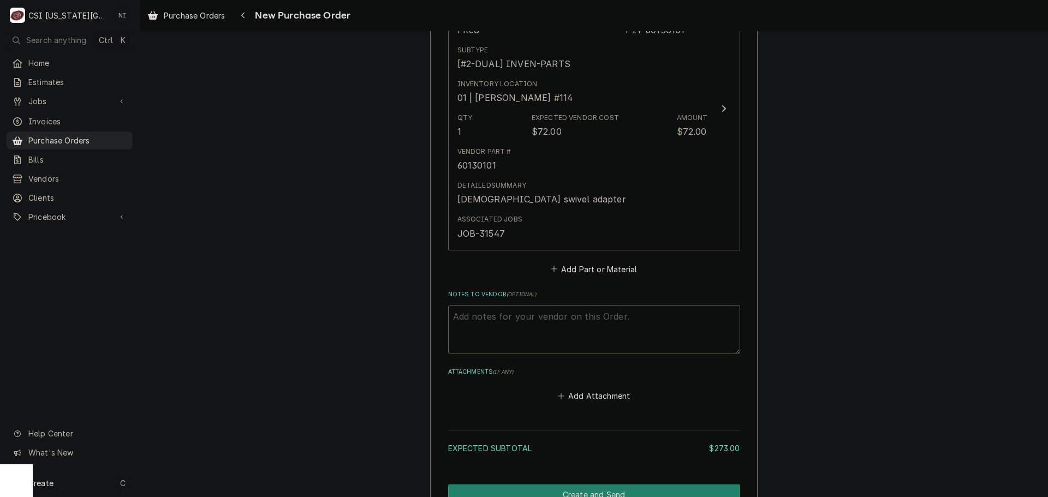
scroll to position [873, 0]
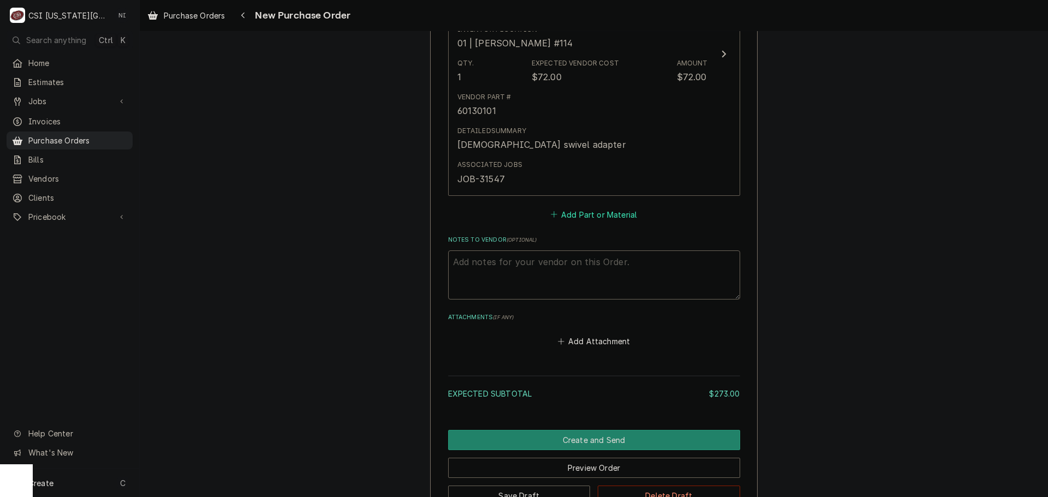
click at [593, 217] on button "Add Part or Material" at bounding box center [593, 214] width 90 height 15
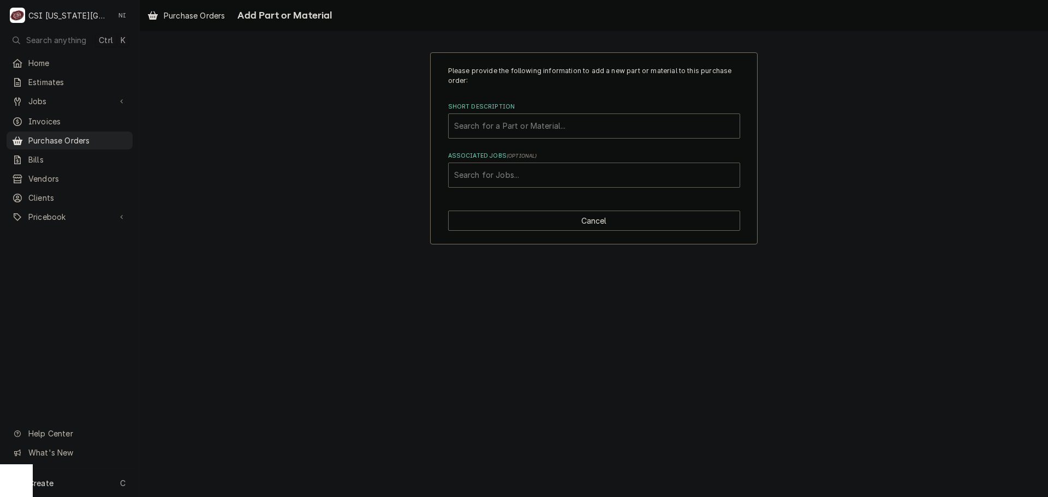
click at [536, 171] on div "Associated Jobs" at bounding box center [594, 175] width 280 height 20
type input "32323"
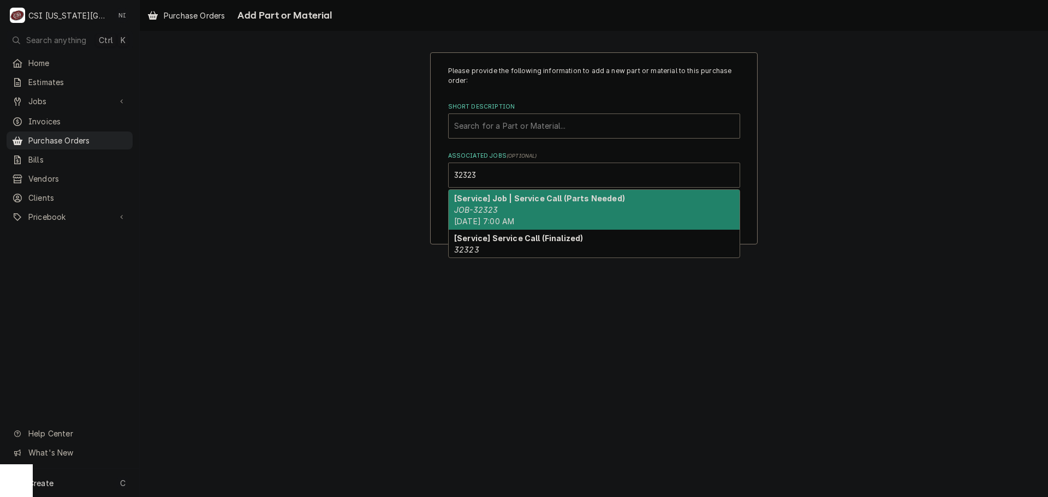
click at [505, 206] on div "[Service] Job | Service Call (Parts Needed) JOB-32323 [DATE] 7:00 AM" at bounding box center [594, 210] width 291 height 40
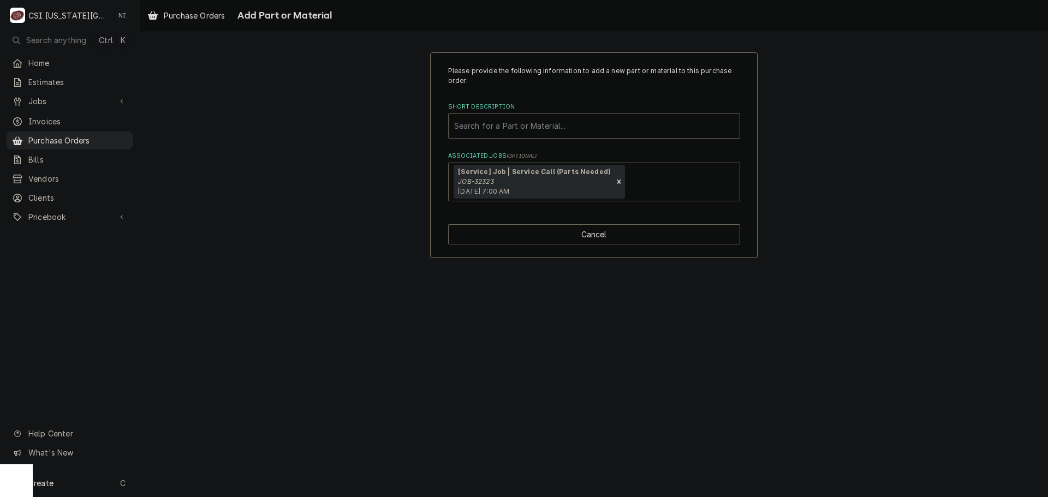
click at [528, 122] on div "Short Description" at bounding box center [594, 126] width 280 height 20
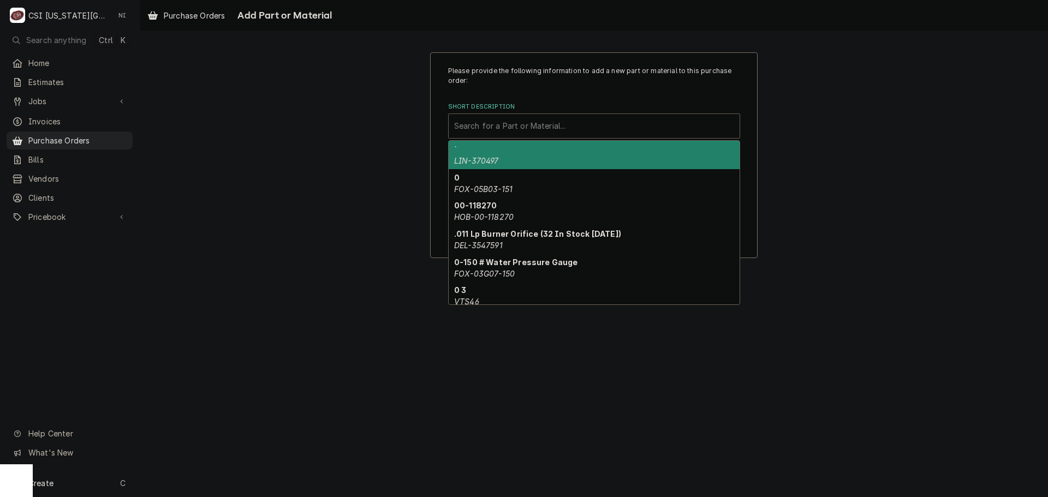
paste input "02.01.015.00"
type input "02.01.015.00"
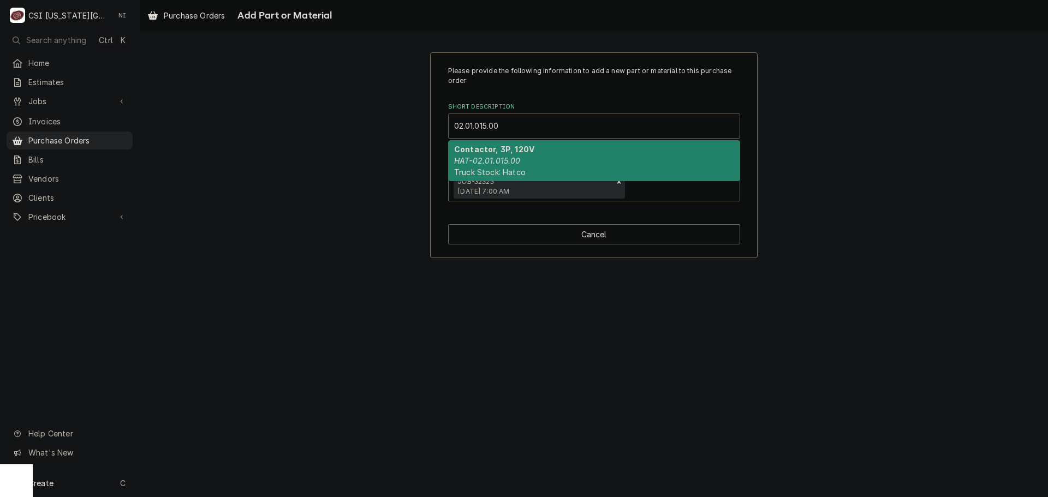
click at [522, 157] on div "Contactor, 3P, 120V HAT-02.01.015.00 Truck Stock: Hatco" at bounding box center [594, 161] width 291 height 40
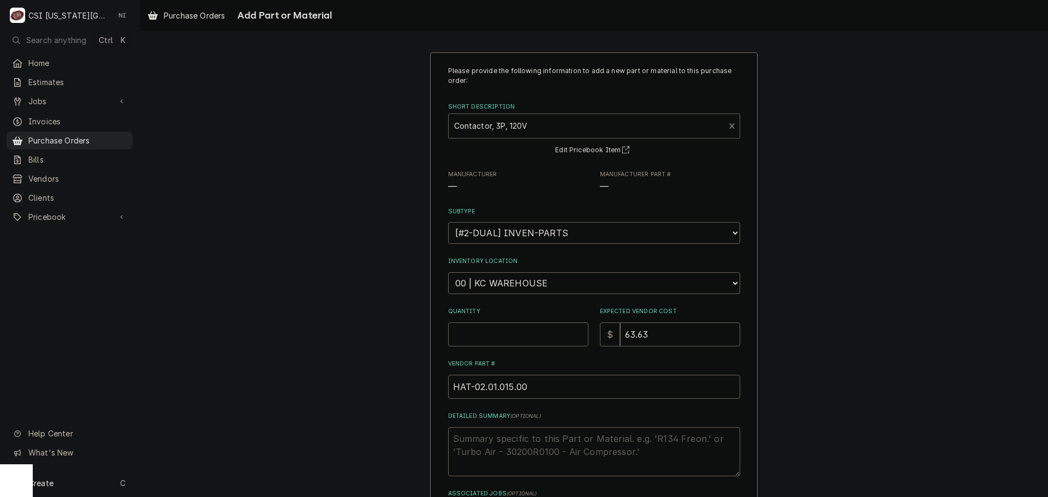
type textarea "x"
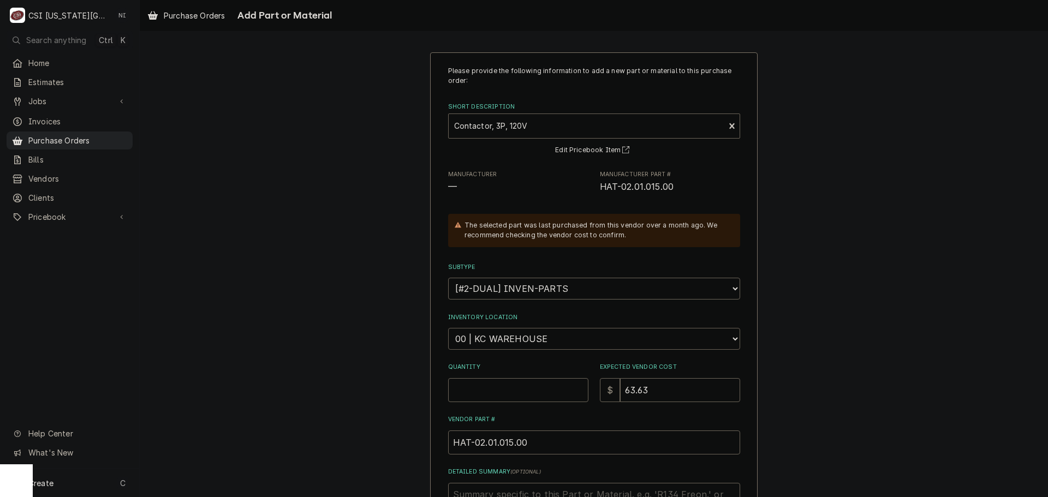
click at [529, 343] on select "Choose a location... 00 | KC WAREHOUSE 00 | MAIN WAREHOUSE 01 | [PERSON_NAME] #…" at bounding box center [594, 339] width 292 height 22
select select "2760"
click at [448, 328] on select "Choose a location... 00 | KC WAREHOUSE 00 | MAIN WAREHOUSE 01 | [PERSON_NAME] #…" at bounding box center [594, 339] width 292 height 22
click at [520, 386] on input "Quantity" at bounding box center [518, 390] width 140 height 24
type textarea "x"
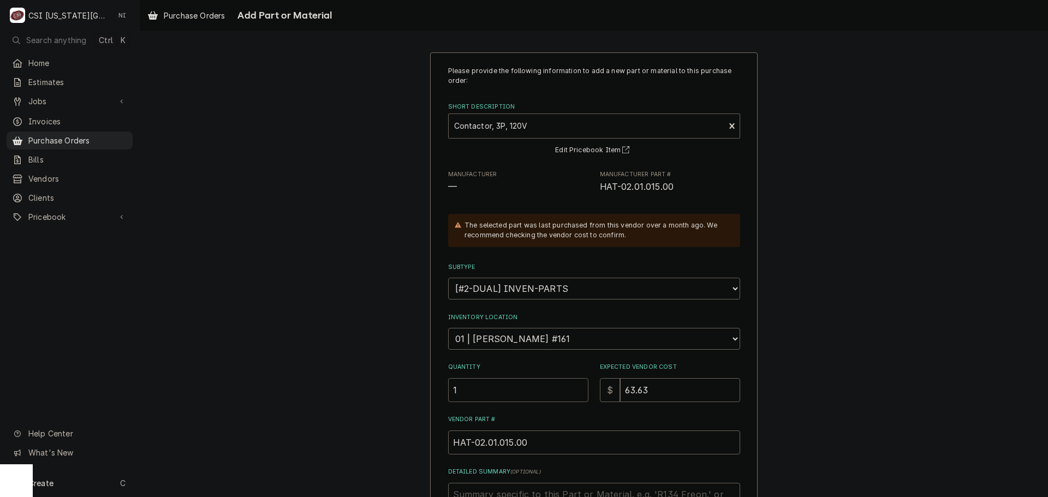
type input "1"
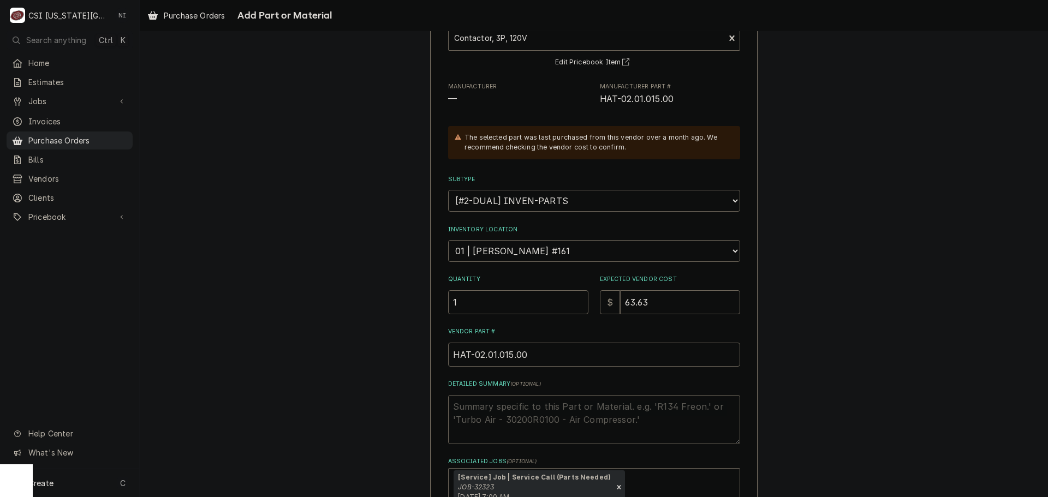
scroll to position [164, 0]
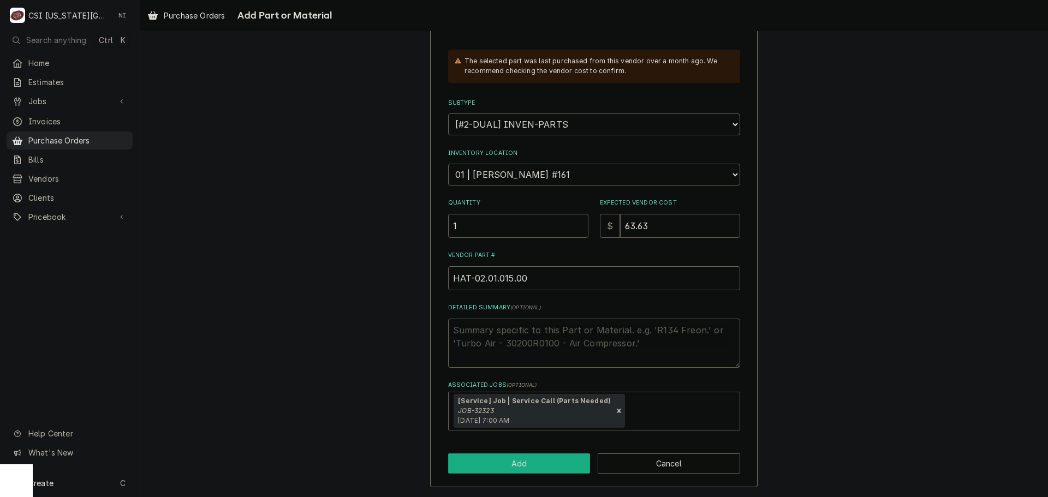
click at [547, 462] on button "Add" at bounding box center [519, 464] width 142 height 20
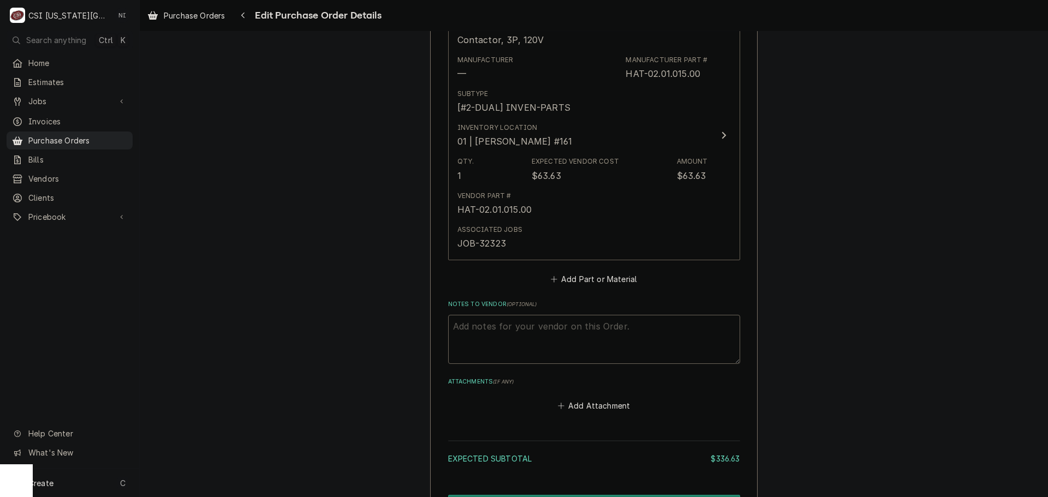
scroll to position [1091, 0]
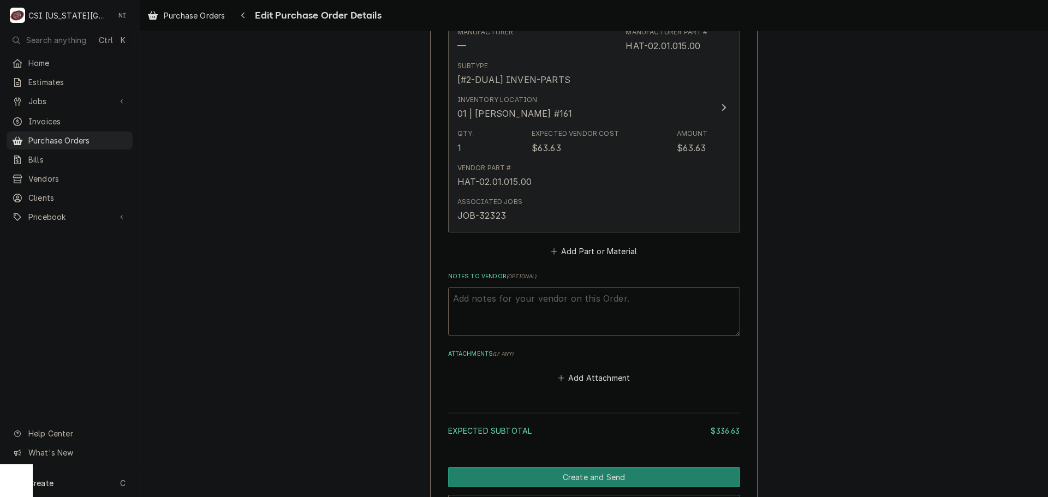
click at [607, 153] on div "Expected Vendor Cost $63.63" at bounding box center [575, 141] width 87 height 25
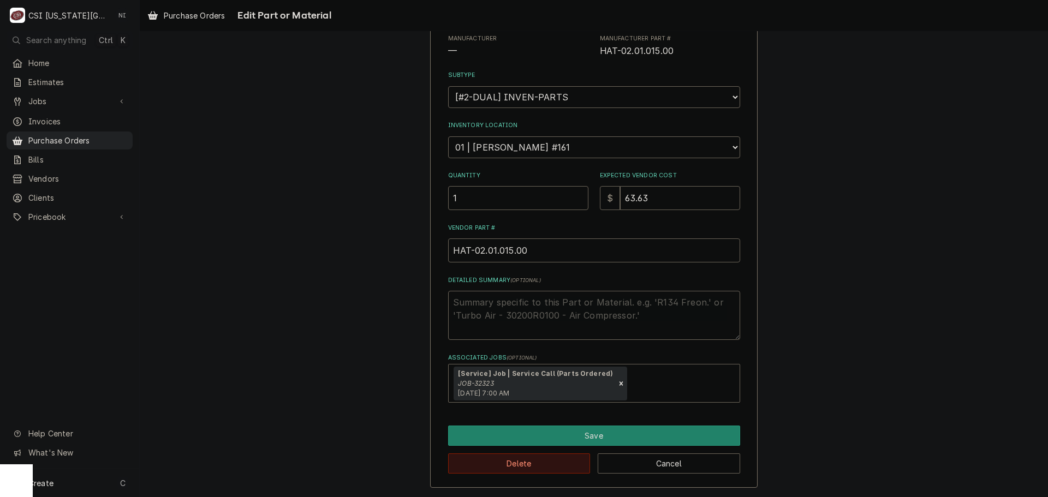
click at [542, 456] on button "Delete" at bounding box center [519, 464] width 142 height 20
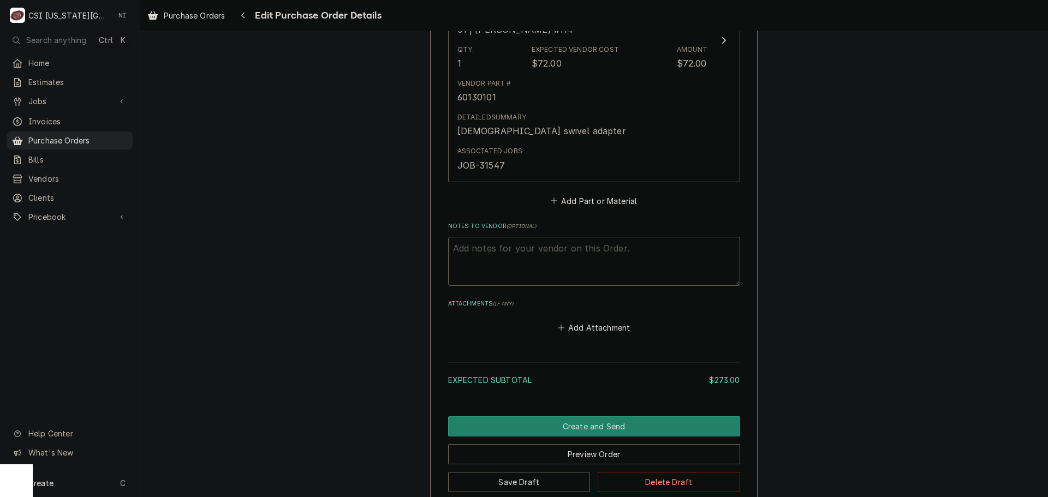
scroll to position [954, 0]
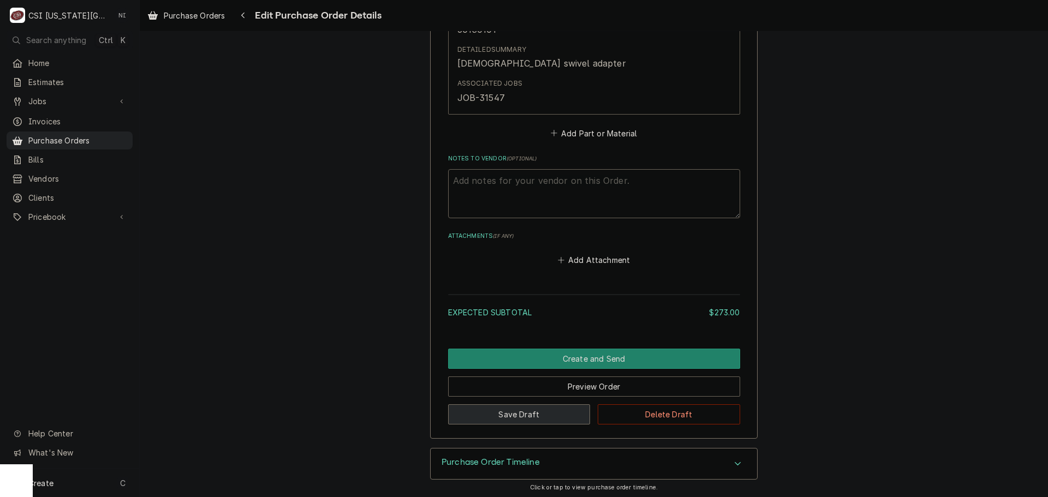
click at [569, 415] on button "Save Draft" at bounding box center [519, 414] width 142 height 20
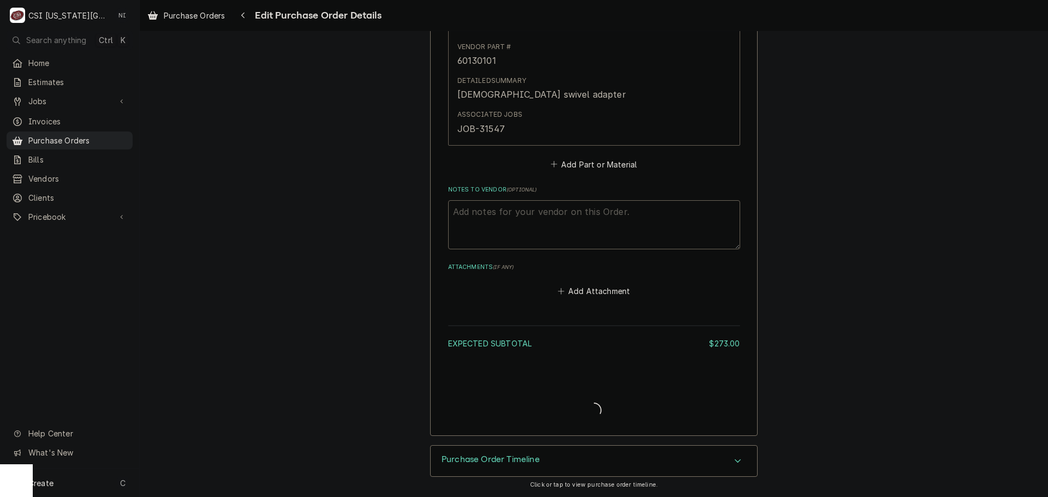
scroll to position [923, 0]
type textarea "x"
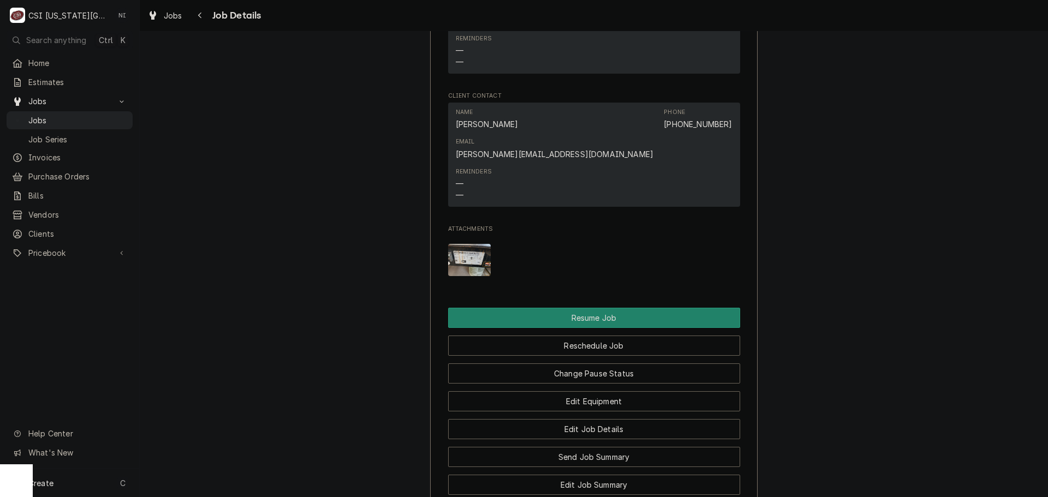
scroll to position [1376, 0]
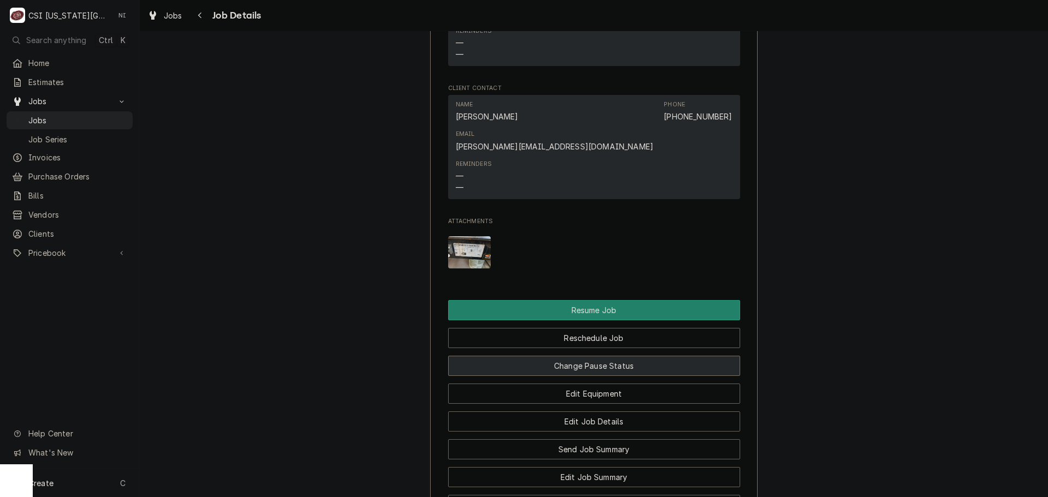
click at [611, 356] on button "Change Pause Status" at bounding box center [594, 366] width 292 height 20
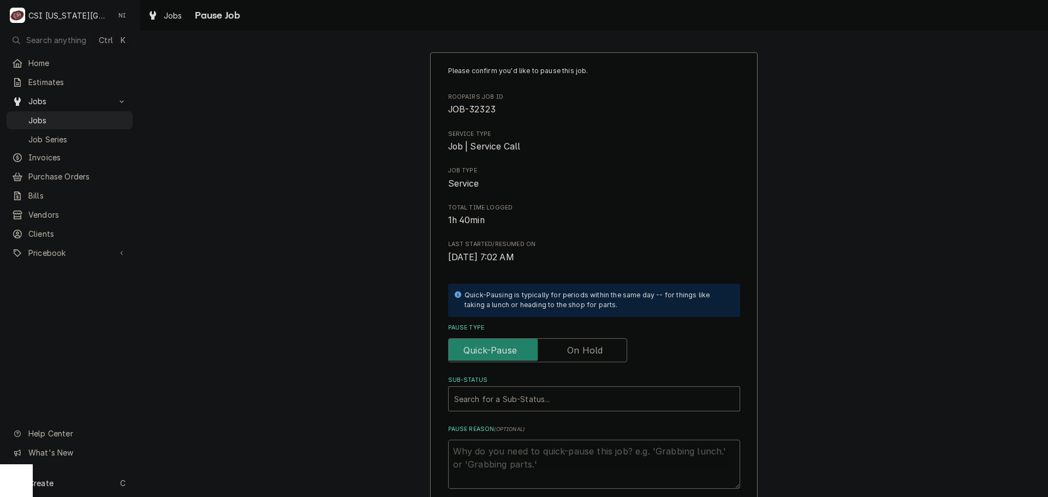
click at [577, 357] on label "Pause Type" at bounding box center [537, 350] width 179 height 24
click at [577, 357] on input "Pause Type" at bounding box center [537, 350] width 169 height 24
checkbox input "true"
drag, startPoint x: 539, startPoint y: 394, endPoint x: 536, endPoint y: 401, distance: 6.9
click at [537, 397] on div "Sub-Status" at bounding box center [594, 399] width 280 height 20
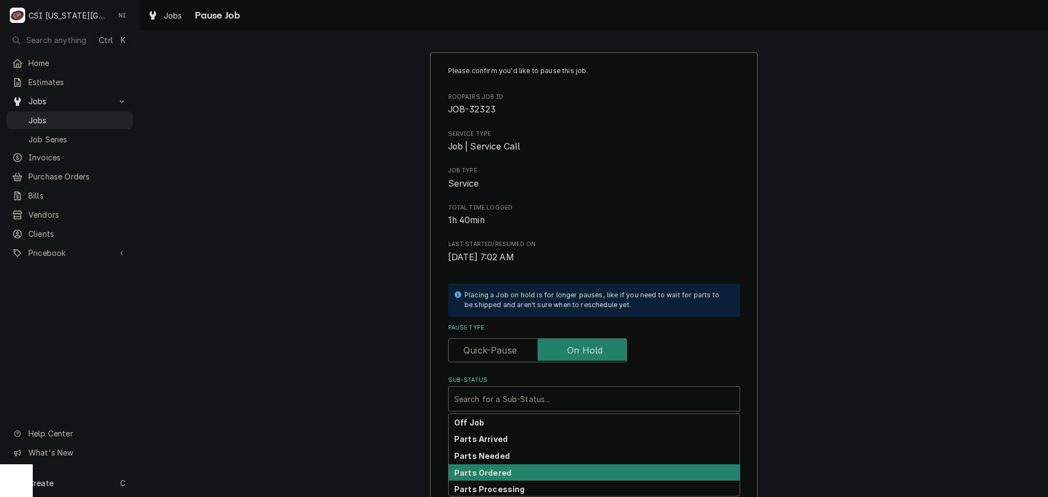
click at [503, 468] on div "Parts Ordered" at bounding box center [594, 472] width 291 height 17
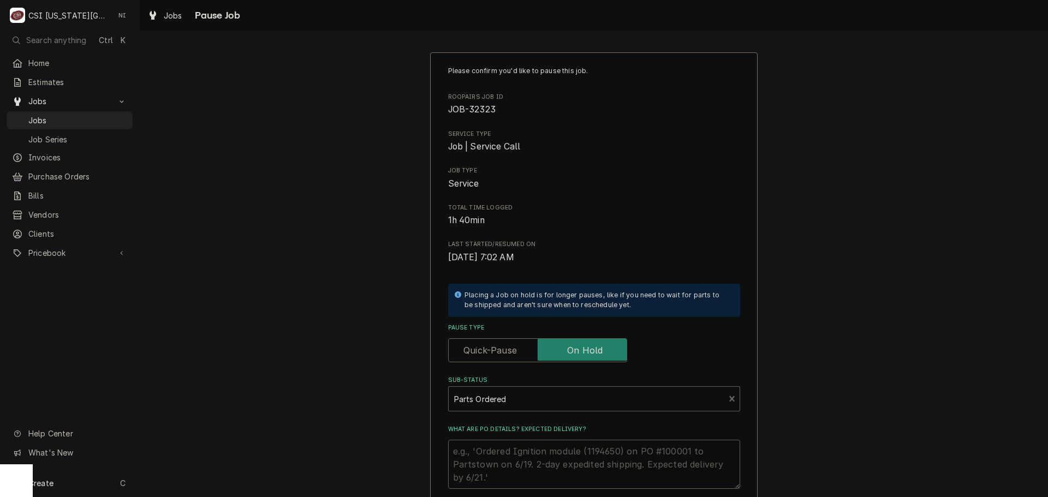
click at [502, 458] on textarea "What are PO details? Expected delivery?" at bounding box center [594, 464] width 292 height 49
type textarea "x"
type textarea "P"
type textarea "x"
type textarea "Pa"
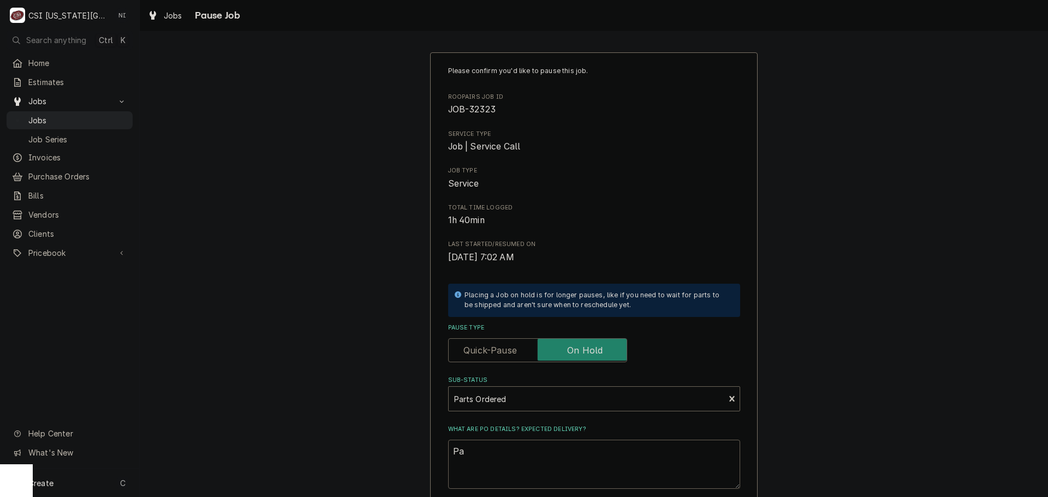
type textarea "x"
type textarea "Par"
type textarea "x"
type textarea "Part"
type textarea "x"
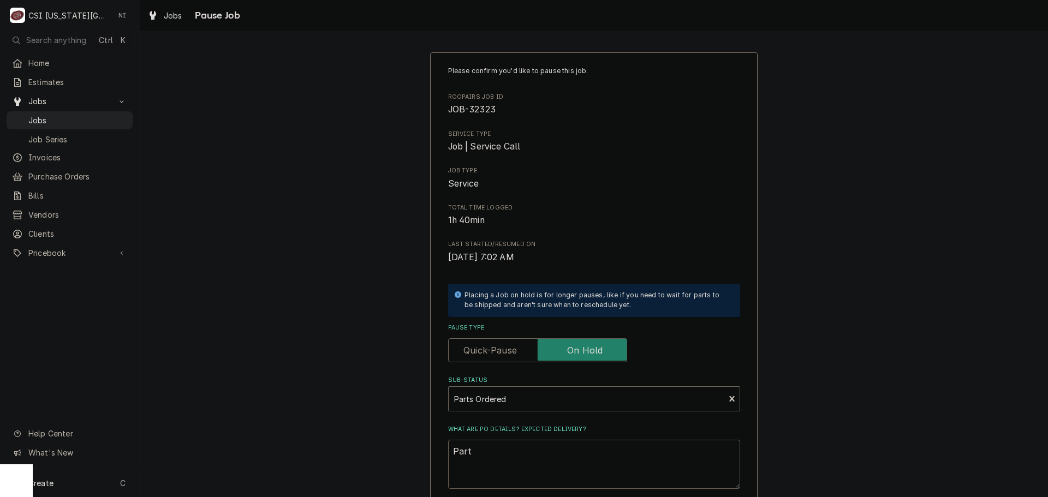
type textarea "Parts"
type textarea "x"
type textarea "Parts"
type textarea "x"
type textarea "Parts o"
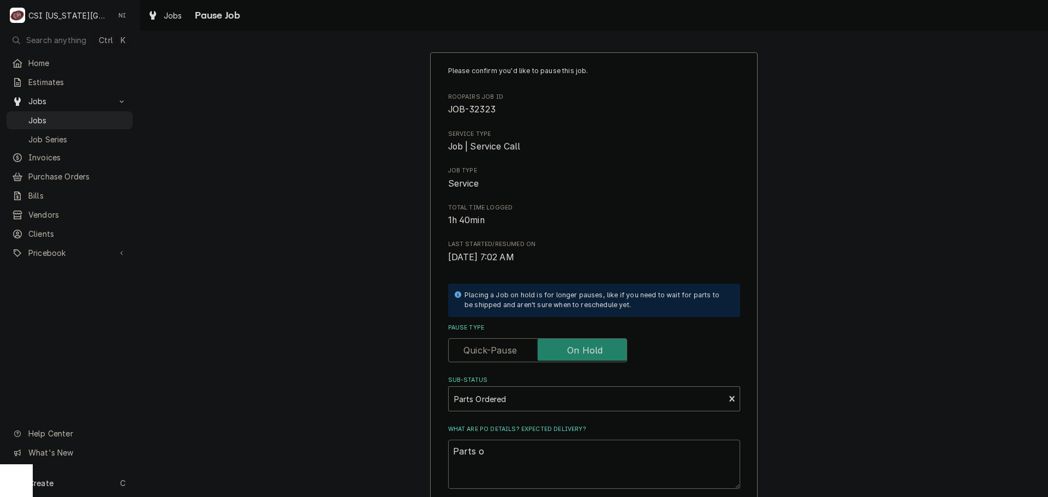
type textarea "x"
type textarea "Parts or"
type textarea "x"
type textarea "Parts ord"
type textarea "x"
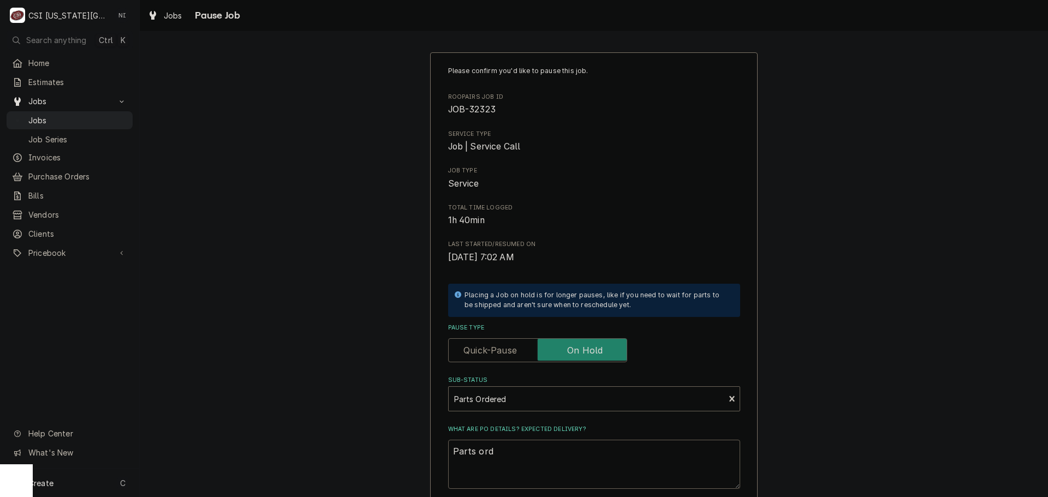
type textarea "Parts orde"
type textarea "x"
type textarea "Parts order"
type textarea "x"
type textarea "Parts ordere"
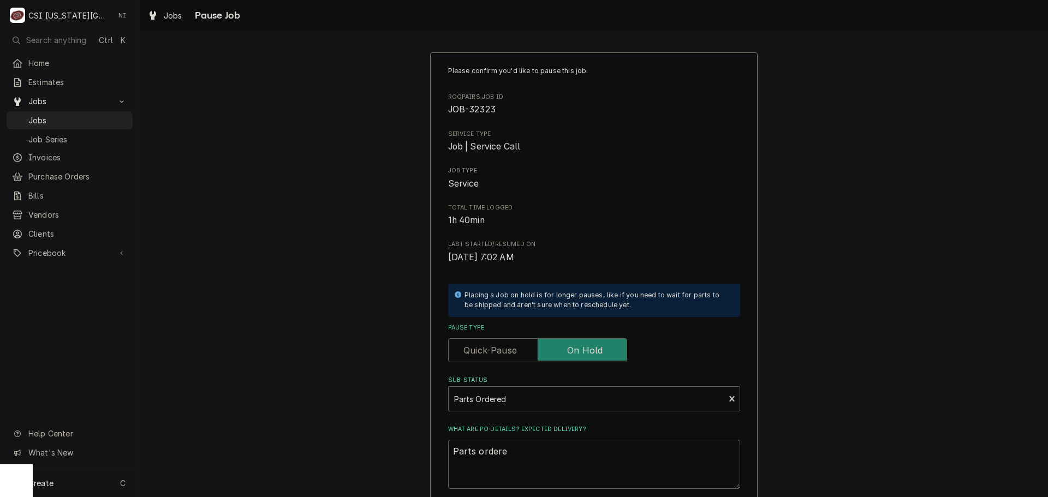
type textarea "x"
type textarea "Parts orderee"
type textarea "x"
type textarea "Parts ordereed"
type textarea "x"
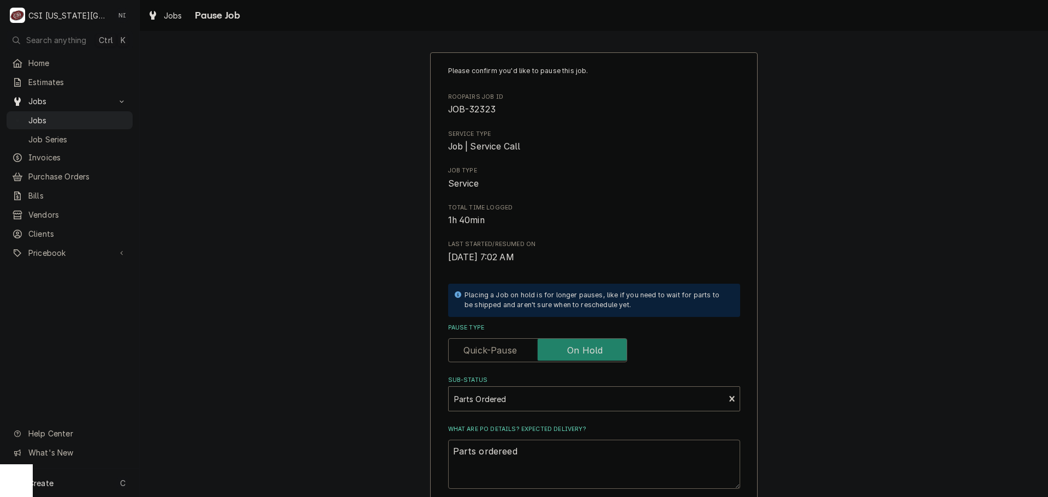
type textarea "Parts ordereed"
type textarea "x"
type textarea "Parts ordereed"
type textarea "x"
type textarea "Parts orderee"
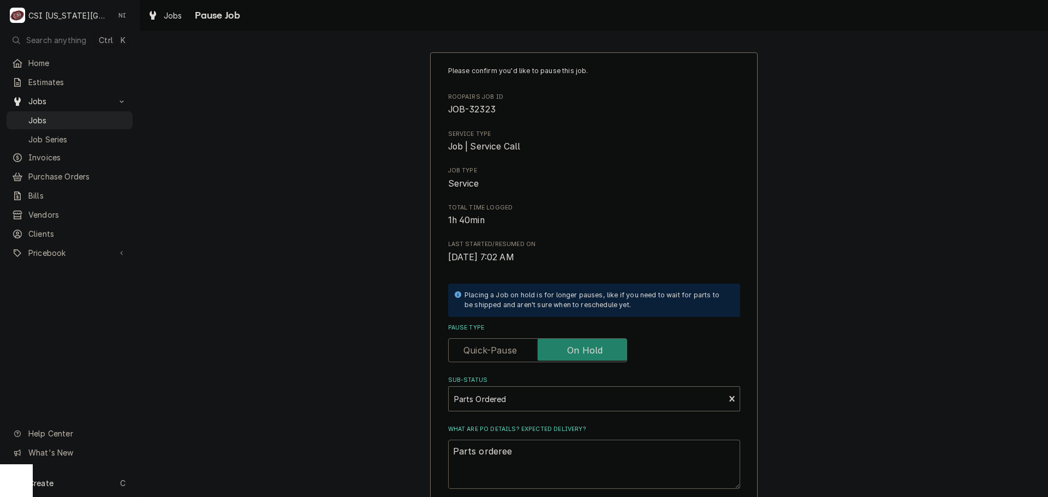
type textarea "x"
type textarea "Parts ordere"
type textarea "x"
type textarea "Parts ordered"
type textarea "x"
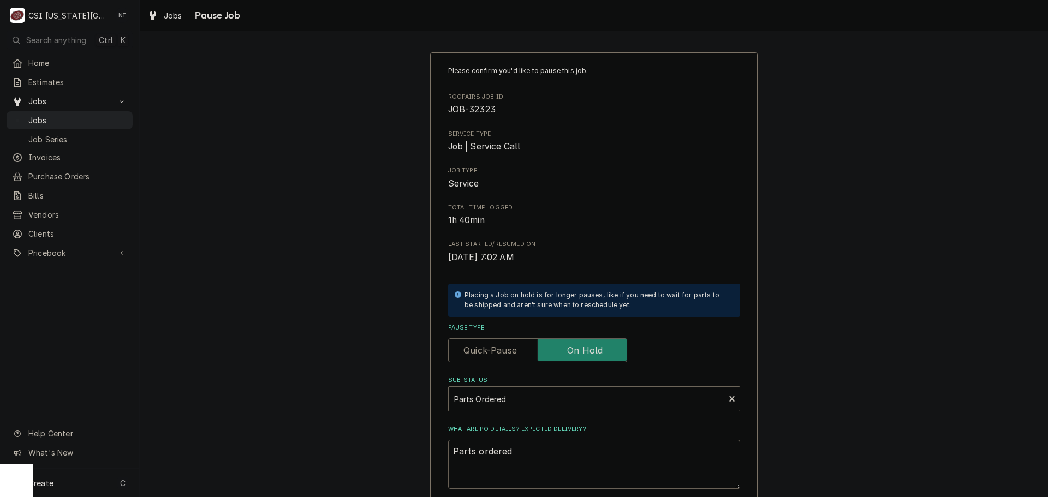
type textarea "Parts ordered o"
type textarea "x"
type textarea "Parts ordered on"
type textarea "x"
type textarea "Parts ordered on"
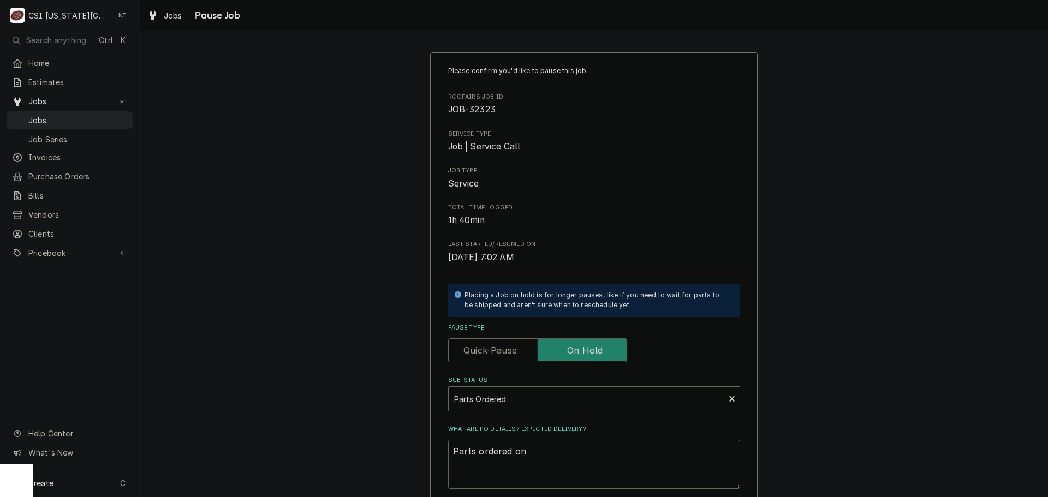
type textarea "x"
type textarea "Parts ordered on P"
type textarea "x"
type textarea "Parts ordered on PO"
type textarea "x"
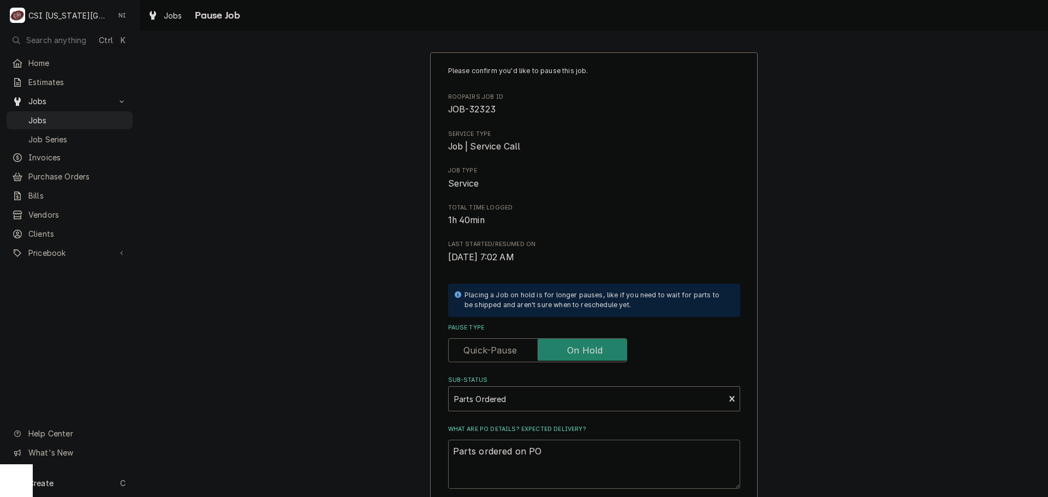
type textarea "Parts ordered on PO"
type textarea "x"
type textarea "Parts ordered on PO 3"
type textarea "x"
type textarea "Parts ordered on PO 30"
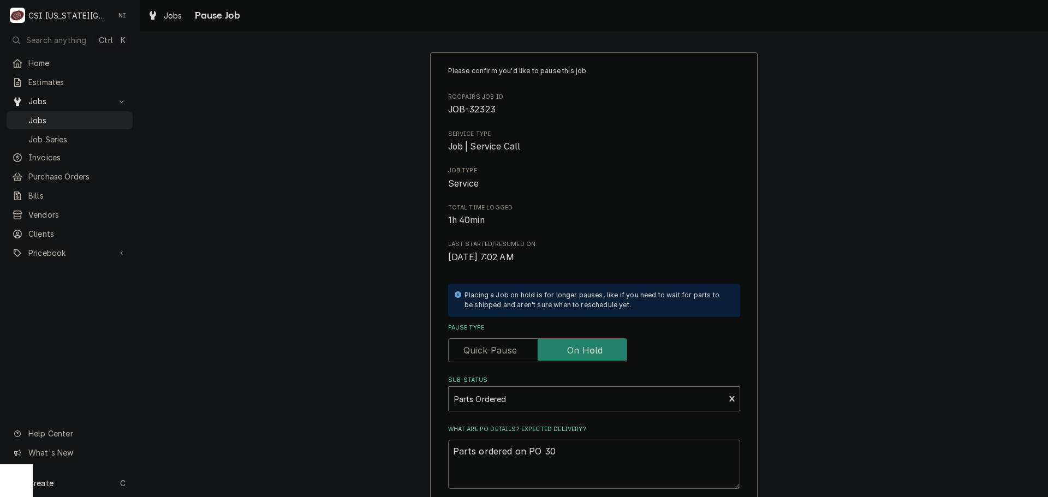
type textarea "x"
type textarea "Parts ordered on PO 301"
type textarea "x"
type textarea "Parts ordered on PO 3013"
type textarea "x"
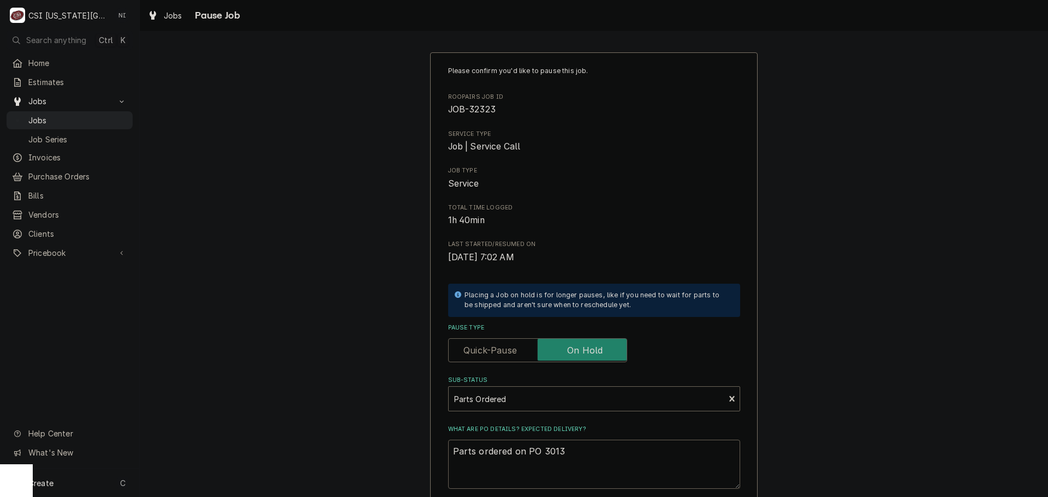
type textarea "Parts ordered on PO 30138"
type textarea "x"
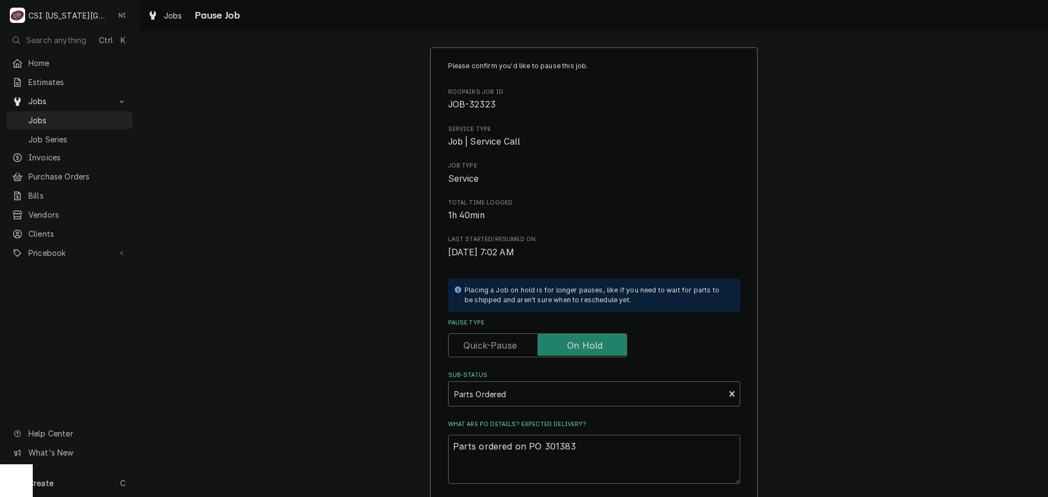
scroll to position [114, 0]
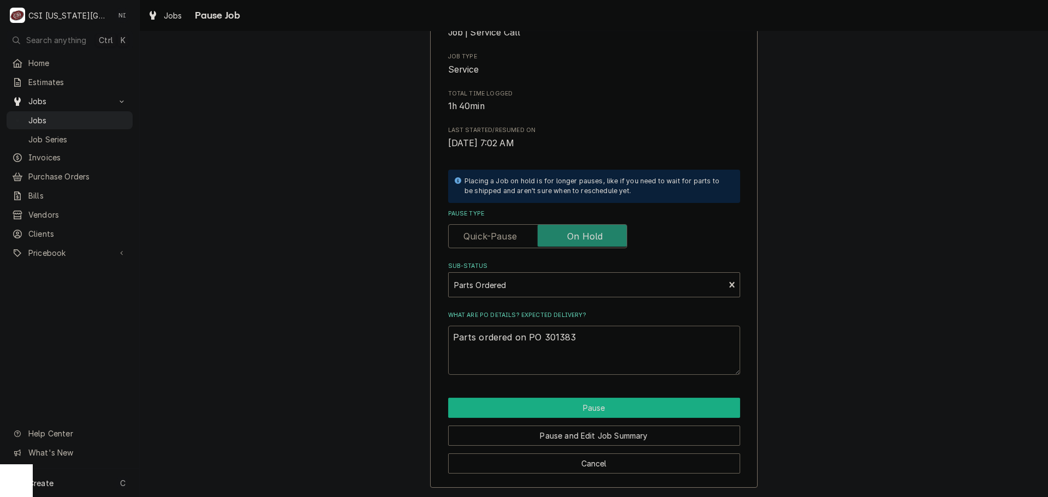
type textarea "Parts ordered on PO 301383"
click at [670, 404] on button "Pause" at bounding box center [594, 408] width 292 height 20
type textarea "x"
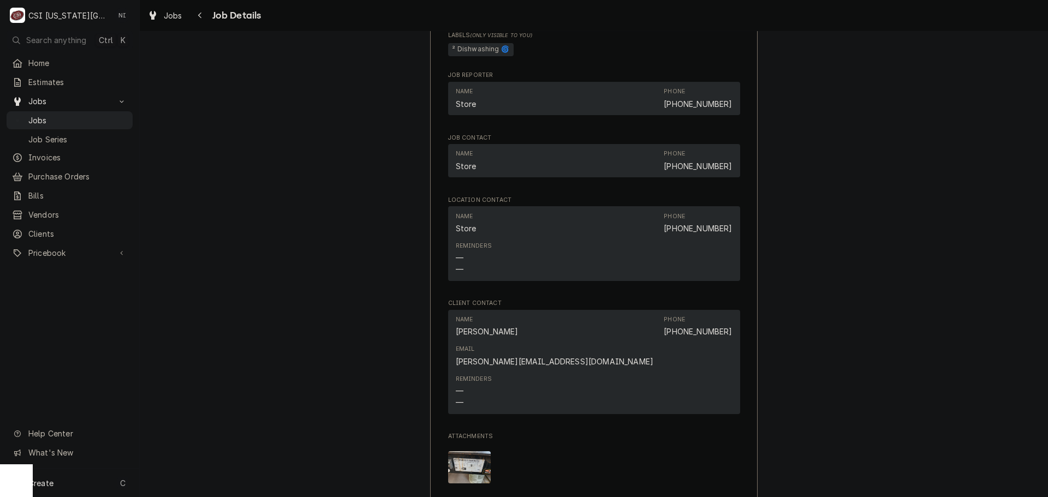
scroll to position [1419, 0]
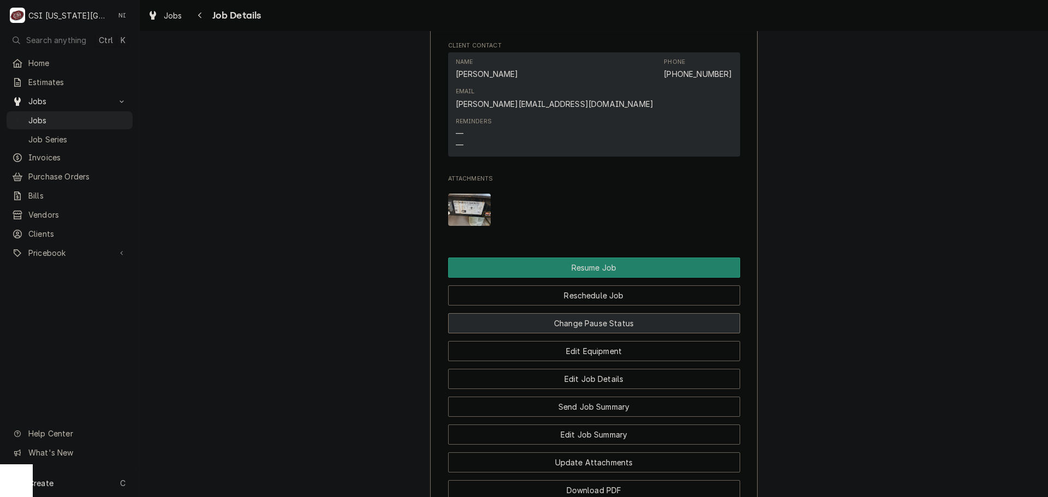
click at [595, 313] on button "Change Pause Status" at bounding box center [594, 323] width 292 height 20
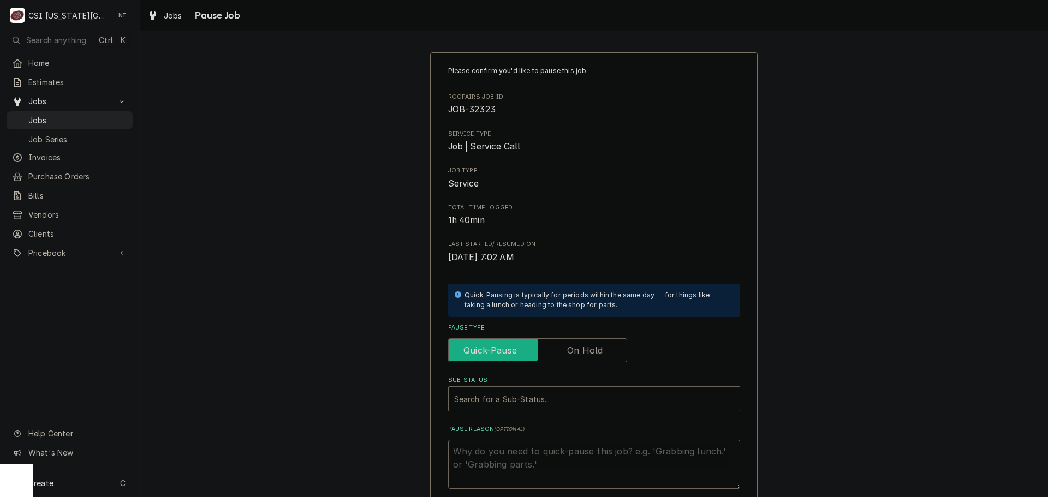
drag, startPoint x: 563, startPoint y: 341, endPoint x: 560, endPoint y: 348, distance: 8.3
click at [563, 342] on input "Pause Type" at bounding box center [537, 350] width 169 height 24
checkbox input "true"
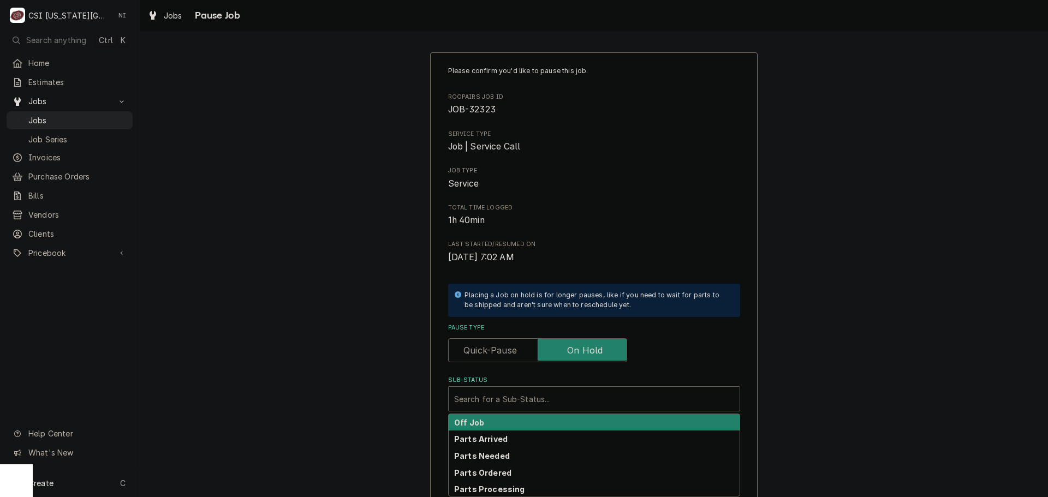
click at [541, 399] on div "Sub-Status" at bounding box center [594, 399] width 280 height 20
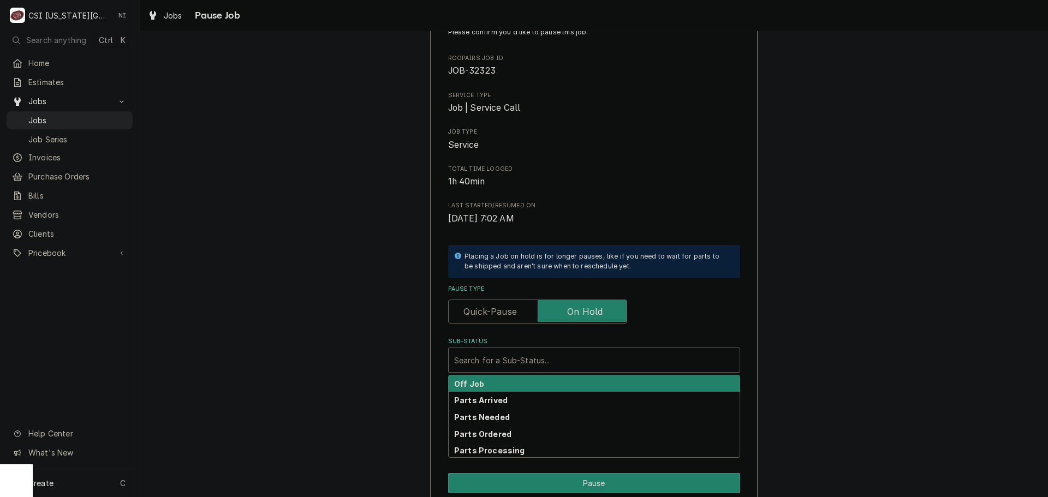
scroll to position [114, 0]
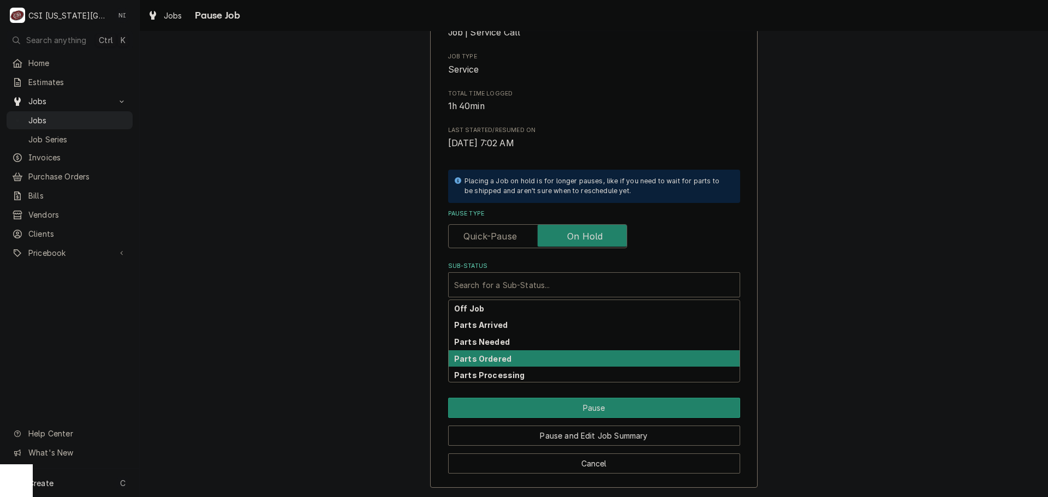
click at [491, 360] on strong "Parts Ordered" at bounding box center [482, 358] width 57 height 9
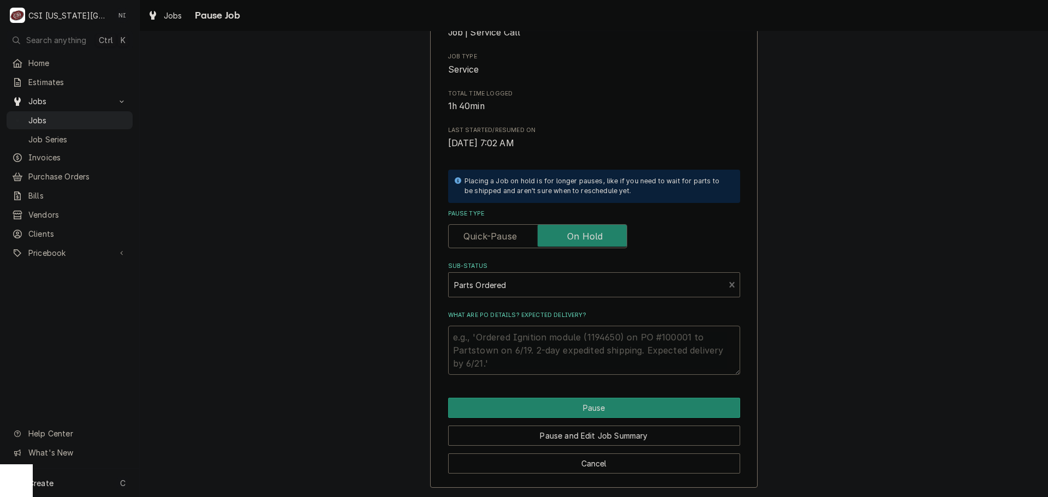
click at [499, 335] on textarea "What are PO details? Expected delivery?" at bounding box center [594, 350] width 292 height 49
type textarea "x"
type textarea "P"
type textarea "x"
type textarea "Pa"
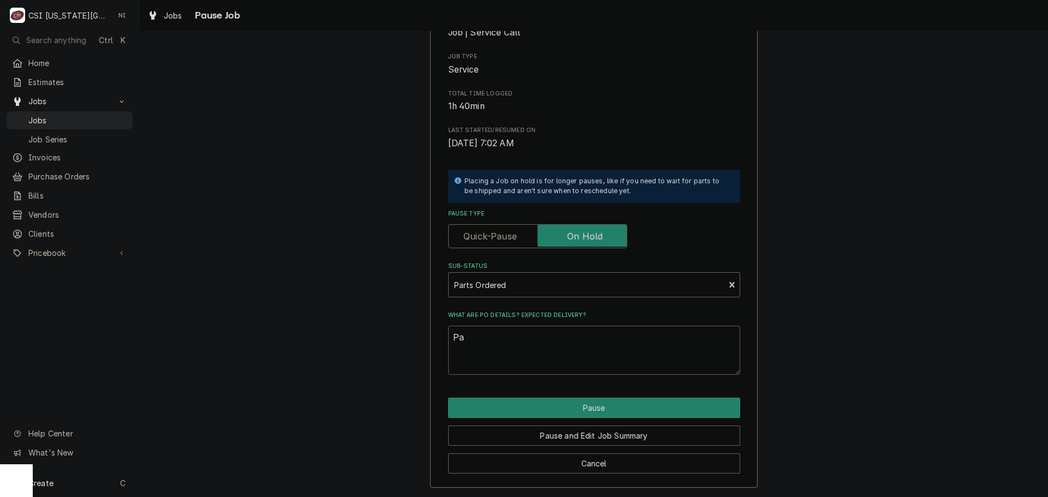
type textarea "x"
type textarea "Par"
type textarea "x"
type textarea "Part"
type textarea "x"
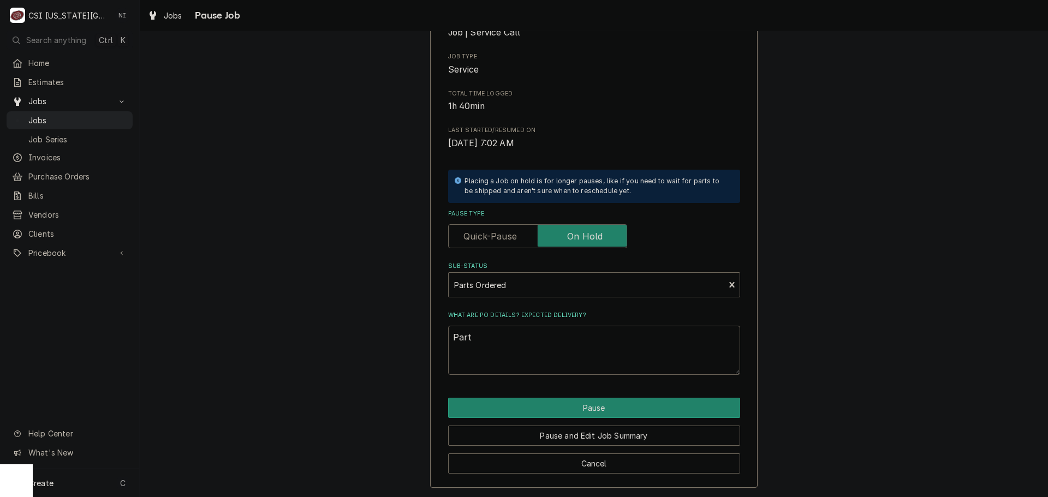
type textarea "Parts"
type textarea "x"
type textarea "Parts"
type textarea "x"
type textarea "Parts o"
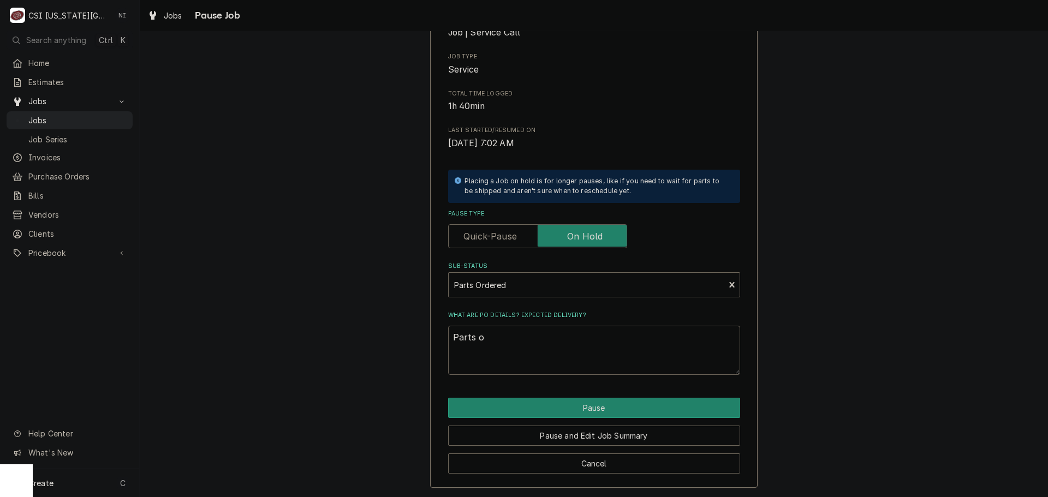
type textarea "x"
type textarea "Parts od"
type textarea "x"
type textarea "Parts odd"
type textarea "x"
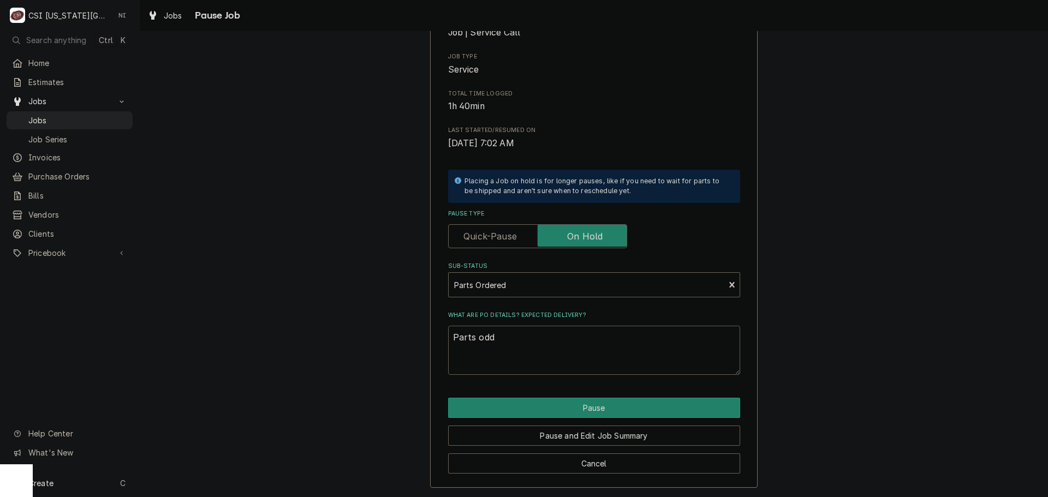
type textarea "Parts od"
type textarea "x"
type textarea "Parts o"
type textarea "x"
type textarea "Parts or"
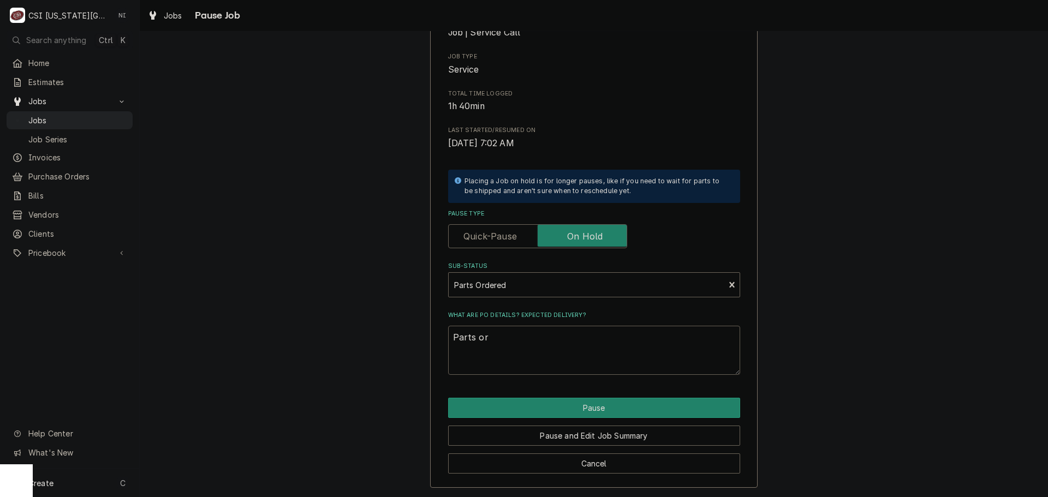
type textarea "x"
type textarea "Parts ord"
type textarea "x"
type textarea "Parts orde"
type textarea "x"
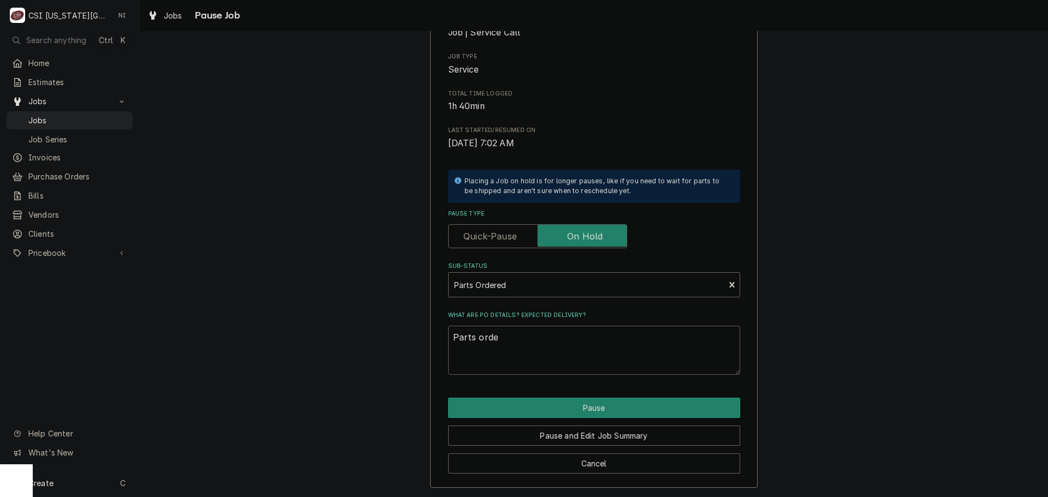
type textarea "Parts order"
type textarea "x"
type textarea "Parts orderd"
type textarea "x"
type textarea "Parts orderd"
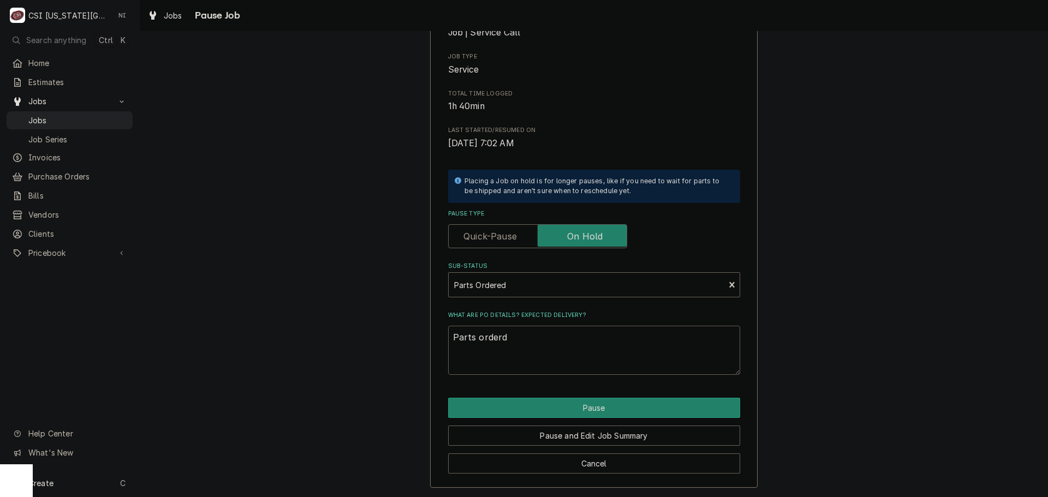
type textarea "x"
type textarea "Parts order"
type textarea "x"
type textarea "Parts ordere"
type textarea "x"
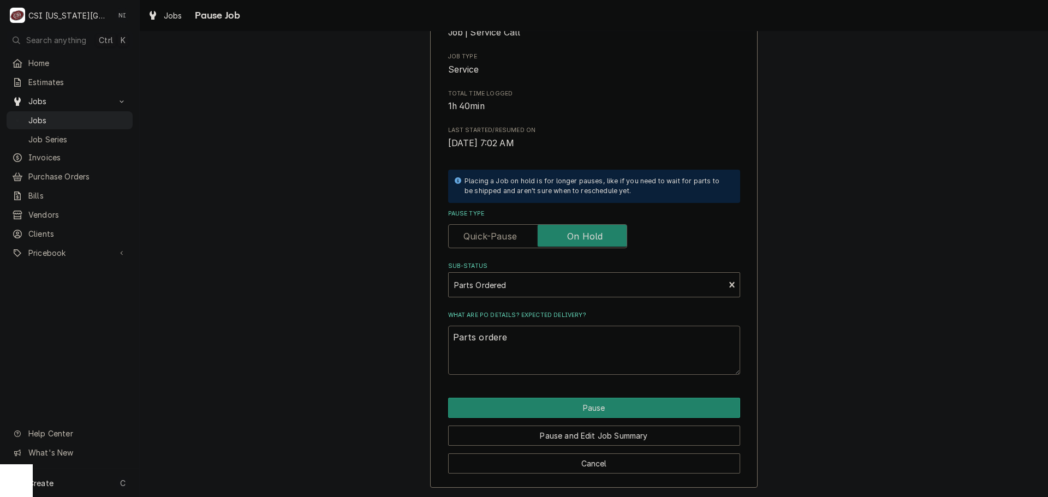
type textarea "Parts ordered"
type textarea "x"
type textarea "Parts ordered"
type textarea "x"
type textarea "Parts ordered n"
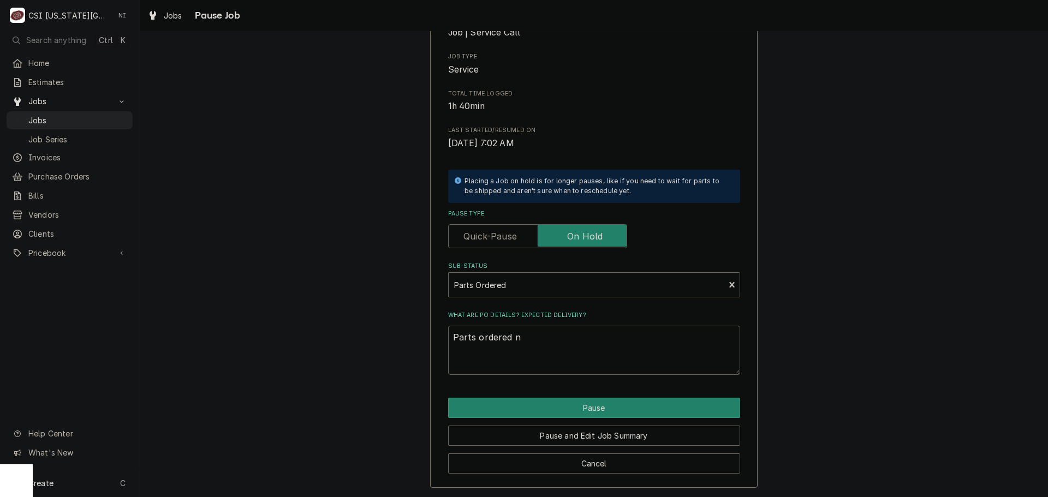
type textarea "x"
type textarea "Parts ordered"
type textarea "x"
type textarea "Parts ordered N"
type textarea "x"
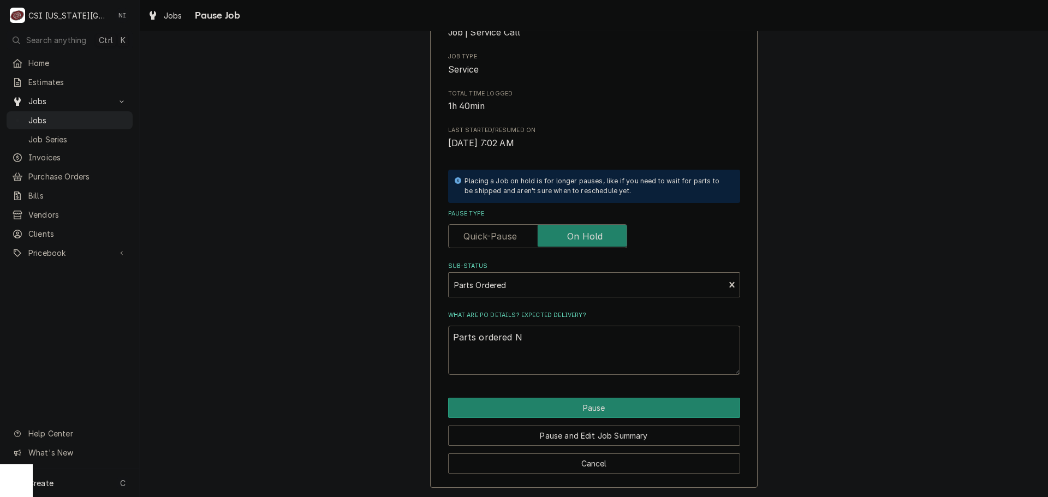
type textarea "Parts ordered ND"
type textarea "x"
type textarea "Parts ordered NDA"
type textarea "x"
type textarea "Parts ordered NDA"
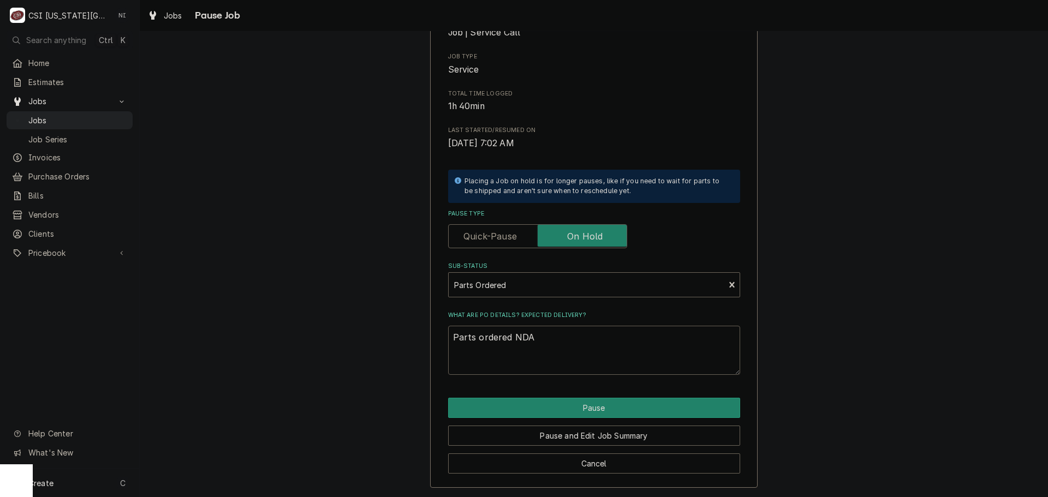
type textarea "x"
type textarea "Parts ordered NDA o"
type textarea "x"
type textarea "Parts ordered NDA on"
type textarea "x"
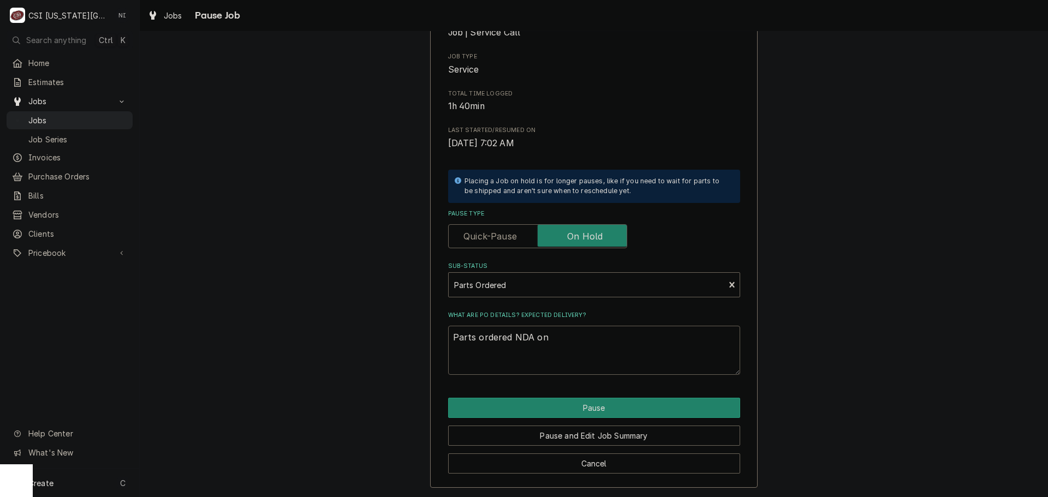
type textarea "Parts ordered NDA on p"
type textarea "x"
type textarea "Parts ordered NDA on po"
type textarea "x"
type textarea "Parts ordered NDA on po"
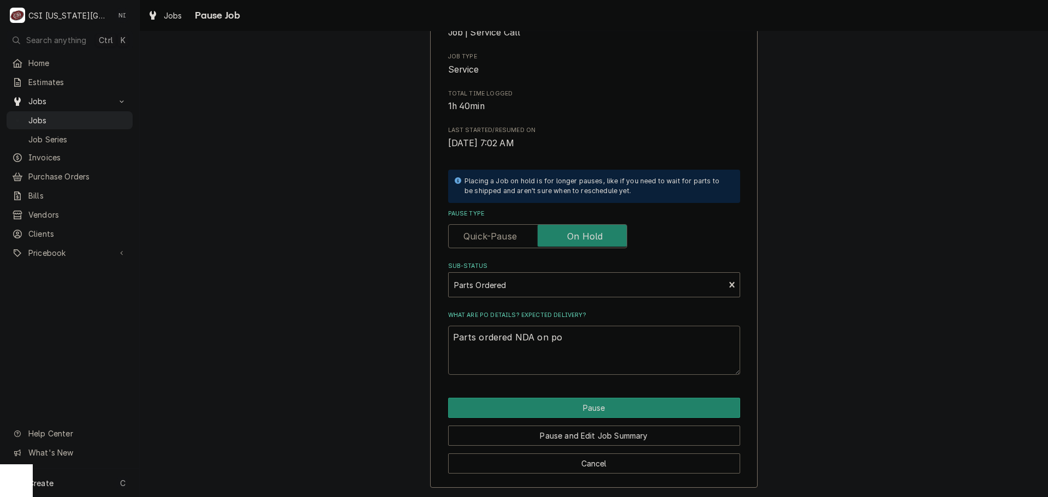
type textarea "x"
type textarea "Parts ordered NDA on po ,"
type textarea "x"
type textarea "Parts ordered NDA on po ,"
type textarea "x"
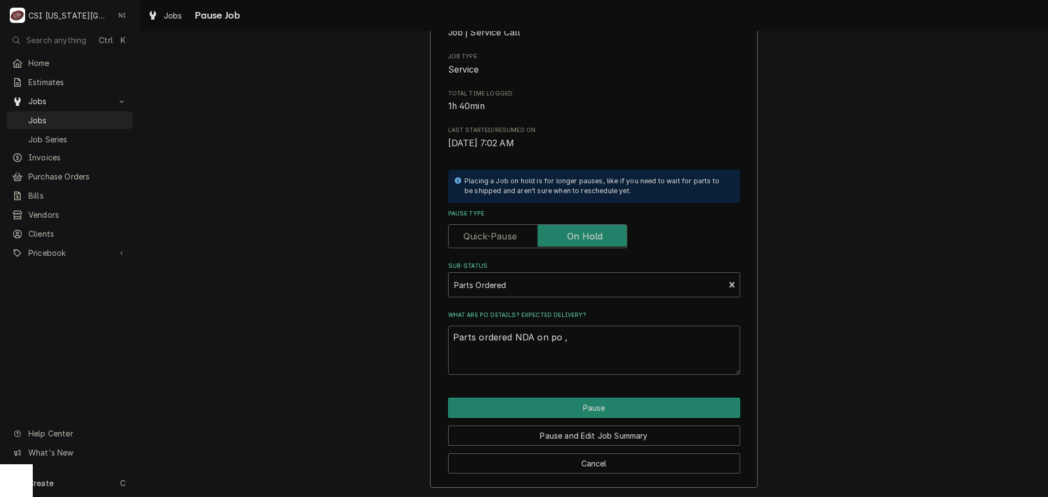
type textarea "Parts ordered NDA on po , N"
type textarea "x"
type textarea "Parts ordered NDA on po , NO"
type textarea "x"
type textarea "Parts ordered NDA on po , NOT"
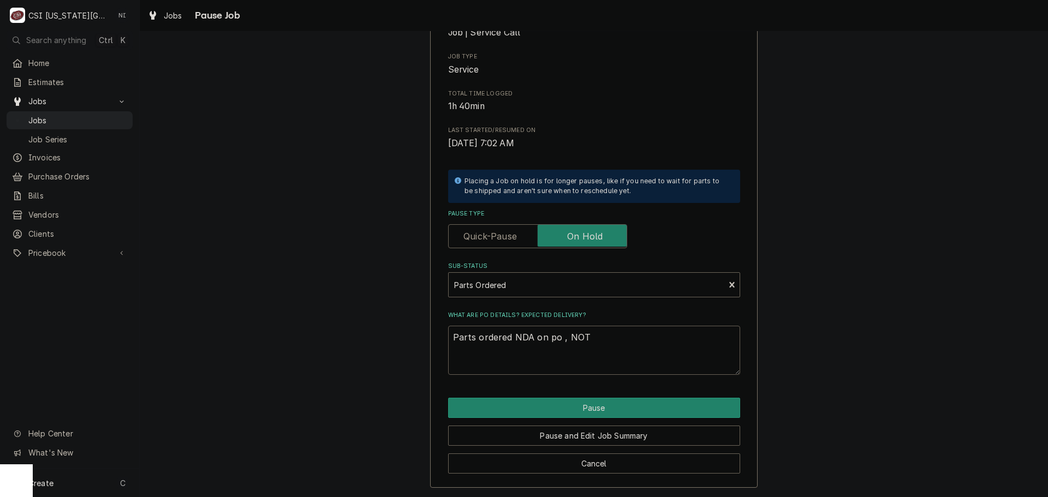
type textarea "x"
type textarea "Parts ordered NDA on po , NOT"
type textarea "x"
type textarea "Parts ordered NDA on po , NOT P"
type textarea "x"
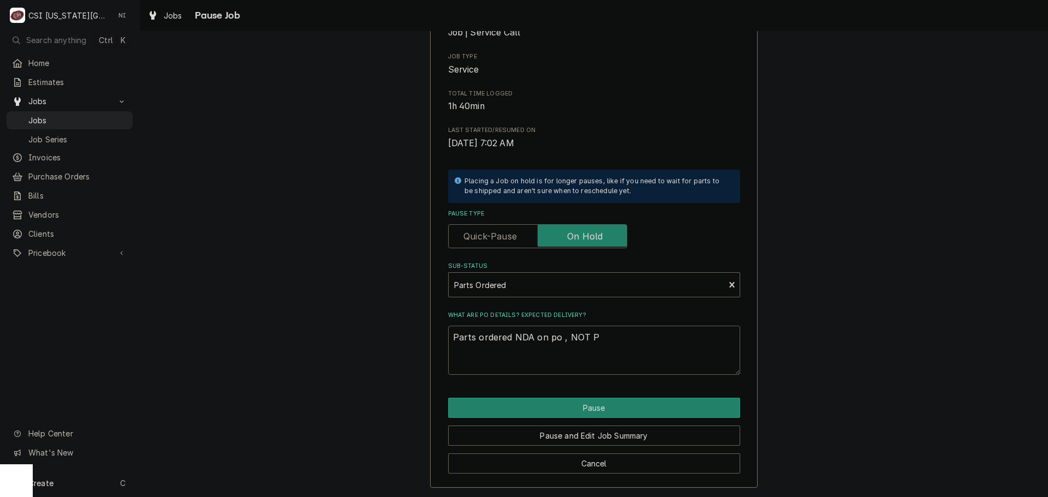
type textarea "Parts ordered NDA on po , NOT PO"
type textarea "x"
type textarea "Parts ordered NDA on po , NOT PO"
type textarea "x"
type textarea "Parts ordered NDA on po , NOT PO 3"
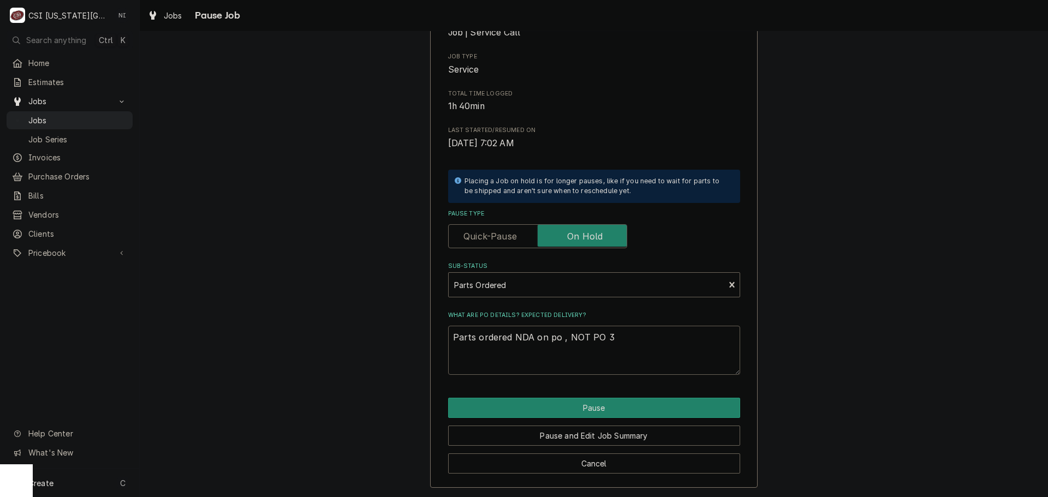
type textarea "x"
type textarea "Parts ordered NDA on po , NOT PO 30"
type textarea "x"
type textarea "Parts ordered NDA on po , NOT PO 301"
type textarea "x"
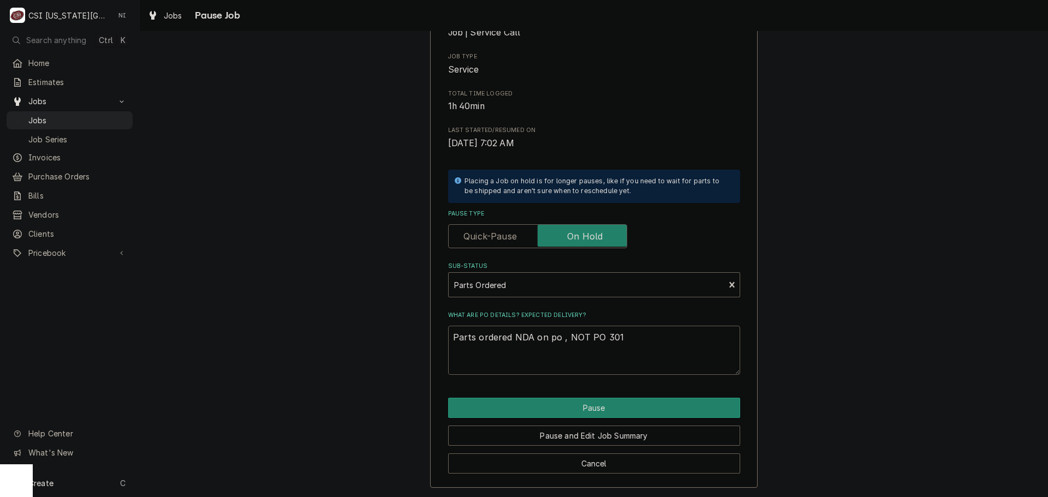
type textarea "Parts ordered NDA on po , NOT PO 3013"
type textarea "x"
type textarea "Parts ordered NDA on po , NOT PO 30138"
type textarea "x"
type textarea "Parts ordered NDA on po , NOT PO 301383"
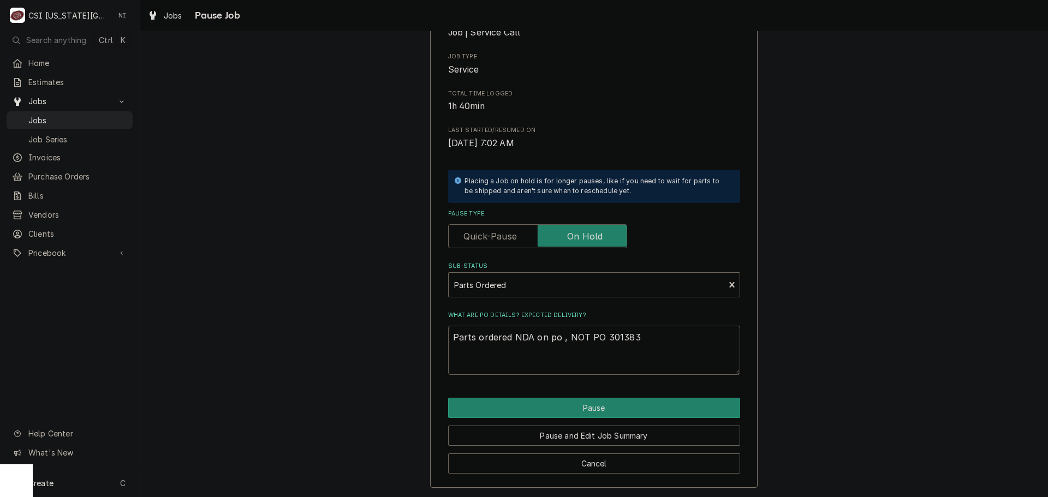
drag, startPoint x: 552, startPoint y: 332, endPoint x: 555, endPoint y: 346, distance: 14.6
click at [552, 335] on textarea "Parts ordered NDA on po , NOT PO 301383" at bounding box center [594, 350] width 292 height 49
type textarea "x"
type textarea "Parts ordered NDA on po , NOT PO 301383"
type textarea "x"
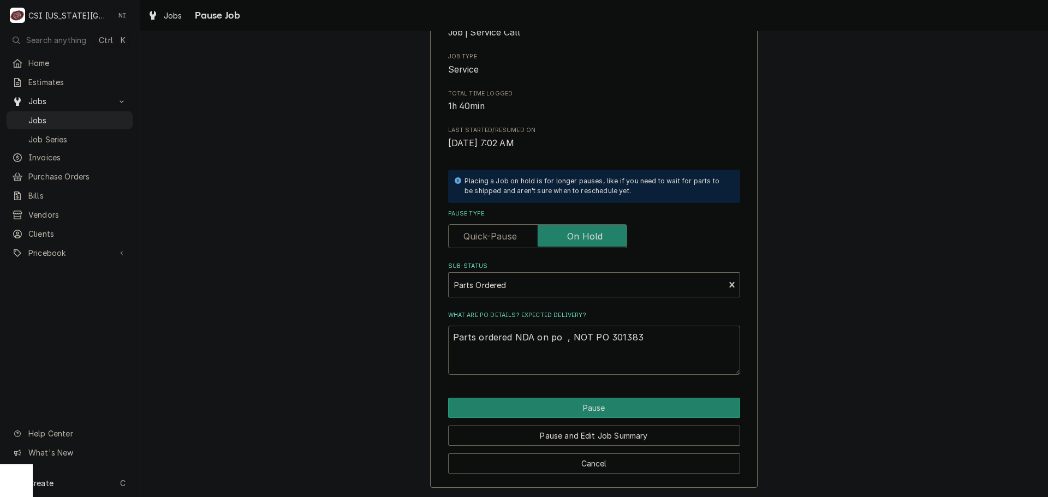
type textarea "Parts ordered NDA on po 3 , NOT PO 301383"
type textarea "x"
type textarea "Parts ordered NDA on po 30 , NOT PO 301383"
type textarea "x"
type textarea "Parts ordered NDA on po 301 , NOT PO 301383"
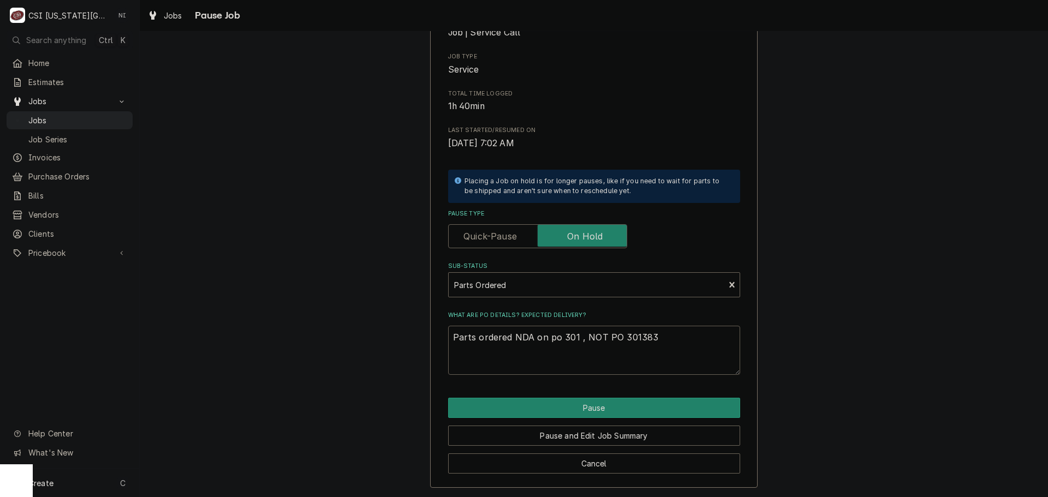
type textarea "x"
type textarea "Parts ordered NDA on po 3013 , NOT PO 301383"
type textarea "x"
type textarea "Parts ordered NDA on po 30138 , NOT PO 301383"
type textarea "x"
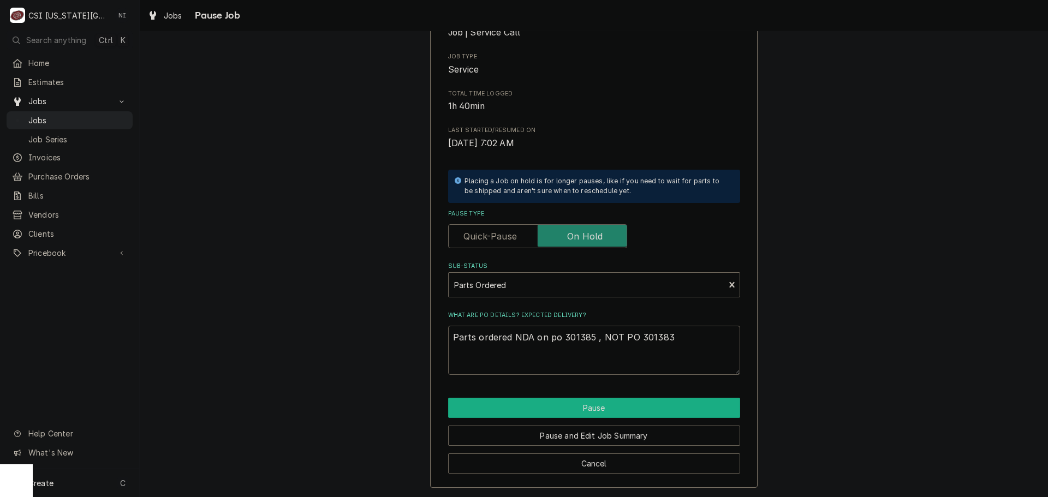
type textarea "Parts ordered NDA on po 301385 , NOT PO 301383"
click at [592, 405] on button "Pause" at bounding box center [594, 408] width 292 height 20
type textarea "x"
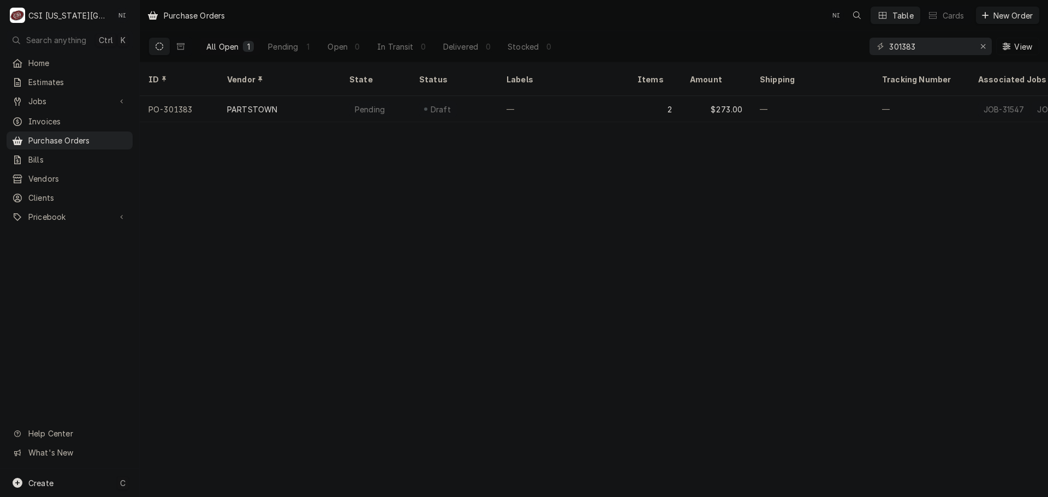
click at [88, 487] on div "Create C" at bounding box center [69, 483] width 139 height 28
click at [207, 408] on div "Purchase Order" at bounding box center [204, 407] width 73 height 11
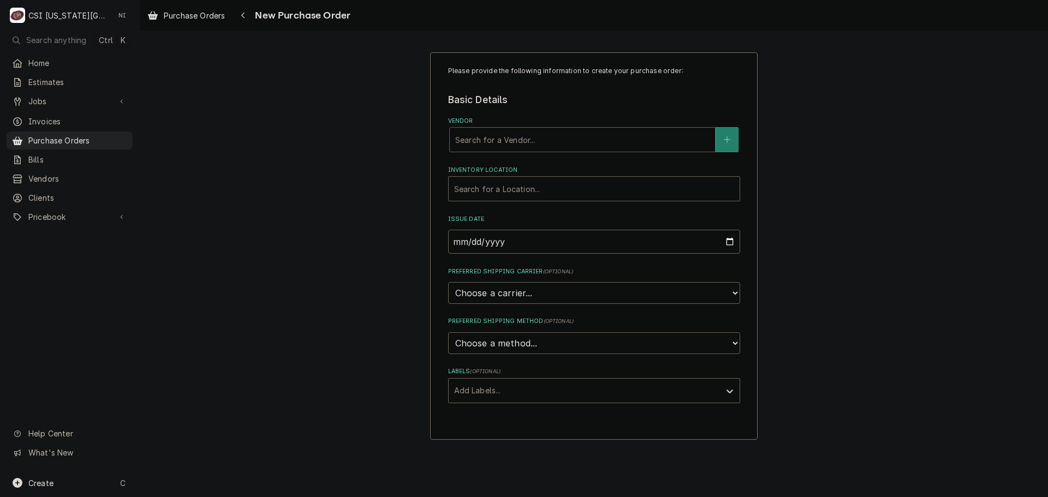
click at [539, 132] on div "Vendor" at bounding box center [582, 140] width 254 height 20
type input "PARTSTOWN"
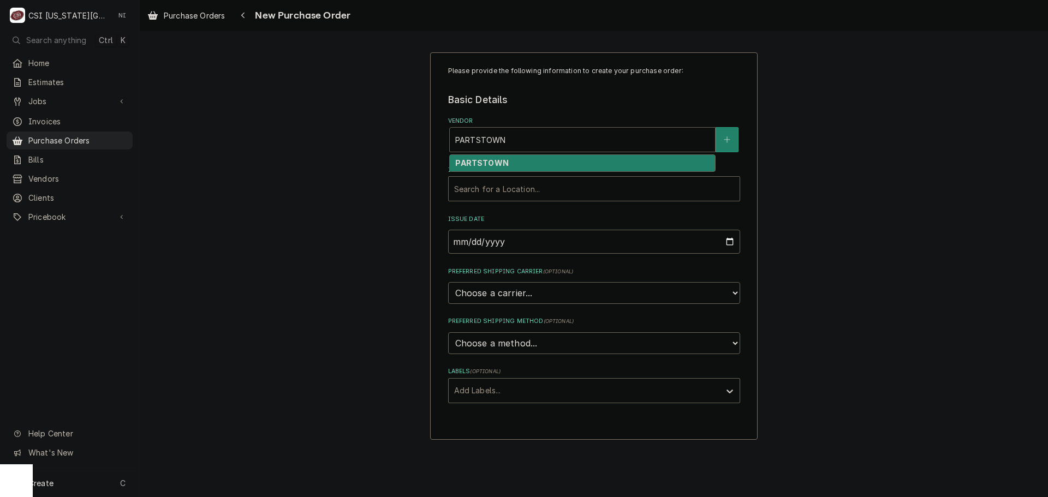
click at [545, 164] on div "PARTSTOWN" at bounding box center [582, 163] width 265 height 17
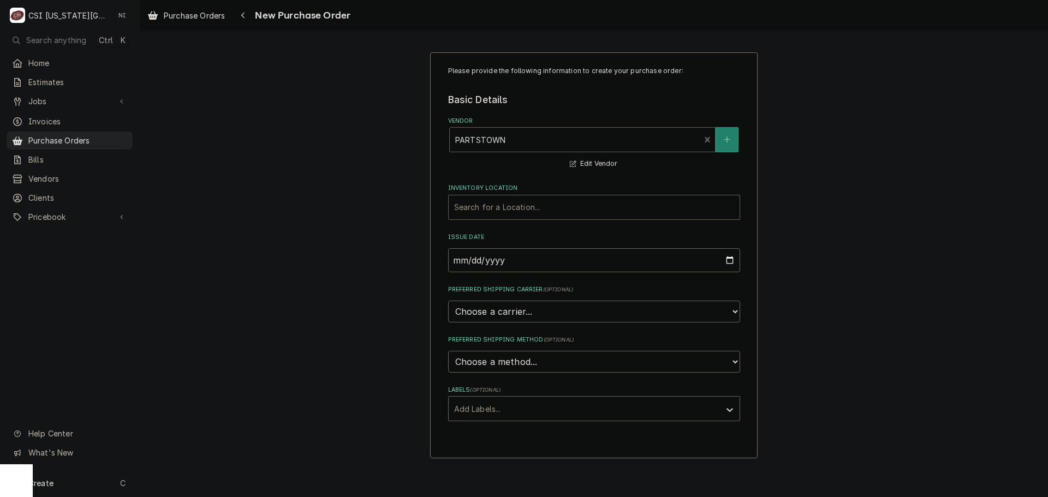
click at [482, 207] on div "Inventory Location" at bounding box center [594, 208] width 280 height 20
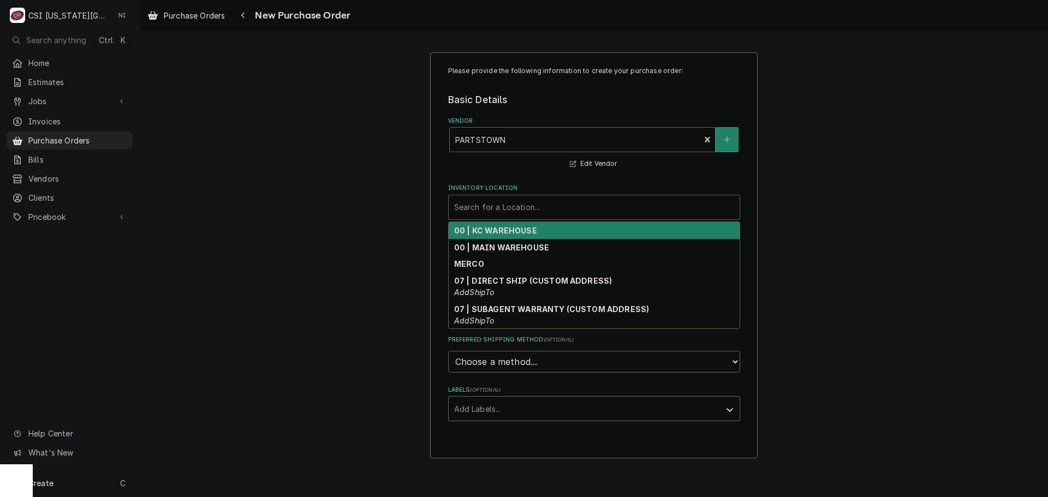
click at [490, 230] on strong "00 | KC WAREHOUSE" at bounding box center [495, 230] width 83 height 9
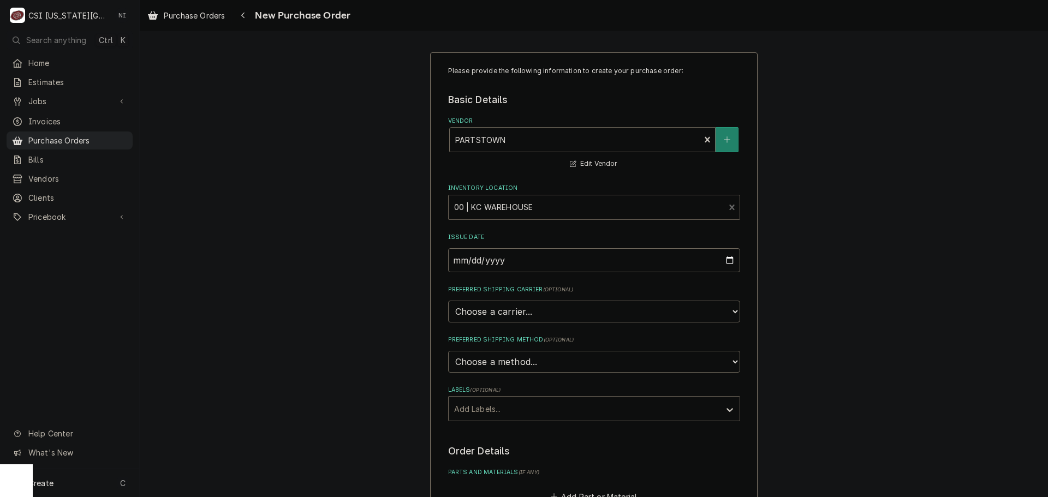
click at [485, 411] on div "Labels" at bounding box center [584, 409] width 260 height 20
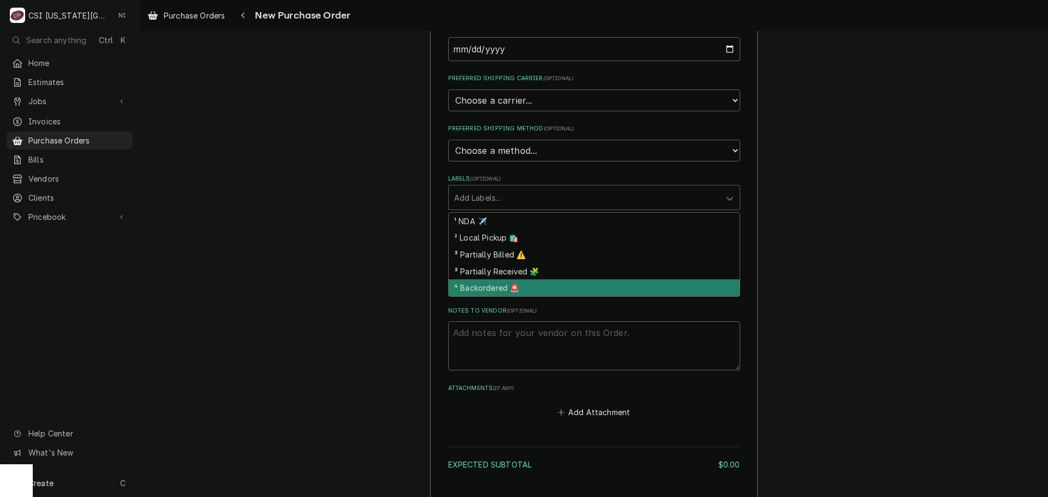
scroll to position [218, 0]
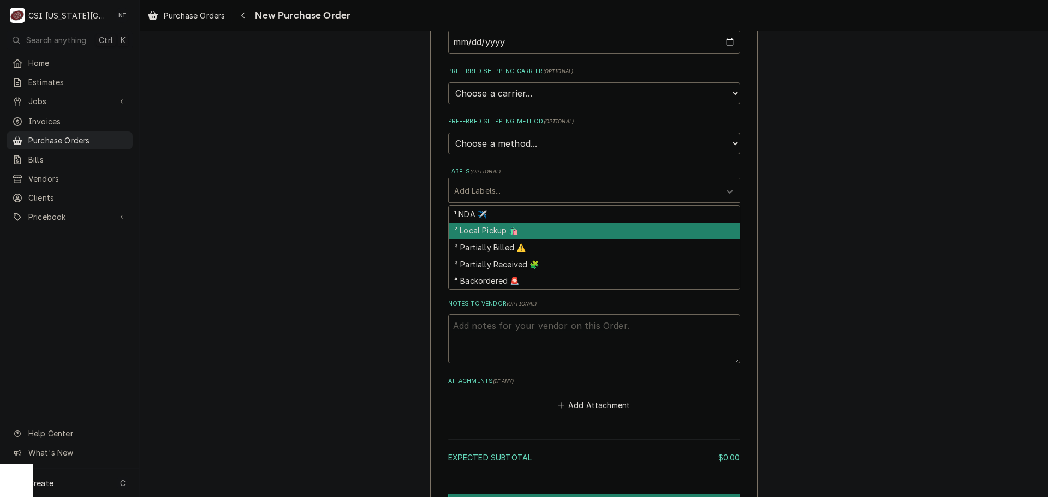
click at [476, 214] on div "¹ NDA ✈️" at bounding box center [594, 214] width 291 height 17
type textarea "x"
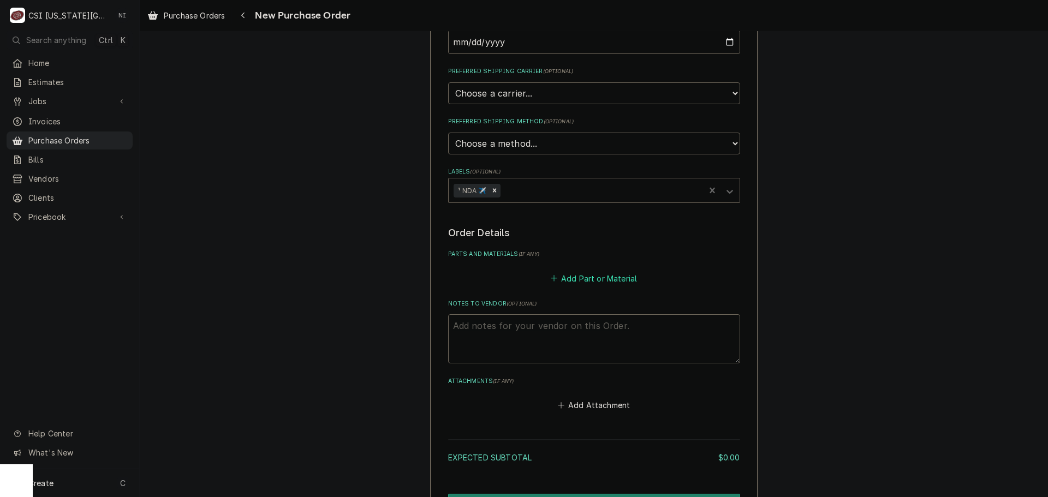
click at [617, 281] on button "Add Part or Material" at bounding box center [593, 278] width 90 height 15
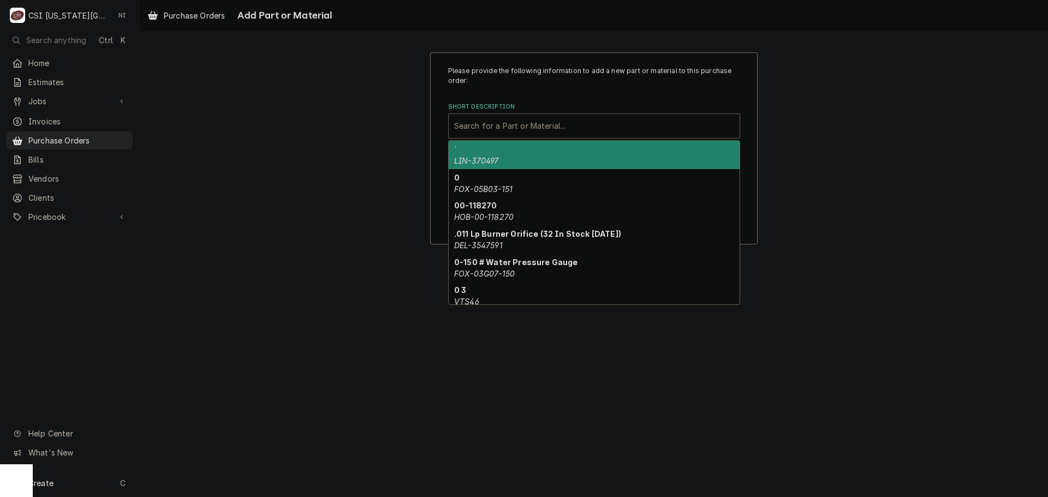
click at [530, 133] on div "Short Description" at bounding box center [594, 126] width 280 height 20
paste input "02.01.015.00"
type input "02.01.015.00"
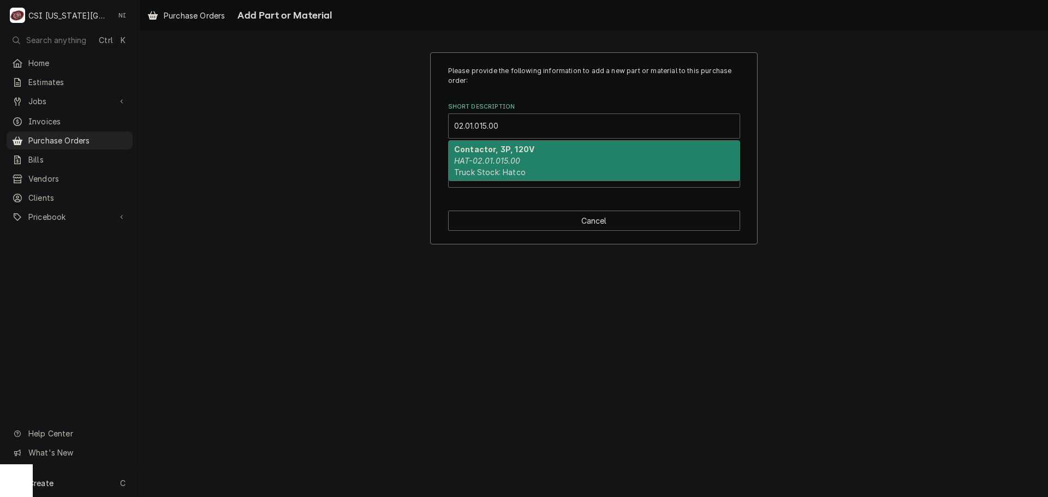
click at [530, 156] on div "Contactor, 3P, 120V HAT-02.01.015.00 Truck Stock: Hatco" at bounding box center [594, 161] width 291 height 40
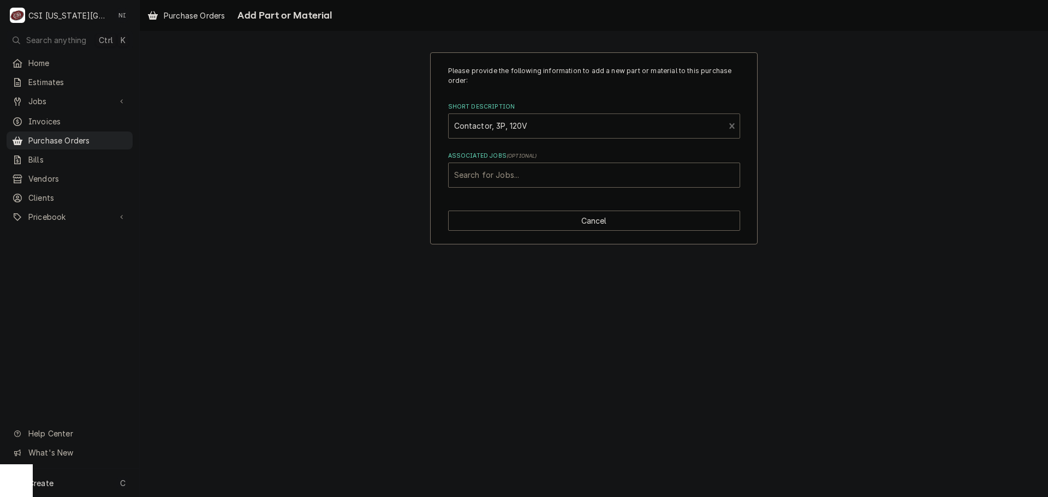
type textarea "x"
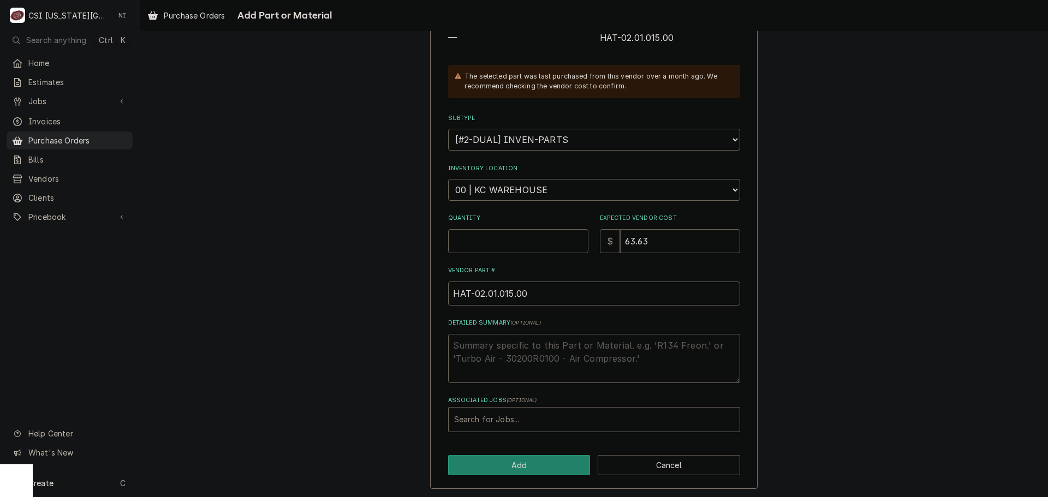
scroll to position [151, 0]
click at [655, 193] on select "Choose a location... 00 | KC WAREHOUSE 00 | MAIN WAREHOUSE 01 | BRIAN BREAZIER …" at bounding box center [594, 188] width 292 height 22
select select "2760"
click at [448, 177] on select "Choose a location... 00 | KC WAREHOUSE 00 | MAIN WAREHOUSE 01 | BRIAN BREAZIER …" at bounding box center [594, 188] width 292 height 22
click at [510, 242] on input "Quantity" at bounding box center [518, 240] width 140 height 24
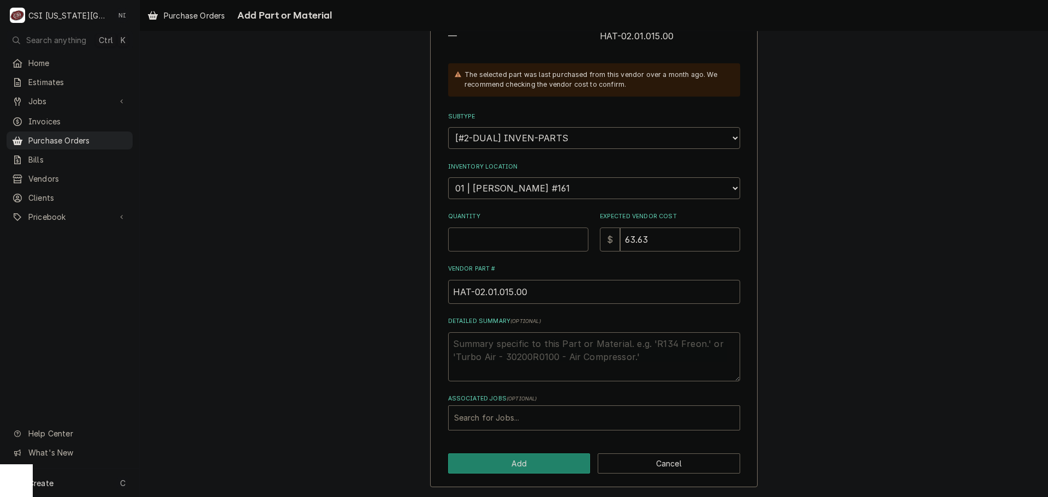
type textarea "x"
type input "1"
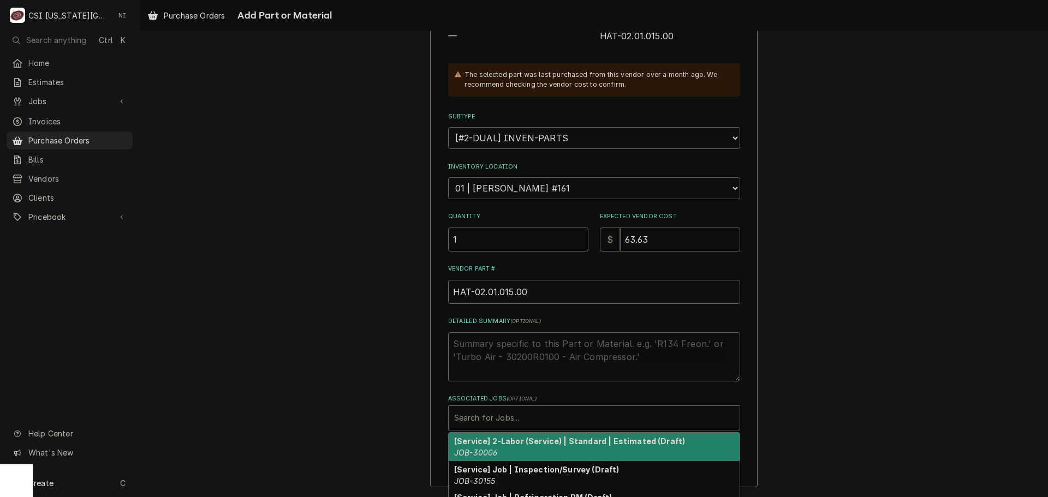
click at [517, 418] on div "Associated Jobs" at bounding box center [594, 418] width 280 height 20
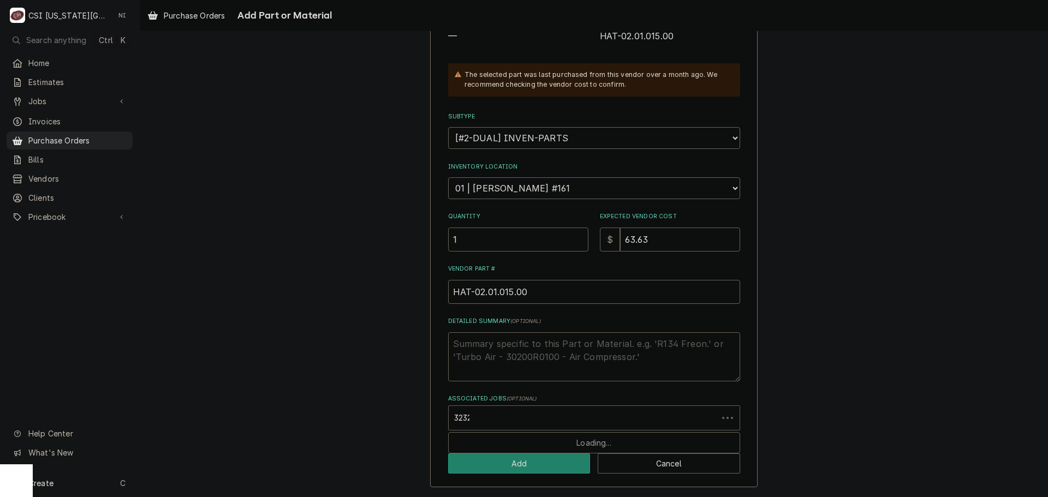
type input "32323"
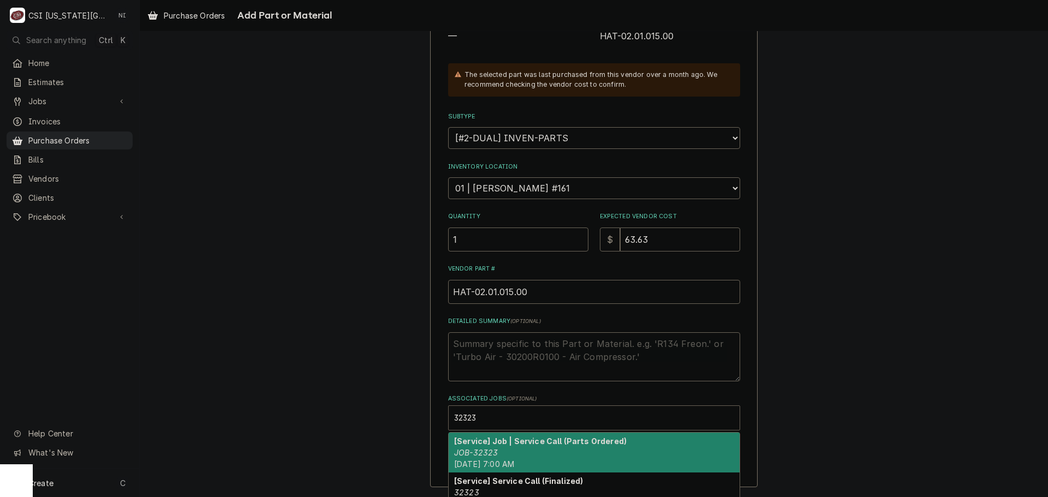
click at [524, 444] on strong "[Service] Job | Service Call (Parts Ordered)" at bounding box center [540, 441] width 172 height 9
type textarea "x"
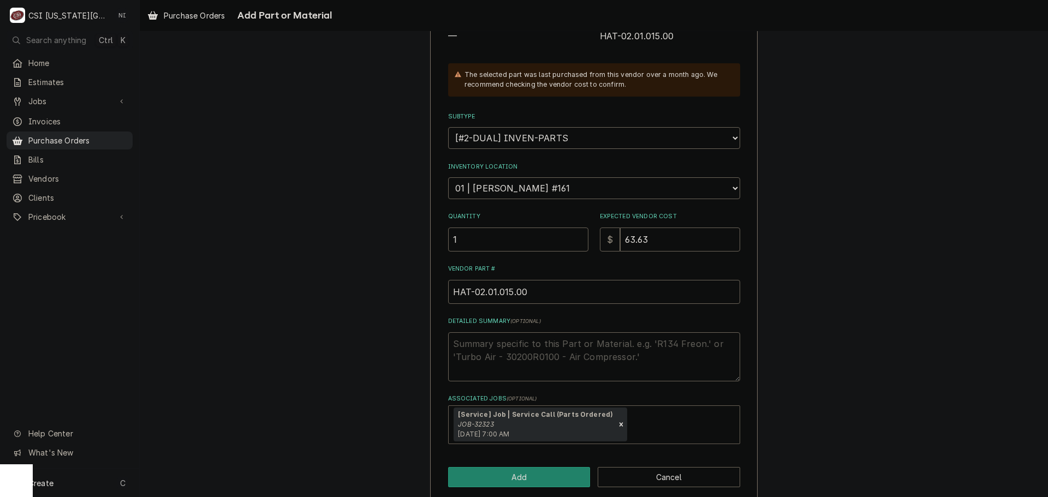
scroll to position [164, 0]
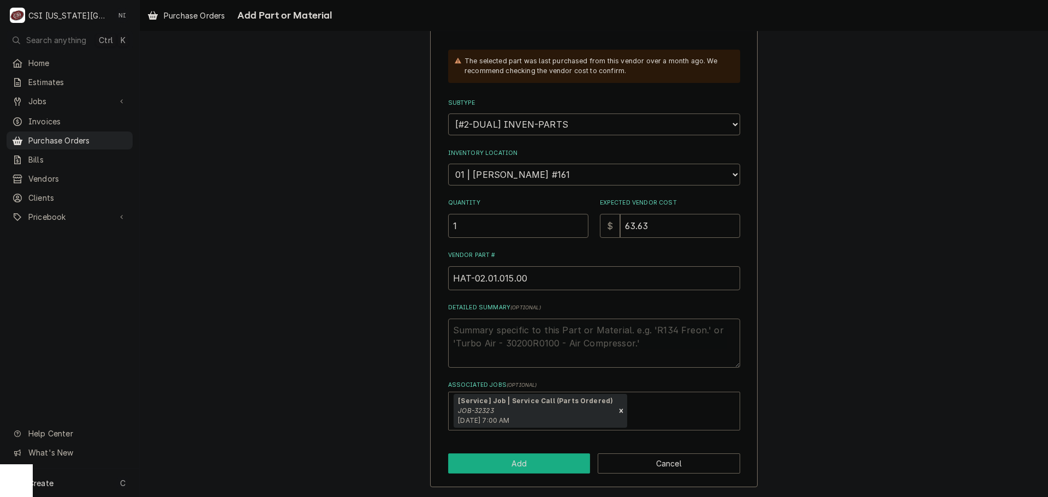
click at [546, 464] on button "Add" at bounding box center [519, 464] width 142 height 20
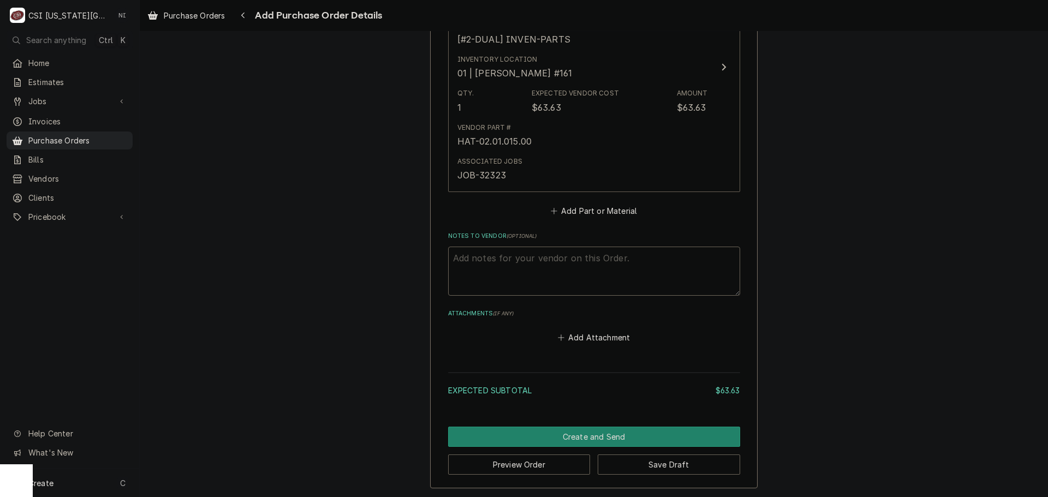
scroll to position [542, 0]
drag, startPoint x: 644, startPoint y: 465, endPoint x: 940, endPoint y: 408, distance: 301.3
click at [644, 465] on button "Save Draft" at bounding box center [669, 464] width 142 height 20
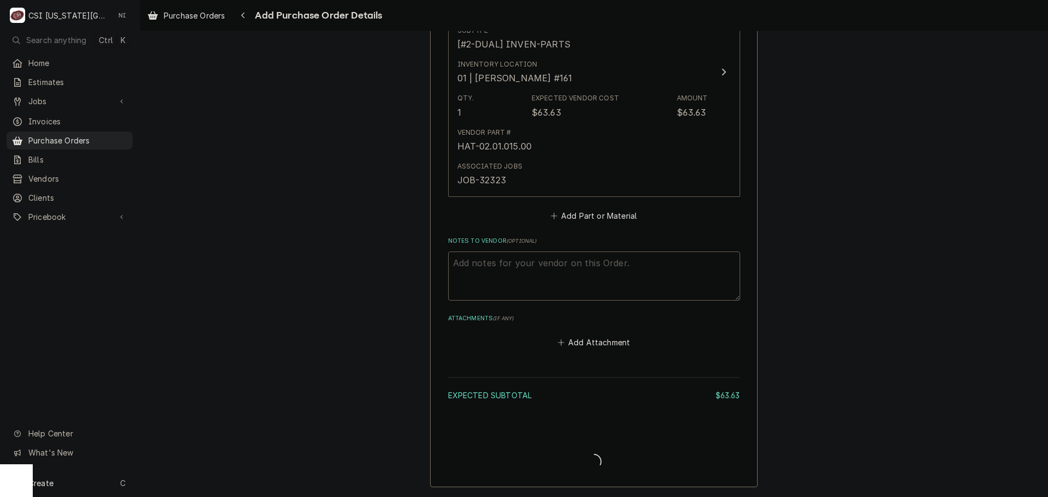
type textarea "x"
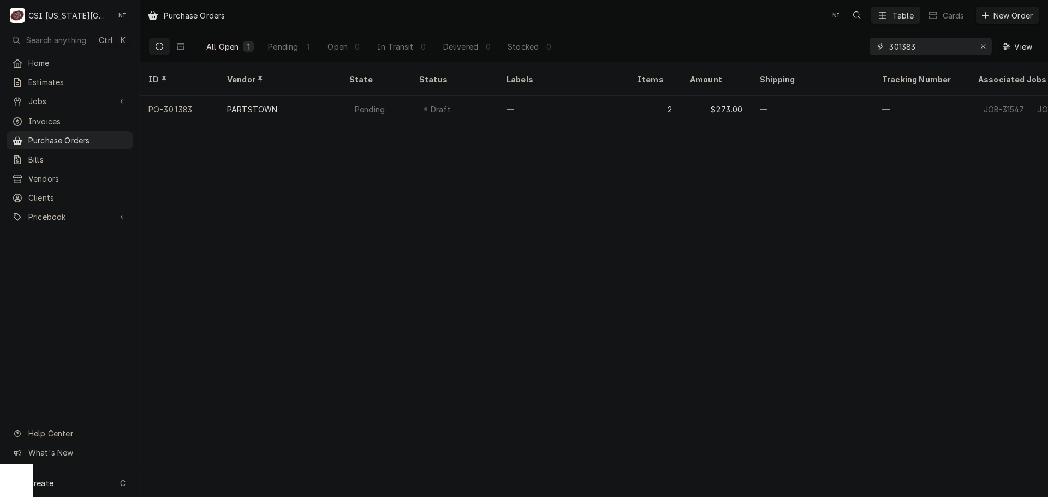
drag, startPoint x: 920, startPoint y: 49, endPoint x: 821, endPoint y: 41, distance: 99.1
click at [828, 48] on div "All Open 1 Pending 1 Open 0 In Transit 0 Delivered 0 Stocked 0 301383 View" at bounding box center [593, 46] width 891 height 31
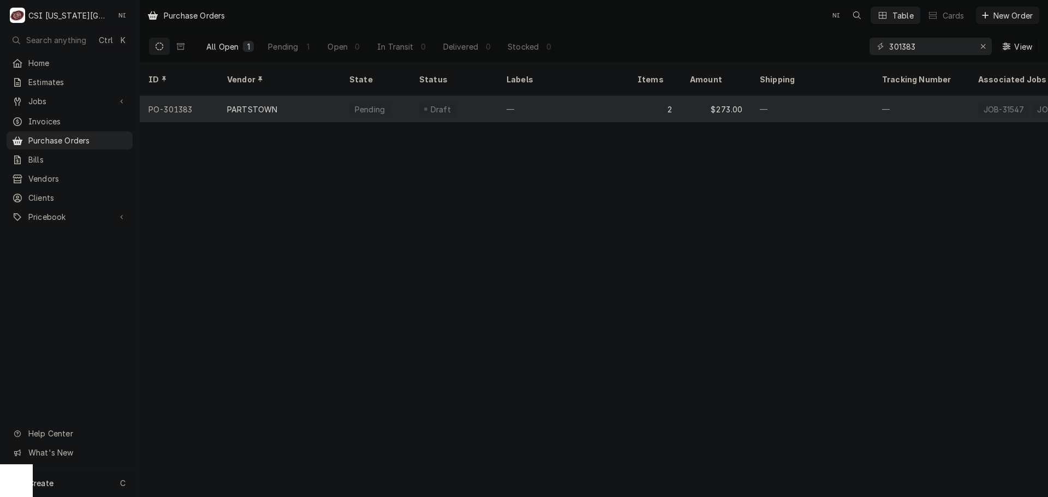
click at [578, 96] on div "—" at bounding box center [563, 109] width 131 height 26
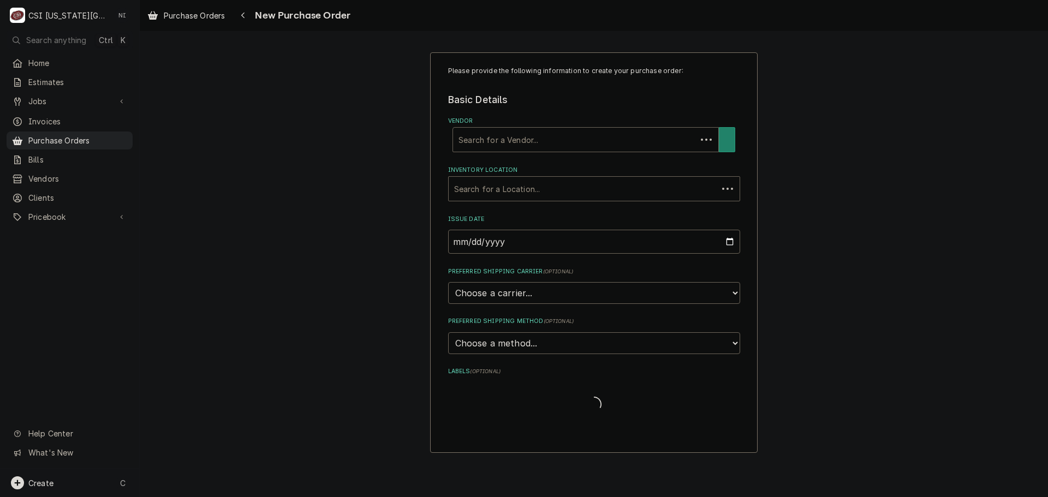
click at [97, 488] on div "Create C" at bounding box center [69, 483] width 139 height 28
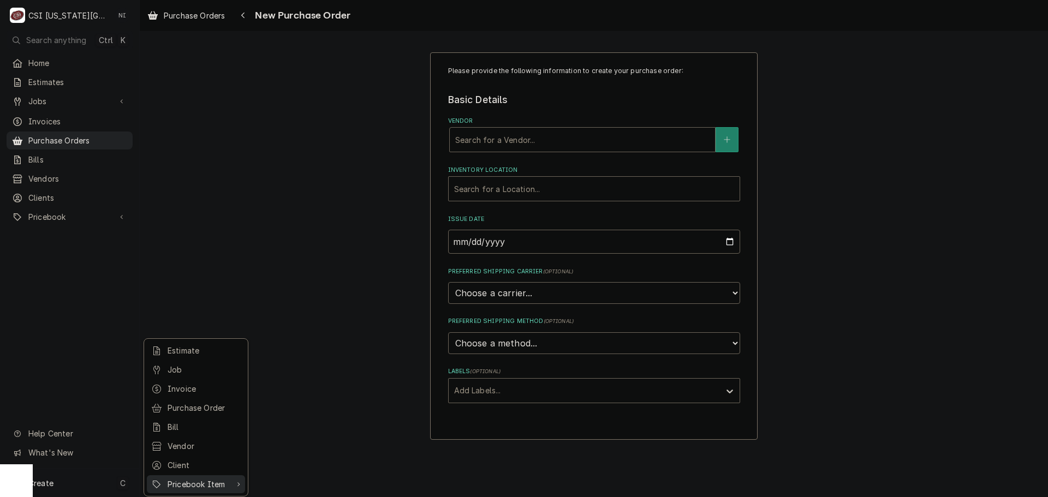
click at [199, 475] on div "Pricebook Item" at bounding box center [196, 484] width 98 height 18
click at [299, 420] on div "Part or Material" at bounding box center [288, 421] width 75 height 14
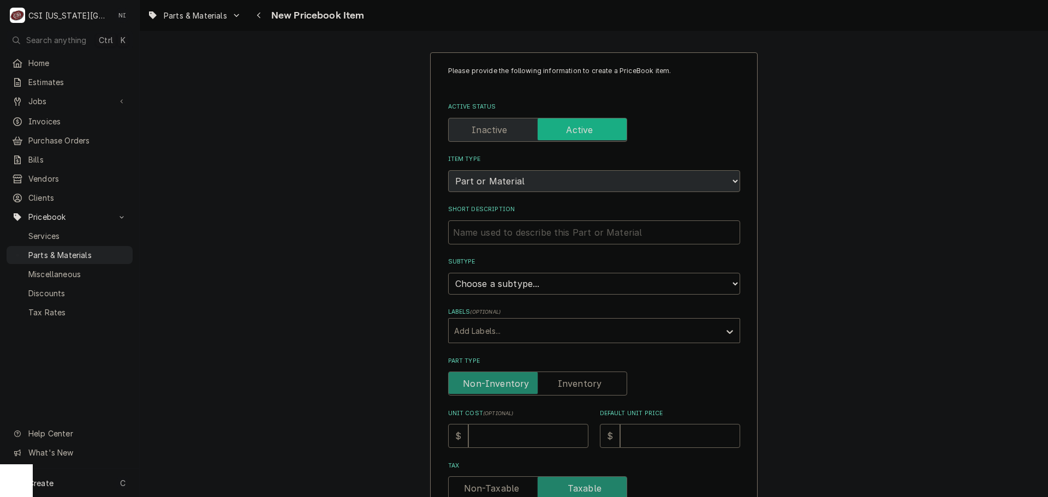
scroll to position [327, 0]
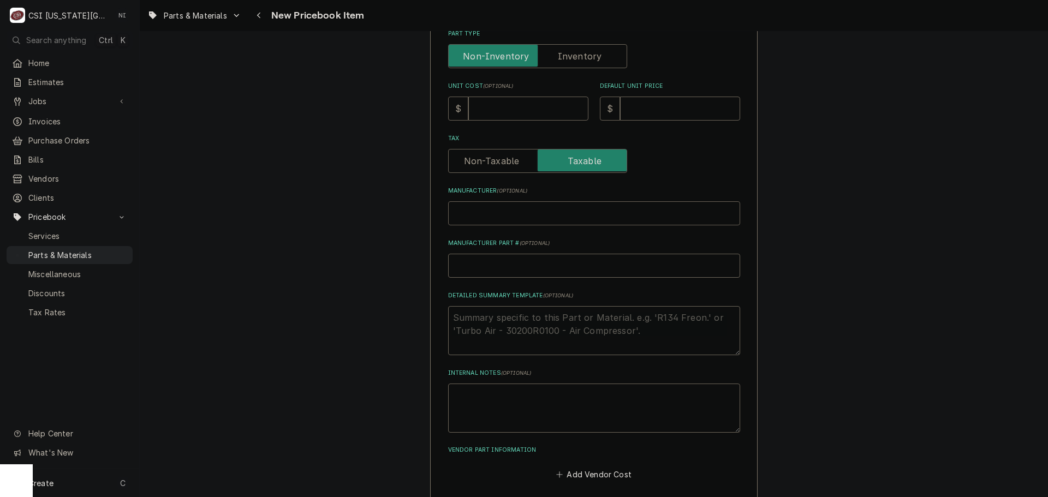
drag, startPoint x: 513, startPoint y: 213, endPoint x: 520, endPoint y: 213, distance: 6.6
click at [514, 213] on input "Manufacturer ( optional )" at bounding box center [594, 213] width 292 height 24
click at [526, 260] on input "Manufacturer Part # ( optional )" at bounding box center [594, 266] width 292 height 24
type textarea "x"
type input "C"
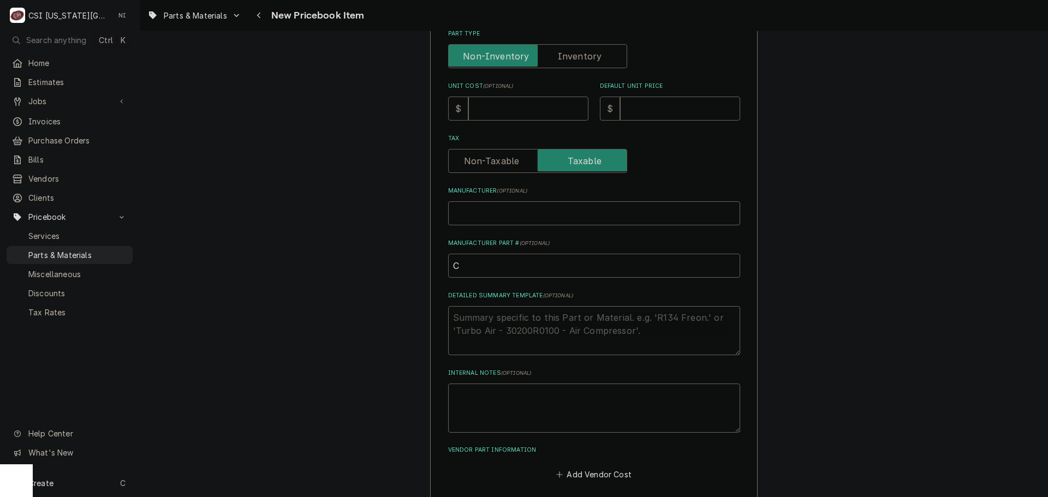
type textarea "x"
type input "CO"
type textarea "x"
type input "CON"
type textarea "x"
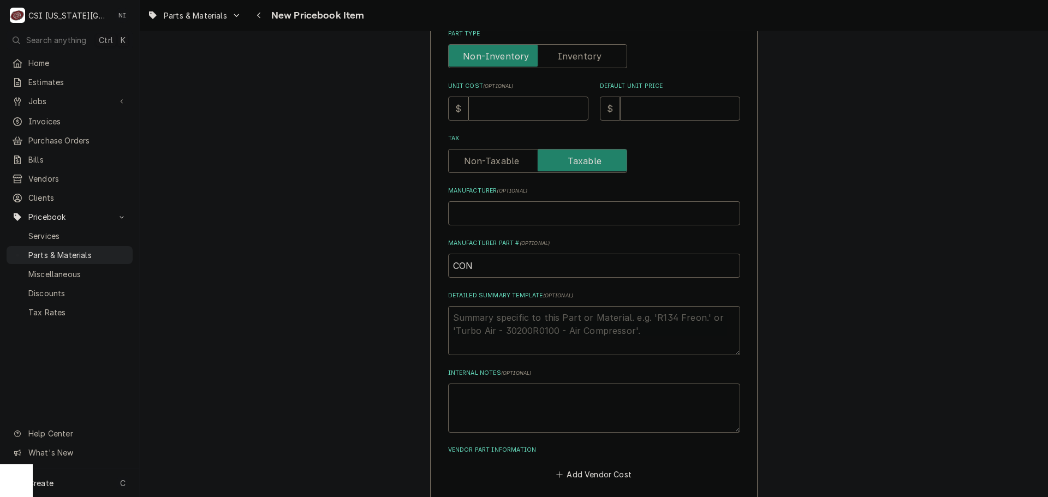
type input "CON-"
paste input "7056342"
type textarea "x"
type input "CON-7056342"
click at [531, 111] on input "Unit Cost ( optional )" at bounding box center [528, 109] width 120 height 24
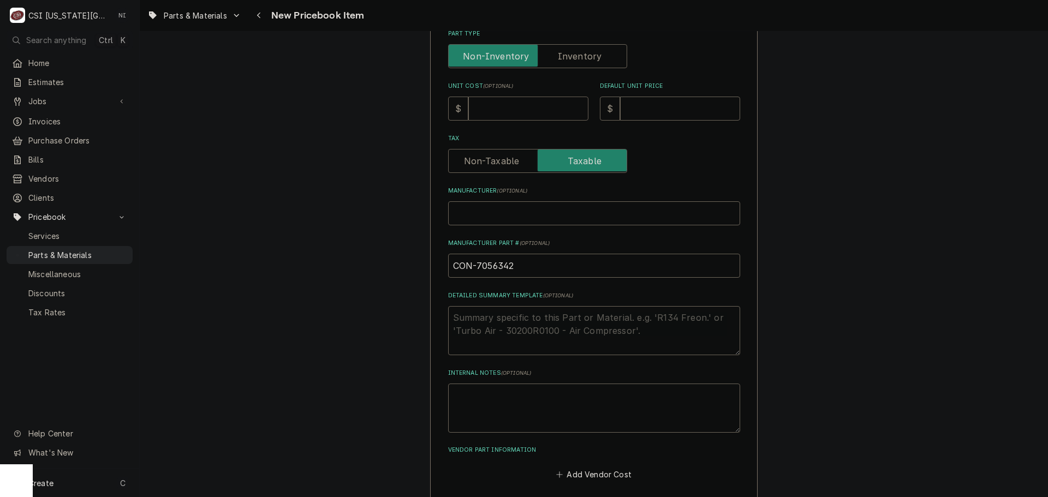
type textarea "x"
type input "5"
type textarea "x"
type input "55"
type textarea "x"
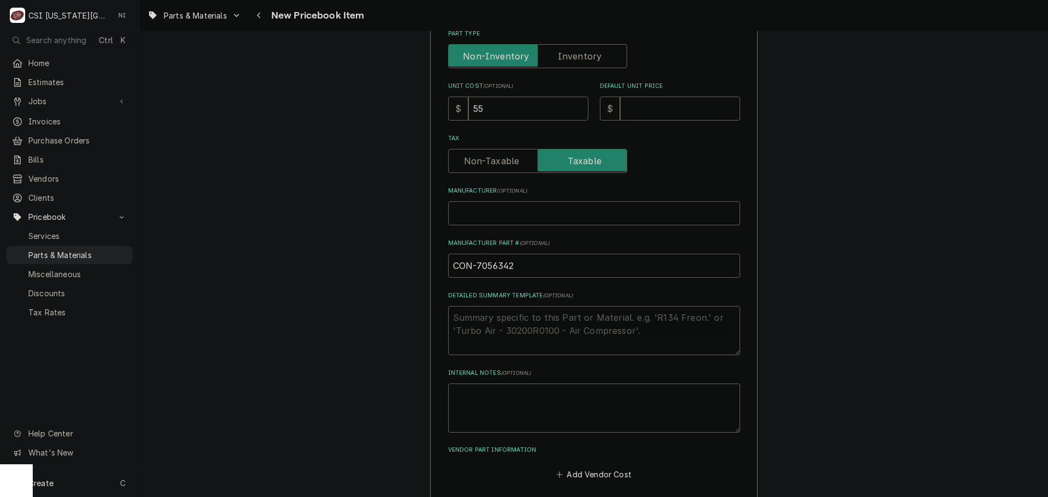
type input "55.6"
type textarea "x"
type input "55.64"
click at [633, 110] on input "Default Unit Price" at bounding box center [680, 109] width 120 height 24
type textarea "x"
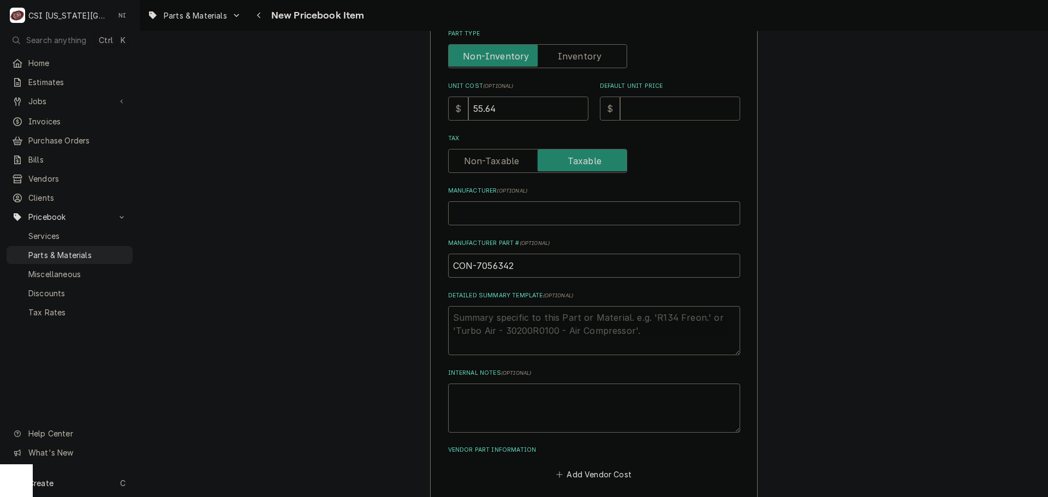
type input "7"
type textarea "x"
type input "79"
type textarea "x"
type input "79.4"
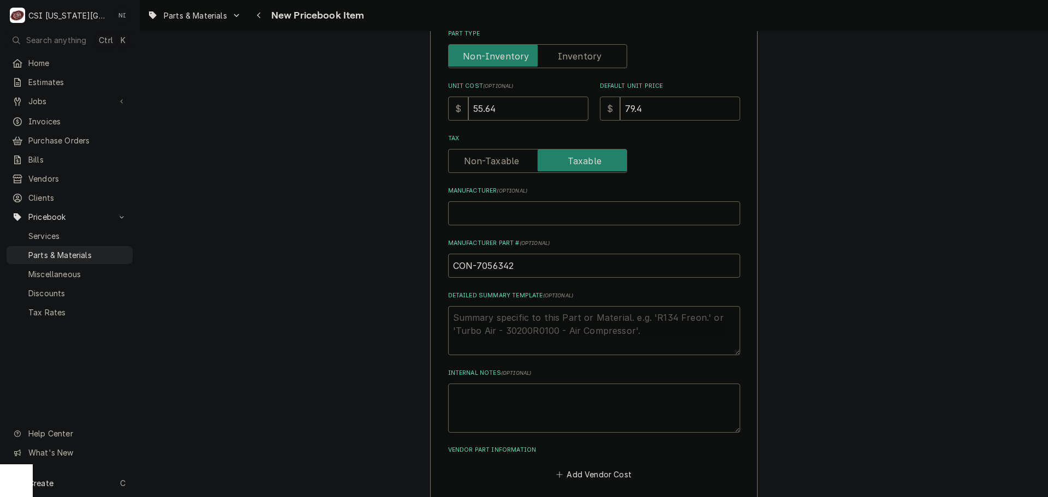
type textarea "x"
type input "79.48"
click at [586, 52] on label "Part Type" at bounding box center [537, 56] width 179 height 24
click at [586, 52] on input "Part Type" at bounding box center [537, 56] width 169 height 24
checkbox input "true"
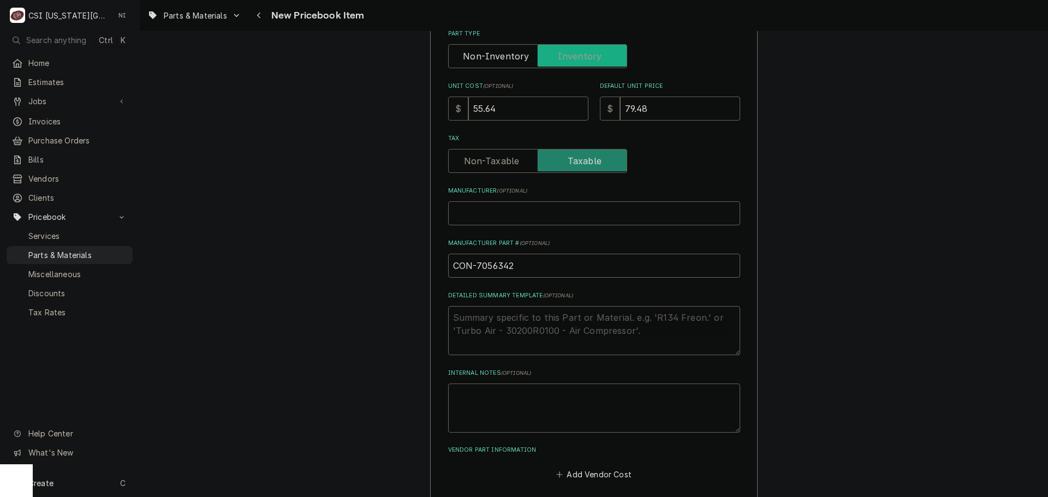
type textarea "x"
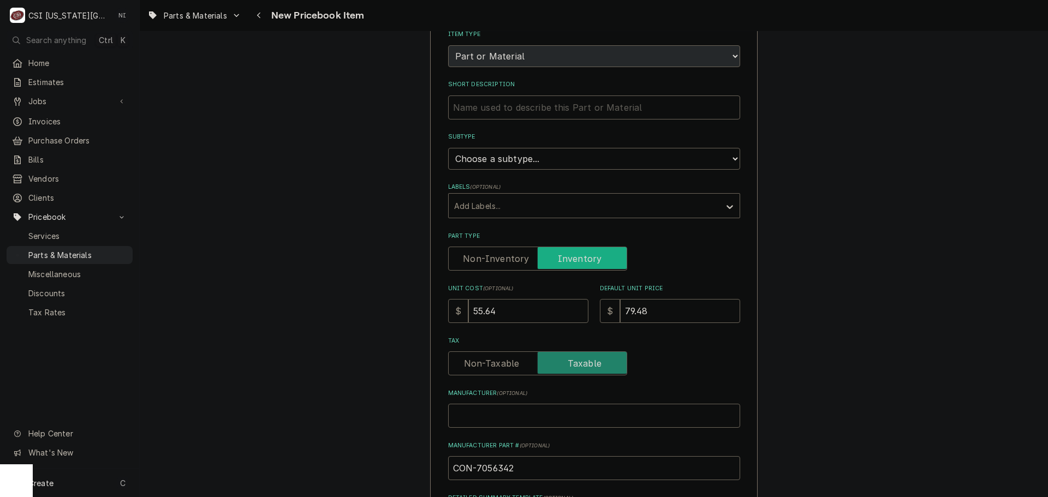
scroll to position [109, 0]
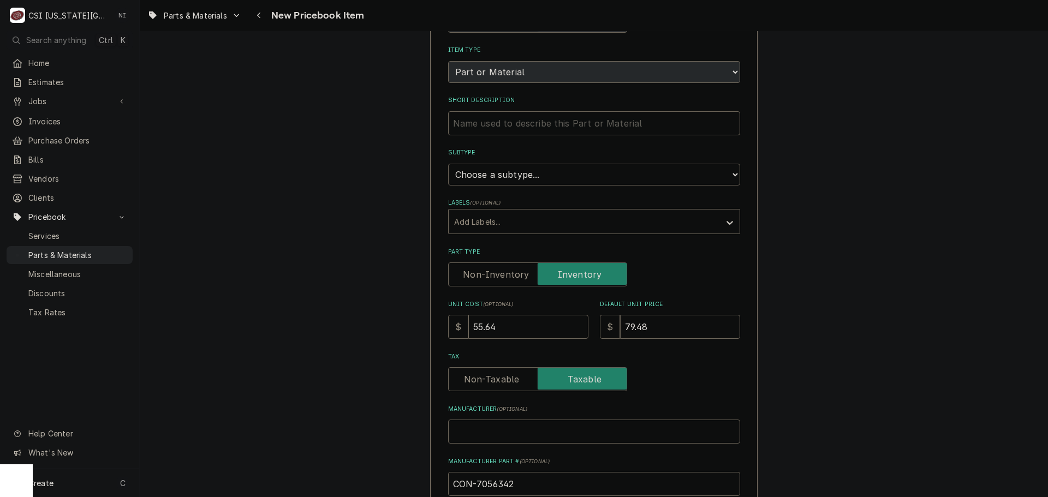
click at [552, 179] on select "Choose a subtype... [#2-DUAL] AFTERHRS-WH-CHG-2 [#2-DUAL] BEV-EQUIP [#2-DUAL] B…" at bounding box center [594, 175] width 292 height 22
select select "45"
click at [448, 164] on select "Choose a subtype... [#2-DUAL] AFTERHRS-WH-CHG-2 [#2-DUAL] BEV-EQUIP [#2-DUAL] B…" at bounding box center [594, 175] width 292 height 22
click at [605, 124] on input "Short Description" at bounding box center [594, 123] width 292 height 24
paste input "Door Gasket"
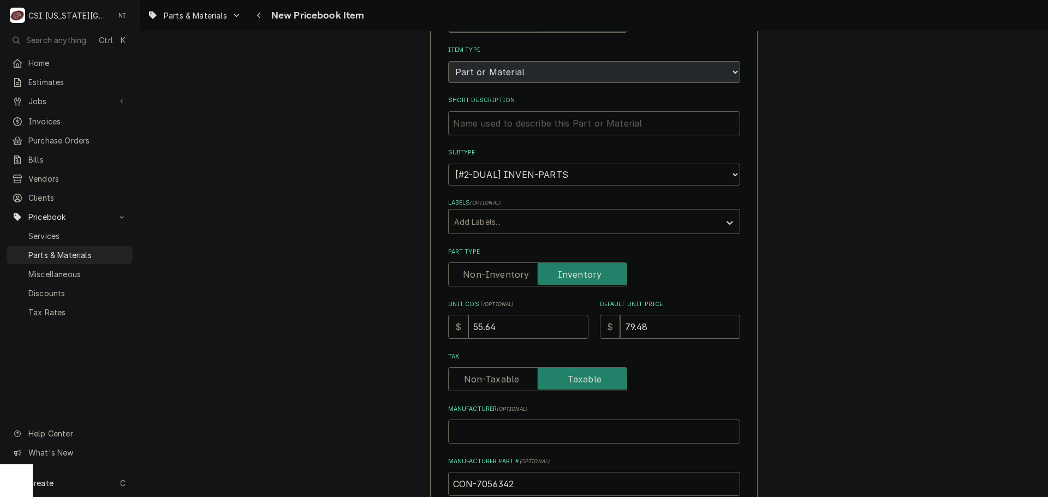
type textarea "x"
type input "Door Gasket"
type textarea "x"
type input "Door Gasket,"
type textarea "x"
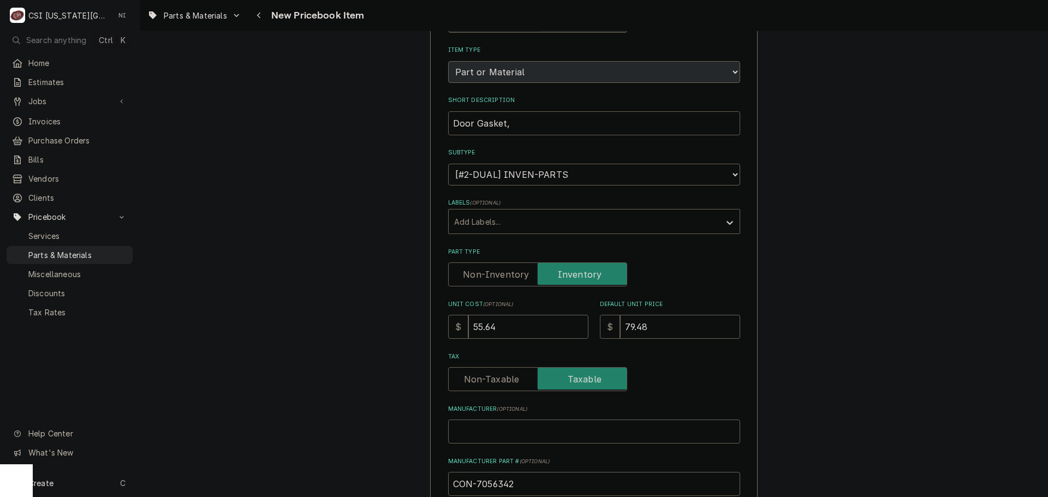
type input "Door Gasket,"
type textarea "x"
type input "Door Gasket, CO"
type textarea "x"
type input "Door Gasket, CON"
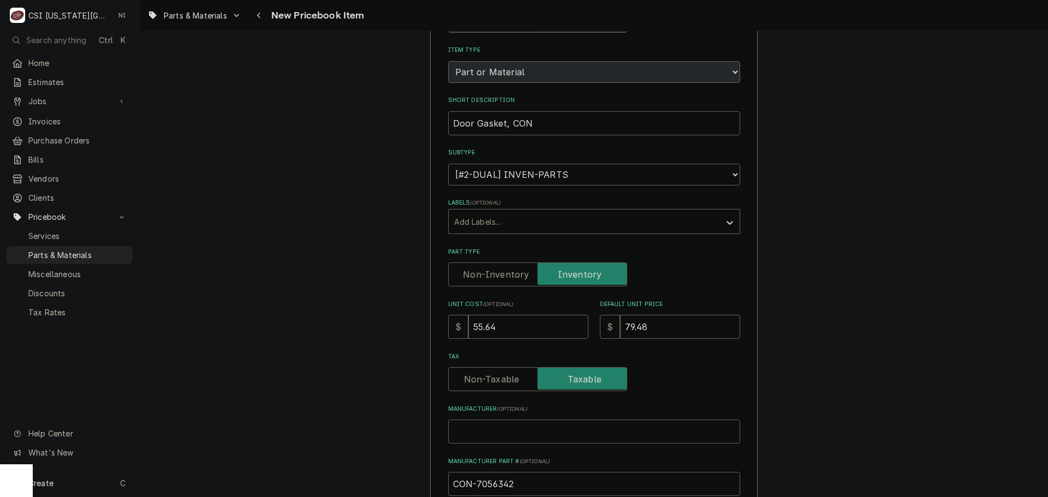
type textarea "x"
type input "Door Gasket, CONB"
type textarea "x"
type input "Door Gasket, CONBE"
type textarea "x"
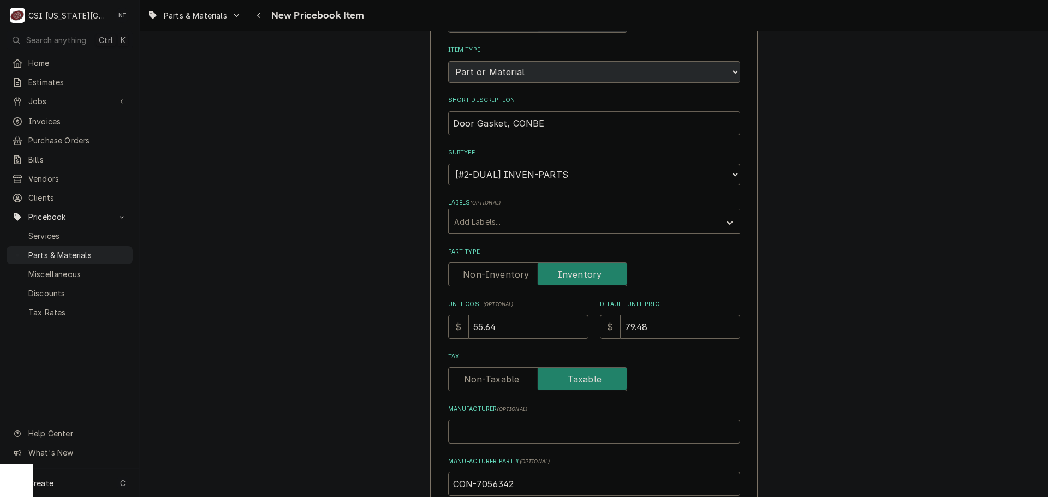
type input "Door Gasket, CONBER"
type textarea "x"
type input "Door Gasket, CONBE"
type textarea "x"
type input "Door Gasket, CONB"
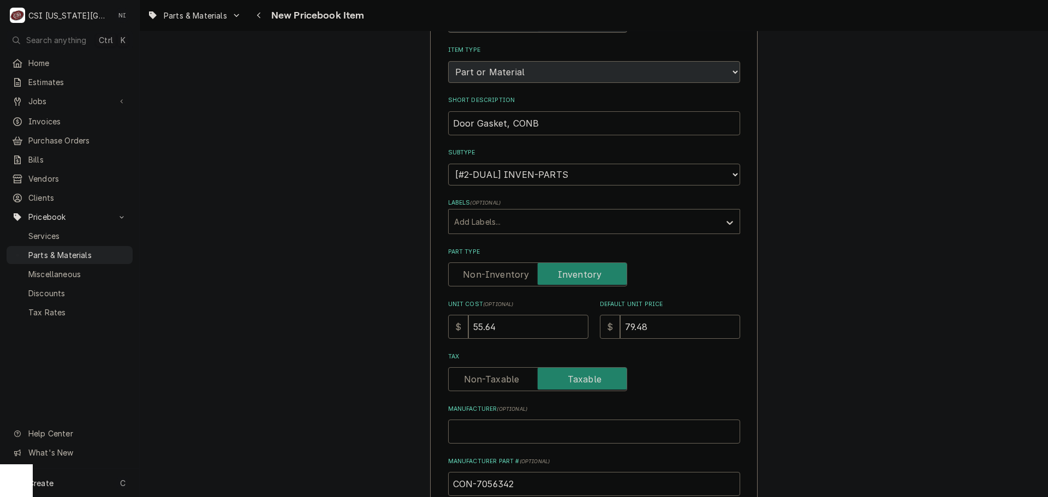
type textarea "x"
type input "Door Gasket, CON"
type textarea "x"
type input "Door Gasket, CONV"
type textarea "x"
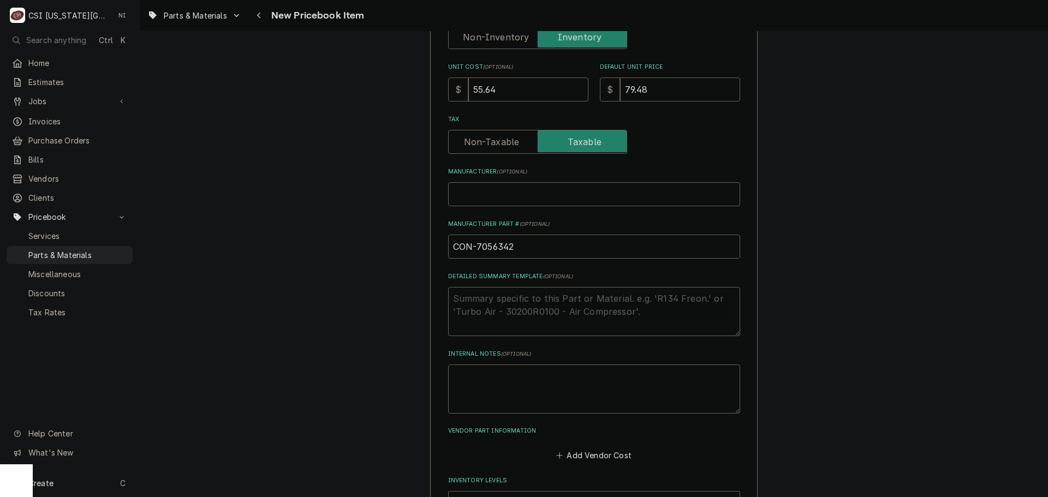
scroll to position [386, 0]
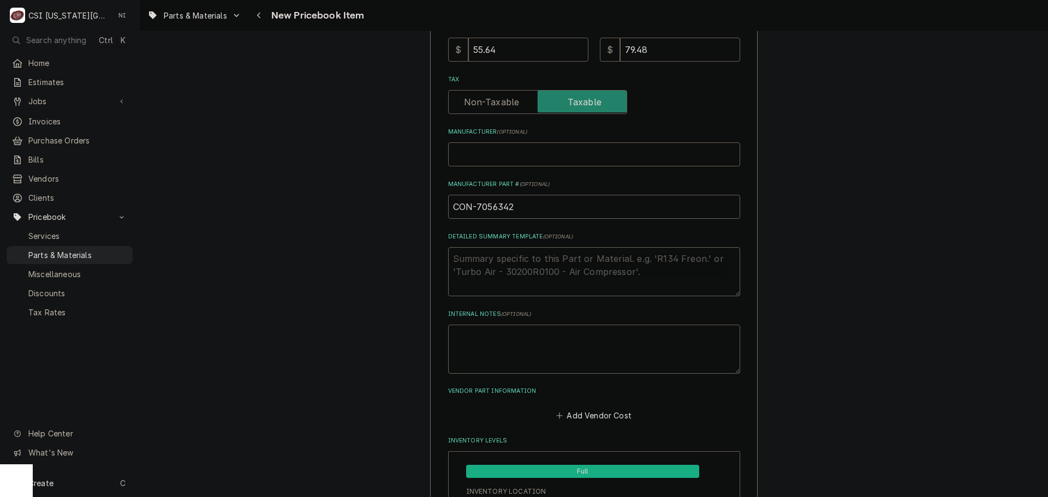
type input "Door Gasket, CONVO"
drag, startPoint x: 514, startPoint y: 211, endPoint x: 389, endPoint y: 200, distance: 125.5
paste input "Door Gasket"
type textarea "x"
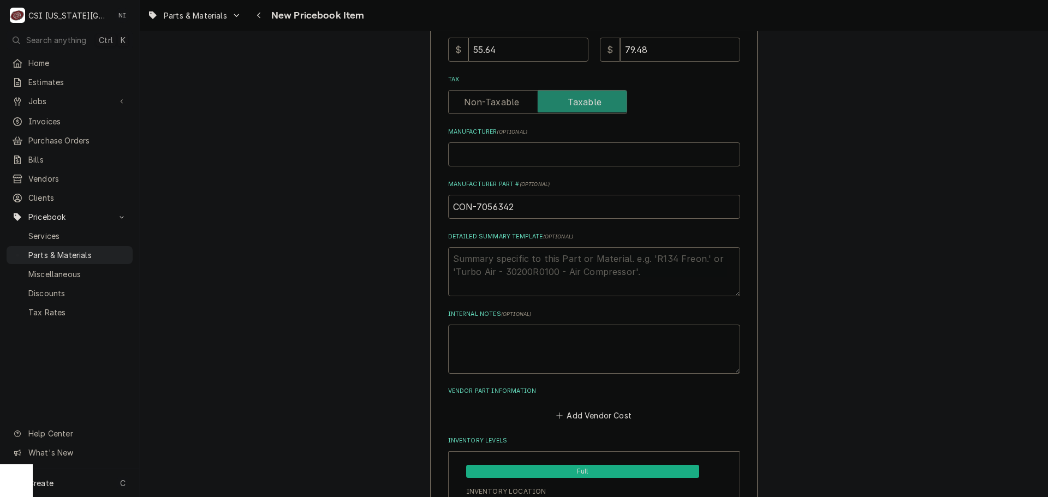
type input "Door Gasket"
drag, startPoint x: 434, startPoint y: 208, endPoint x: 371, endPoint y: 208, distance: 63.9
type textarea "x"
type input "C"
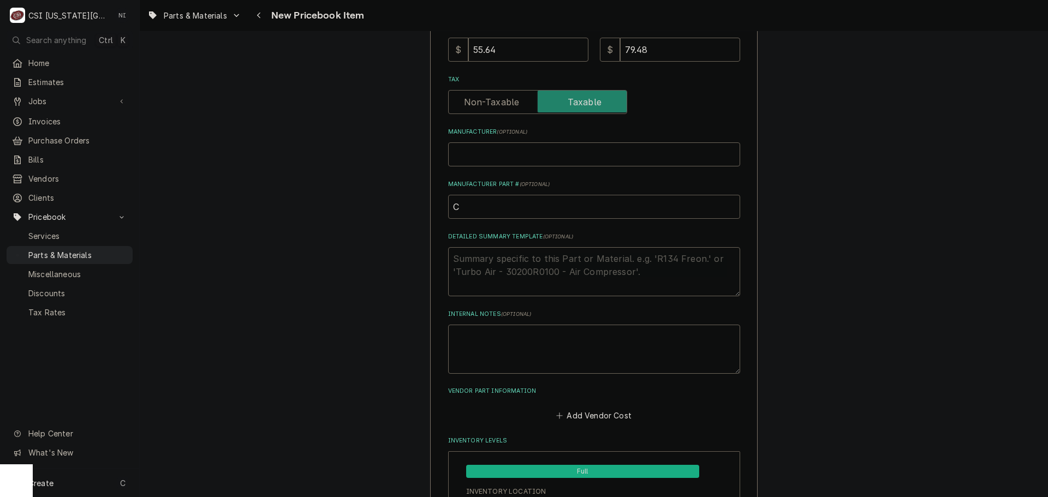
type textarea "x"
type input "CO"
type textarea "x"
type input "CON"
type textarea "x"
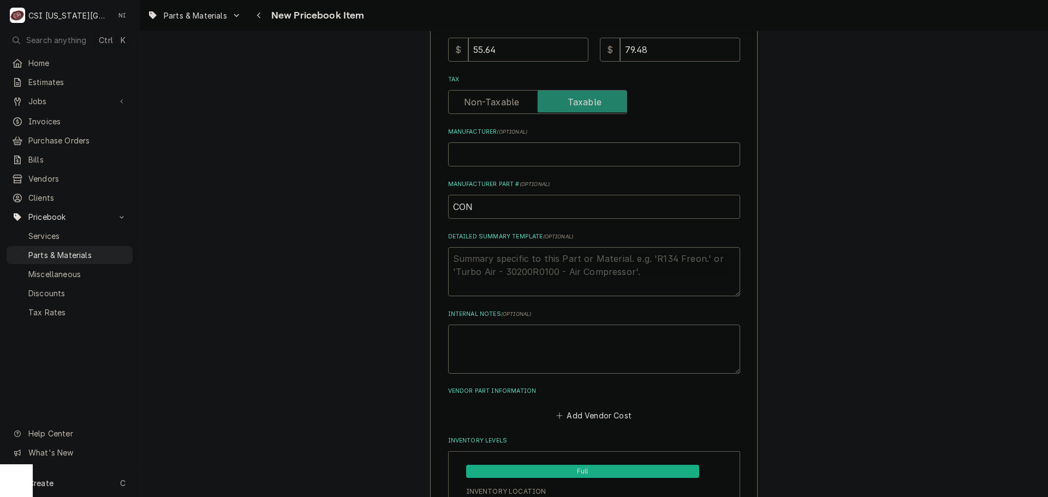
type input "CON-"
type textarea "x"
type input "CON-70"
type textarea "x"
type input "CON-705"
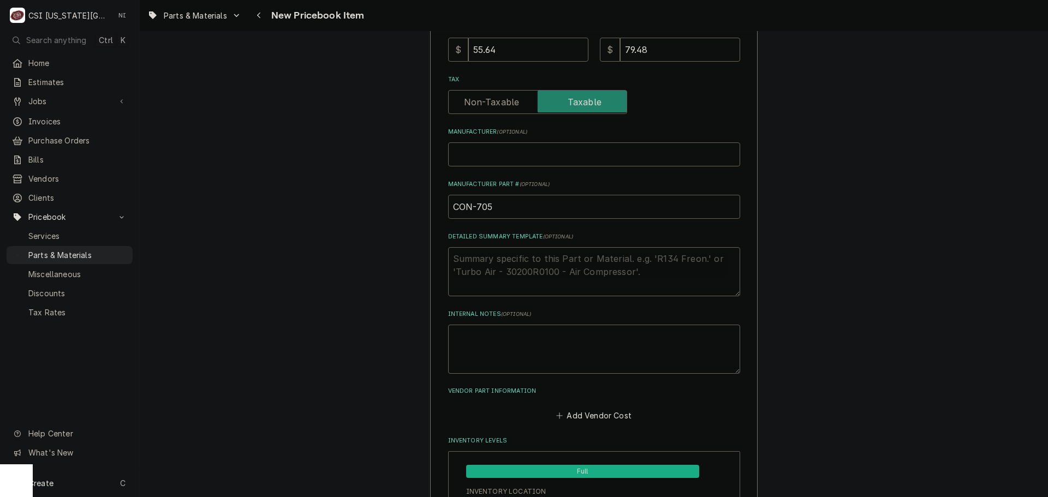
type textarea "x"
type input "CON-70563"
type textarea "x"
type input "CON-705634"
type textarea "x"
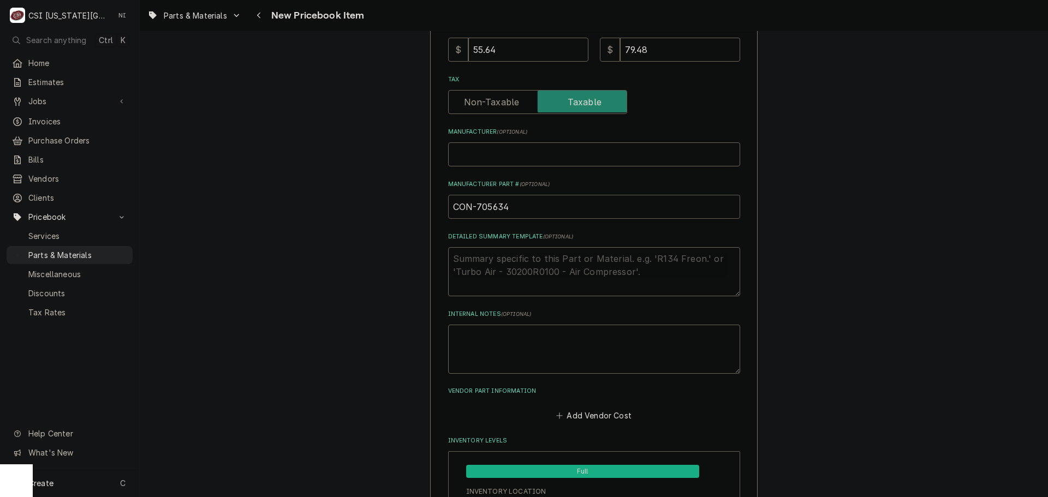
type input "CON-7056342"
drag, startPoint x: 496, startPoint y: 207, endPoint x: 332, endPoint y: 202, distance: 163.8
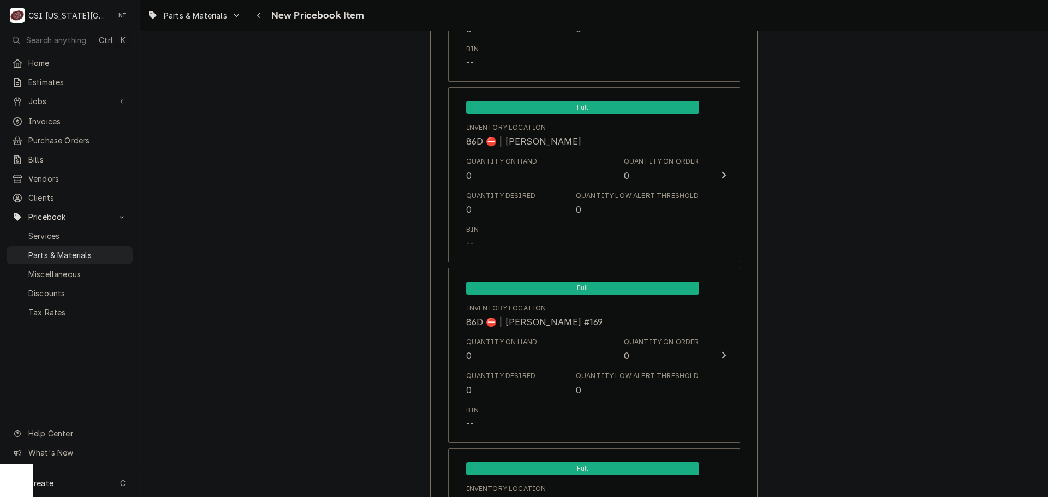
scroll to position [10335, 0]
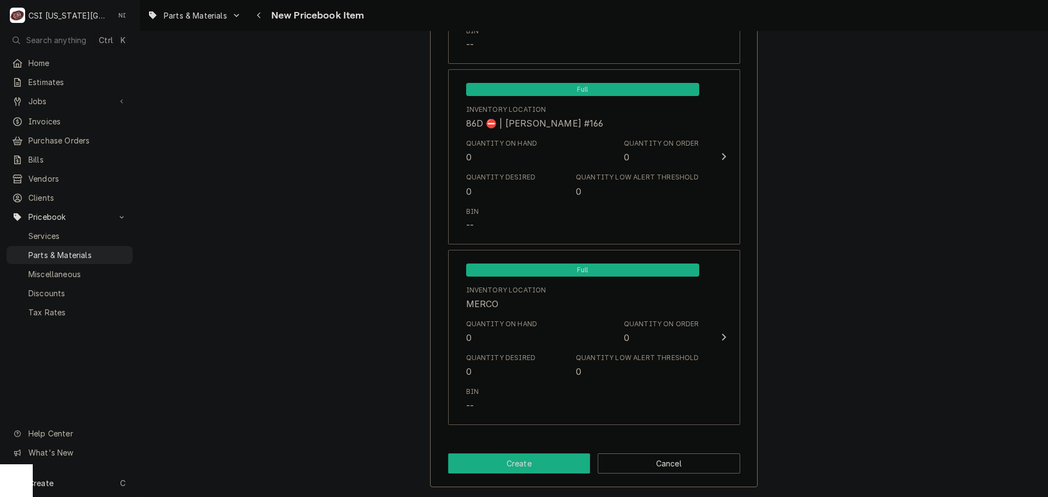
click at [512, 456] on button "Create" at bounding box center [519, 464] width 142 height 20
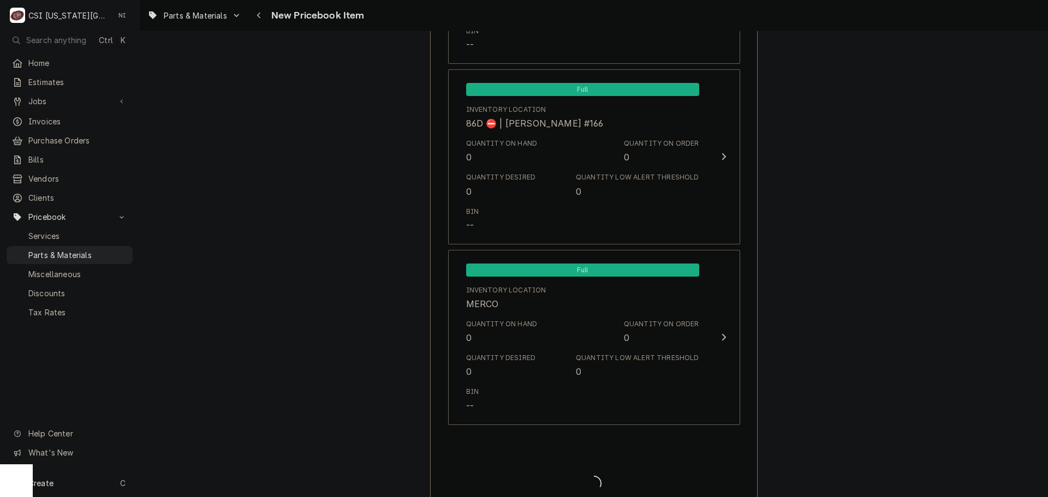
type textarea "x"
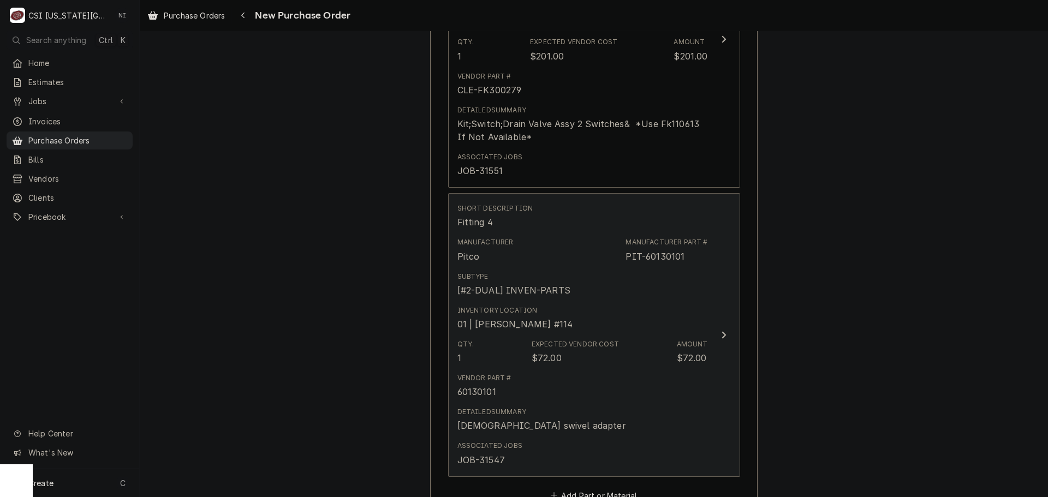
scroll to position [819, 0]
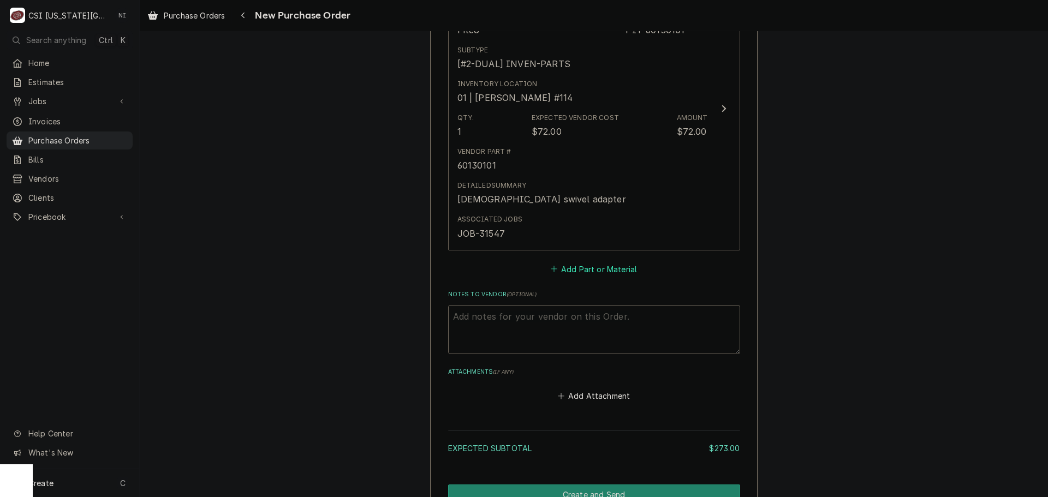
click at [588, 267] on button "Add Part or Material" at bounding box center [593, 268] width 90 height 15
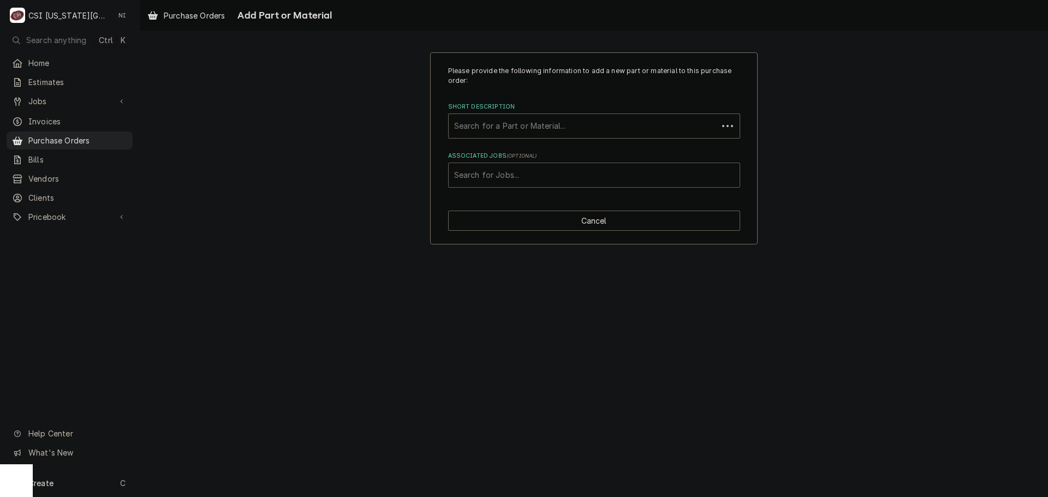
click at [556, 171] on div "Associated Jobs" at bounding box center [594, 175] width 280 height 20
type input "31973"
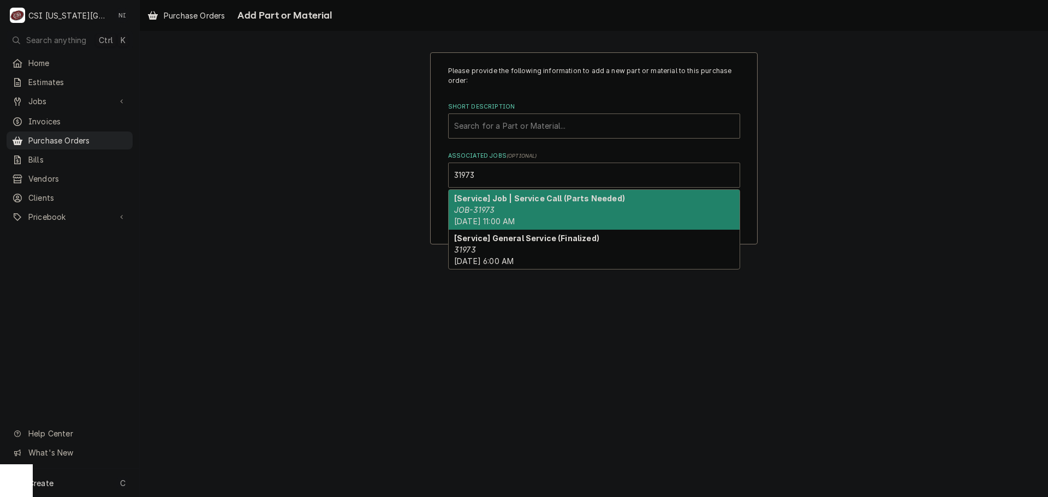
drag, startPoint x: 507, startPoint y: 214, endPoint x: 508, endPoint y: 202, distance: 12.0
click at [507, 212] on div "[Service] Job | Service Call (Parts Needed) JOB-31973 Thu, Aug 28th, 2025 - 11:…" at bounding box center [594, 210] width 291 height 40
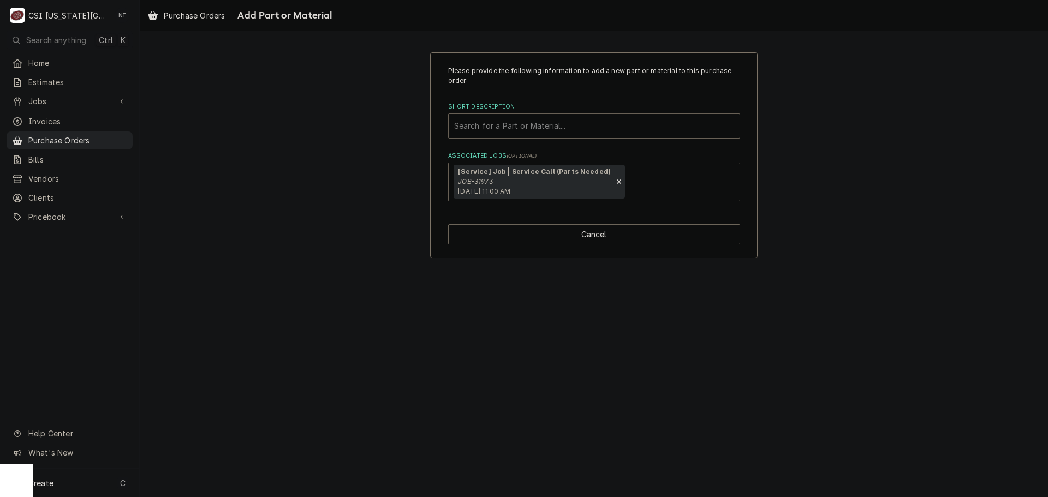
click at [511, 122] on div "Short Description" at bounding box center [594, 126] width 280 height 20
paste input "CON-7056342"
type input "CON-7056342"
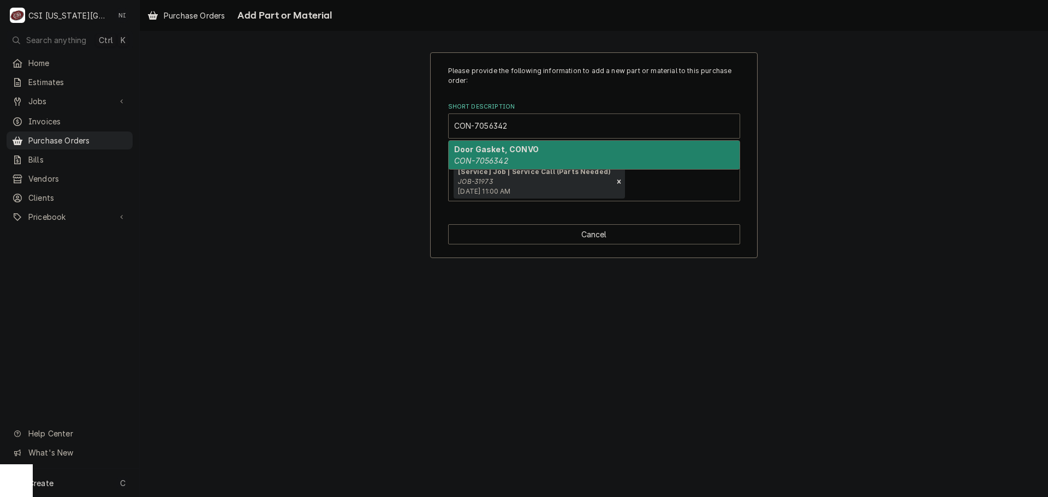
click at [516, 154] on div "Door Gasket, CONVO CON-7056342" at bounding box center [594, 155] width 291 height 28
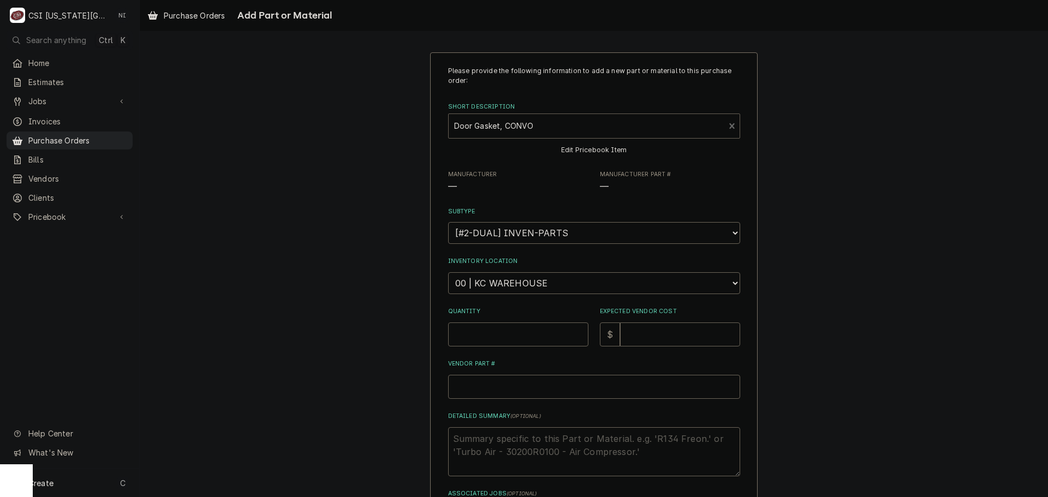
type textarea "x"
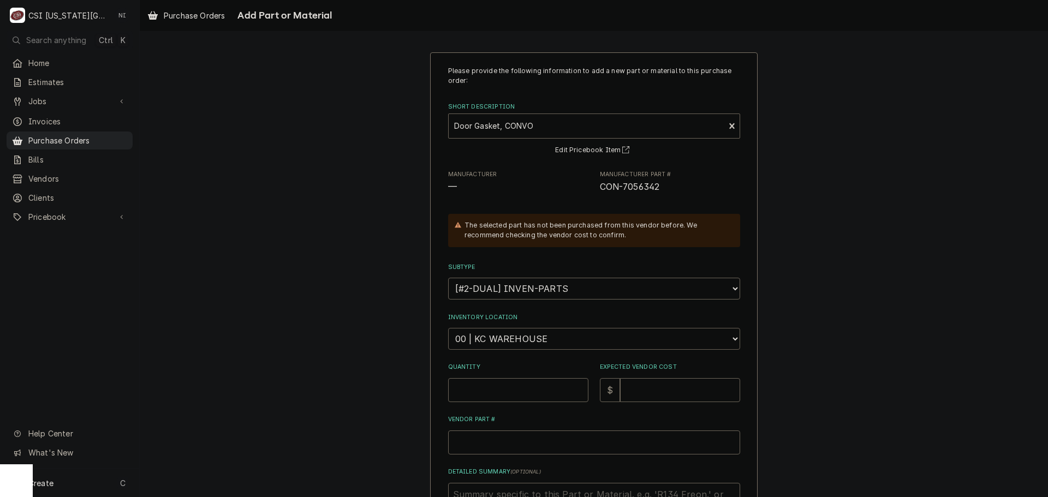
click at [517, 343] on select "Choose a location... 00 | KC WAREHOUSE 00 | MAIN WAREHOUSE 01 | BRIAN BREAZIER …" at bounding box center [594, 339] width 292 height 22
select select "2782"
click at [448, 328] on select "Choose a location... 00 | KC WAREHOUSE 00 | MAIN WAREHOUSE 01 | BRIAN BREAZIER …" at bounding box center [594, 339] width 292 height 22
click at [518, 394] on input "Quantity" at bounding box center [518, 390] width 140 height 24
type textarea "x"
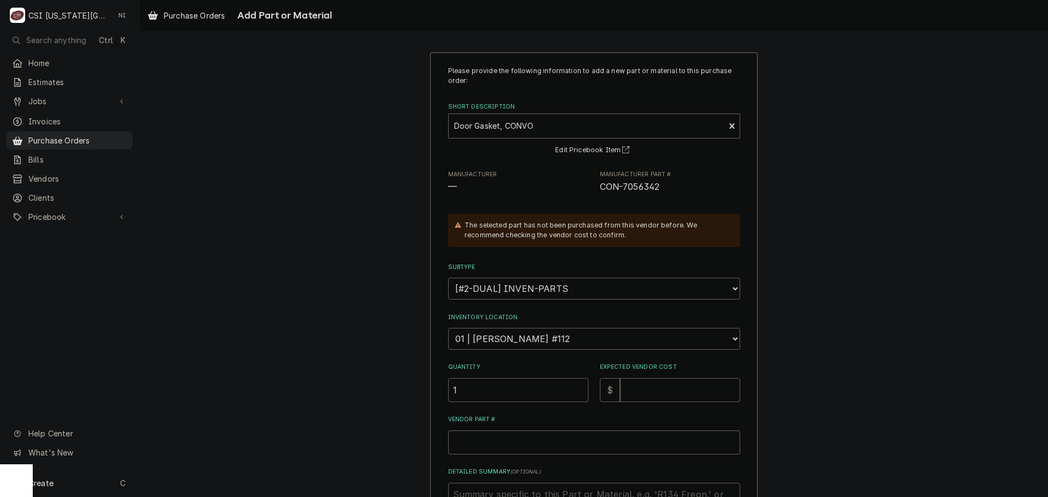
type input "1"
type textarea "x"
type input "5"
type textarea "x"
type input "55"
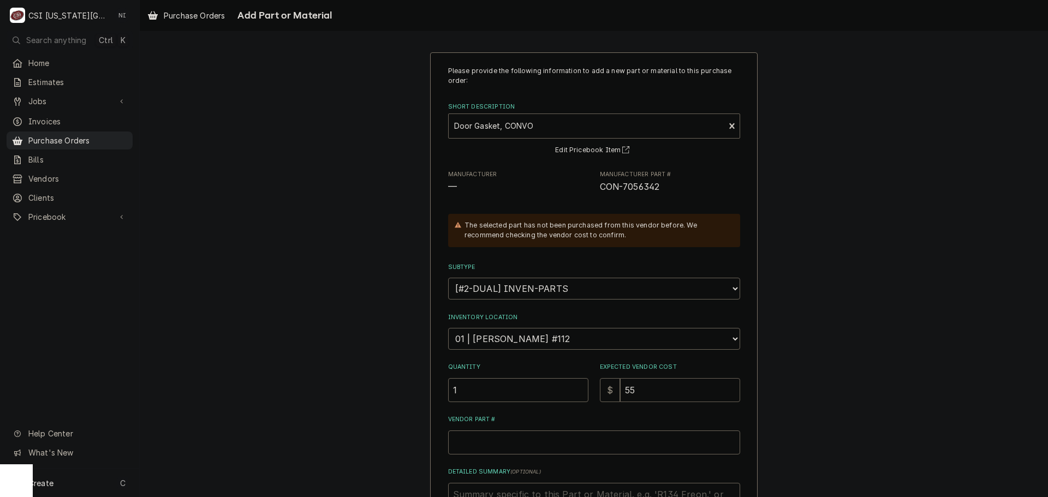
type textarea "x"
type input "55.6"
type textarea "x"
type input "55.64"
click at [574, 442] on input "Vendor Part #" at bounding box center [594, 443] width 292 height 24
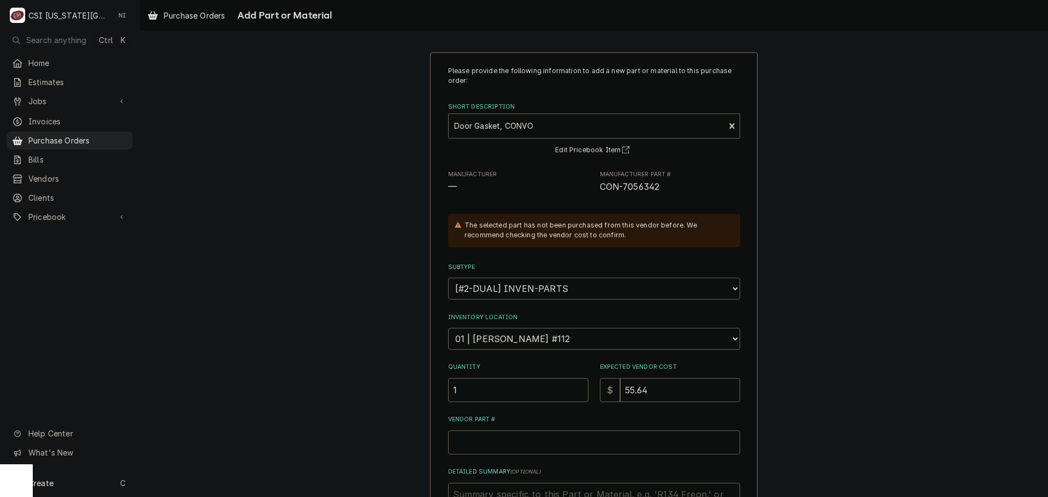
paste input "CON-7056342"
type textarea "x"
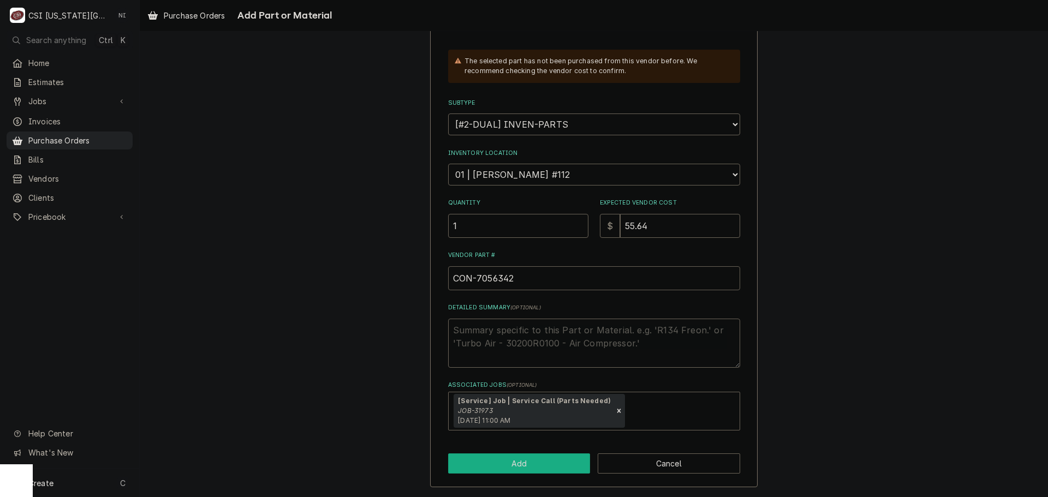
type input "CON-7056342"
drag, startPoint x: 521, startPoint y: 469, endPoint x: 522, endPoint y: 462, distance: 7.1
click at [522, 462] on button "Add" at bounding box center [519, 464] width 142 height 20
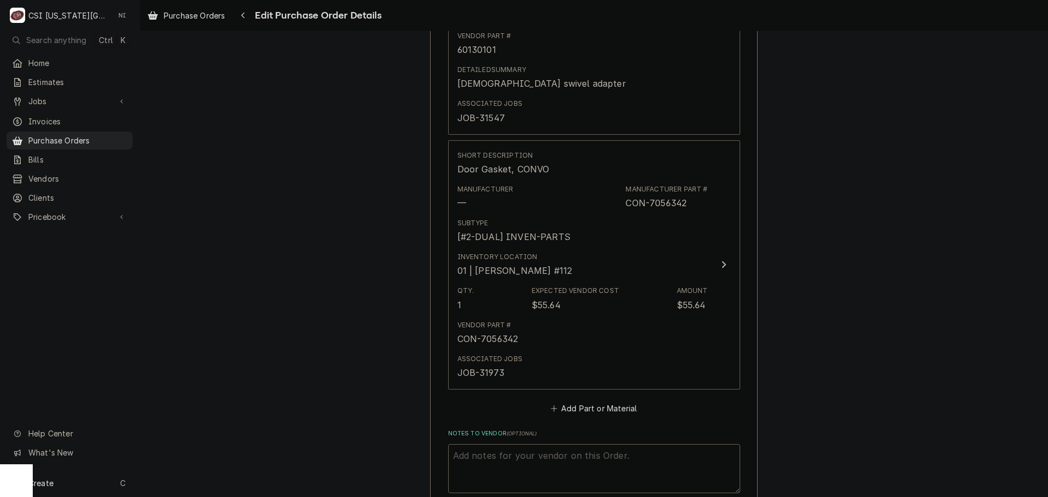
scroll to position [1212, 0]
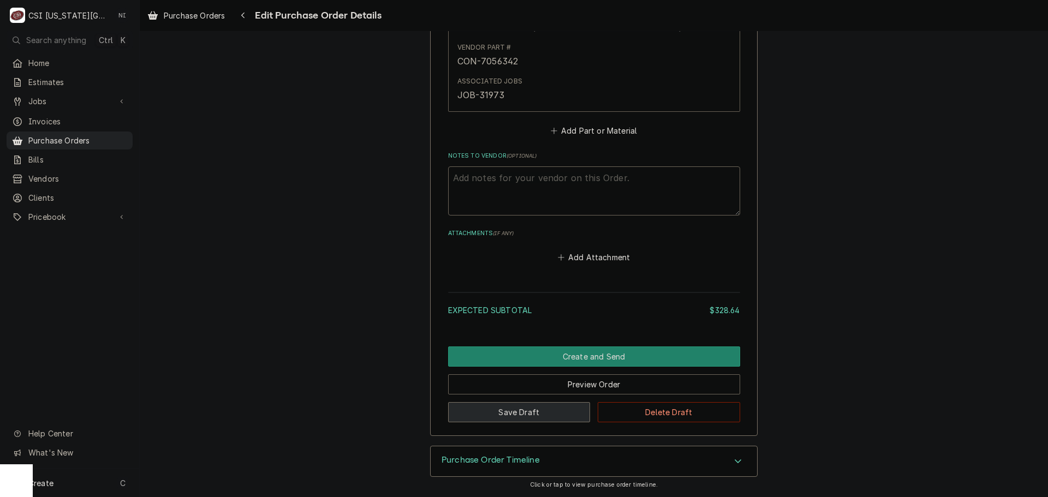
click at [541, 418] on button "Save Draft" at bounding box center [519, 412] width 142 height 20
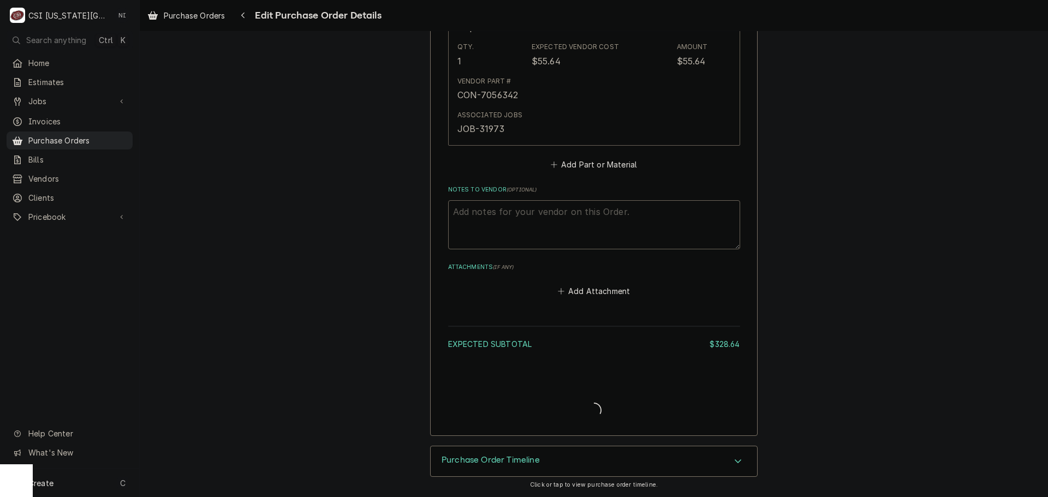
scroll to position [1178, 0]
type textarea "x"
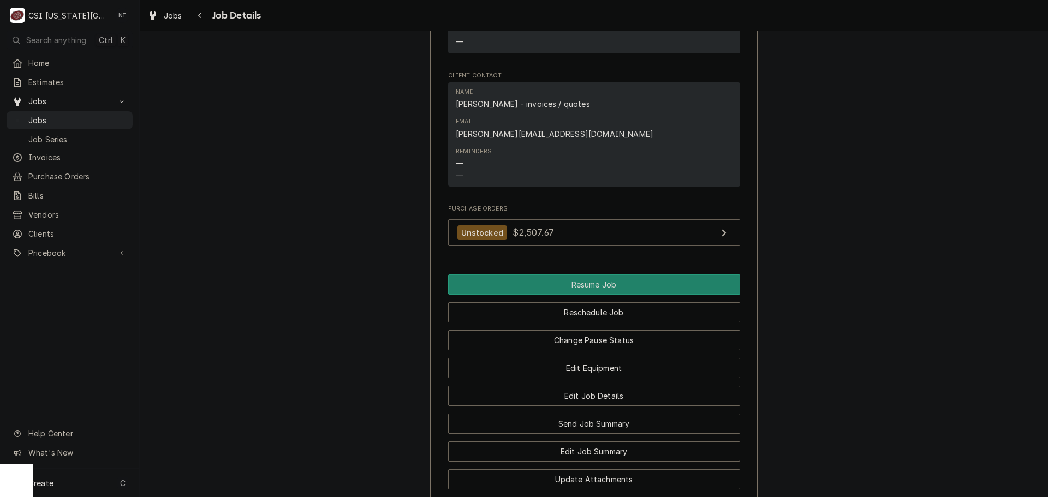
scroll to position [1443, 0]
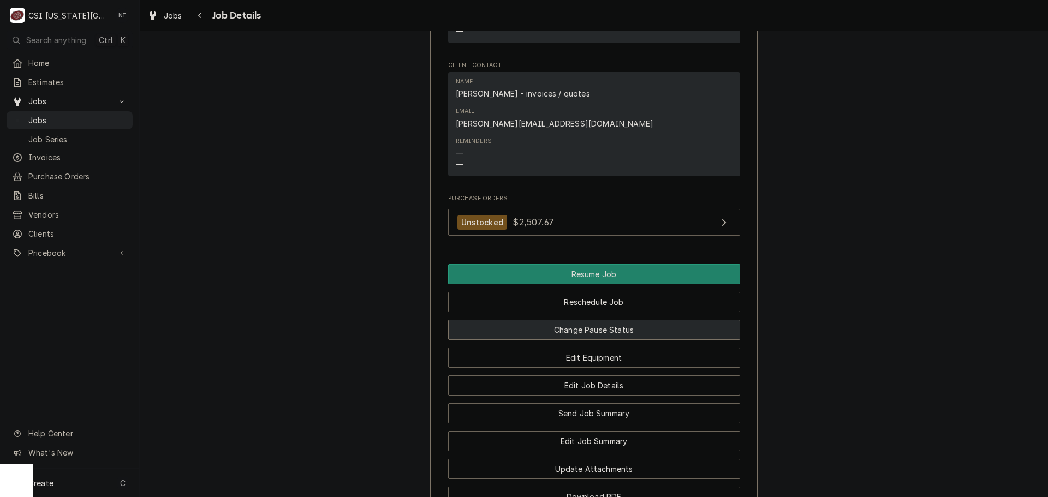
click at [658, 320] on button "Change Pause Status" at bounding box center [594, 330] width 292 height 20
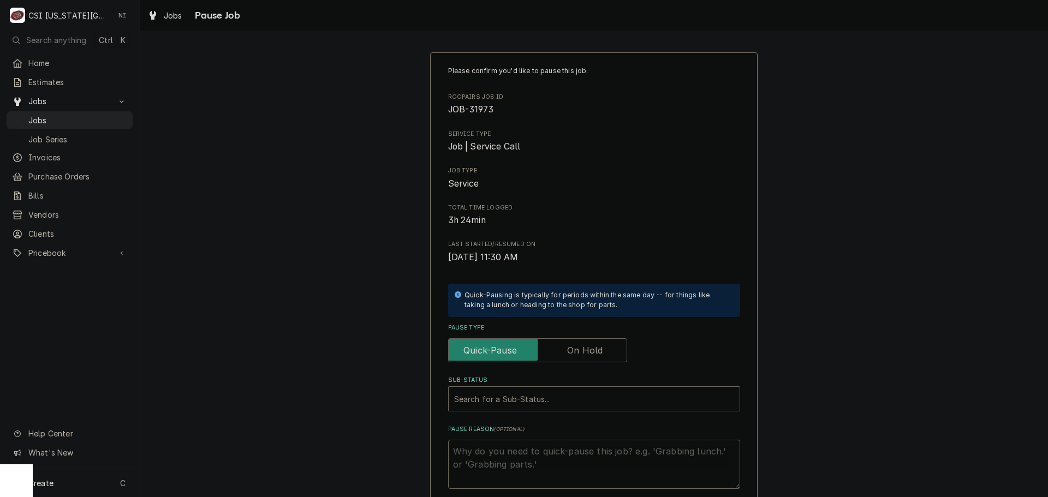
click at [593, 345] on label "Pause Type" at bounding box center [537, 350] width 179 height 24
click at [593, 345] on input "Pause Type" at bounding box center [537, 350] width 169 height 24
checkbox input "true"
click at [581, 401] on div "Sub-Status" at bounding box center [594, 399] width 280 height 20
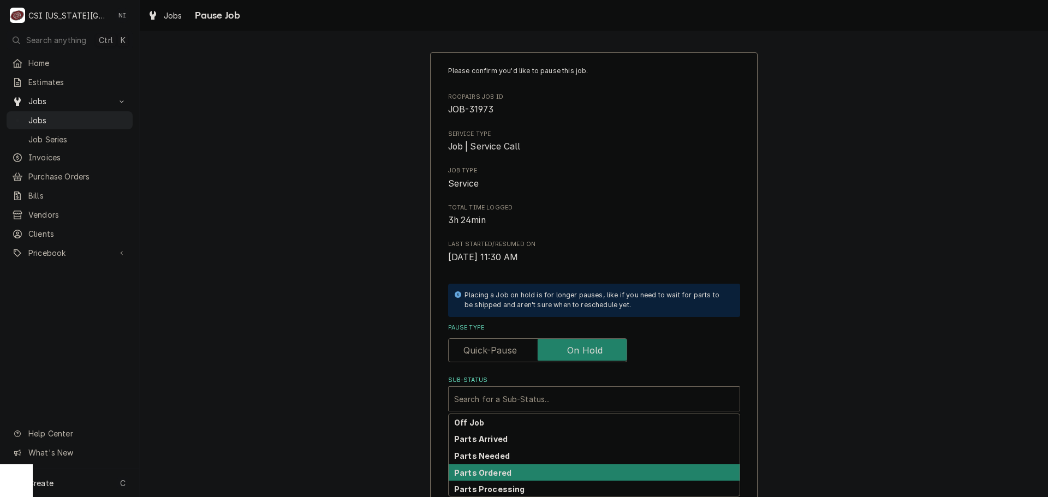
click at [498, 471] on strong "Parts Ordered" at bounding box center [482, 472] width 57 height 9
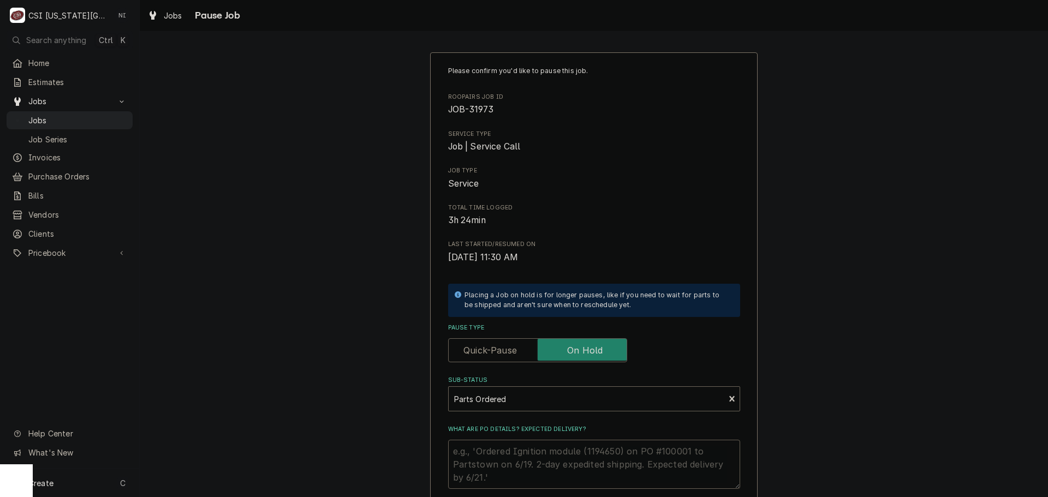
click at [497, 450] on textarea "What are PO details? Expected delivery?" at bounding box center [594, 464] width 292 height 49
type textarea "x"
type textarea "P"
type textarea "x"
type textarea "PA"
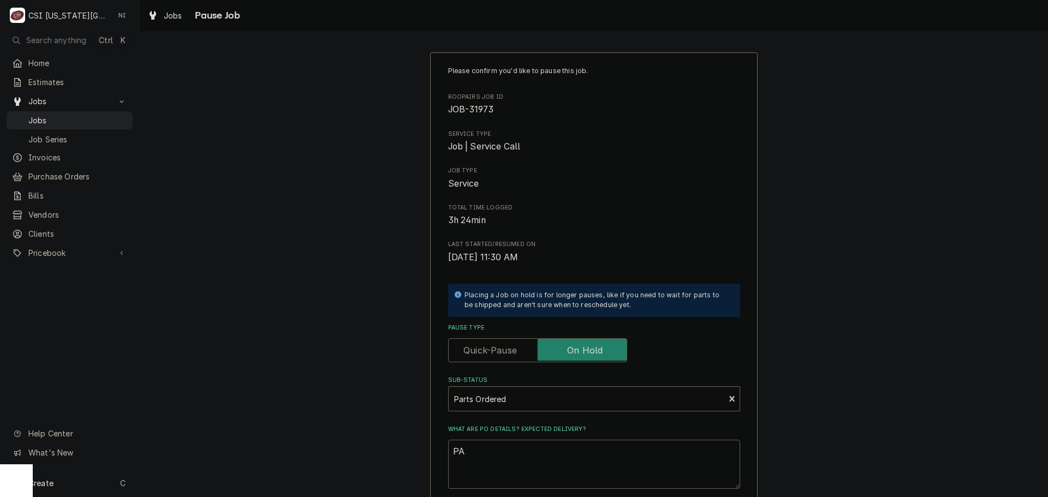
type textarea "x"
type textarea "PAR"
type textarea "x"
type textarea "PART"
type textarea "x"
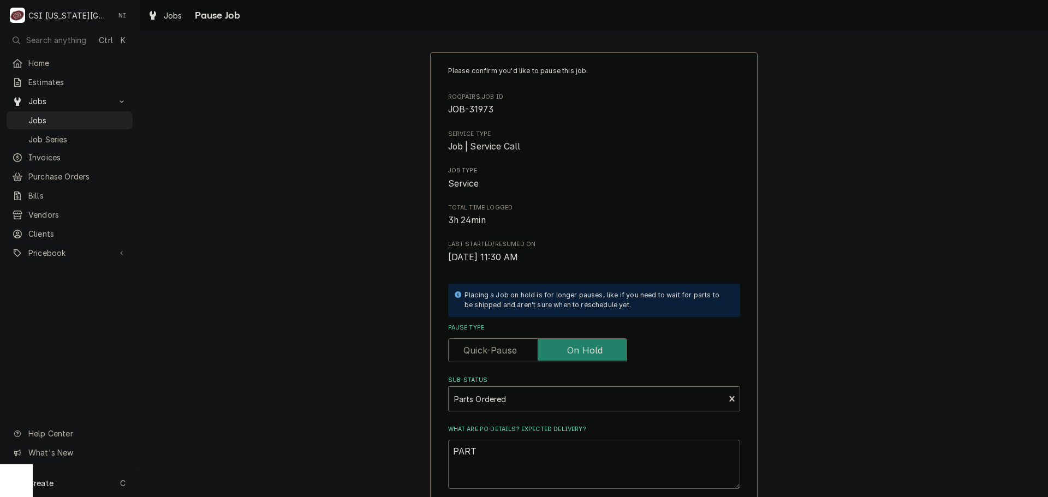
type textarea "PARTS"
type textarea "x"
type textarea "PARTS"
type textarea "x"
type textarea "PARTS"
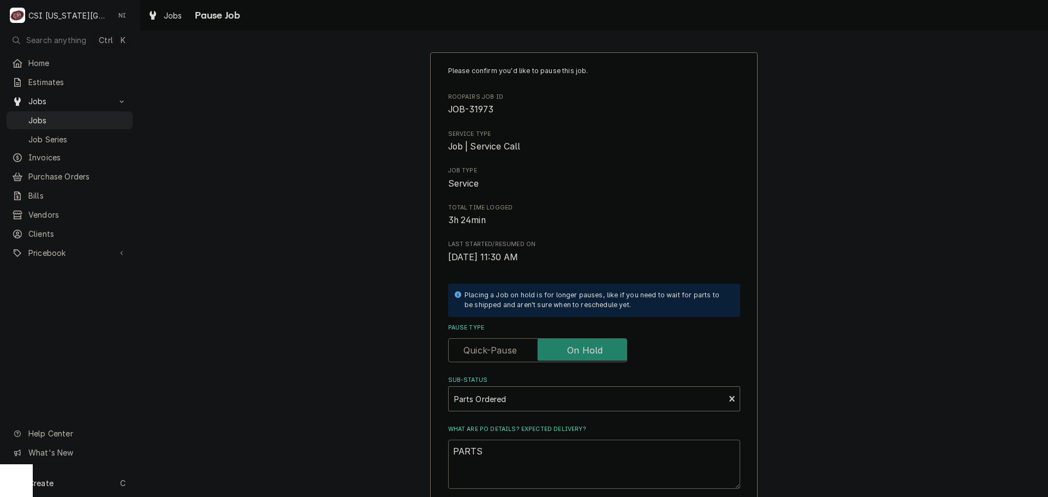
type textarea "x"
type textarea "PART"
type textarea "x"
type textarea "PAR"
type textarea "x"
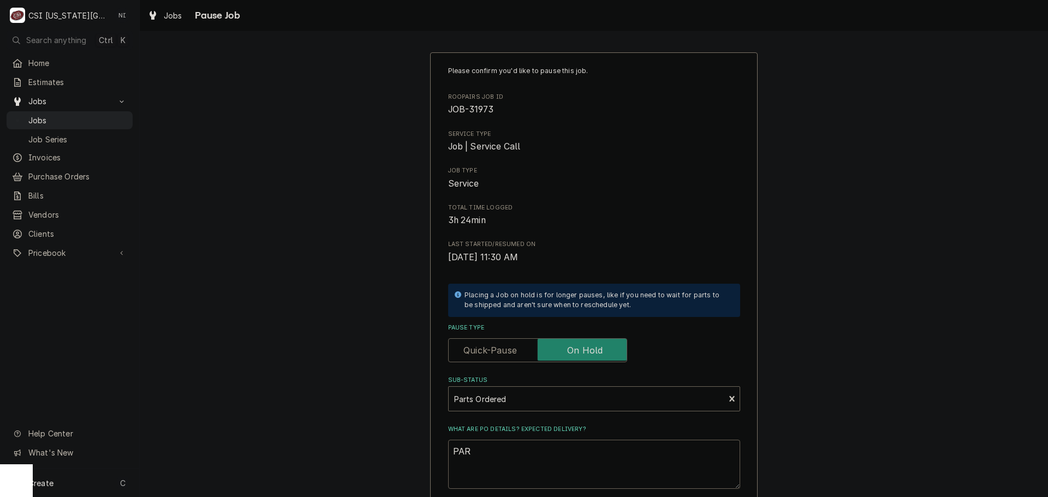
type textarea "PA"
type textarea "x"
type textarea "P"
type textarea "x"
type textarea "Pa"
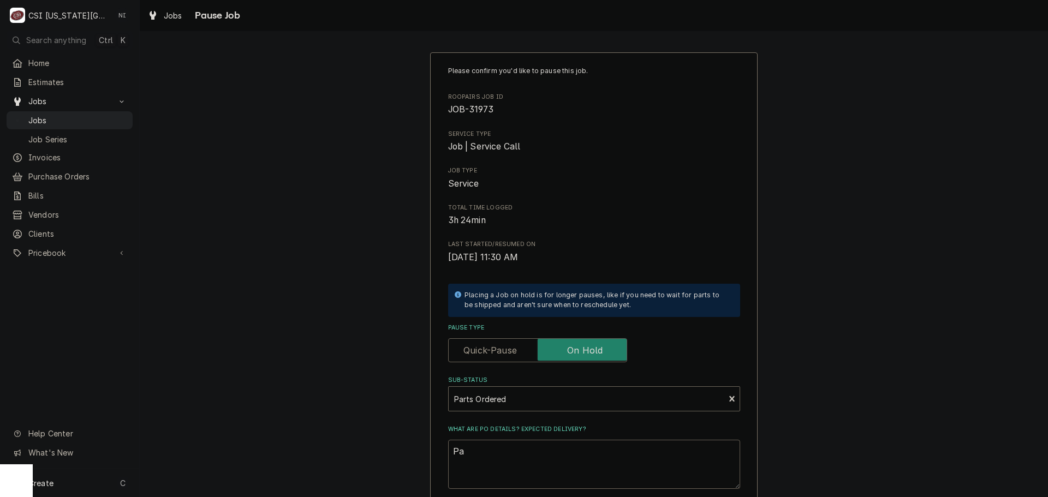
type textarea "x"
type textarea "Parts"
type textarea "x"
type textarea "Parts"
type textarea "x"
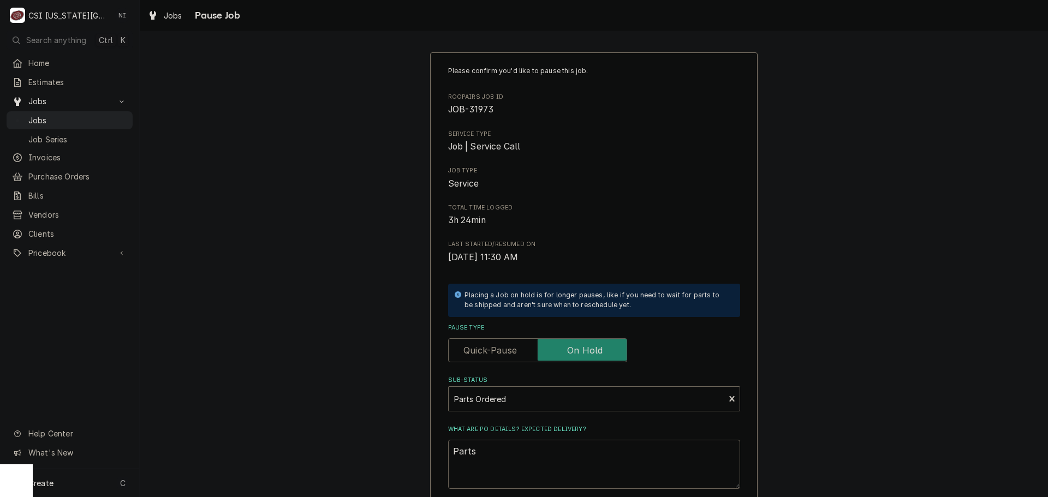
type textarea "Parts o"
type textarea "x"
type textarea "Parts or"
type textarea "x"
type textarea "Parts orde"
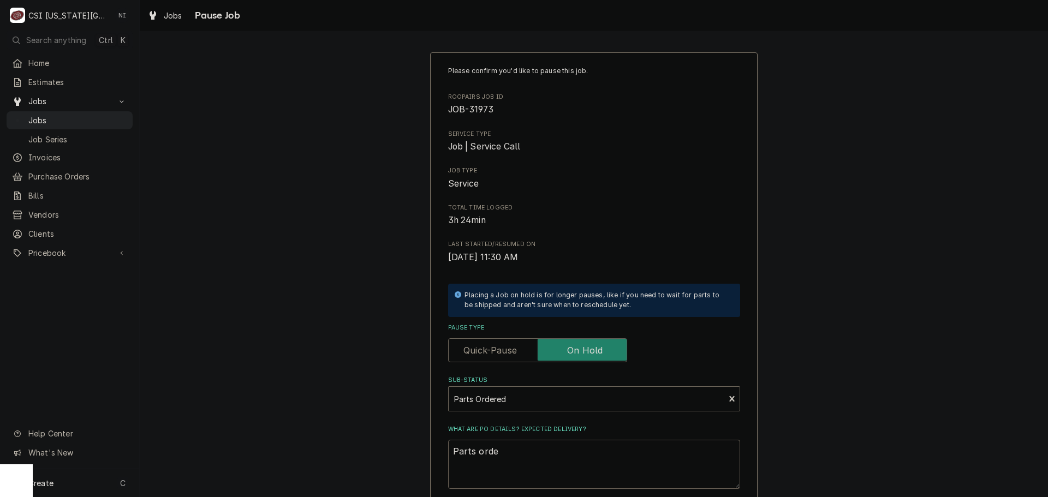
type textarea "x"
type textarea "Parts order"
type textarea "x"
type textarea "Parts ordere"
type textarea "x"
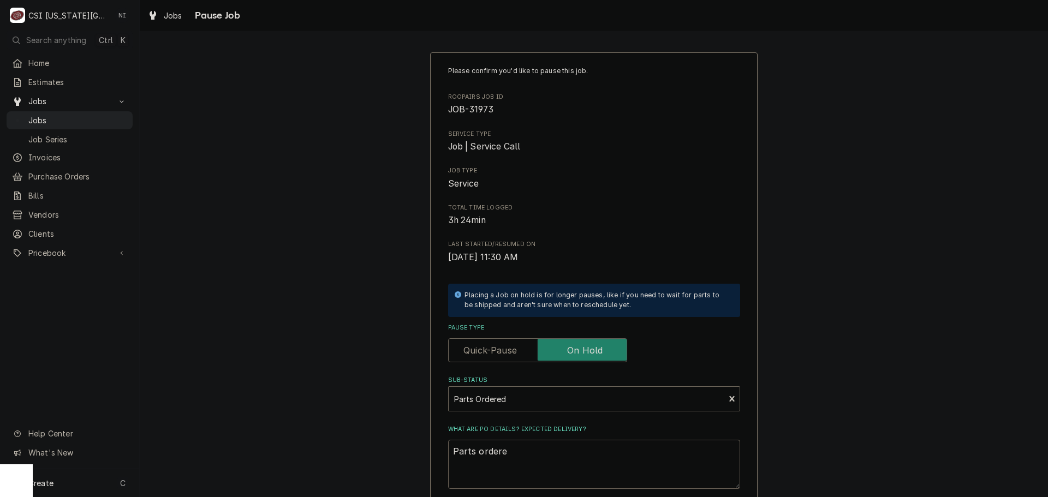
type textarea "Parts ordered"
type textarea "x"
type textarea "Parts ordered"
type textarea "x"
type textarea "Parts ordered o"
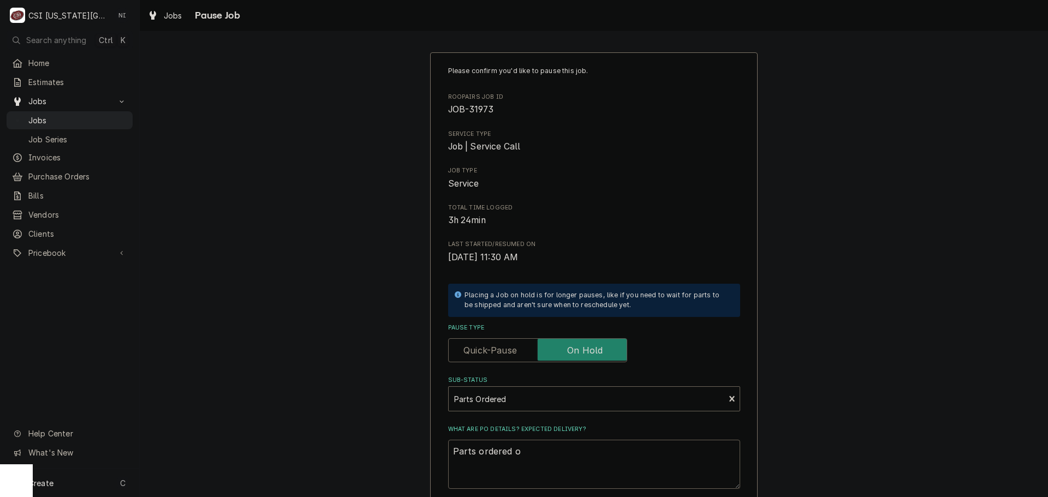
type textarea "x"
type textarea "Parts ordered on"
type textarea "x"
type textarea "Parts ordered on"
type textarea "x"
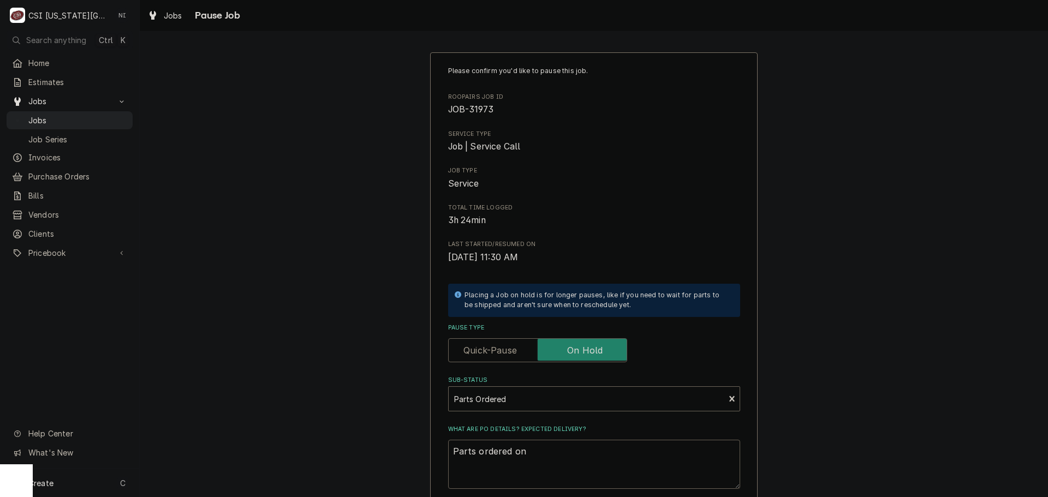
type textarea "Parts ordered on p"
type textarea "x"
type textarea "Parts ordered on pO"
type textarea "x"
type textarea "Parts ordered on pO"
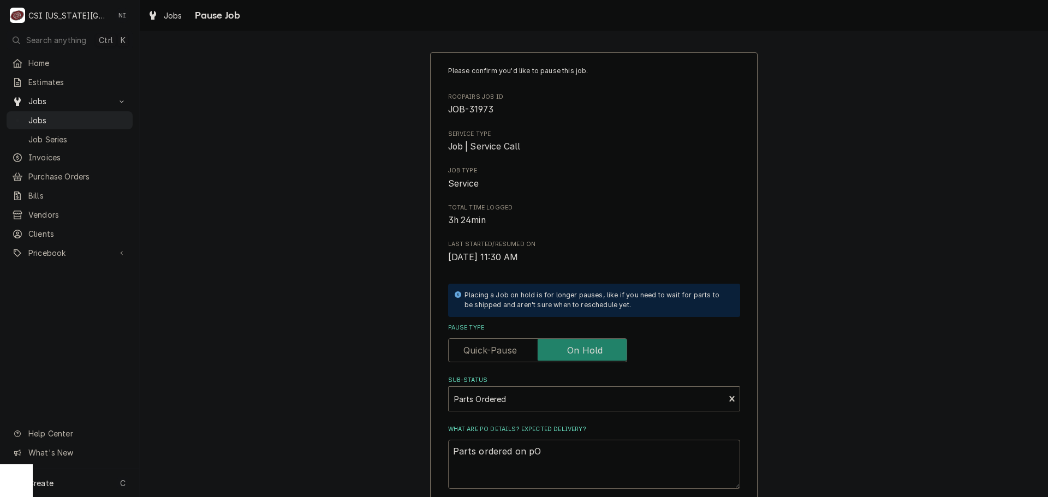
type textarea "x"
type textarea "Parts ordered on pO"
type textarea "x"
type textarea "Parts ordered on p"
type textarea "x"
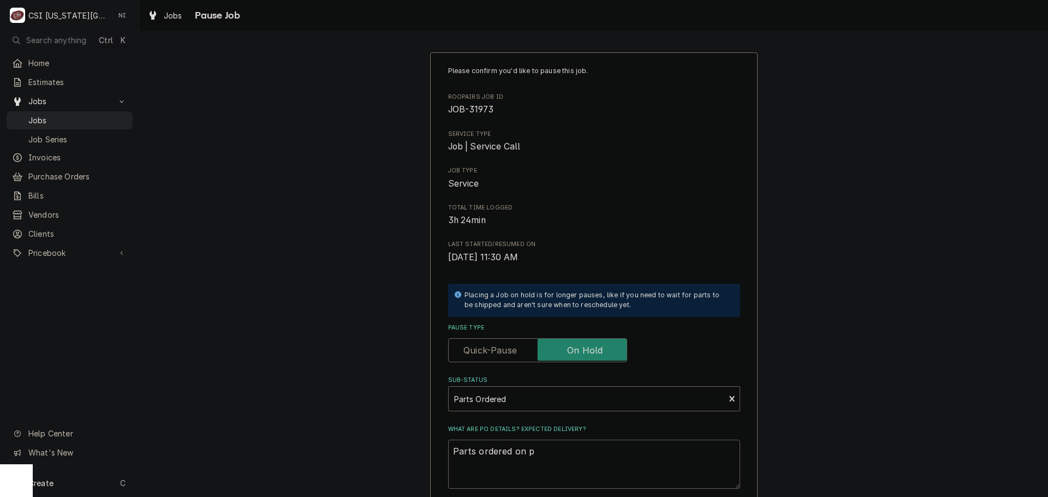
type textarea "Parts ordered on"
type textarea "x"
type textarea "Parts ordered on P"
type textarea "x"
type textarea "Parts ordered on PO"
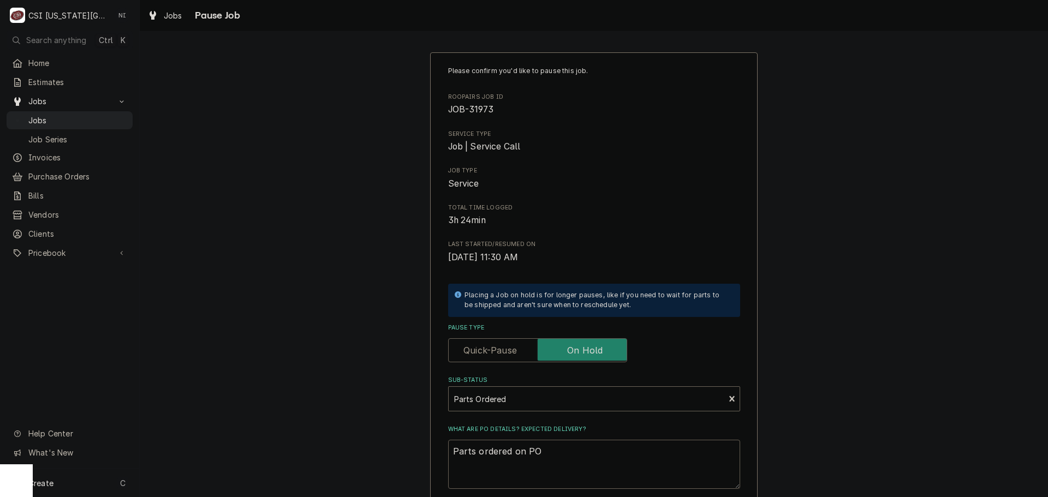
type textarea "x"
type textarea "Parts ordered on PO"
type textarea "x"
type textarea "Parts ordered on PO 3"
type textarea "x"
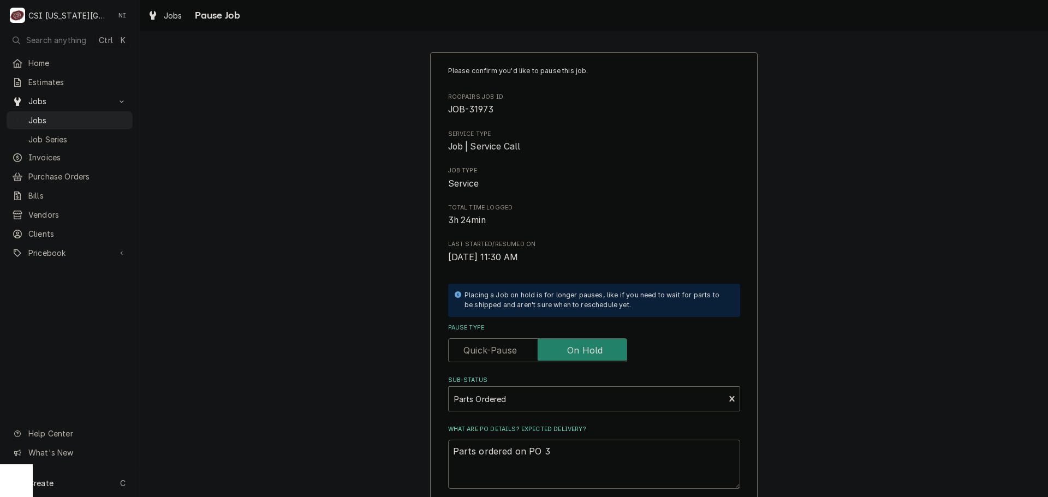
type textarea "Parts ordered on PO 30"
type textarea "x"
type textarea "Parts ordered on PO 301"
type textarea "x"
type textarea "Parts ordered on PO 3013"
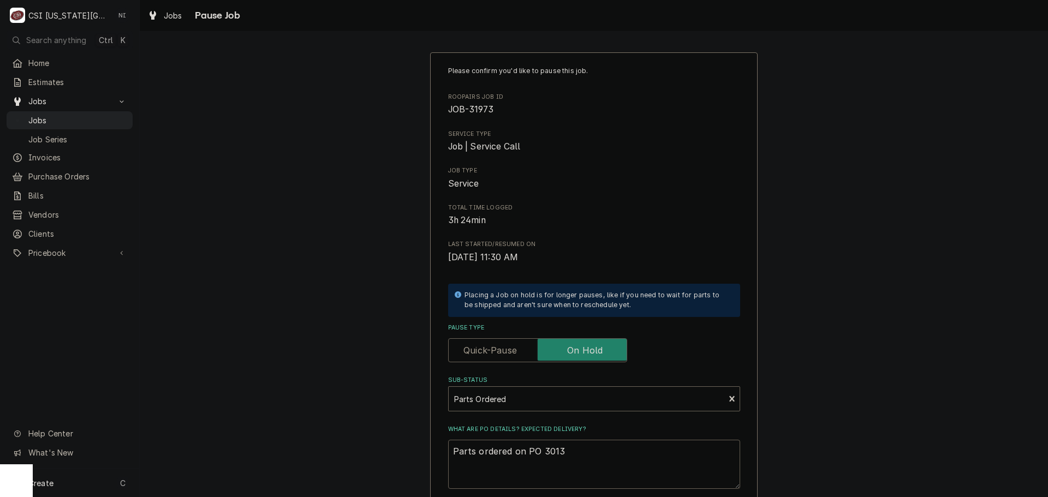
type textarea "x"
type textarea "Parts ordered on PO 30138"
type textarea "x"
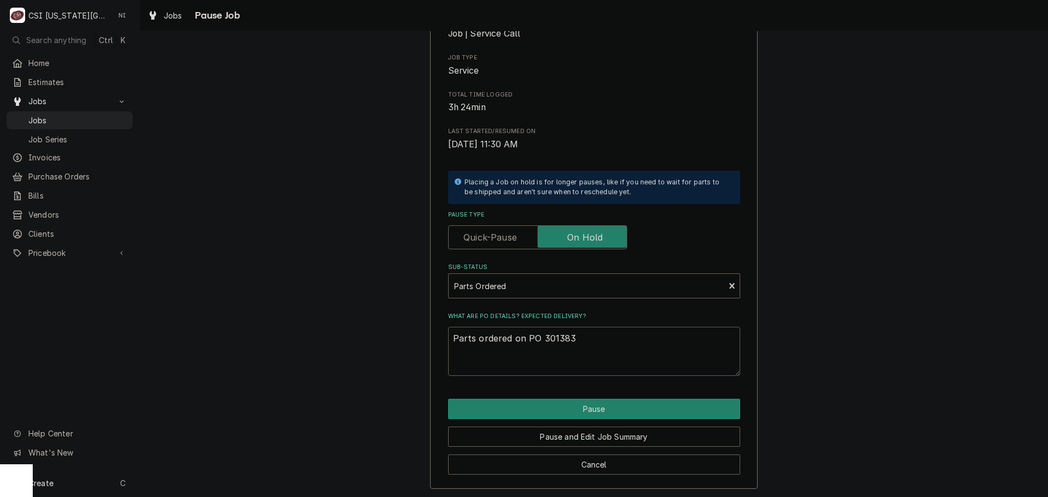
scroll to position [114, 0]
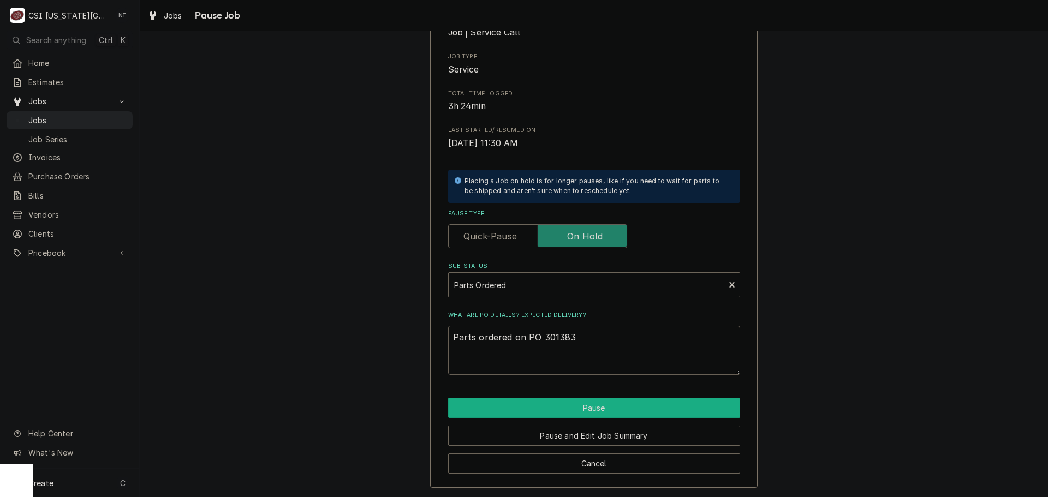
type textarea "Parts ordered on PO 301383"
click at [678, 410] on button "Pause" at bounding box center [594, 408] width 292 height 20
type textarea "x"
